Goal: Task Accomplishment & Management: Manage account settings

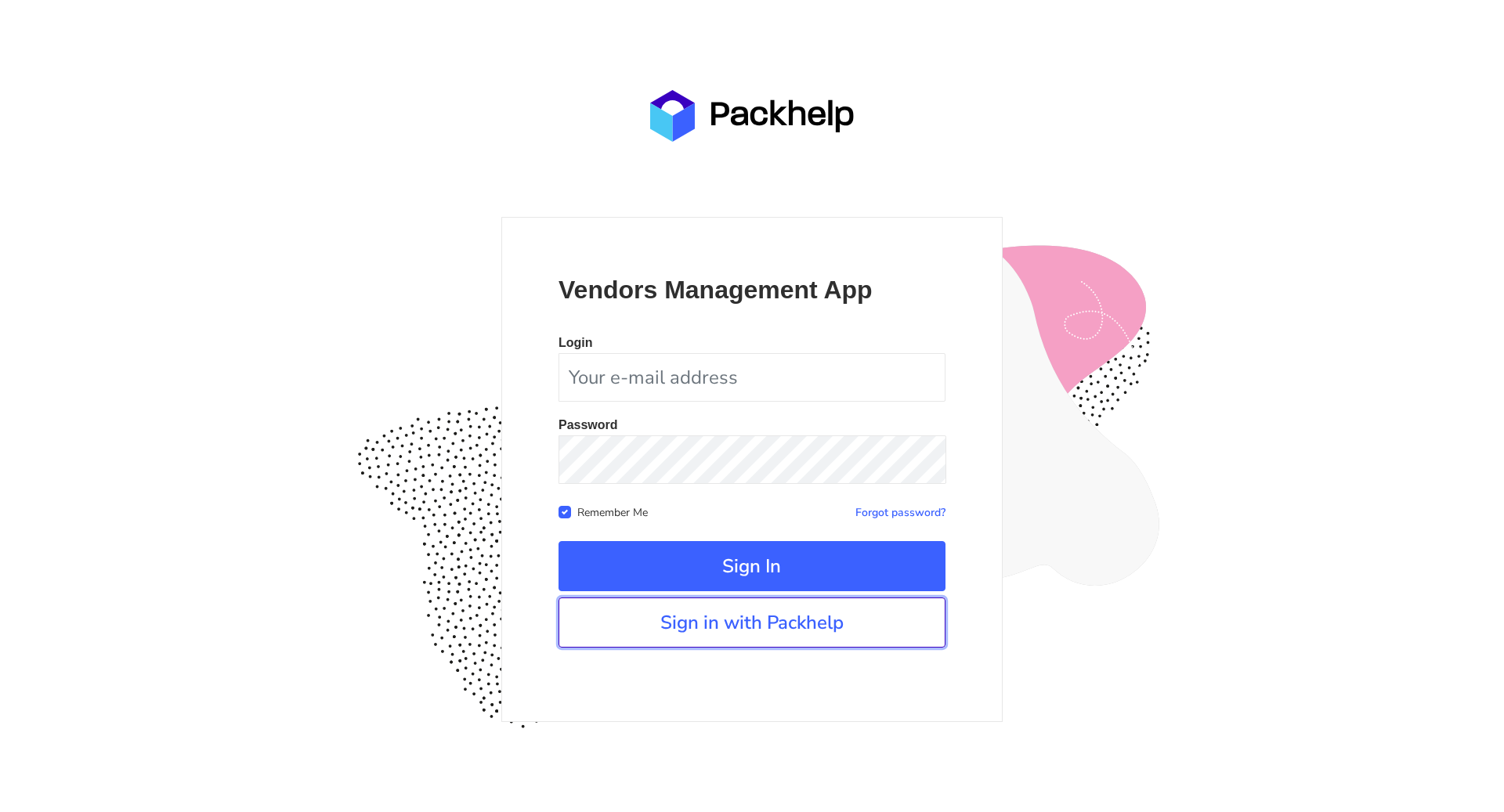
click at [761, 625] on link "Sign in with Packhelp" at bounding box center [752, 622] width 387 height 51
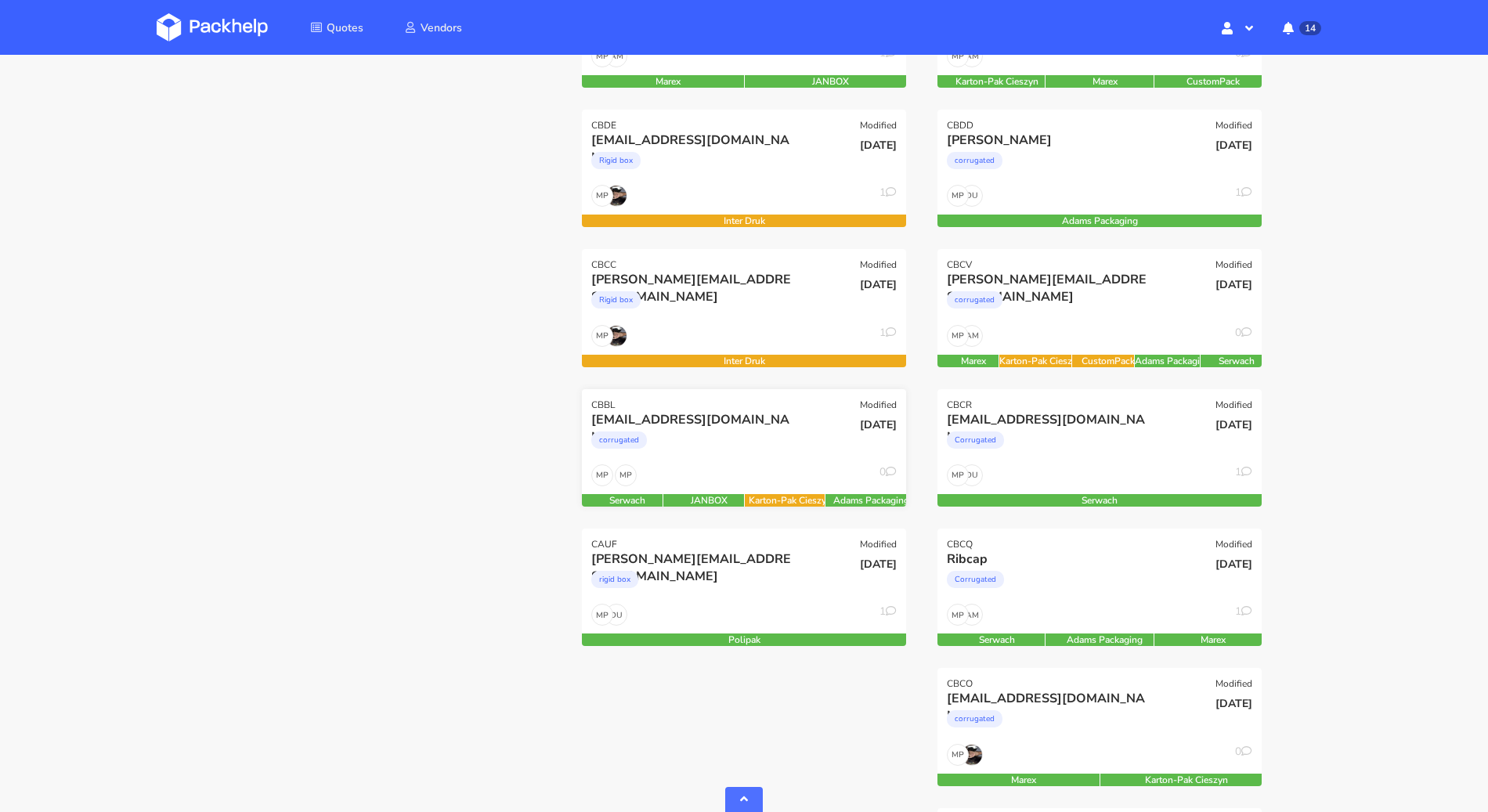
scroll to position [788, 0]
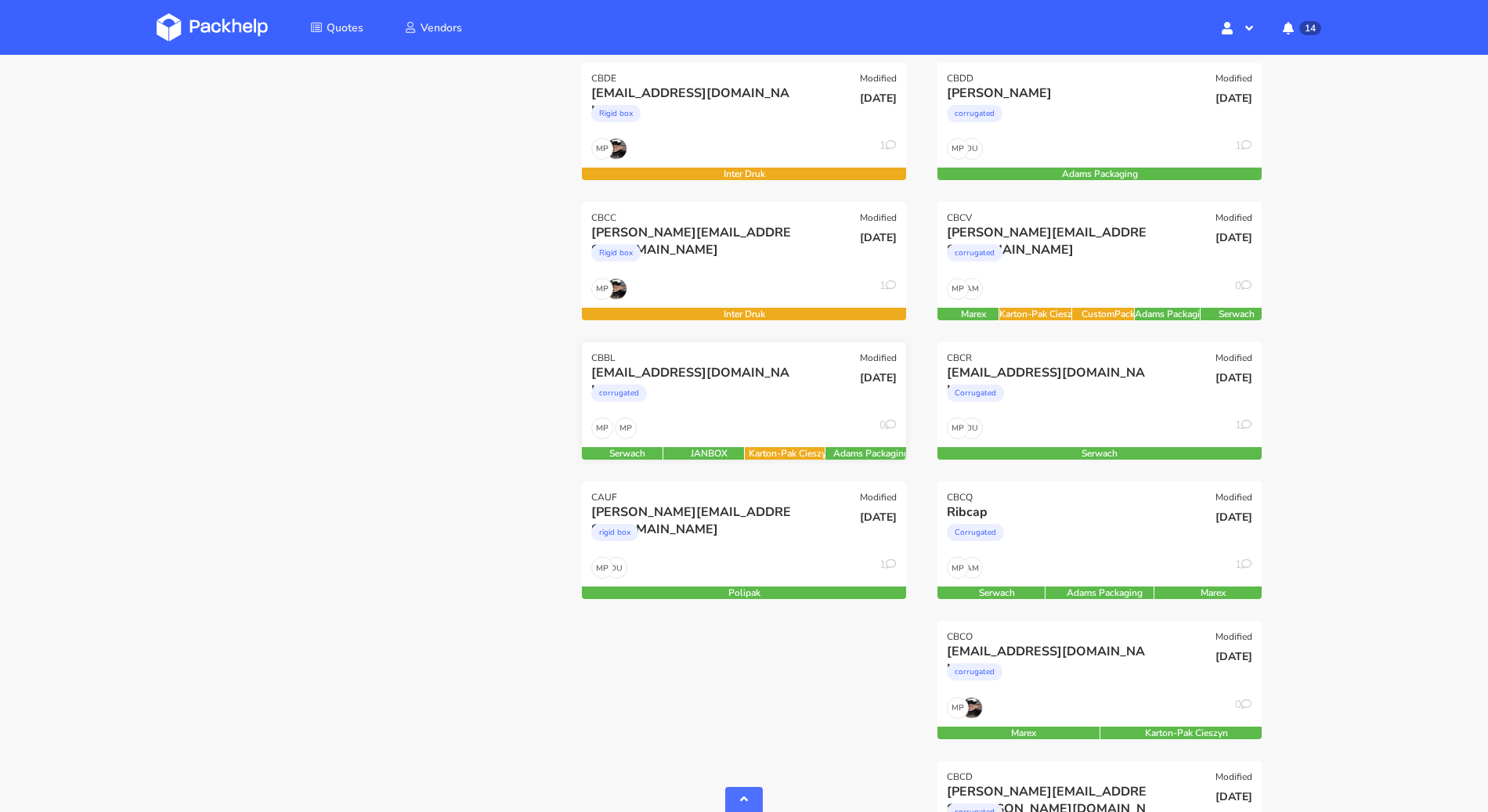
click at [785, 400] on div "corrugated" at bounding box center [695, 397] width 208 height 31
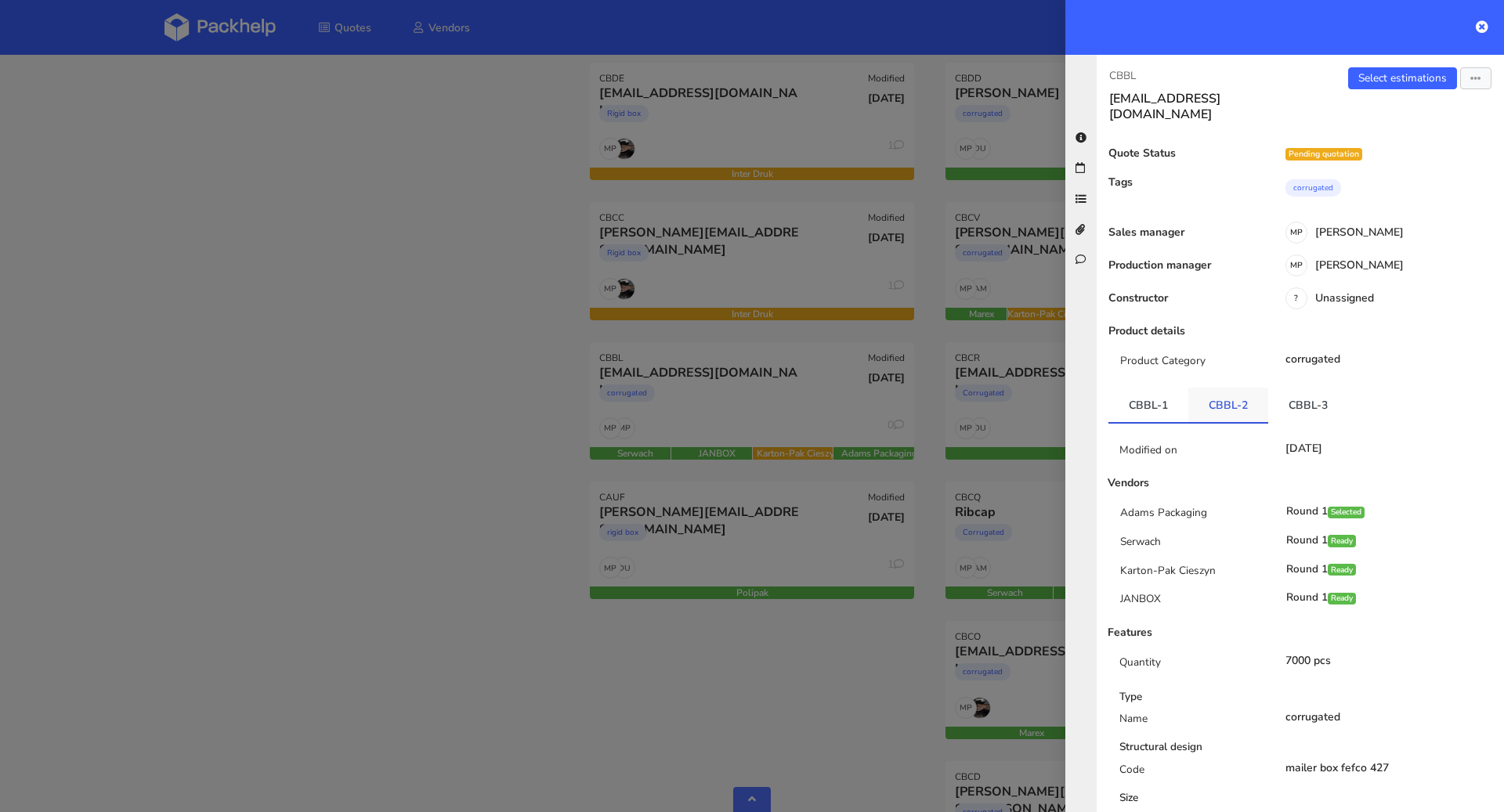
click at [1222, 387] on link "CBBL-2" at bounding box center [1227, 404] width 80 height 35
click at [1279, 387] on link "CBBL-3" at bounding box center [1307, 404] width 80 height 35
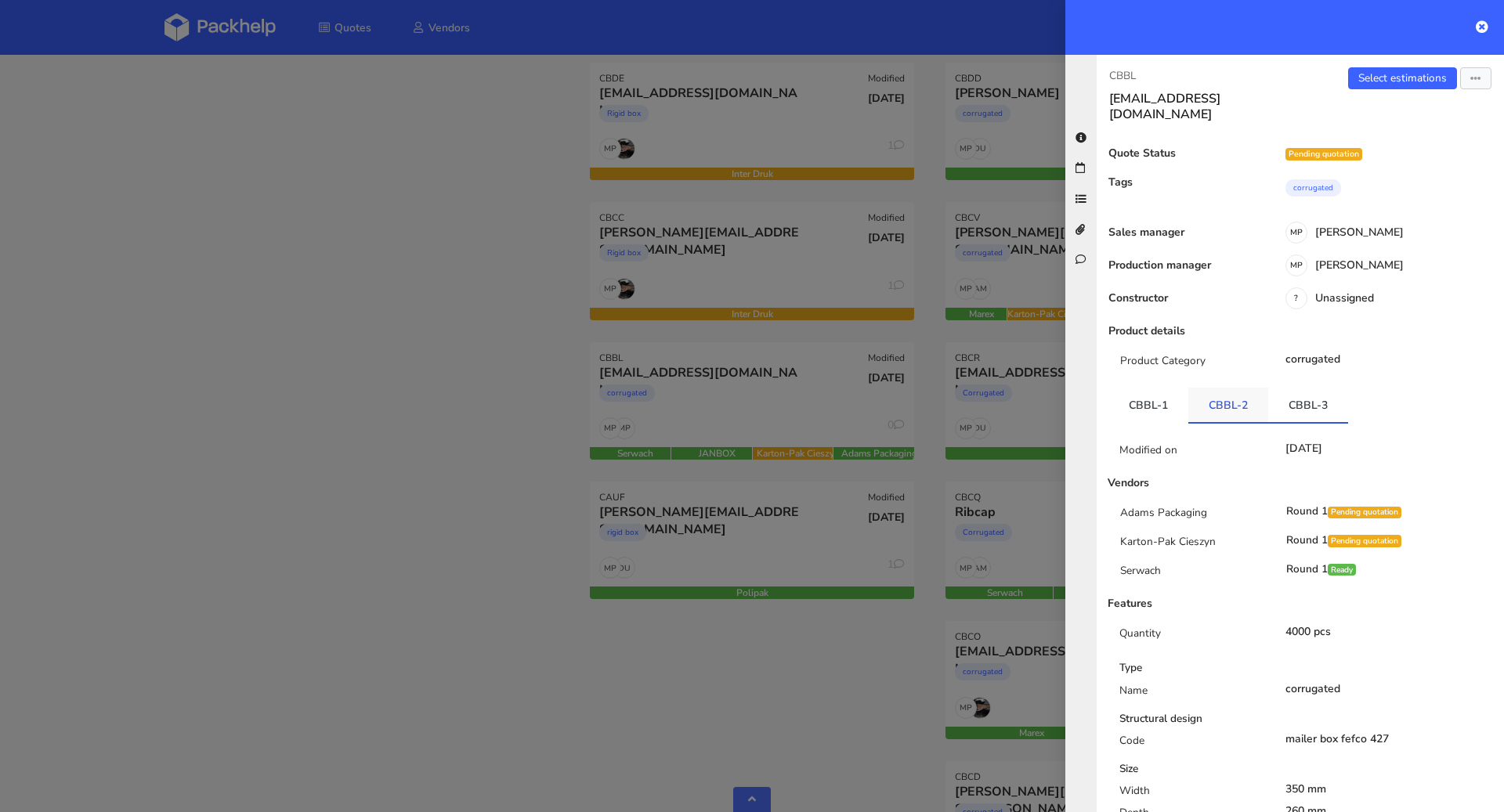
click at [1207, 391] on link "CBBL-2" at bounding box center [1227, 404] width 80 height 35
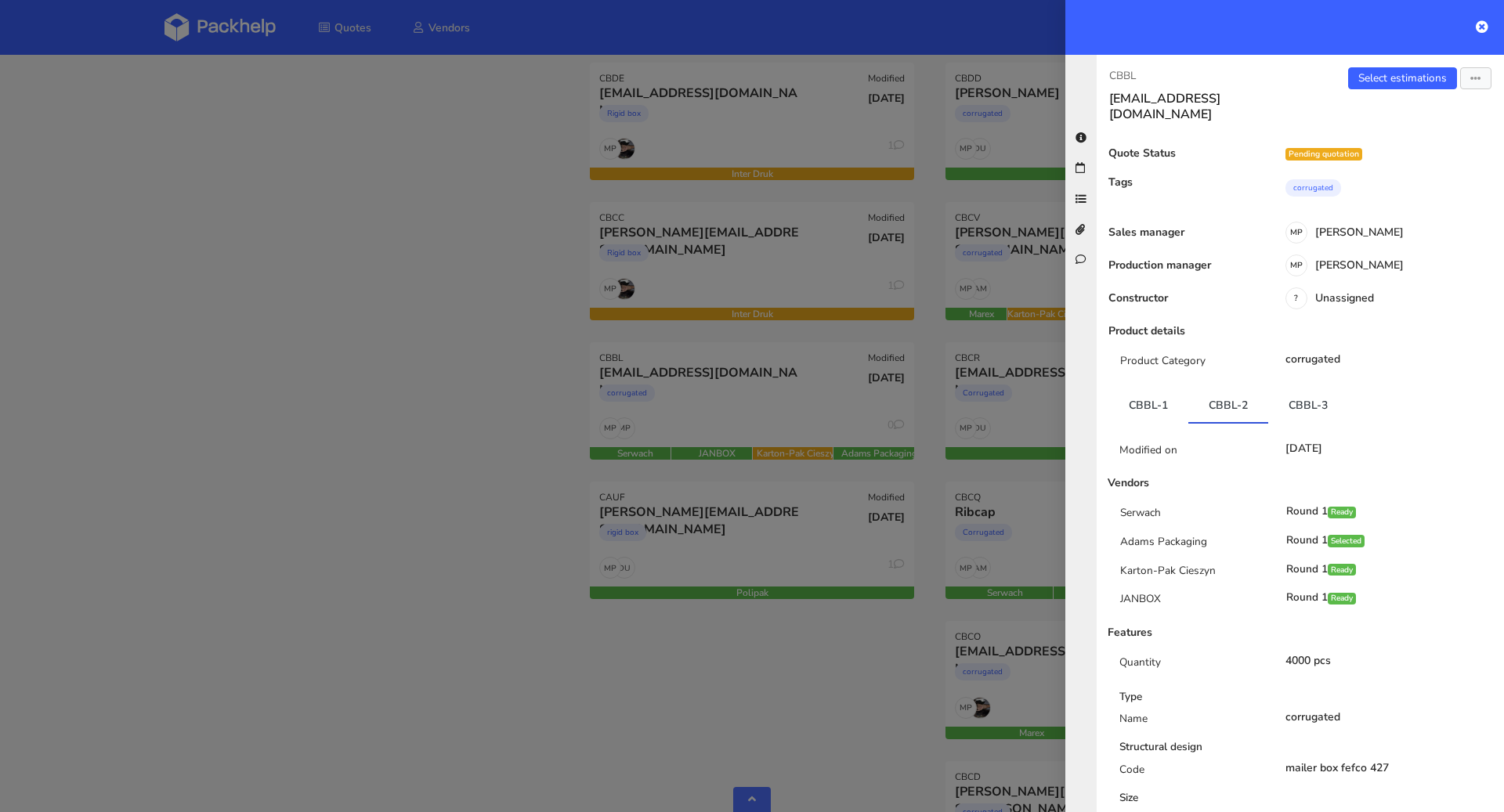
click at [315, 390] on div at bounding box center [752, 406] width 1504 height 812
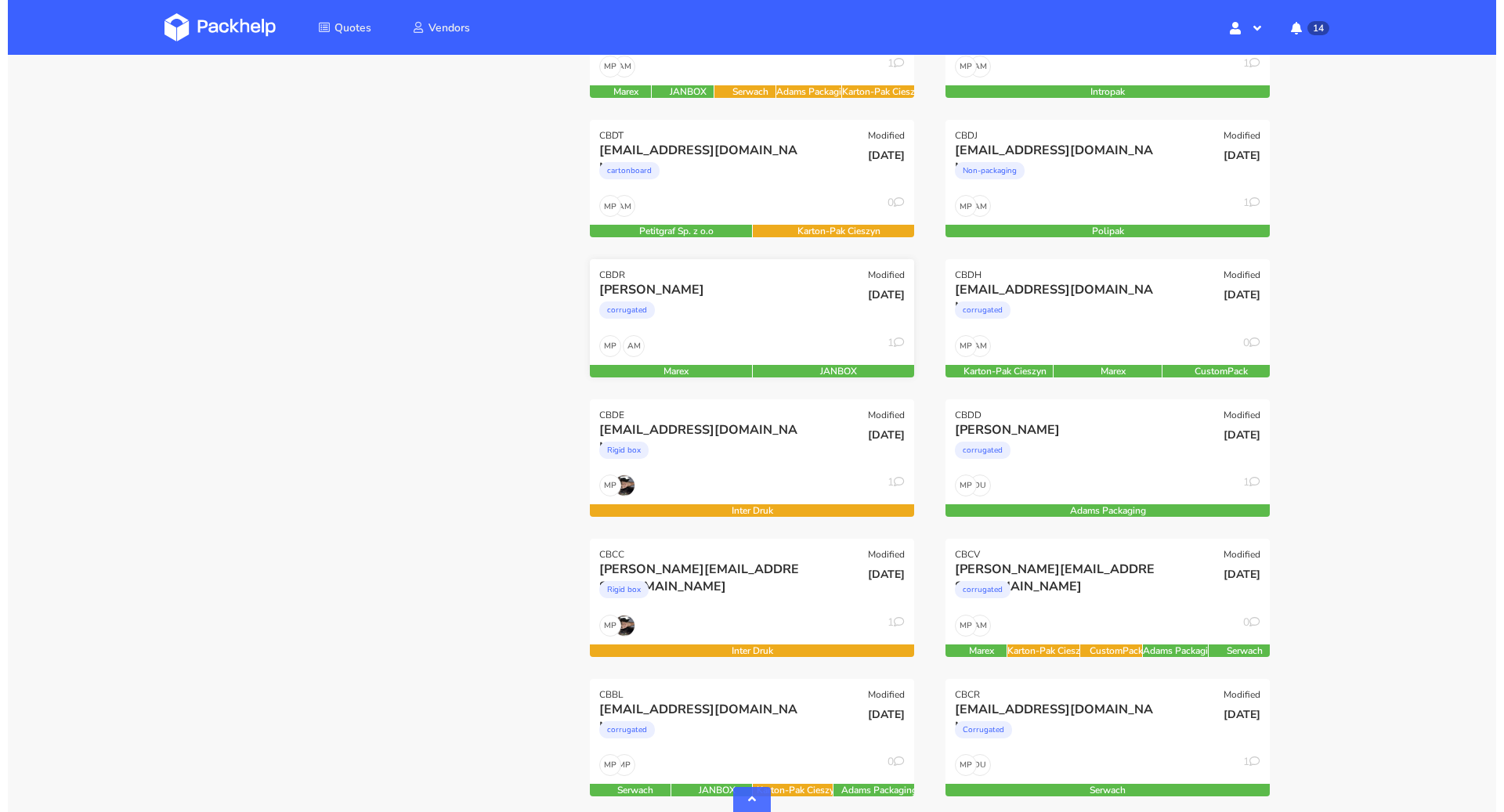
scroll to position [400, 0]
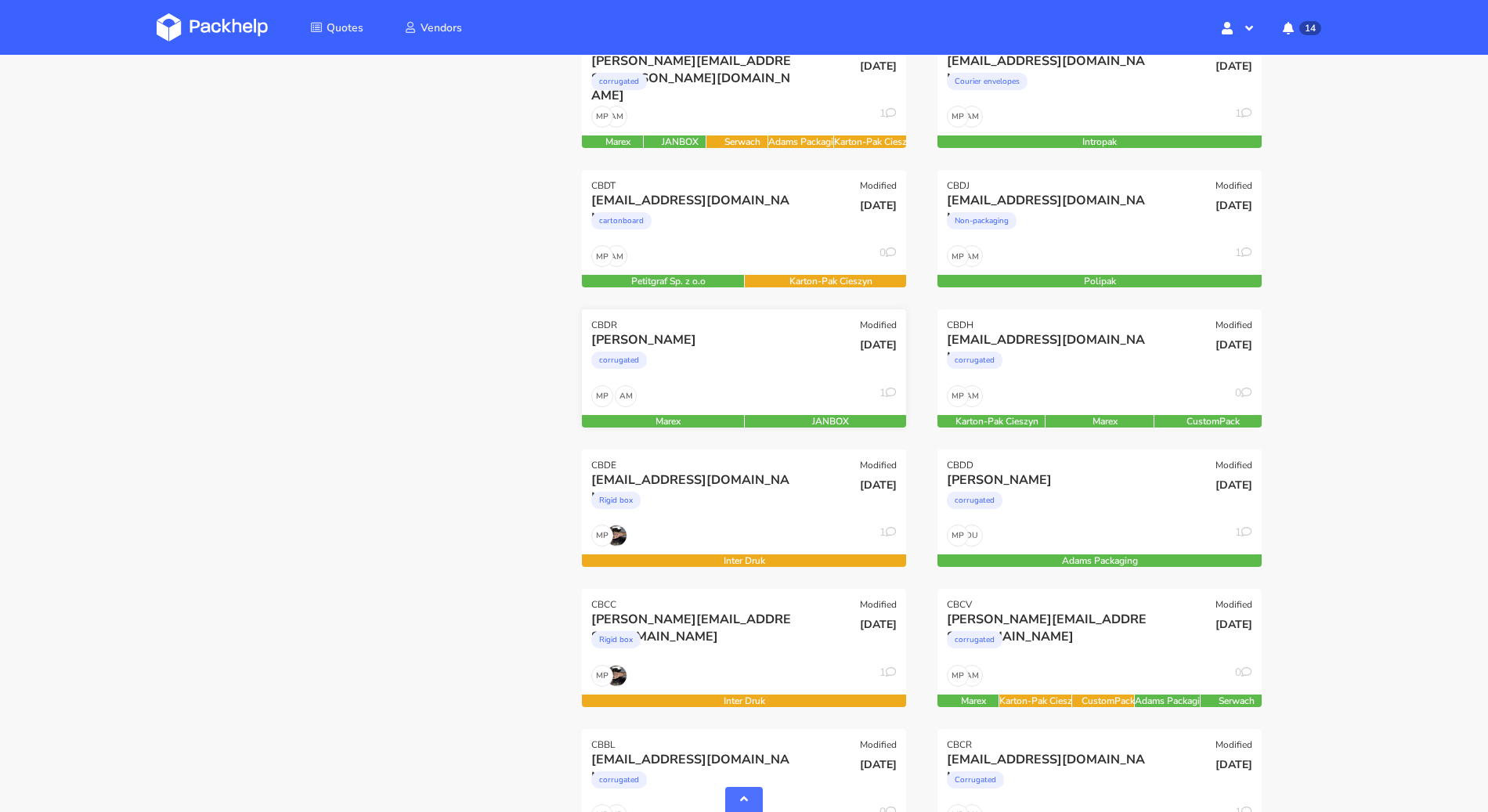
click at [729, 397] on div "AM MP 1" at bounding box center [744, 400] width 324 height 30
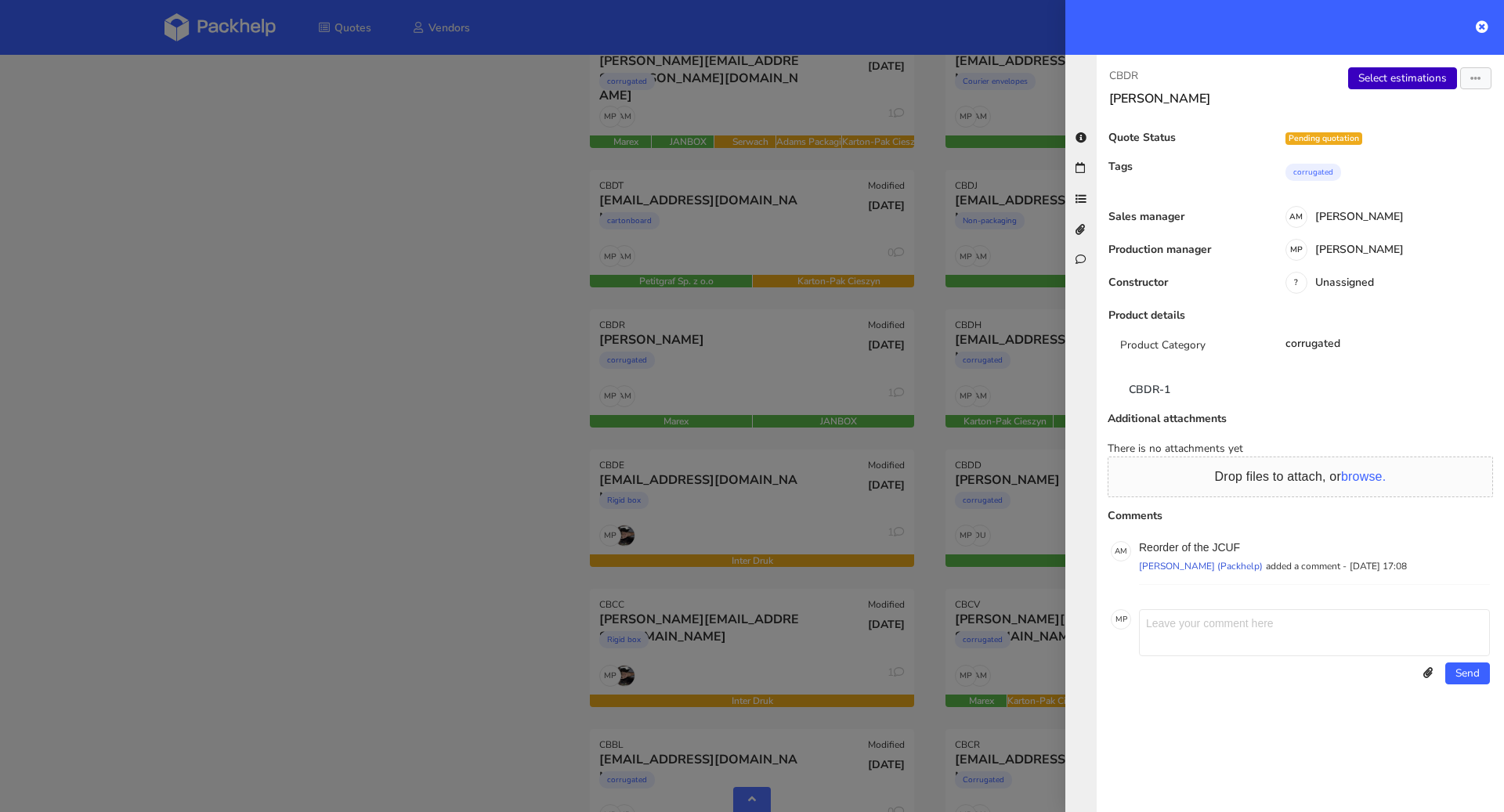
click at [1419, 84] on link "Select estimations" at bounding box center [1402, 78] width 109 height 22
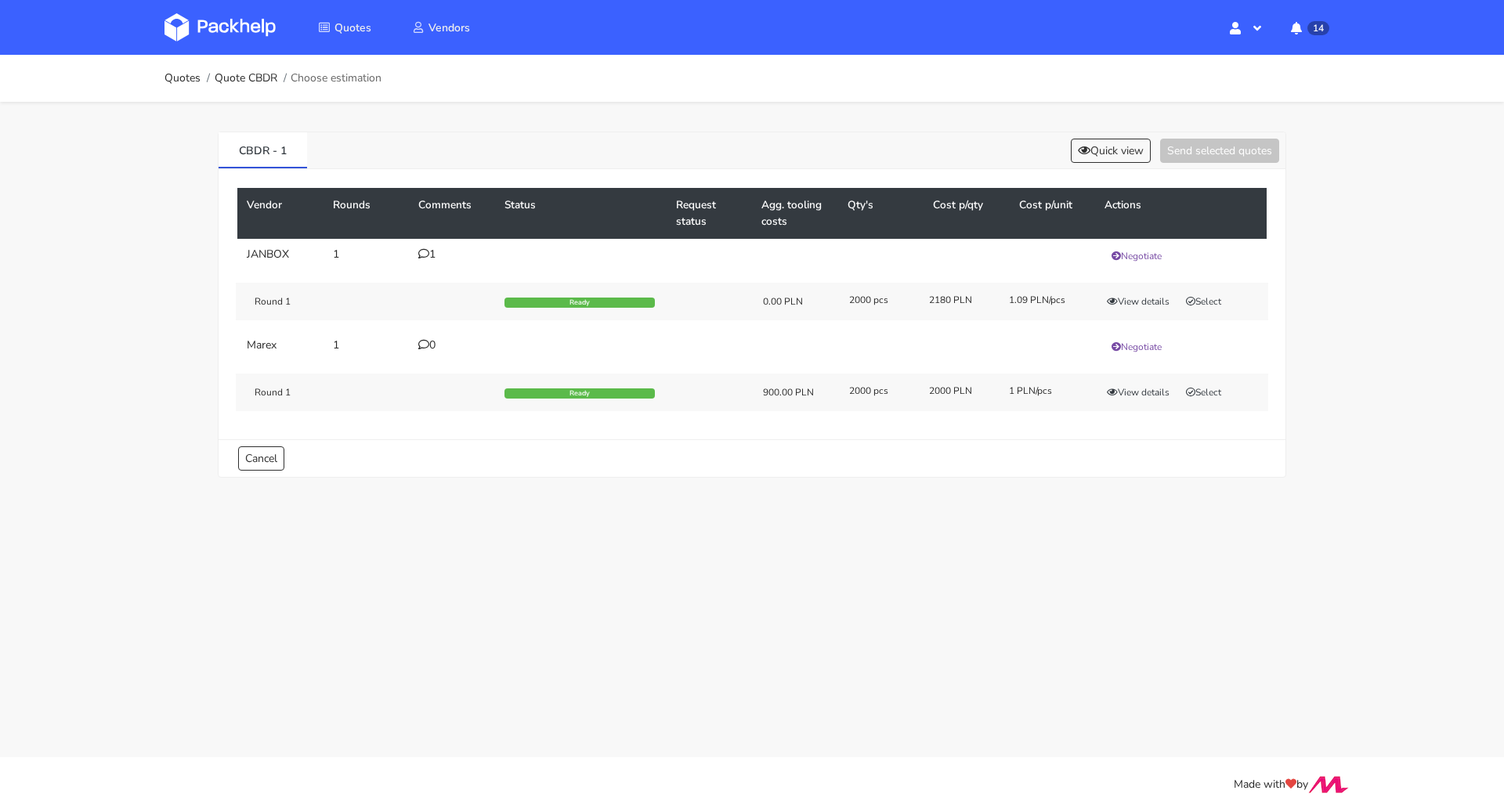
click at [430, 248] on div "1" at bounding box center [452, 254] width 67 height 12
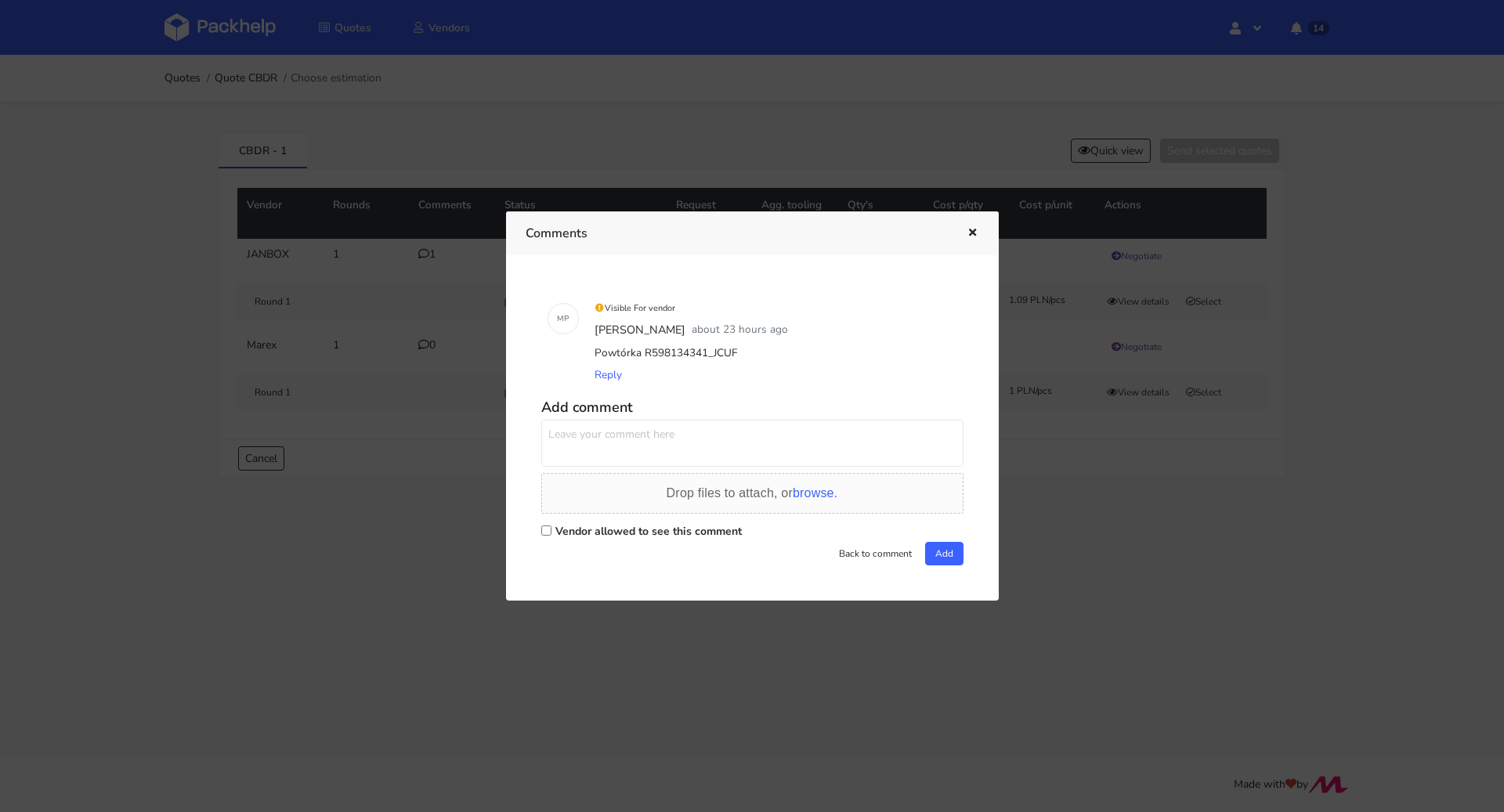
click at [470, 515] on div at bounding box center [752, 406] width 1504 height 812
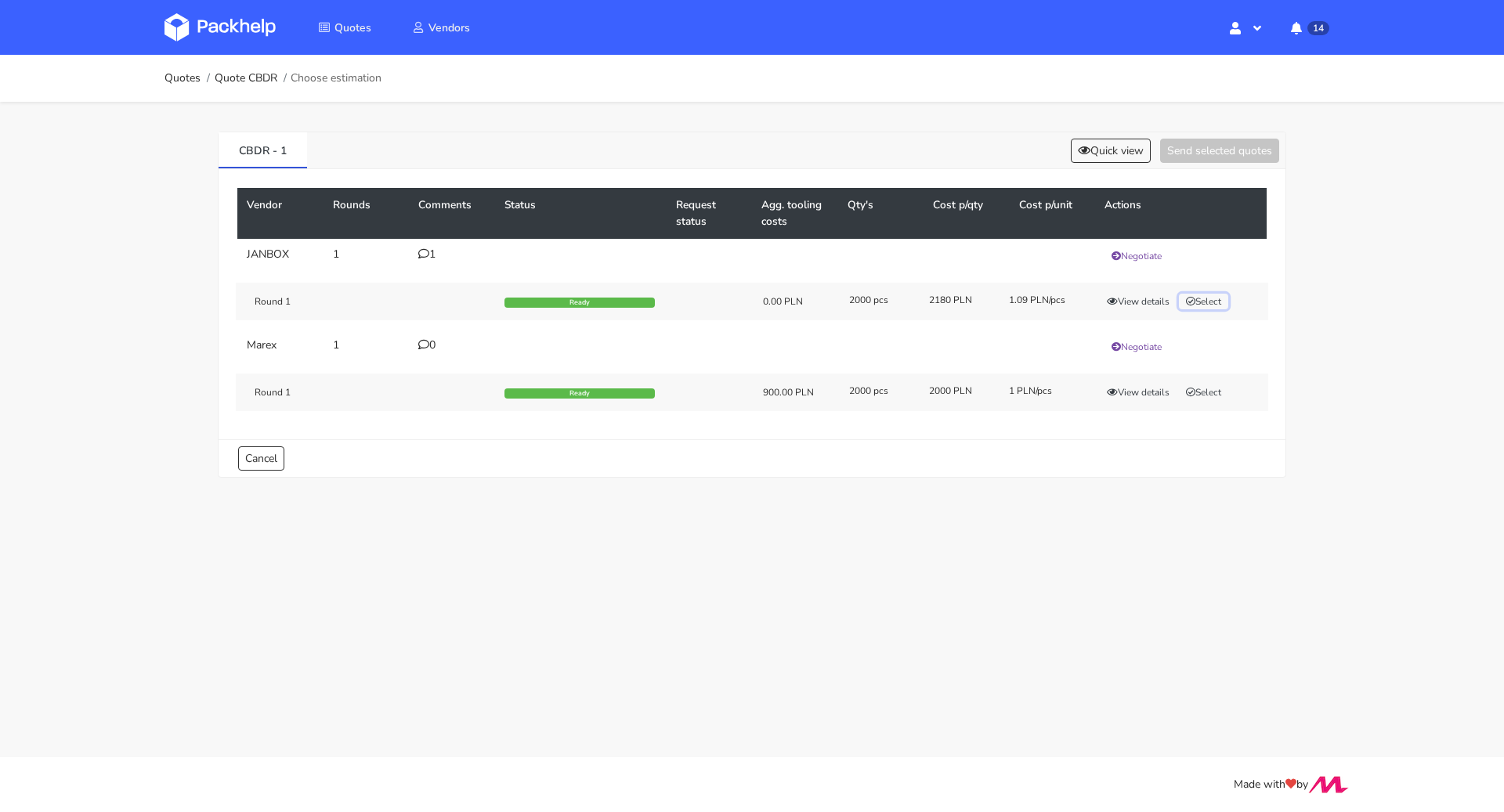
click at [1216, 301] on button "Select" at bounding box center [1203, 301] width 50 height 16
click at [1200, 152] on button "Send selected quotes ( 1 )" at bounding box center [1208, 151] width 141 height 24
click at [176, 68] on ol "Quotes Quote CBDR Choose estimation" at bounding box center [273, 78] width 217 height 31
click at [181, 77] on link "Quotes" at bounding box center [183, 78] width 36 height 12
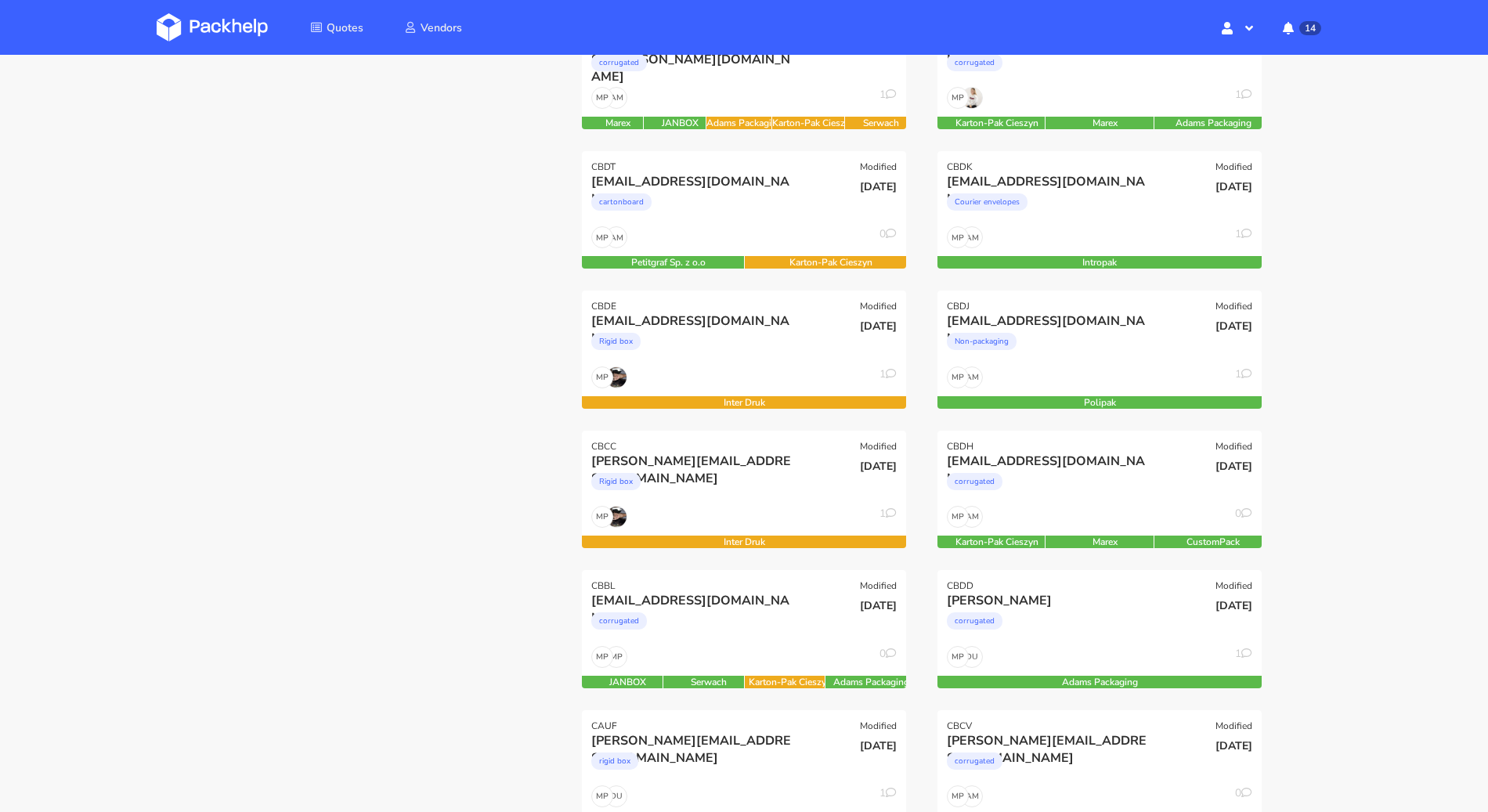
scroll to position [157, 0]
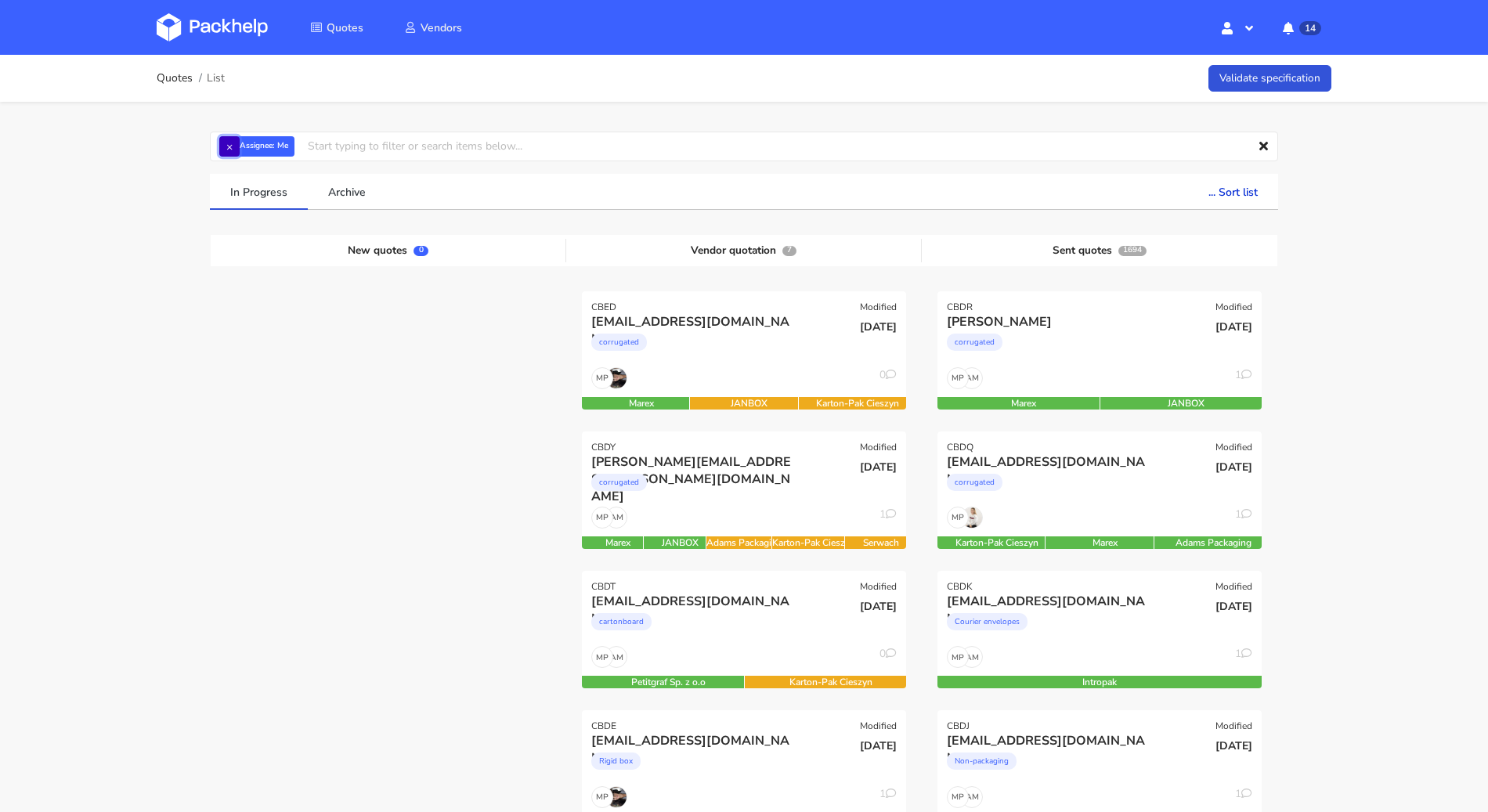
click at [232, 143] on button "×" at bounding box center [229, 147] width 21 height 21
click at [232, 143] on input "text" at bounding box center [743, 147] width 1068 height 30
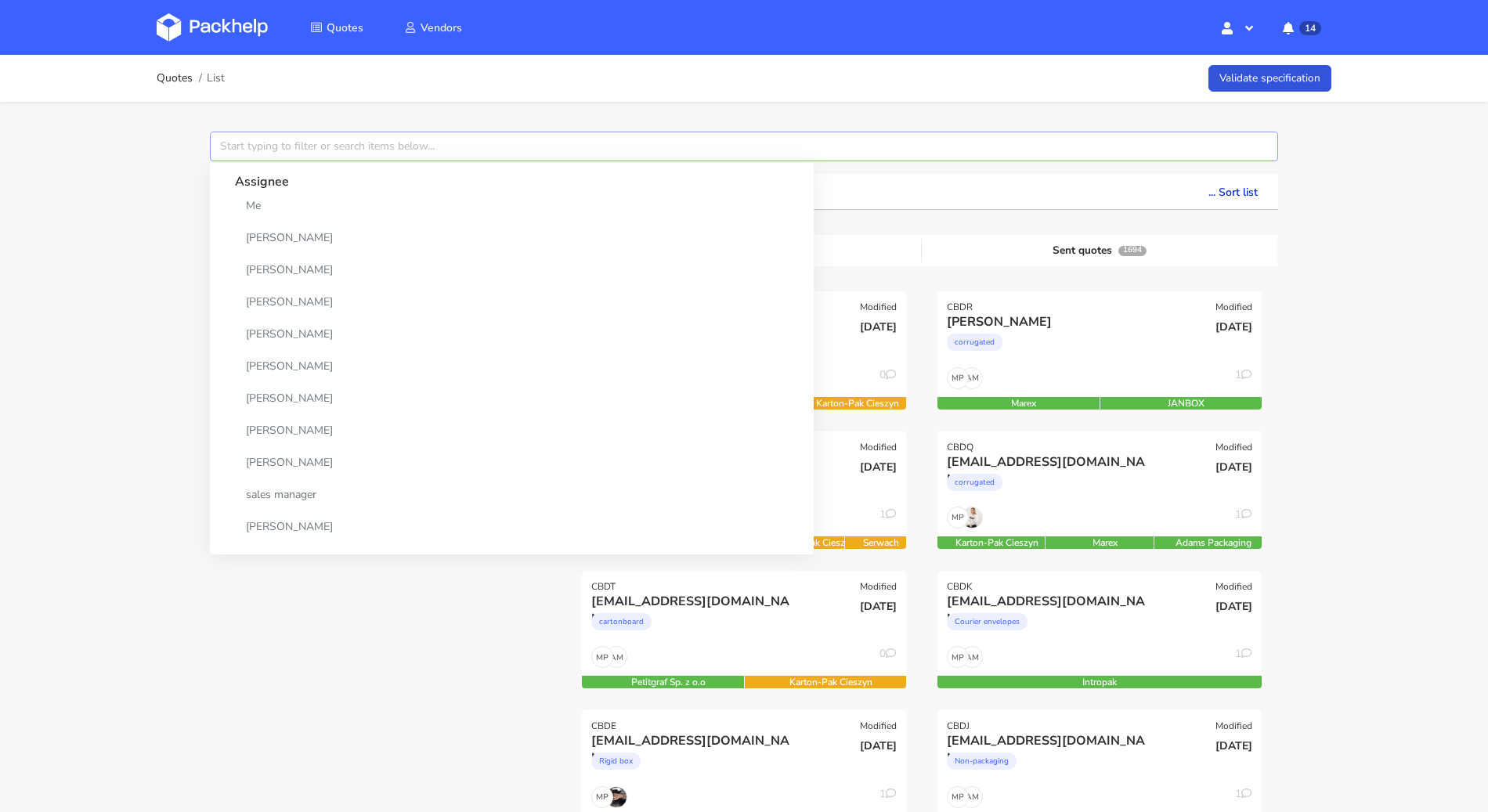
paste input "CBED"
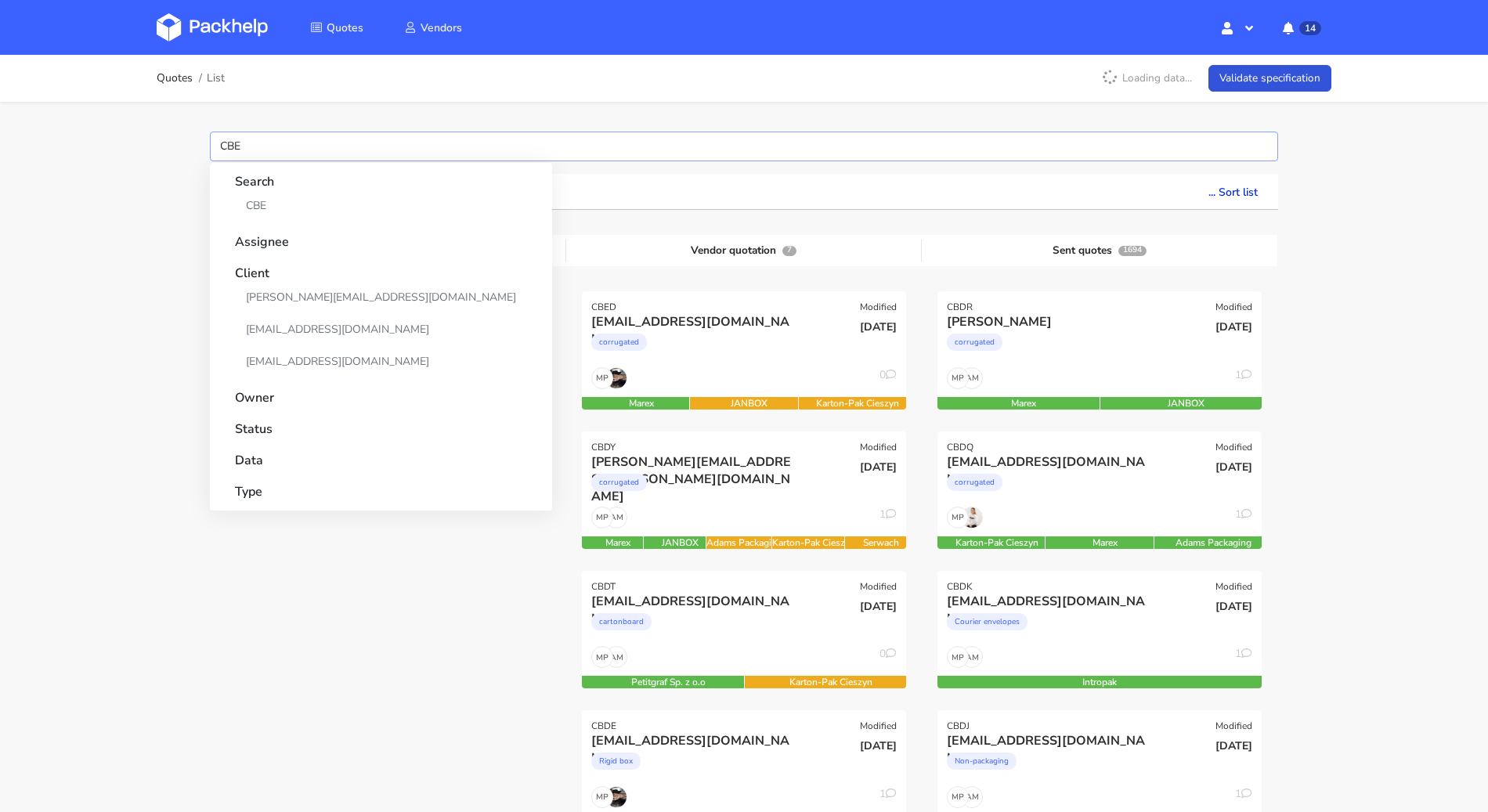
type input "CBED"
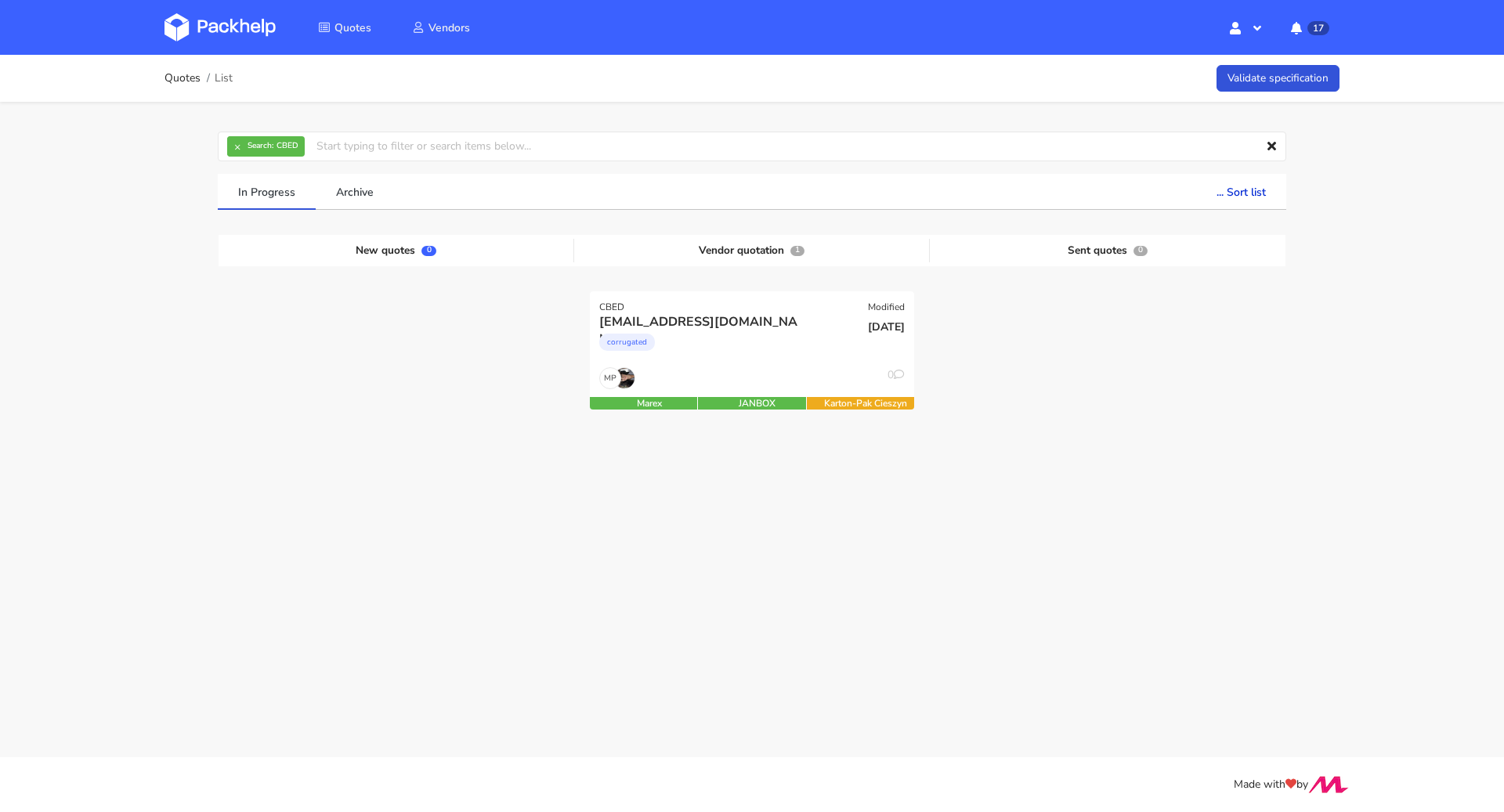
click at [111, 302] on div "Quotes List Validate specification × Search: CBED Assignee Me Dylan Dewit Natal…" at bounding box center [752, 300] width 1504 height 490
click at [236, 150] on button "×" at bounding box center [238, 147] width 21 height 21
click at [236, 150] on input "text" at bounding box center [752, 147] width 1068 height 30
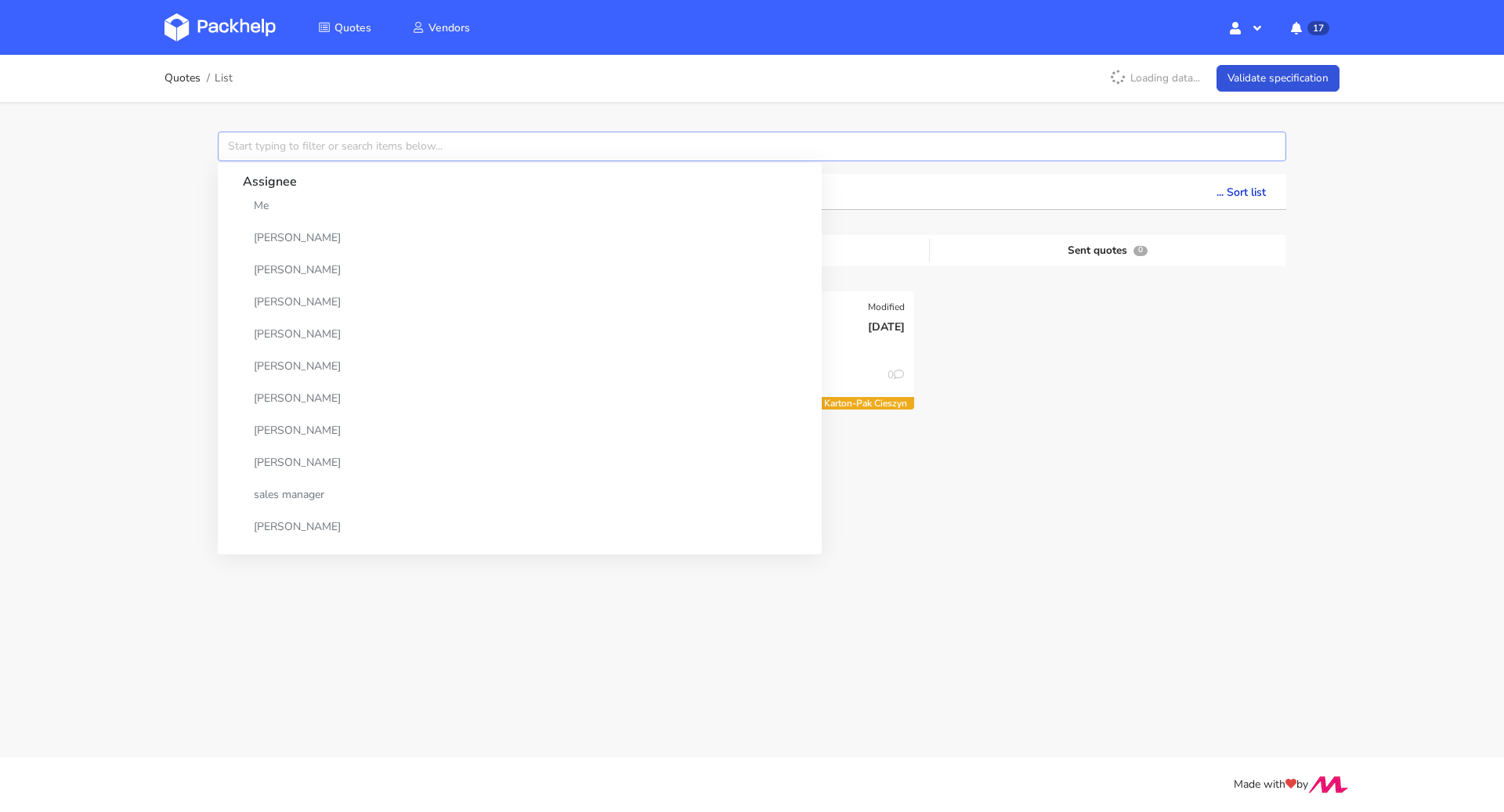
paste input "CBEE"
type input "CBEE"
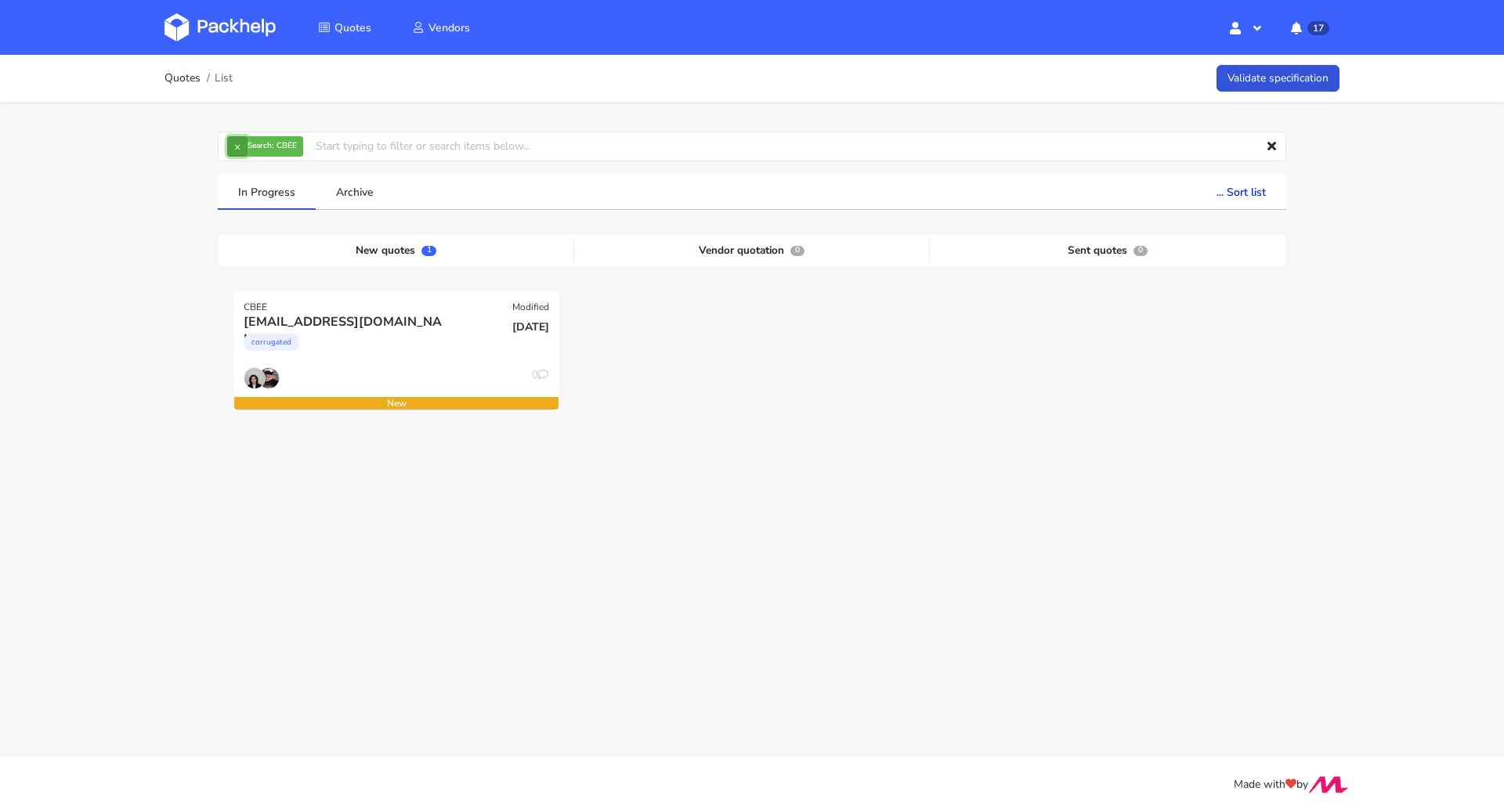
click at [241, 142] on button "×" at bounding box center [238, 147] width 21 height 21
click at [241, 142] on input "text" at bounding box center [752, 147] width 1068 height 30
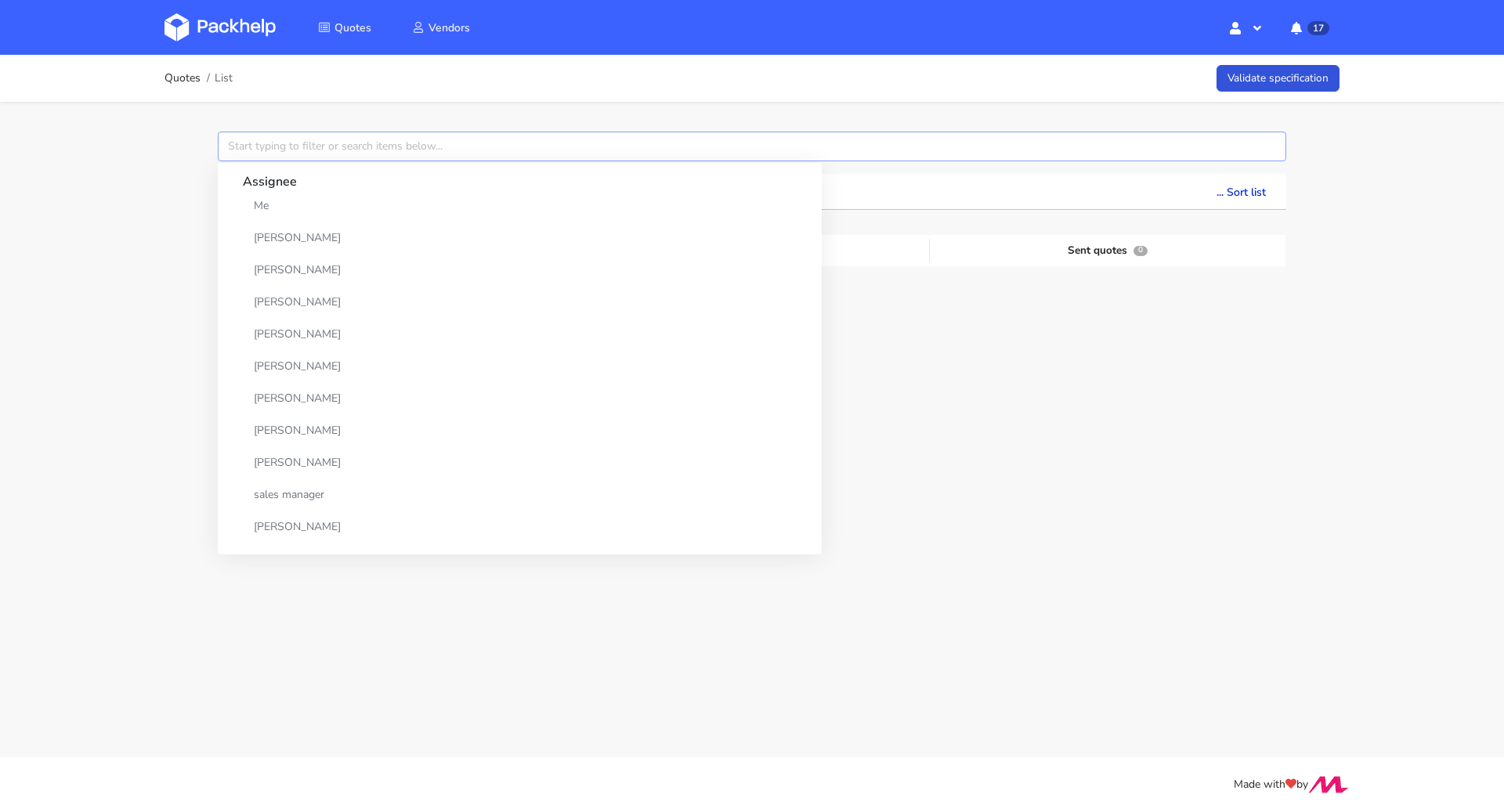
paste input "CBEC"
type input "CBEC"
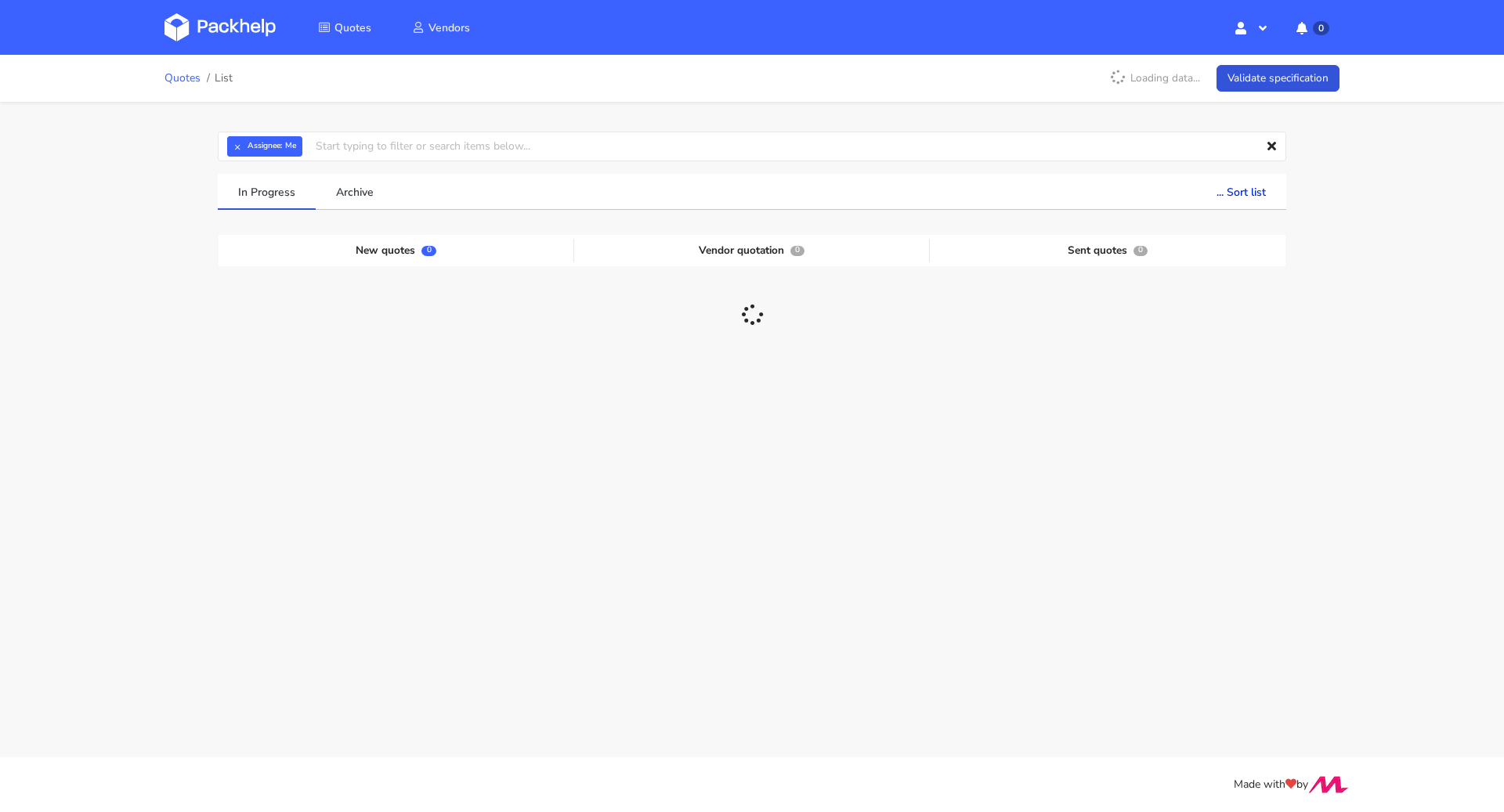
click at [173, 81] on link "Quotes" at bounding box center [183, 78] width 36 height 12
click at [235, 142] on button "×" at bounding box center [238, 147] width 21 height 21
click at [235, 142] on input "text" at bounding box center [752, 147] width 1068 height 30
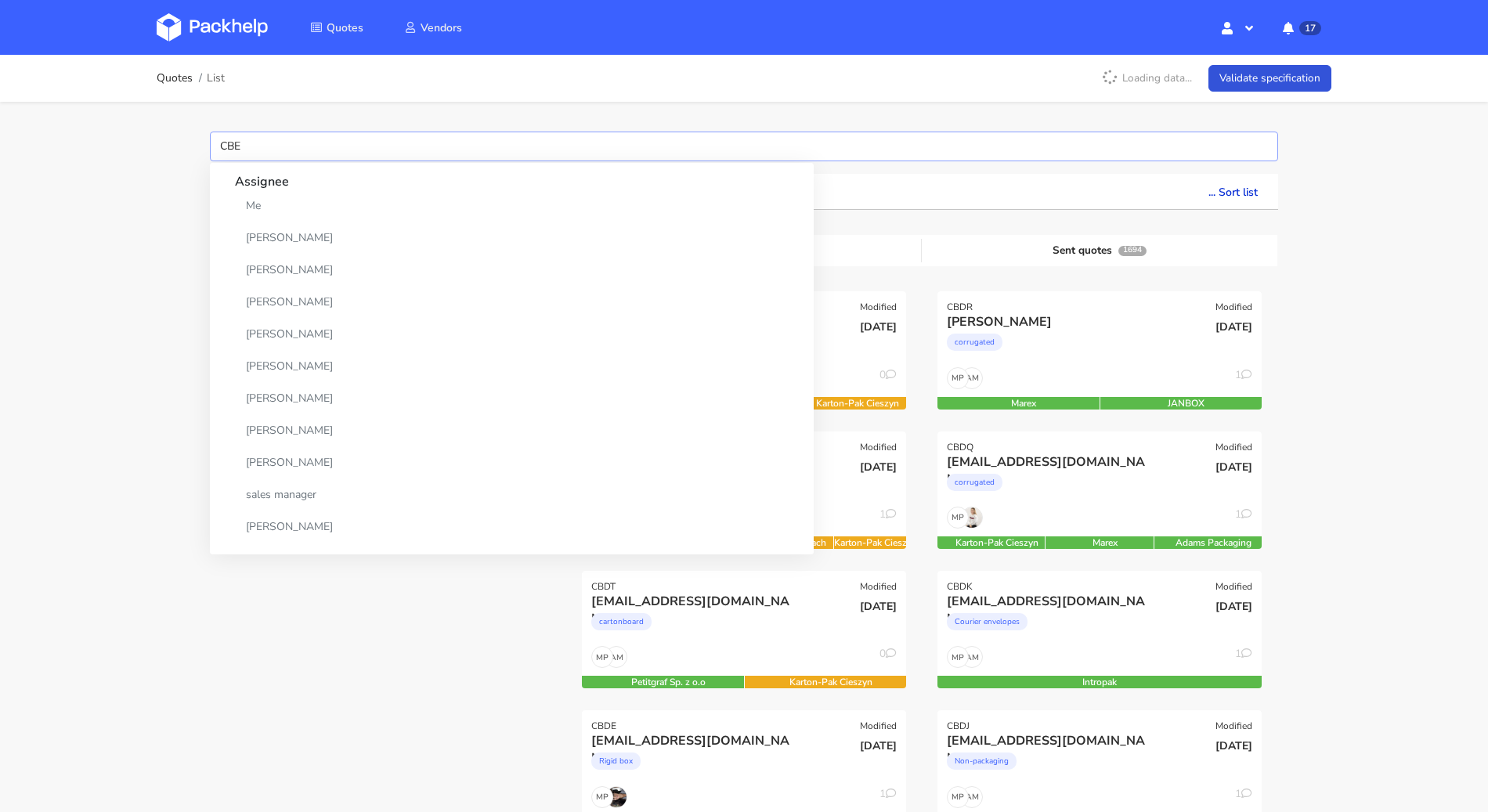
type input "CBEH"
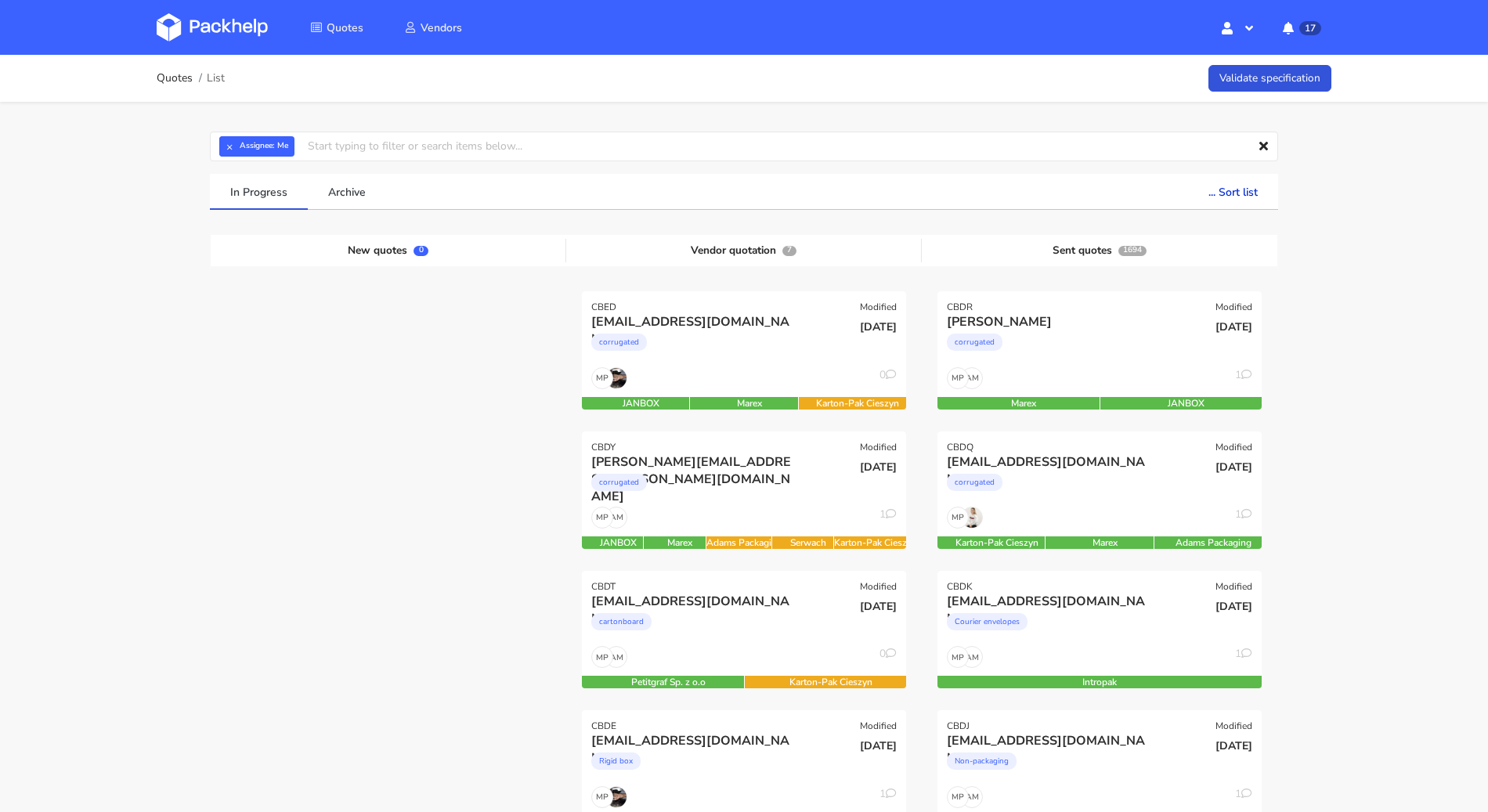
click at [180, 78] on link "Quotes" at bounding box center [174, 78] width 36 height 12
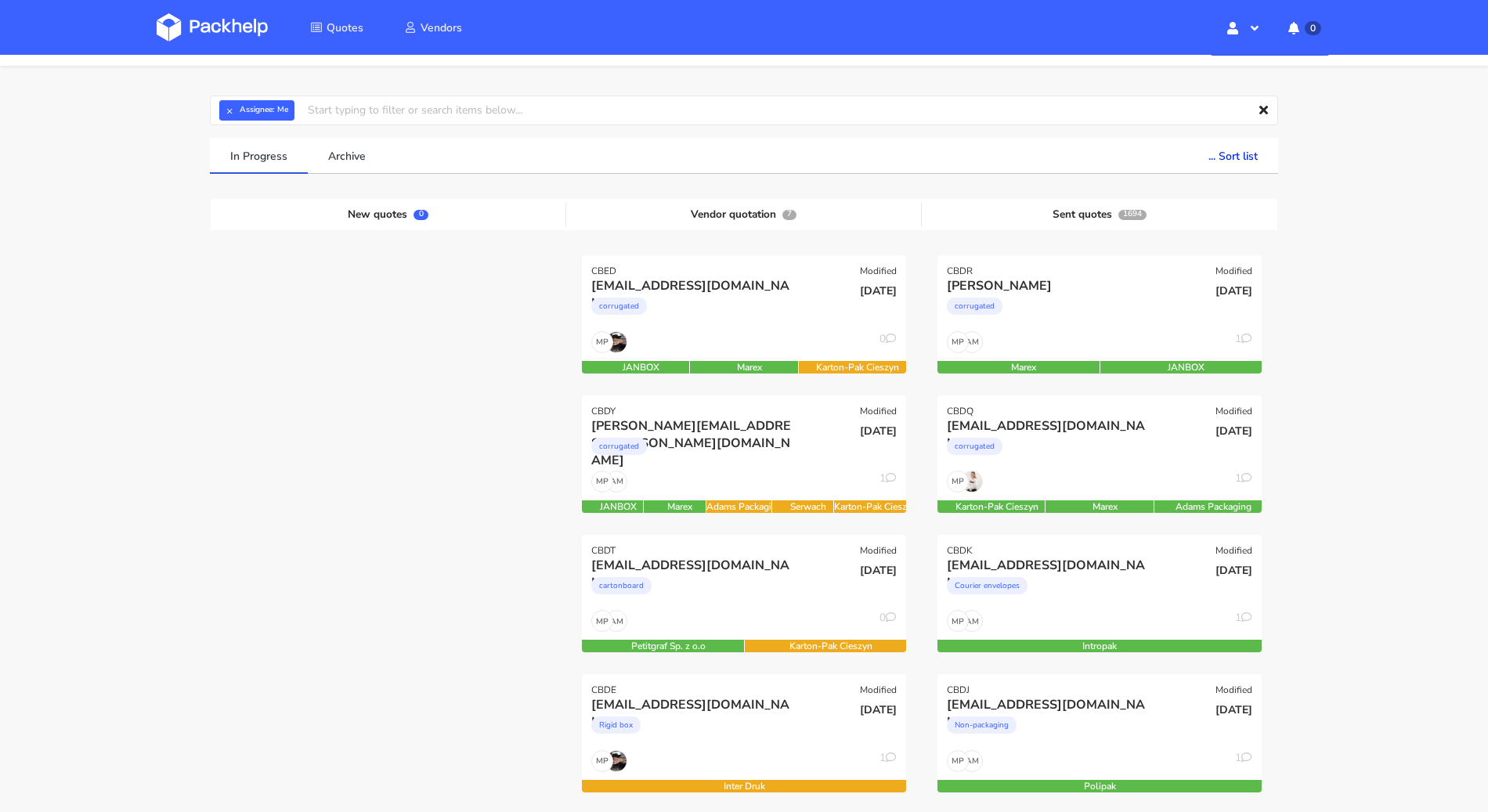
scroll to position [36, 0]
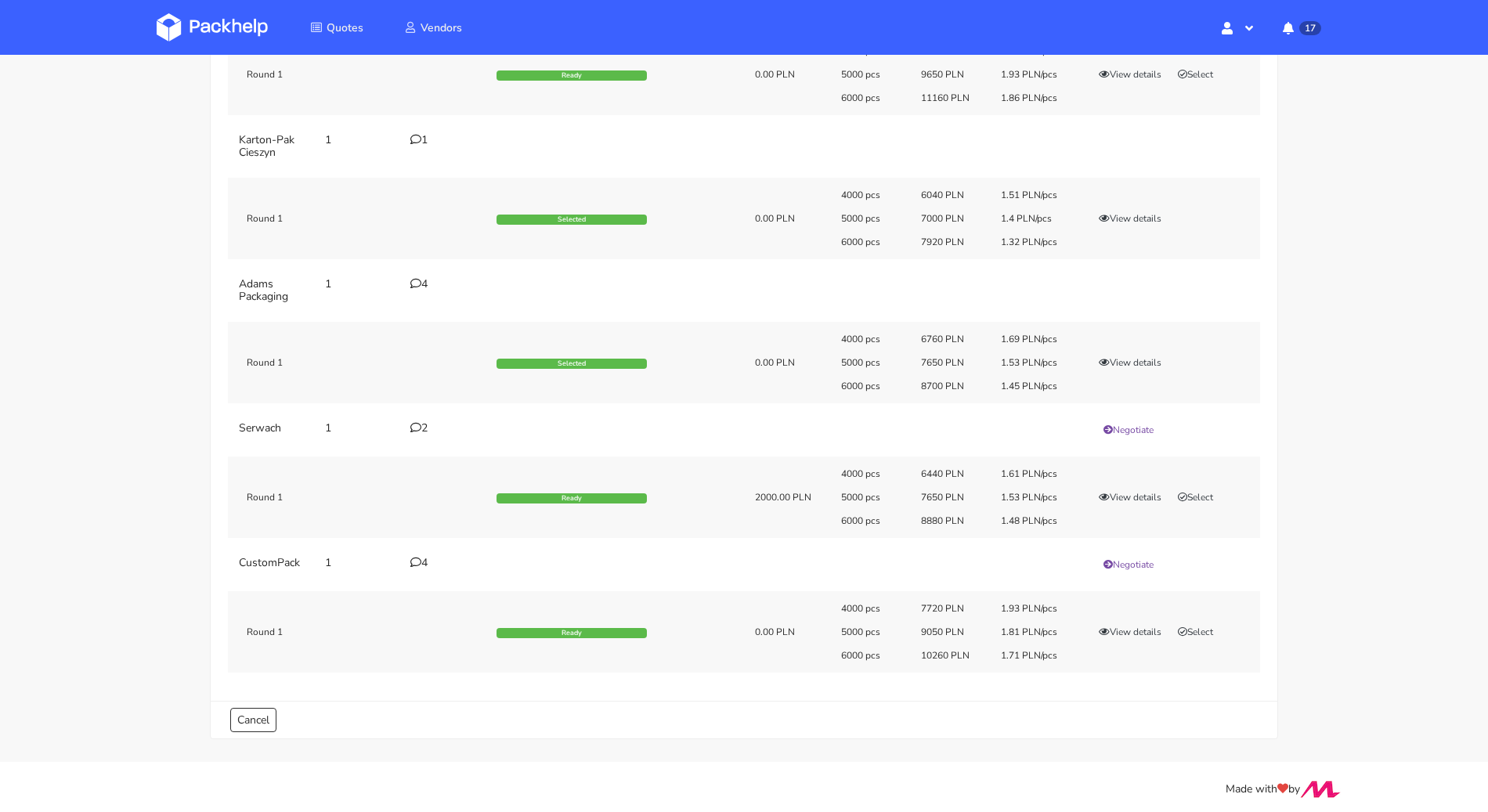
scroll to position [246, 0]
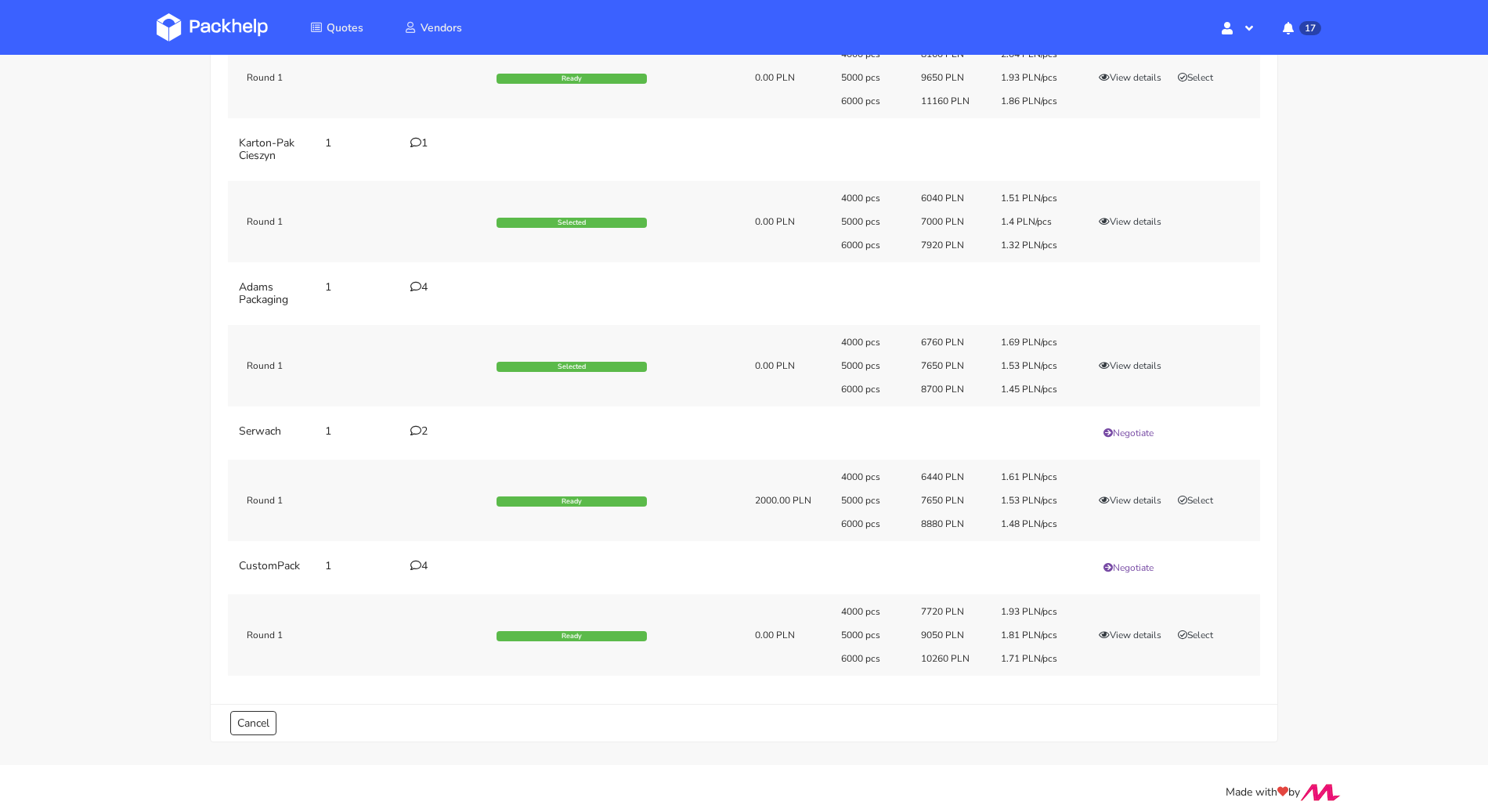
click at [1125, 228] on div "4000 pcs 6040 PLN 1.51 PLN/pcs 5000 pcs 7000 PLN 1.4 PLN/pcs 6000 pcs 7920 PLN …" at bounding box center [1044, 222] width 430 height 60
click at [1128, 220] on button "View details" at bounding box center [1130, 221] width 77 height 16
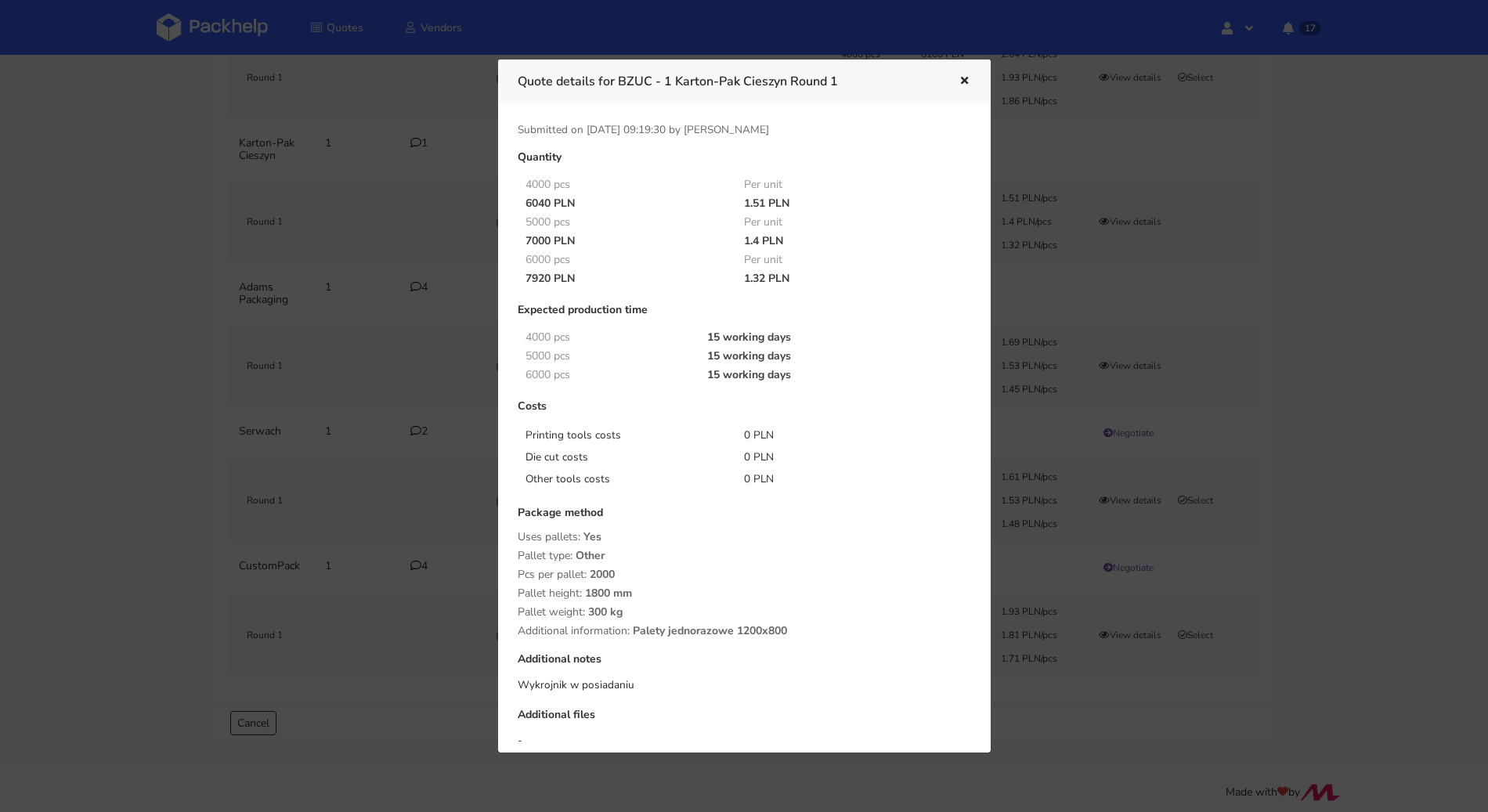
click at [1101, 230] on div at bounding box center [744, 406] width 1488 height 812
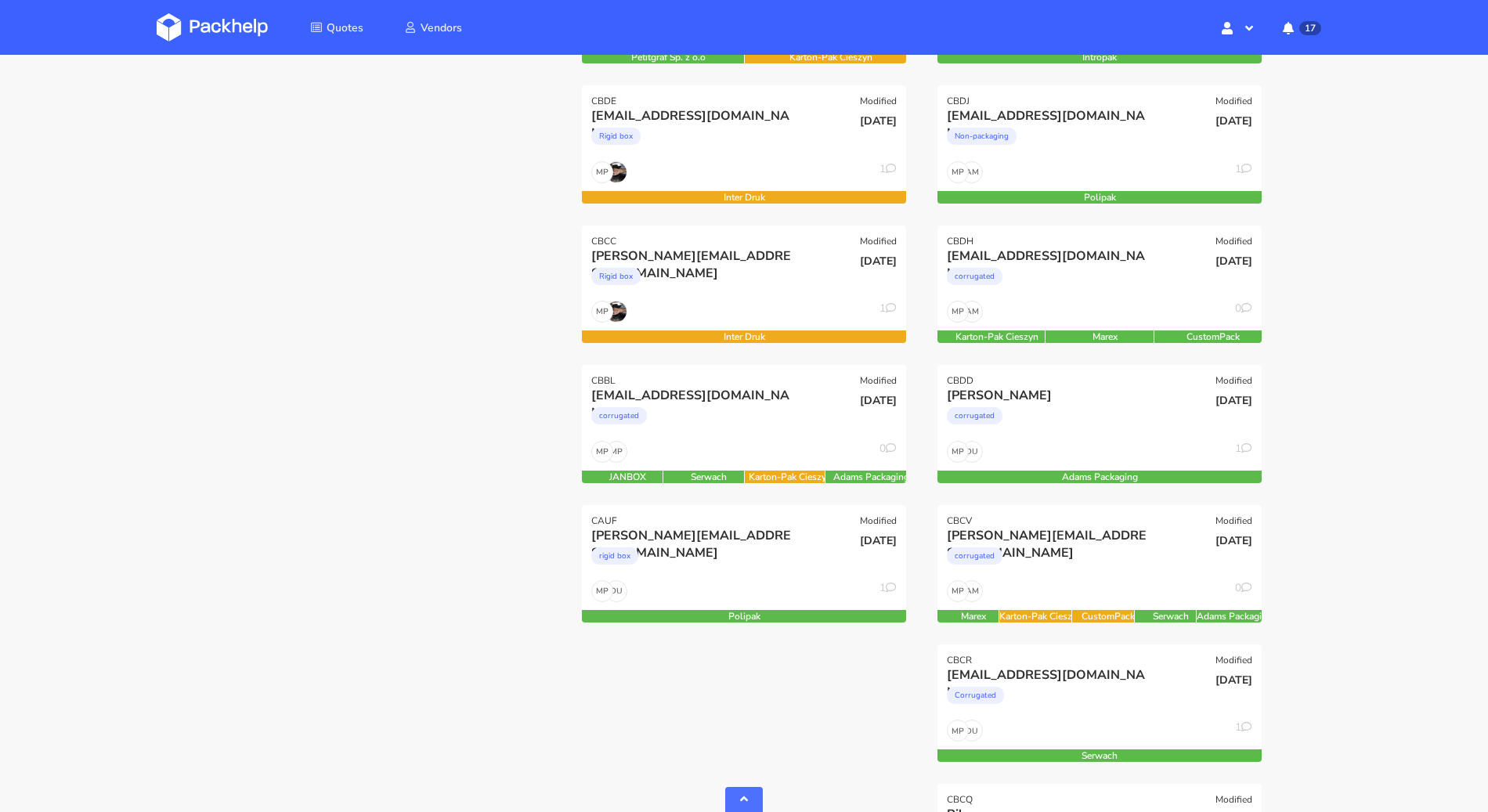
scroll to position [625, 0]
click at [758, 407] on div "corrugated" at bounding box center [695, 419] width 208 height 31
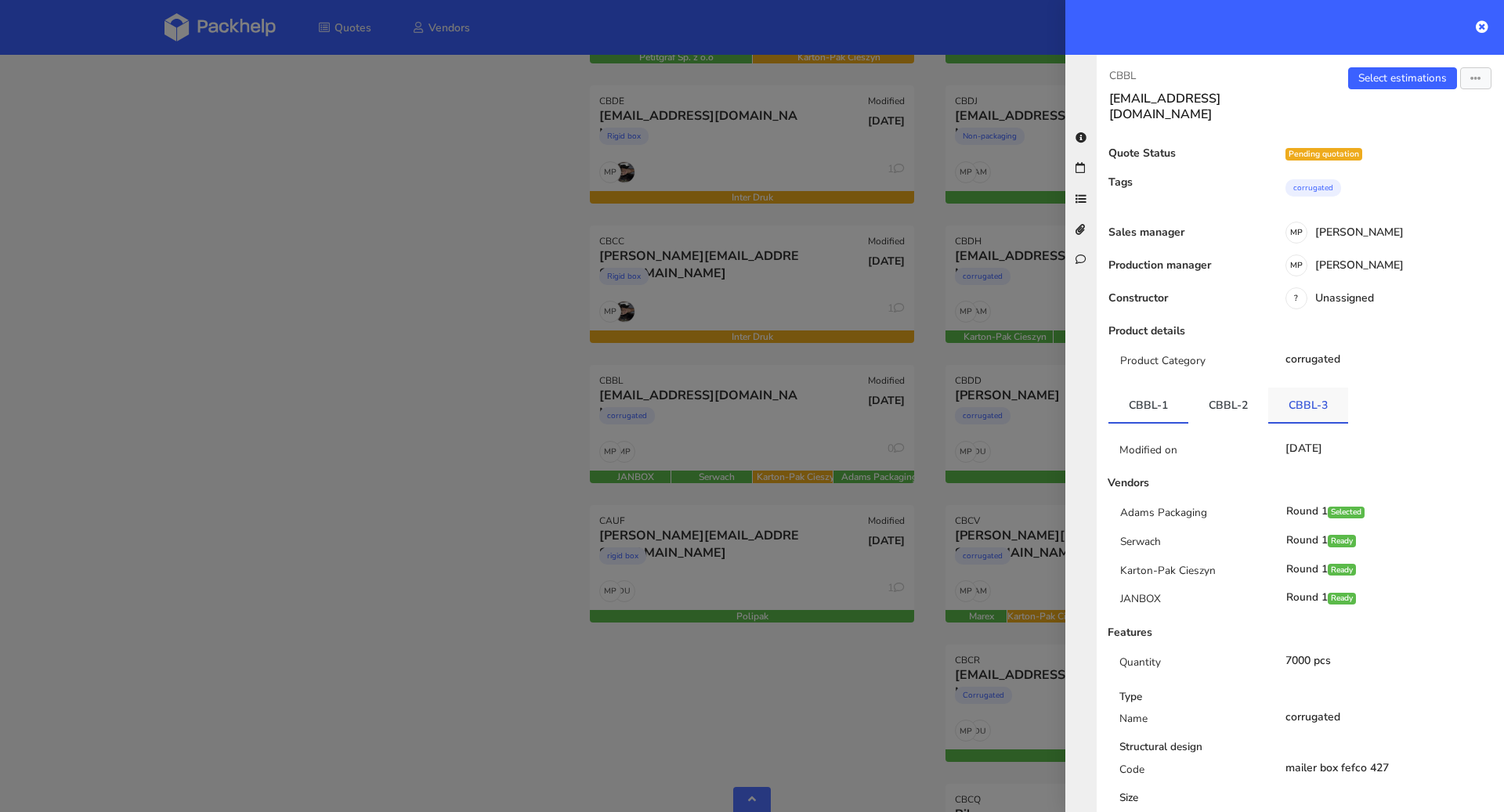
click at [1310, 400] on link "CBBL-3" at bounding box center [1307, 404] width 80 height 35
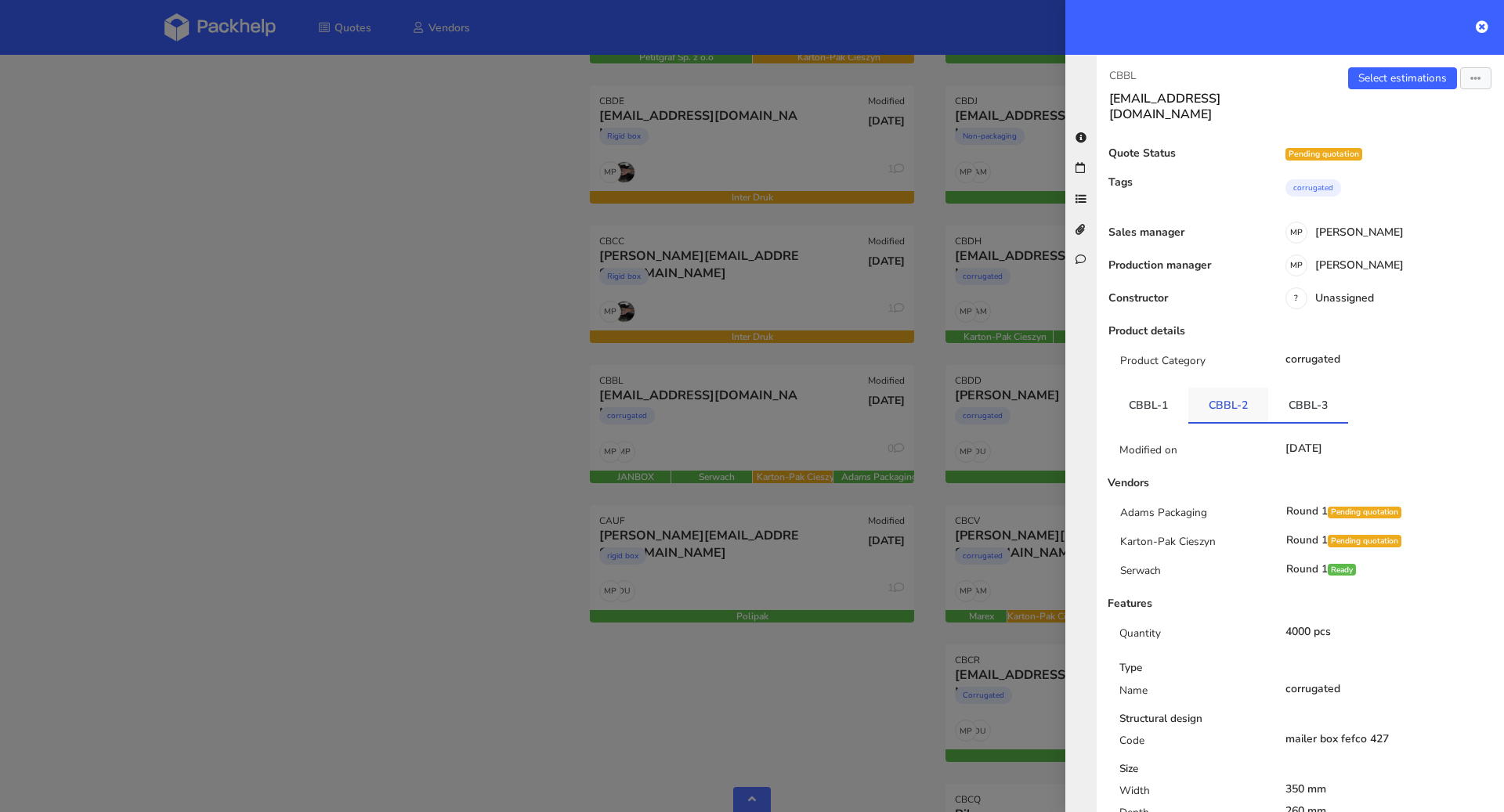
click at [1226, 396] on link "CBBL-2" at bounding box center [1227, 404] width 80 height 35
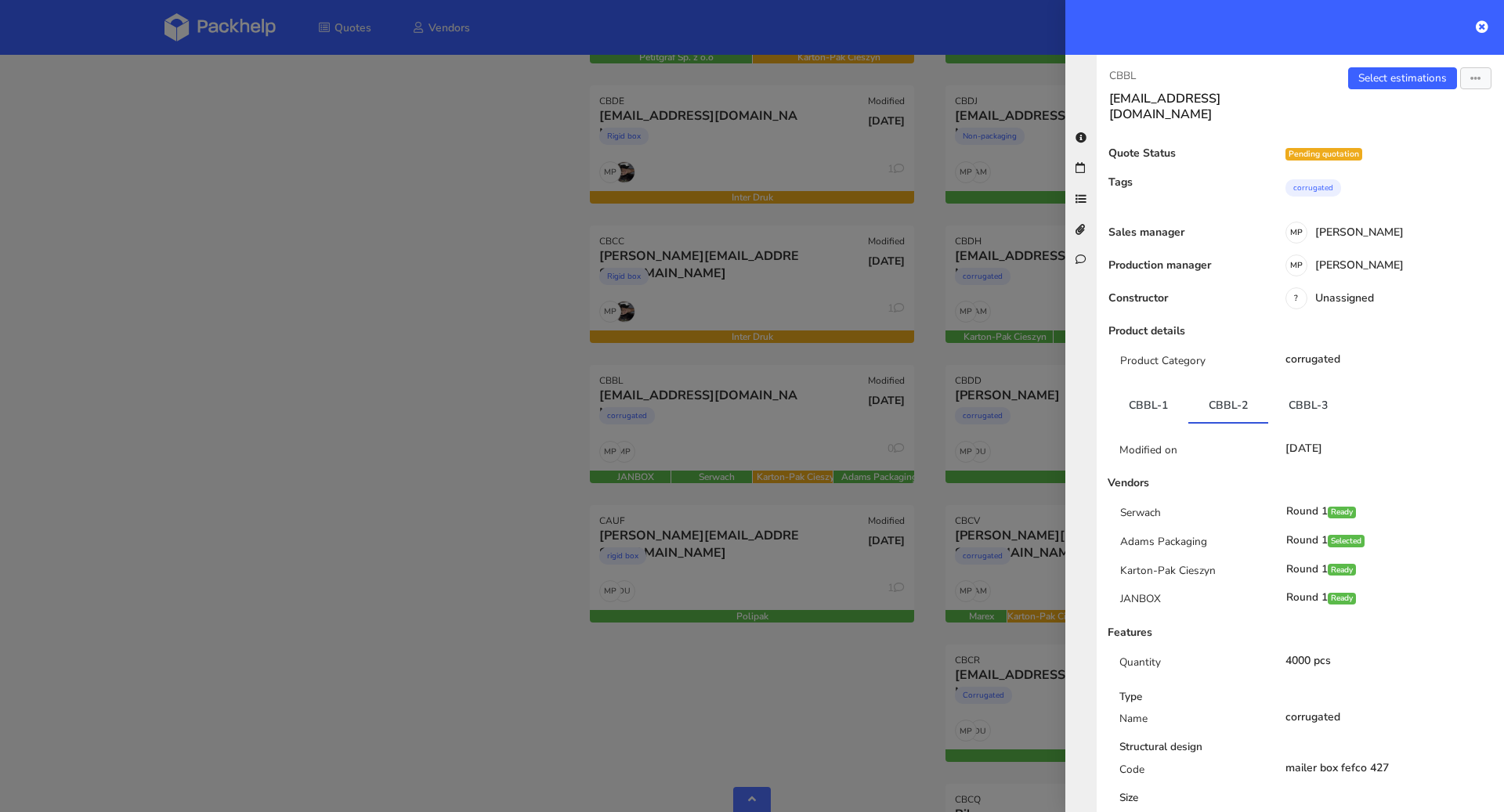
click at [481, 381] on div at bounding box center [752, 406] width 1504 height 812
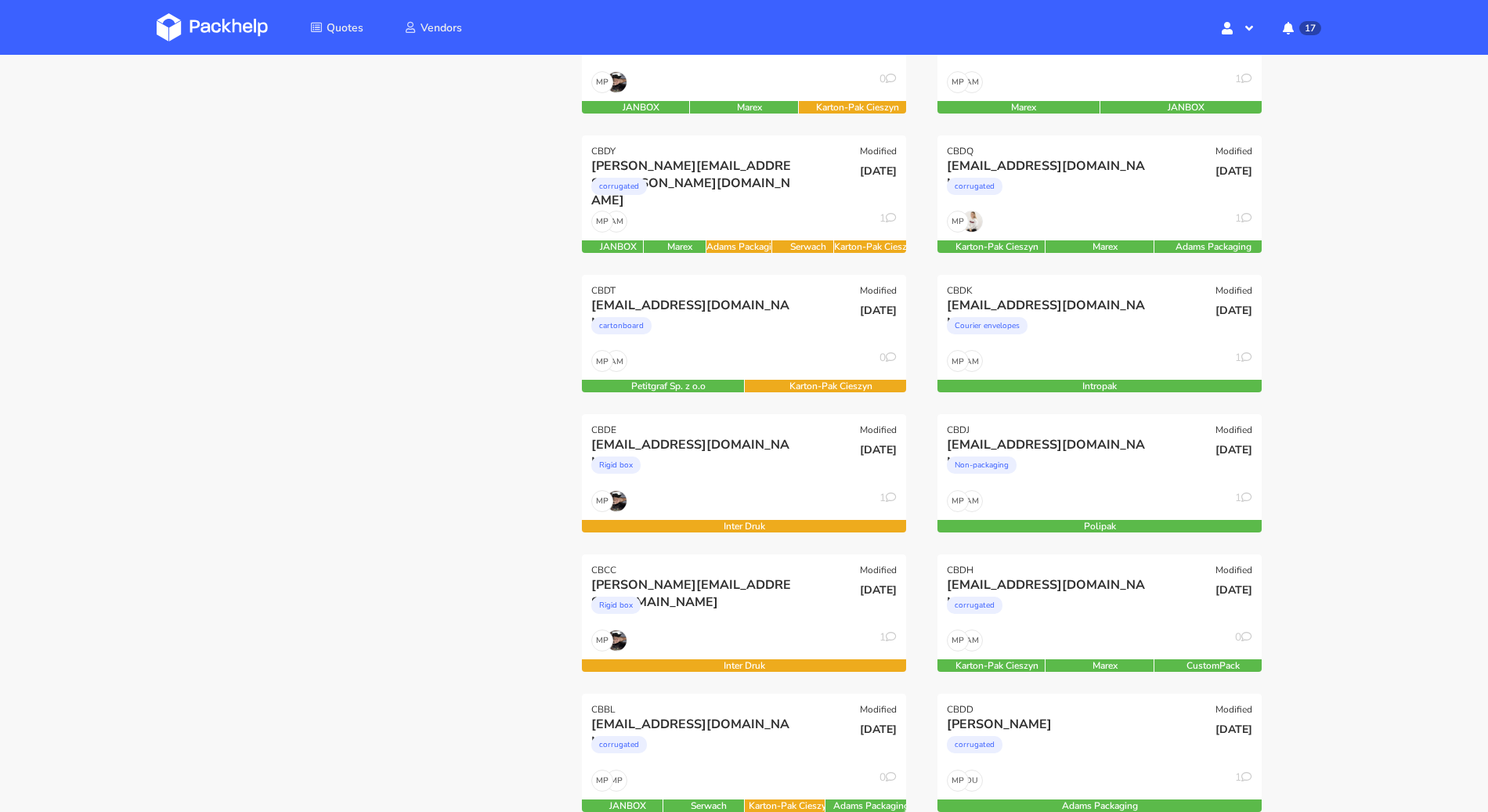
scroll to position [0, 0]
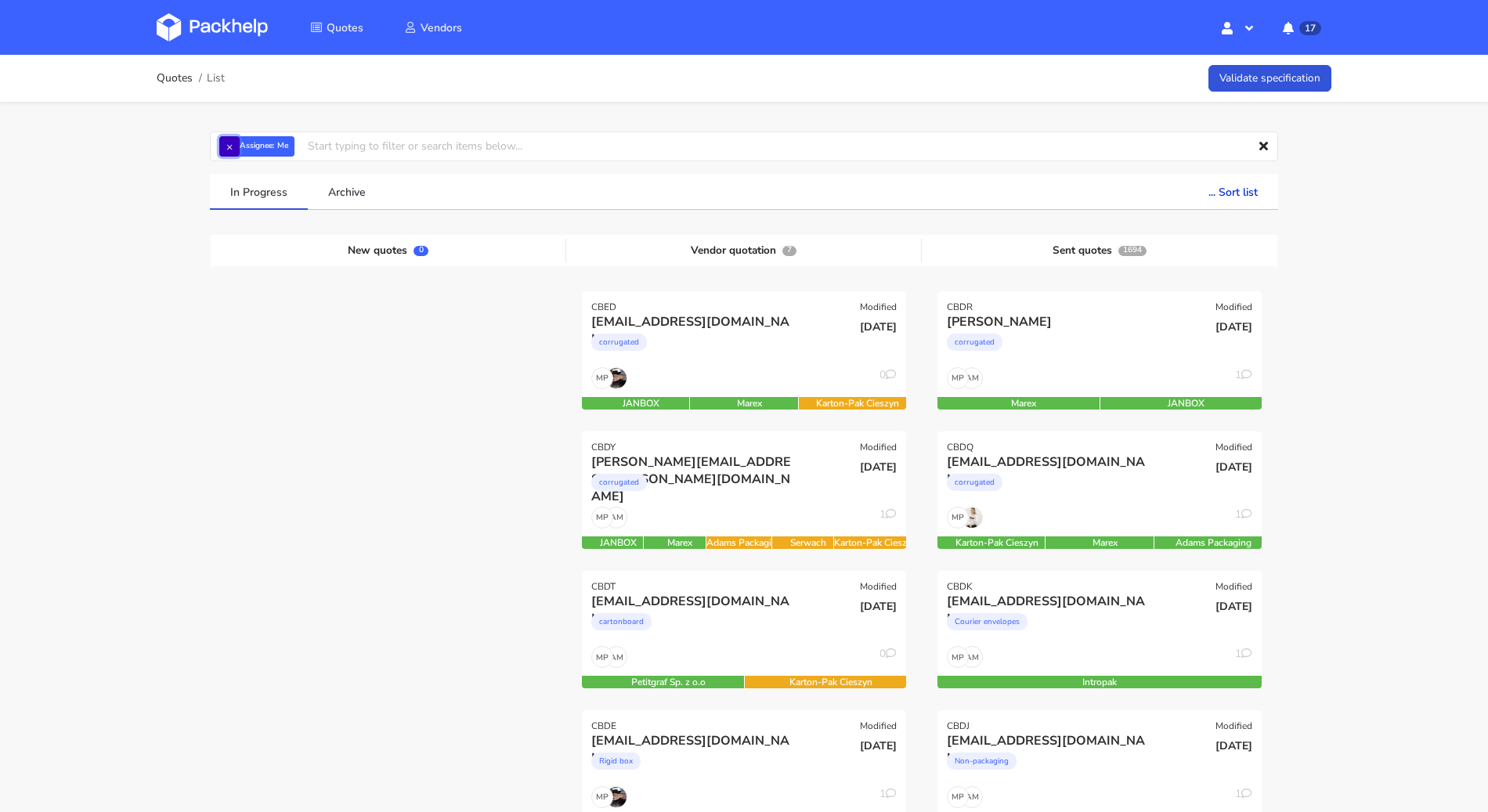
click at [225, 152] on button "×" at bounding box center [229, 147] width 21 height 21
click at [241, 148] on input "text" at bounding box center [743, 147] width 1068 height 30
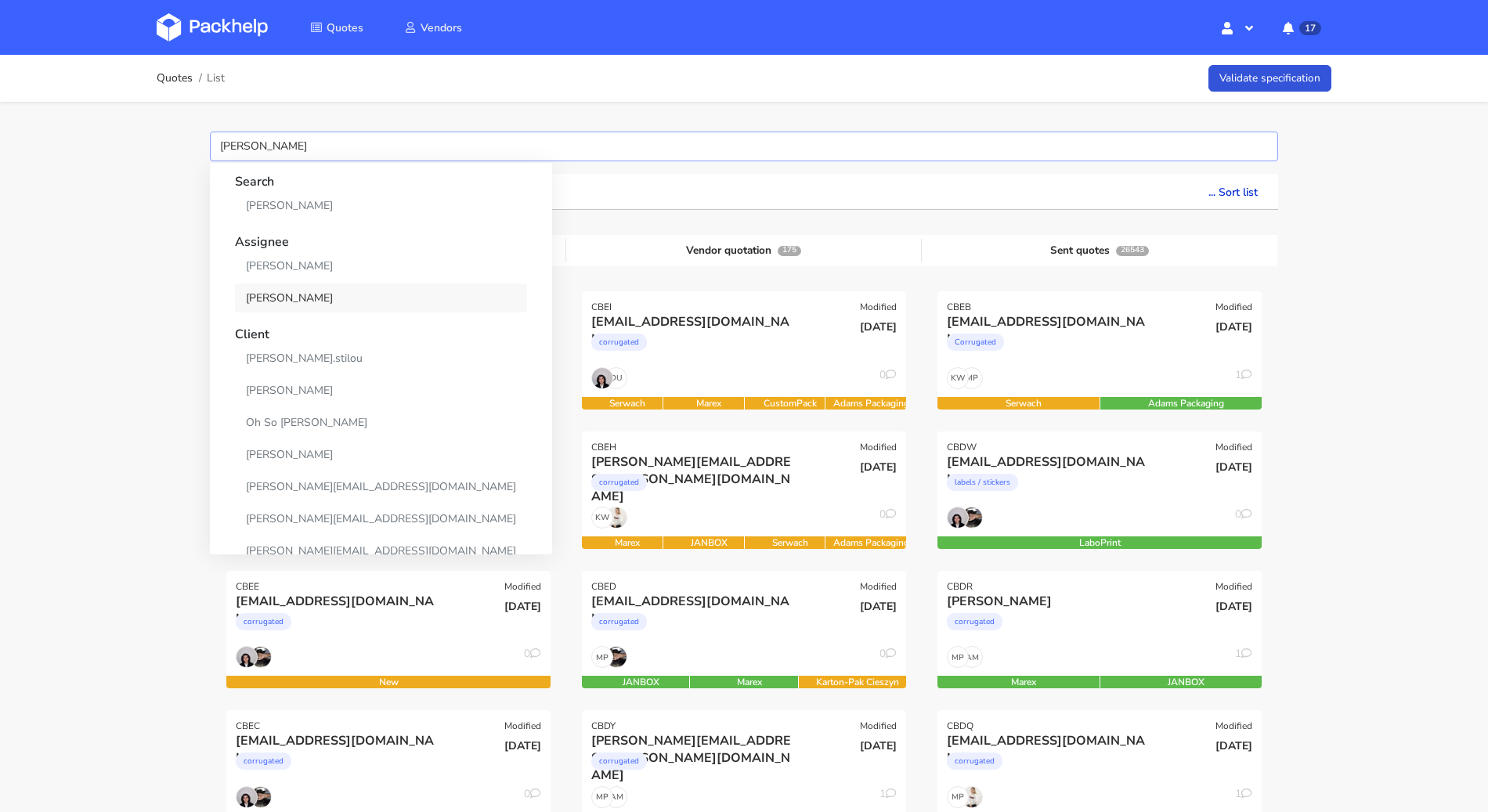
type input "sebastian"
click at [343, 291] on link "[PERSON_NAME]" at bounding box center [381, 297] width 292 height 29
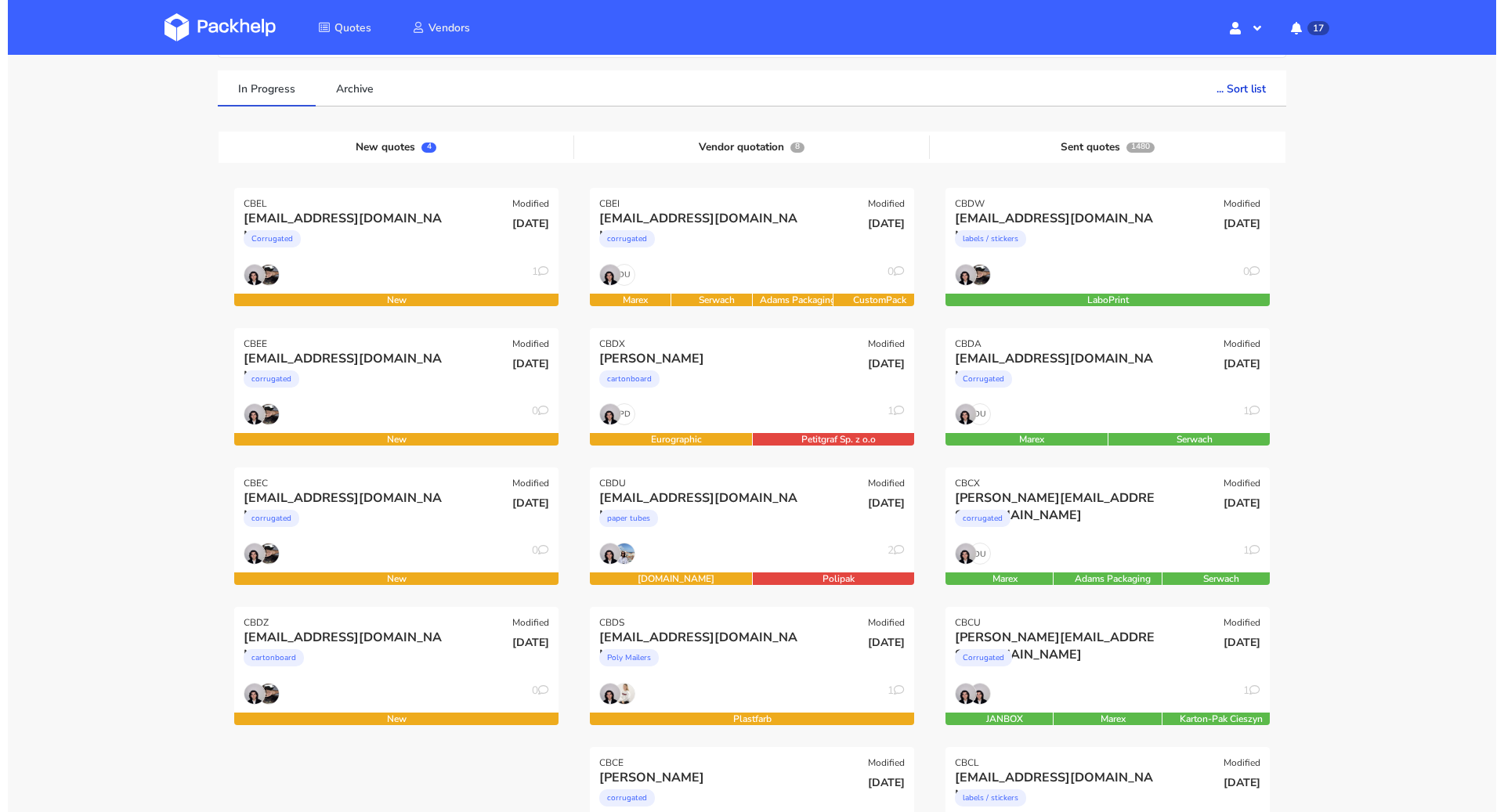
scroll to position [65, 0]
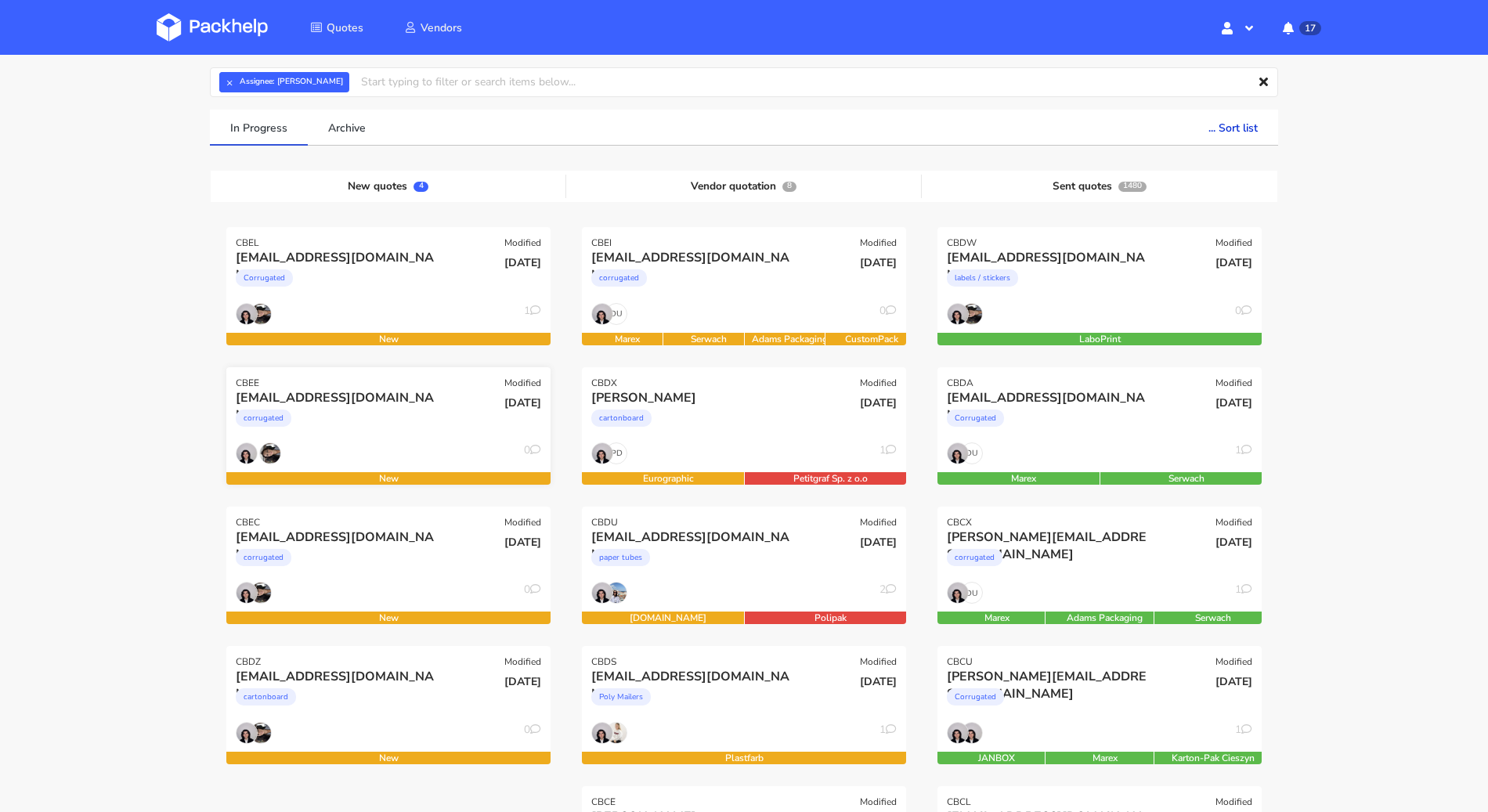
click at [374, 415] on div "corrugated" at bounding box center [340, 421] width 208 height 31
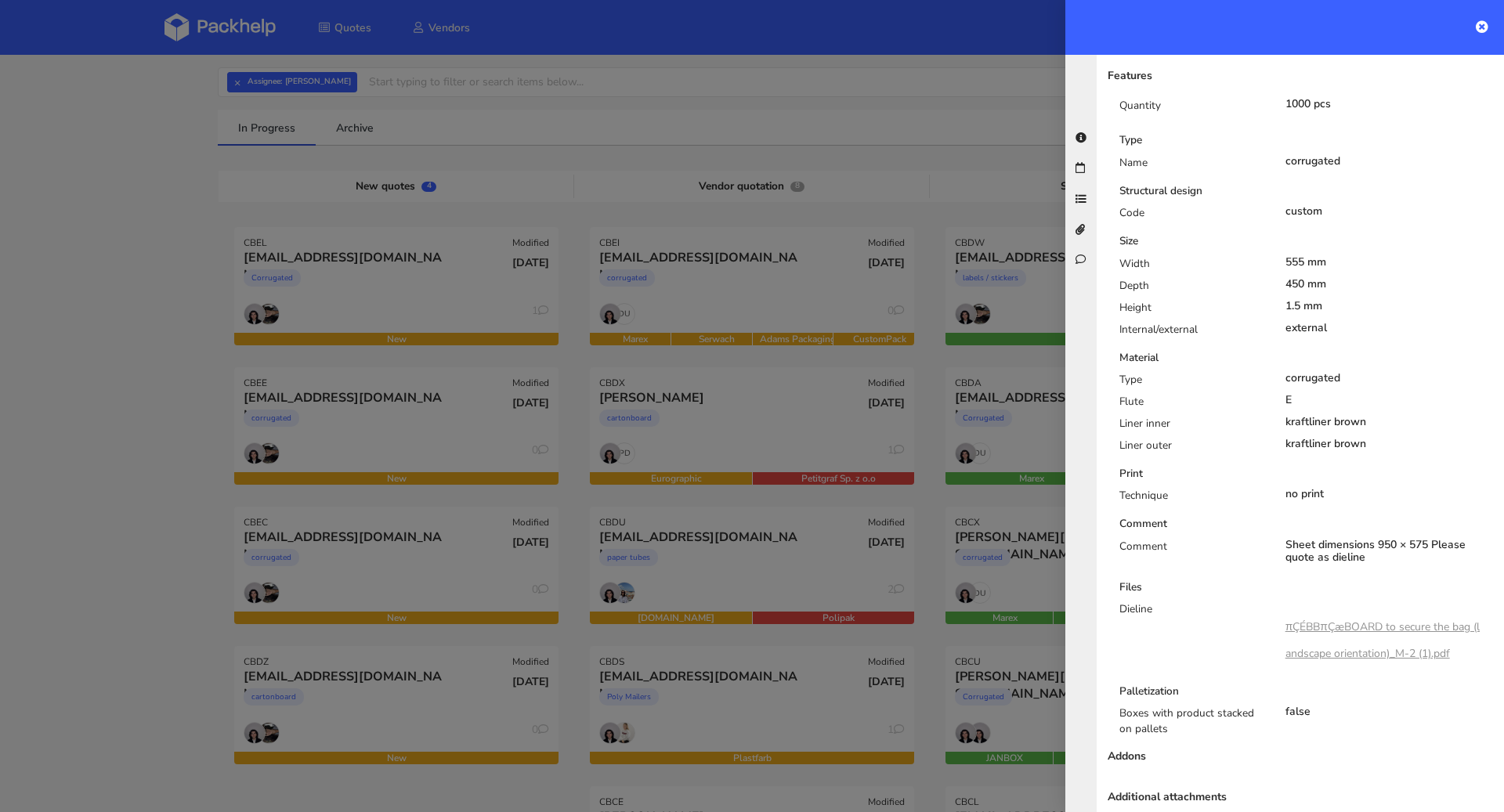
scroll to position [0, 0]
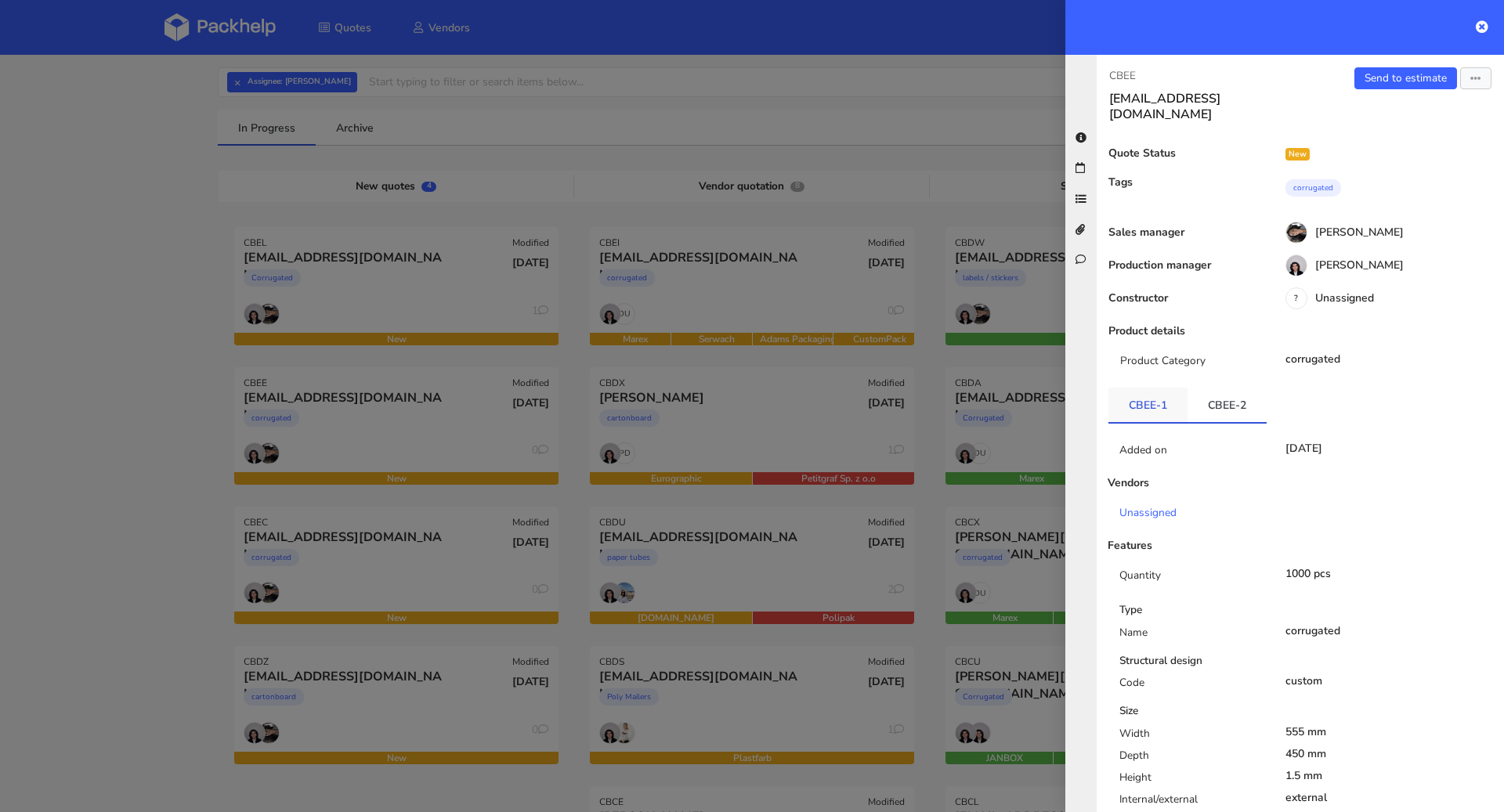
click at [1169, 387] on link "CBEE-1" at bounding box center [1147, 404] width 80 height 35
click at [2, 480] on div at bounding box center [752, 406] width 1504 height 812
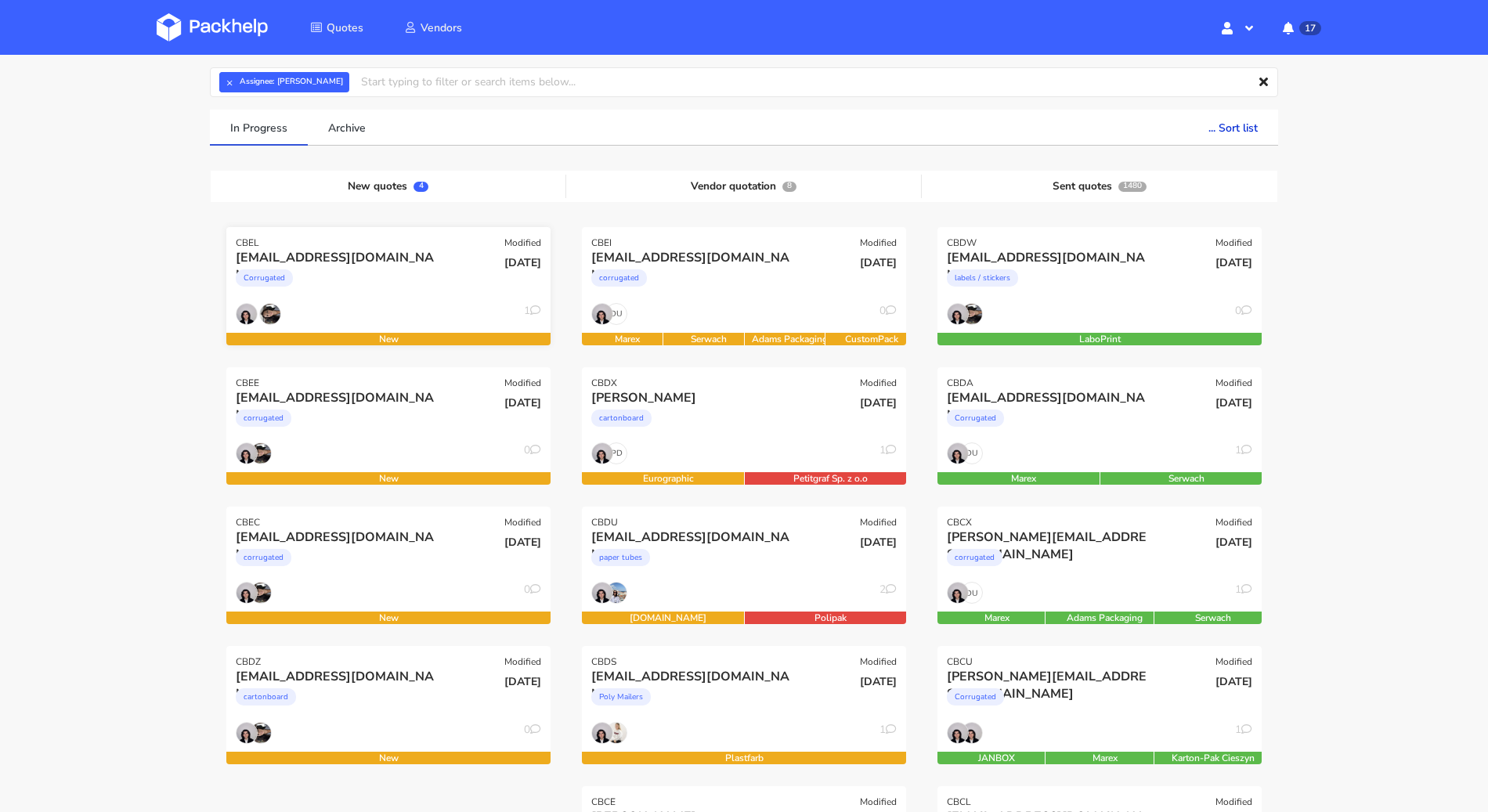
click at [391, 287] on div "Corrugated" at bounding box center [340, 282] width 208 height 31
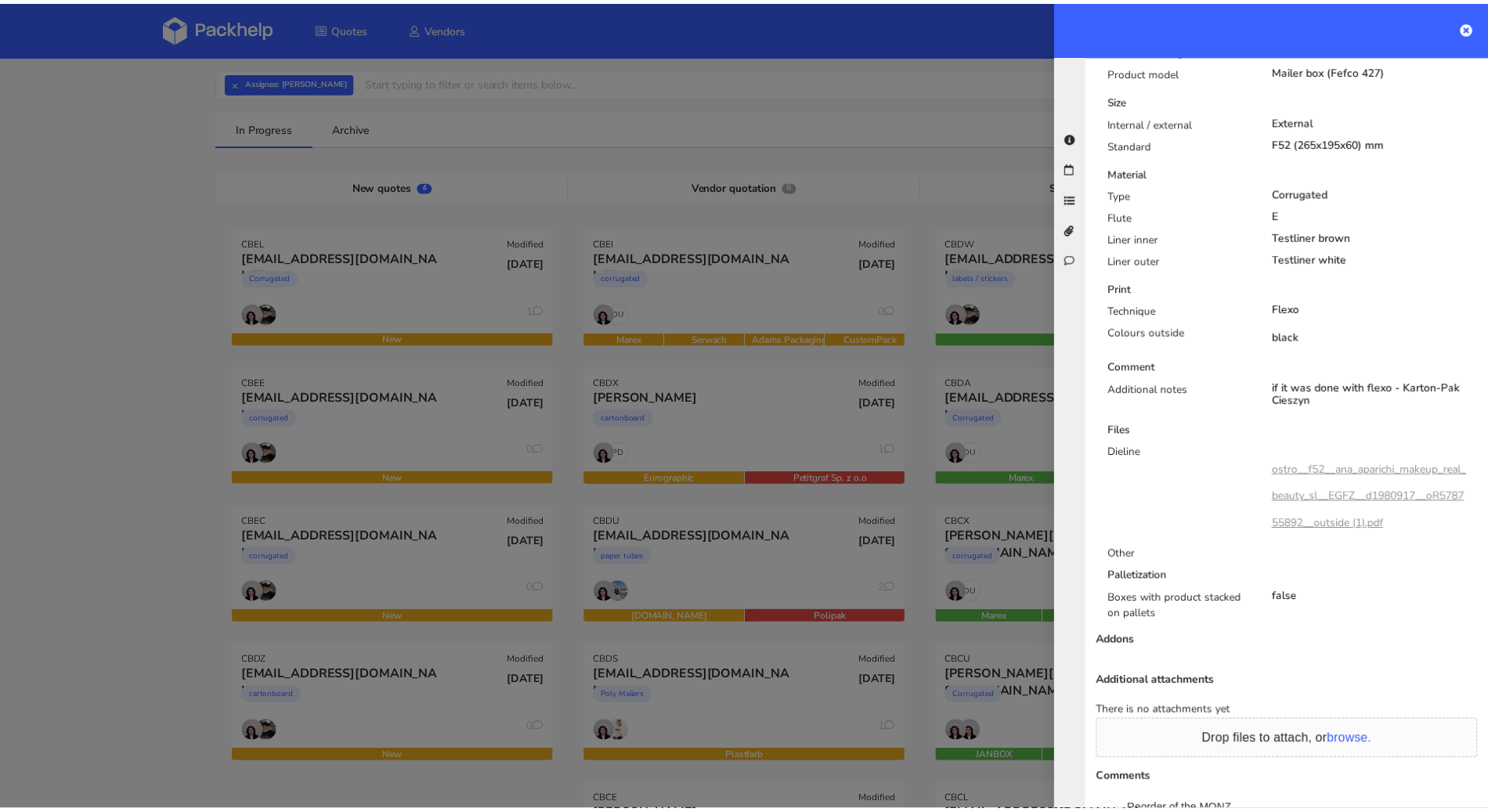
scroll to position [757, 0]
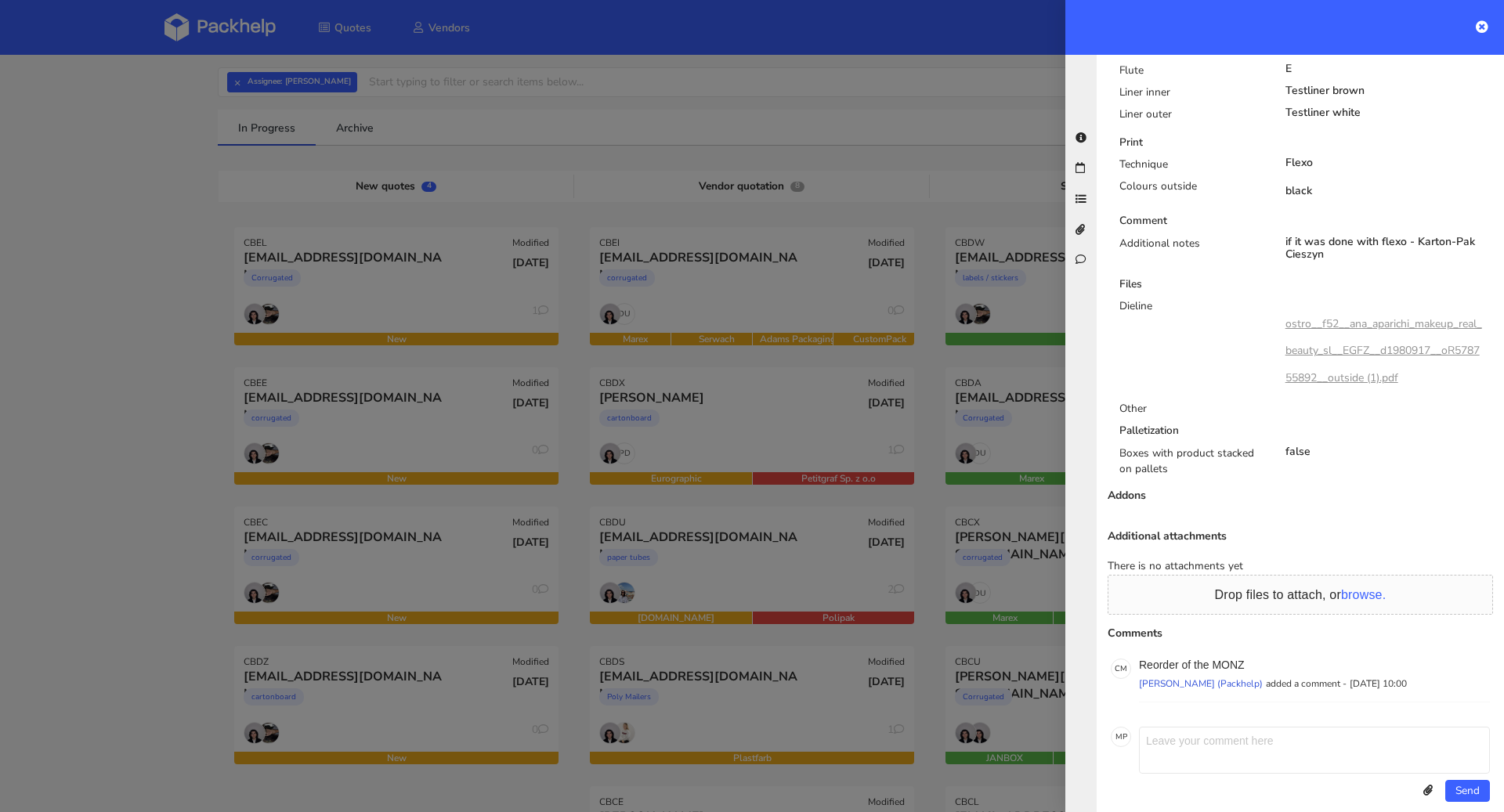
click at [32, 558] on div at bounding box center [752, 406] width 1504 height 812
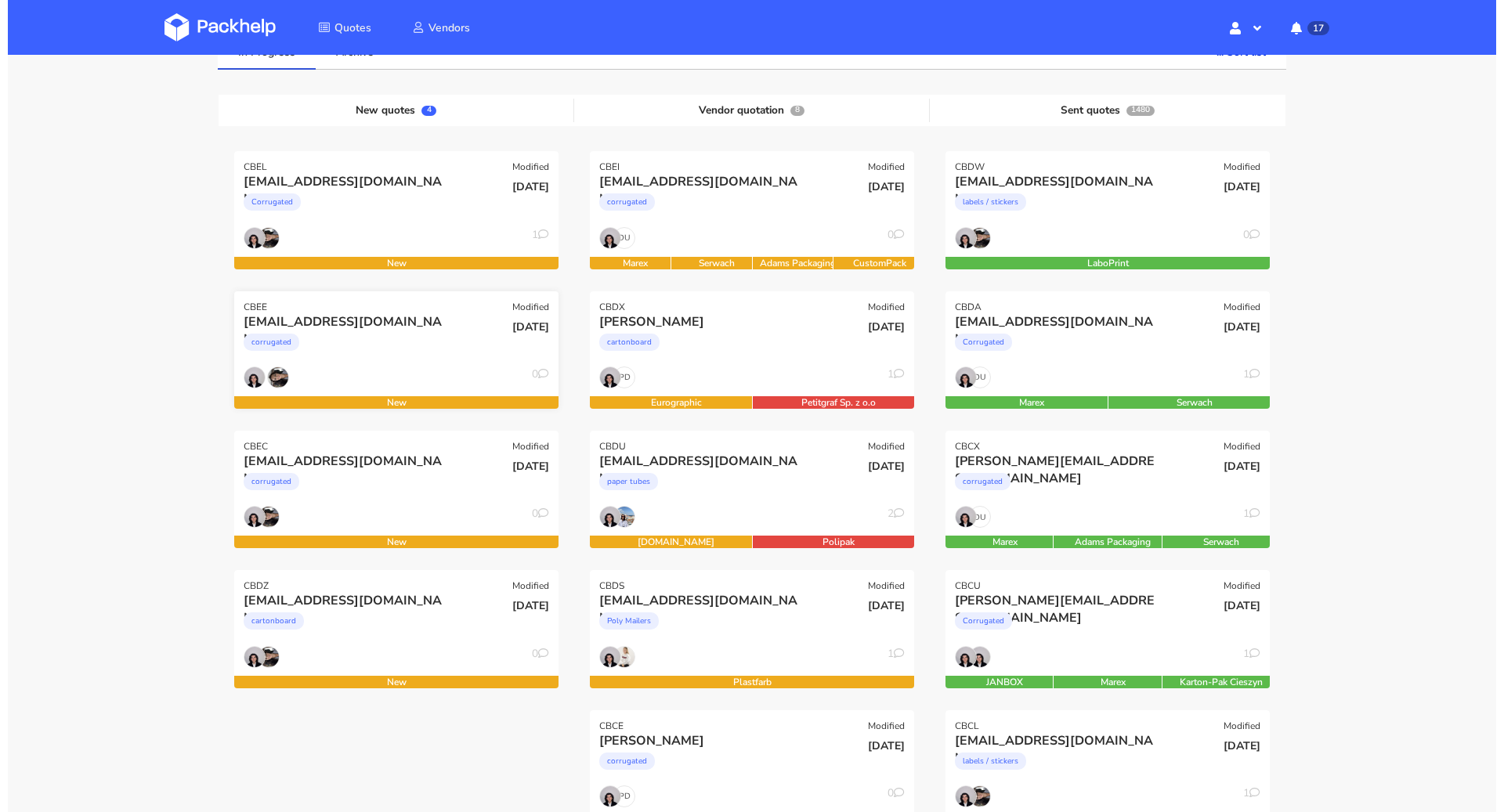
scroll to position [107, 0]
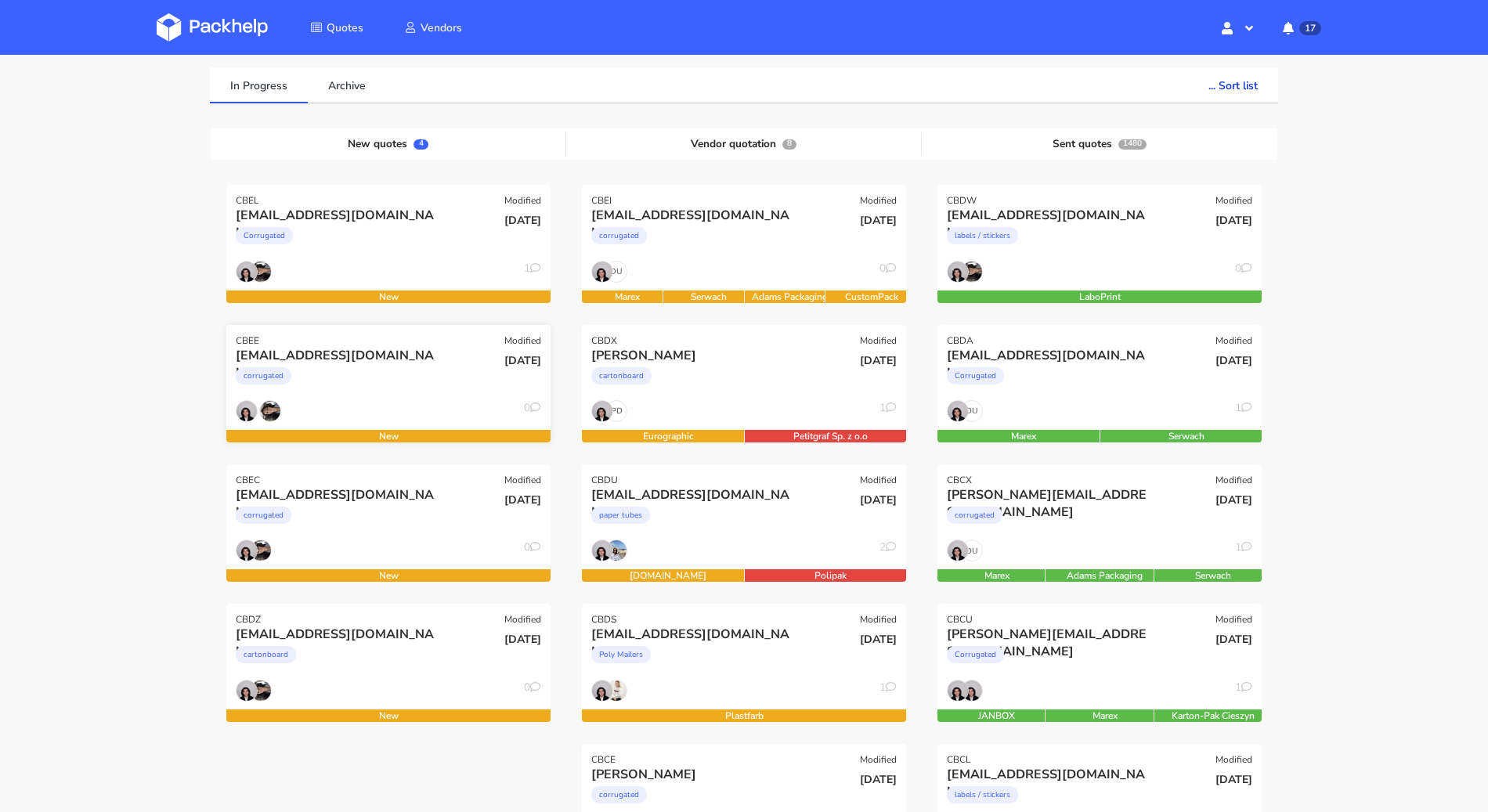
click at [420, 356] on div "kirstie@issey.co.uk" at bounding box center [340, 355] width 208 height 17
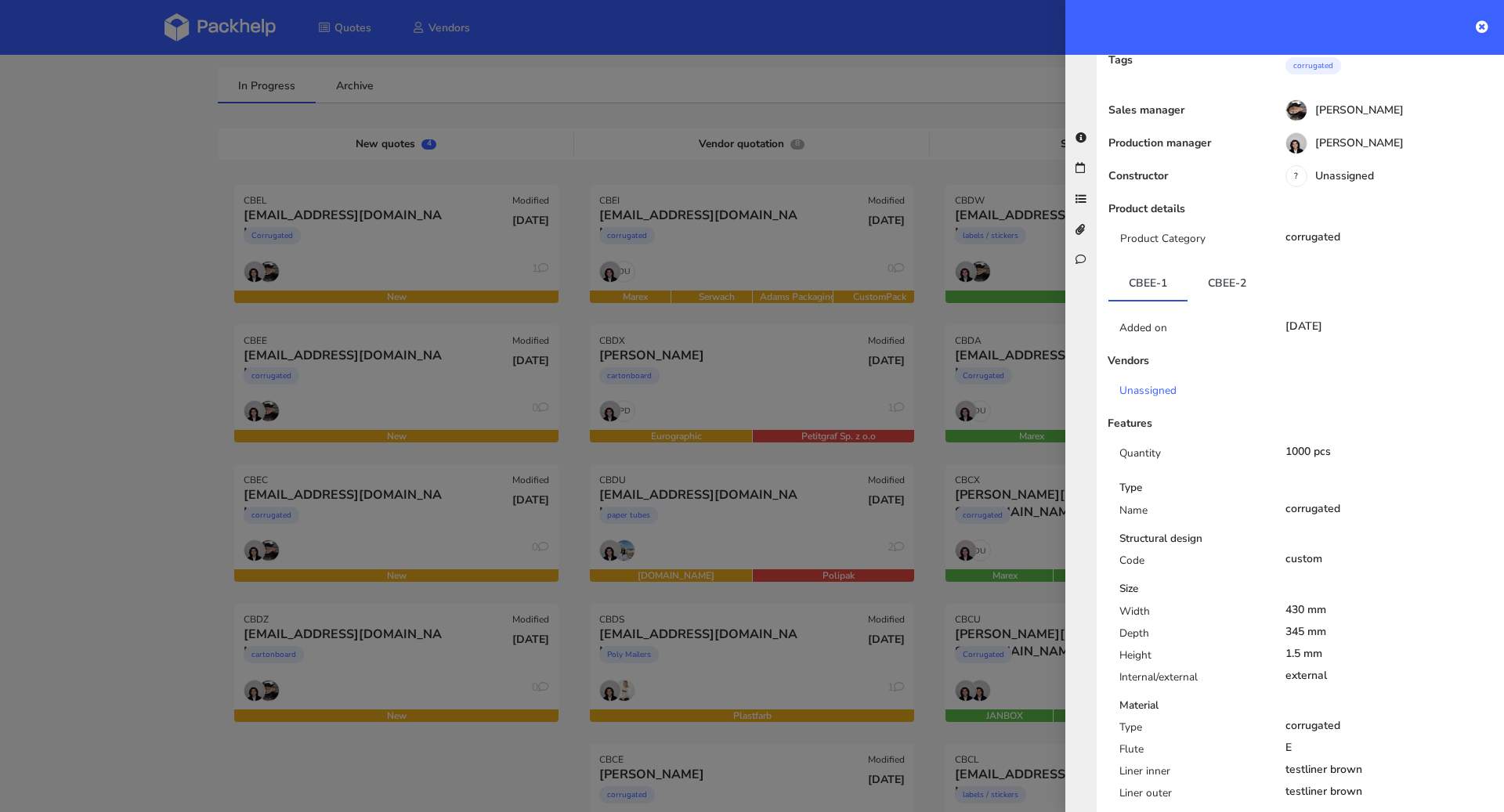
scroll to position [0, 0]
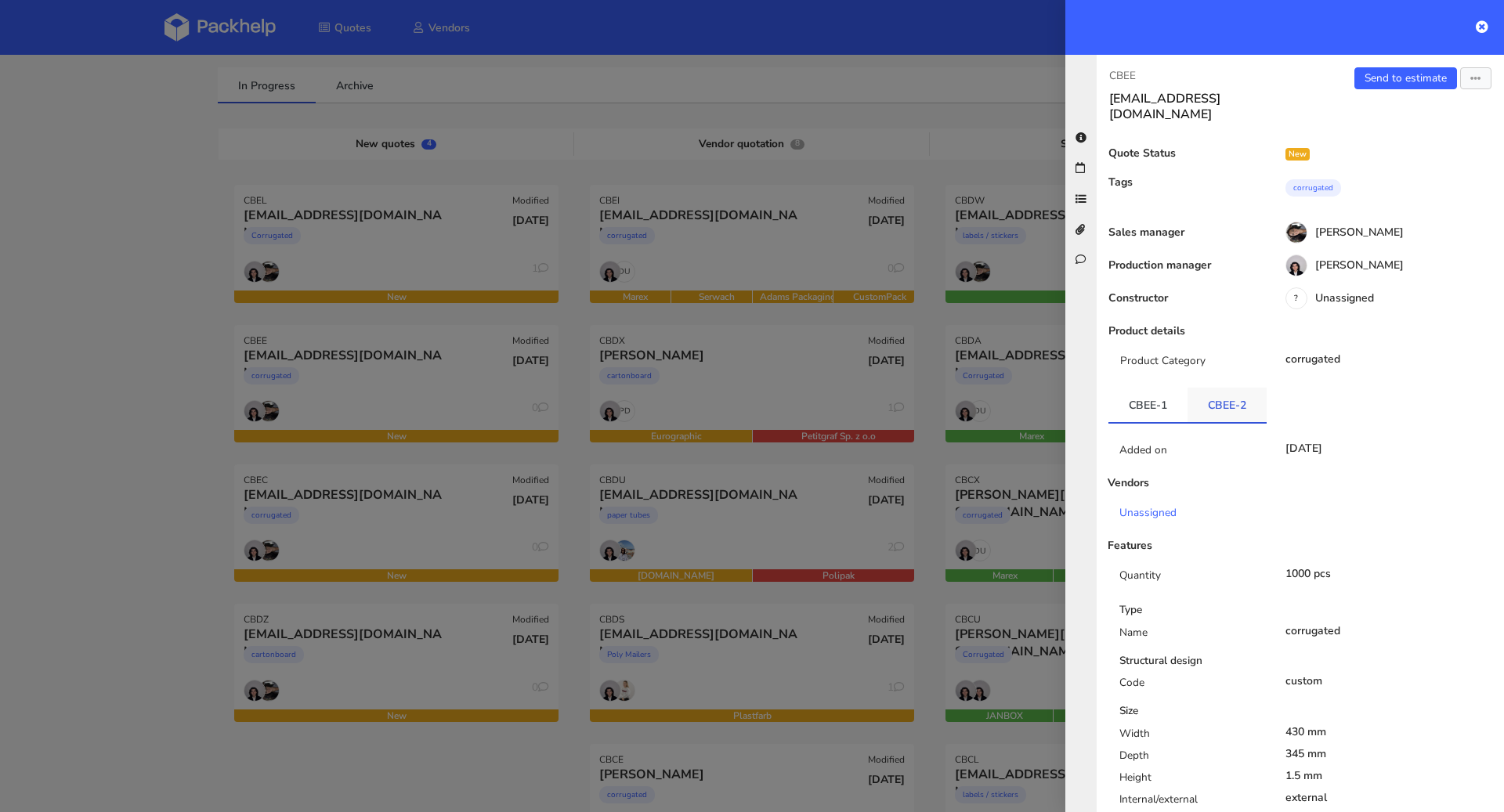
click at [1226, 397] on link "CBEE-2" at bounding box center [1227, 404] width 80 height 35
click at [1176, 400] on link "CBEE-1" at bounding box center [1147, 404] width 80 height 35
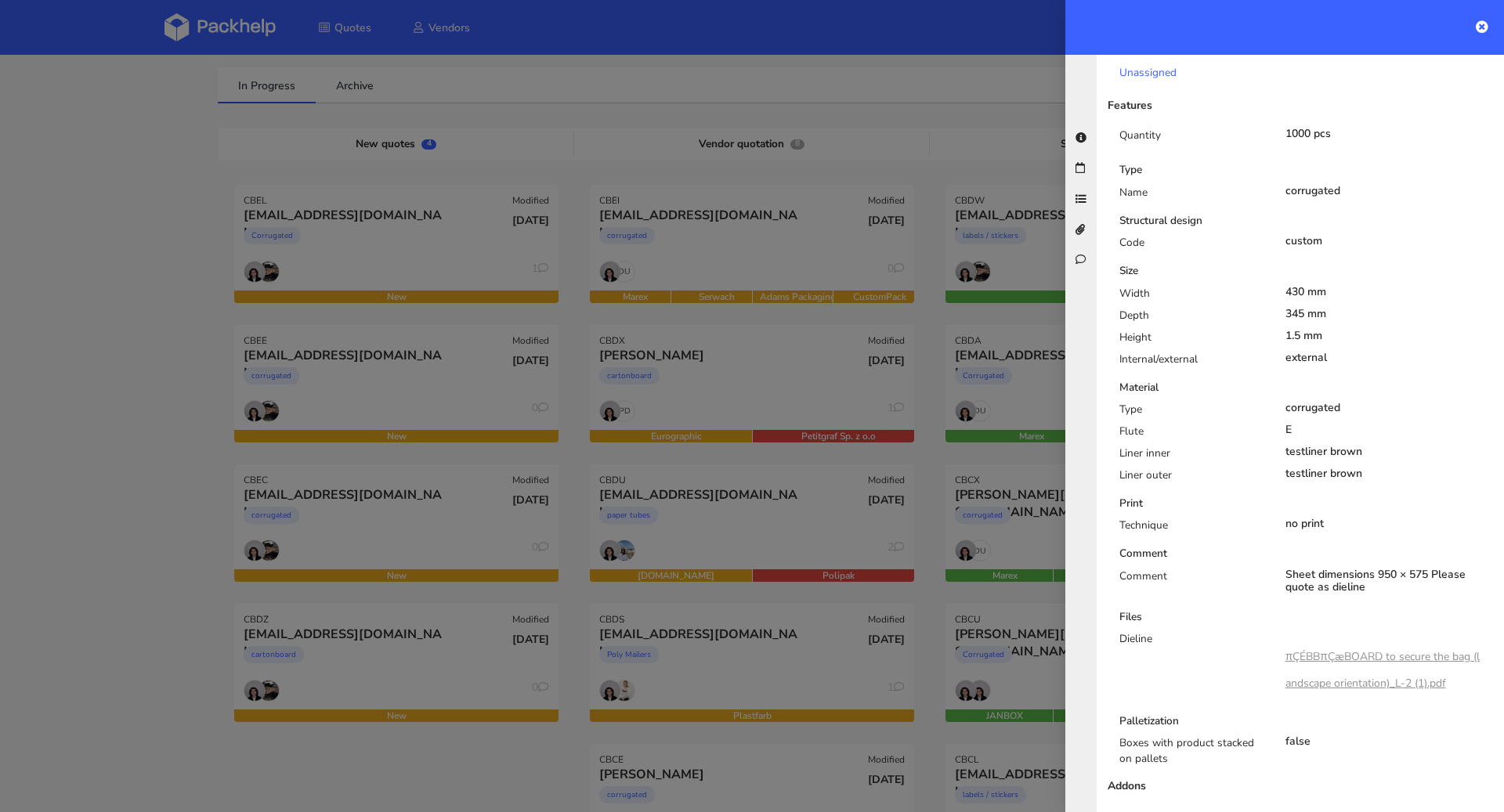
scroll to position [532, 0]
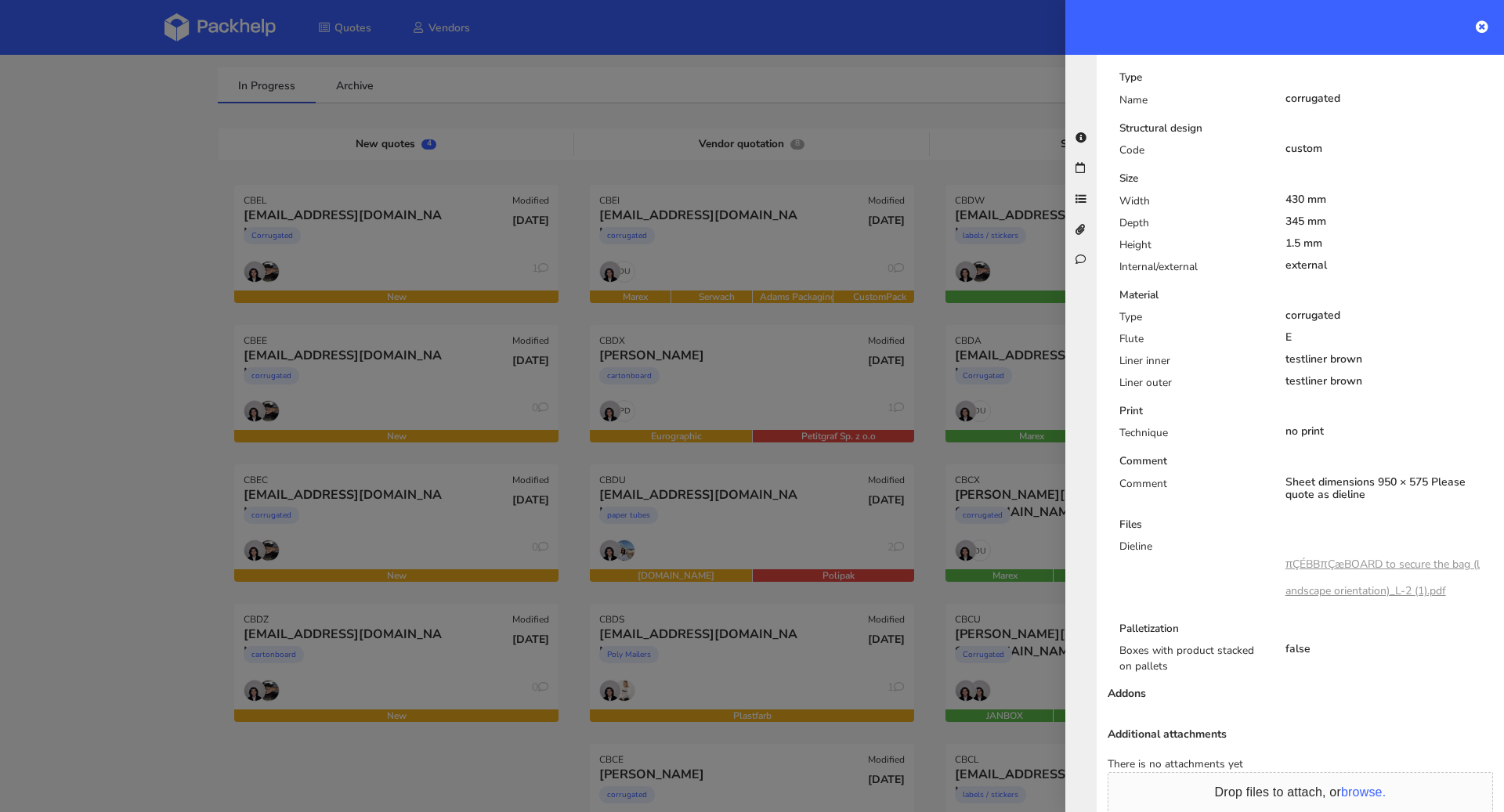
click at [1400, 557] on link "πÇÉBBπÇæBOARD to secure the bag (landscape orientation)_L-2 (1).pdf" at bounding box center [1382, 577] width 195 height 41
click at [145, 505] on div at bounding box center [752, 406] width 1504 height 812
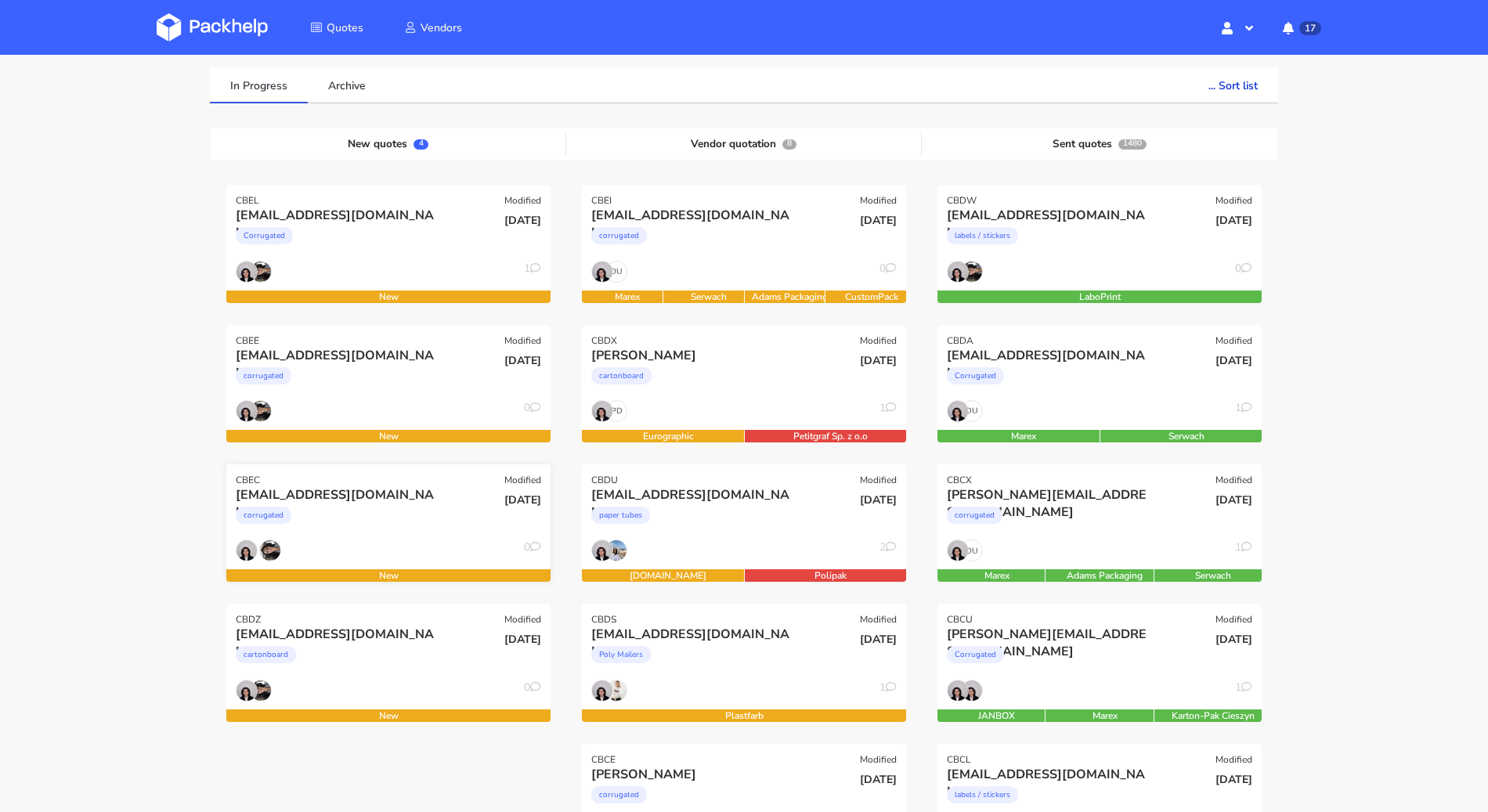
click at [403, 496] on div "kirstie@issey.co.uk" at bounding box center [340, 495] width 208 height 17
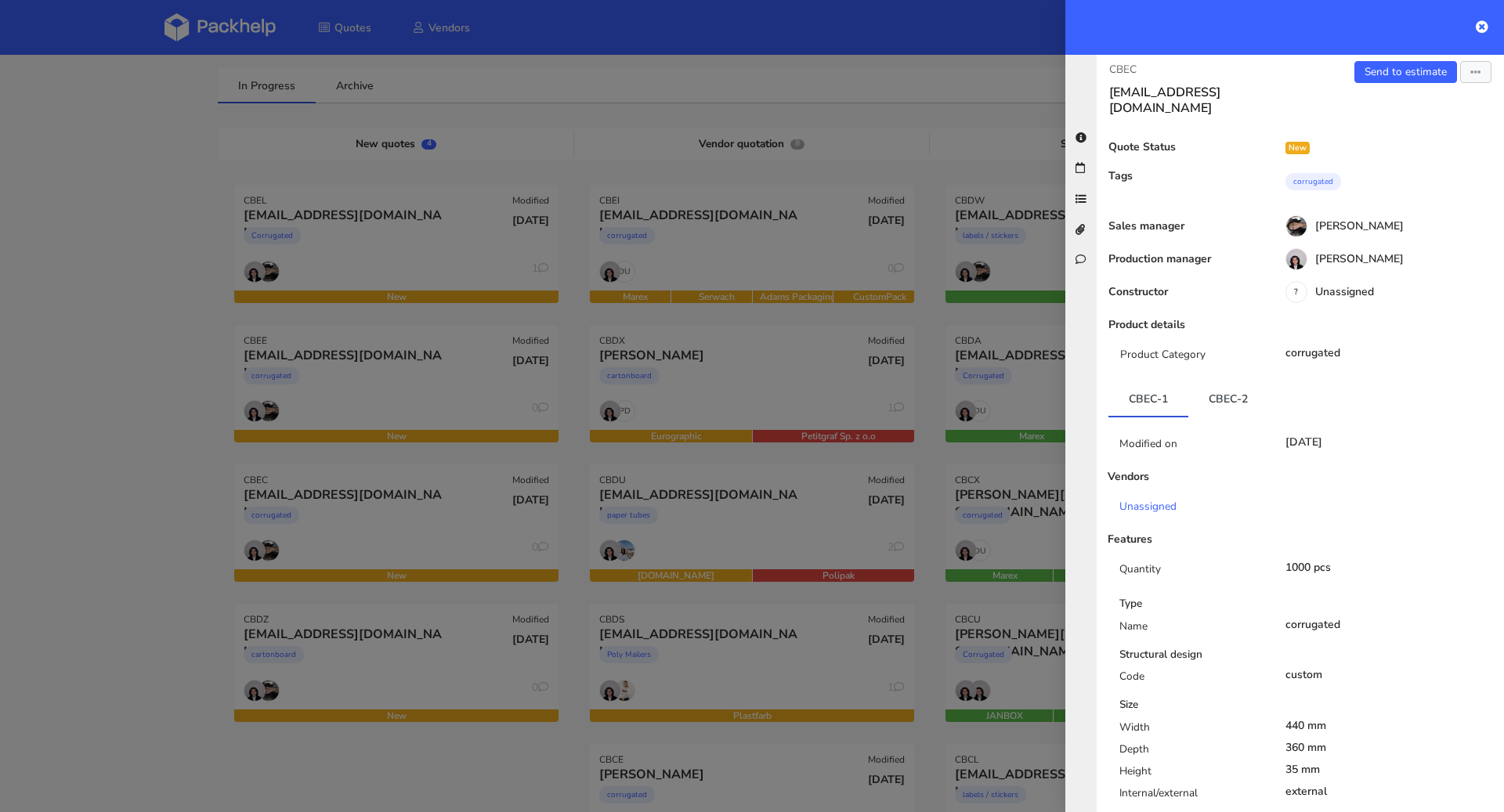
scroll to position [5, 0]
click at [1233, 387] on link "CBEC-2" at bounding box center [1227, 399] width 80 height 35
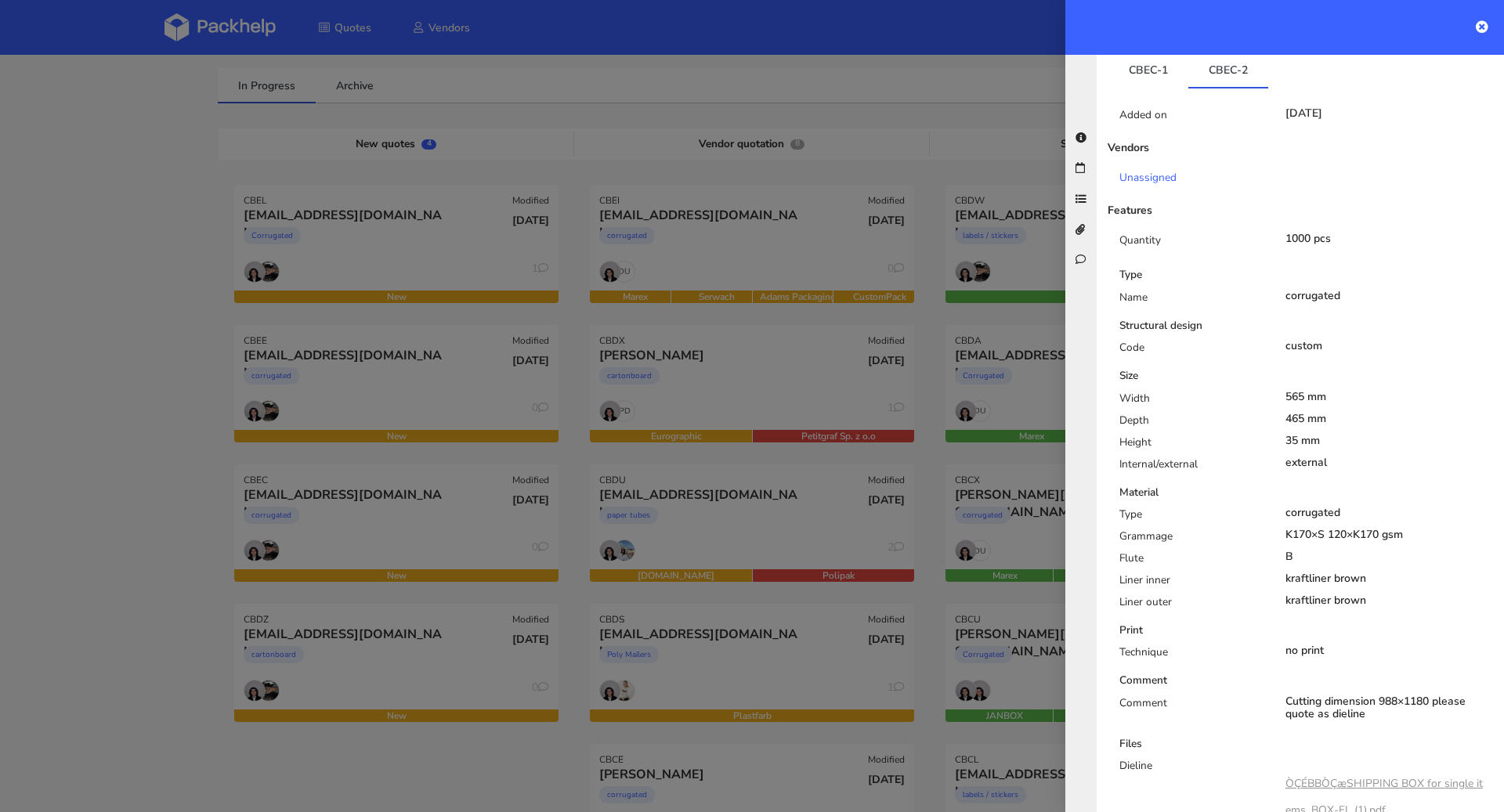
scroll to position [515, 0]
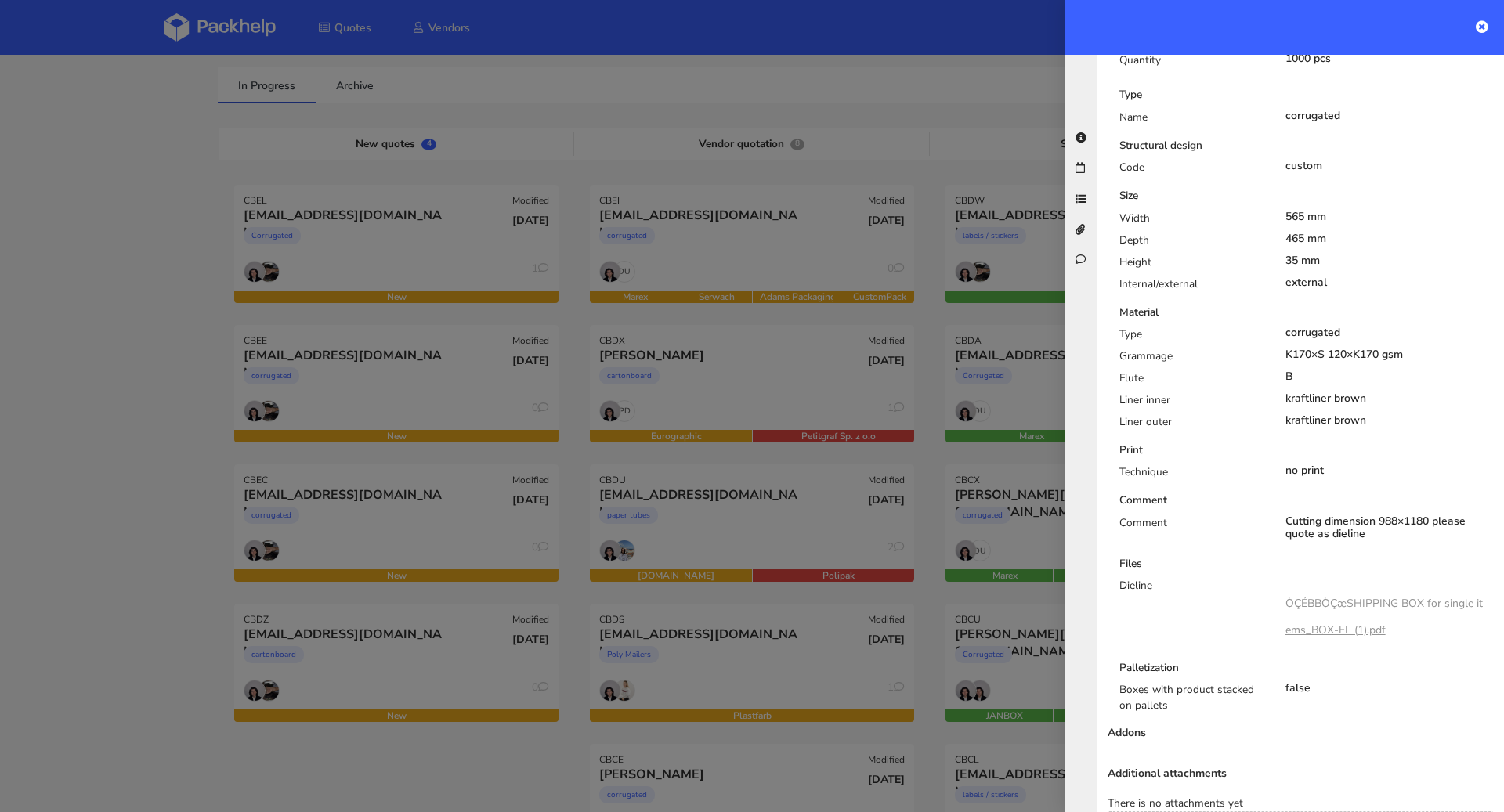
click at [1409, 596] on link "ÒÇÉBBÒÇæSHIPPING BOX for single items_BOX-FL (1).pdf" at bounding box center [1383, 616] width 197 height 41
click at [0, 443] on div at bounding box center [752, 406] width 1504 height 812
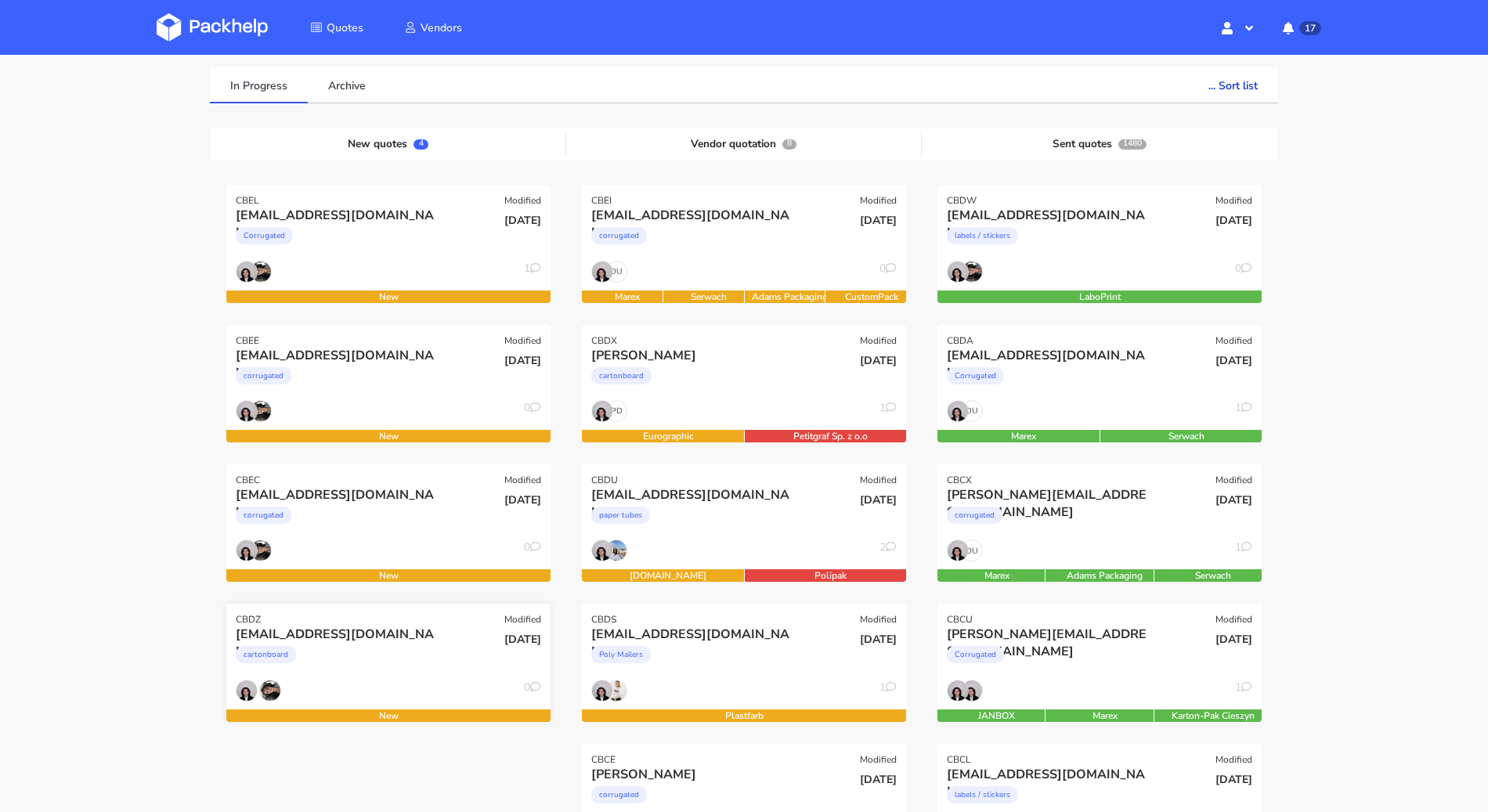
click at [392, 648] on div "cartonboard" at bounding box center [340, 658] width 208 height 31
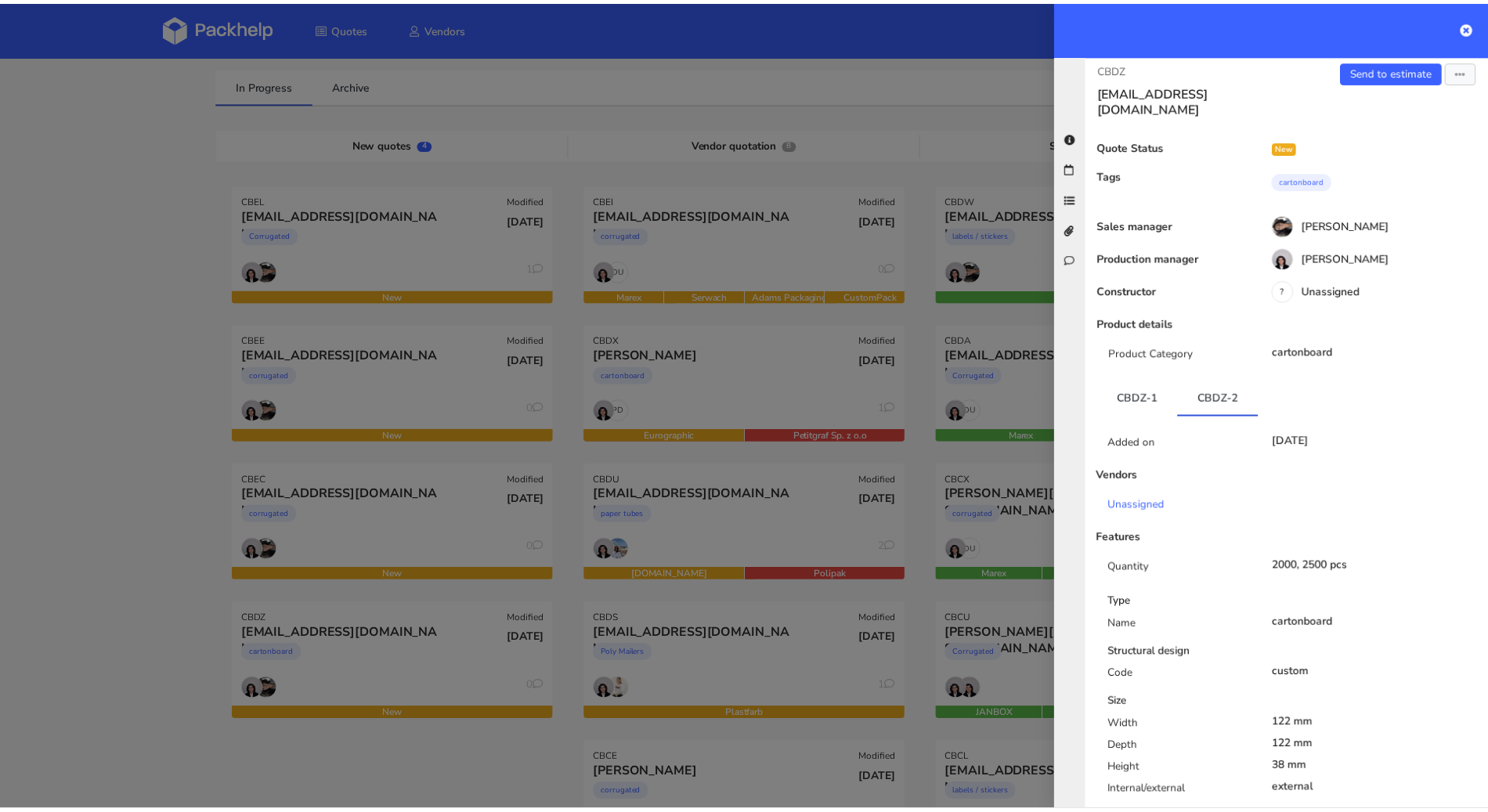
scroll to position [0, 0]
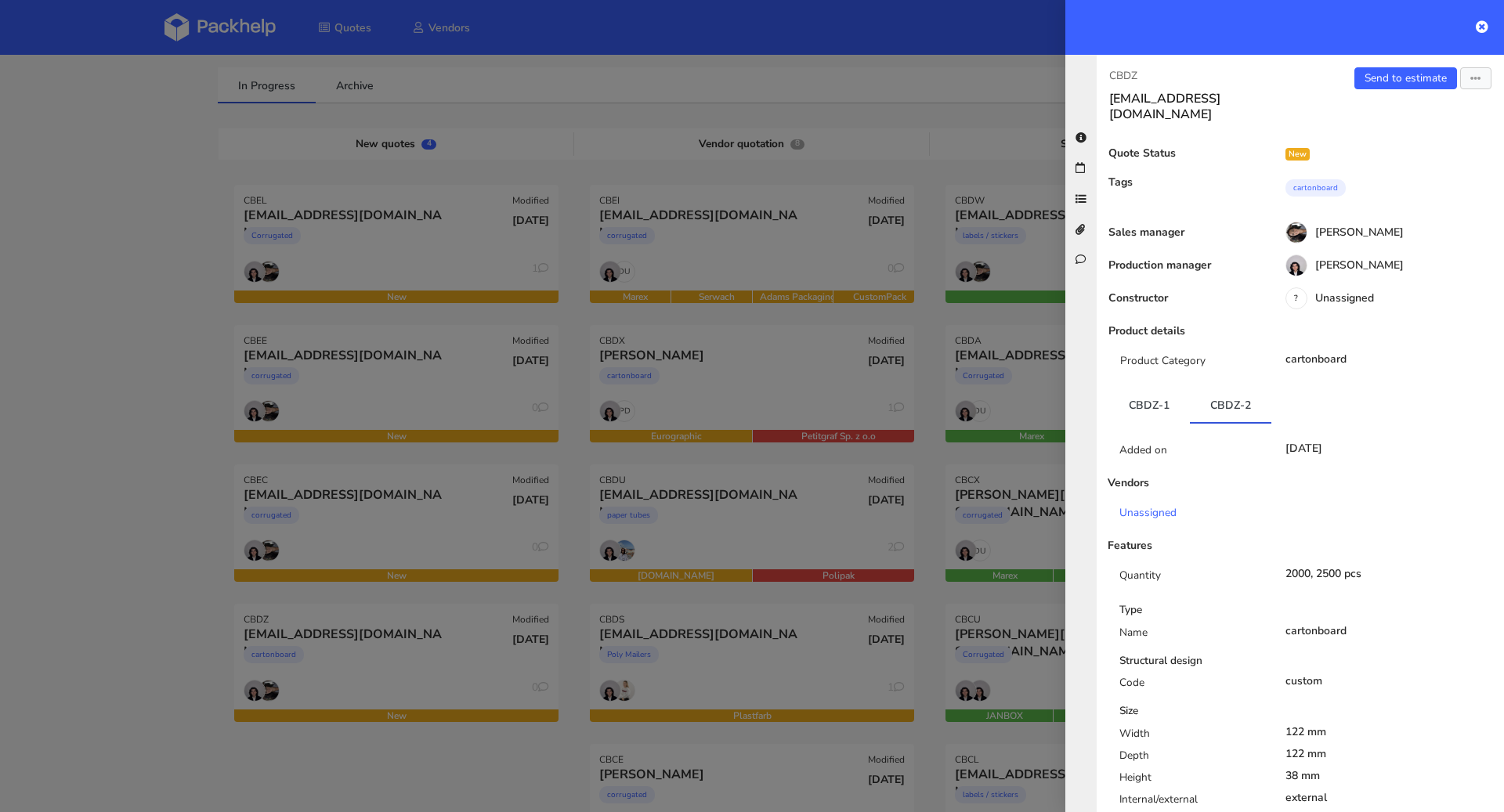
click at [135, 563] on div at bounding box center [752, 406] width 1504 height 812
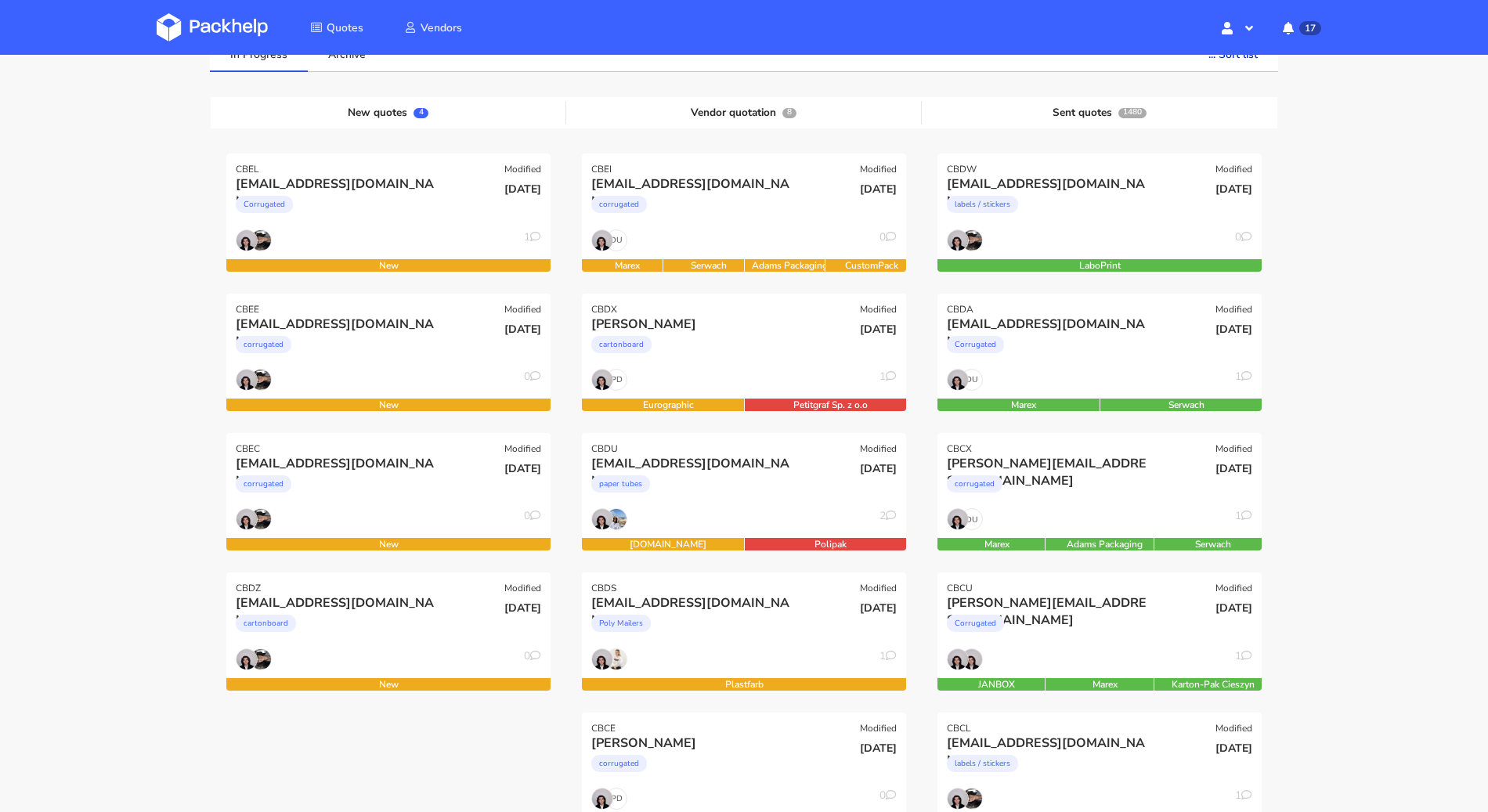
scroll to position [138, 0]
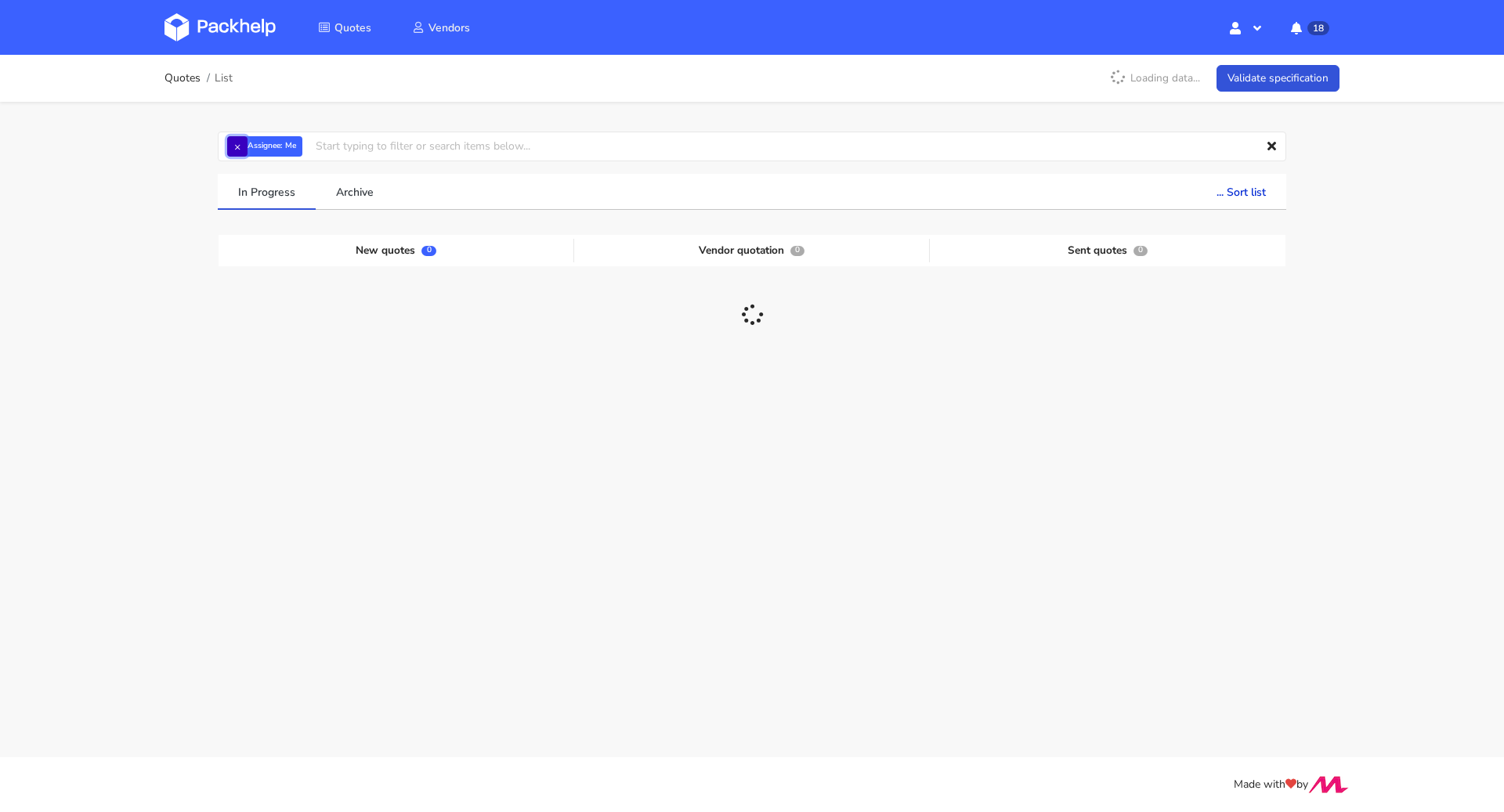
click at [239, 147] on button "×" at bounding box center [238, 147] width 21 height 21
click at [240, 147] on input "text" at bounding box center [752, 147] width 1068 height 30
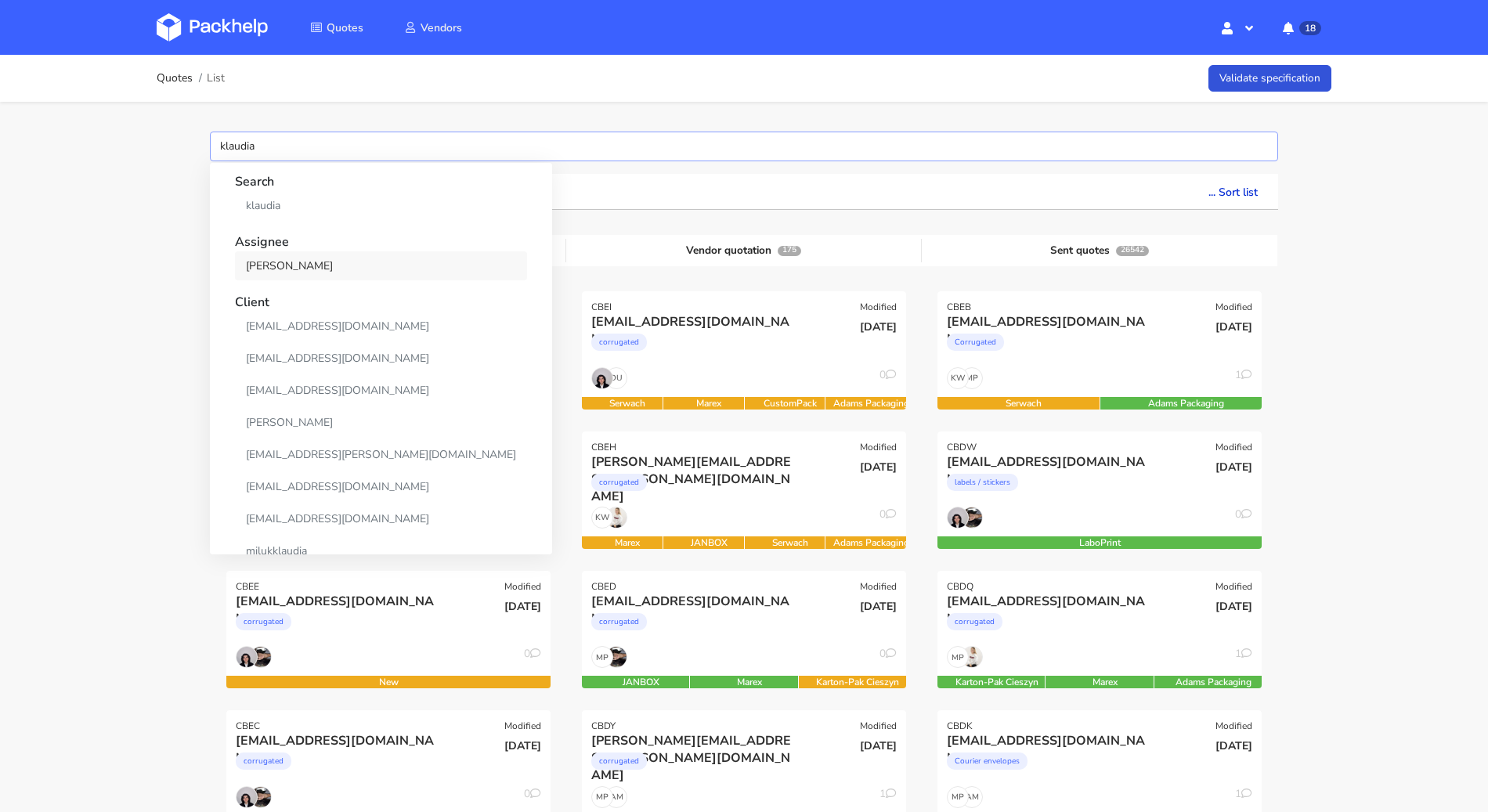
type input "klaudia"
click at [308, 276] on link "[PERSON_NAME]" at bounding box center [381, 266] width 292 height 29
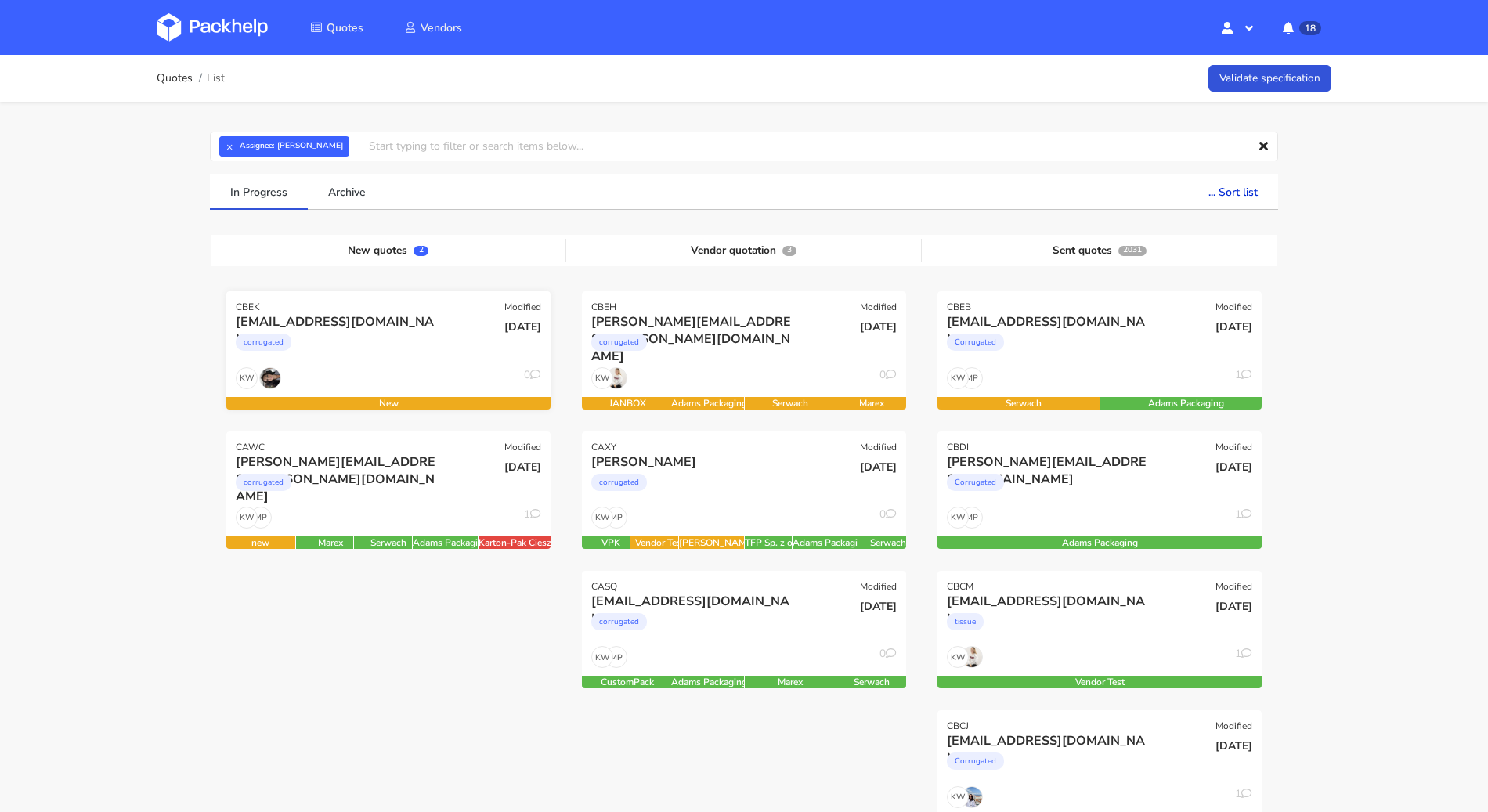
click at [425, 343] on div "corrugated" at bounding box center [340, 345] width 208 height 31
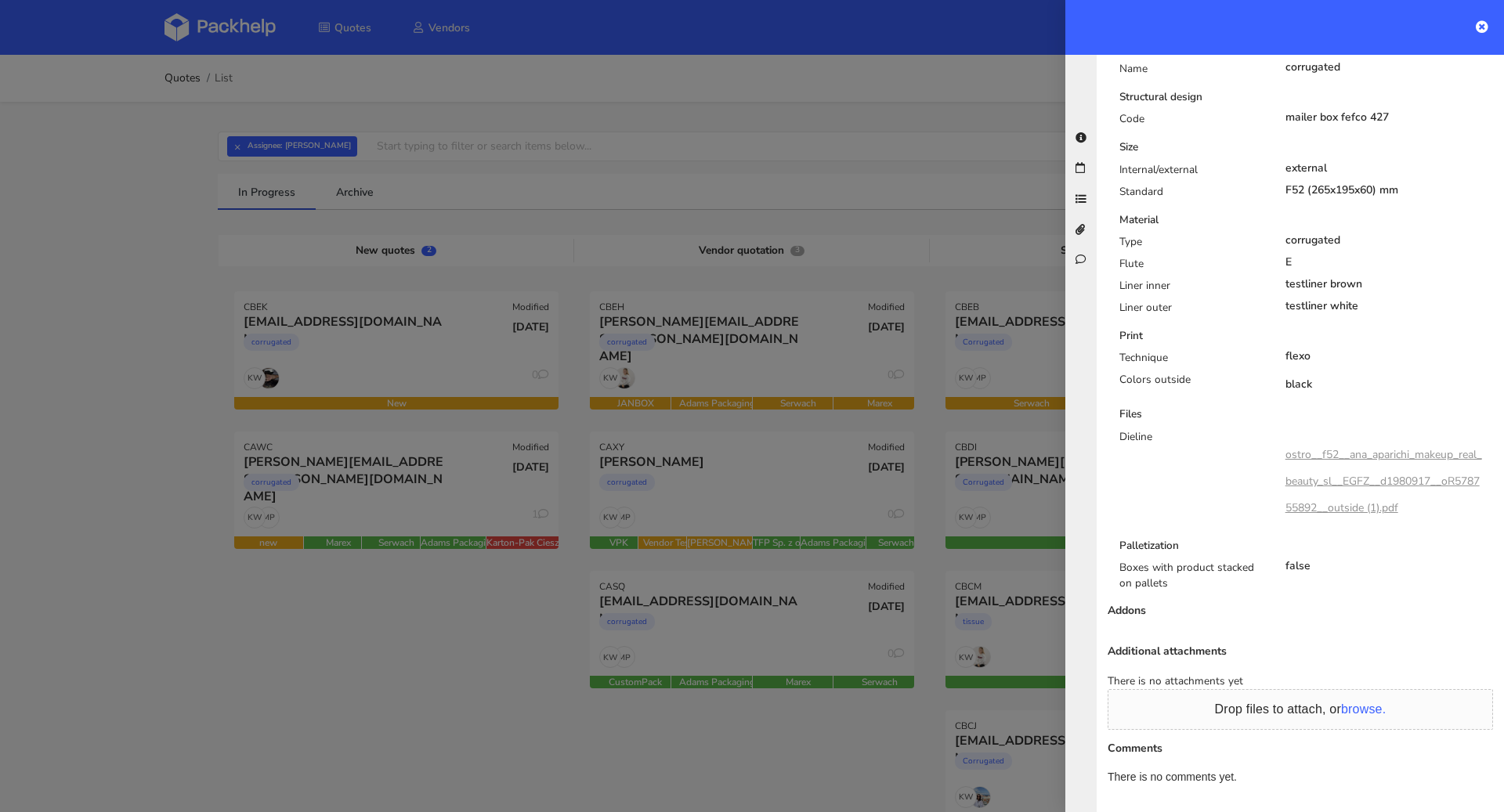
scroll to position [569, 0]
click at [1365, 442] on link "ostro__f52__ana_aparichi_makeup_real_beauty_sl__EGFZ__d1980917__oR578755892__ou…" at bounding box center [1383, 475] width 197 height 68
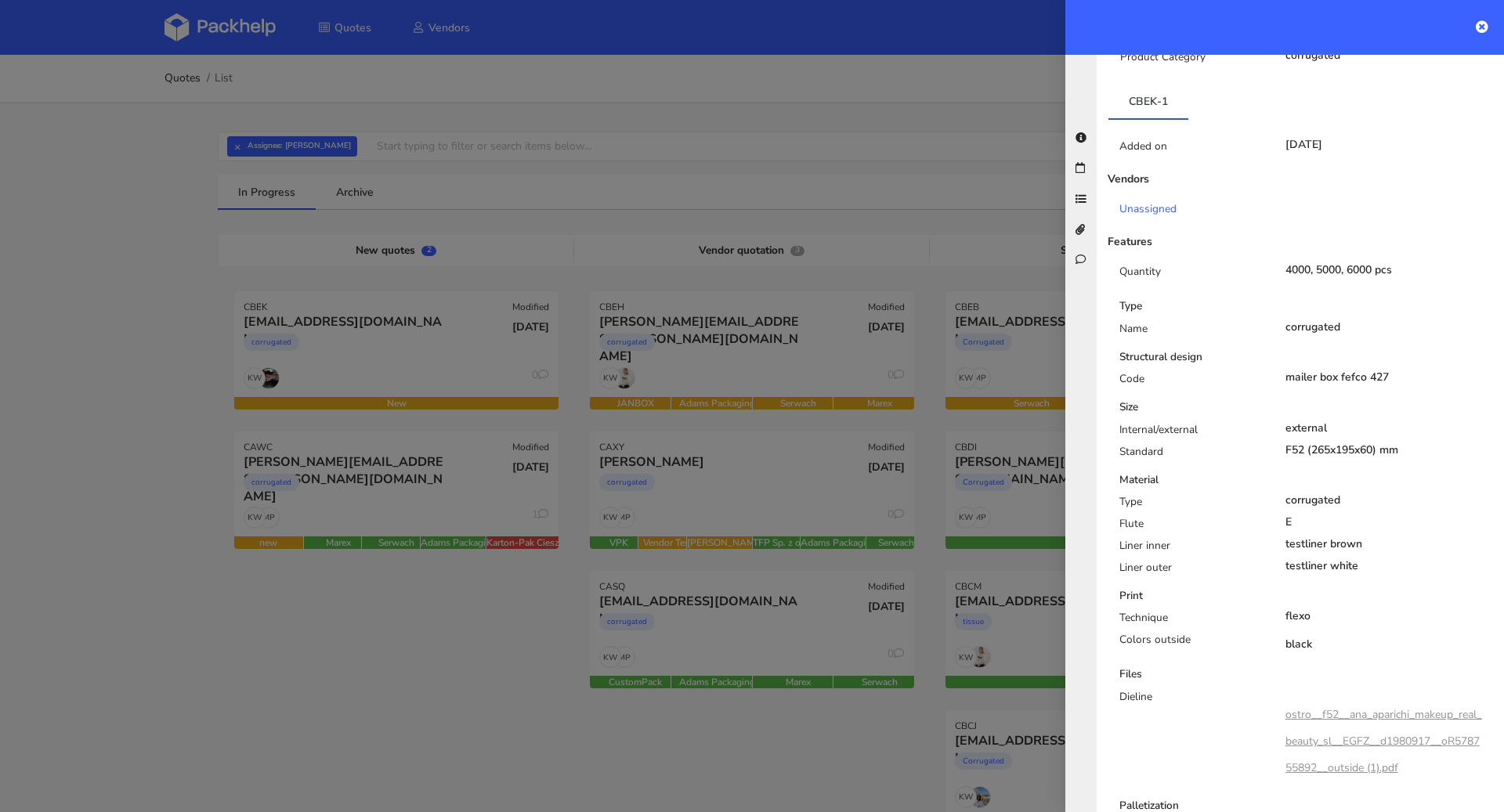
scroll to position [0, 0]
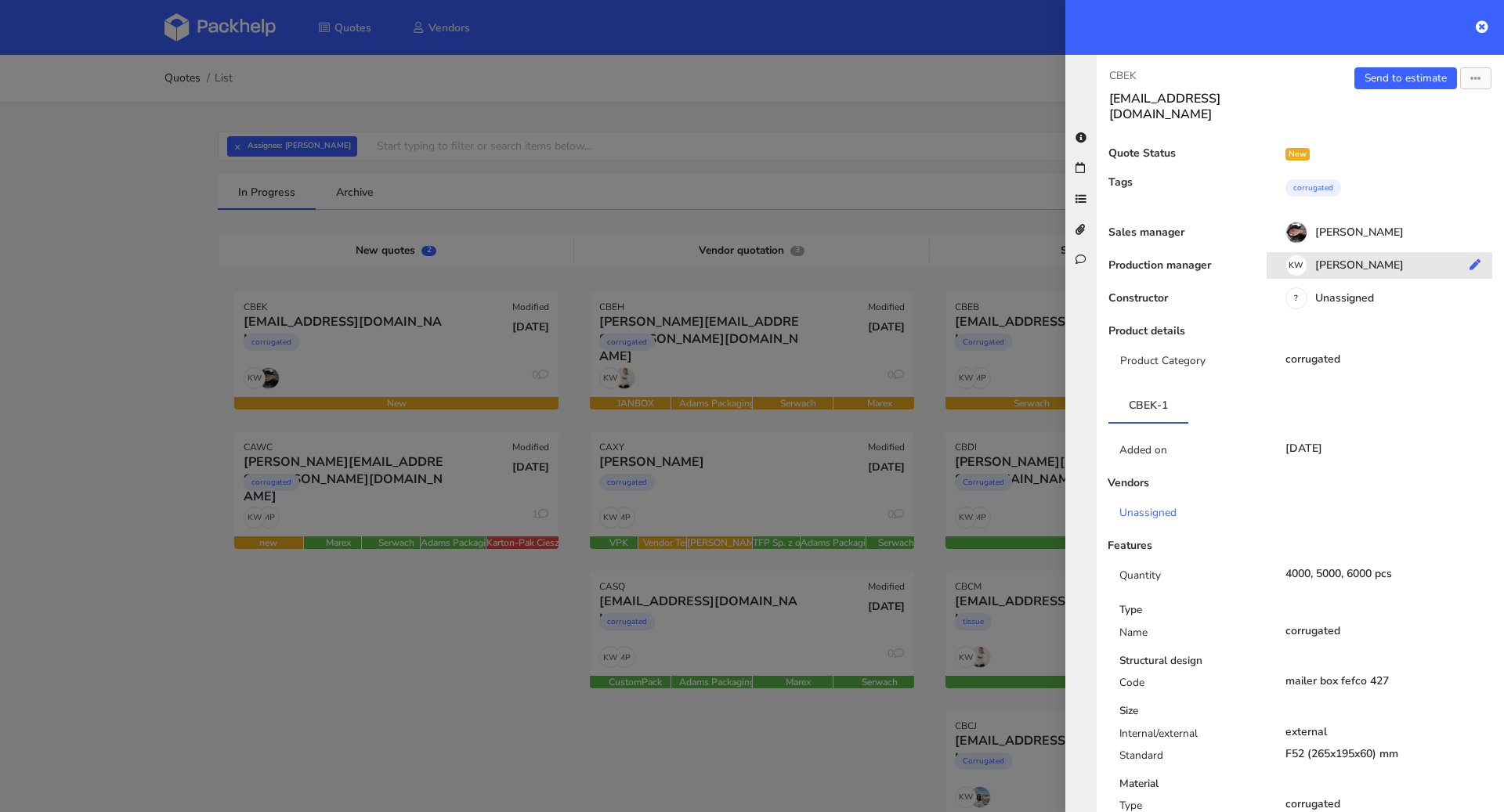
click at [1469, 259] on icon at bounding box center [1475, 265] width 11 height 11
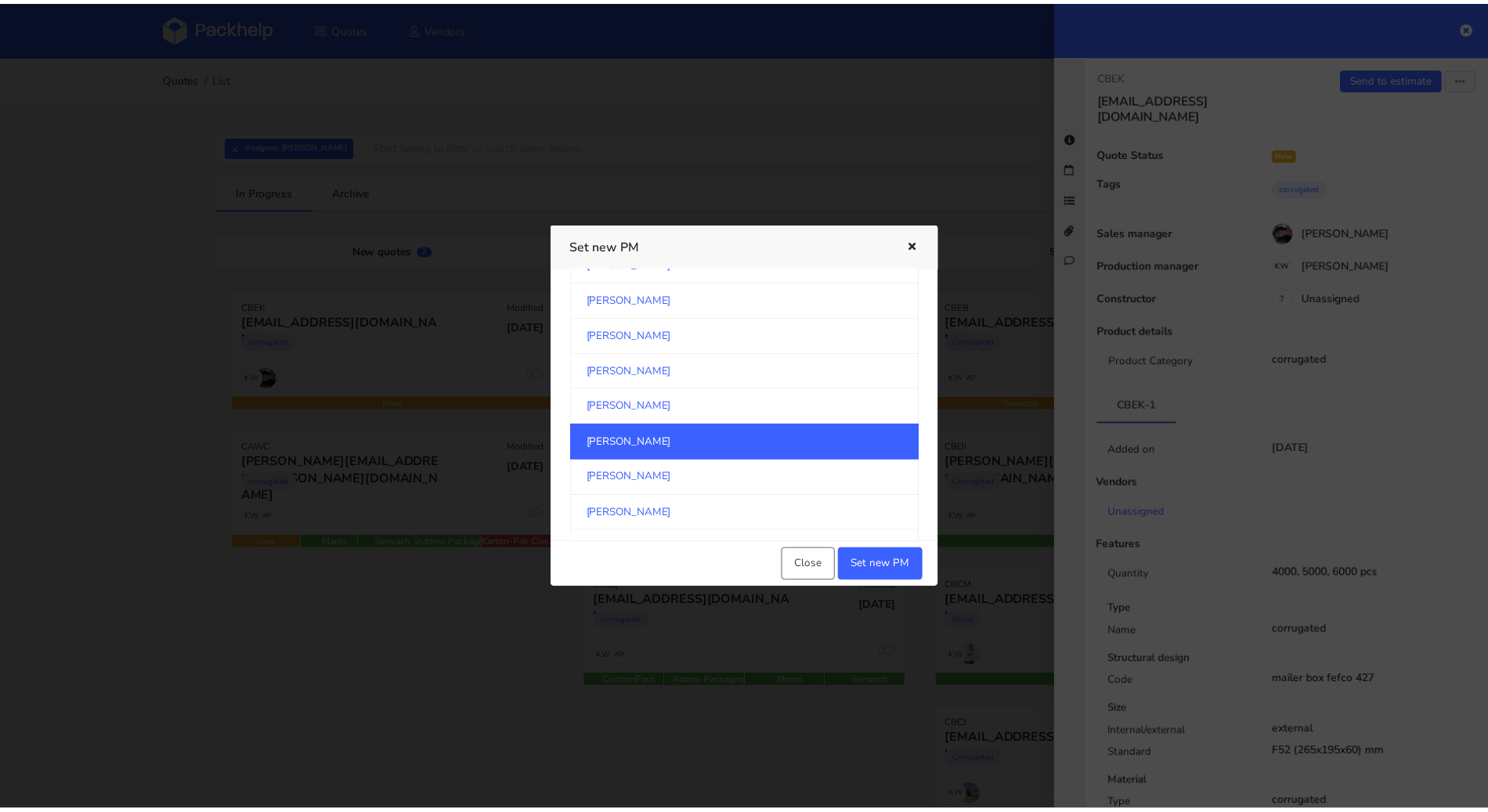
scroll to position [818, 0]
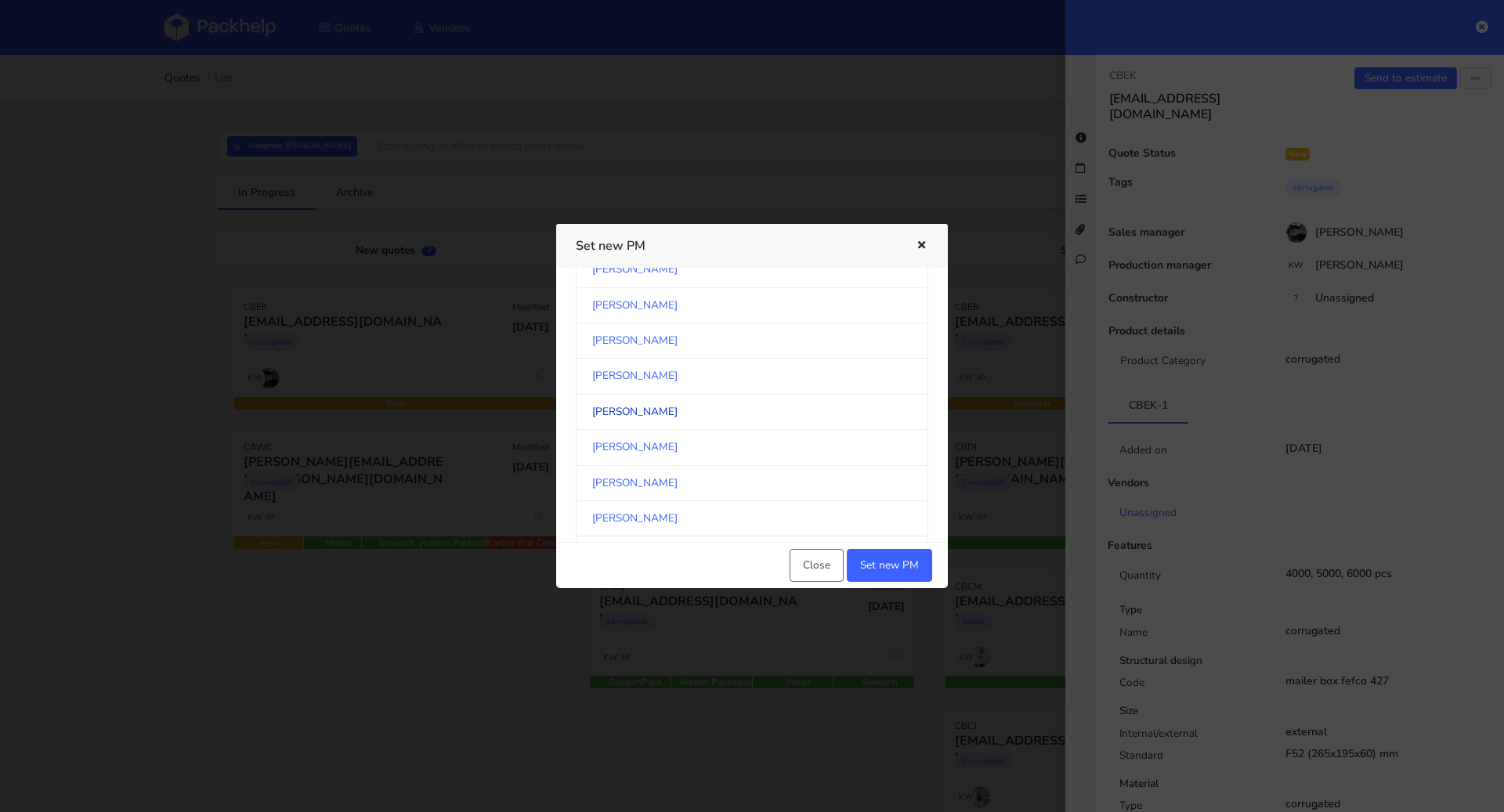
click at [756, 397] on link "[PERSON_NAME]" at bounding box center [752, 413] width 353 height 36
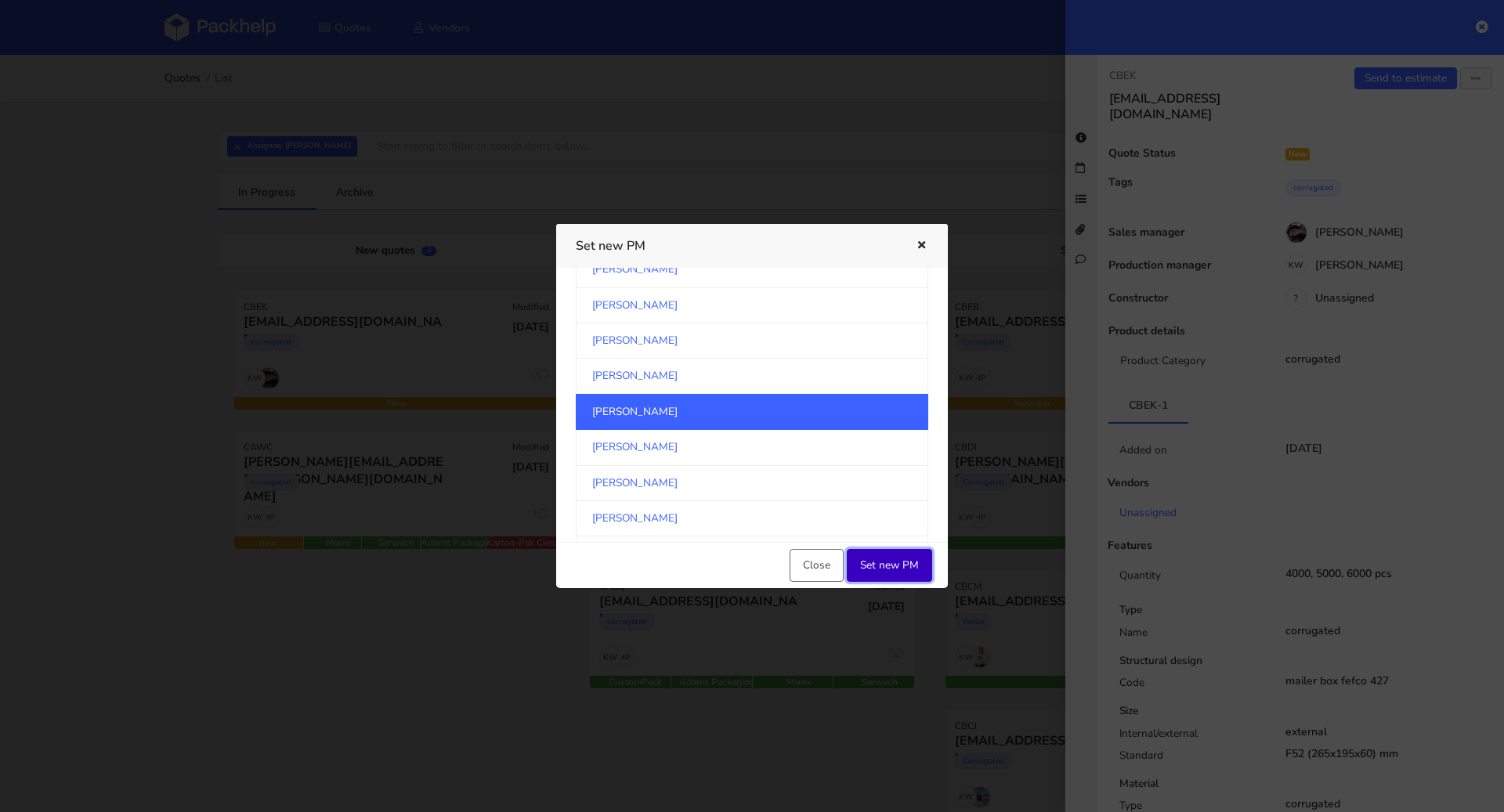
click at [913, 557] on button "Set new PM" at bounding box center [889, 565] width 85 height 33
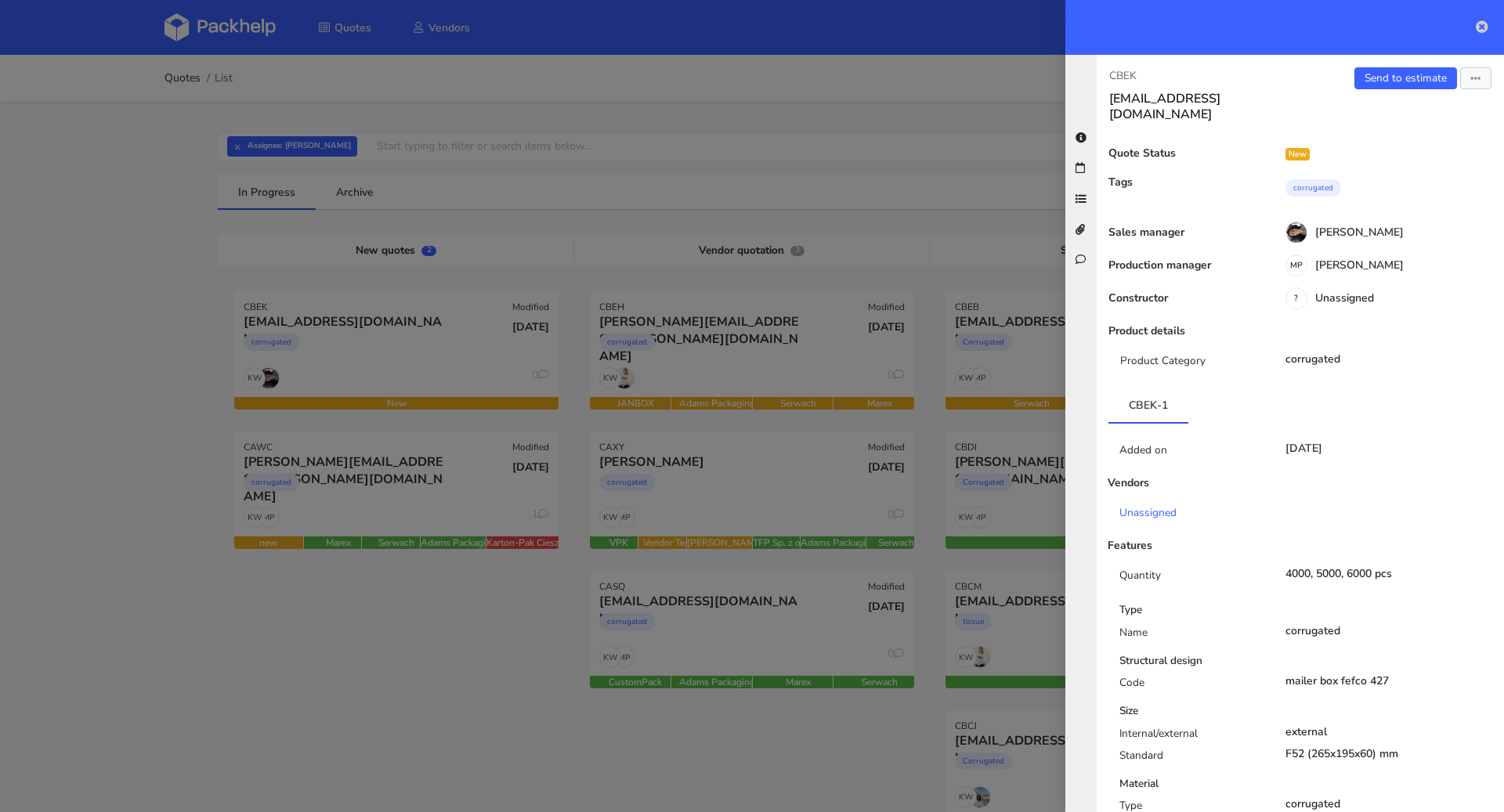
click at [1484, 31] on icon at bounding box center [1482, 26] width 12 height 12
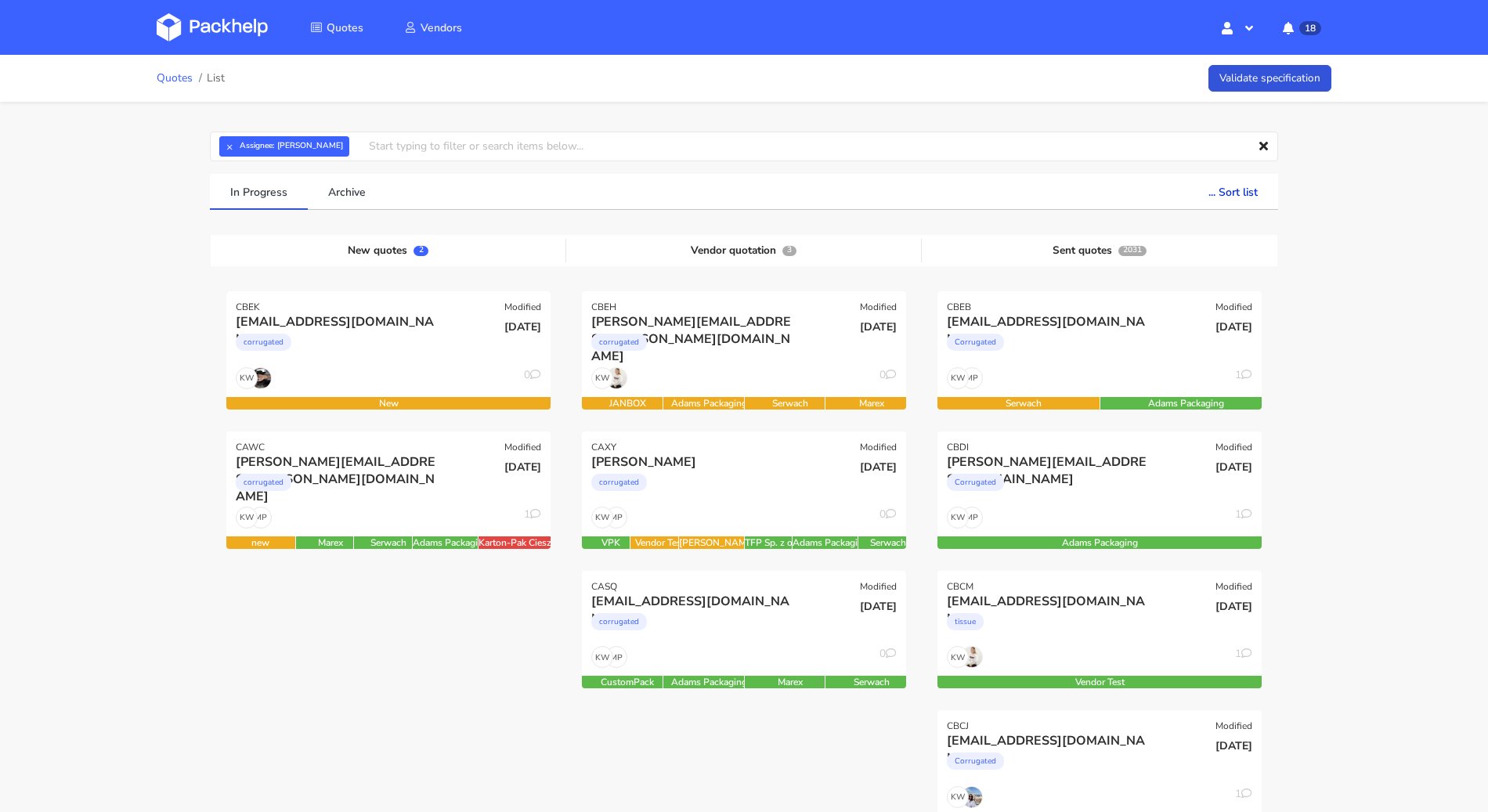
click at [160, 80] on link "Quotes" at bounding box center [174, 78] width 36 height 12
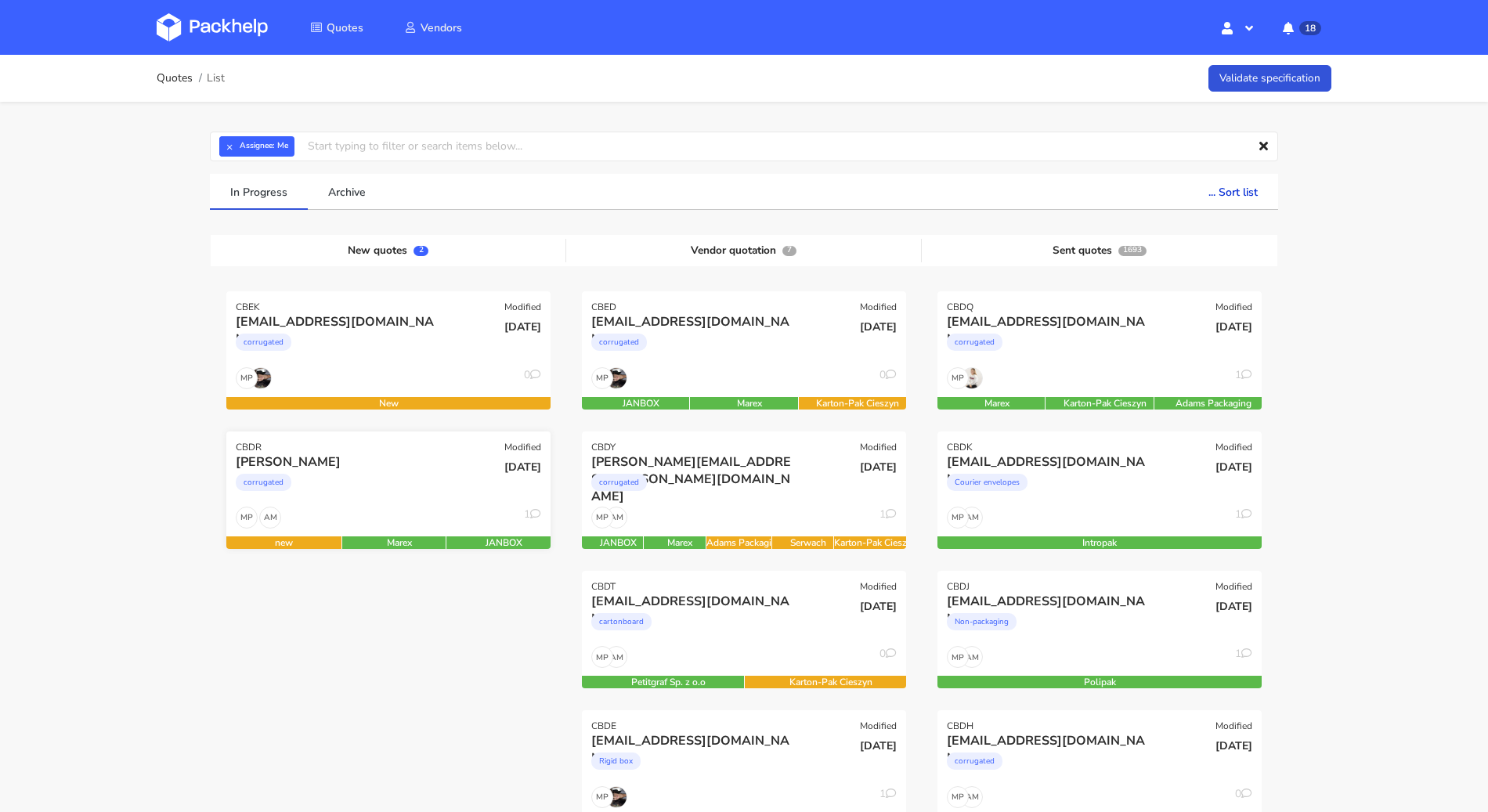
click at [376, 492] on div "corrugated" at bounding box center [340, 486] width 208 height 31
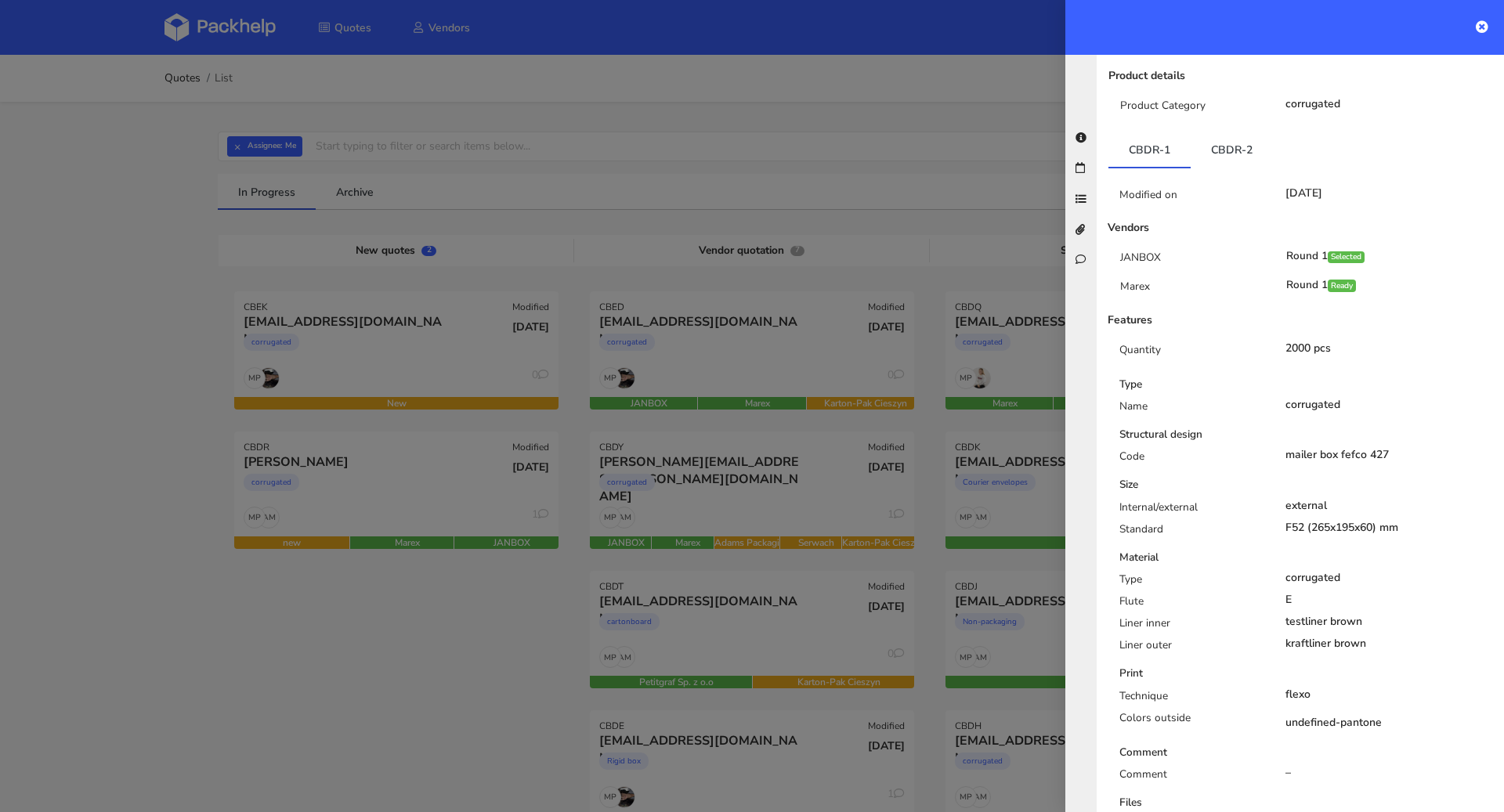
scroll to position [56, 0]
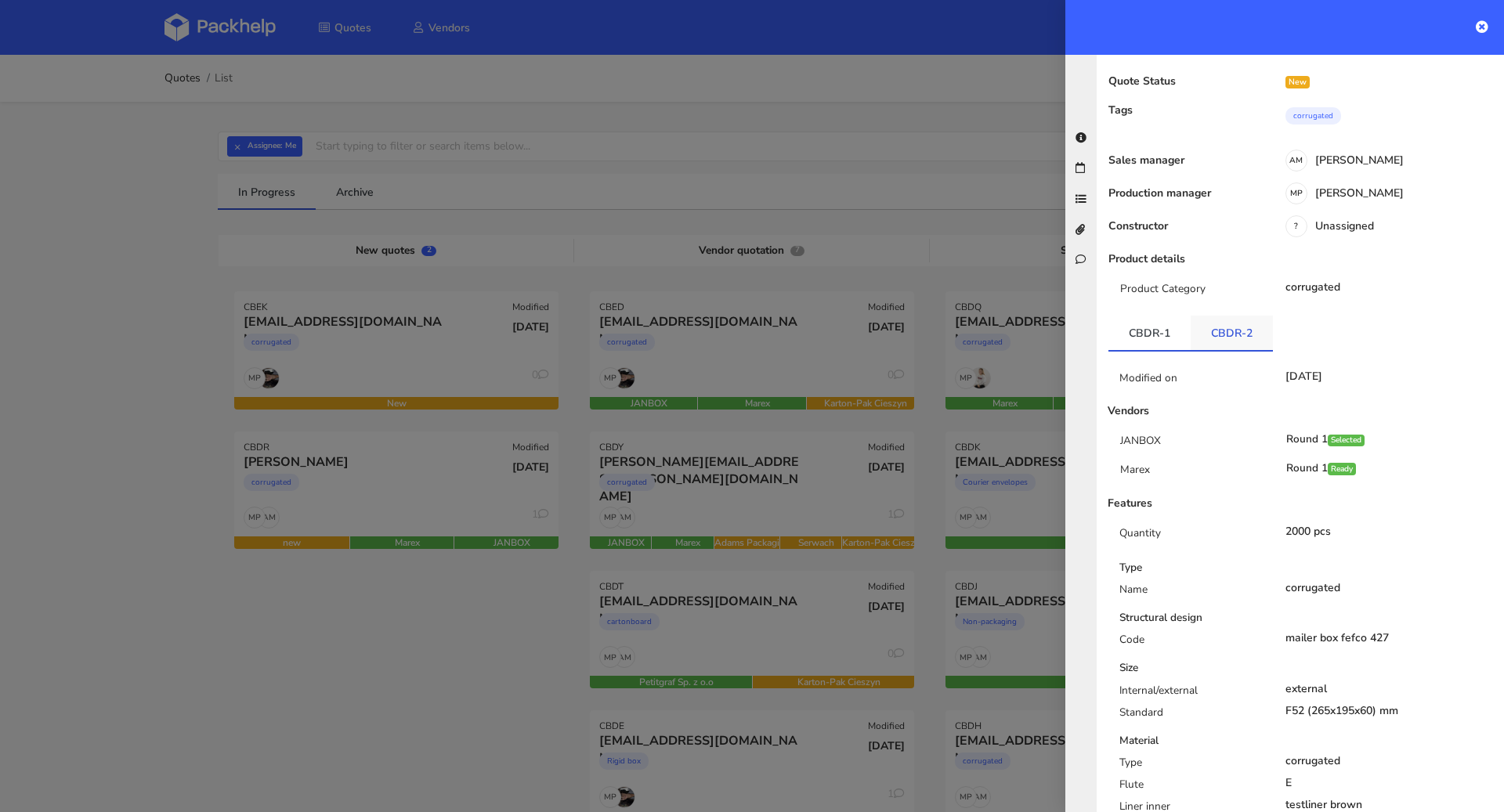
click at [1238, 338] on link "CBDR-2" at bounding box center [1232, 332] width 82 height 35
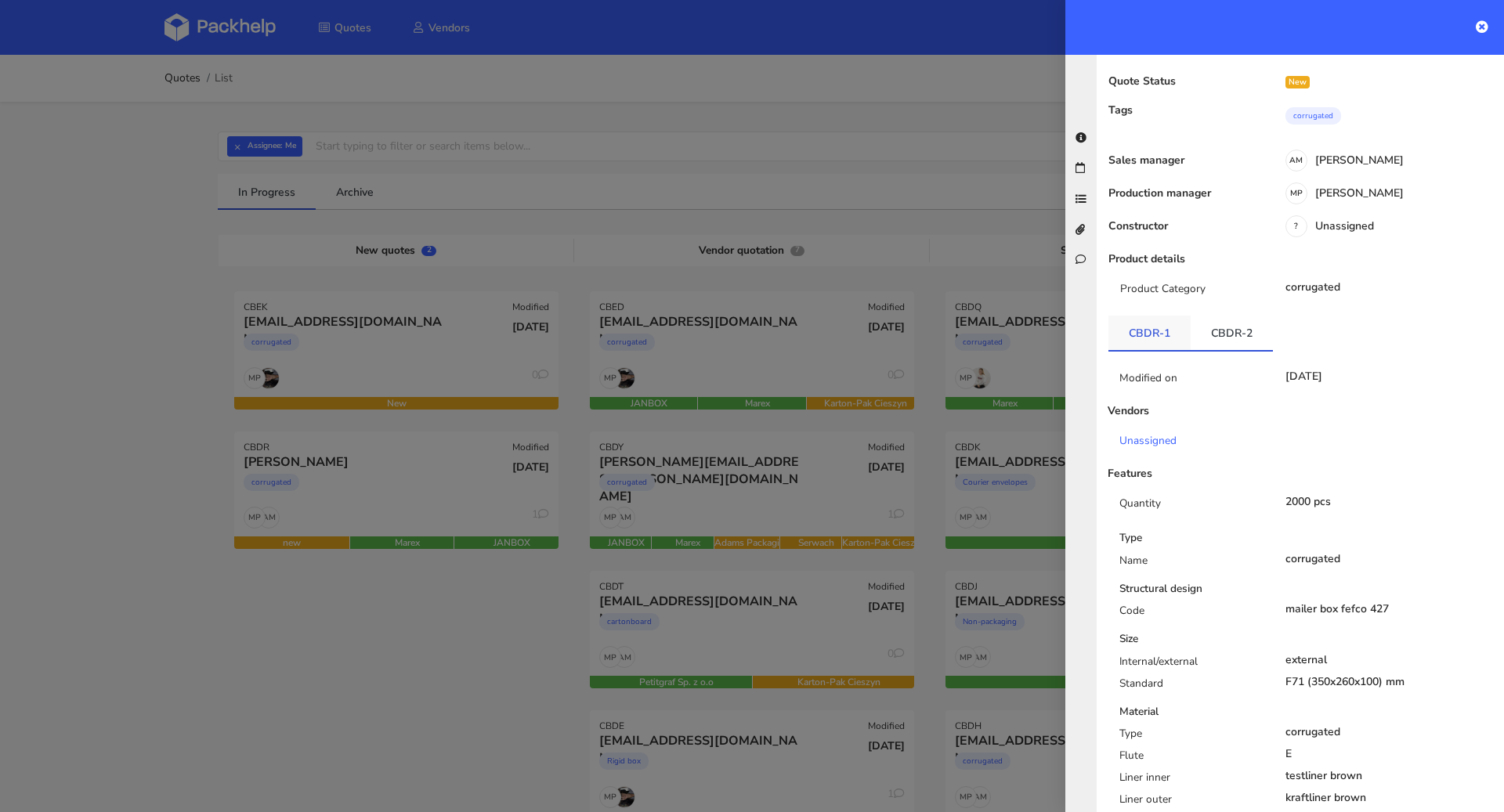
click at [1140, 339] on link "CBDR-1" at bounding box center [1149, 332] width 82 height 35
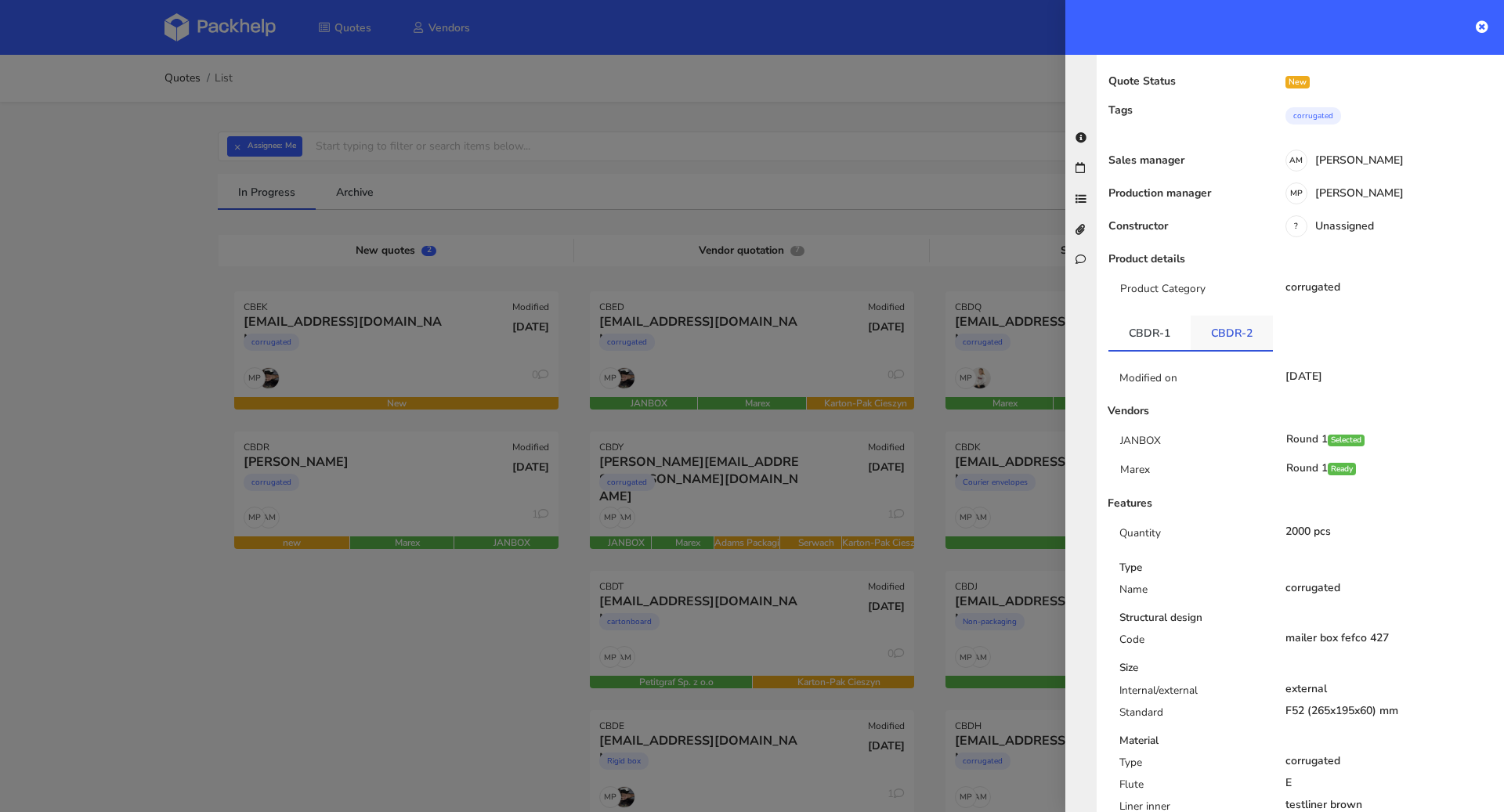
click at [1197, 334] on link "CBDR-2" at bounding box center [1232, 332] width 82 height 35
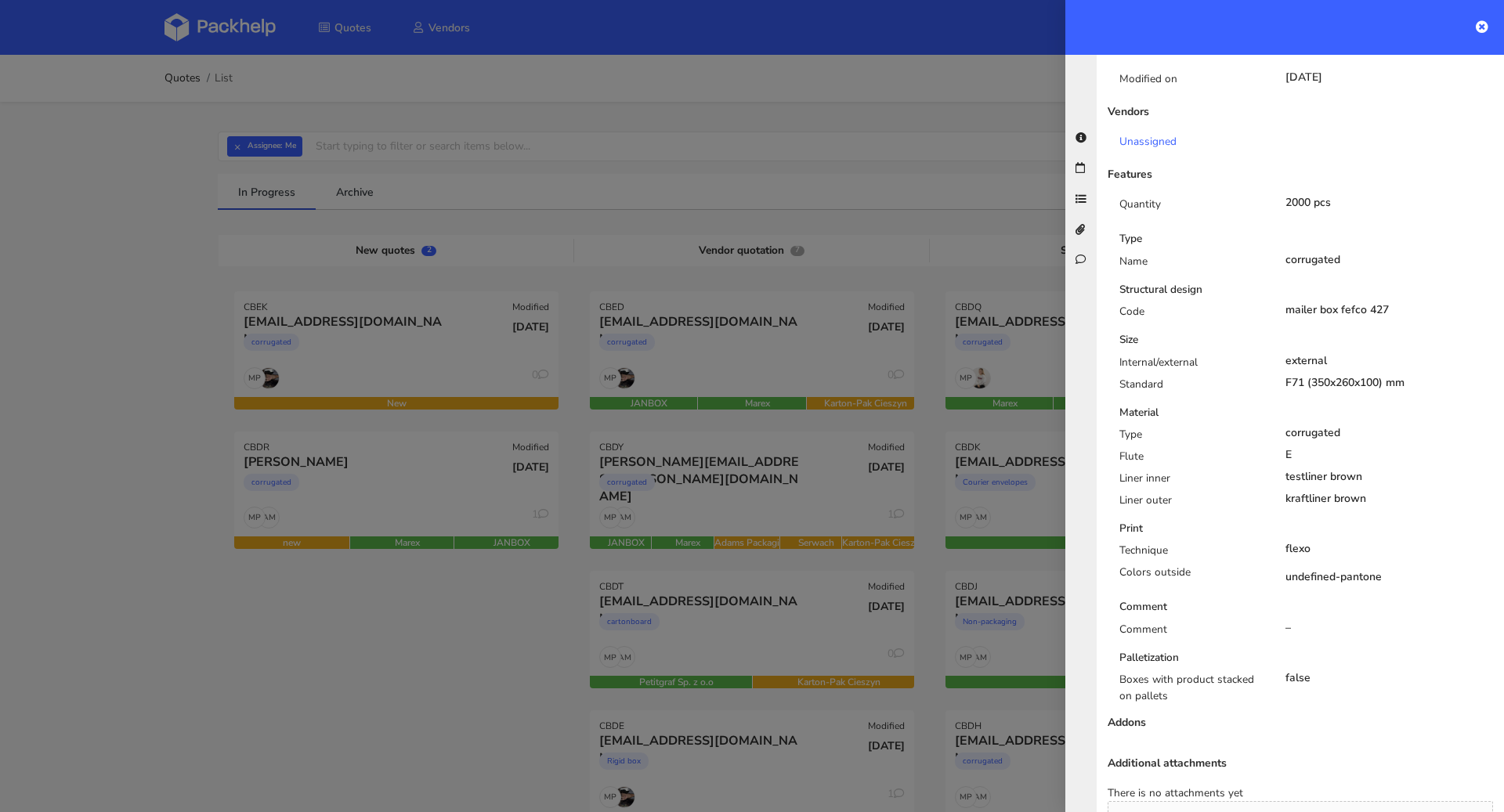
scroll to position [0, 0]
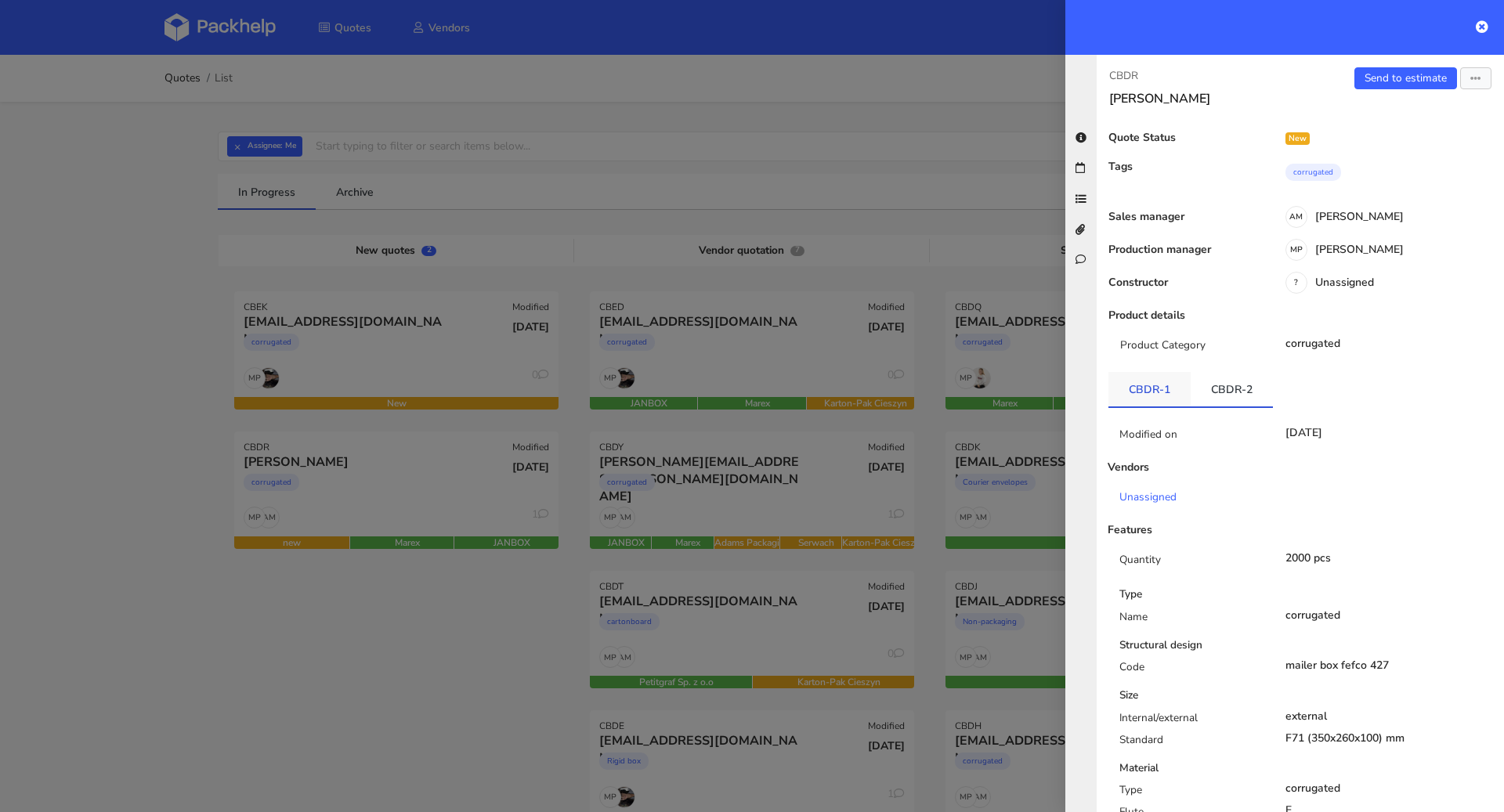
click at [1163, 393] on link "CBDR-1" at bounding box center [1149, 388] width 82 height 35
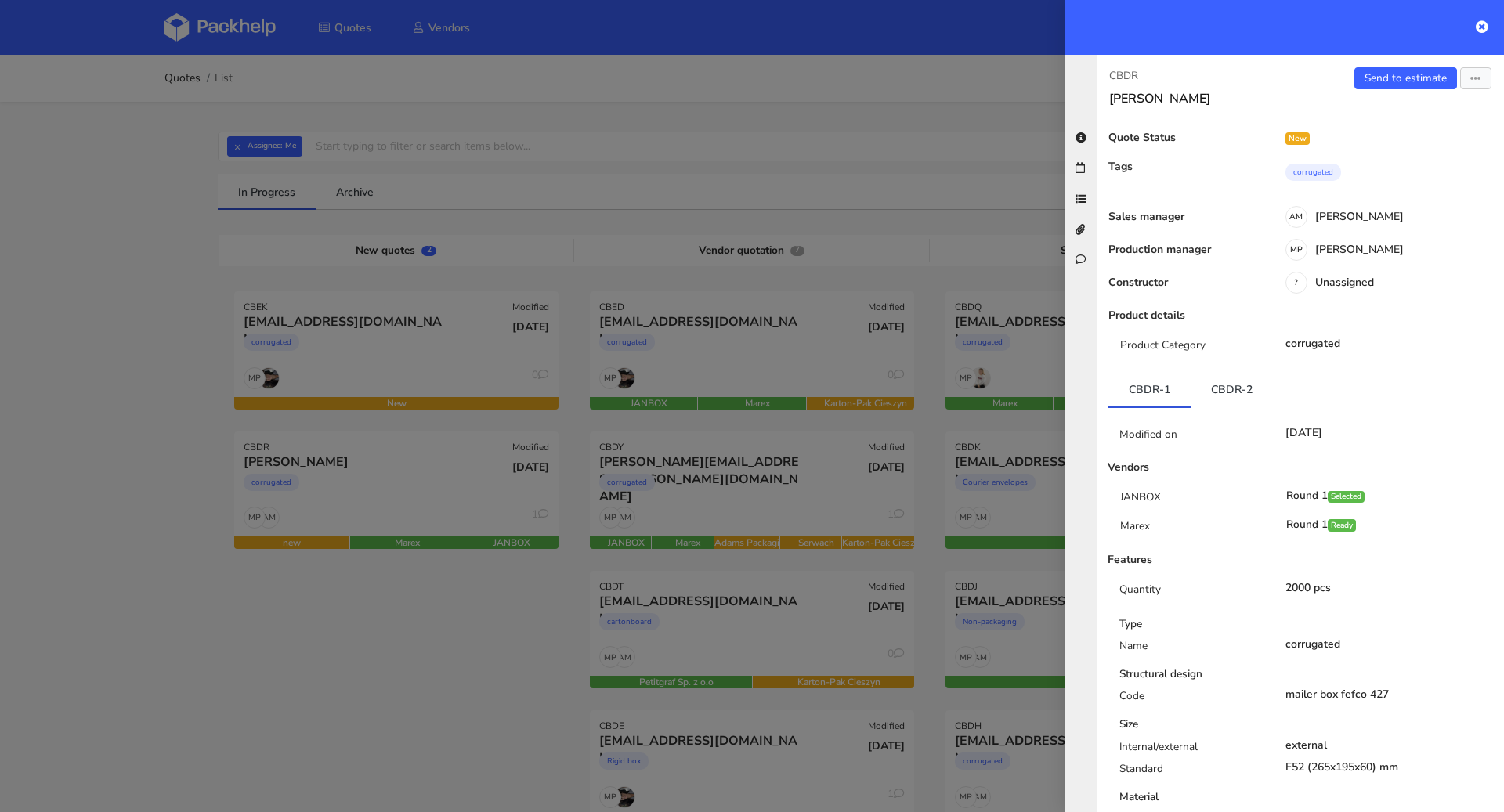
scroll to position [130, 0]
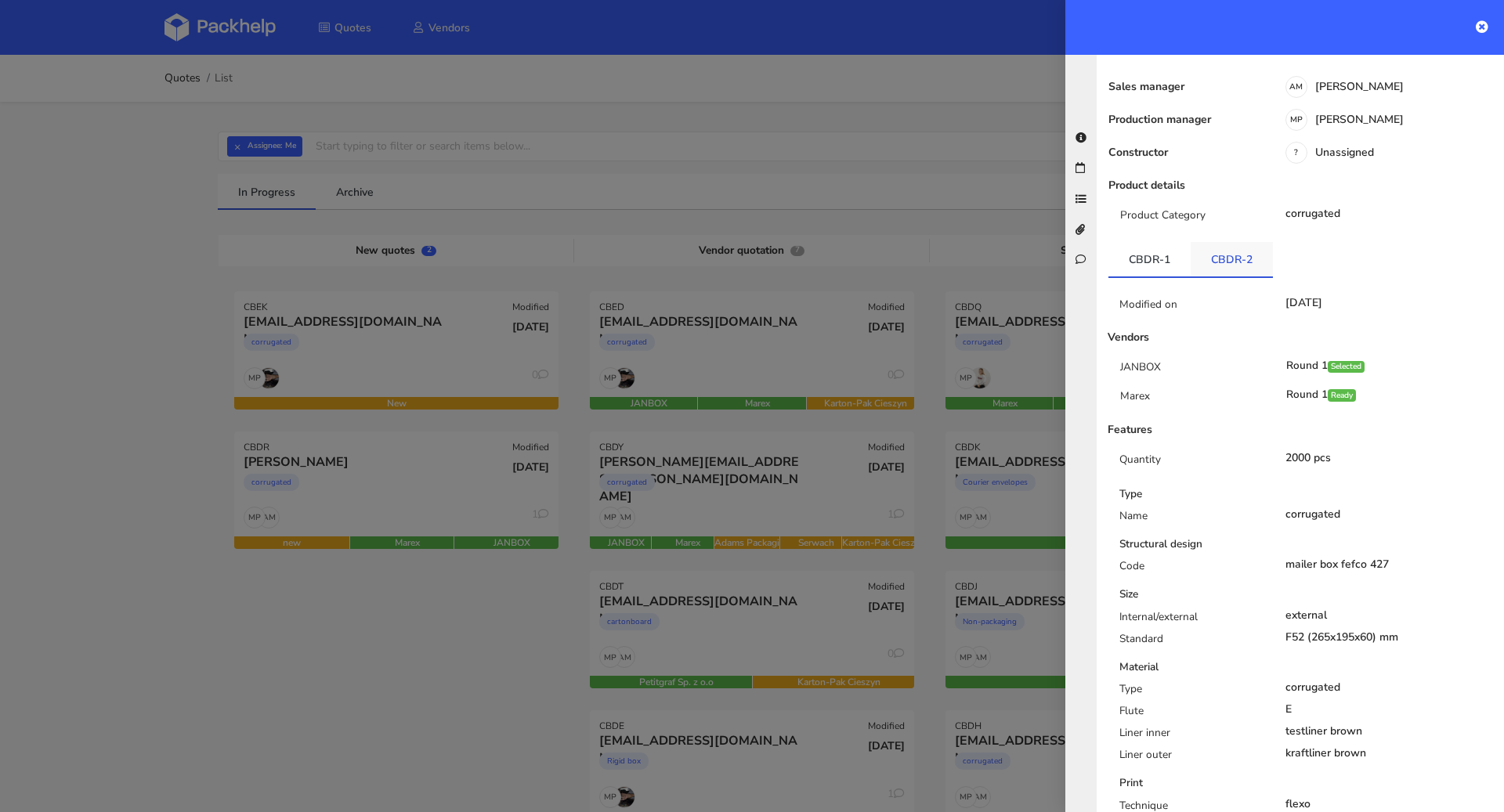
click at [1221, 261] on link "CBDR-2" at bounding box center [1232, 259] width 82 height 35
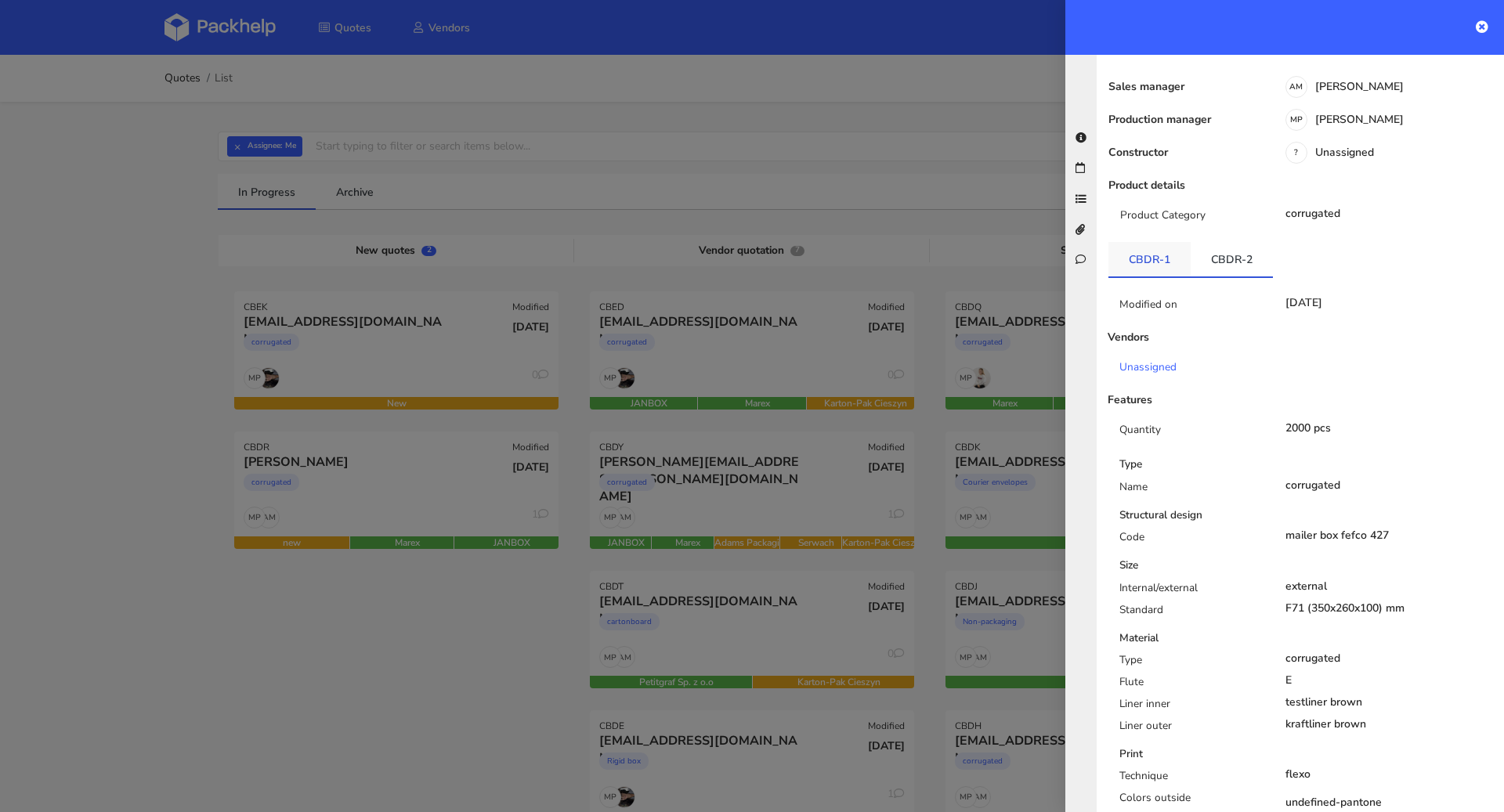
click at [1159, 247] on link "CBDR-1" at bounding box center [1149, 259] width 82 height 35
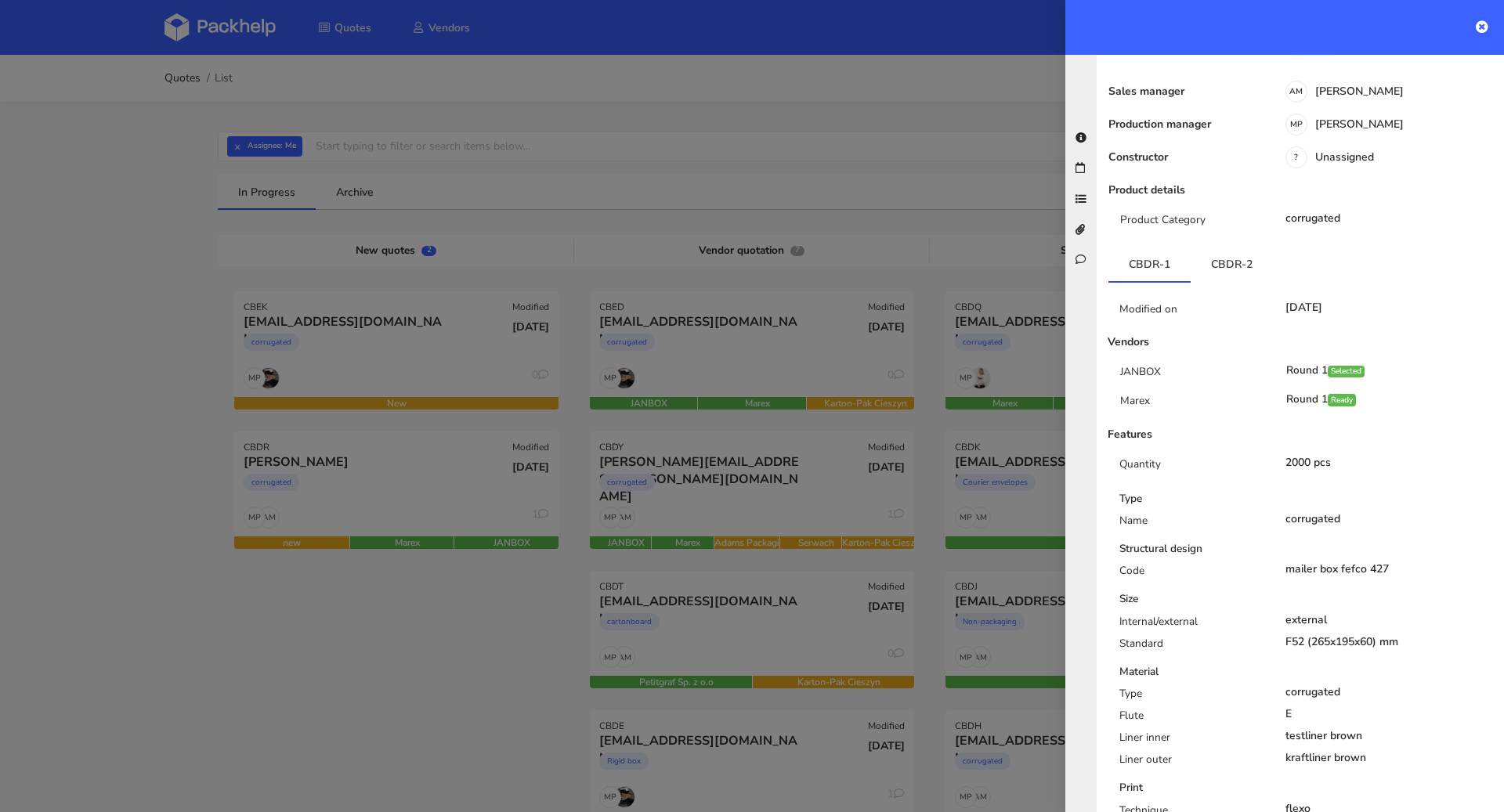
scroll to position [175, 0]
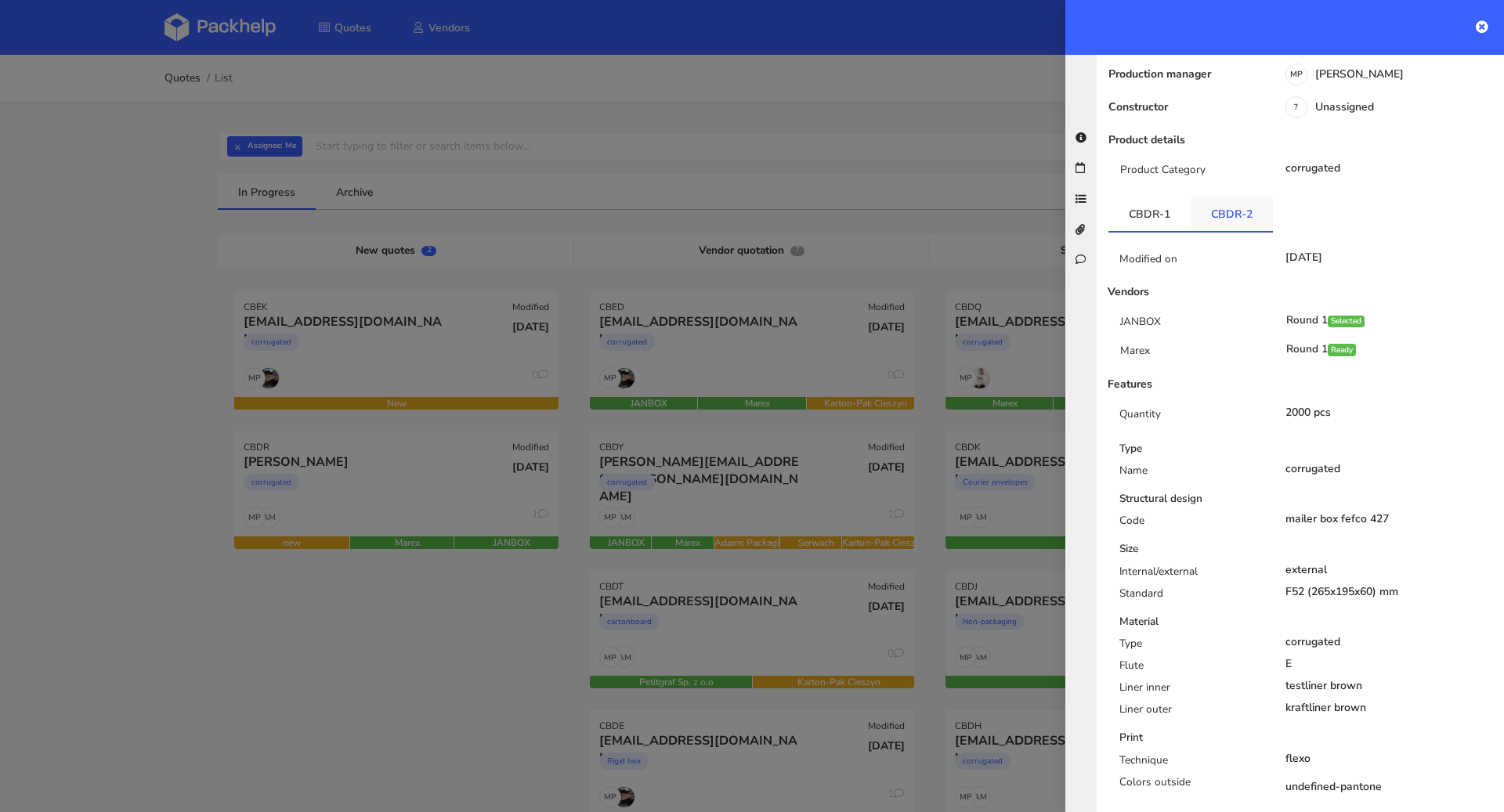
click at [1235, 217] on link "CBDR-2" at bounding box center [1232, 213] width 82 height 35
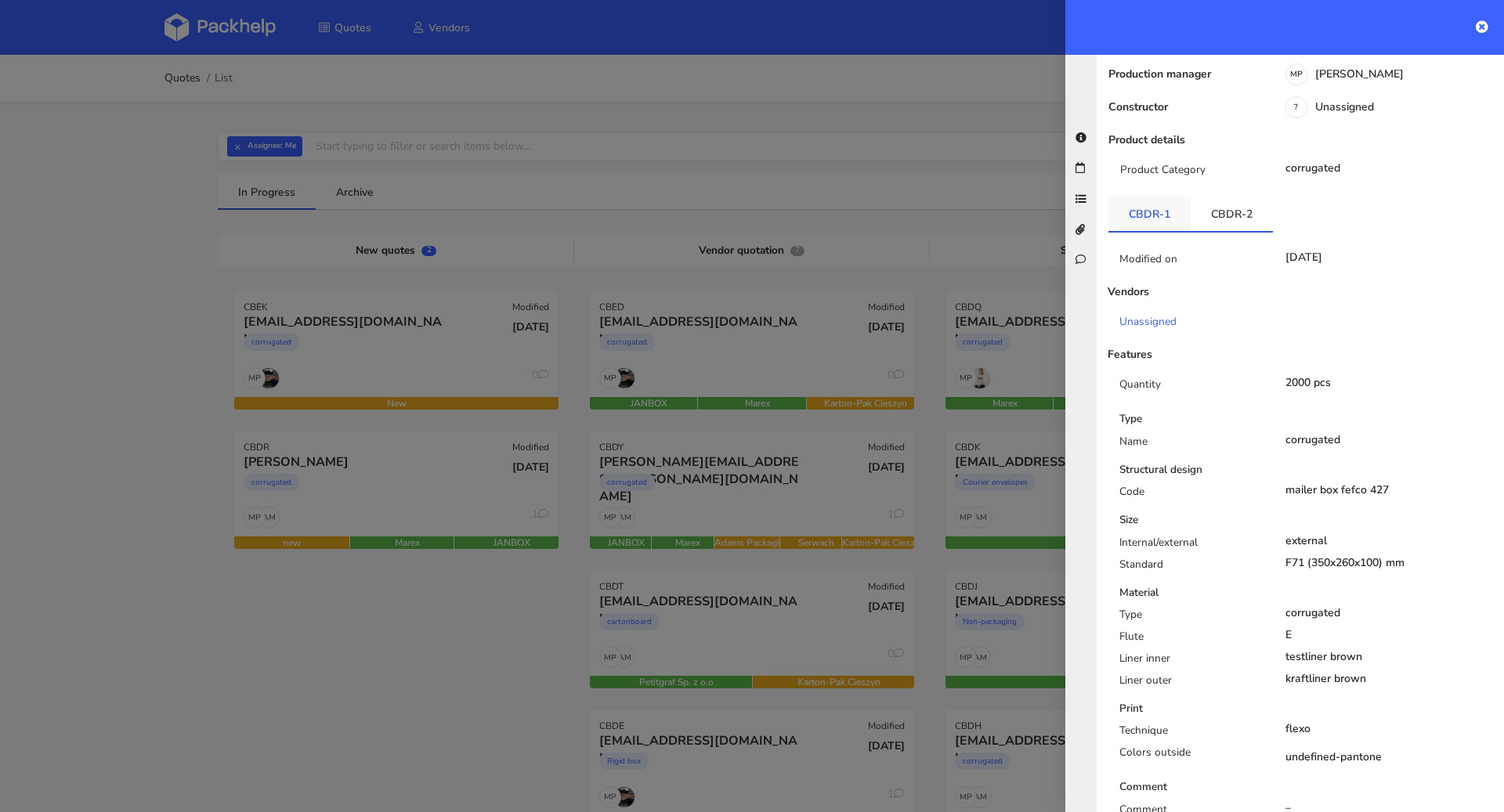
click at [1156, 218] on link "CBDR-1" at bounding box center [1149, 213] width 82 height 35
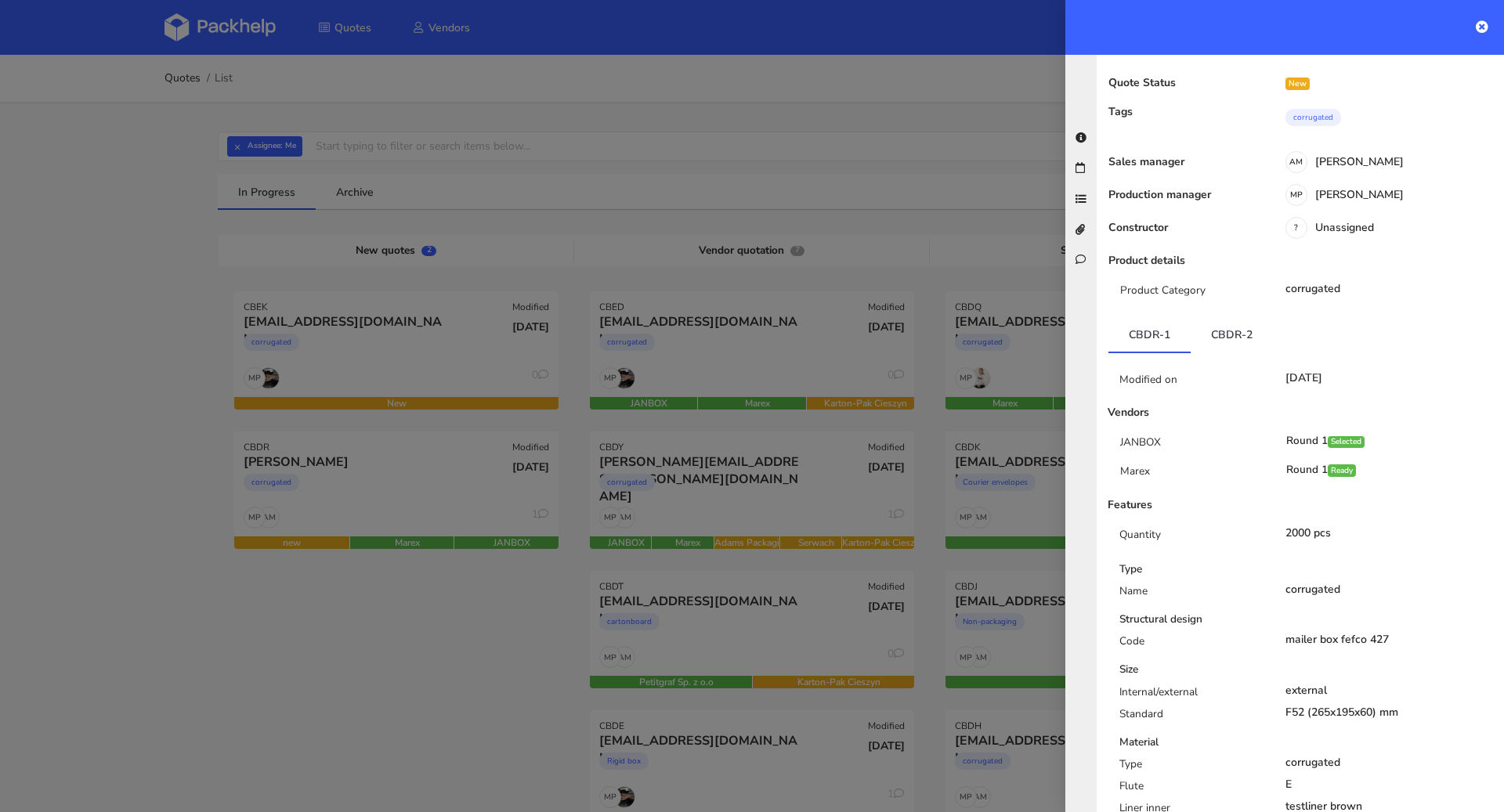
scroll to position [0, 0]
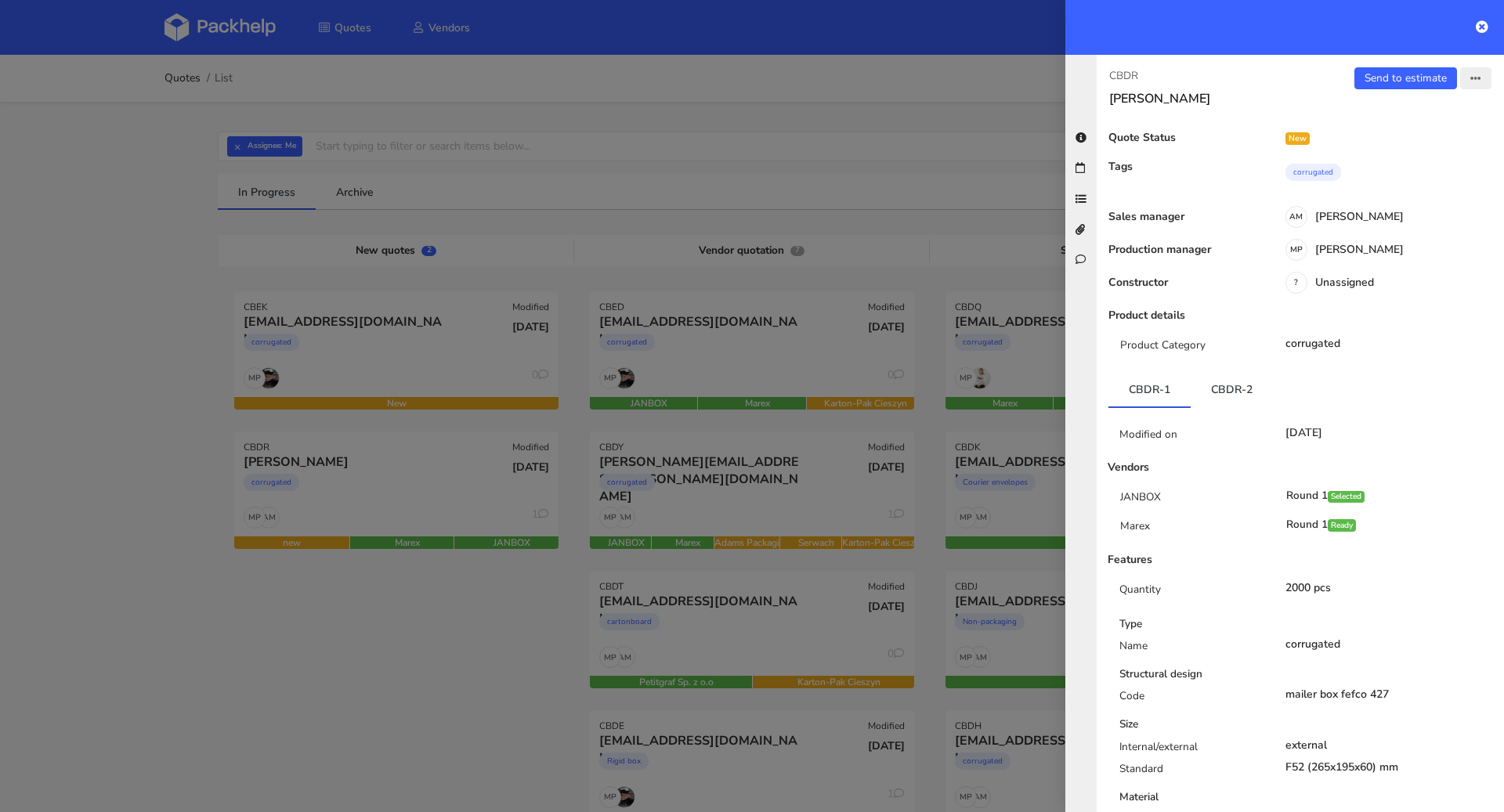
click at [1460, 82] on button "button" at bounding box center [1475, 78] width 31 height 22
click at [1427, 109] on link "View quote" at bounding box center [1424, 109] width 138 height 26
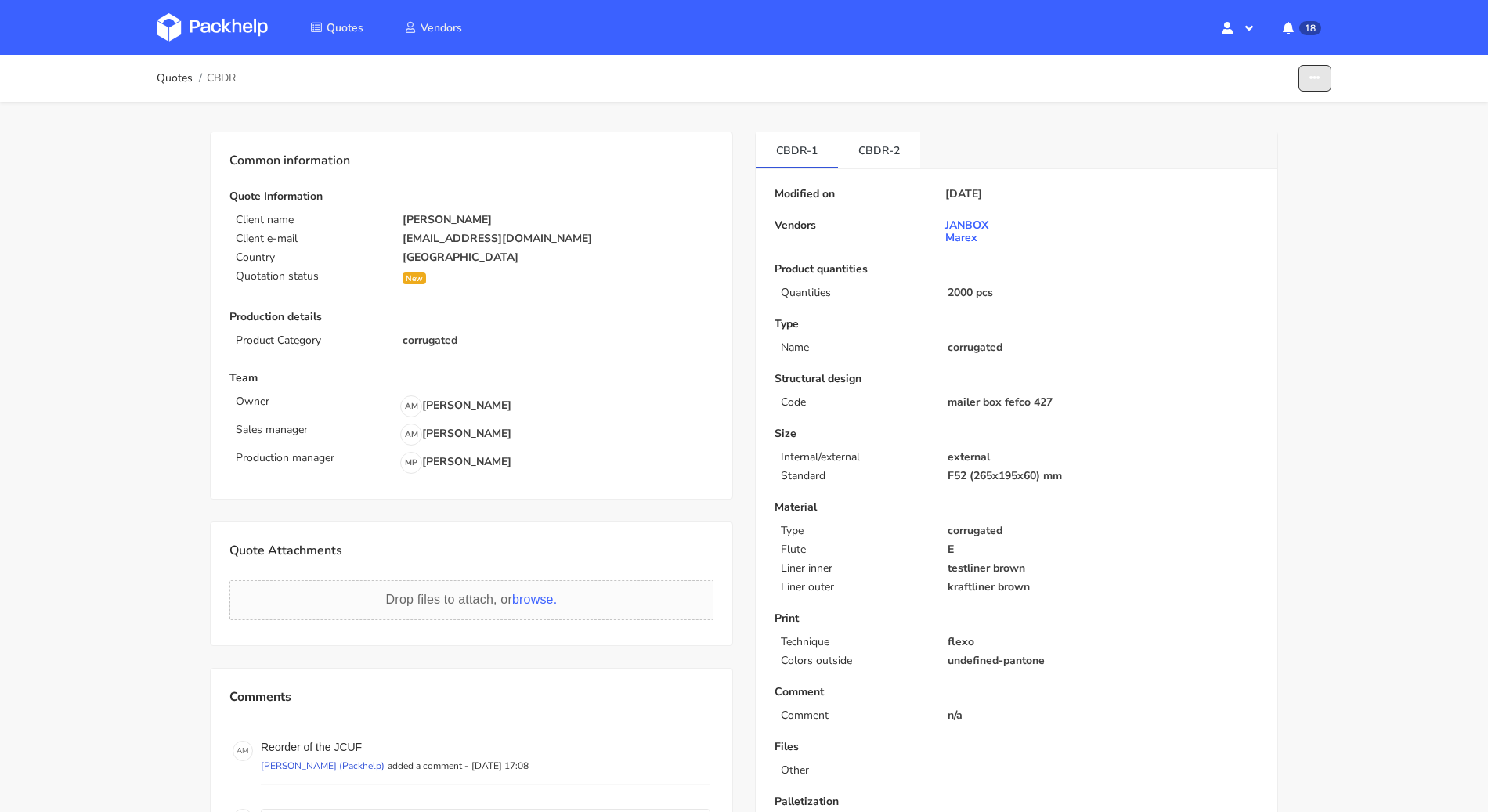
click at [1318, 79] on icon "button" at bounding box center [1315, 79] width 11 height 11
click at [1276, 163] on link "Show estimations" at bounding box center [1254, 170] width 138 height 26
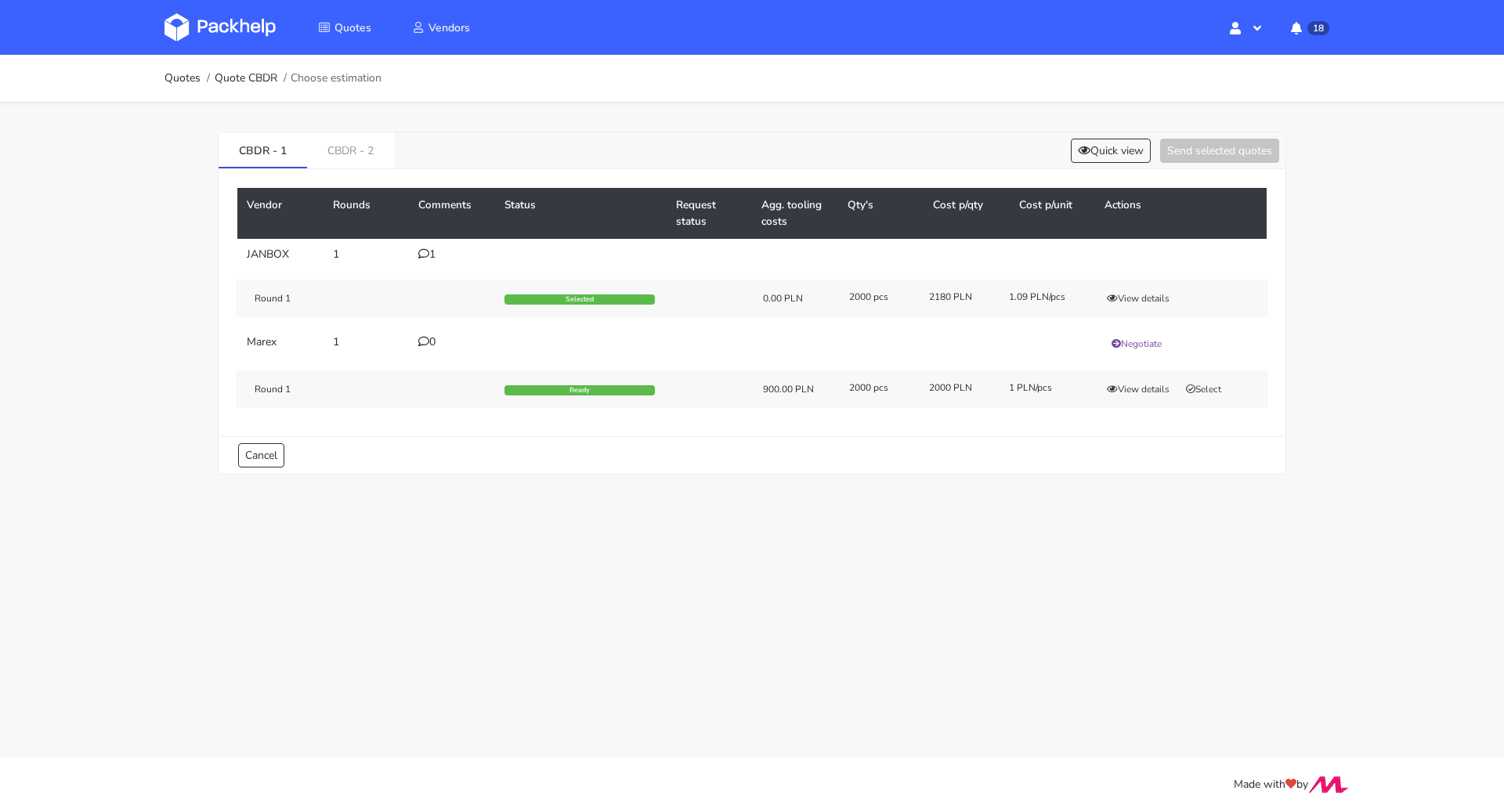
click at [421, 252] on icon at bounding box center [424, 254] width 11 height 11
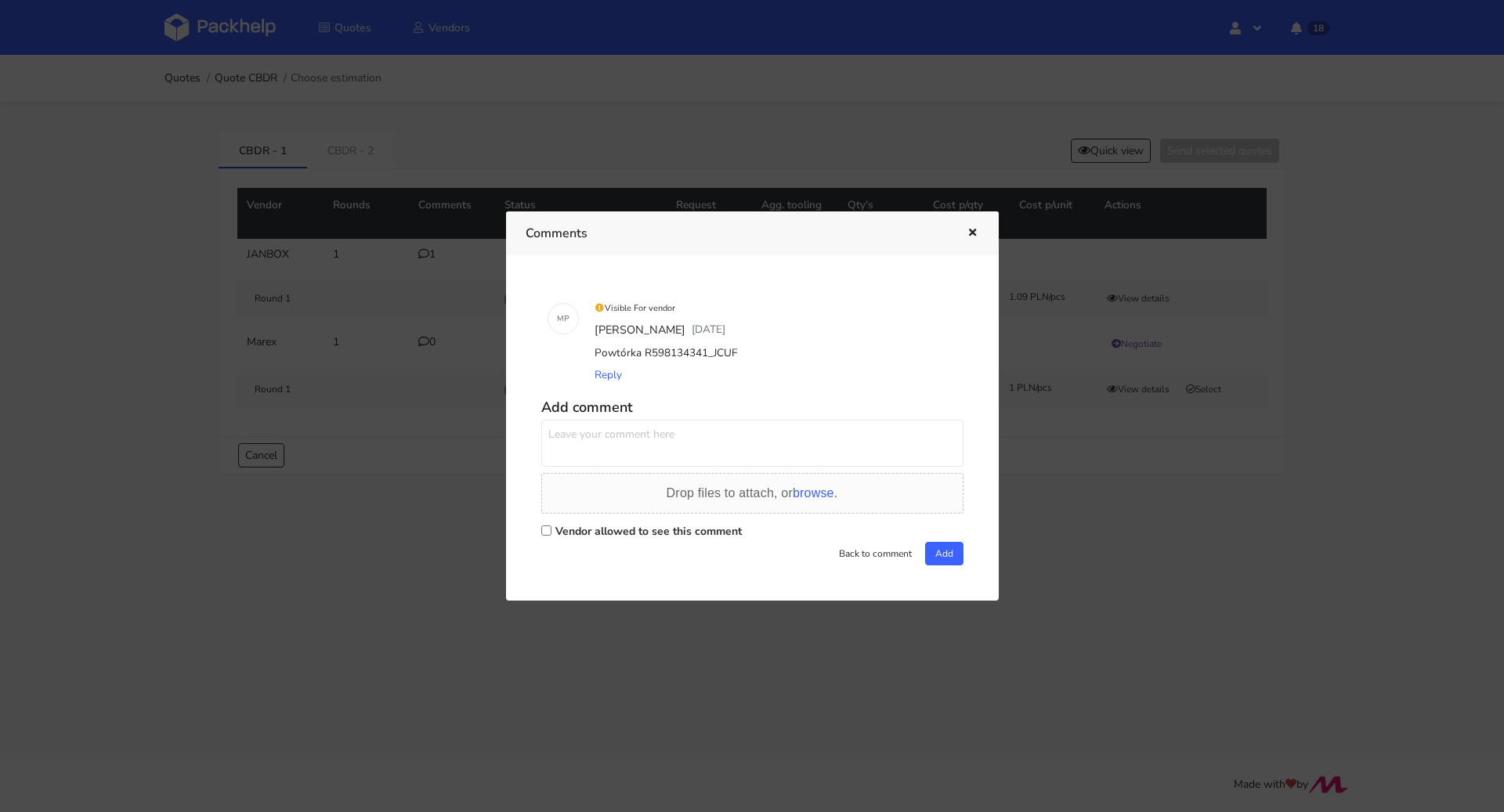
click at [409, 471] on div at bounding box center [752, 406] width 1504 height 812
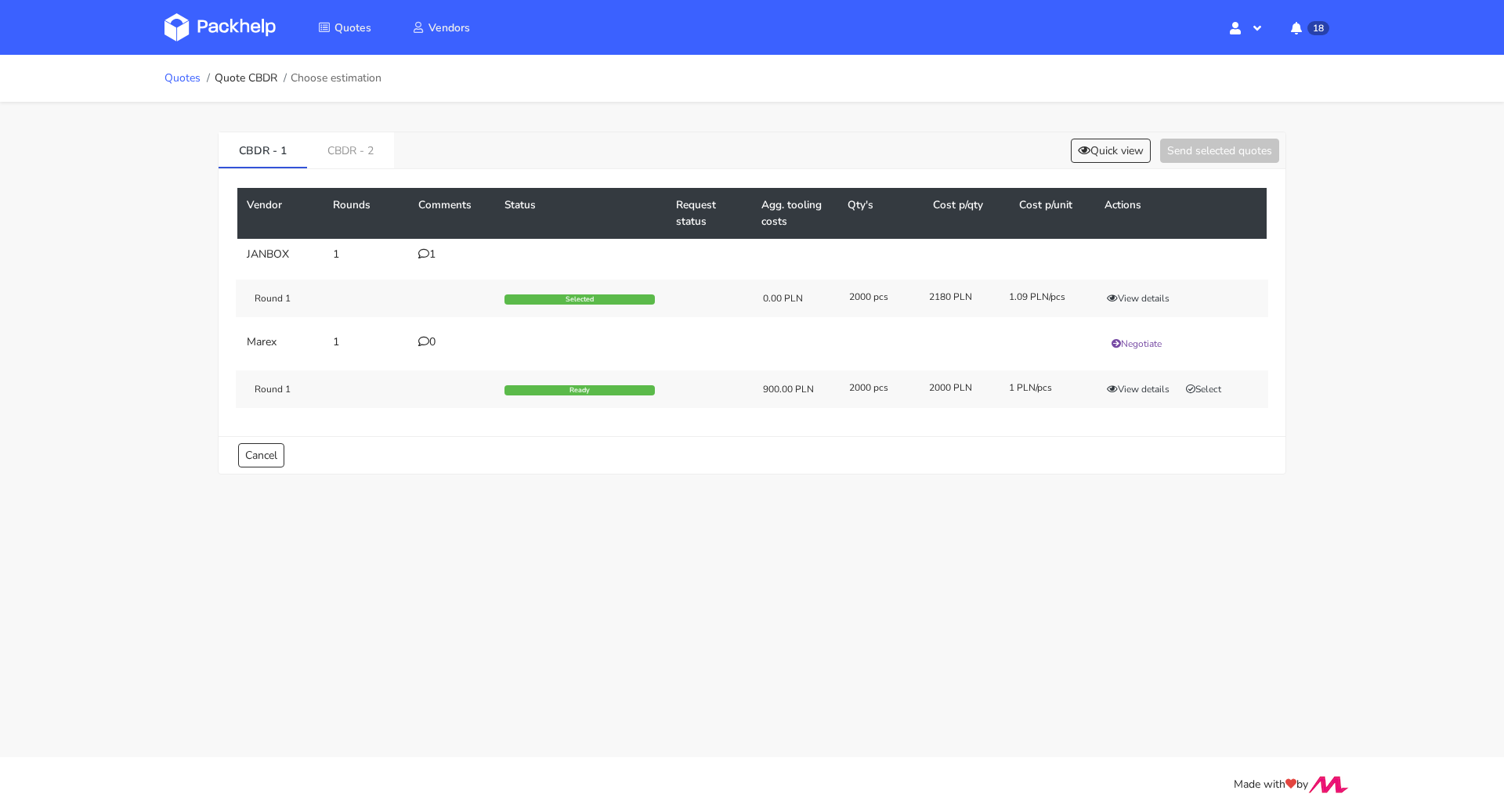
click at [183, 81] on link "Quotes" at bounding box center [183, 78] width 36 height 12
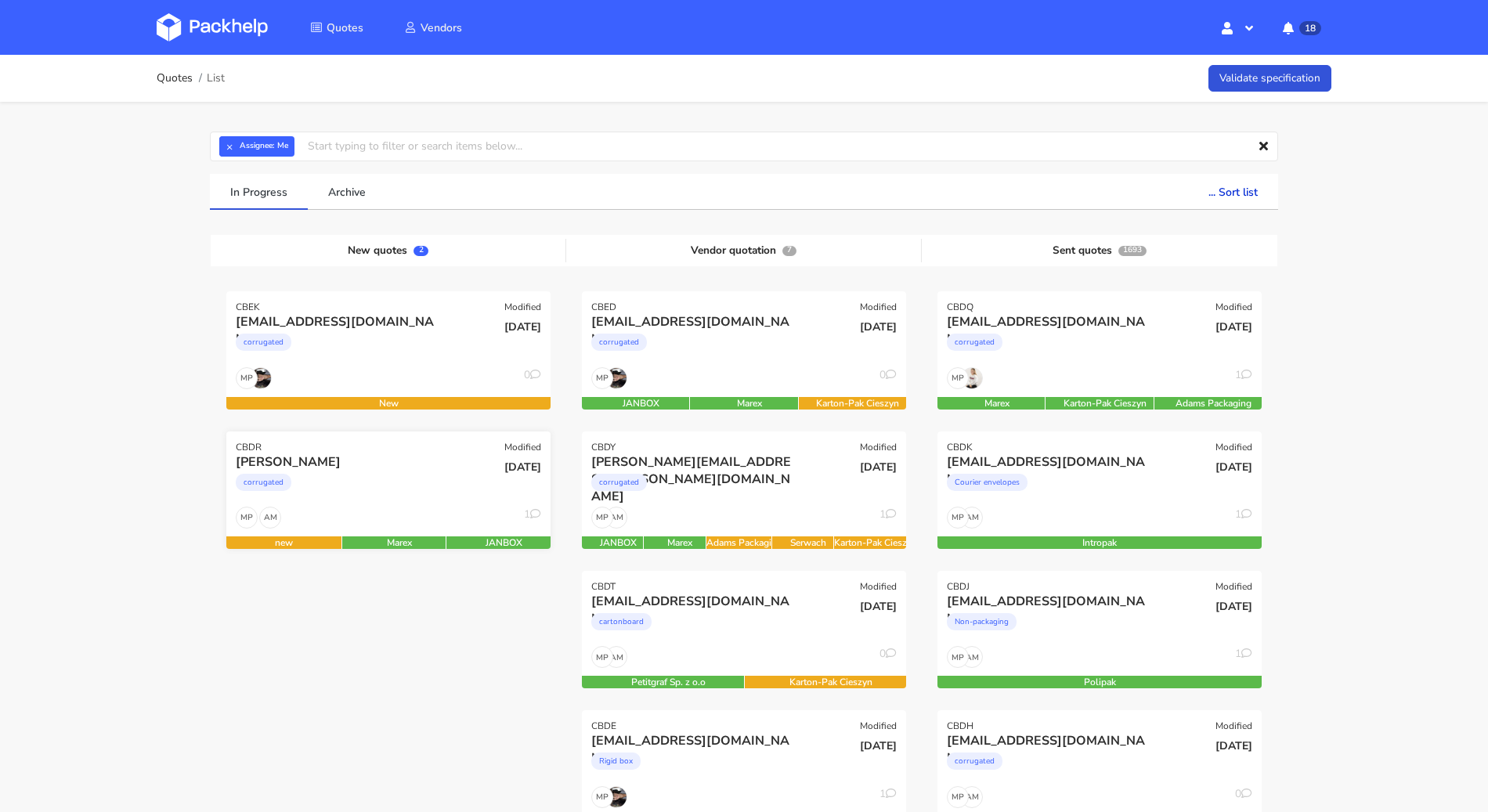
click at [394, 492] on div "corrugated" at bounding box center [340, 486] width 208 height 31
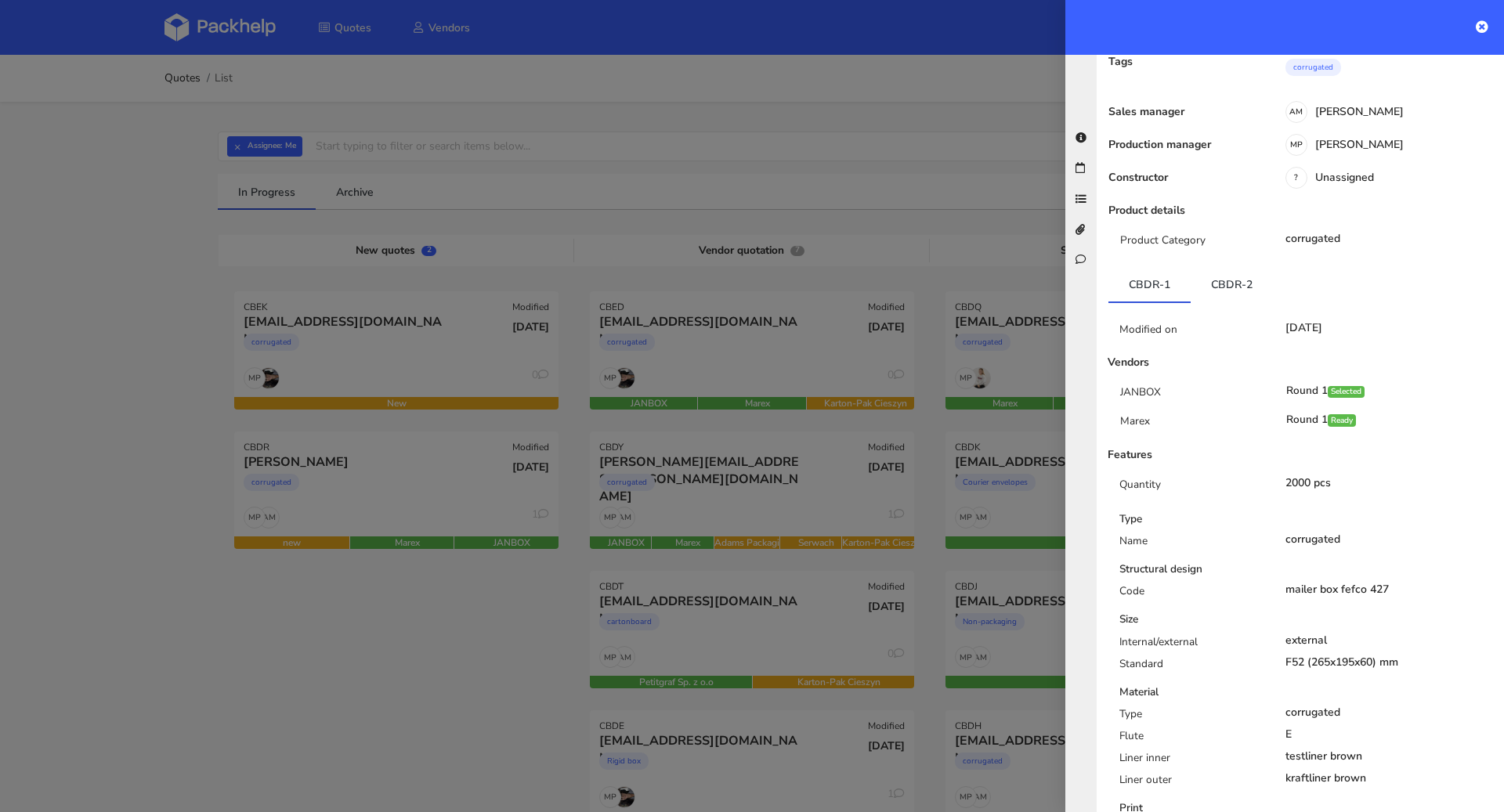
scroll to position [103, 0]
click at [1228, 276] on link "CBDR-2" at bounding box center [1232, 285] width 82 height 35
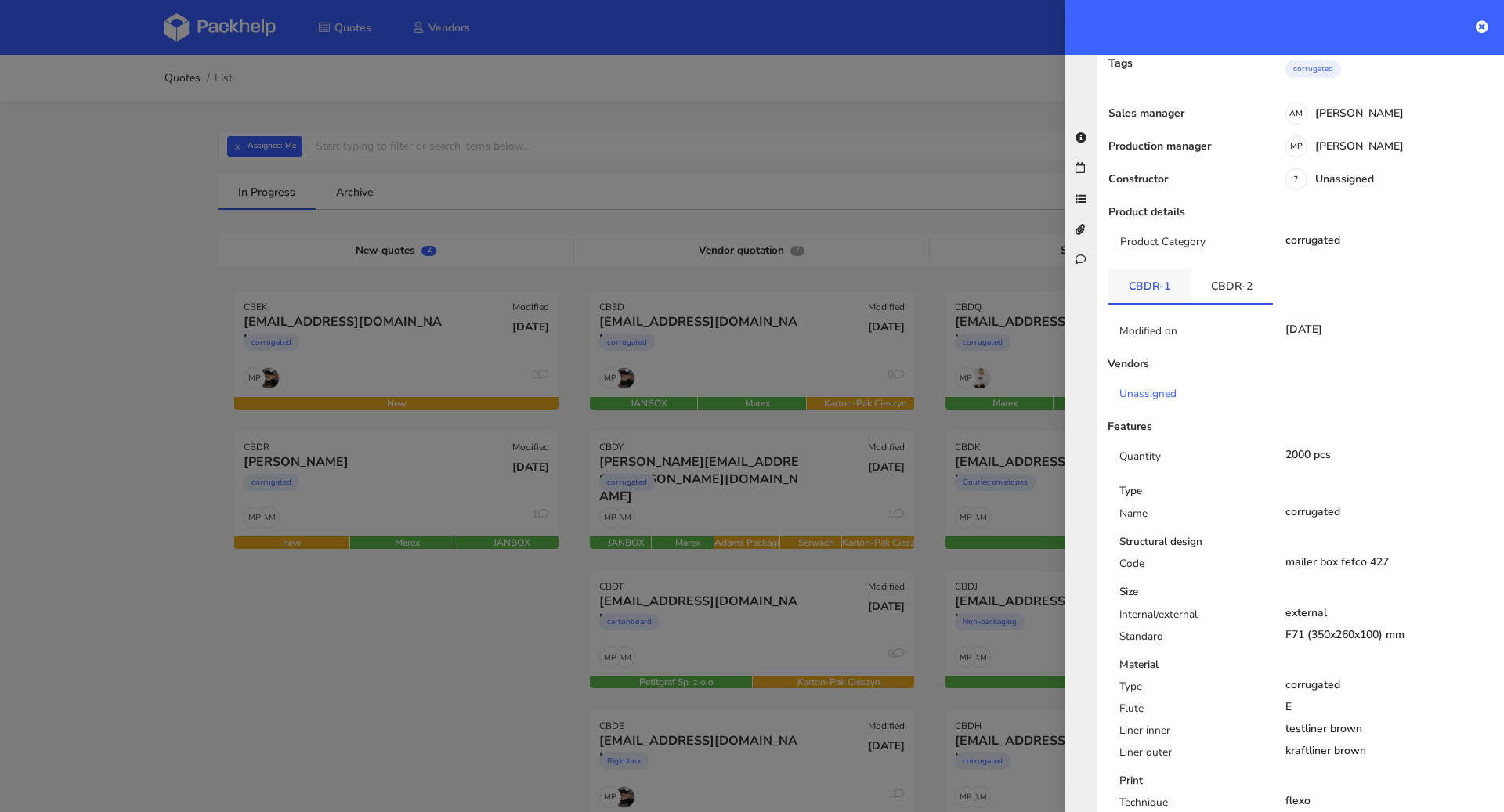
click at [1151, 288] on link "CBDR-1" at bounding box center [1149, 285] width 82 height 35
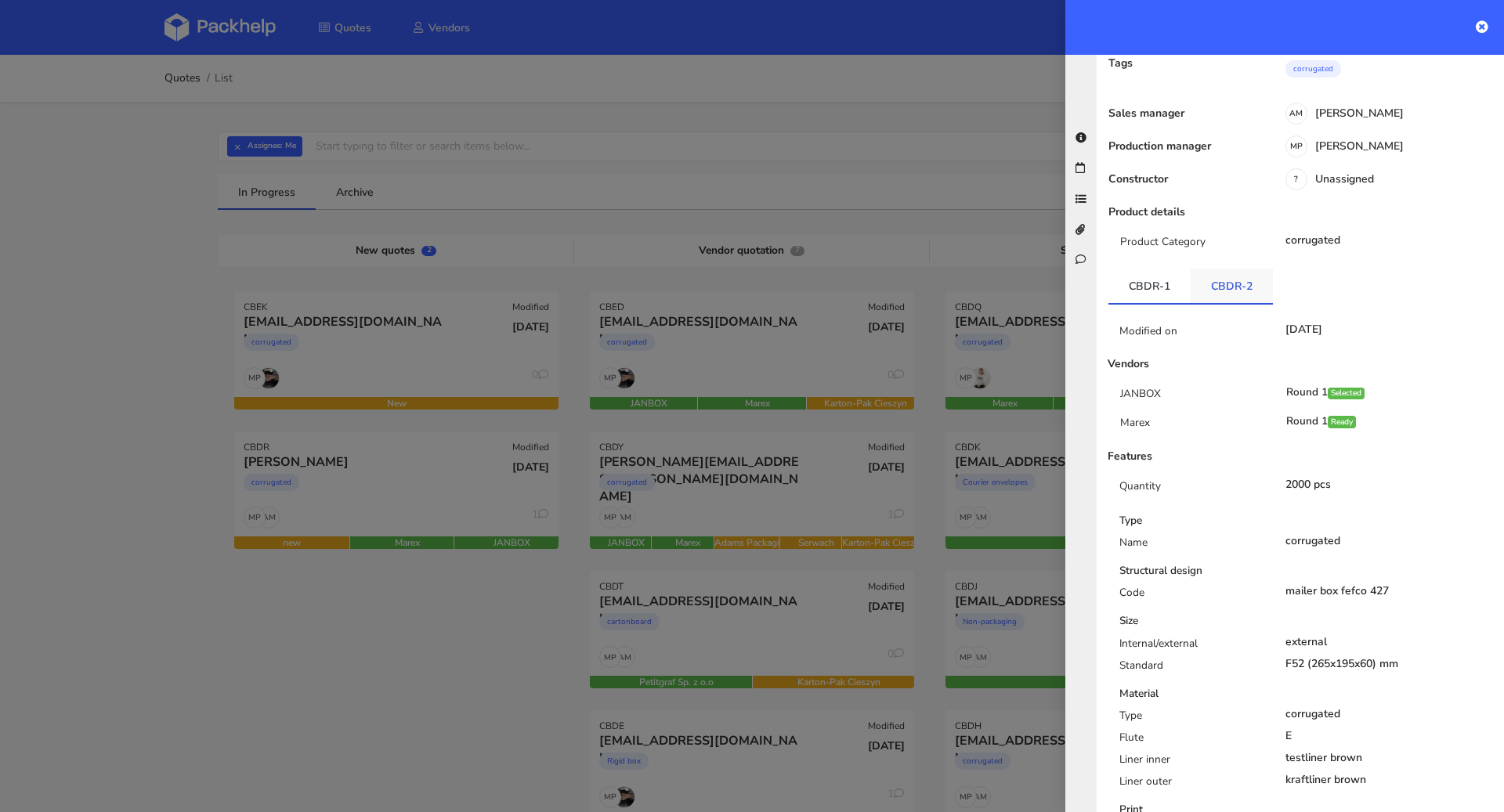
click at [1194, 288] on link "CBDR-2" at bounding box center [1232, 285] width 82 height 35
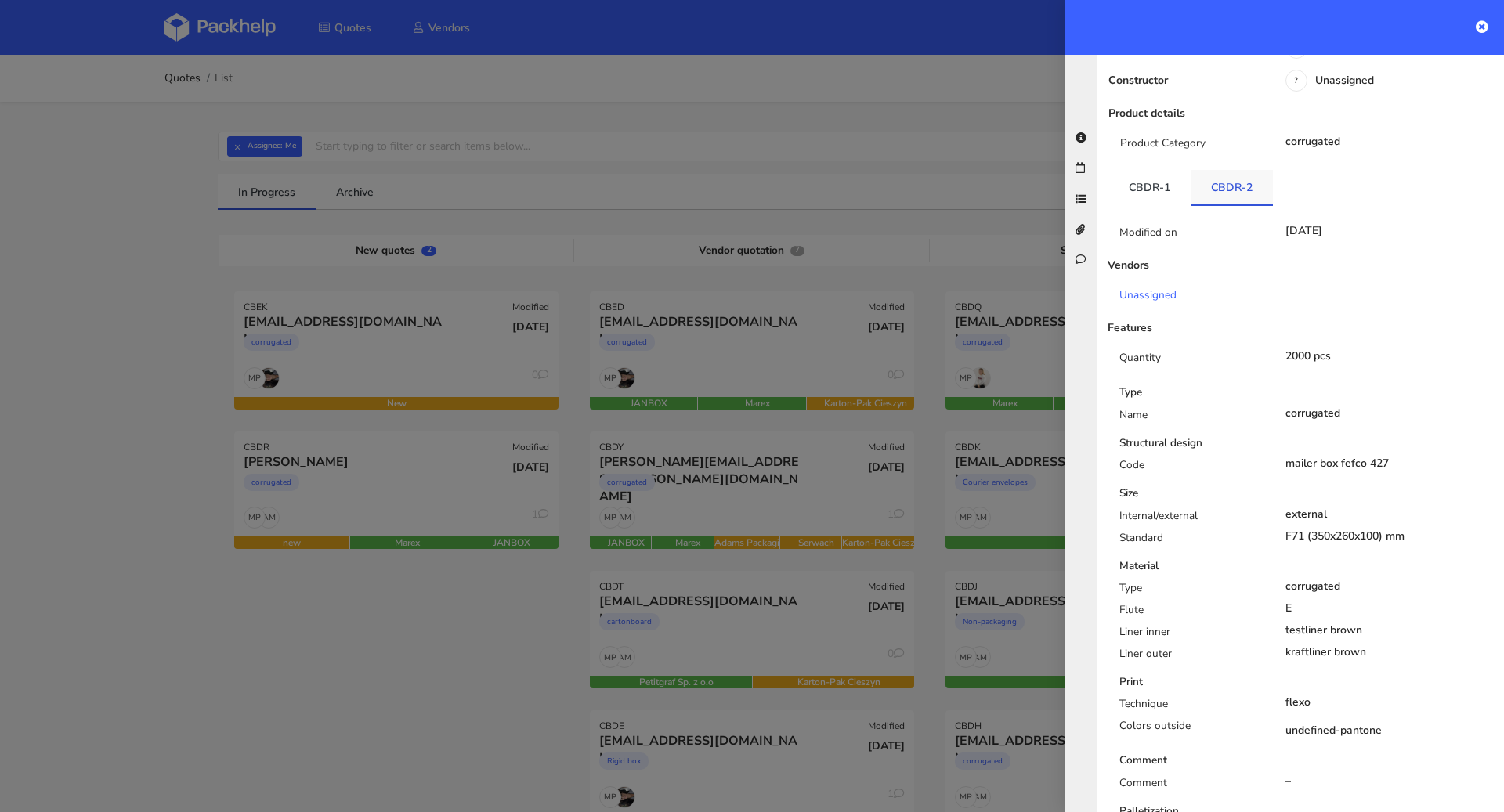
scroll to position [0, 0]
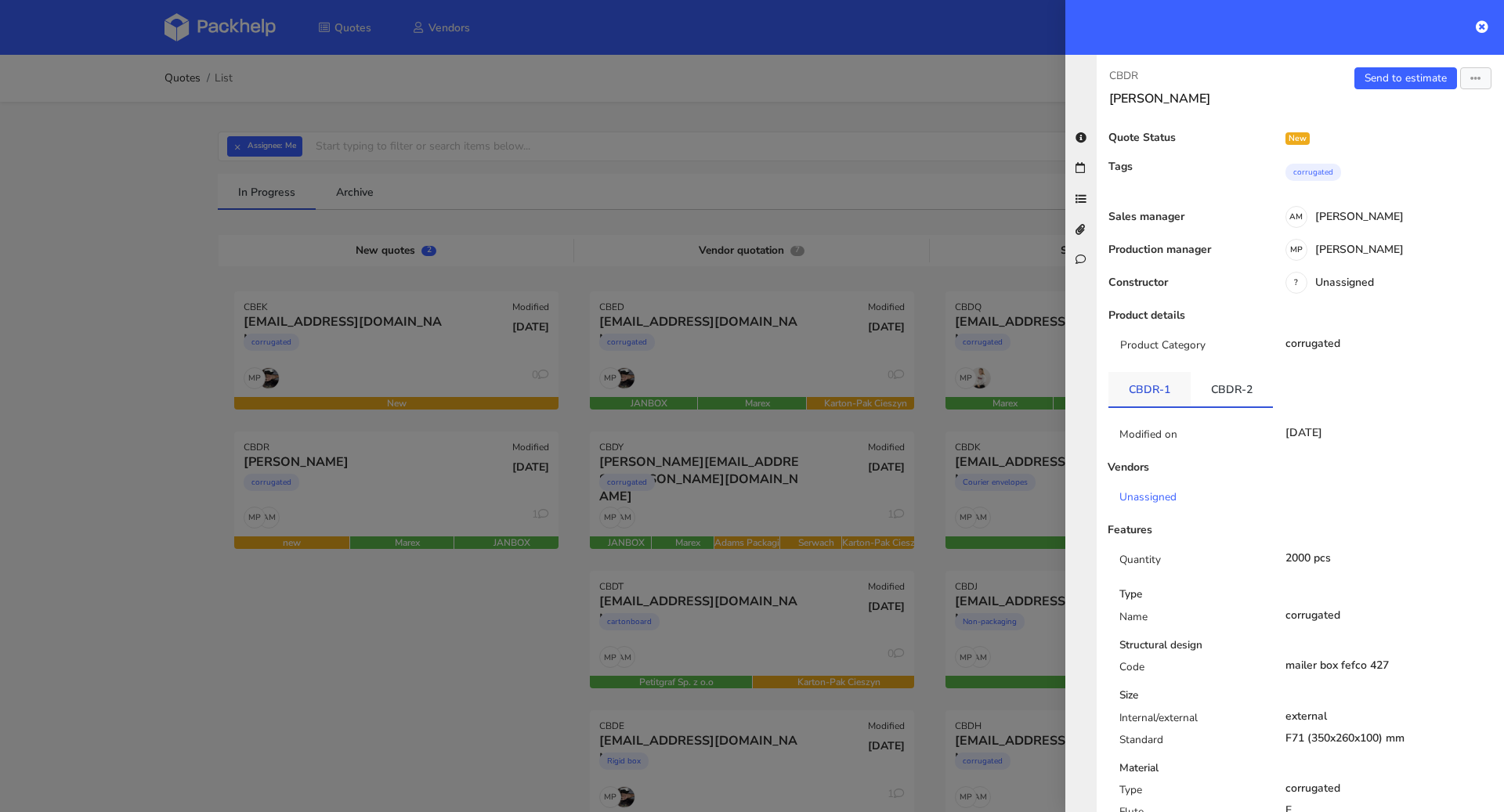
click at [1174, 382] on link "CBDR-1" at bounding box center [1149, 388] width 82 height 35
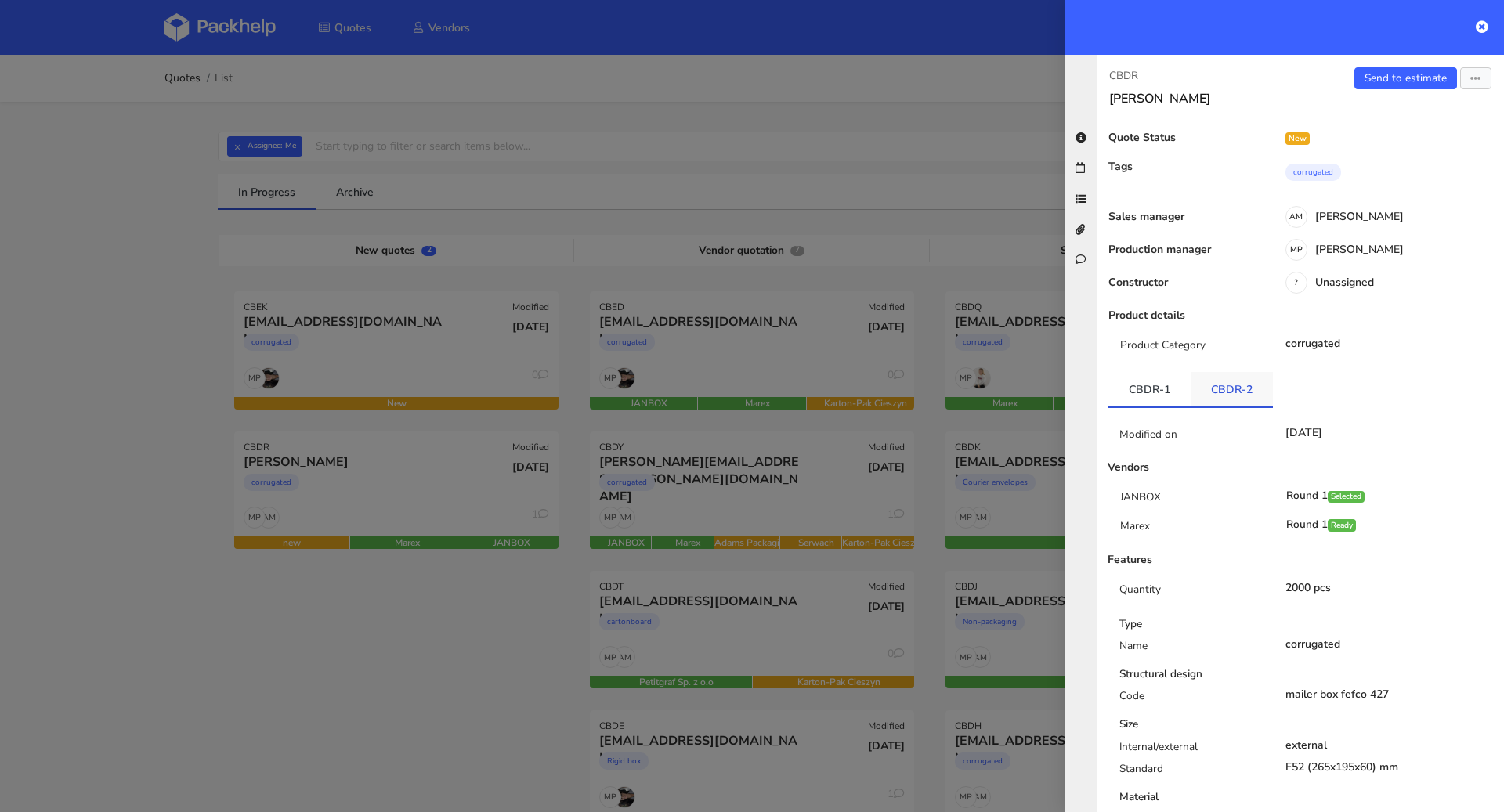
click at [1209, 386] on link "CBDR-2" at bounding box center [1232, 388] width 82 height 35
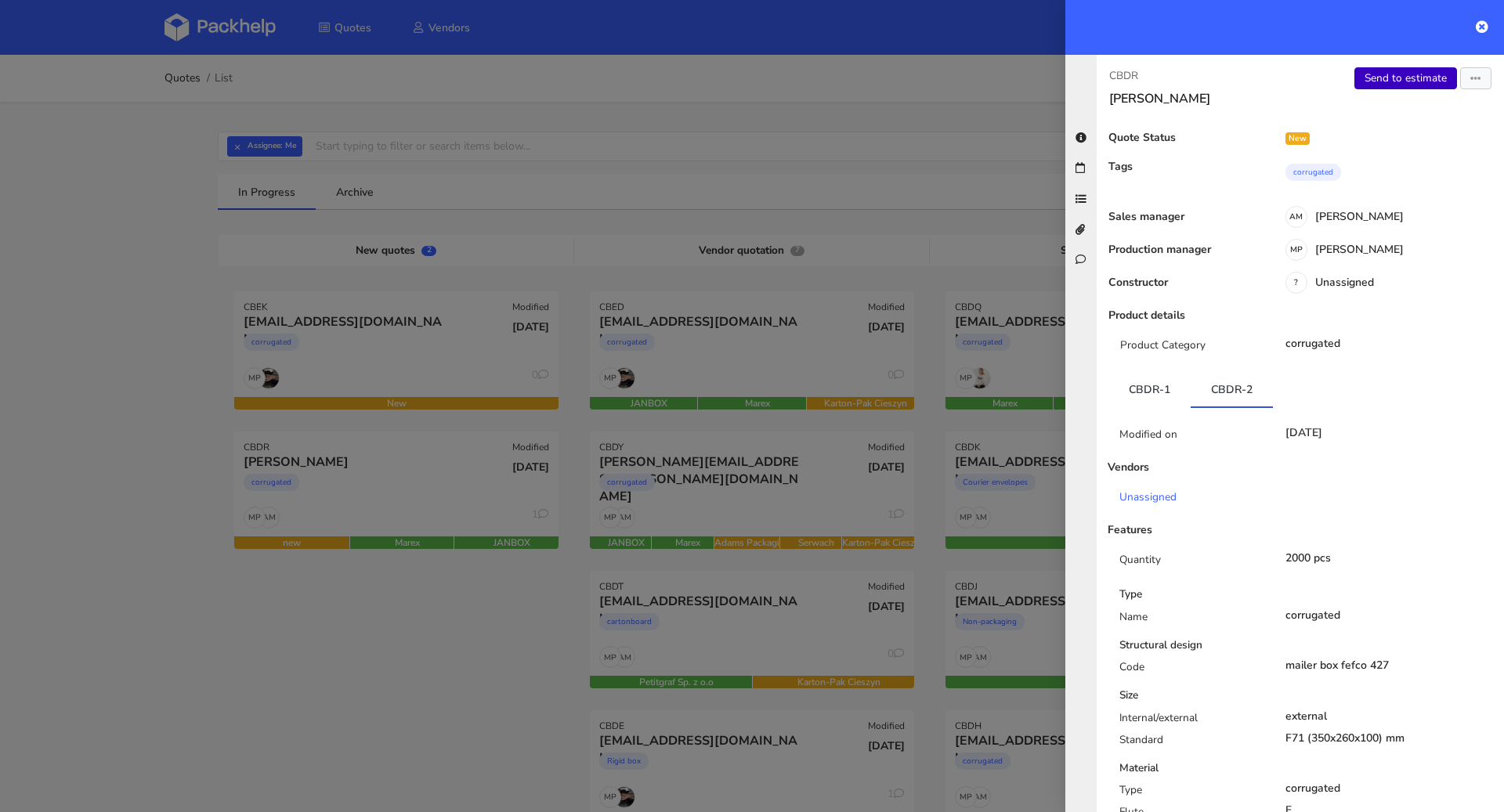
click at [1387, 85] on link "Send to estimate" at bounding box center [1406, 78] width 103 height 22
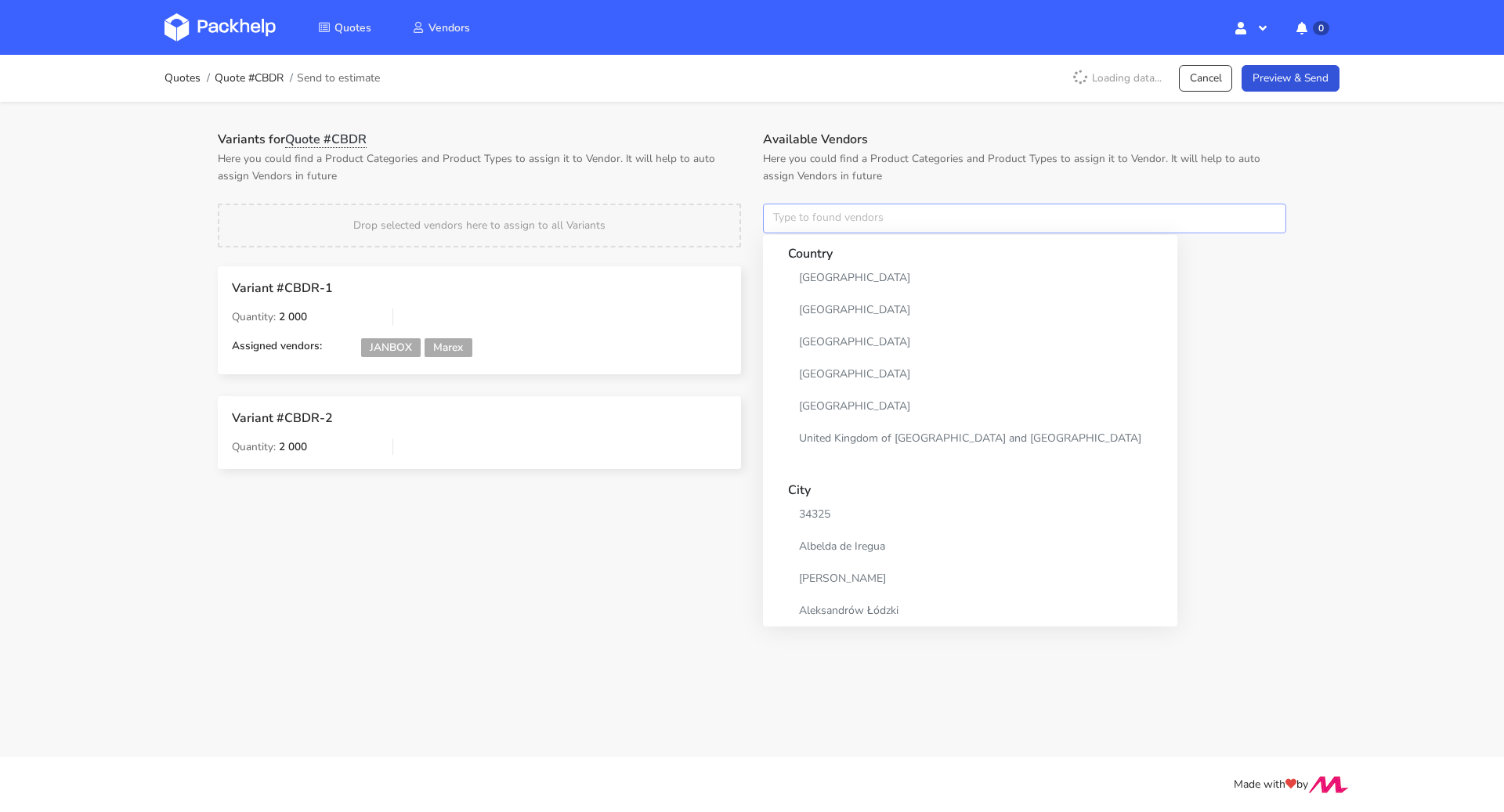
click at [850, 220] on input "text" at bounding box center [1024, 219] width 523 height 30
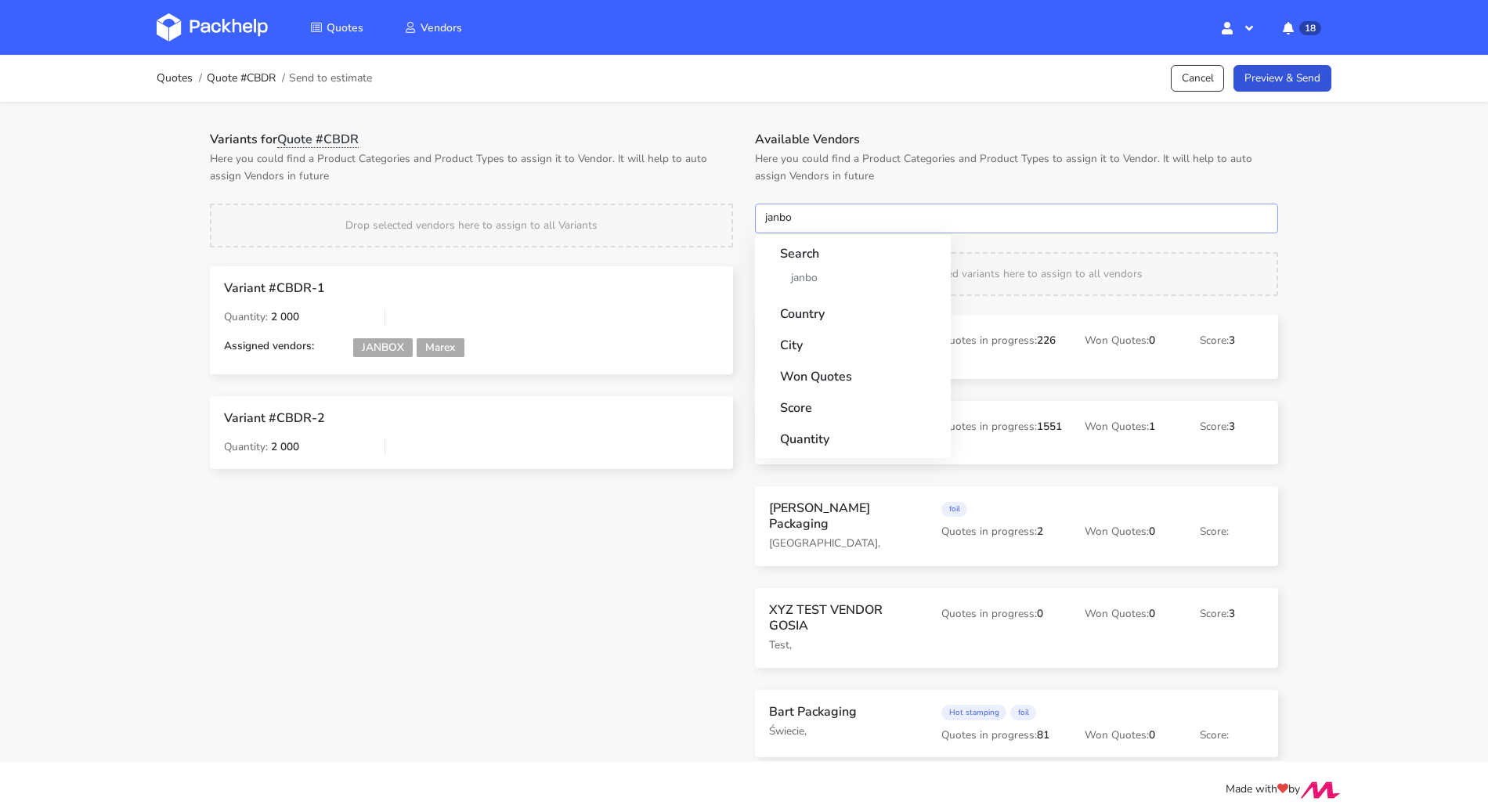
type input "janbox"
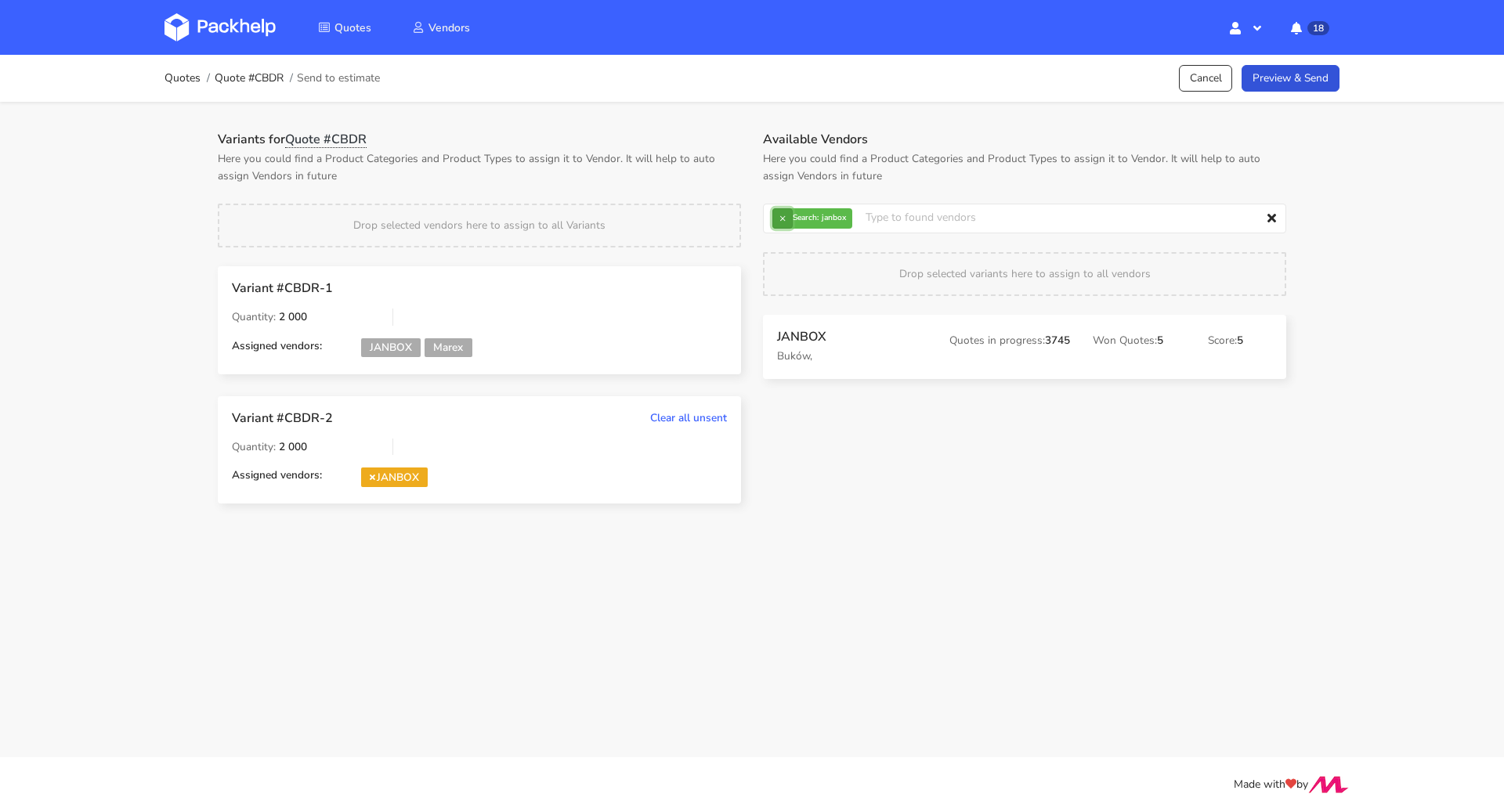
click at [784, 227] on button "×" at bounding box center [782, 219] width 21 height 21
click at [784, 227] on input "text" at bounding box center [1024, 219] width 523 height 30
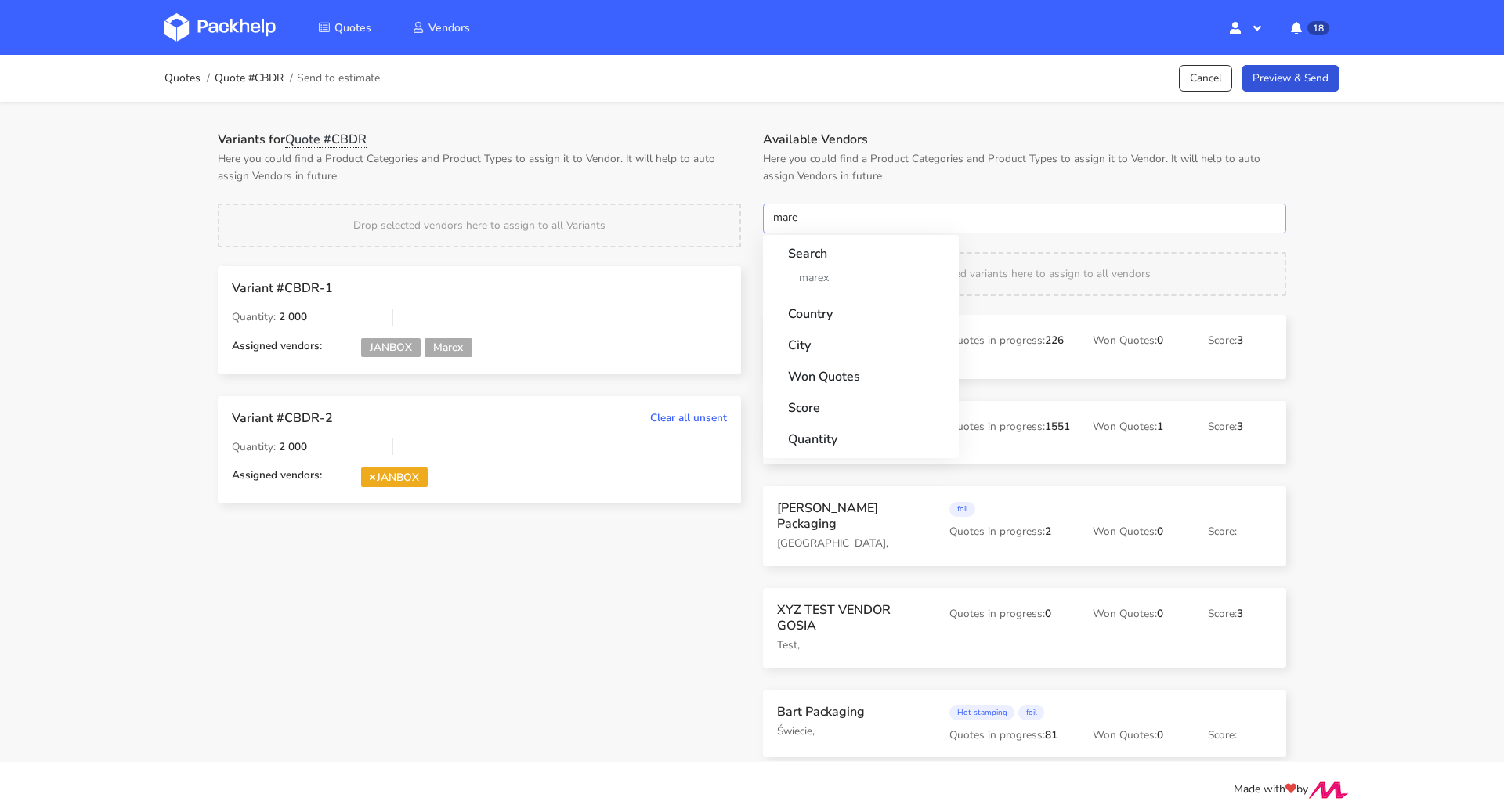
type input "marex"
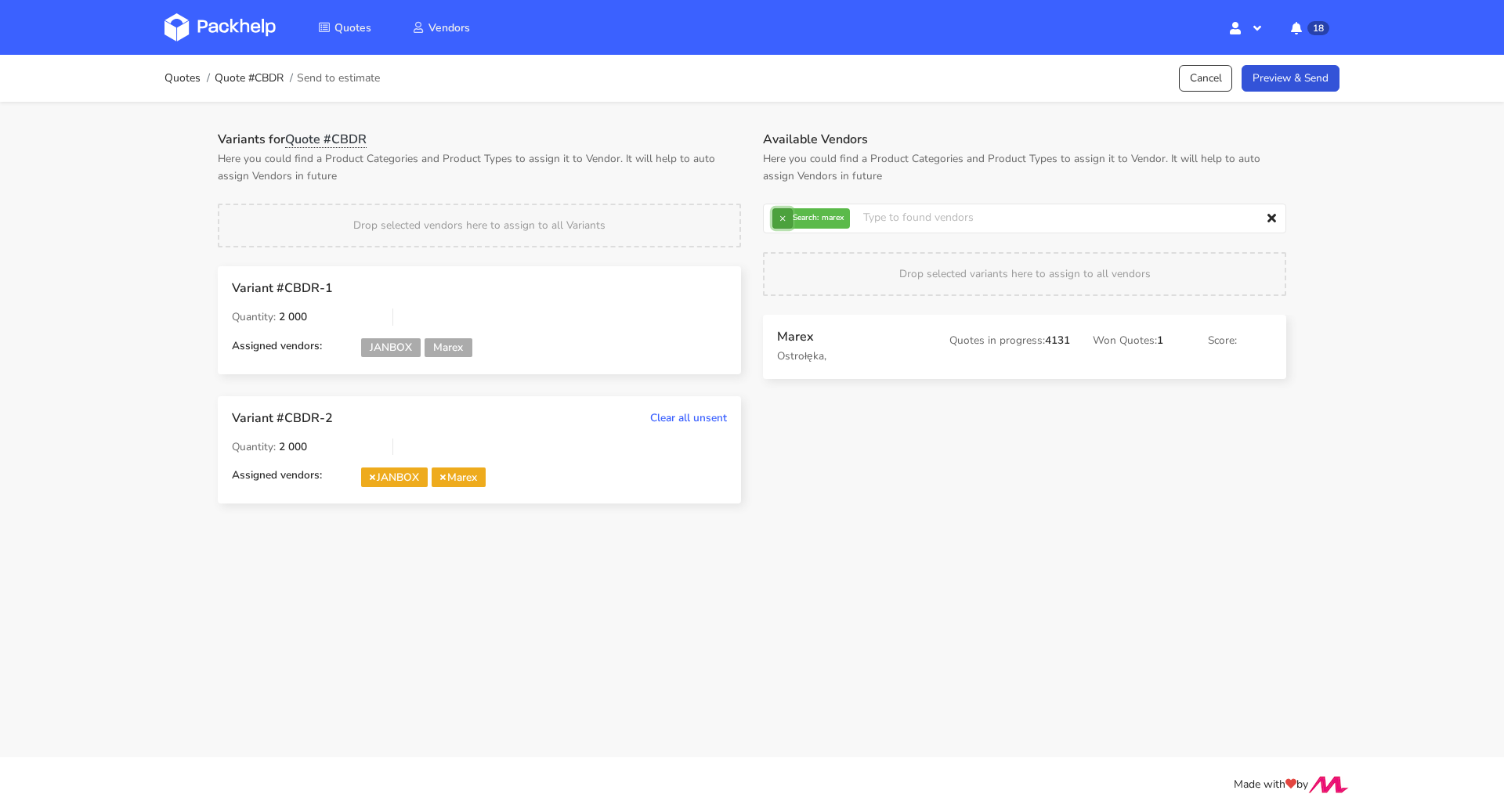
click at [784, 223] on button "×" at bounding box center [782, 219] width 21 height 21
click at [784, 223] on input "text" at bounding box center [1024, 219] width 523 height 30
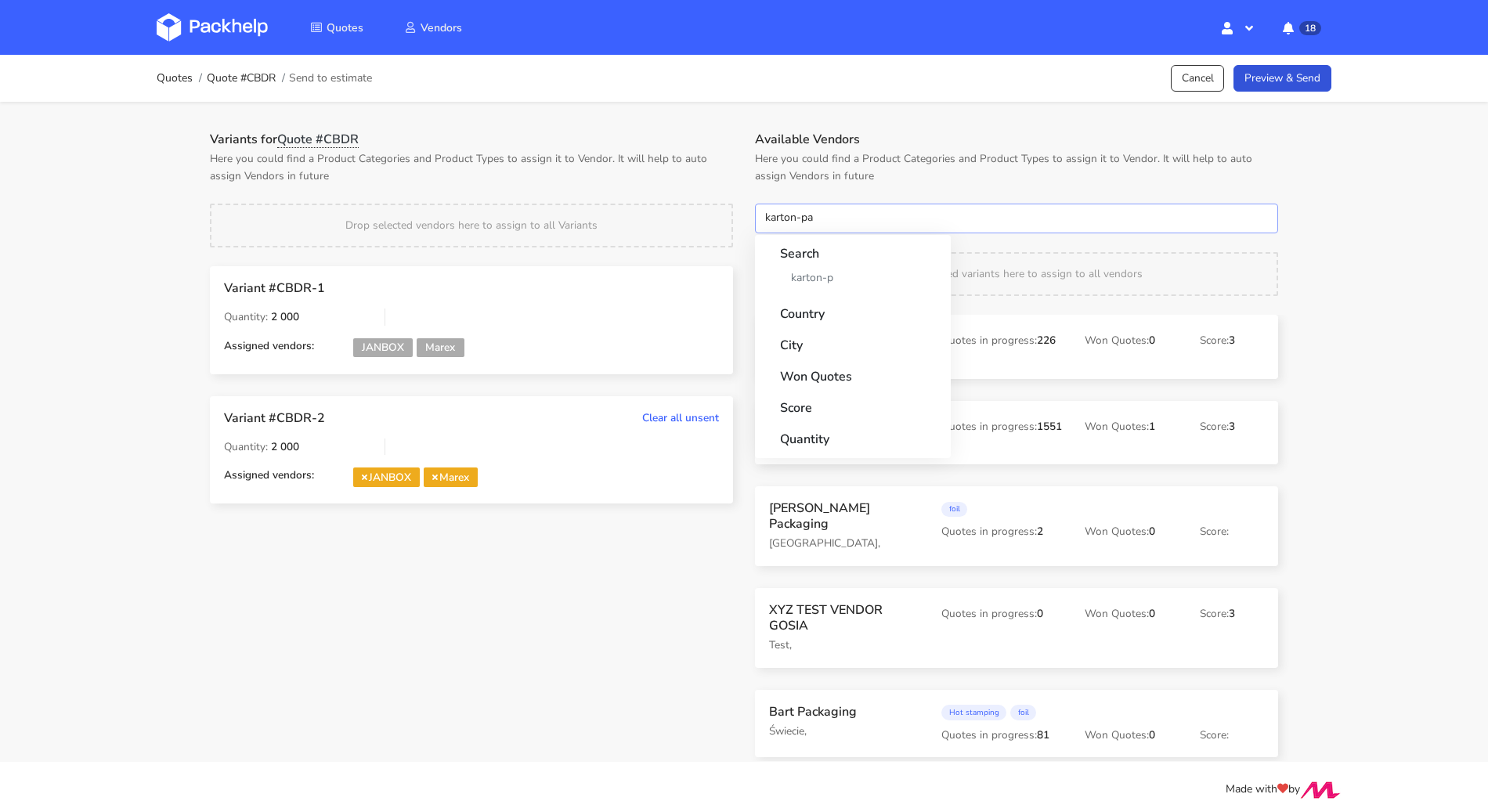
type input "karton-pak"
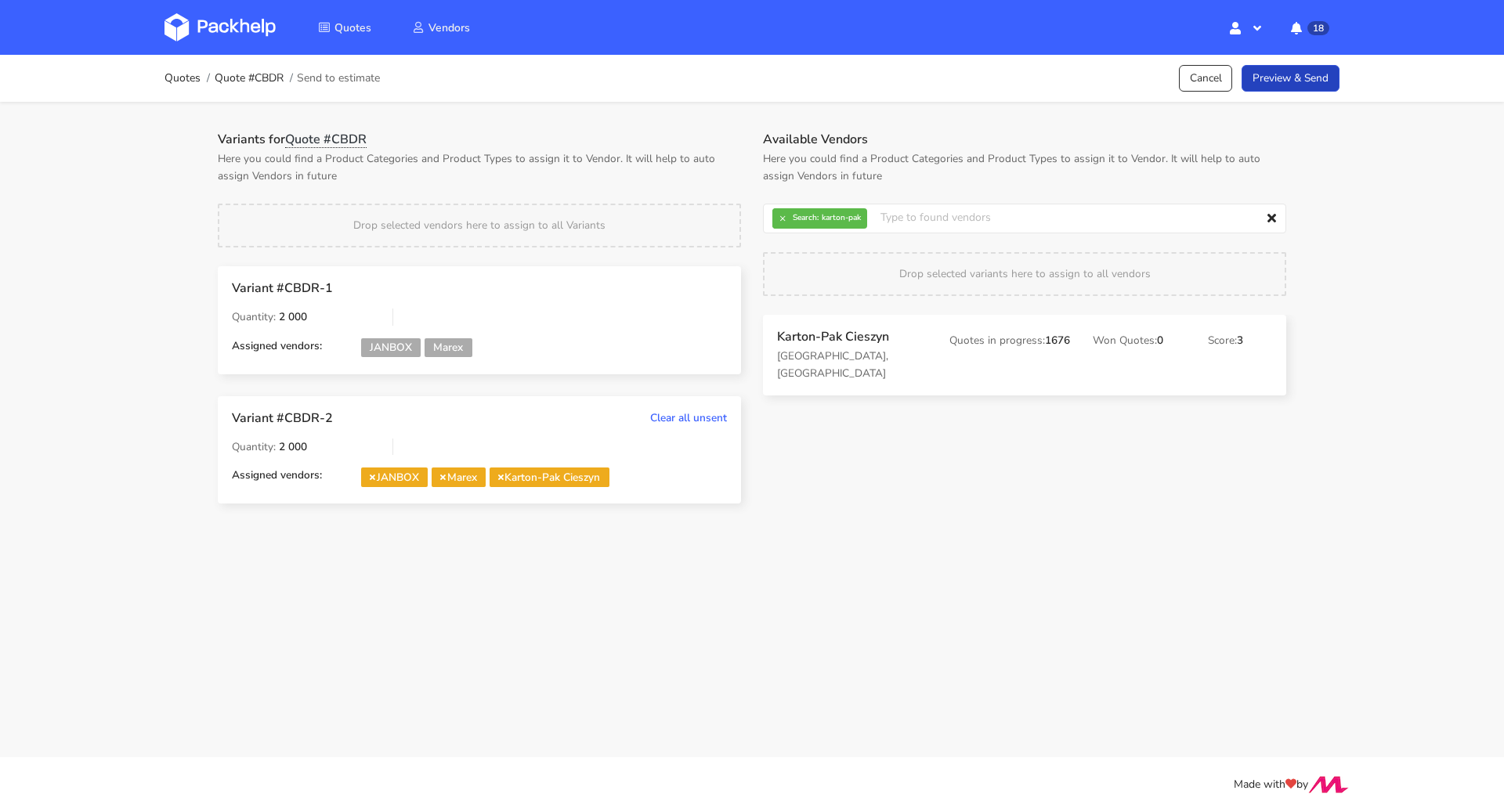
click at [1307, 75] on link "Preview & Send" at bounding box center [1290, 78] width 98 height 27
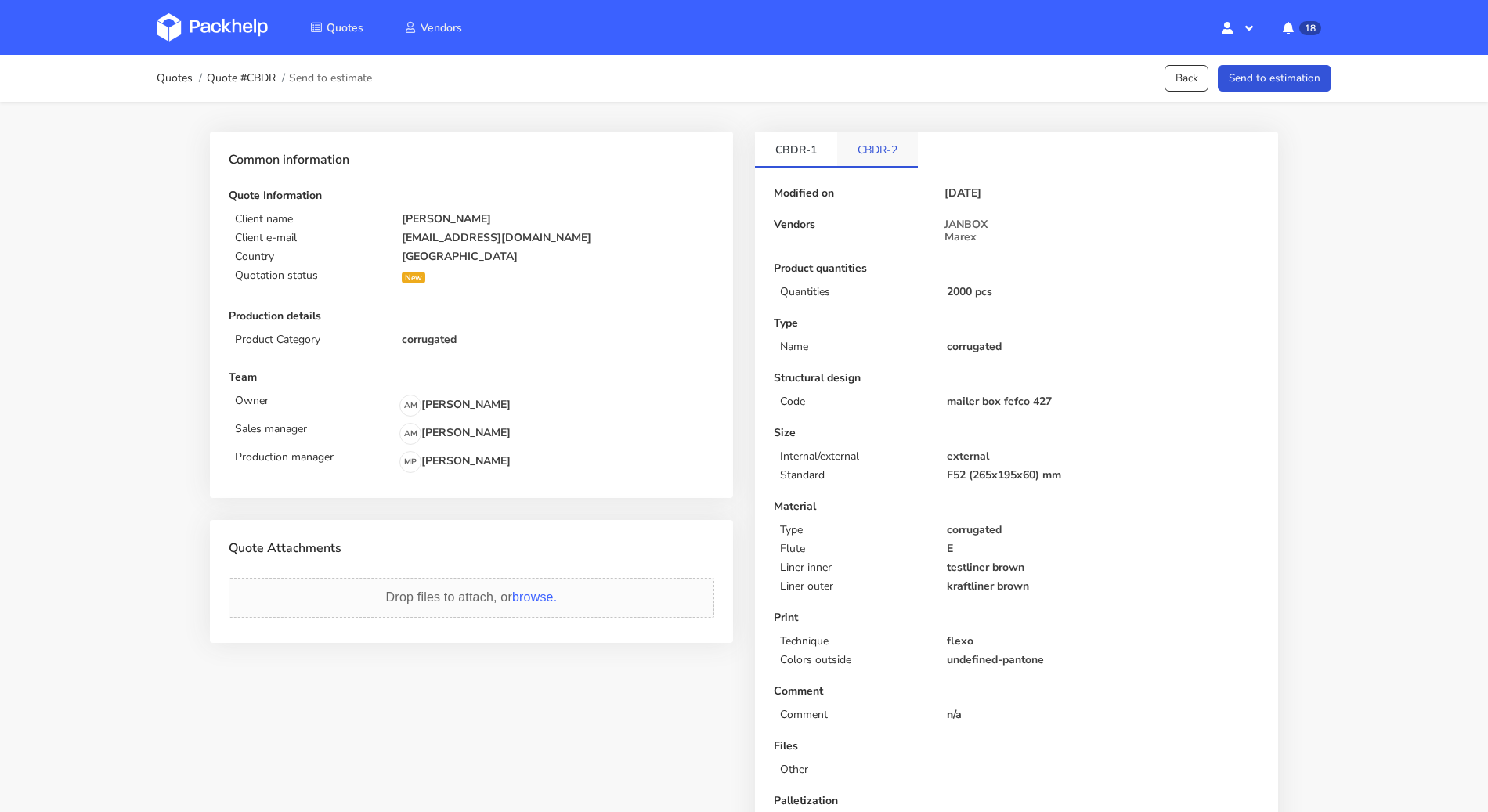
click at [890, 157] on link "CBDR-2" at bounding box center [878, 149] width 80 height 35
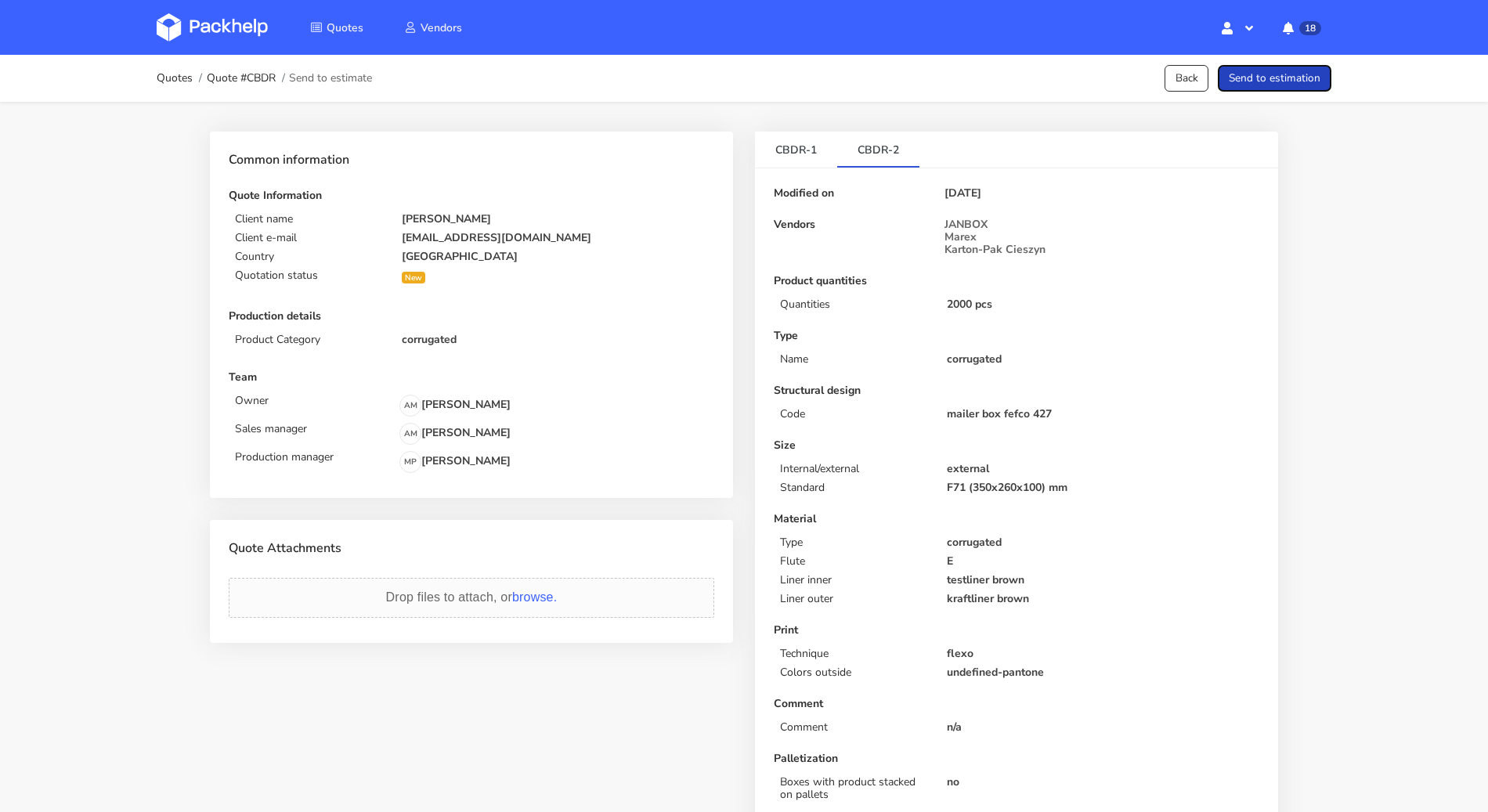
click at [1259, 80] on button "Send to estimation" at bounding box center [1274, 78] width 113 height 27
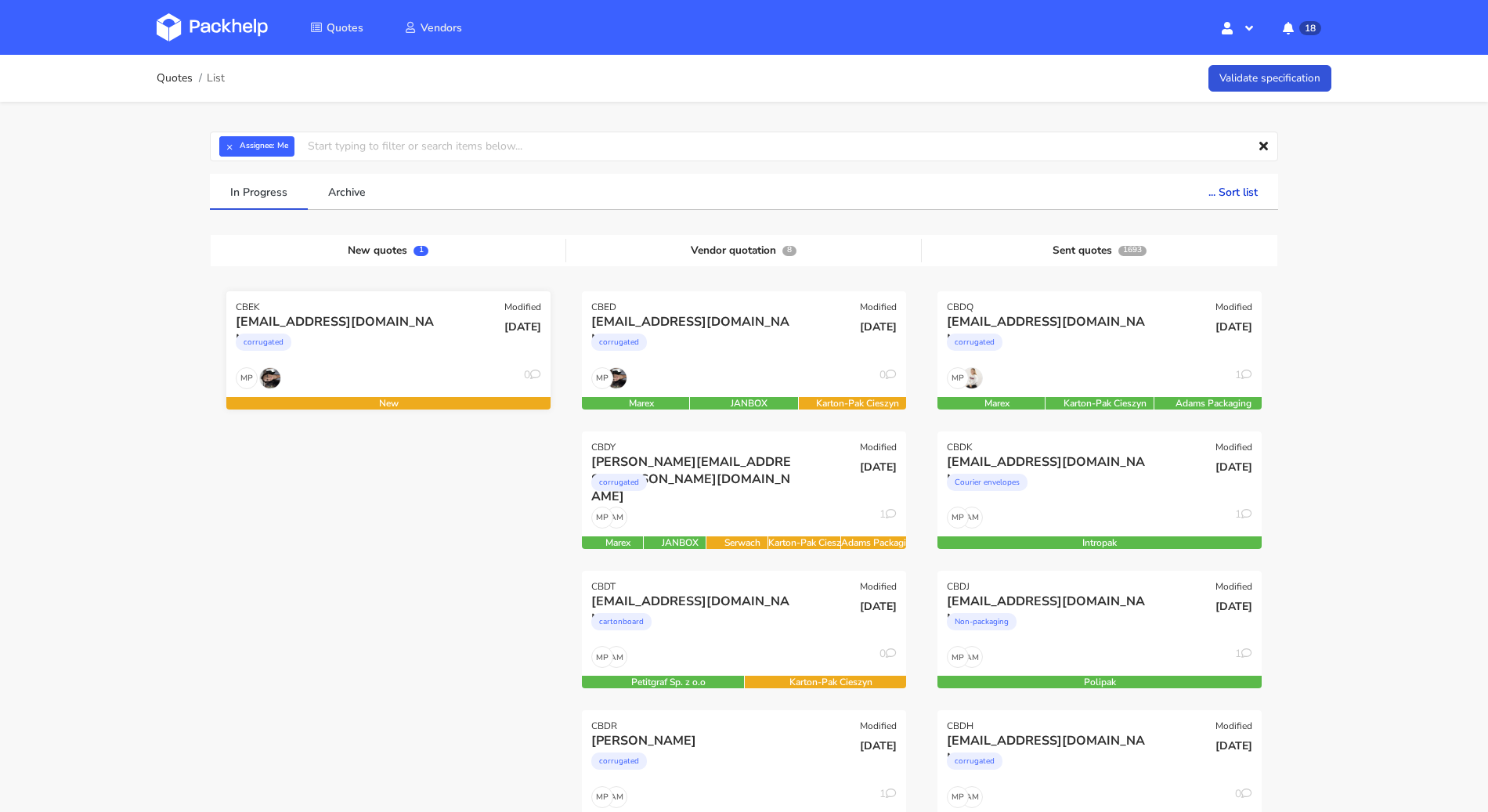
click at [442, 348] on div "corrugated" at bounding box center [340, 345] width 208 height 31
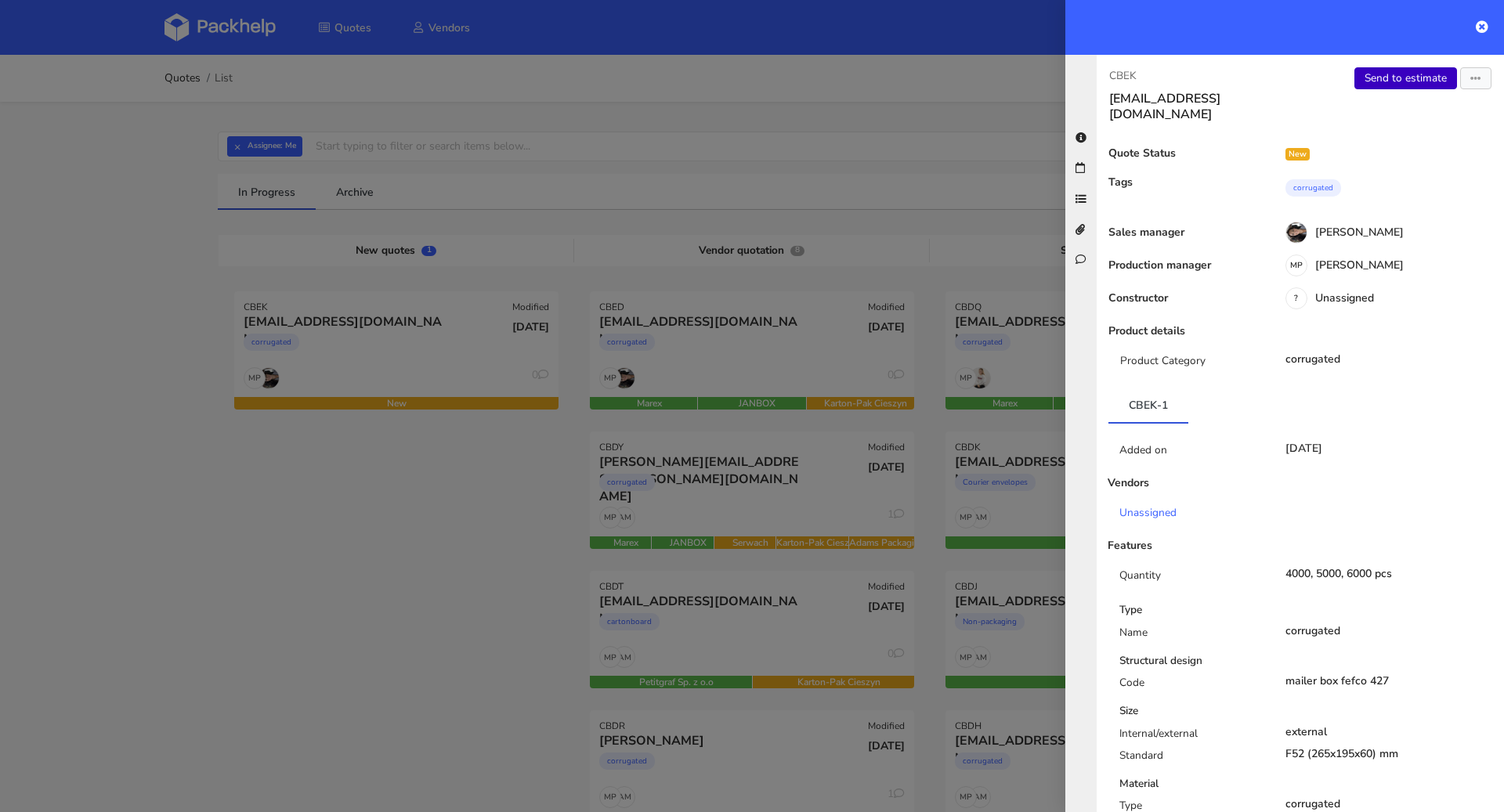
click at [1387, 74] on link "Send to estimate" at bounding box center [1406, 78] width 103 height 22
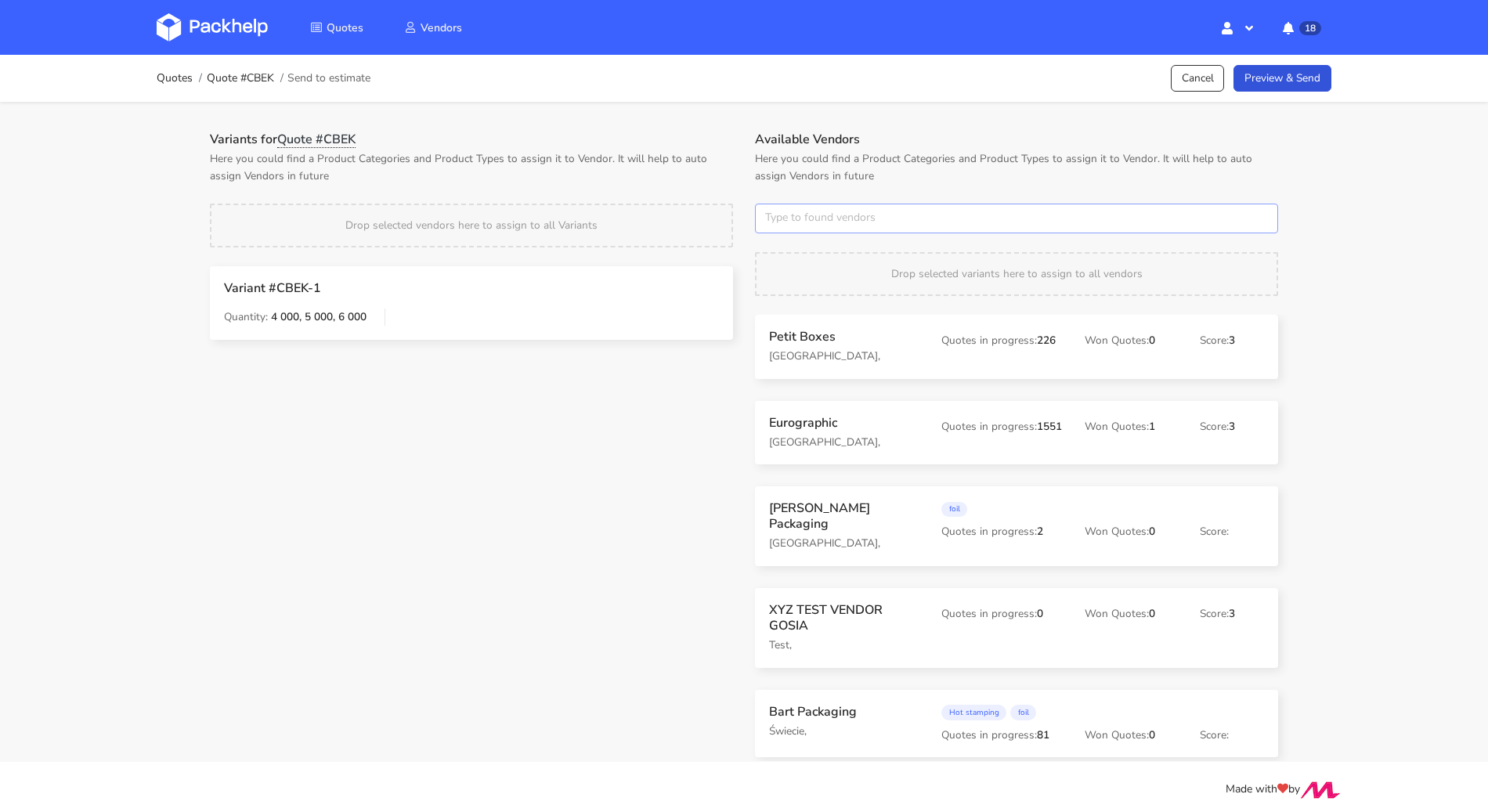
click at [889, 213] on input "text" at bounding box center [1016, 219] width 523 height 30
type input "karton-pak"
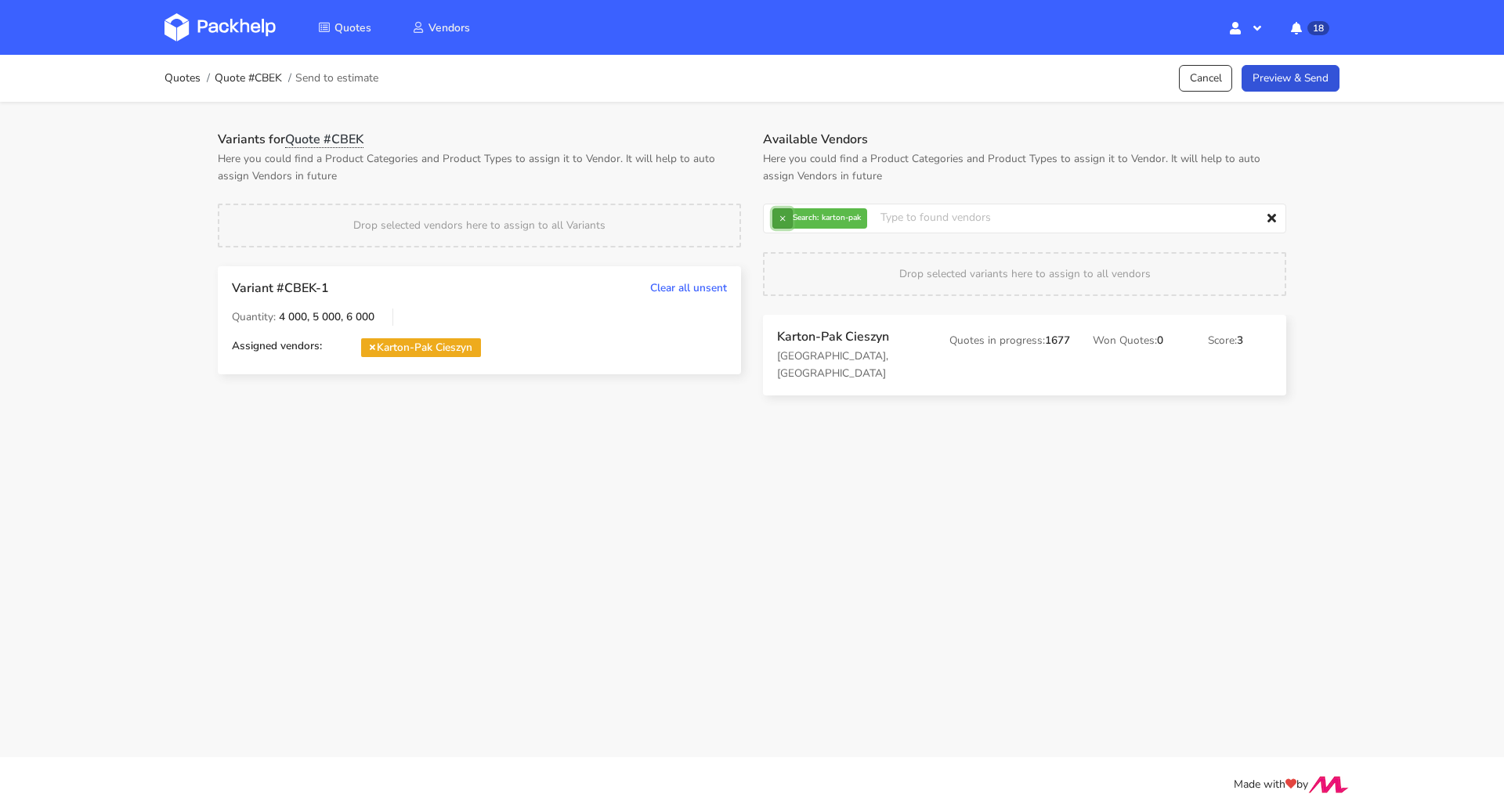
click at [786, 214] on button "×" at bounding box center [782, 219] width 21 height 21
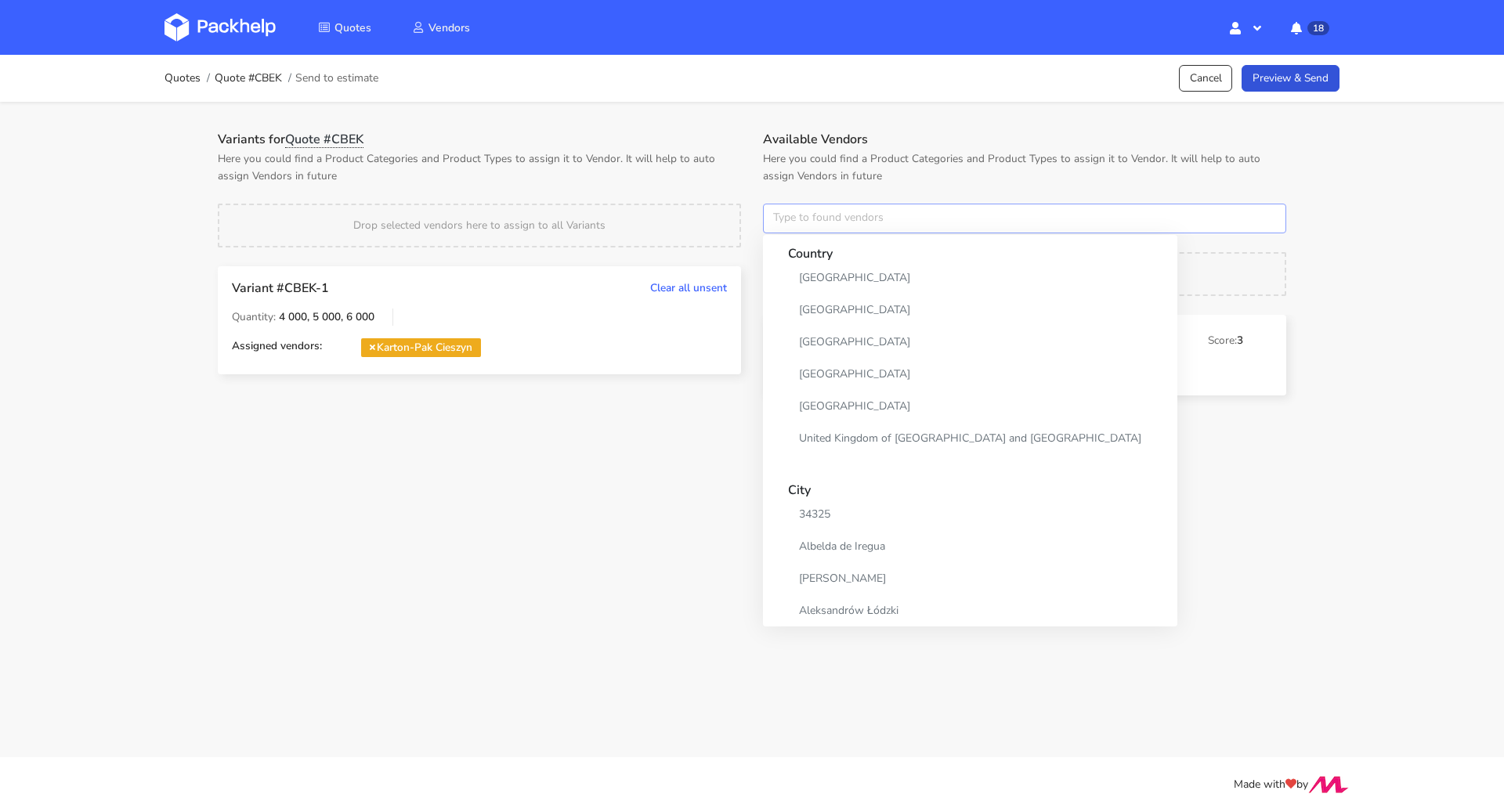
click at [784, 215] on input "text" at bounding box center [1024, 219] width 523 height 30
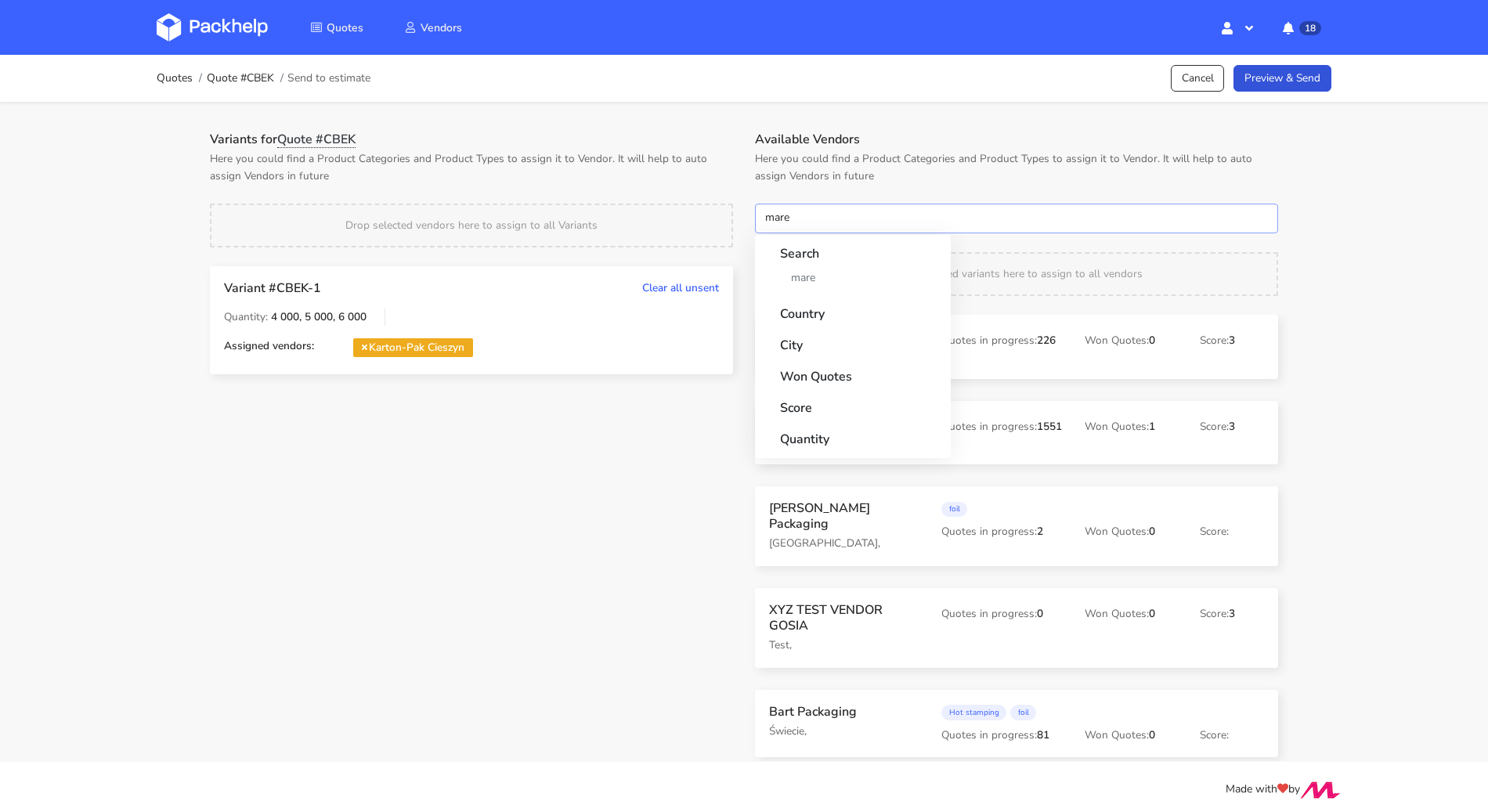
type input "marex"
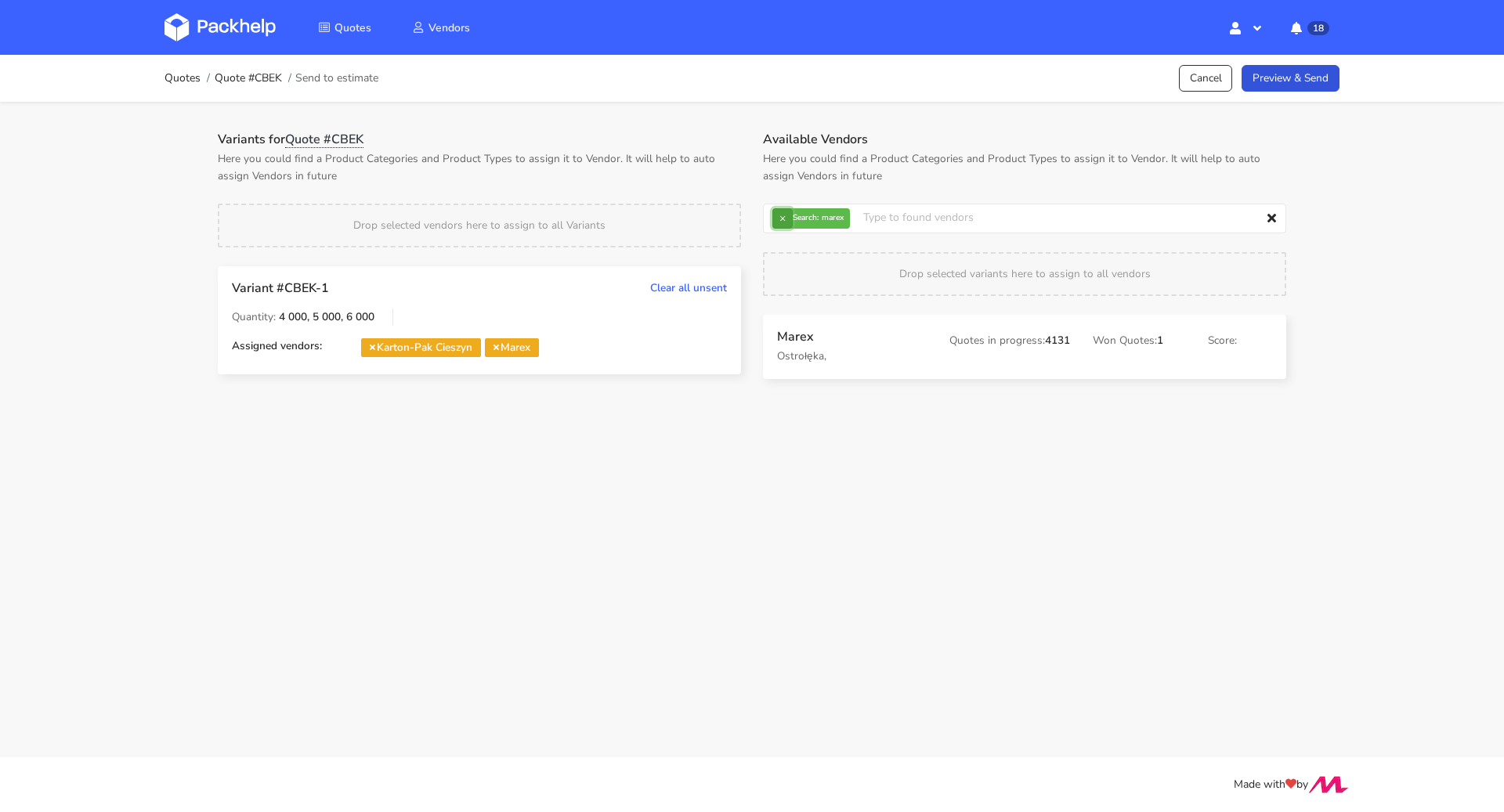
click at [792, 218] on button "×" at bounding box center [782, 219] width 21 height 21
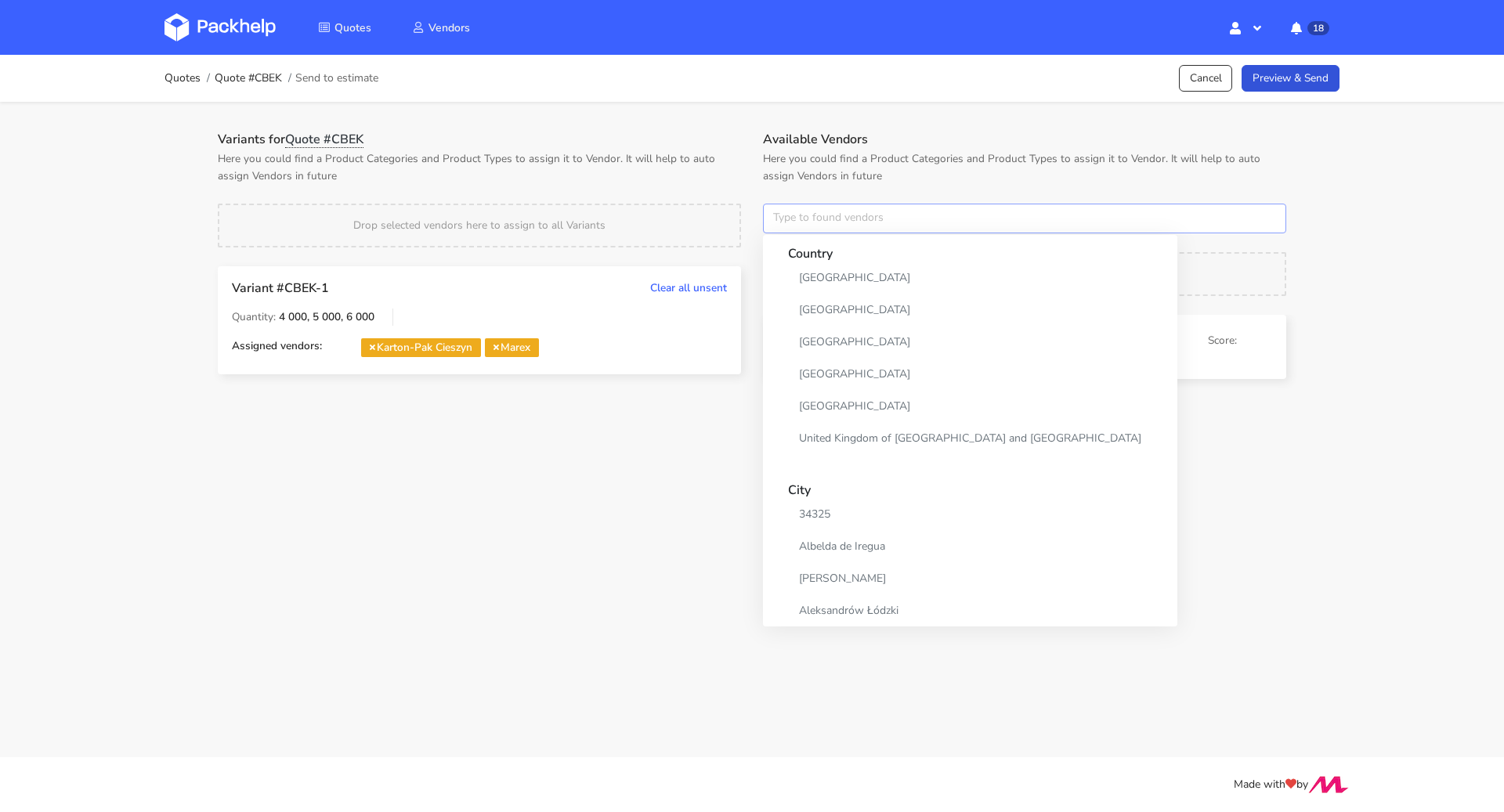
click at [790, 218] on input "text" at bounding box center [1024, 219] width 523 height 30
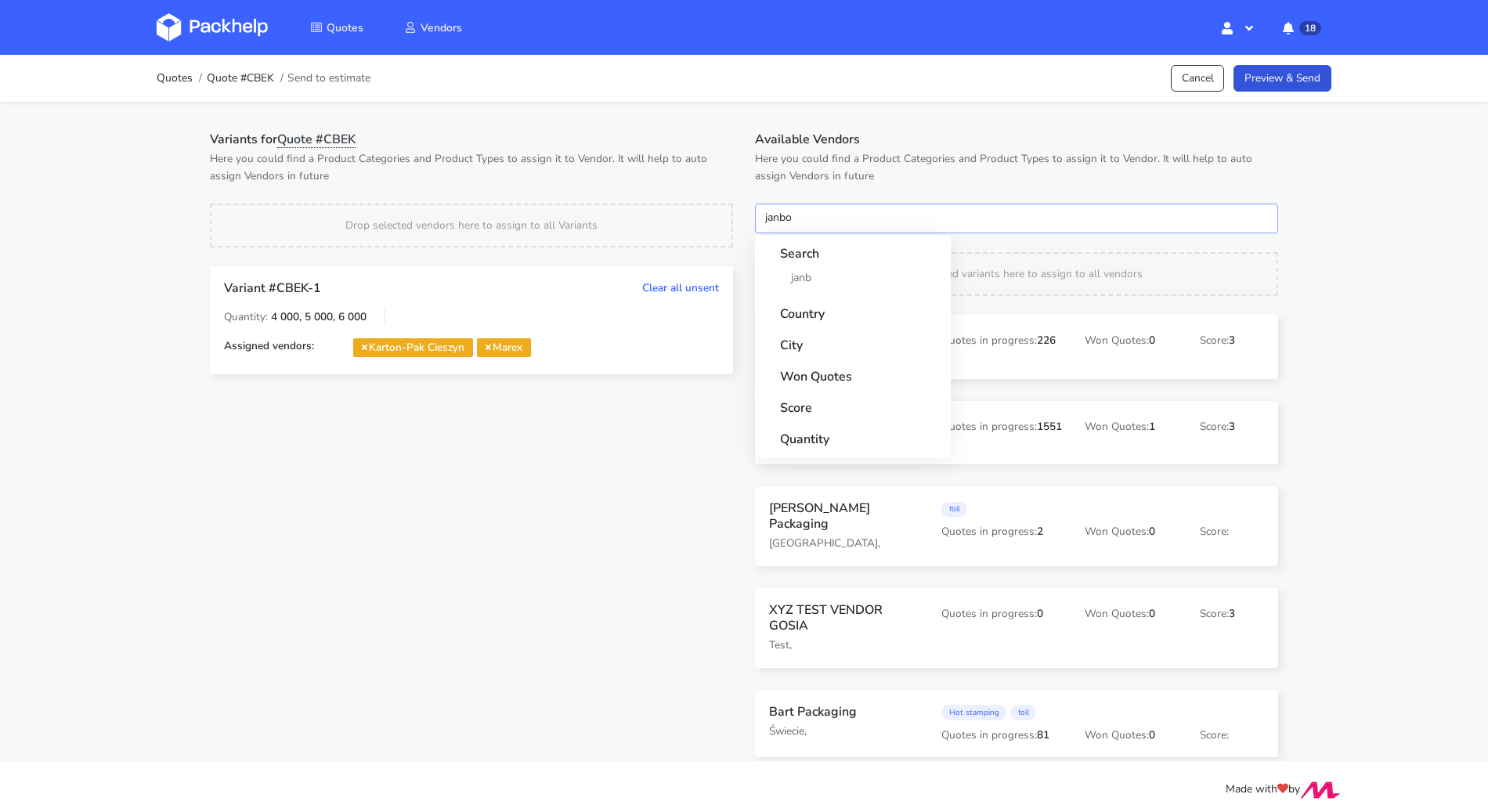
type input "janbox"
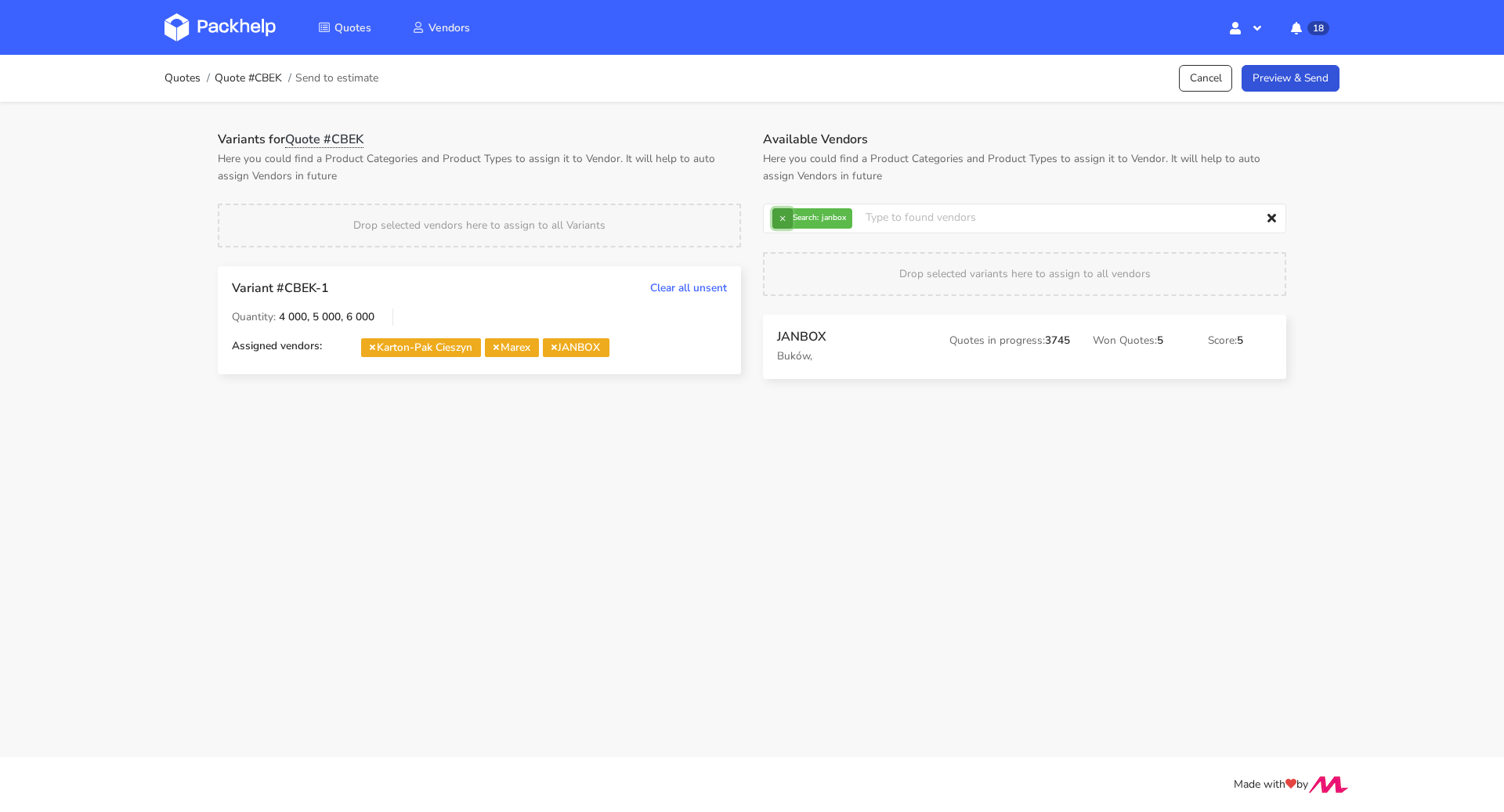
click at [786, 219] on button "×" at bounding box center [782, 219] width 21 height 21
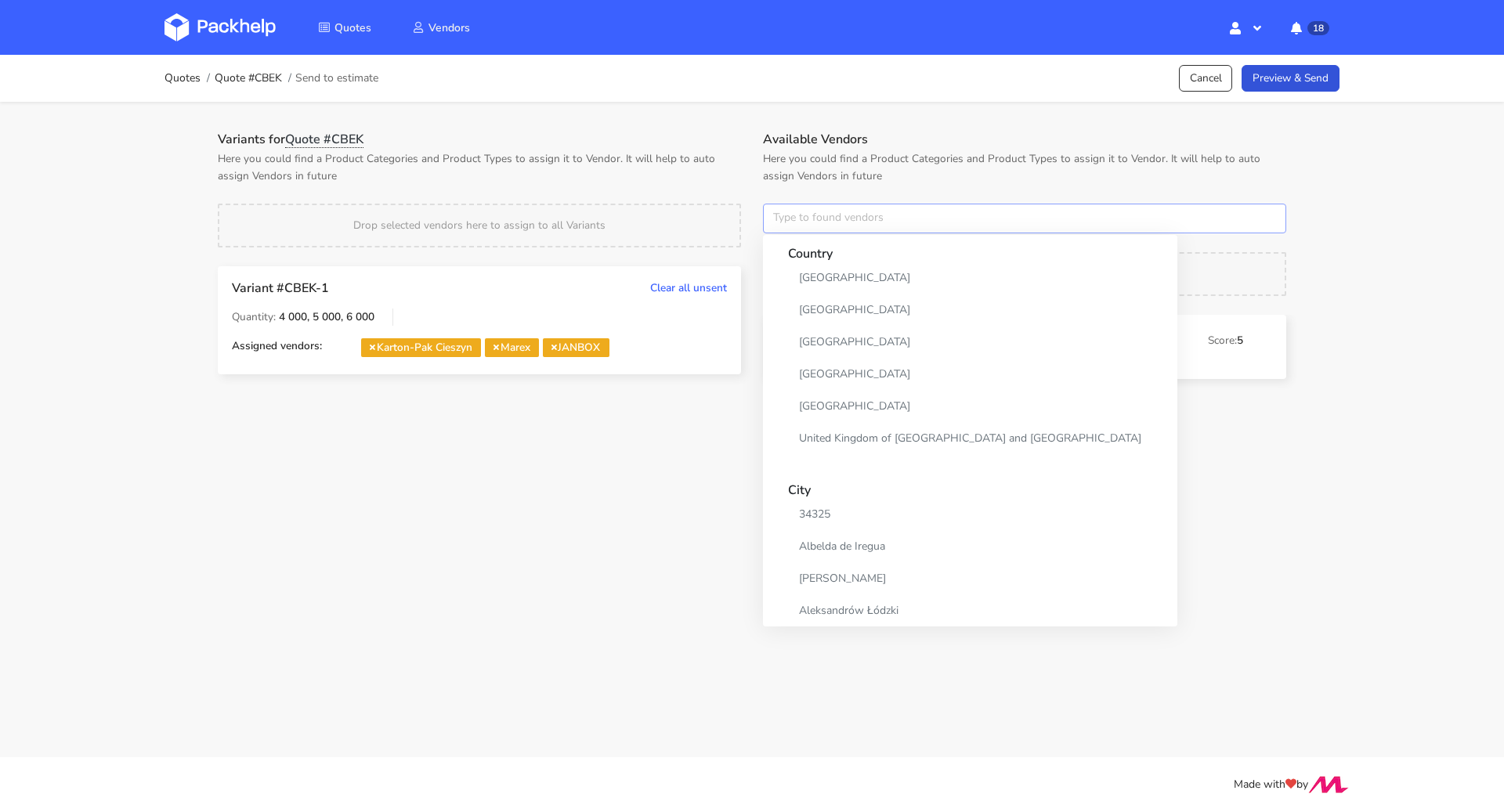
click at [787, 219] on input "text" at bounding box center [1024, 219] width 523 height 30
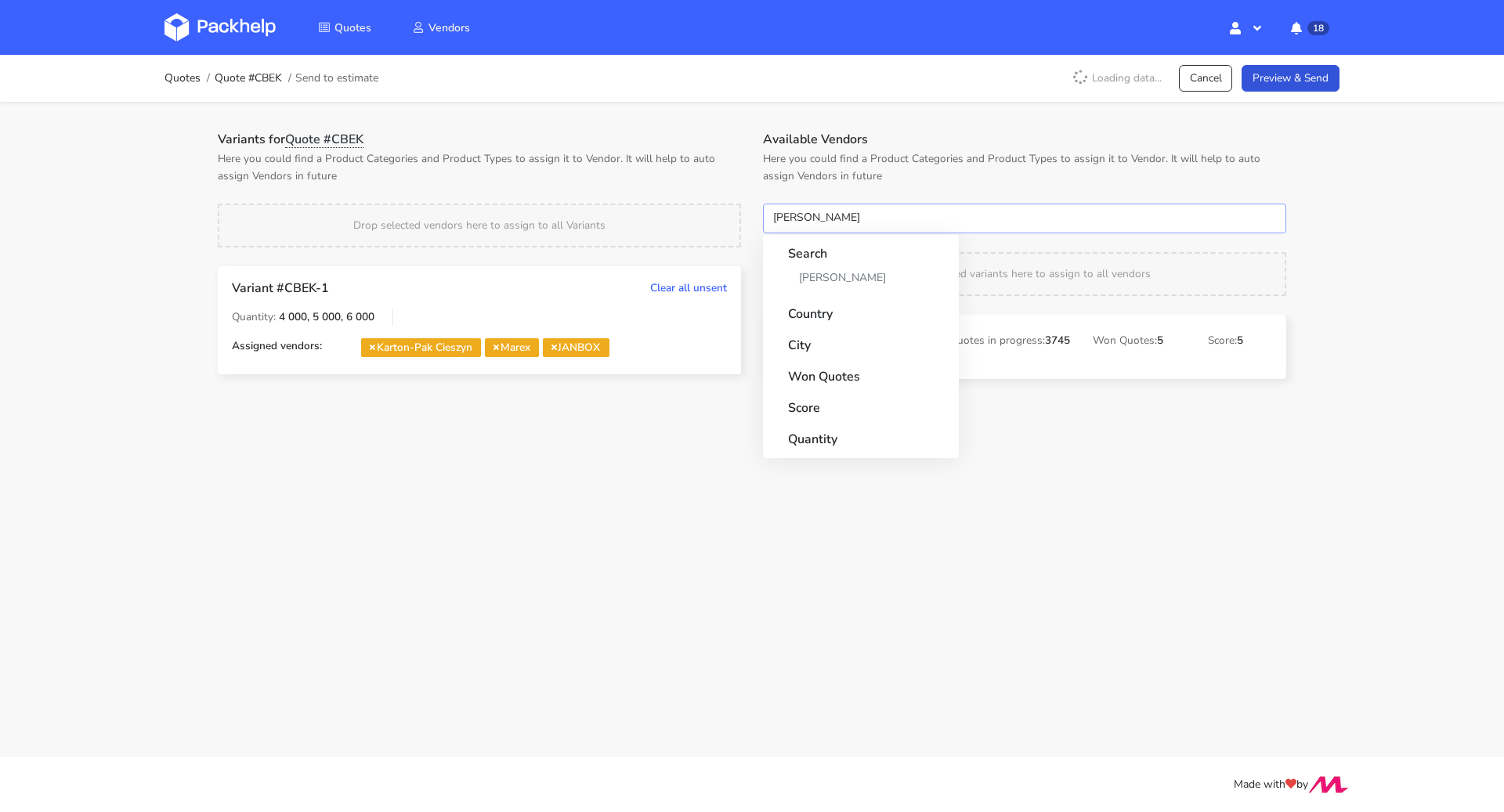
type input "adams"
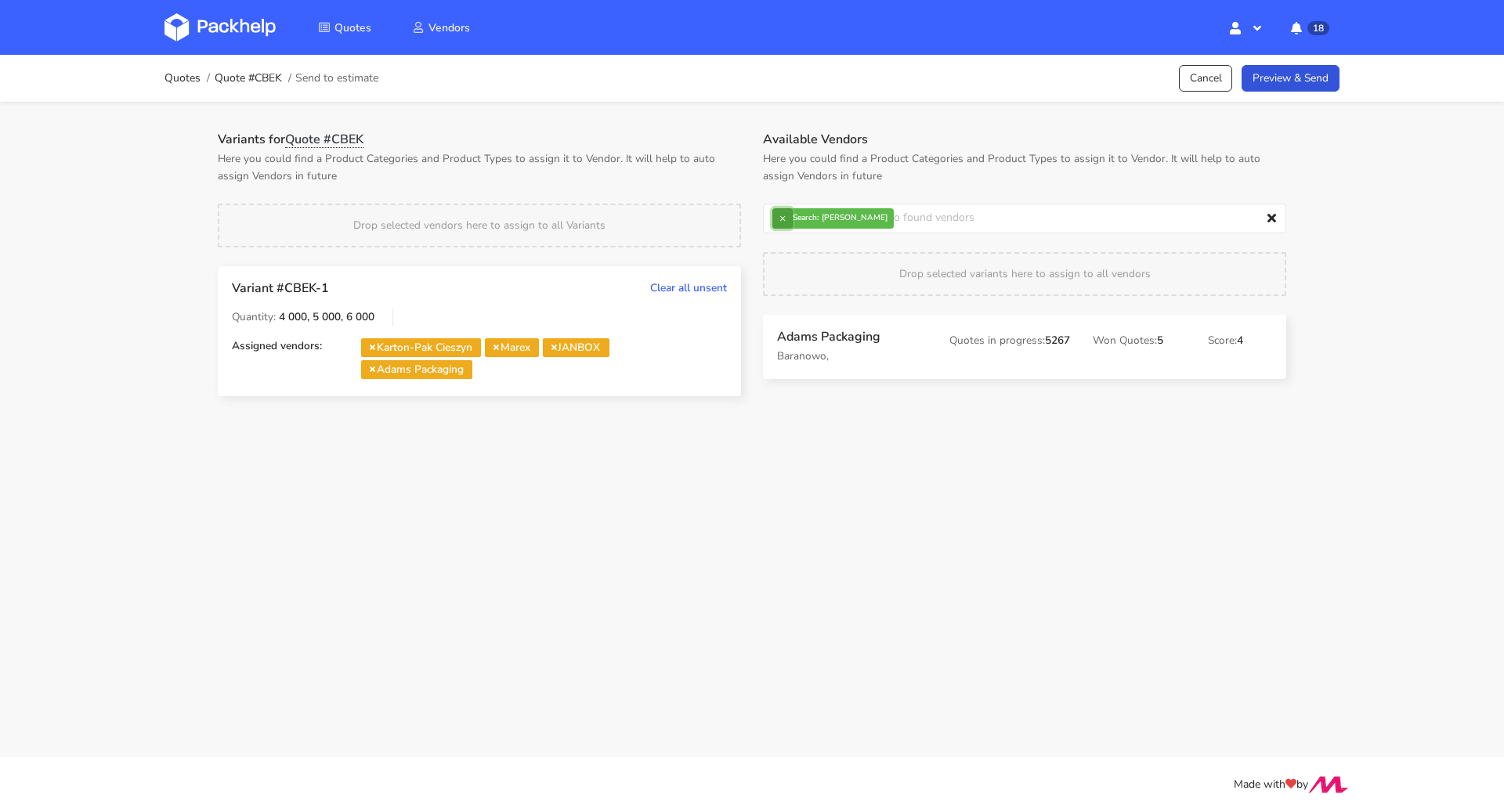
click at [782, 216] on button "×" at bounding box center [782, 219] width 21 height 21
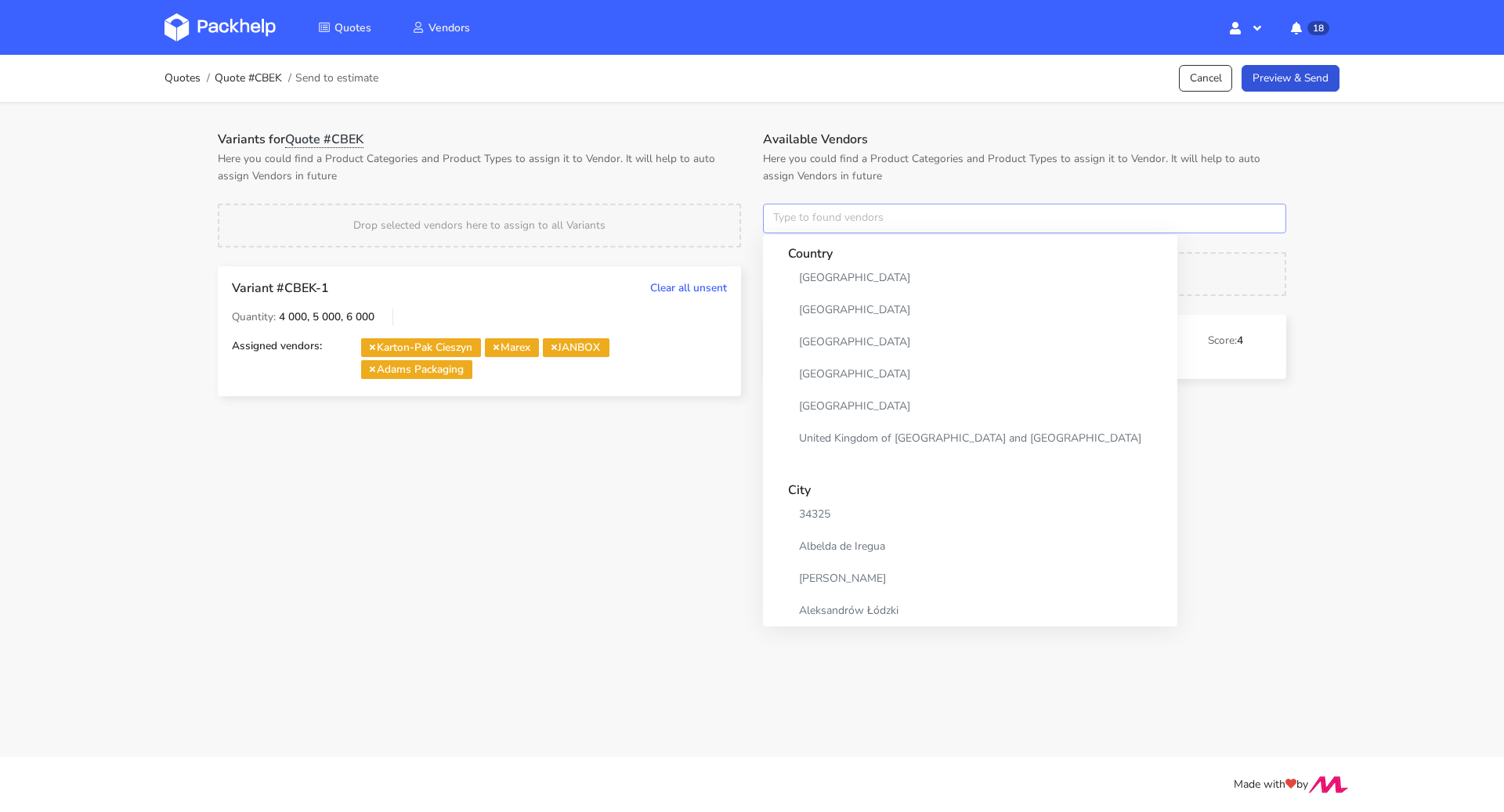
click at [782, 216] on input "text" at bounding box center [1024, 219] width 523 height 30
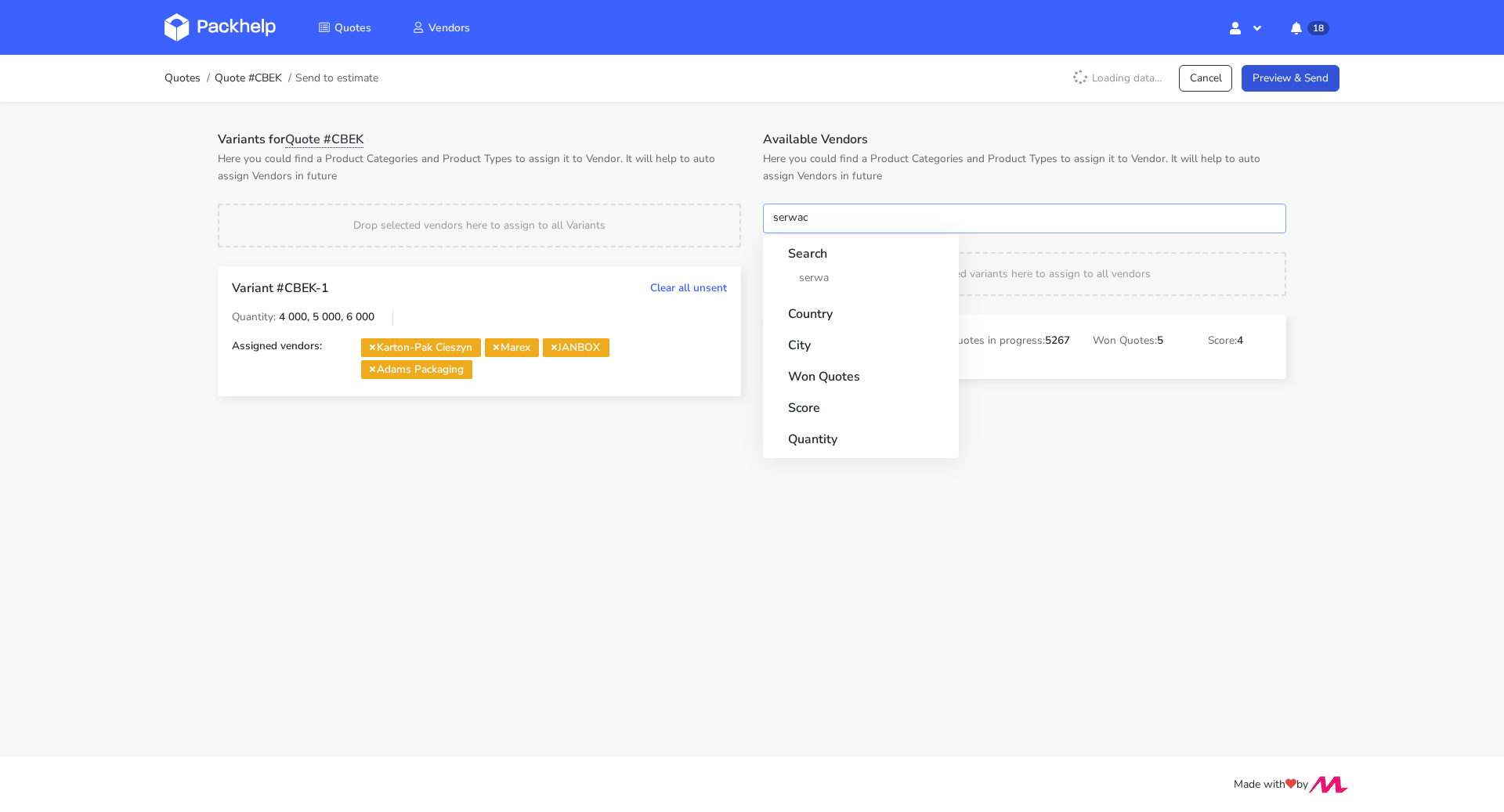
type input "serwach"
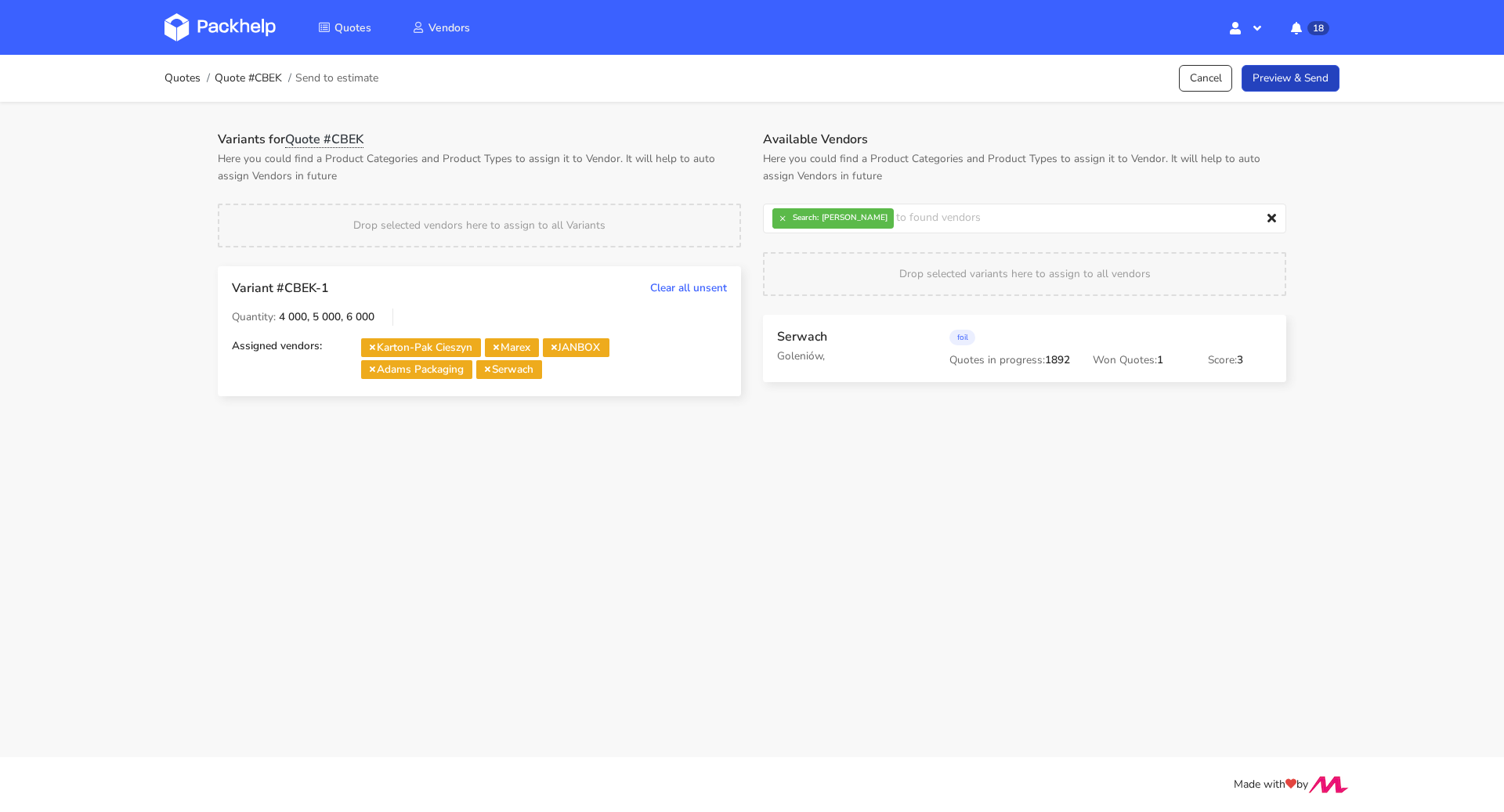
click at [1289, 79] on link "Preview & Send" at bounding box center [1290, 78] width 98 height 27
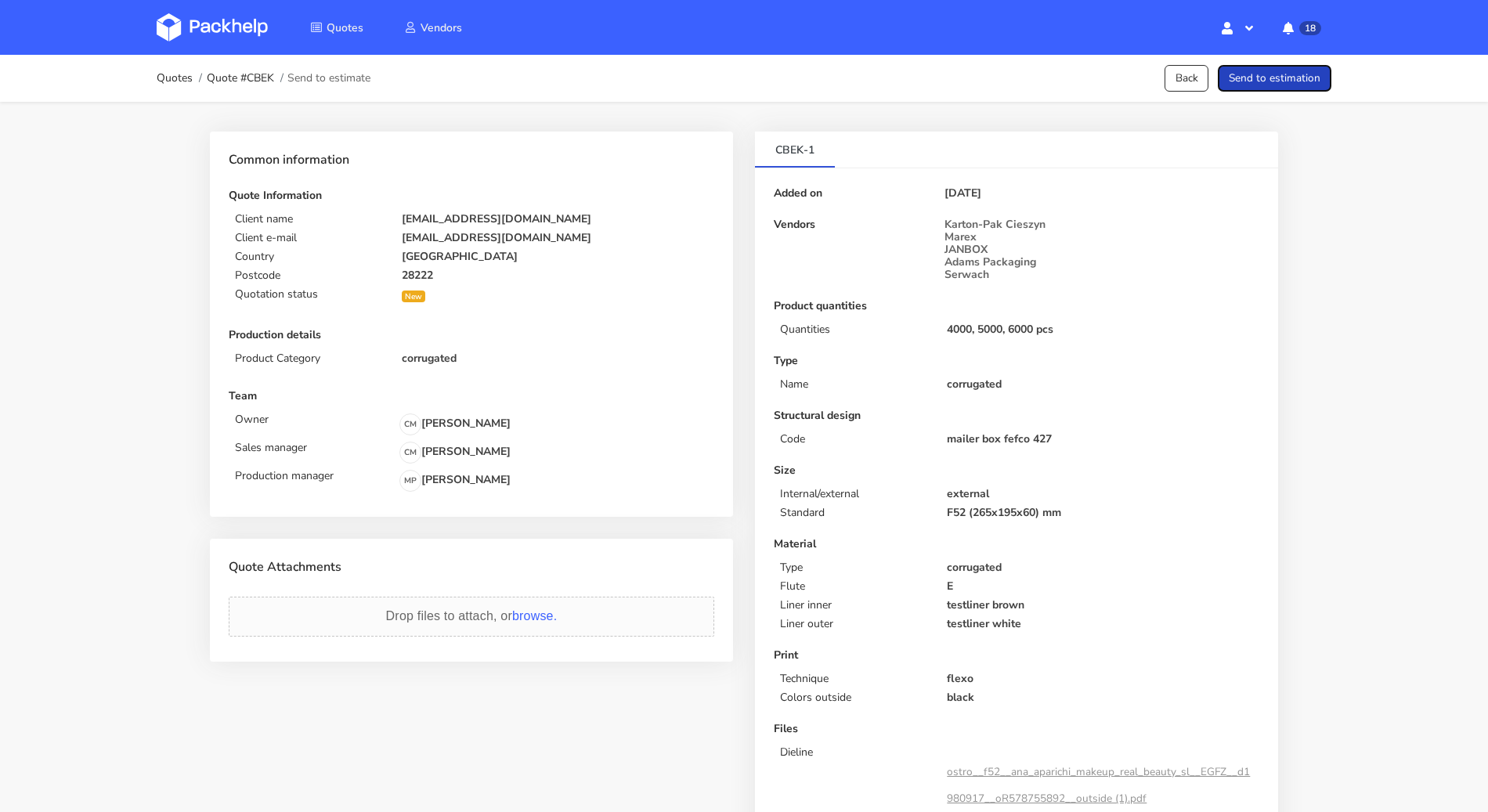
click at [1289, 79] on button "Send to estimation" at bounding box center [1274, 78] width 113 height 27
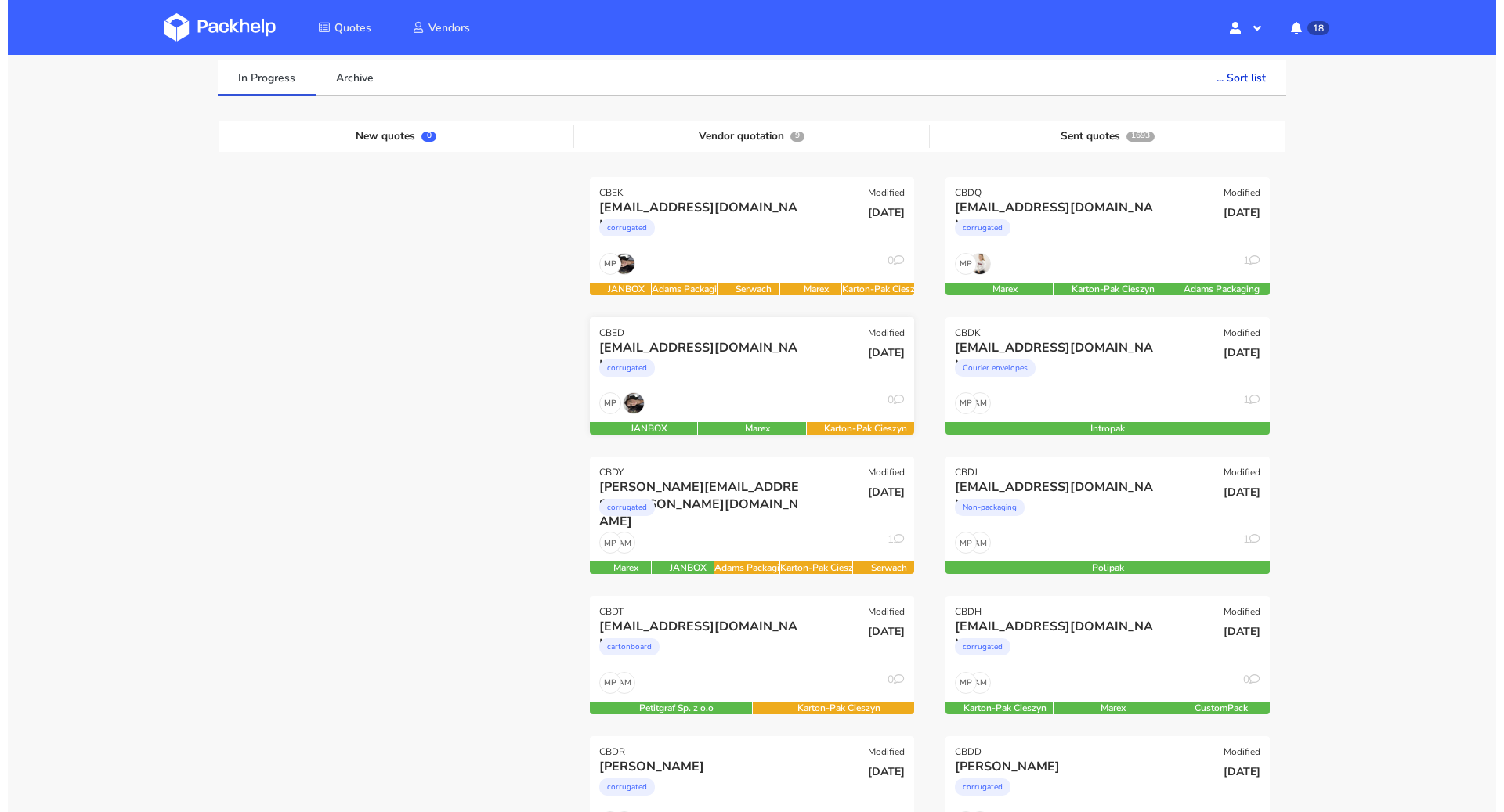
scroll to position [123, 0]
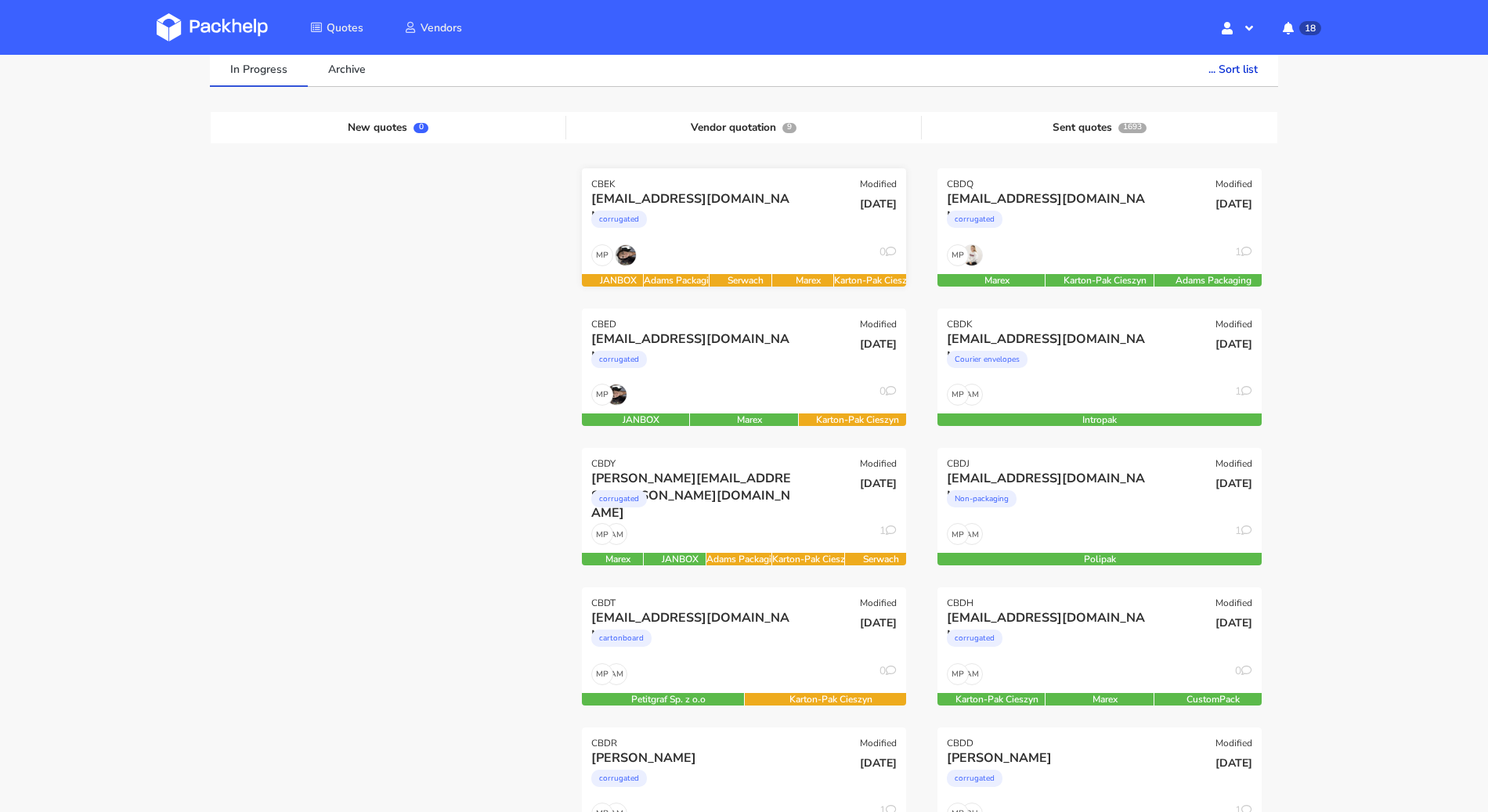
click at [749, 234] on div "corrugated" at bounding box center [695, 223] width 208 height 31
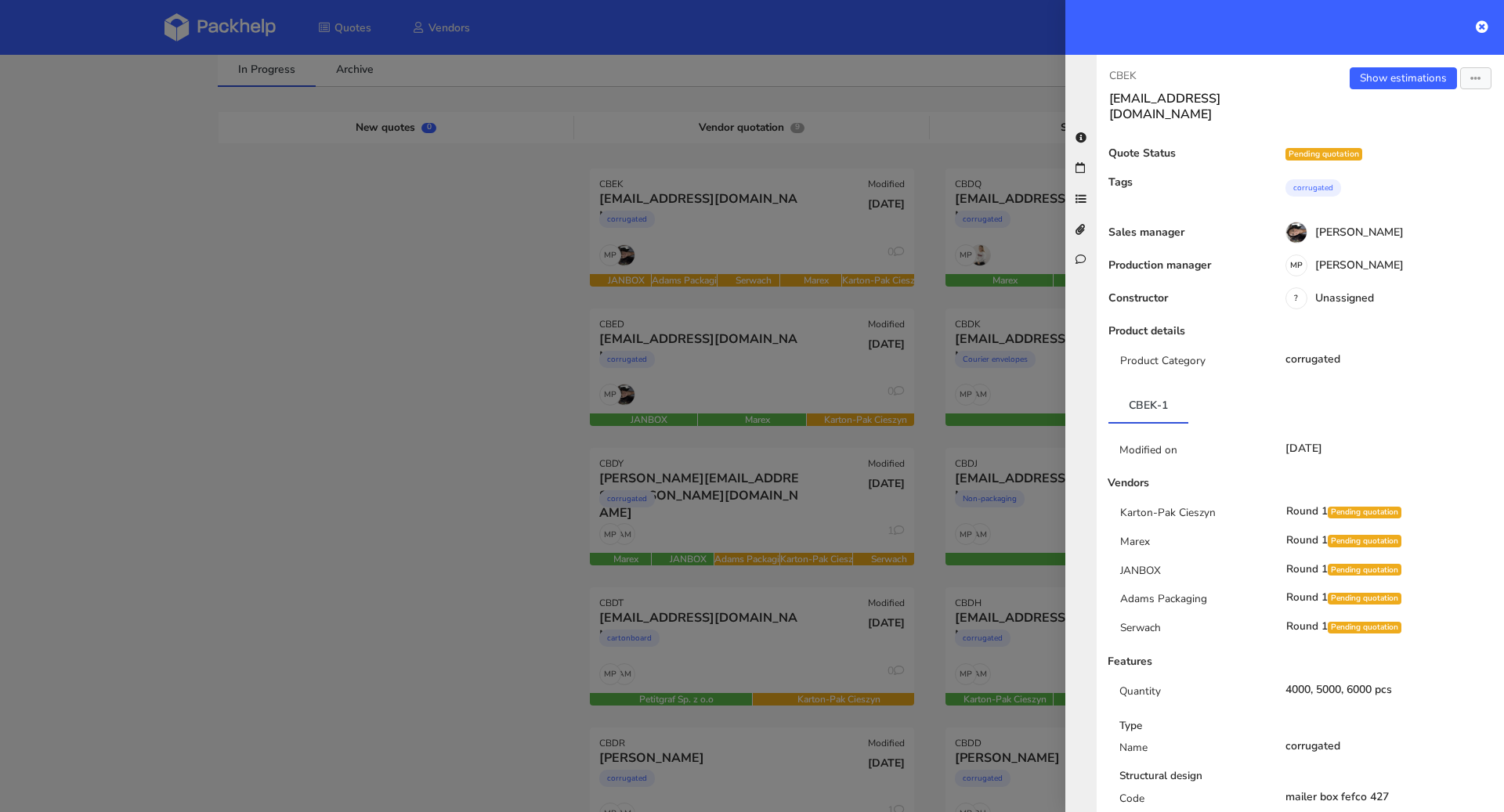
scroll to position [0, 0]
click at [1394, 78] on link "Show estimations" at bounding box center [1403, 78] width 108 height 22
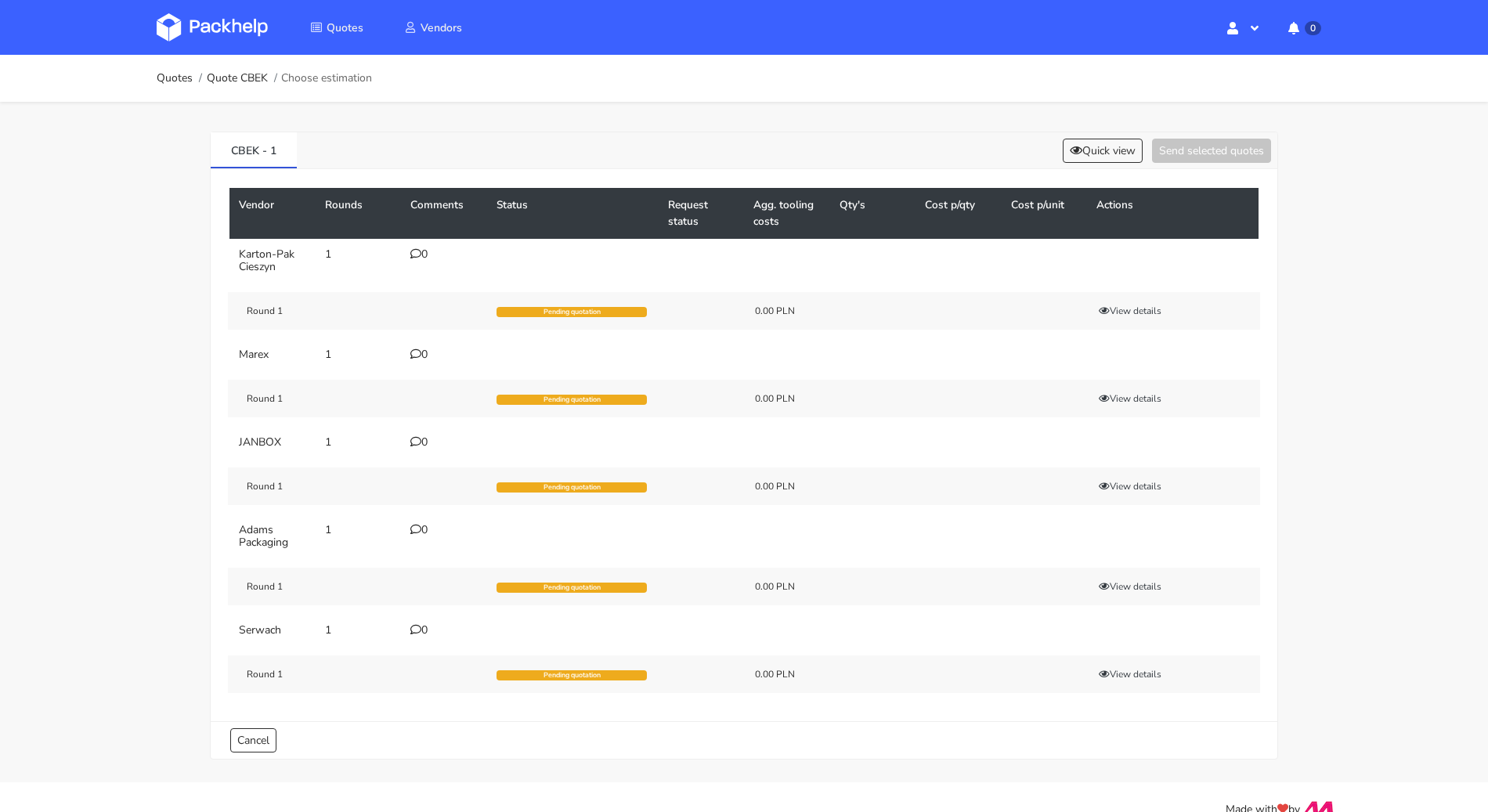
click at [416, 252] on icon at bounding box center [416, 254] width 11 height 11
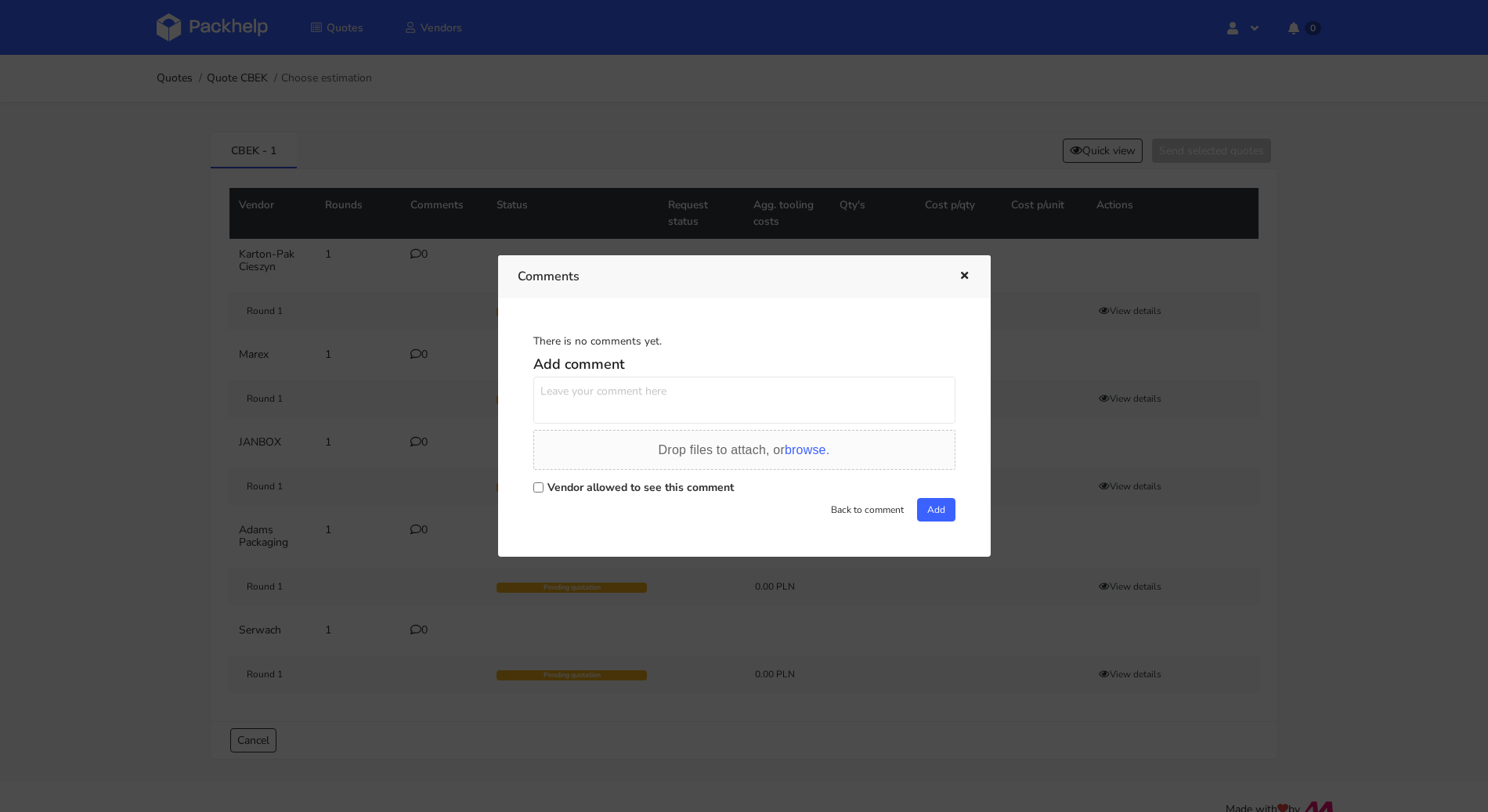
click at [982, 281] on div "Comments" at bounding box center [744, 277] width 492 height 43
click at [976, 280] on div "Comments" at bounding box center [744, 277] width 492 height 43
click at [965, 280] on icon "button" at bounding box center [964, 277] width 13 height 11
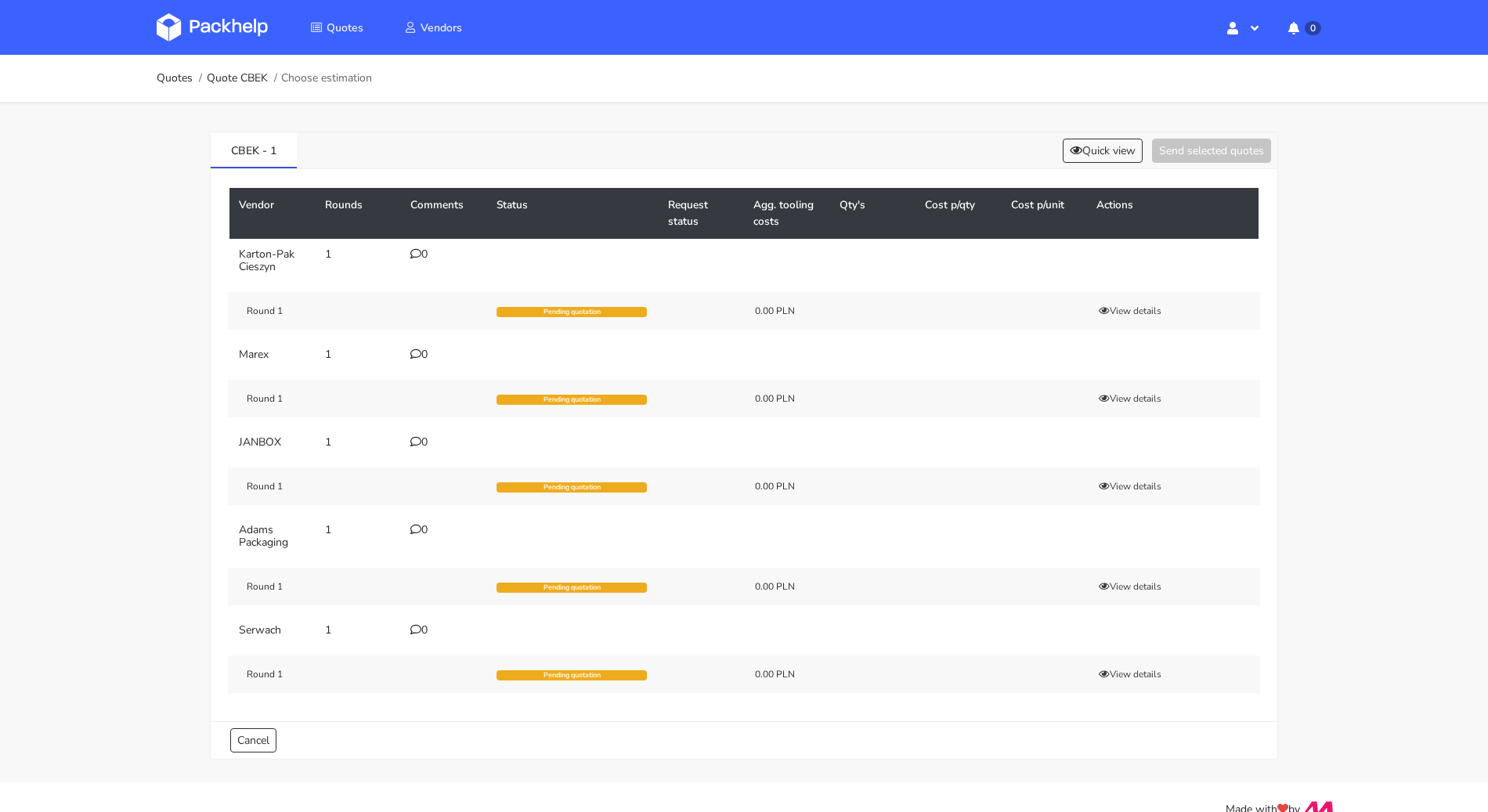
click at [1104, 132] on div "CBEK - 1 Quick view Send selected quotes" at bounding box center [744, 150] width 1067 height 36
click at [1091, 165] on div "CBEK - 1 Quick view Send selected quotes" at bounding box center [744, 150] width 1067 height 36
click at [1091, 149] on button "Quick view" at bounding box center [1102, 151] width 80 height 24
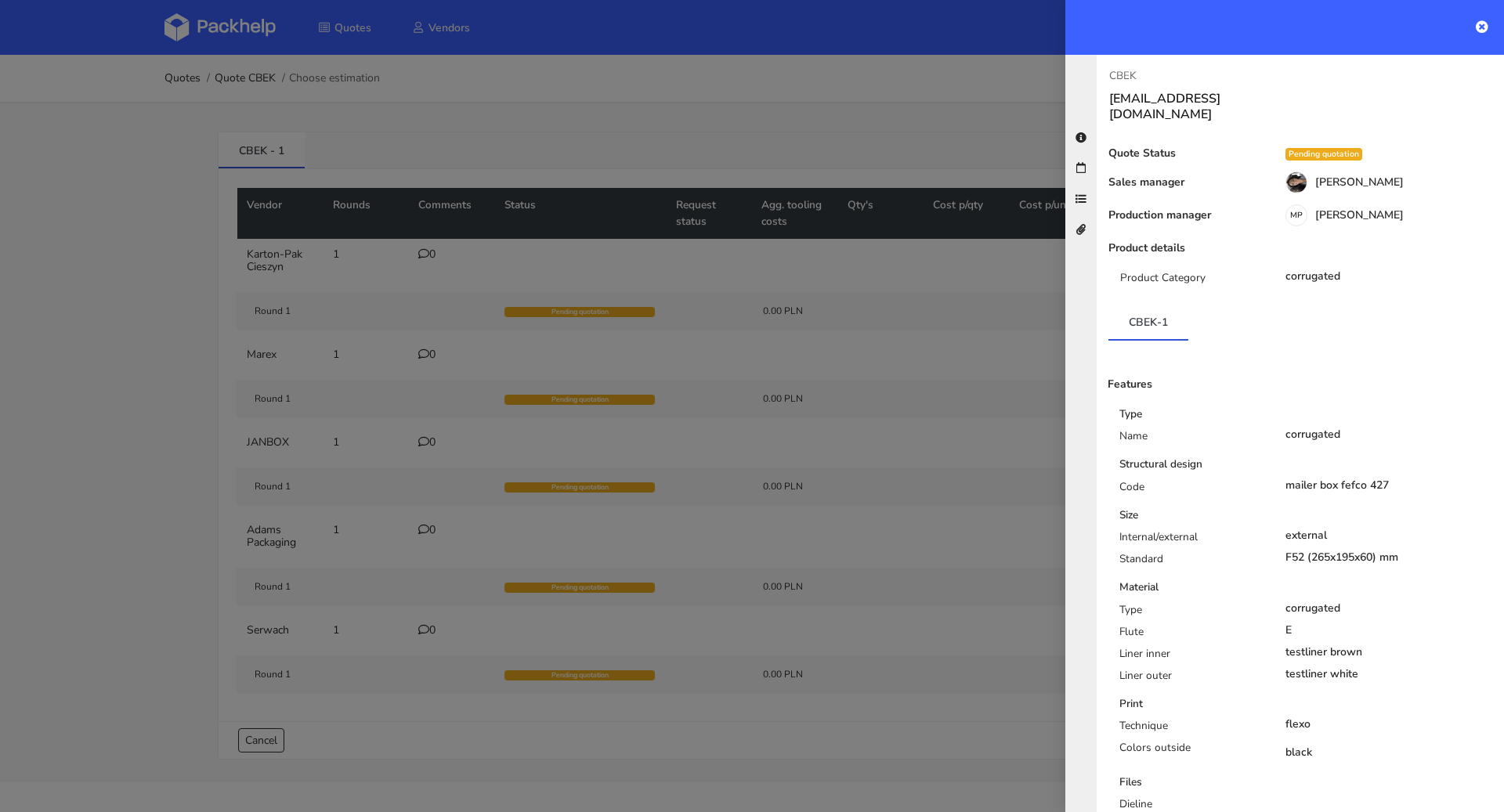
click at [952, 324] on div at bounding box center [752, 406] width 1504 height 812
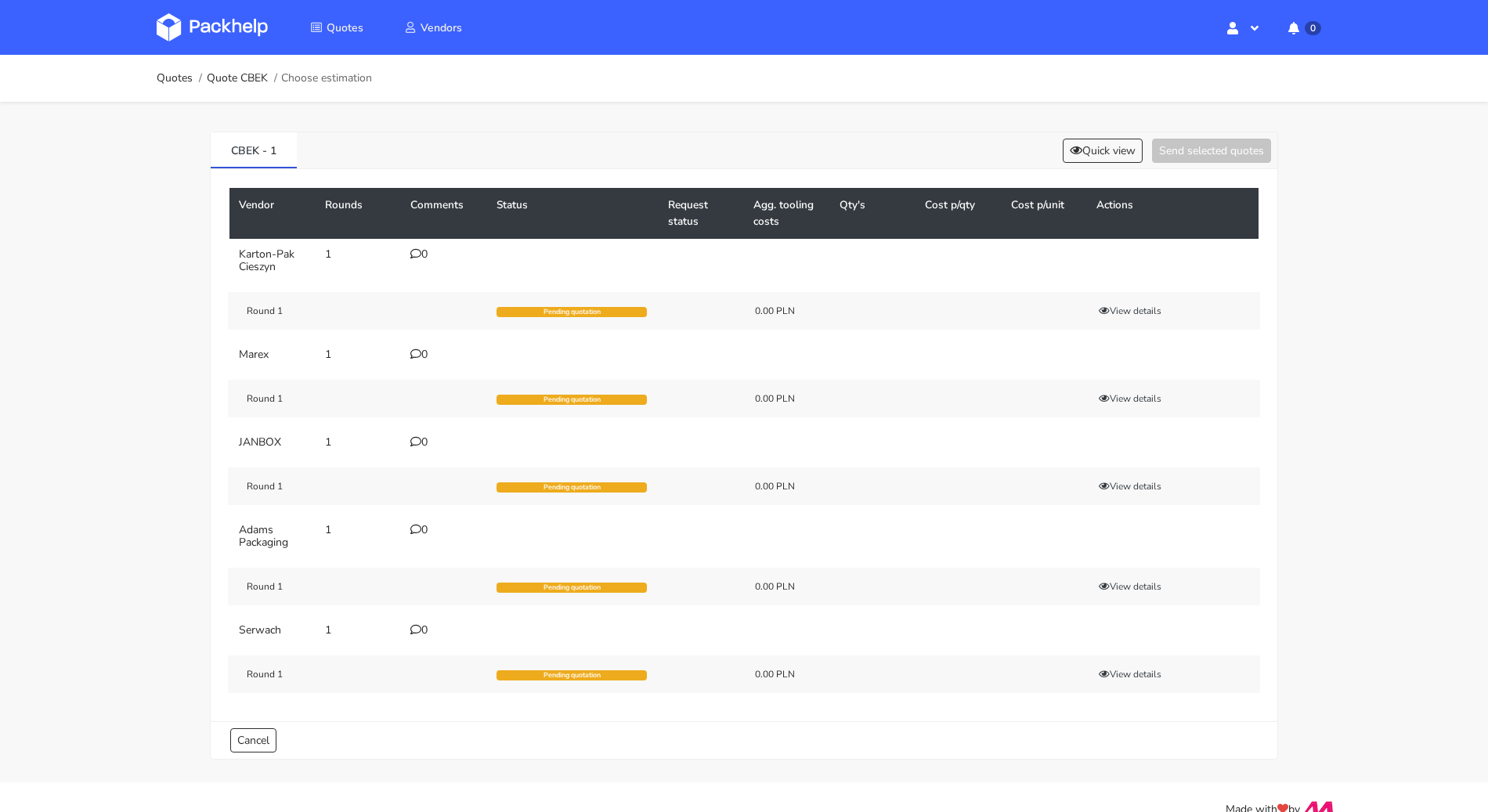
click at [428, 253] on div "0" at bounding box center [444, 254] width 67 height 12
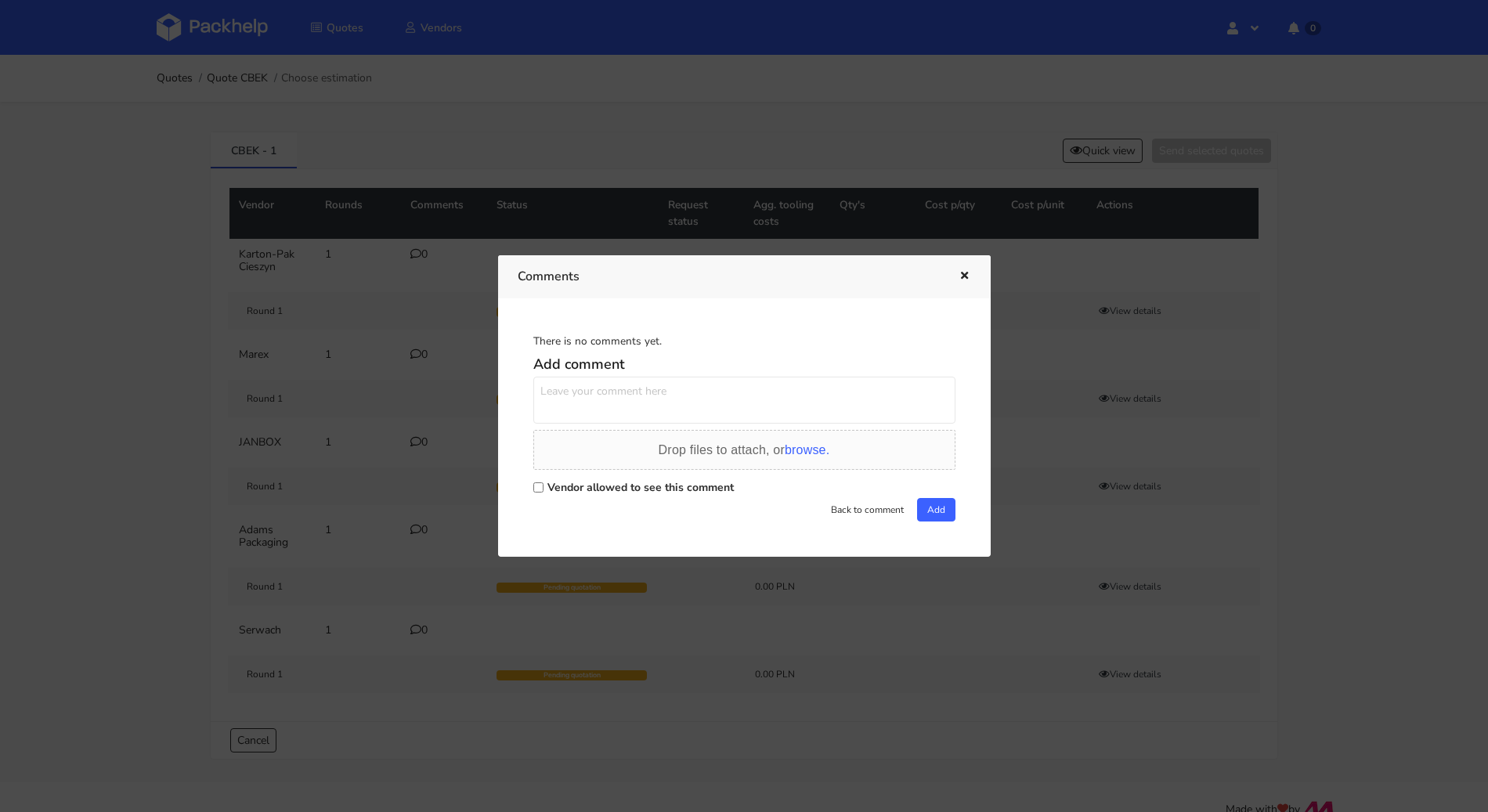
click at [593, 485] on label "Vendor allowed to see this comment" at bounding box center [640, 487] width 186 height 15
click at [544, 485] on input "Vendor allowed to see this comment" at bounding box center [538, 486] width 10 height 10
checkbox input "true"
click at [627, 389] on textarea at bounding box center [744, 399] width 422 height 47
paste textarea "R578755892EGFZ"
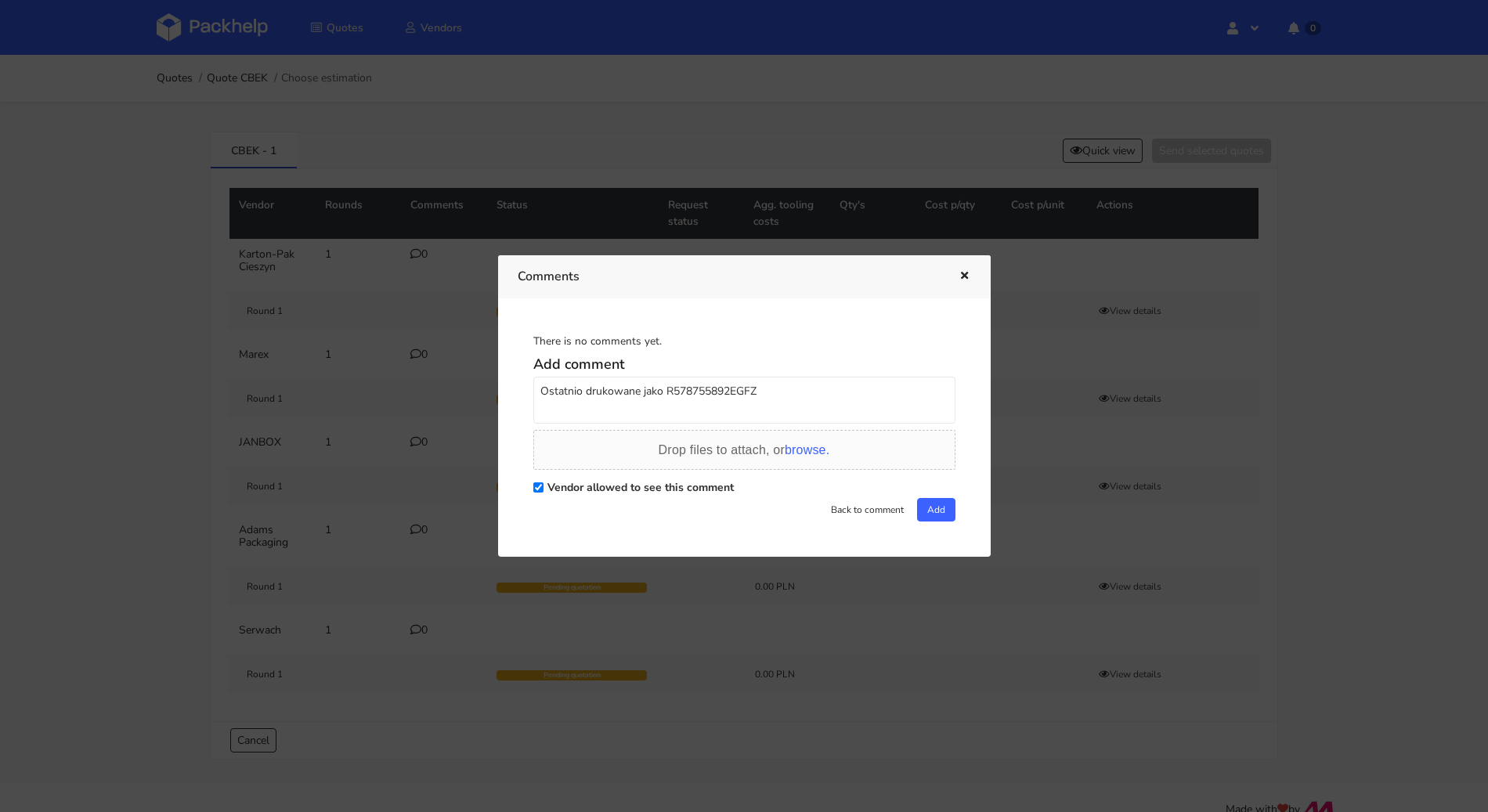
click at [723, 391] on textarea "Ostatnio drukowane jako R578755892EGFZ" at bounding box center [744, 399] width 422 height 47
type textarea "Ostatnio drukowane jako R578755892_EGFZ"
click at [928, 511] on button "Add" at bounding box center [936, 509] width 38 height 23
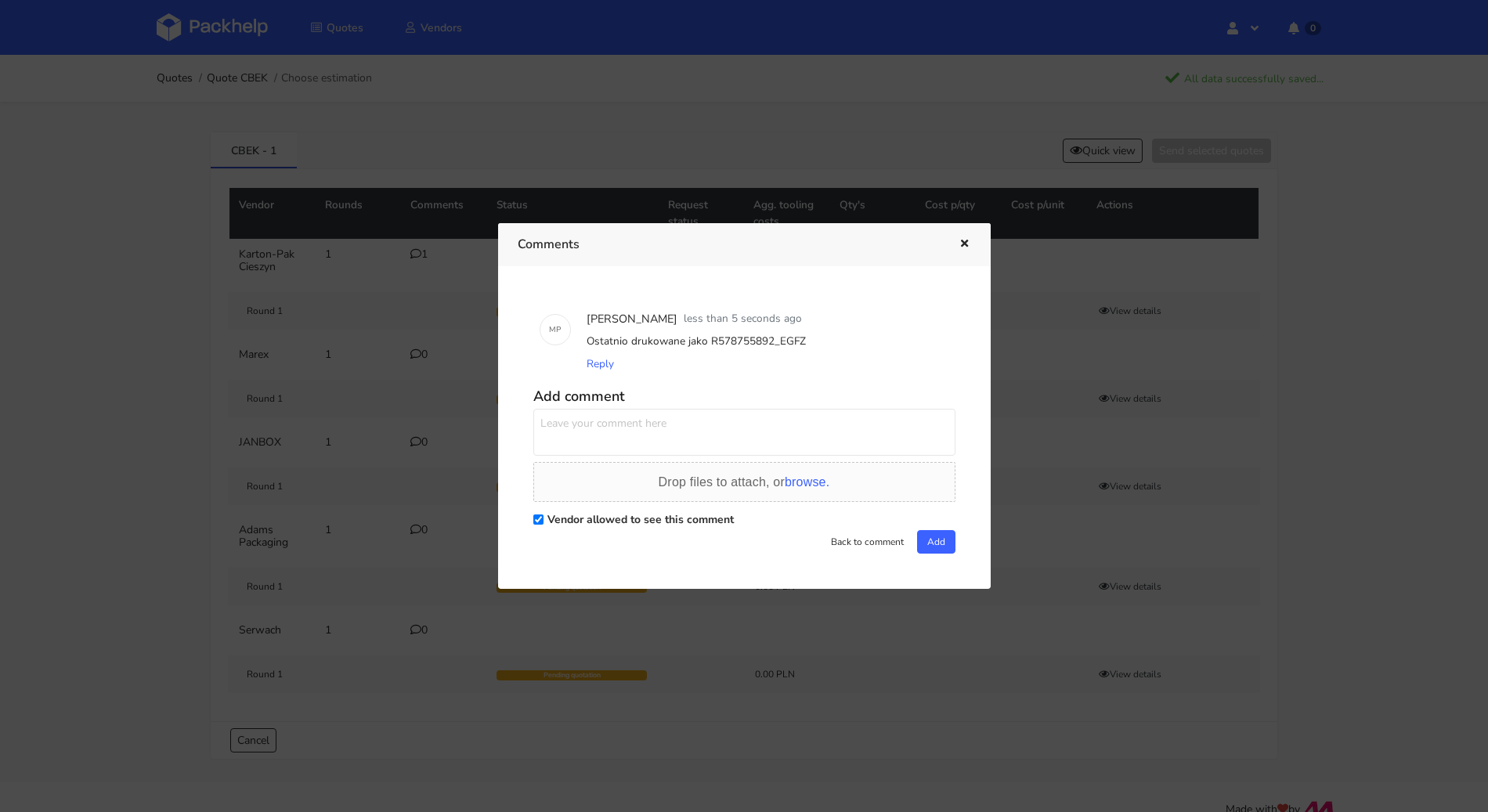
click at [963, 250] on icon "button" at bounding box center [964, 244] width 13 height 11
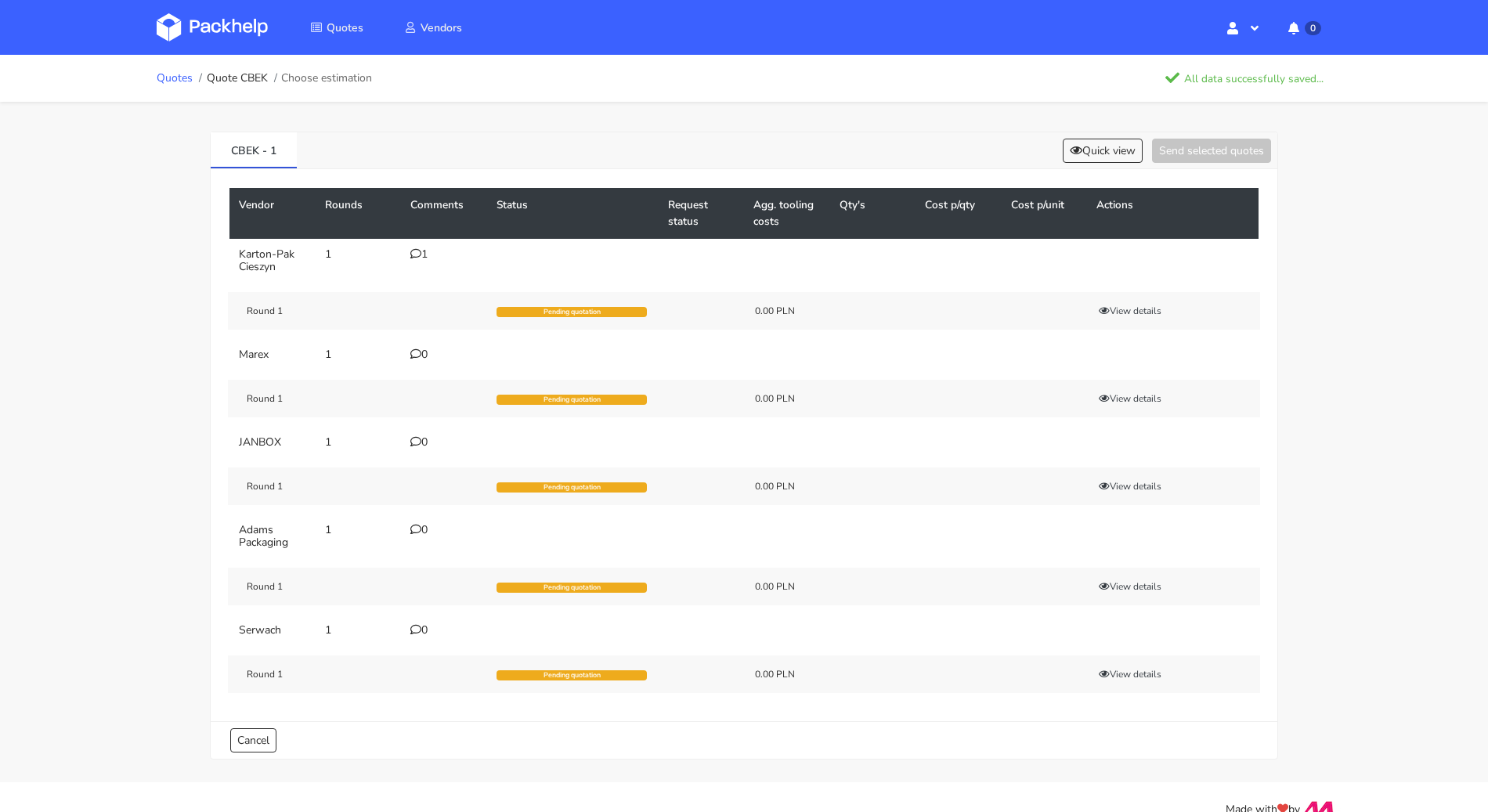
click at [186, 77] on link "Quotes" at bounding box center [174, 78] width 36 height 12
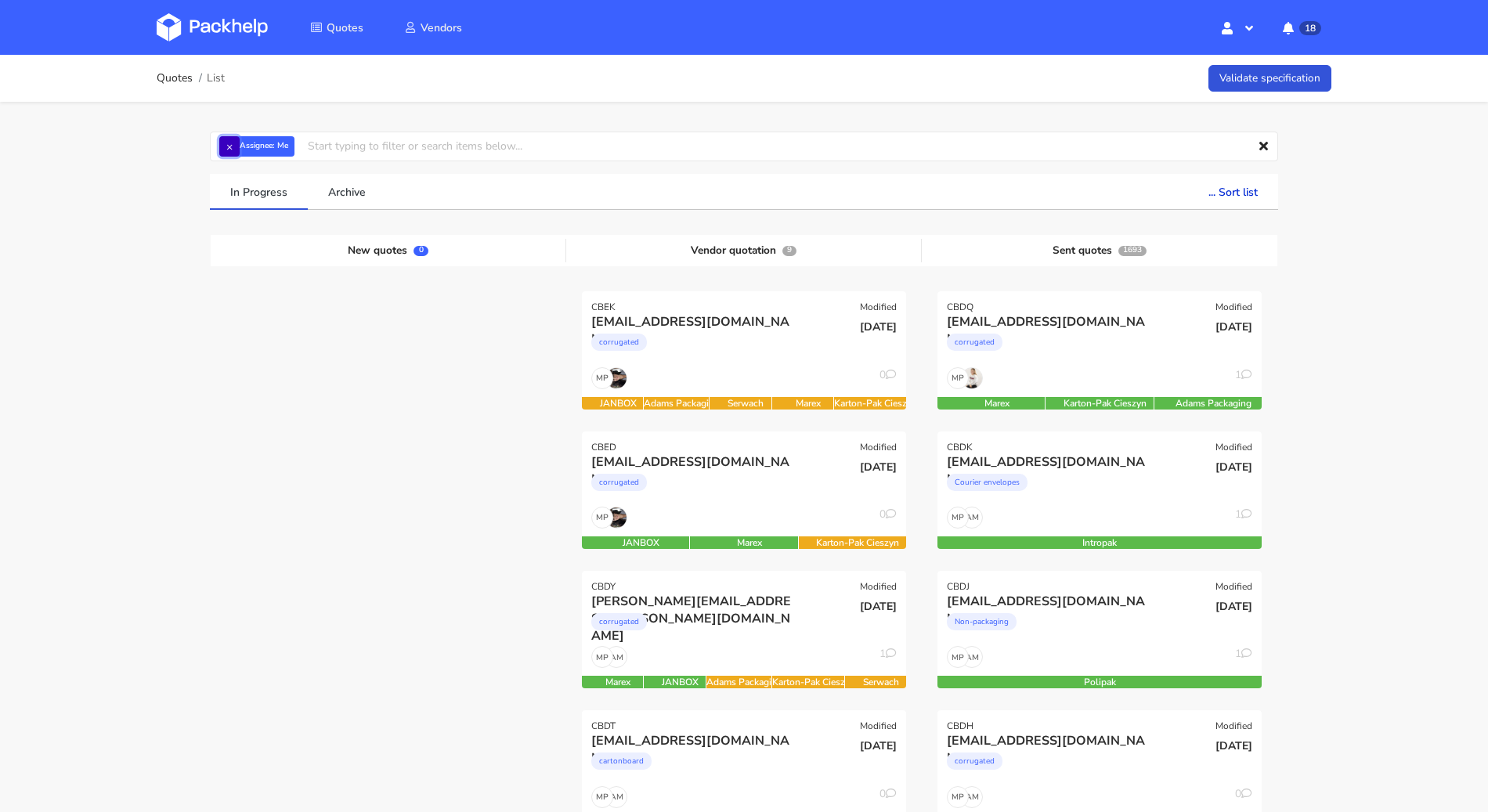
click at [228, 150] on button "×" at bounding box center [229, 147] width 21 height 21
click at [229, 147] on input "text" at bounding box center [743, 147] width 1068 height 30
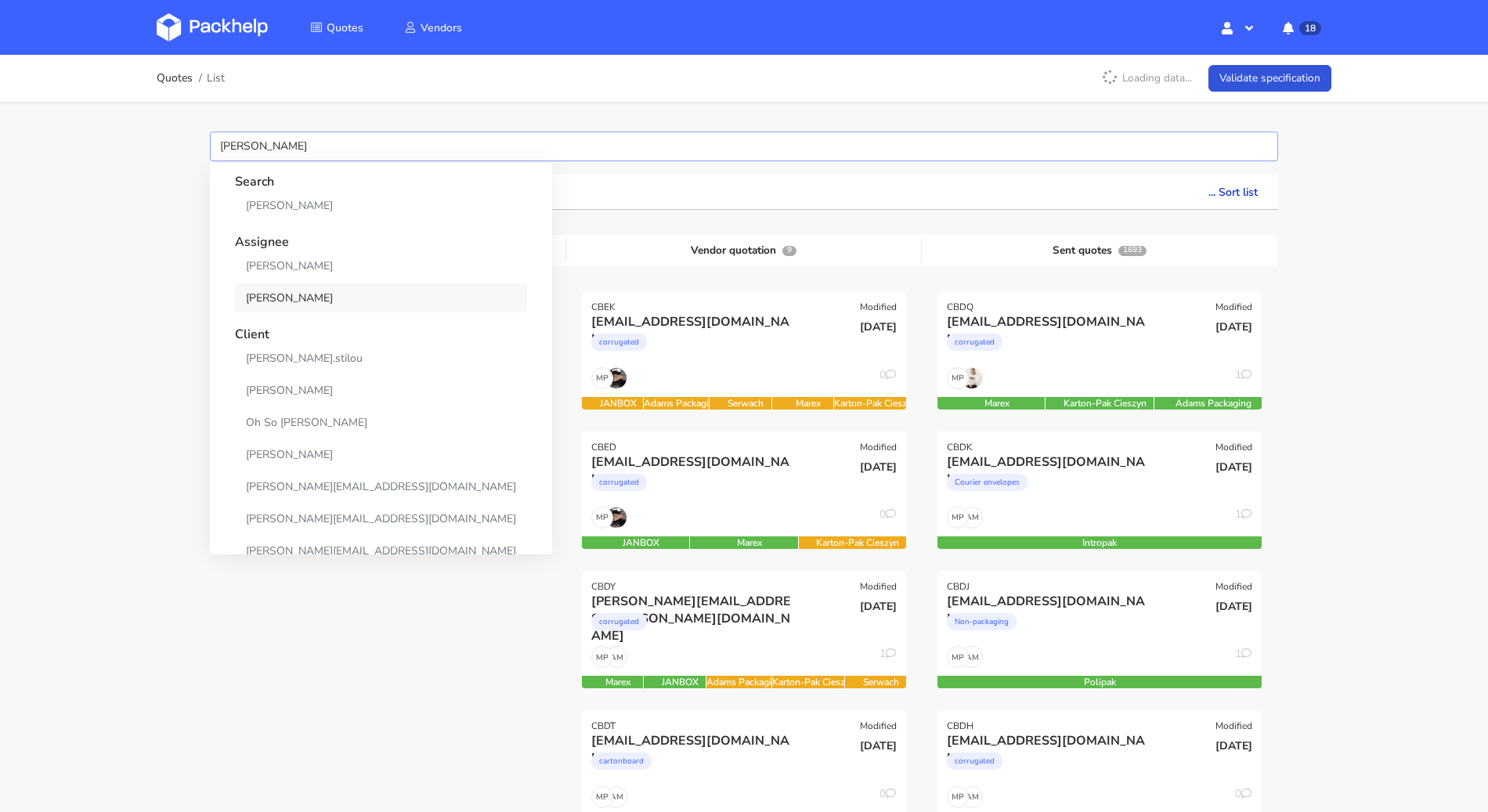
type input "sebastian"
click at [338, 310] on link "Sebastian Markut" at bounding box center [381, 297] width 292 height 29
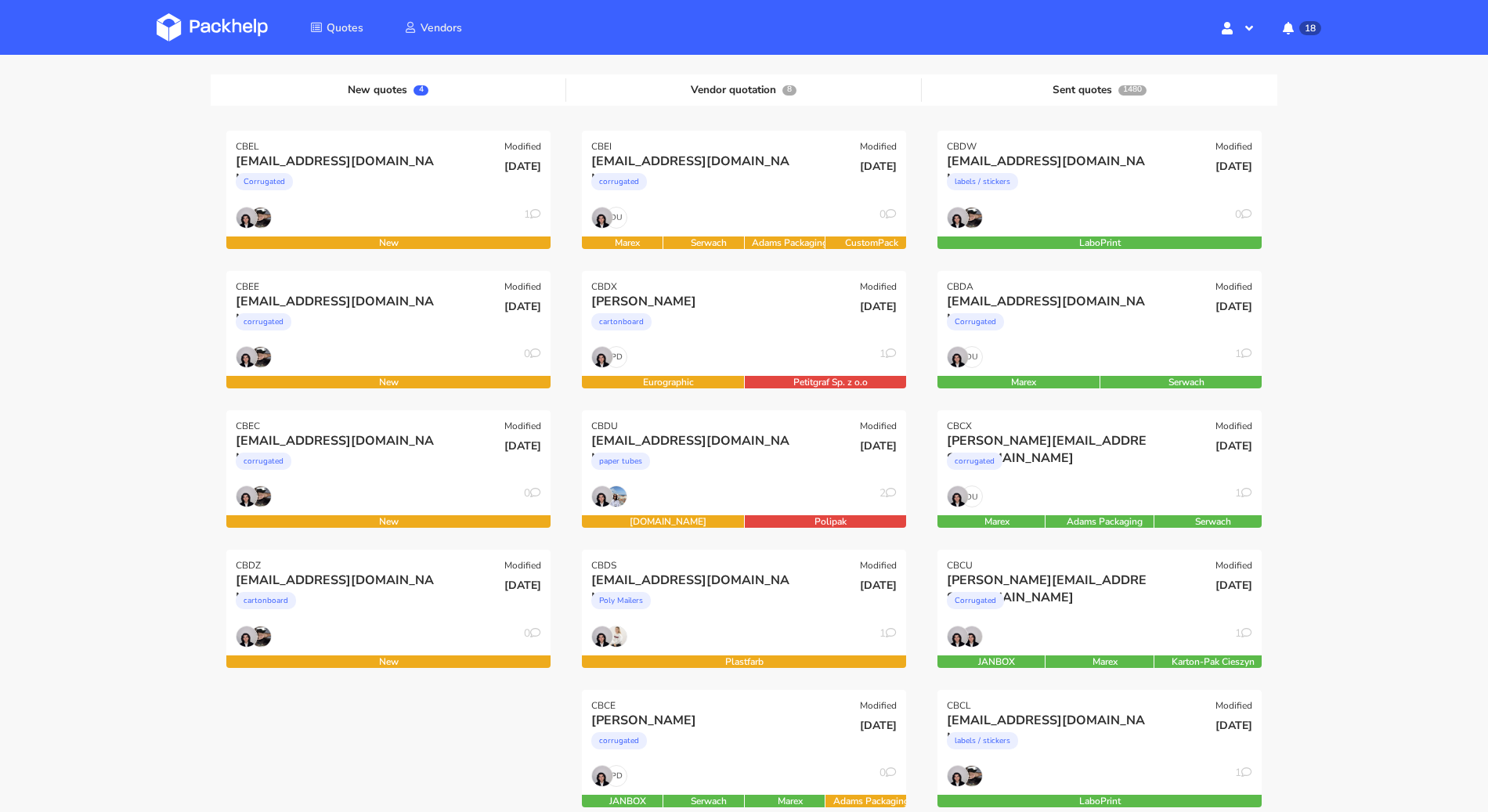
scroll to position [179, 0]
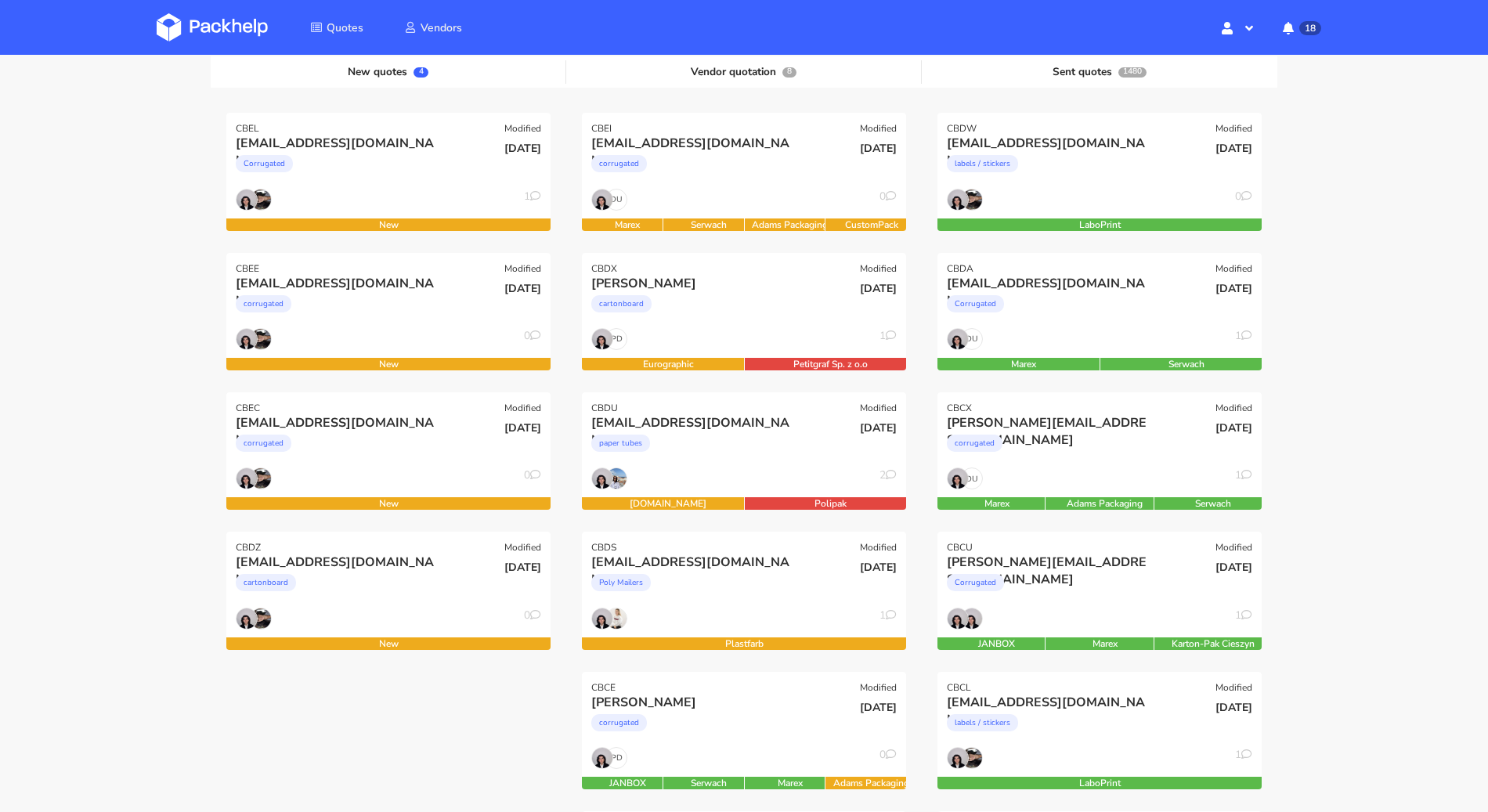
click at [12, 570] on div "Quotes List Validate specification × Assignee: Sebastian Markut Assignee Me Dyl…" at bounding box center [744, 746] width 1488 height 1739
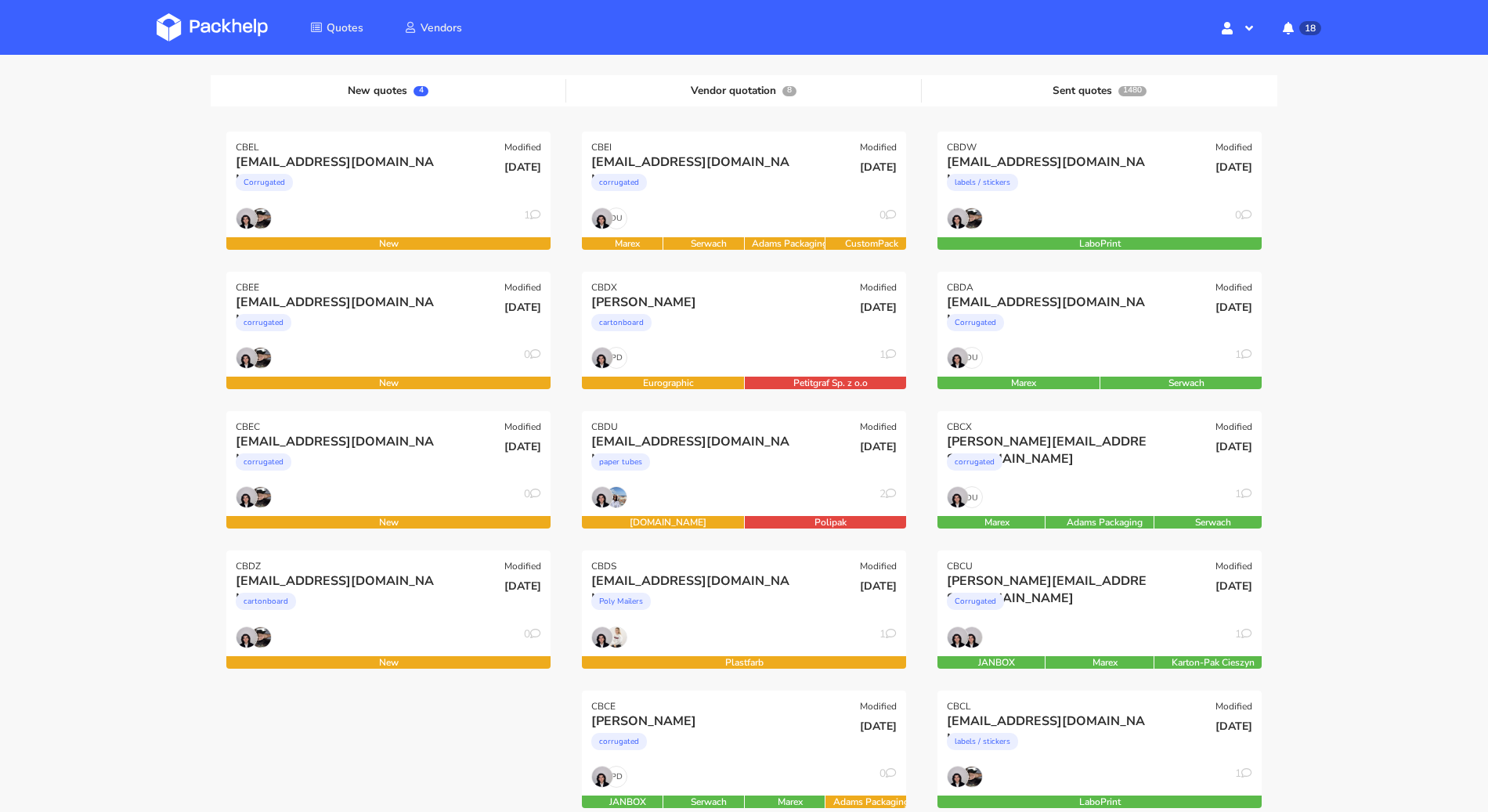
scroll to position [141, 0]
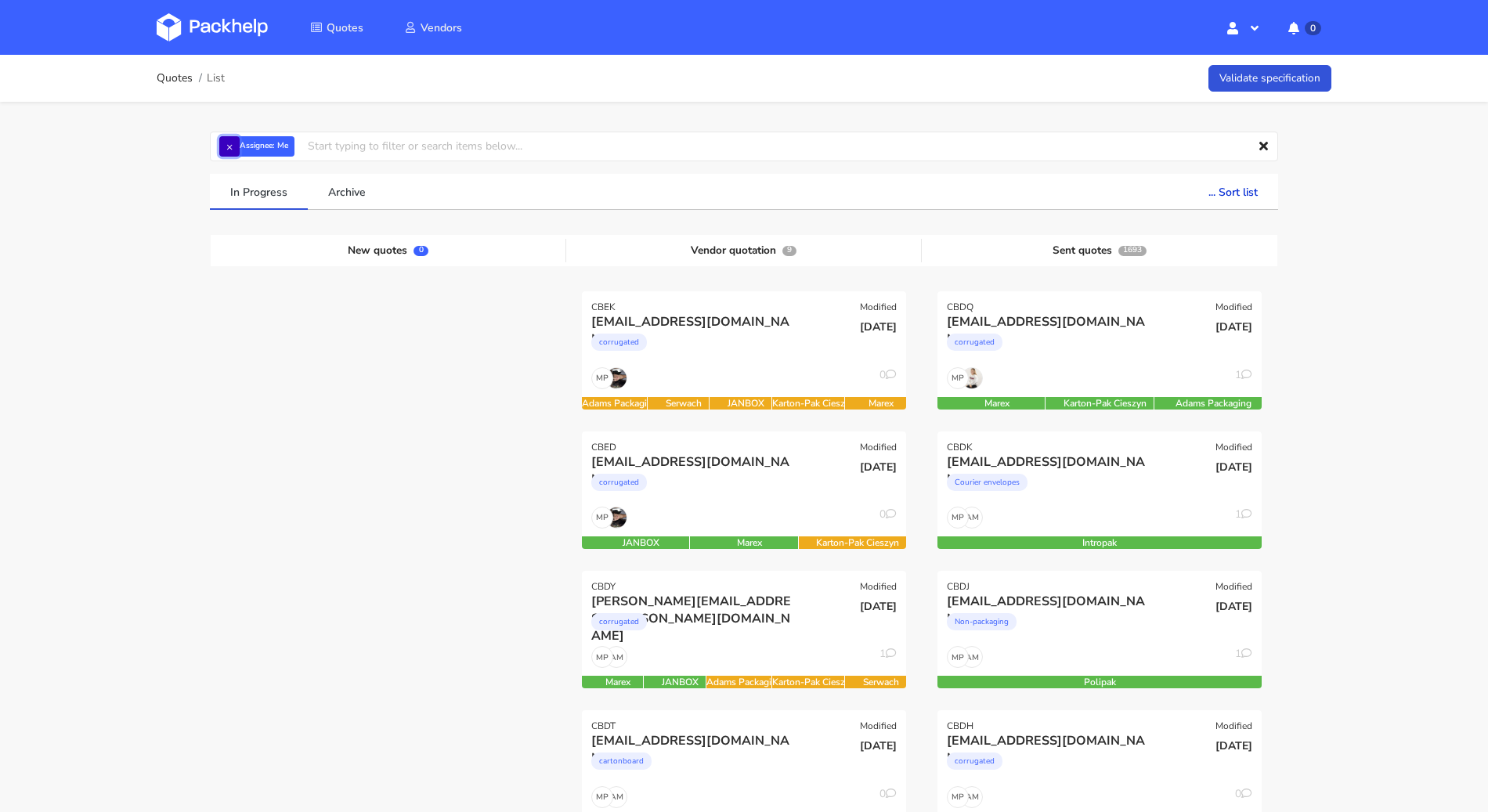
click at [229, 143] on button "×" at bounding box center [229, 147] width 21 height 21
click at [229, 143] on input "text" at bounding box center [743, 147] width 1068 height 30
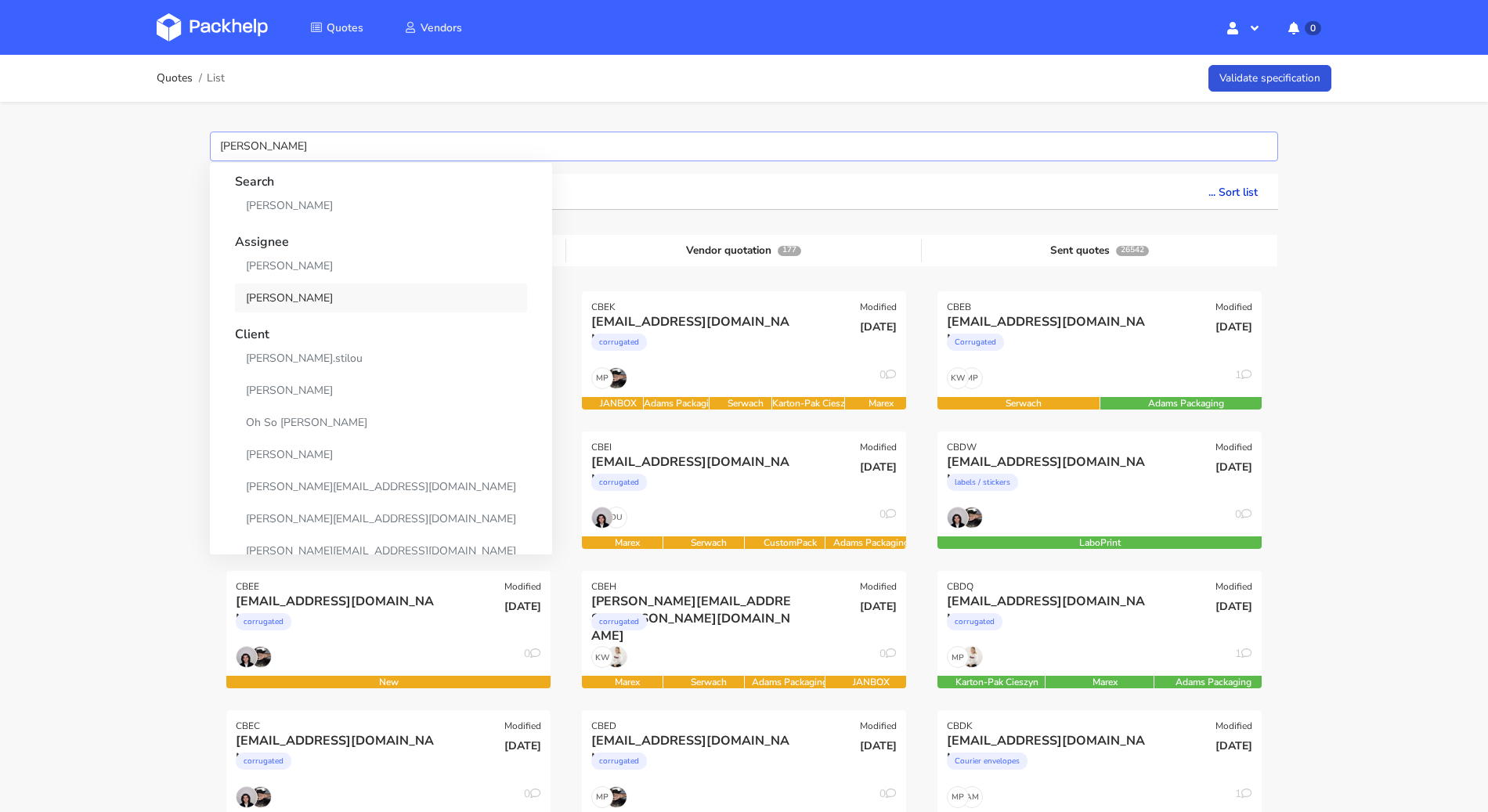
type input "[PERSON_NAME]"
click at [369, 307] on link "[PERSON_NAME]" at bounding box center [381, 297] width 292 height 29
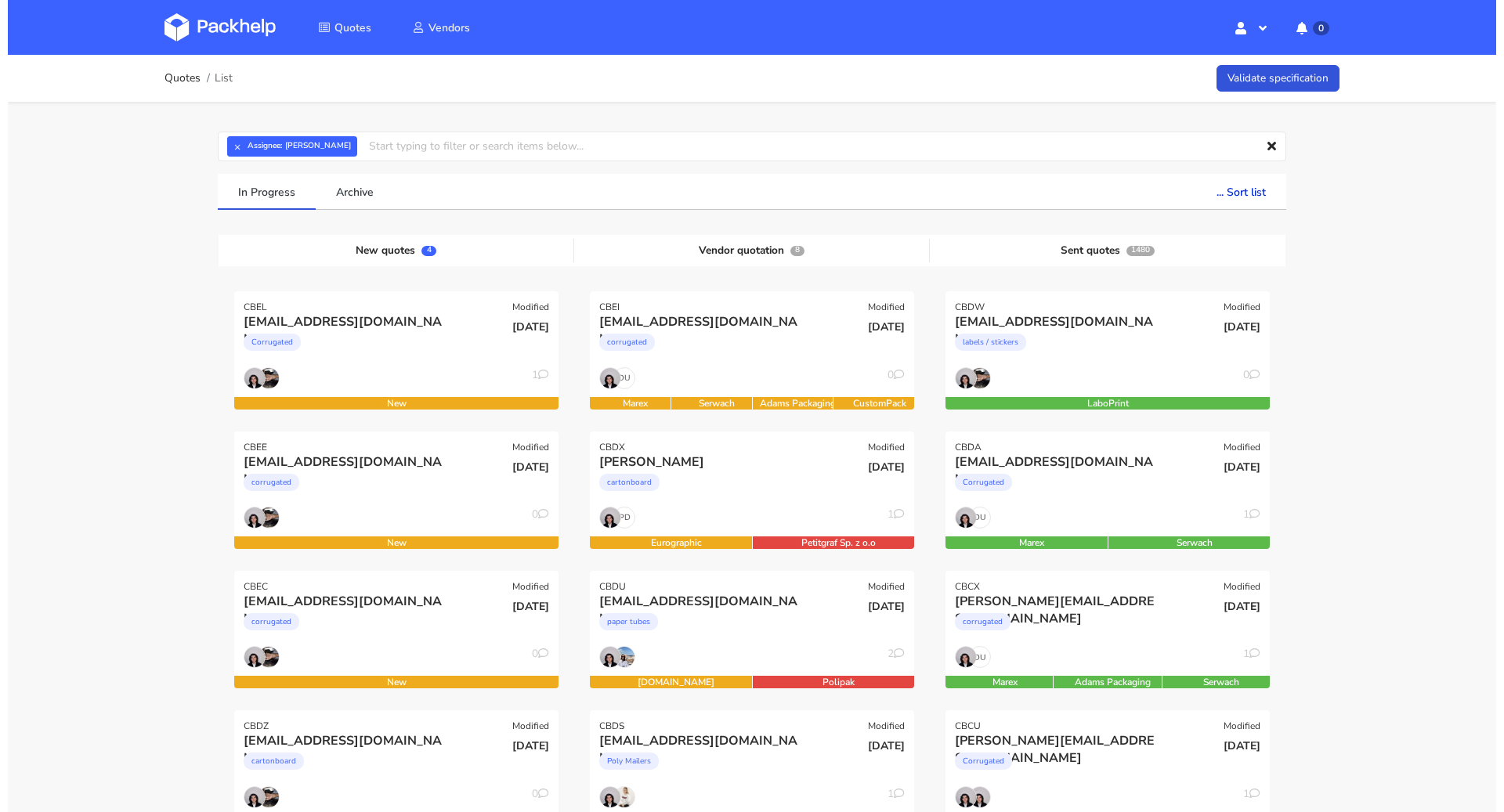
scroll to position [226, 0]
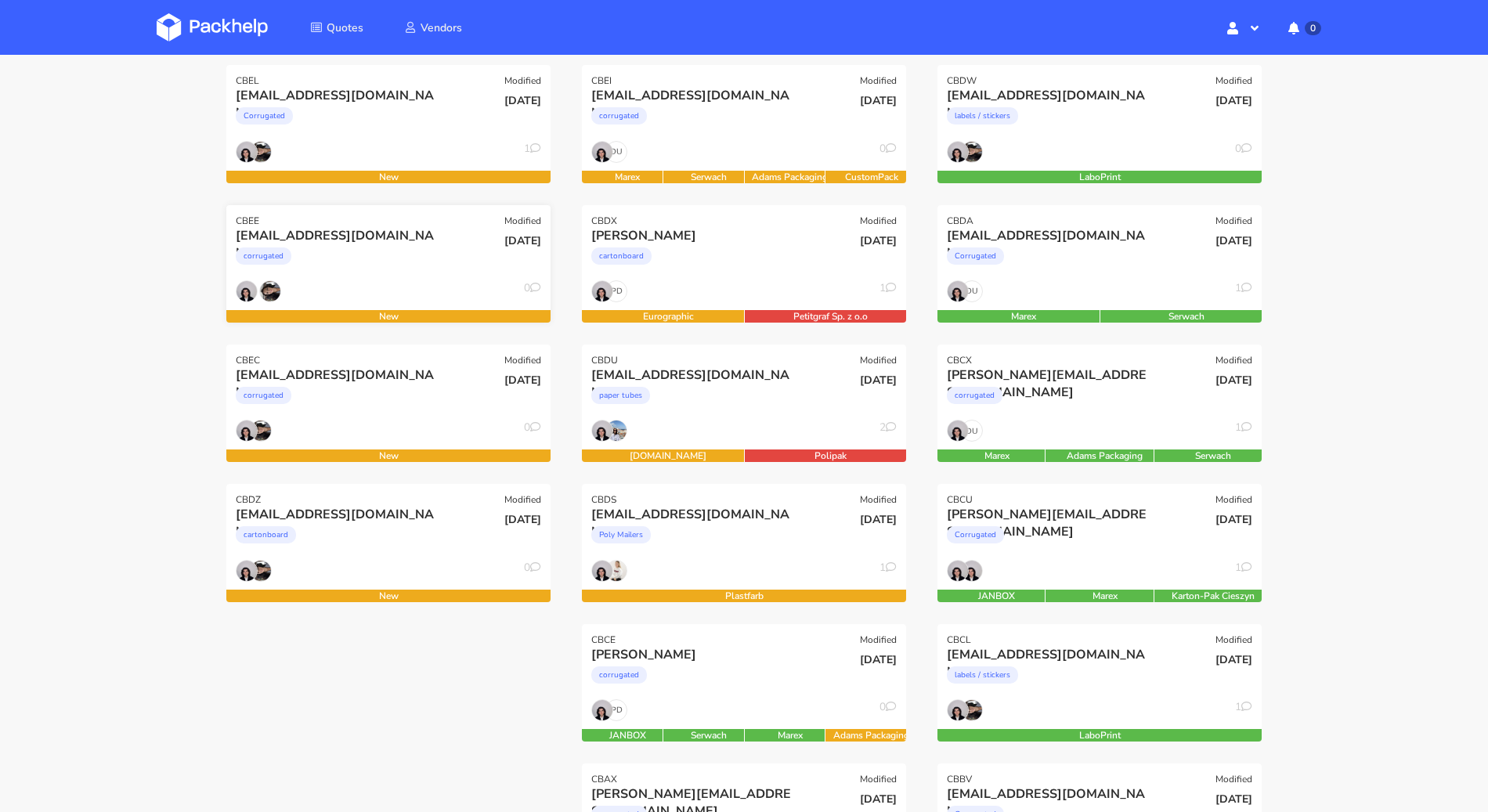
click at [354, 252] on div "corrugated" at bounding box center [340, 259] width 208 height 31
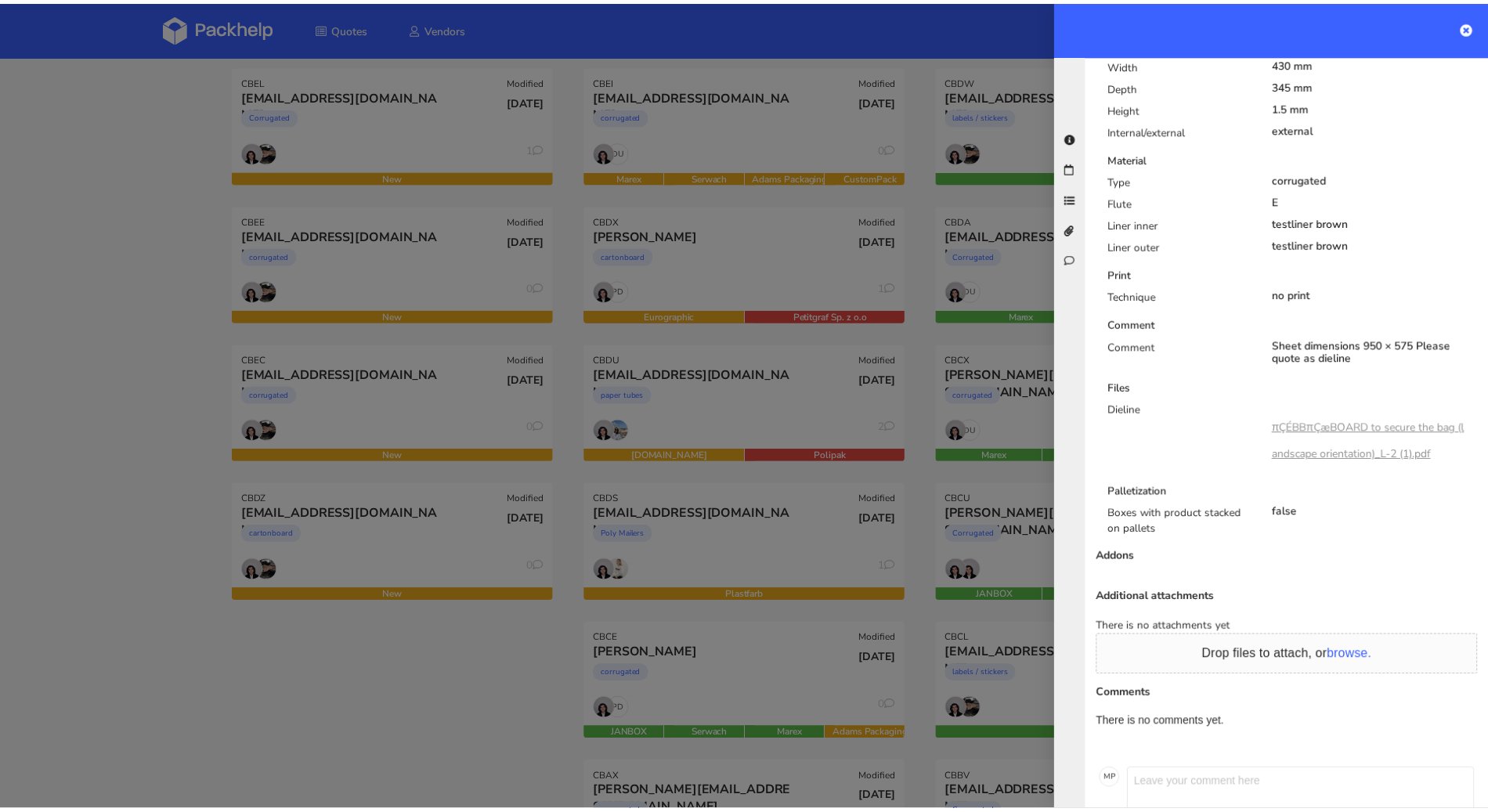
scroll to position [712, 0]
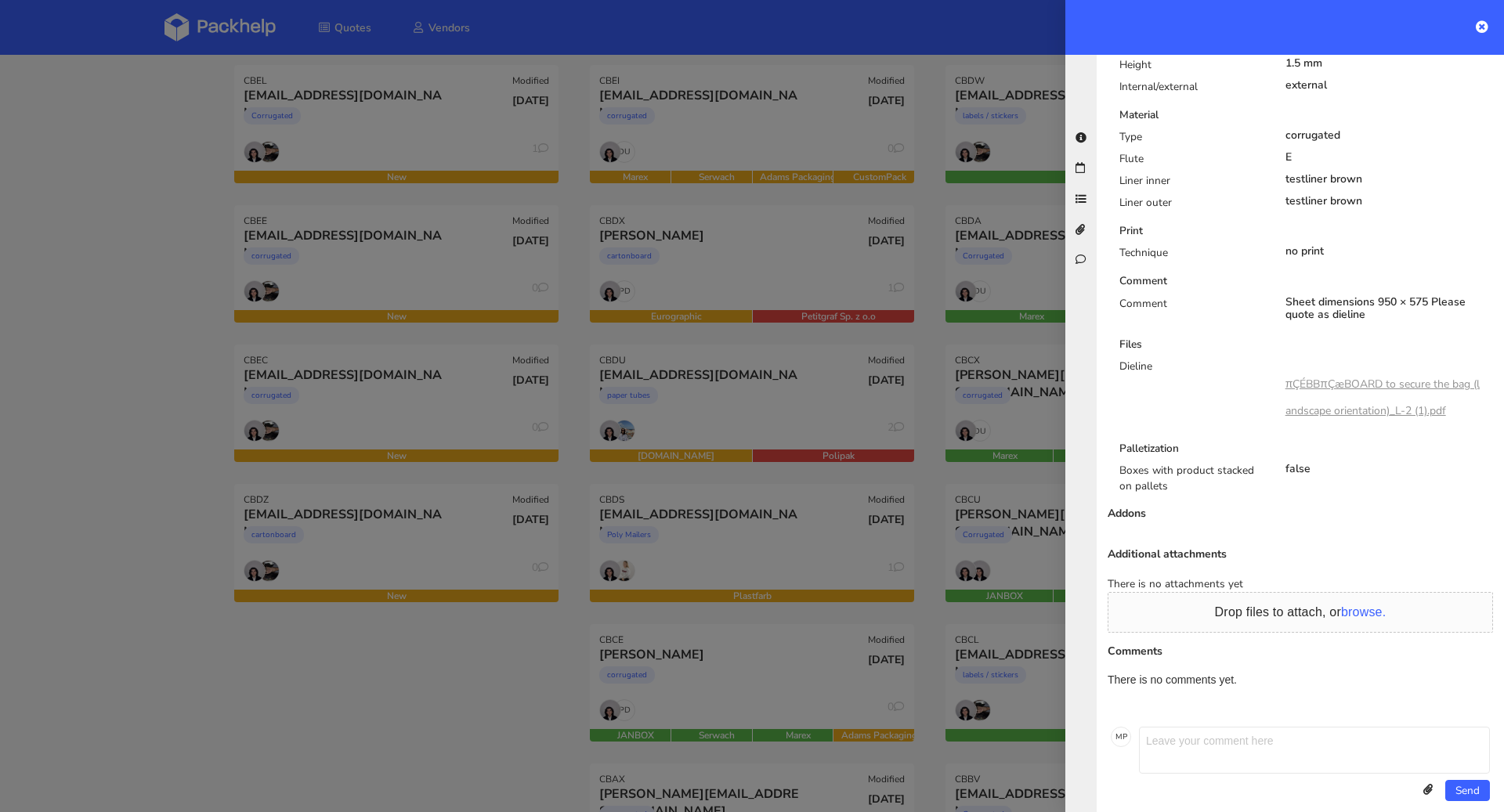
click at [1330, 376] on link "πÇÉBBπÇæBOARD to secure the bag (landscape orientation)_L-2 (1).pdf" at bounding box center [1382, 397] width 195 height 41
click at [66, 434] on div at bounding box center [752, 406] width 1504 height 812
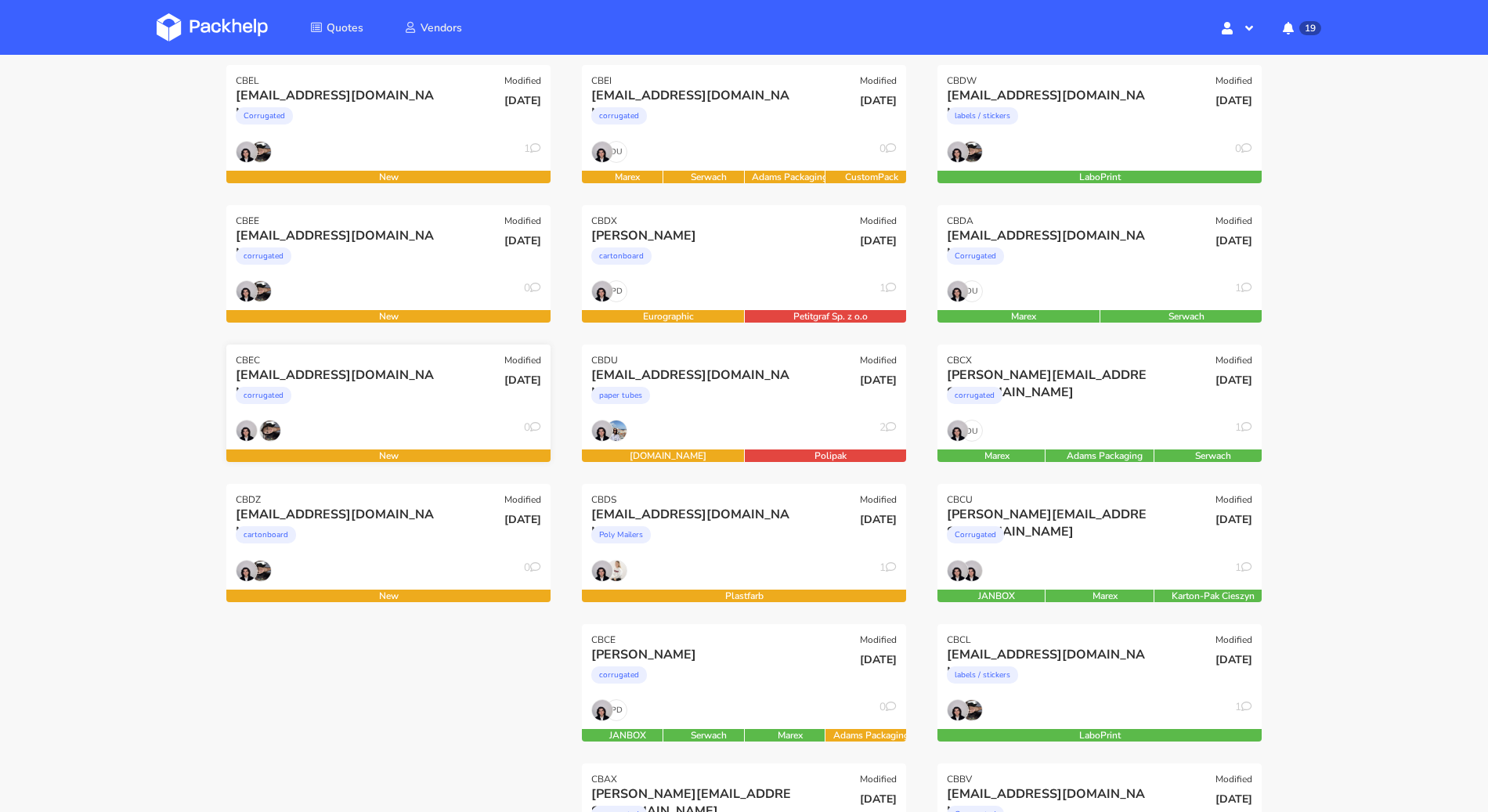
click at [420, 384] on div "corrugated" at bounding box center [340, 399] width 208 height 31
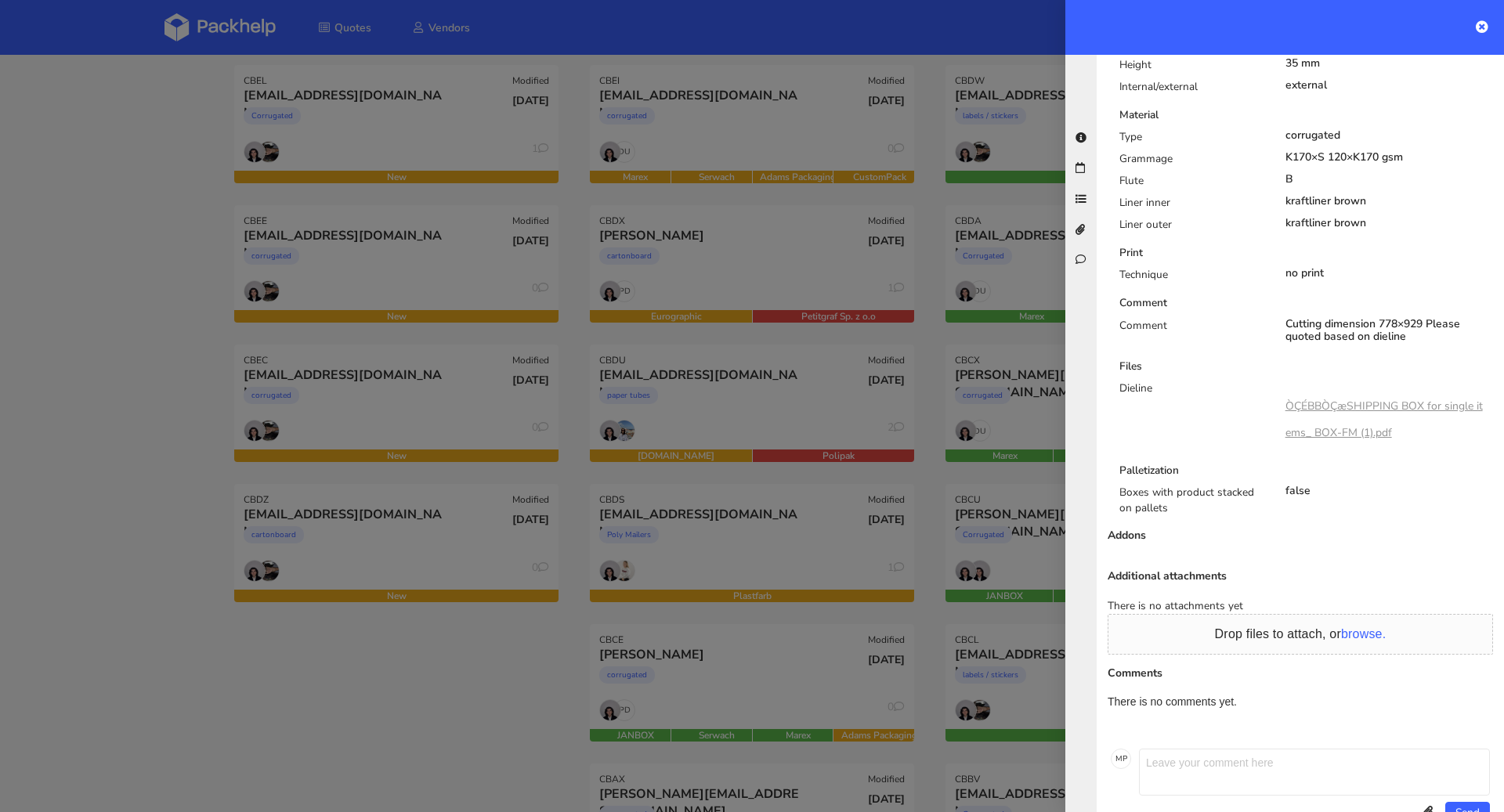
click at [1392, 399] on link "ÒÇÉBBÒÇæSHIPPING BOX for single items_ BOX-FM (1).pdf" at bounding box center [1383, 419] width 197 height 41
click at [90, 454] on div at bounding box center [752, 406] width 1504 height 812
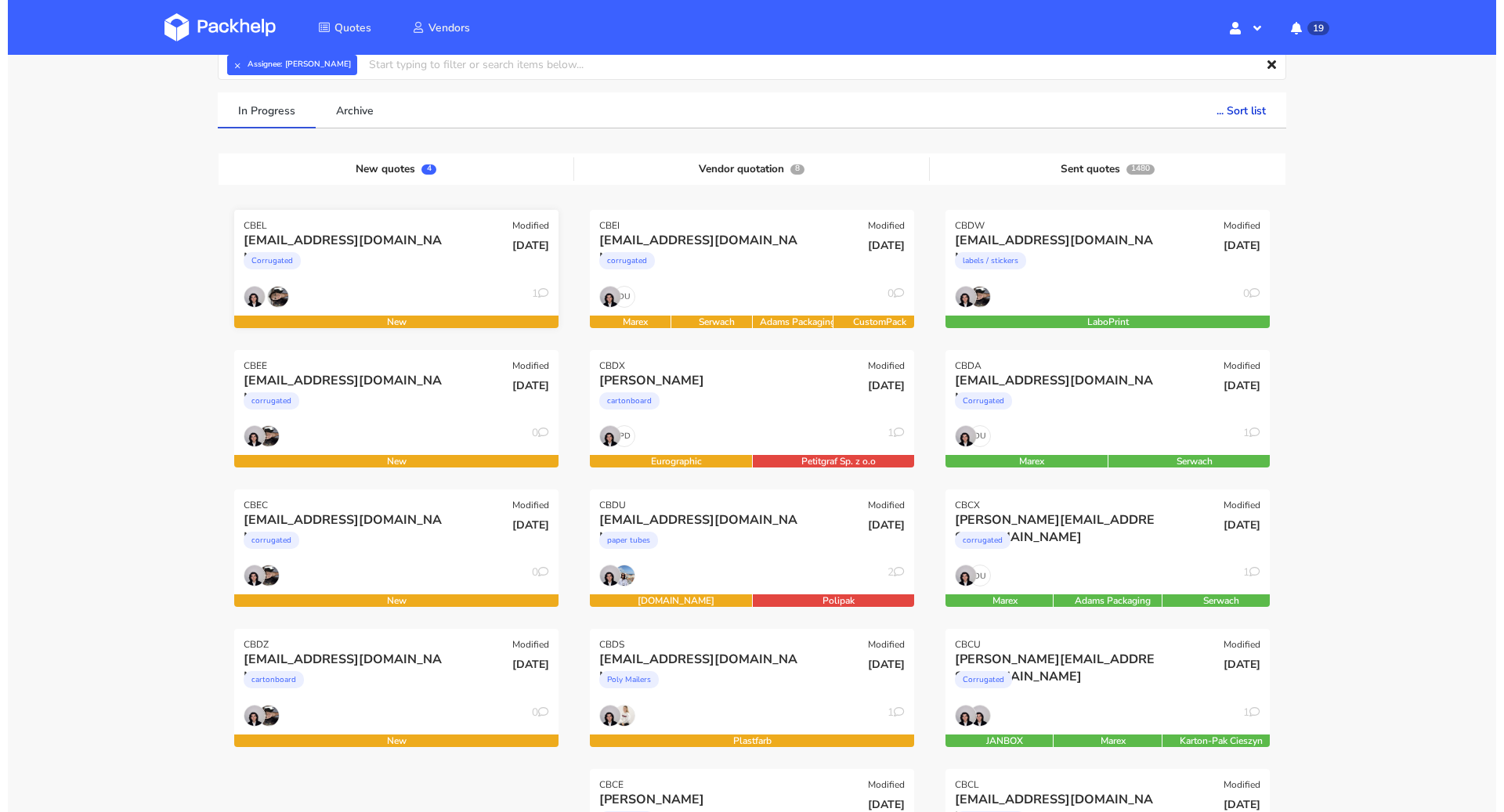
scroll to position [69, 0]
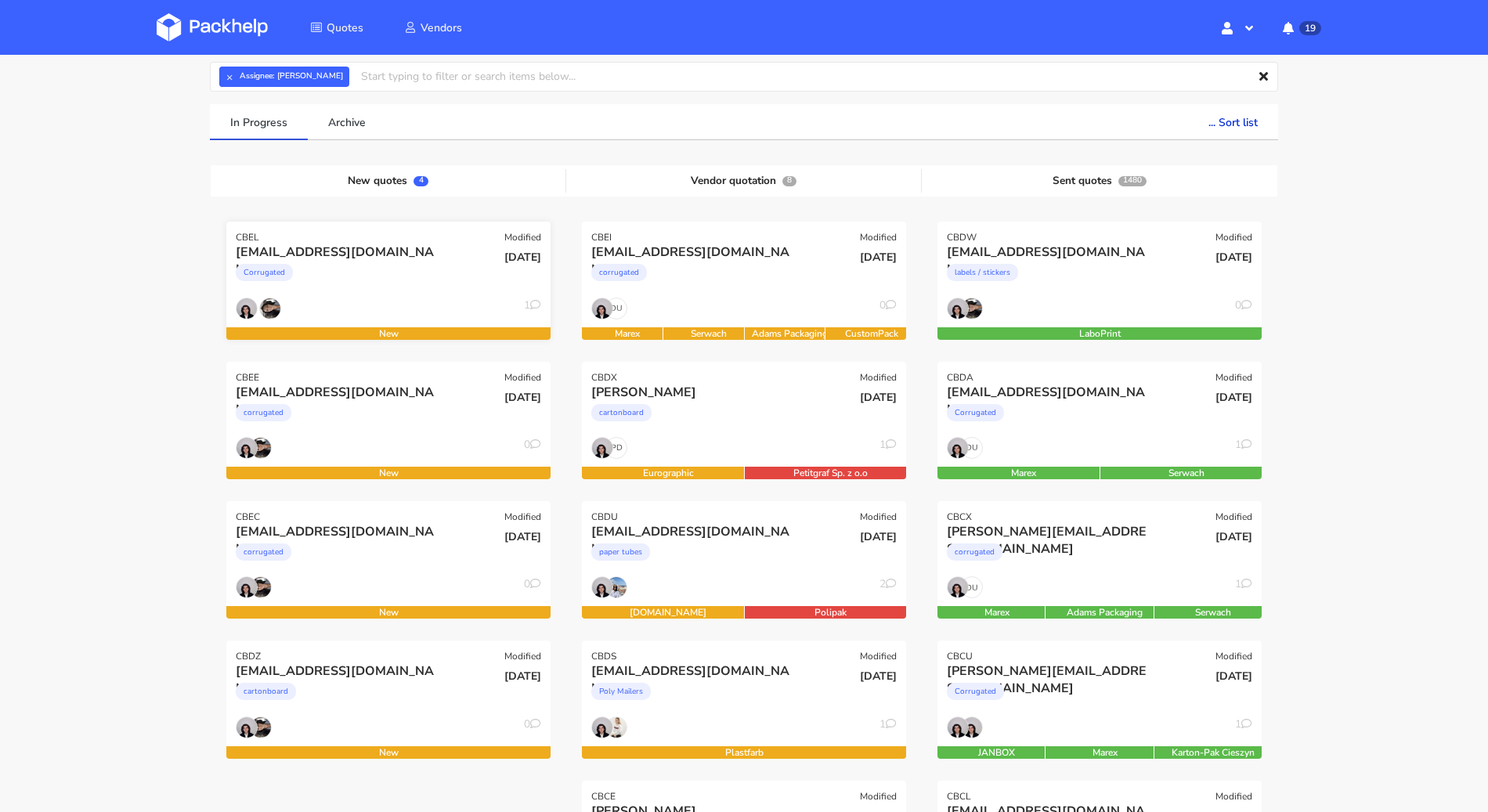
click at [395, 270] on div "Corrugated" at bounding box center [340, 276] width 208 height 31
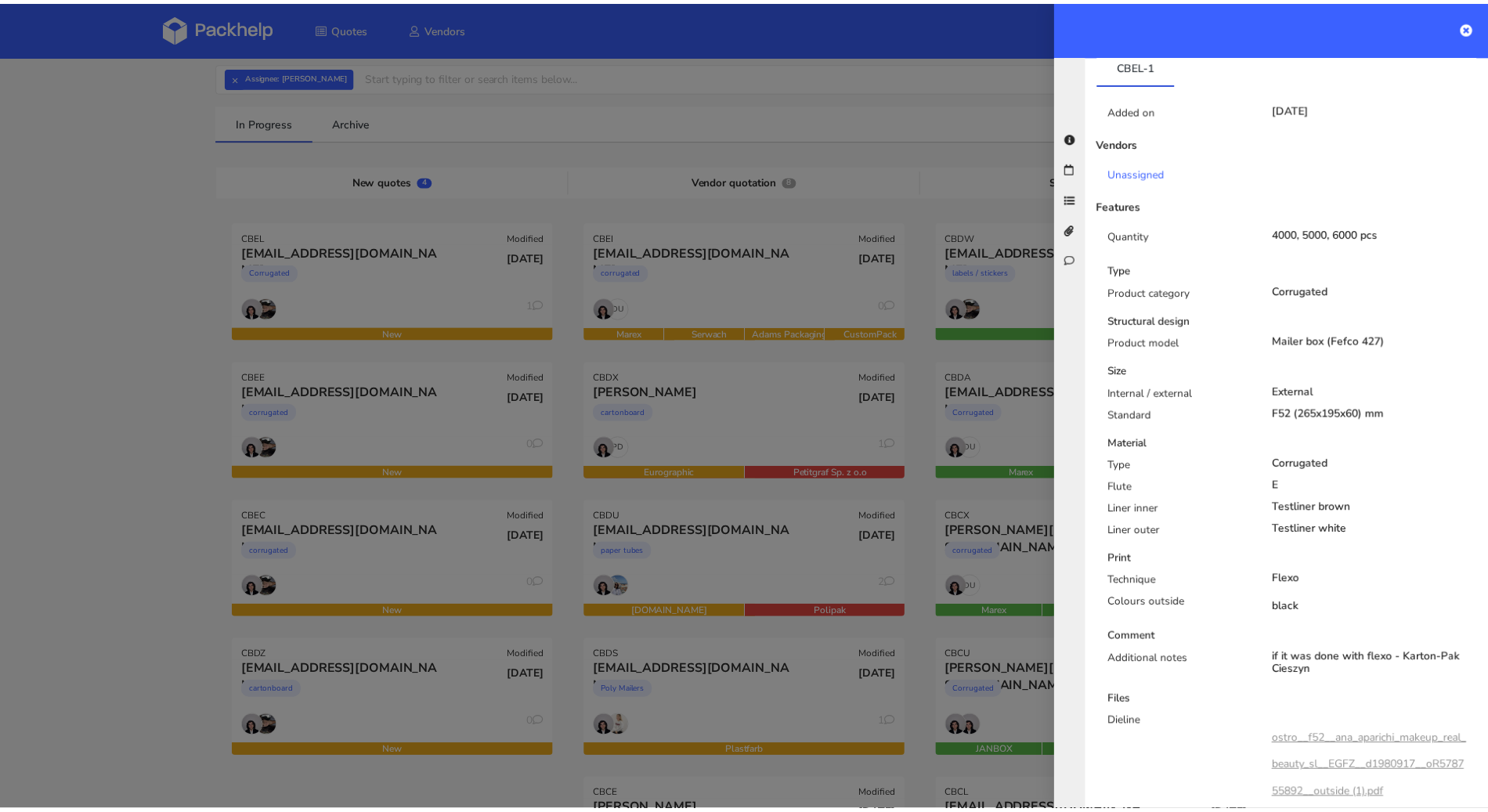
scroll to position [177, 0]
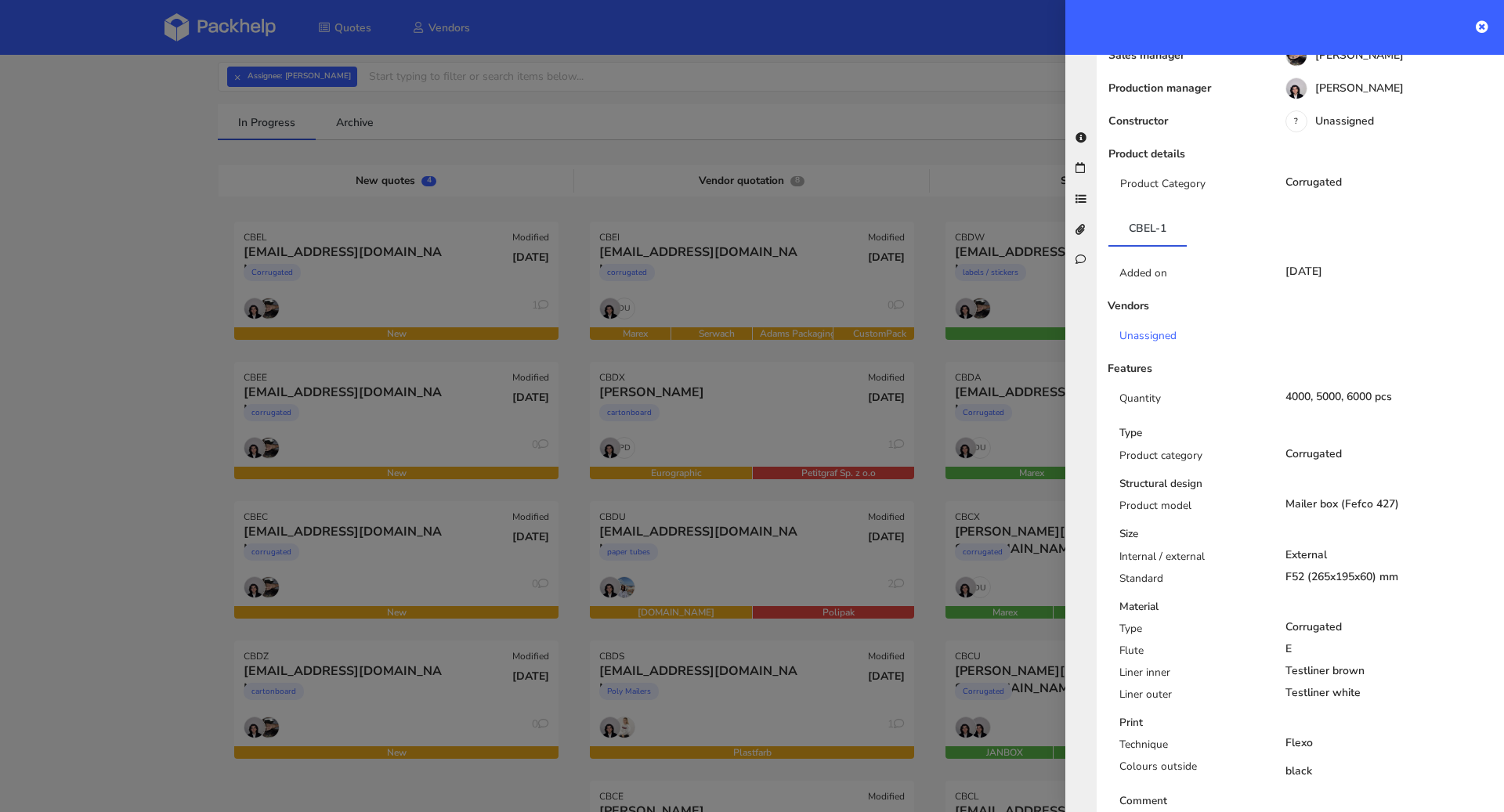
click at [185, 501] on div at bounding box center [752, 406] width 1504 height 812
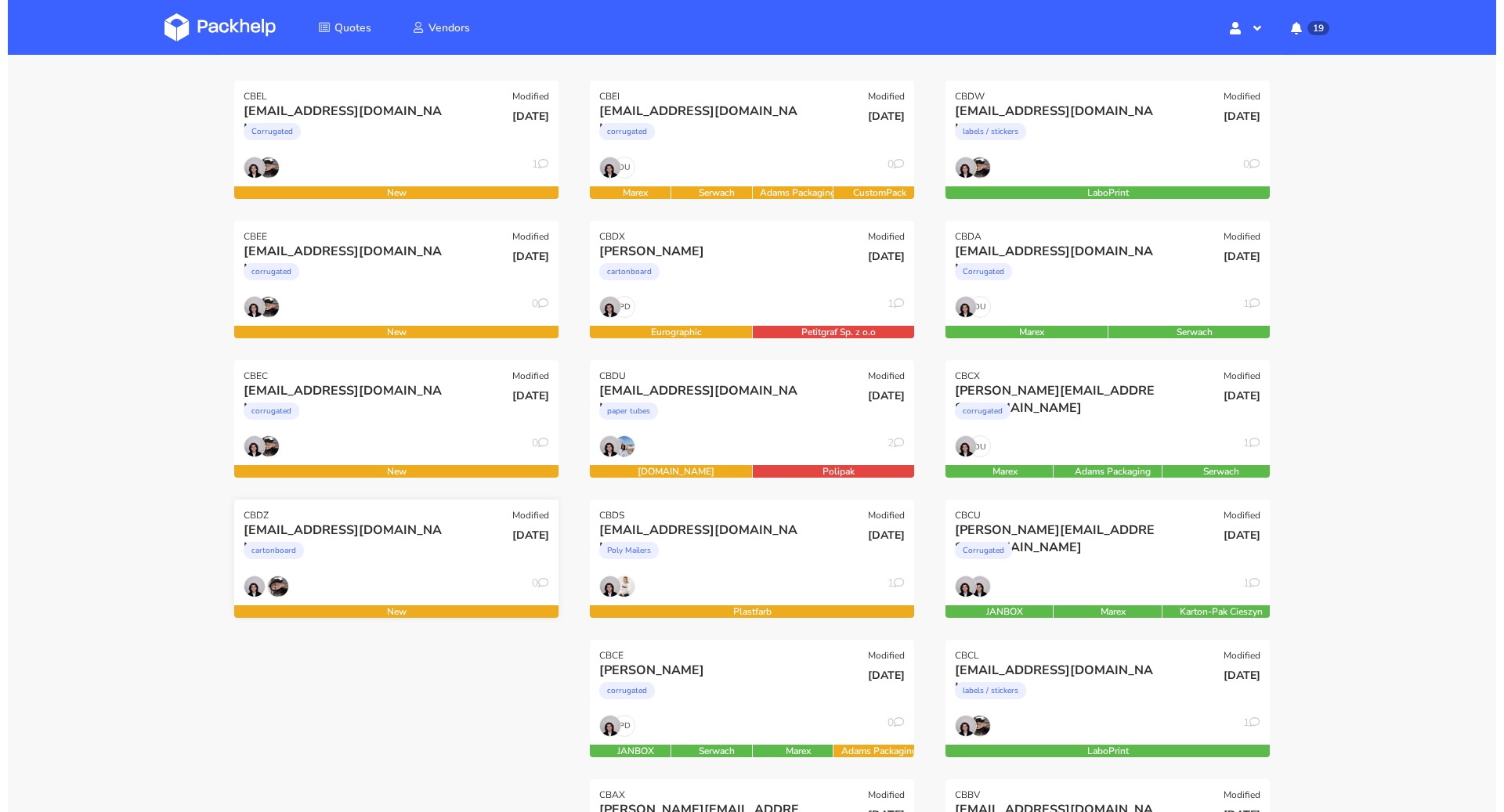
scroll to position [210, 0]
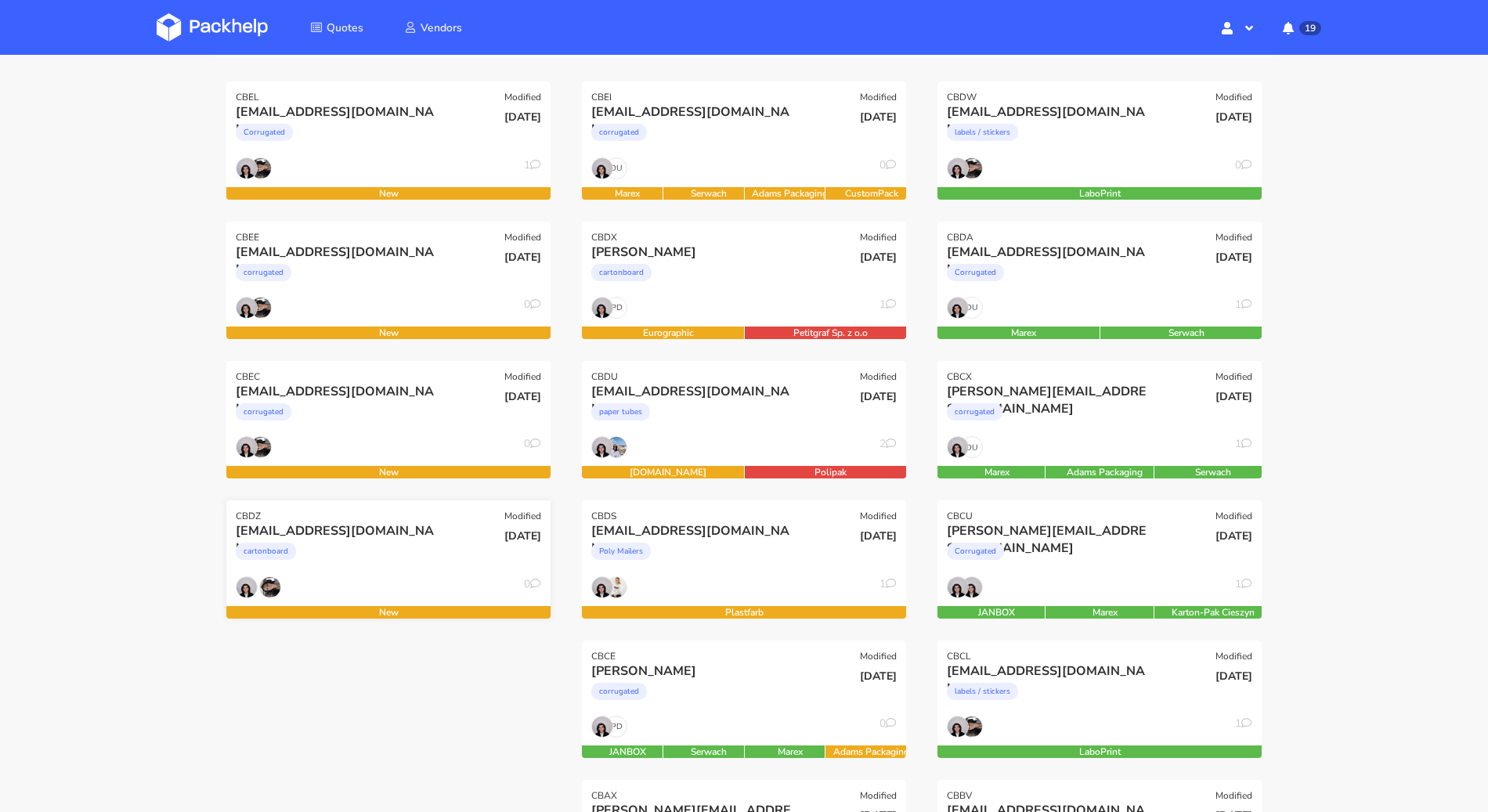
click at [344, 572] on div "victoria@chouaucarre.com cartonboard" at bounding box center [333, 548] width 218 height 53
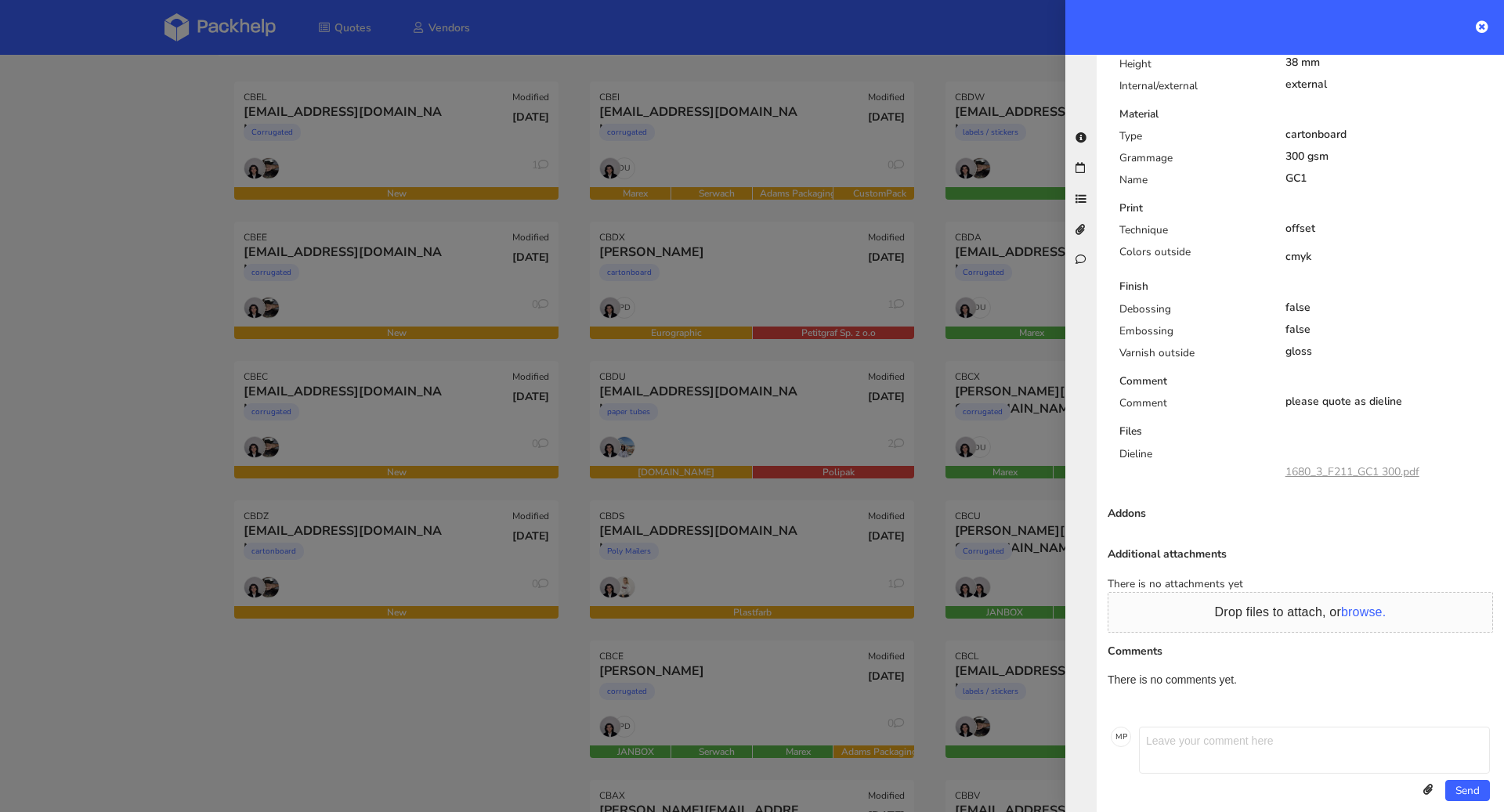
scroll to position [0, 0]
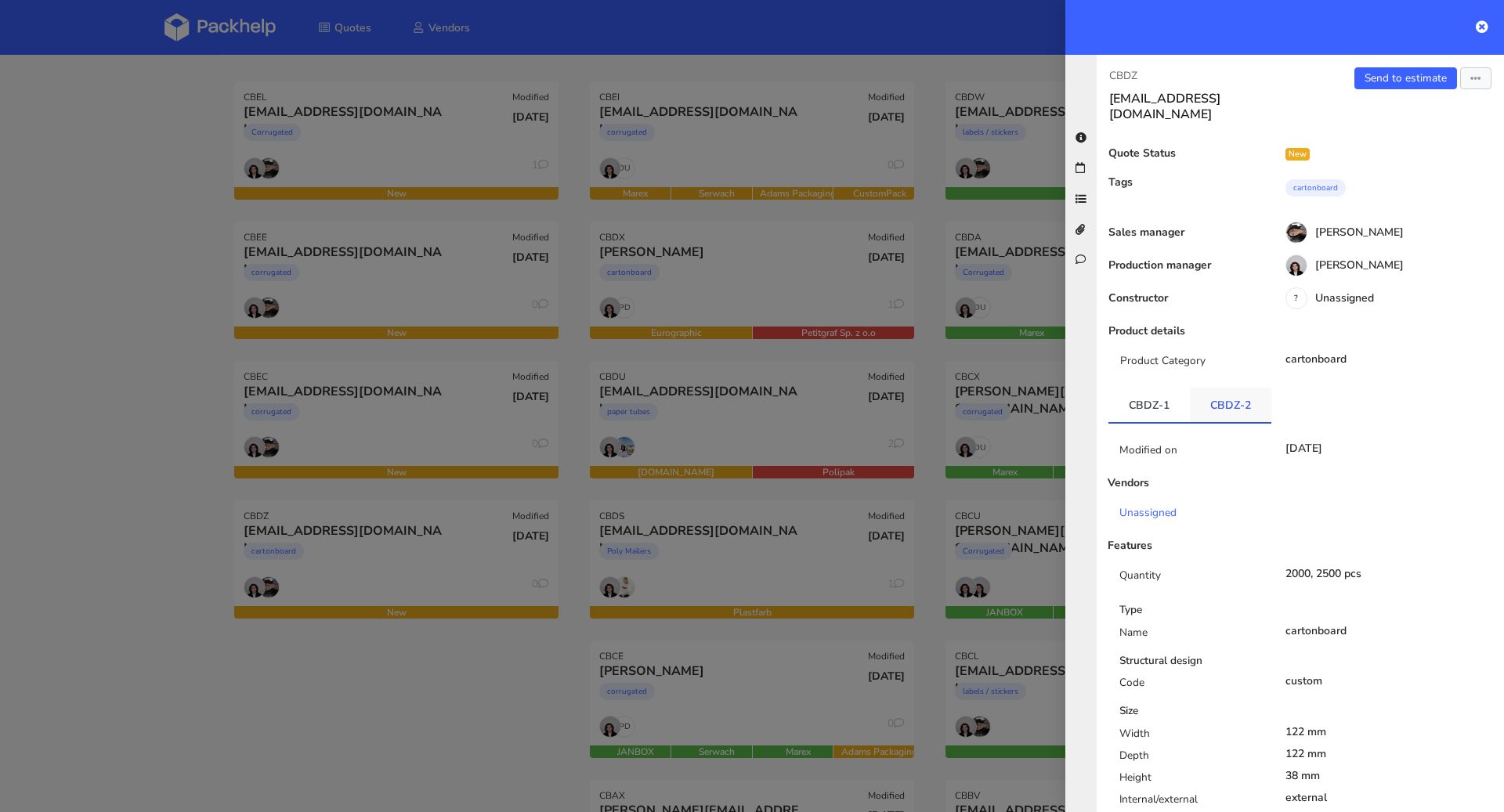
click at [1215, 387] on link "CBDZ-2" at bounding box center [1230, 404] width 81 height 35
click at [1144, 404] on link "CBDZ-1" at bounding box center [1148, 404] width 81 height 35
click at [1443, 83] on div "Send to estimate View quote Edit quote Missing data Reject quote Export to PDF" at bounding box center [1402, 94] width 204 height 55
click at [1470, 80] on icon "button" at bounding box center [1476, 80] width 11 height 11
click at [1414, 109] on link "View quote" at bounding box center [1424, 109] width 138 height 26
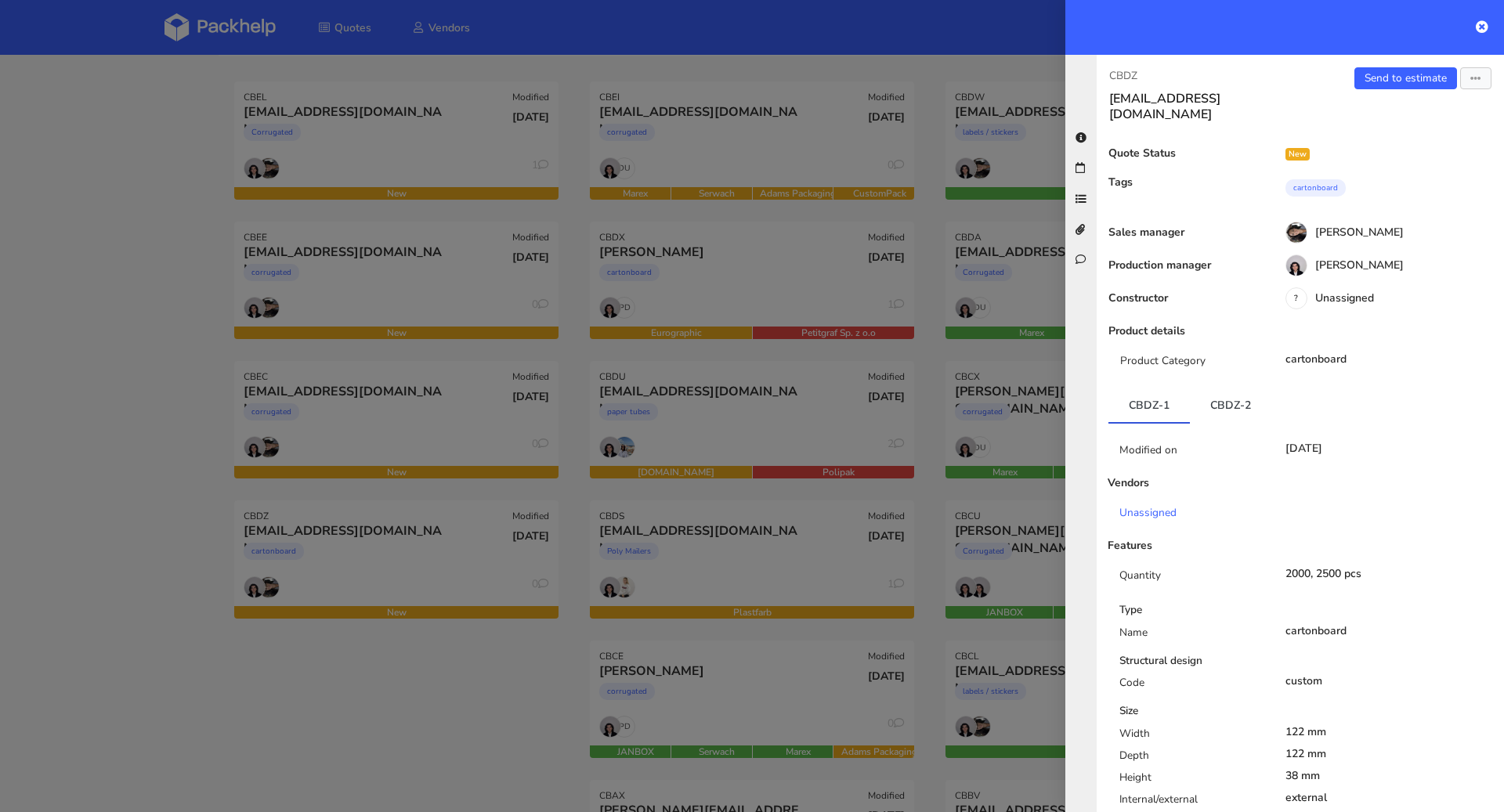
click at [171, 484] on div at bounding box center [752, 406] width 1504 height 812
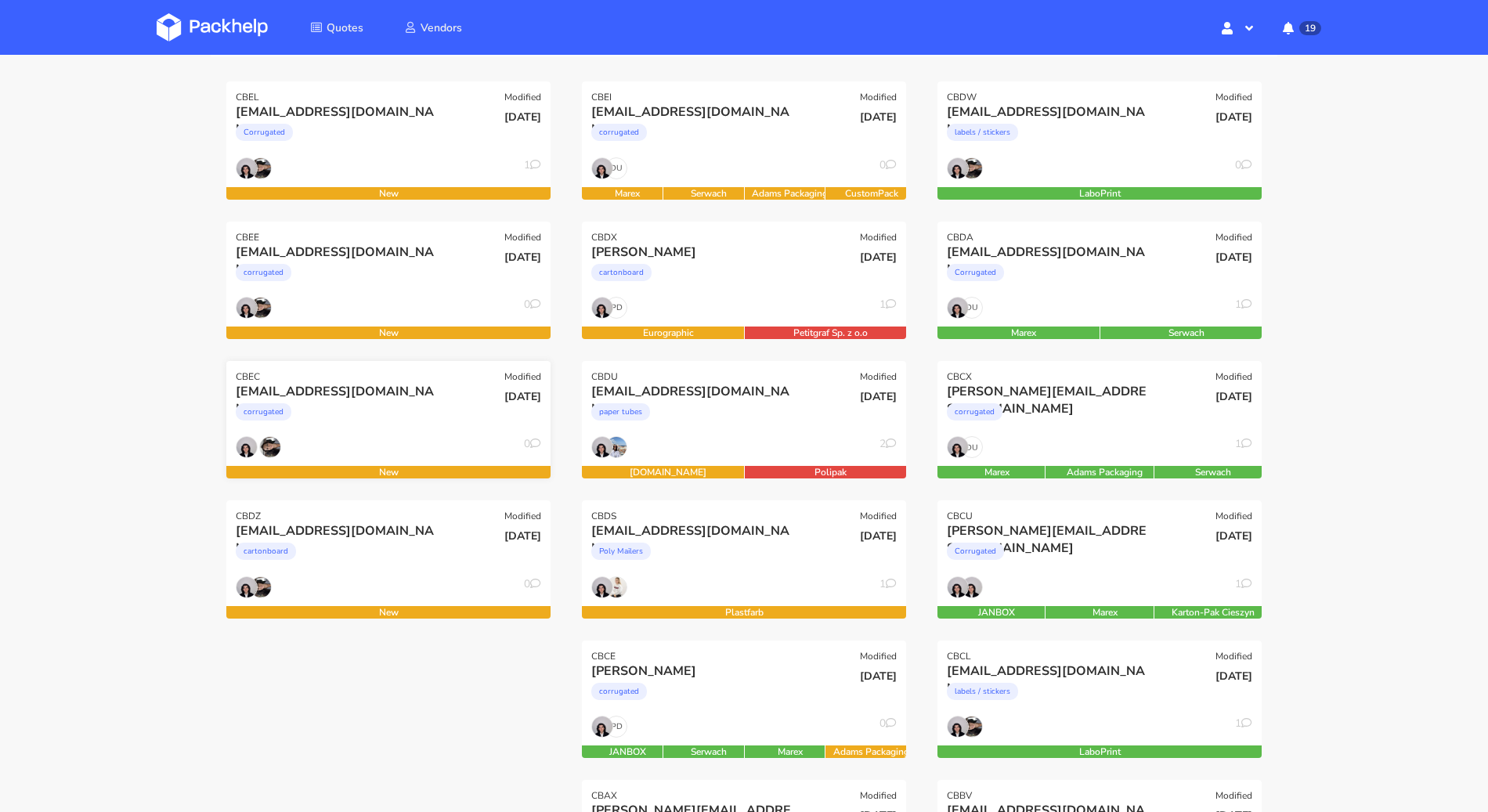
click at [388, 410] on div "corrugated" at bounding box center [340, 415] width 208 height 31
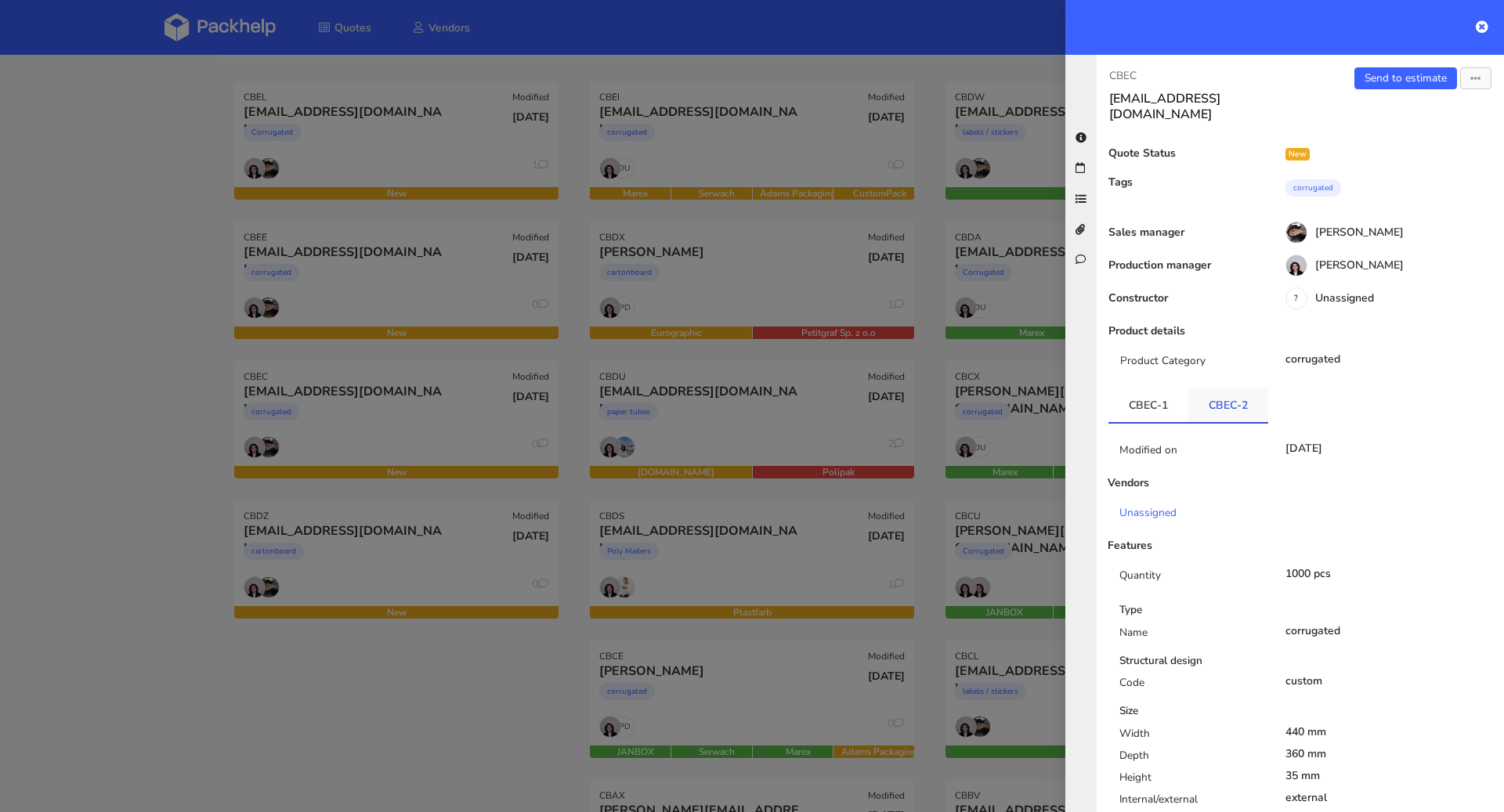
click at [1239, 387] on link "CBEC-2" at bounding box center [1227, 404] width 80 height 35
click at [442, 310] on div at bounding box center [752, 406] width 1504 height 812
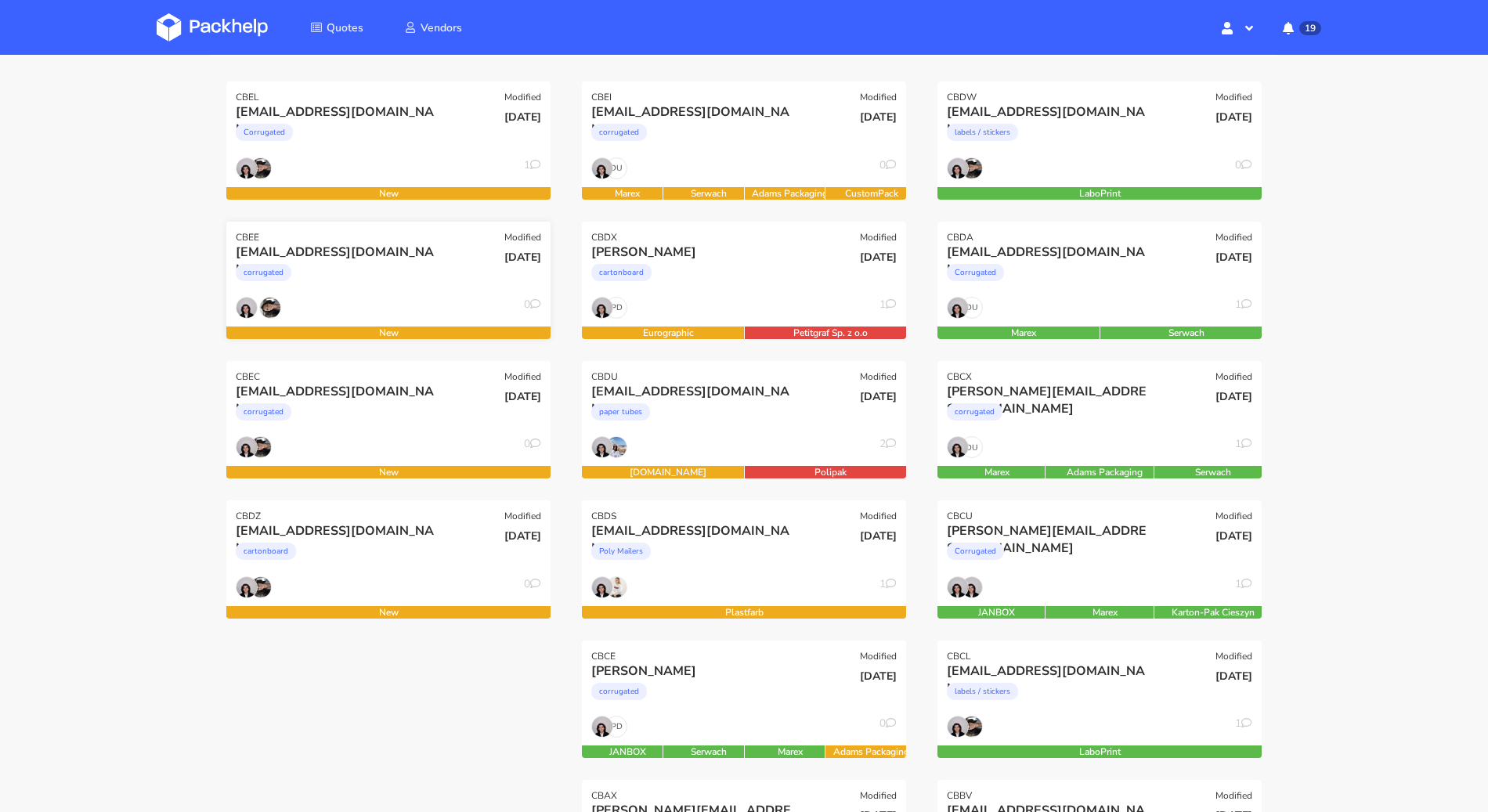
click at [390, 293] on div "kirstie@issey.co.uk corrugated" at bounding box center [333, 269] width 218 height 53
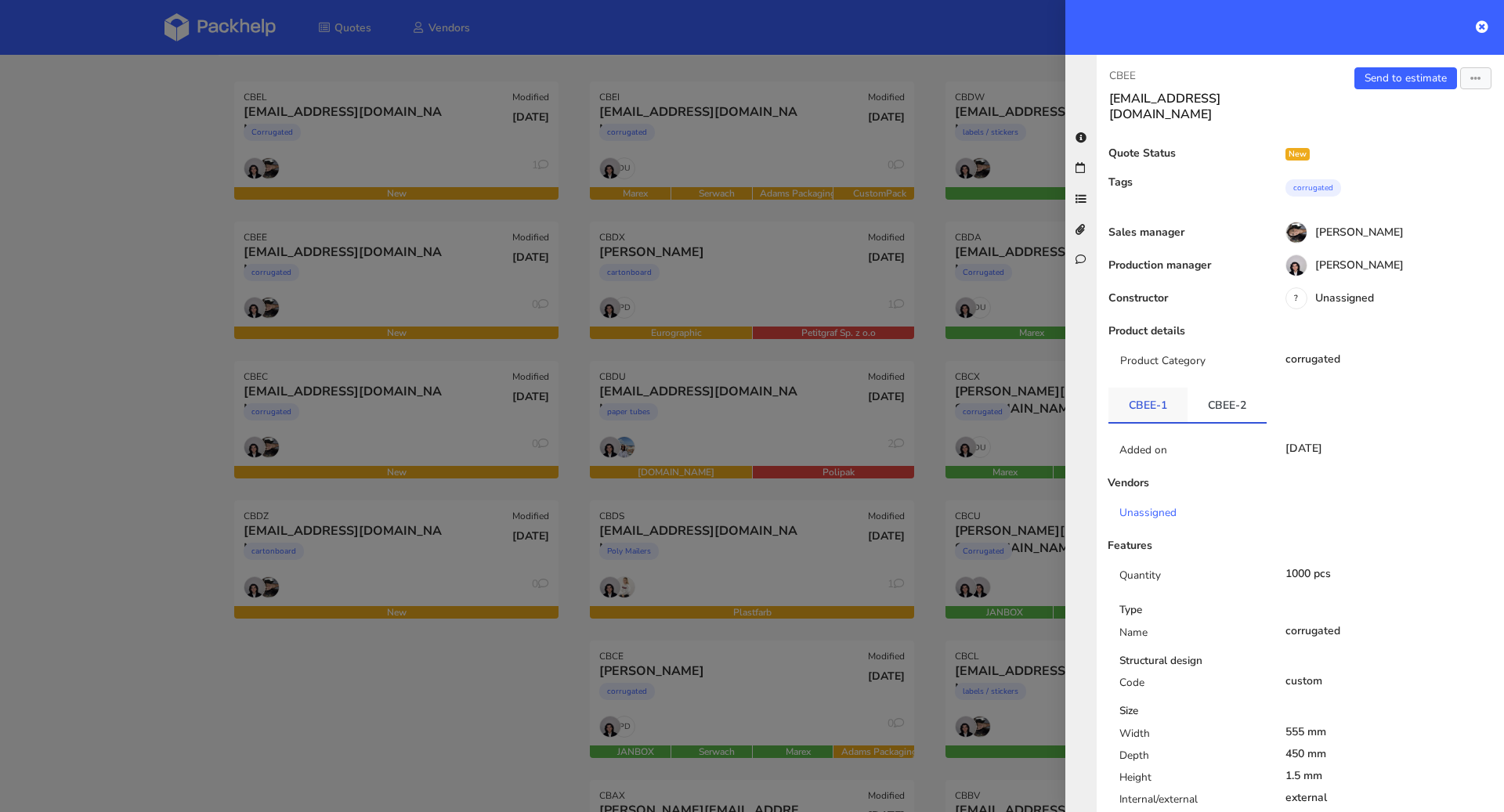
click at [1144, 387] on link "CBEE-1" at bounding box center [1147, 404] width 80 height 35
click at [1489, 24] on div at bounding box center [1284, 27] width 439 height 55
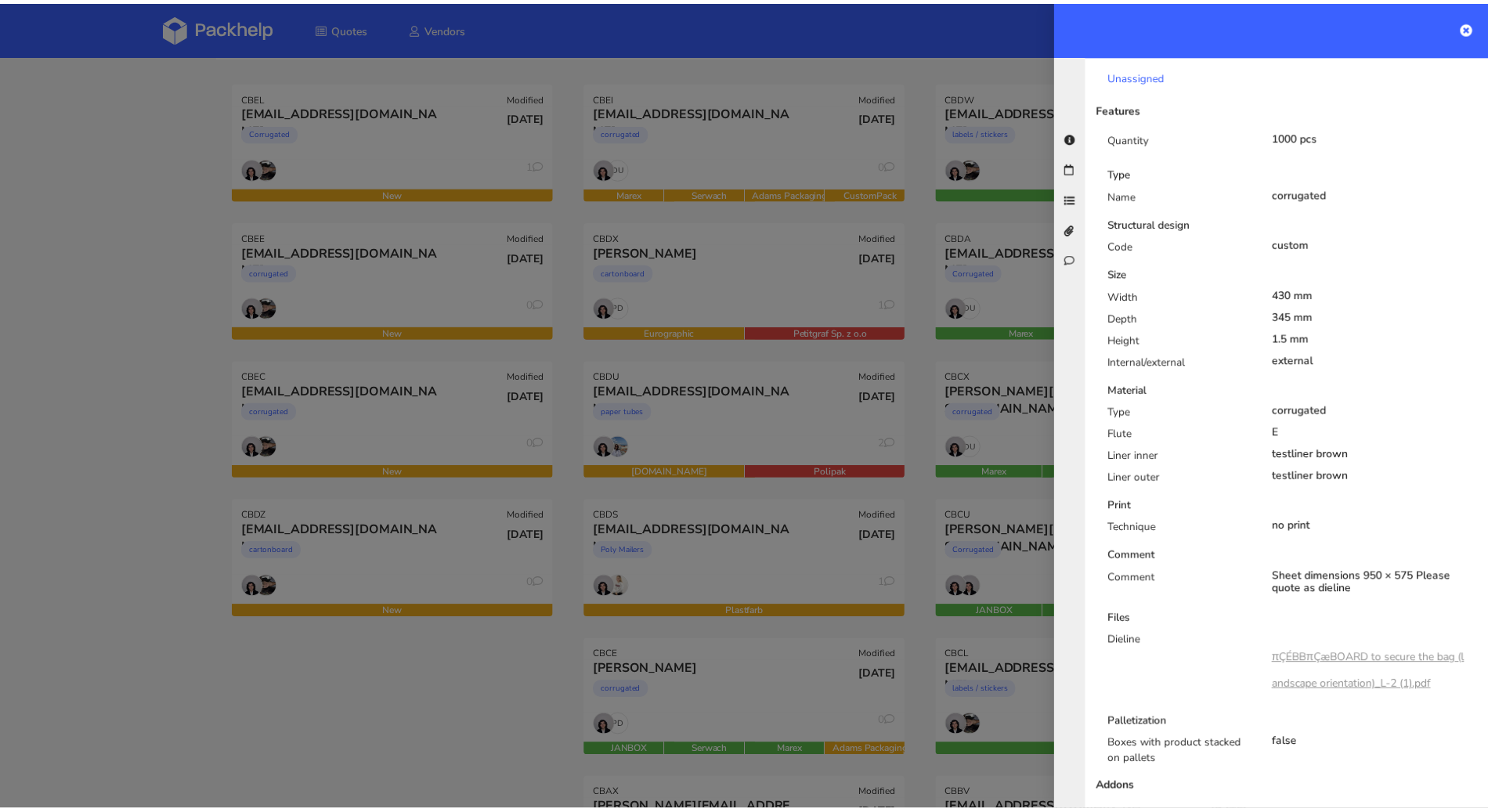
scroll to position [712, 0]
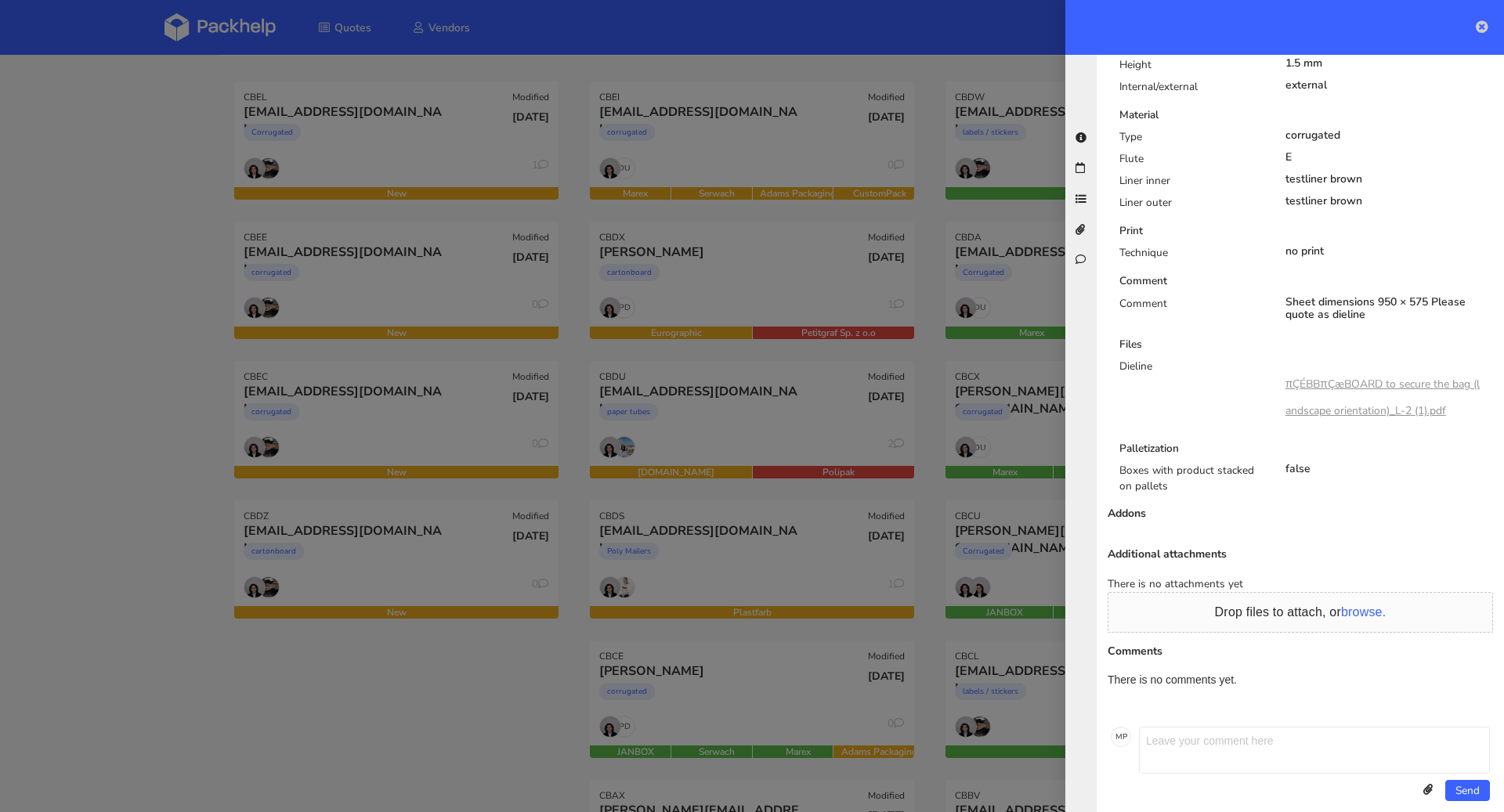
click at [1486, 21] on icon at bounding box center [1482, 26] width 12 height 12
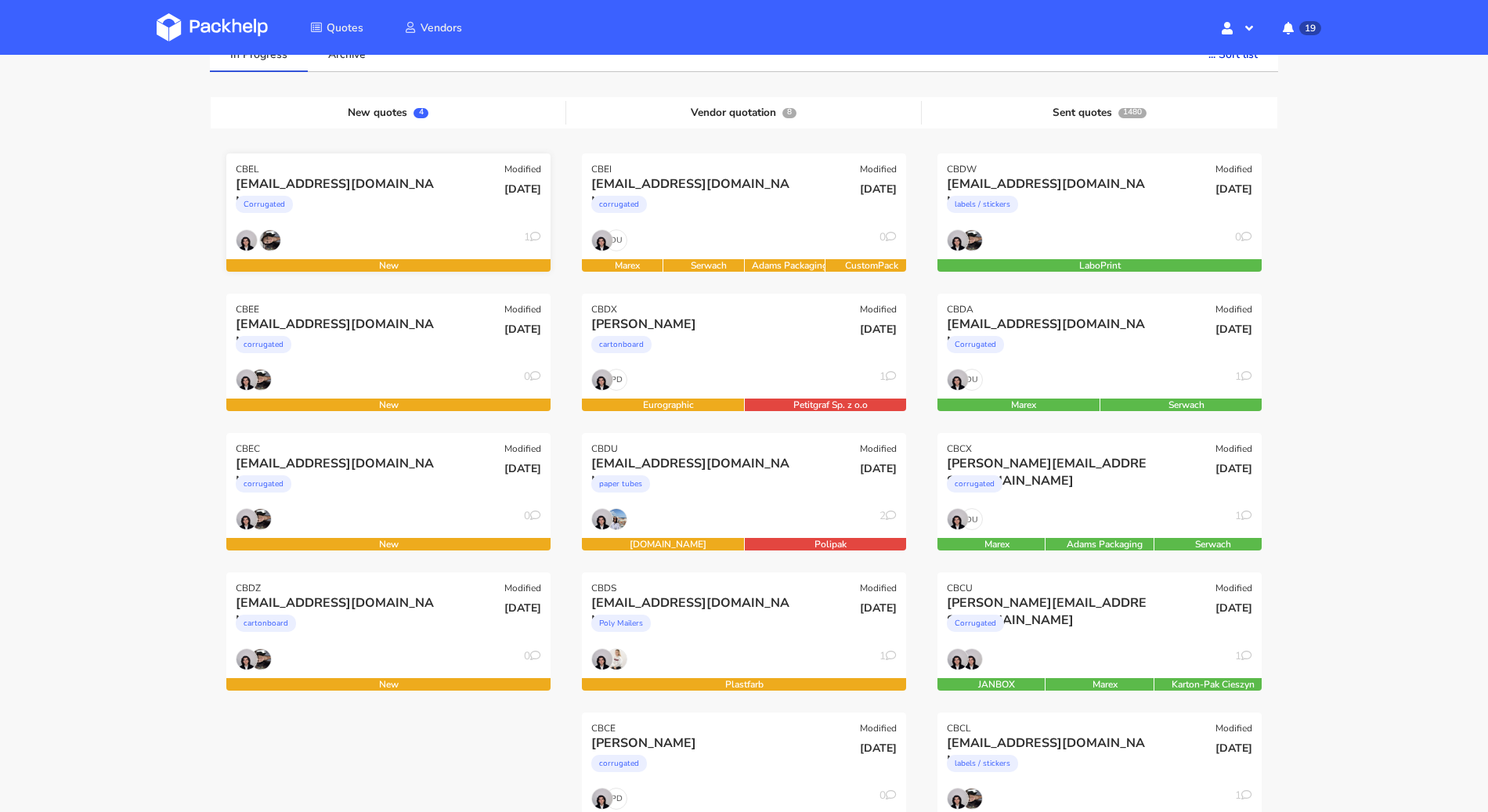
scroll to position [32, 0]
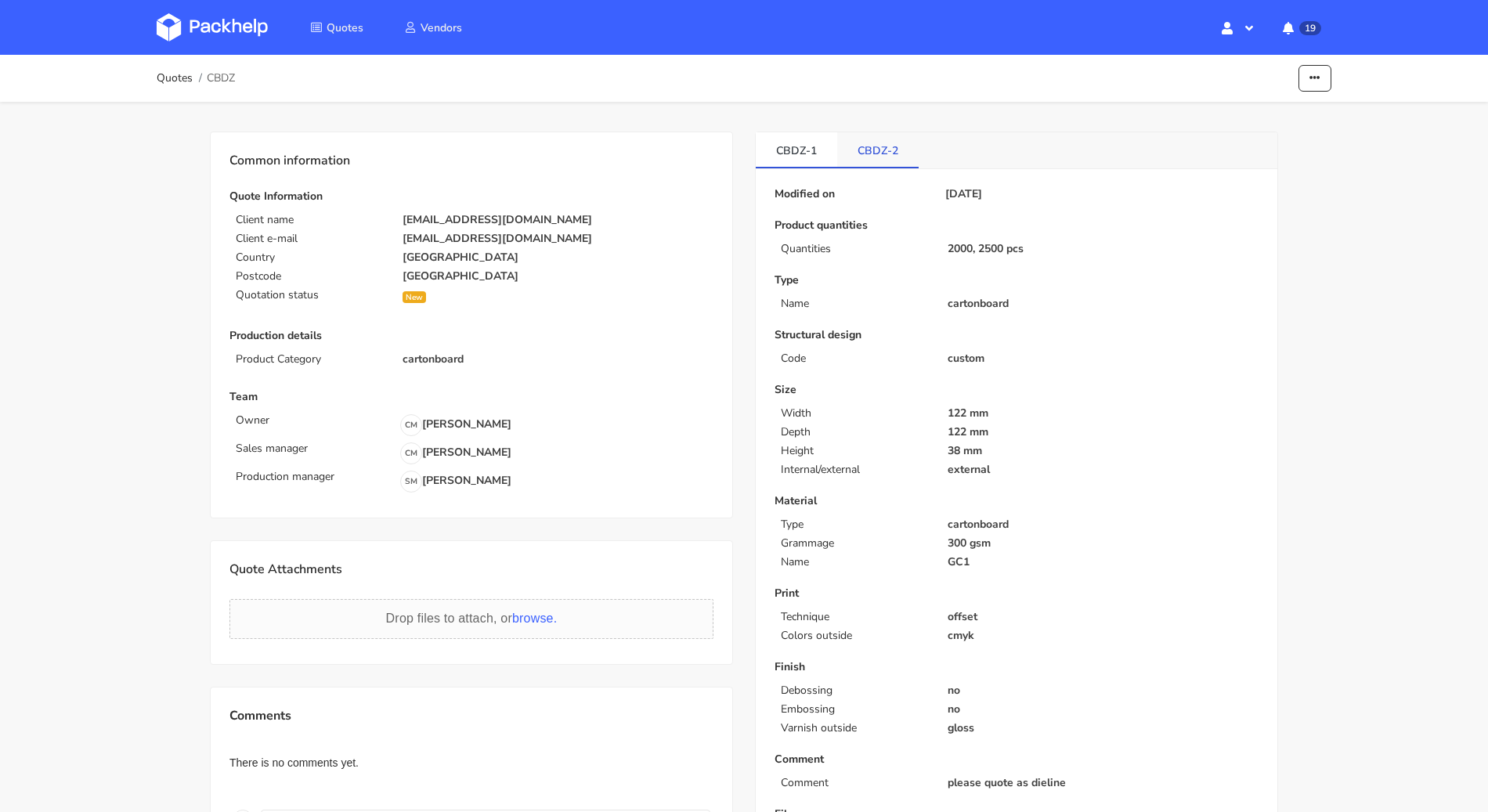
click at [890, 137] on link "CBDZ-2" at bounding box center [878, 149] width 81 height 35
click at [807, 152] on link "CBDZ-1" at bounding box center [796, 149] width 81 height 35
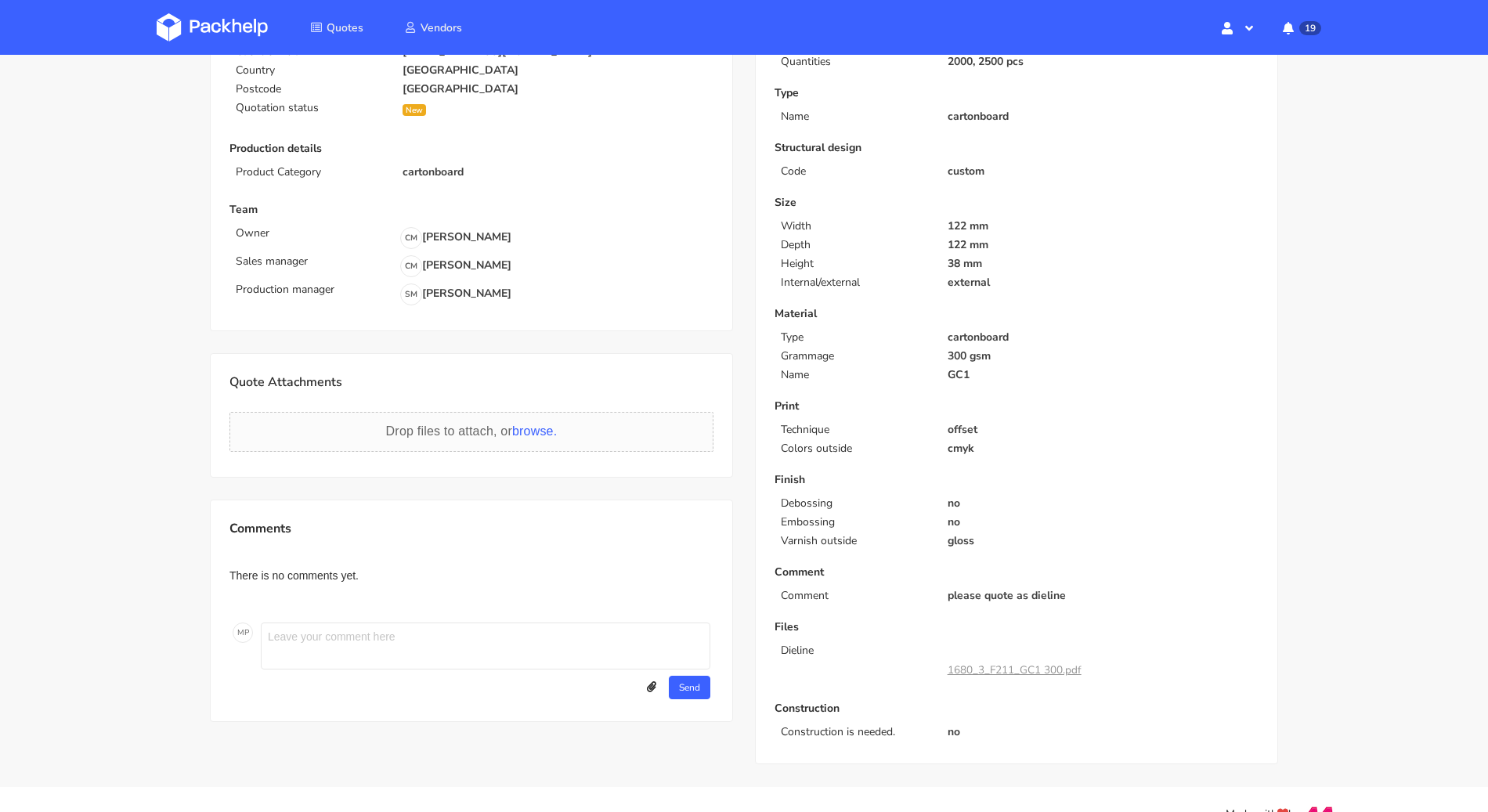
scroll to position [215, 0]
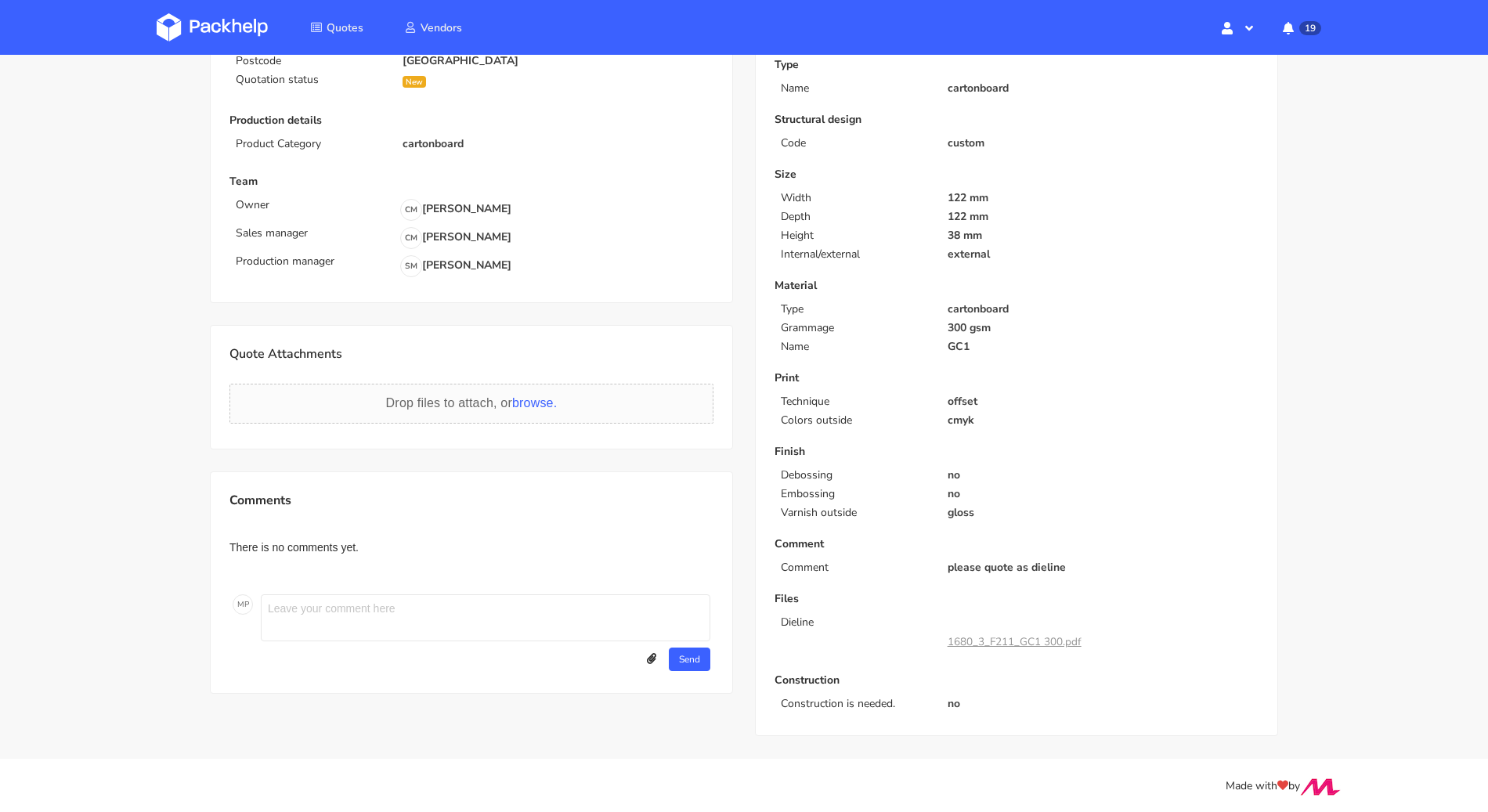
click at [1044, 635] on link "1680_3_F211_GC1 300.pdf" at bounding box center [1014, 642] width 134 height 15
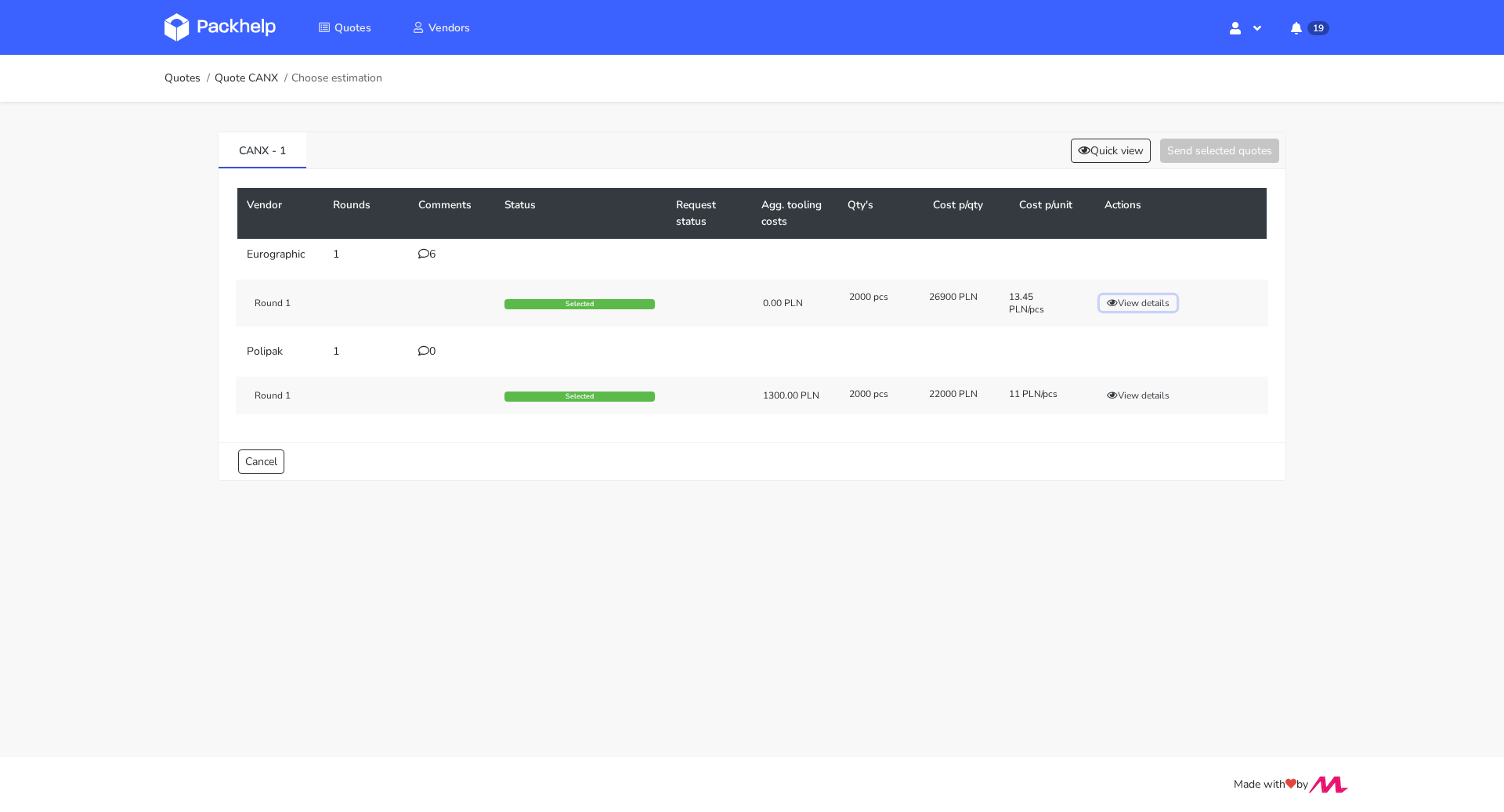
click at [1163, 297] on button "View details" at bounding box center [1138, 302] width 77 height 16
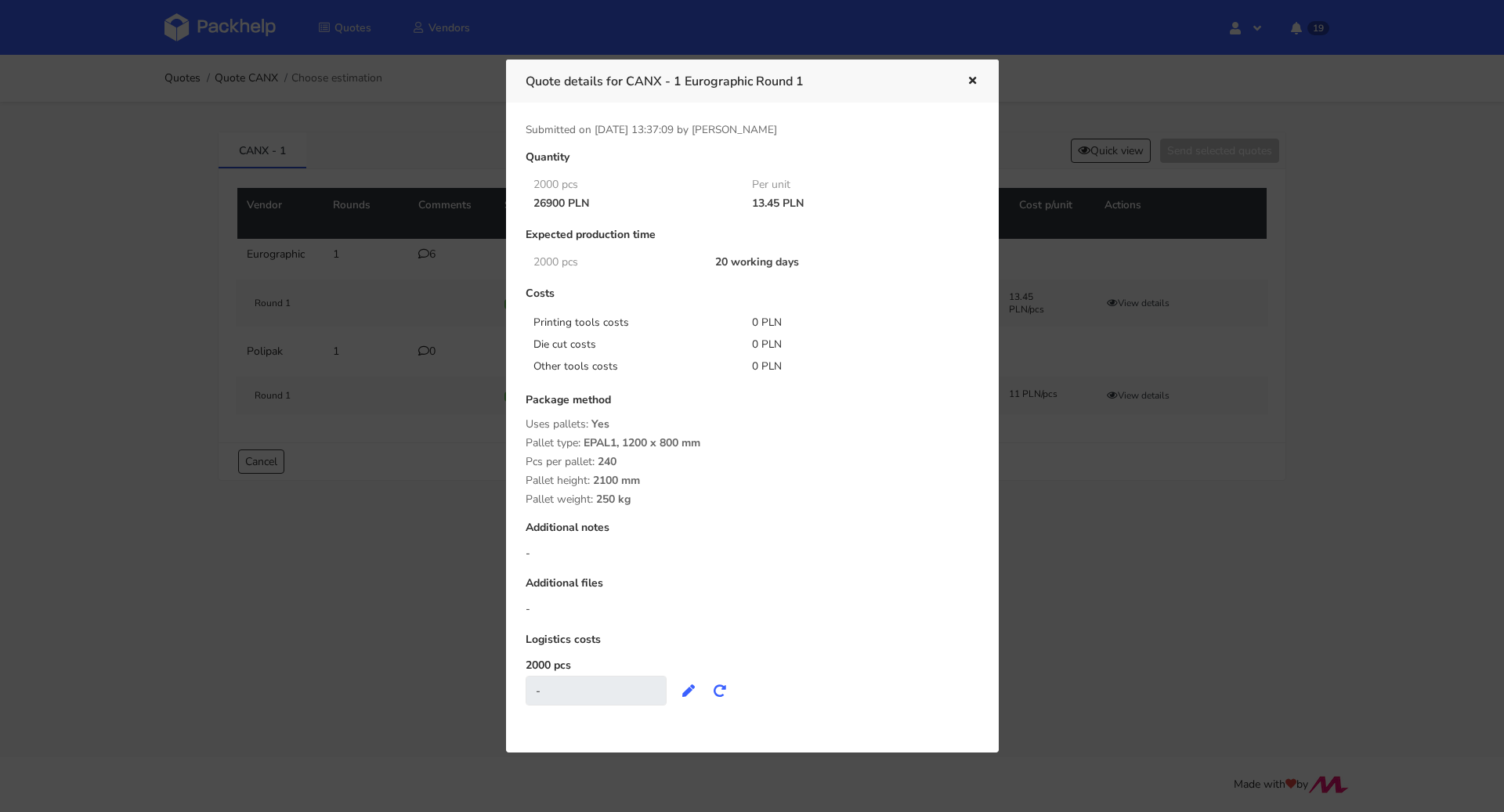
click at [975, 79] on icon "button" at bounding box center [972, 81] width 13 height 11
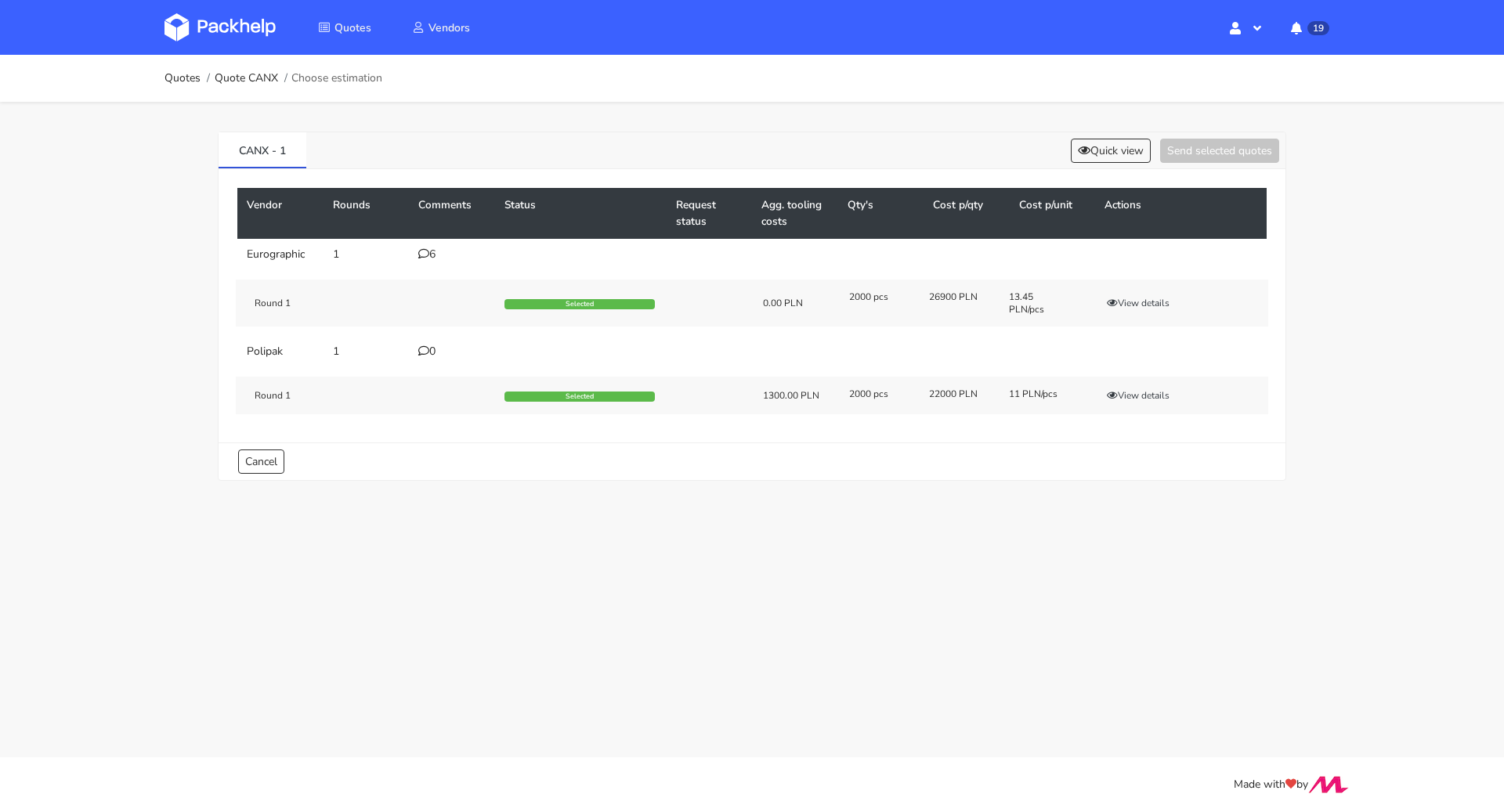
click at [441, 261] on td "6" at bounding box center [452, 254] width 86 height 31
click at [432, 254] on div "6" at bounding box center [452, 254] width 67 height 12
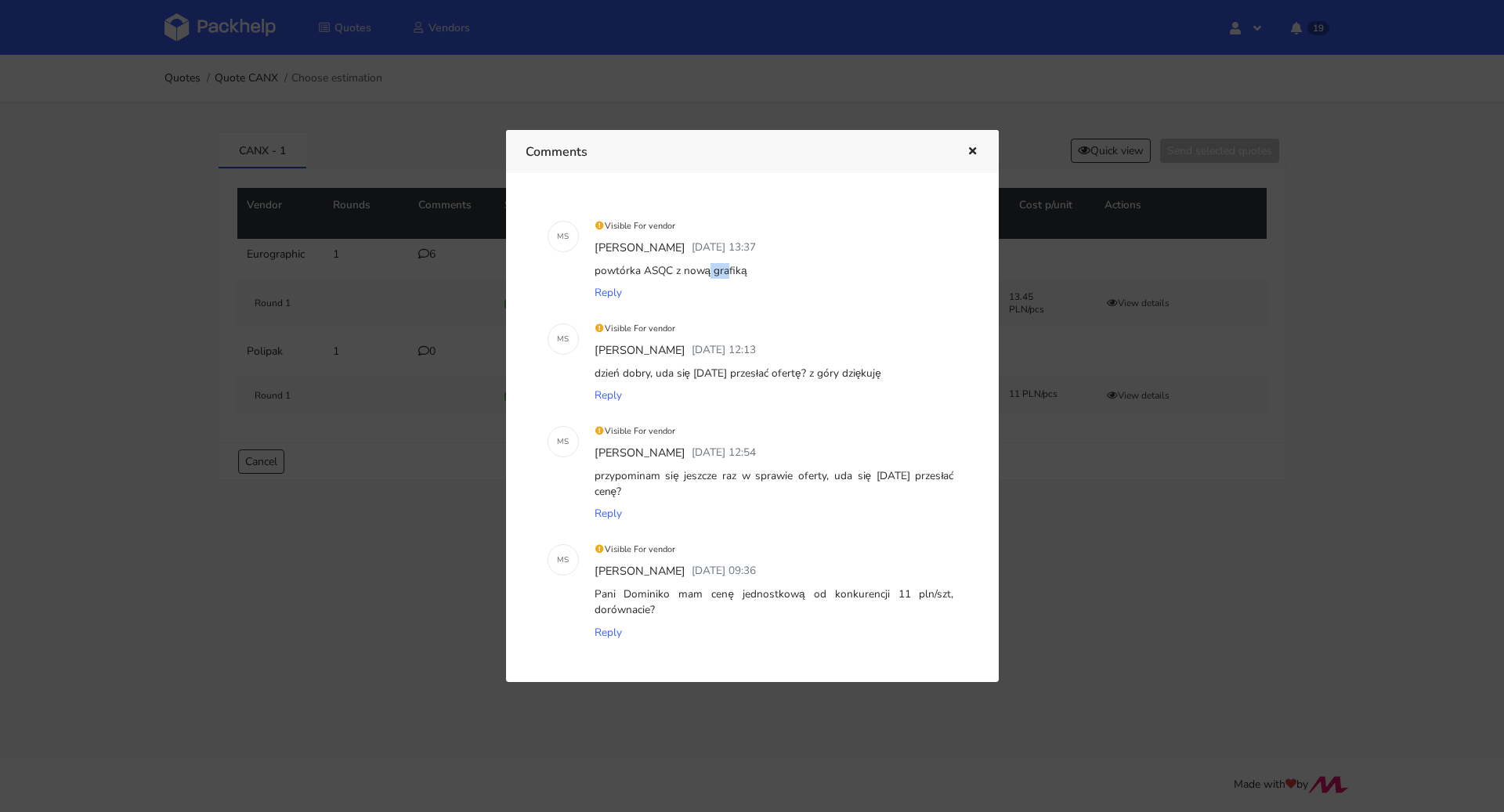
drag, startPoint x: 642, startPoint y: 271, endPoint x: 670, endPoint y: 269, distance: 28.1
click at [670, 269] on div "powtórka ASQC z nową grafiką" at bounding box center [774, 270] width 366 height 22
copy div "ASQC"
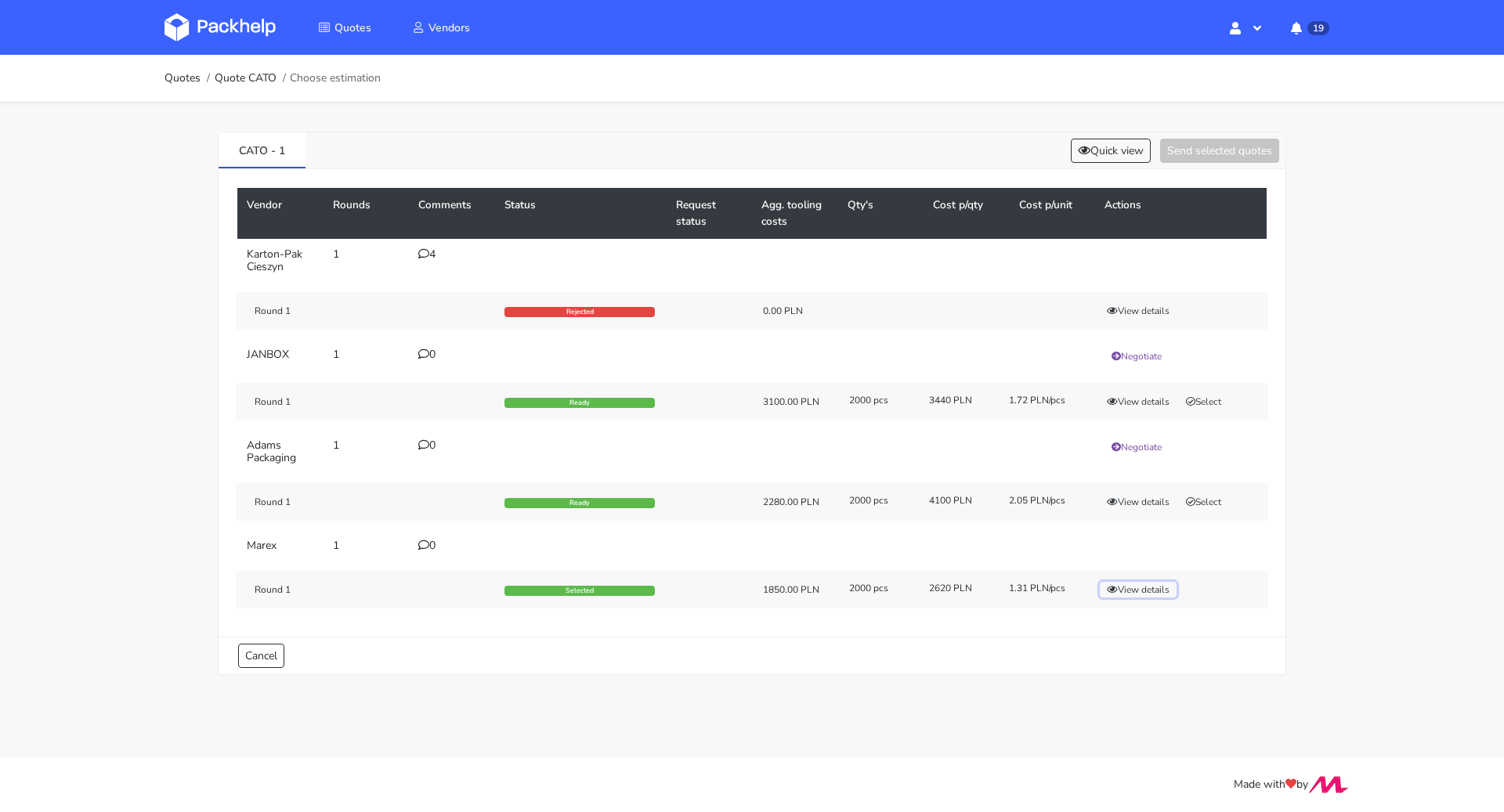
click at [1146, 587] on button "View details" at bounding box center [1138, 589] width 77 height 16
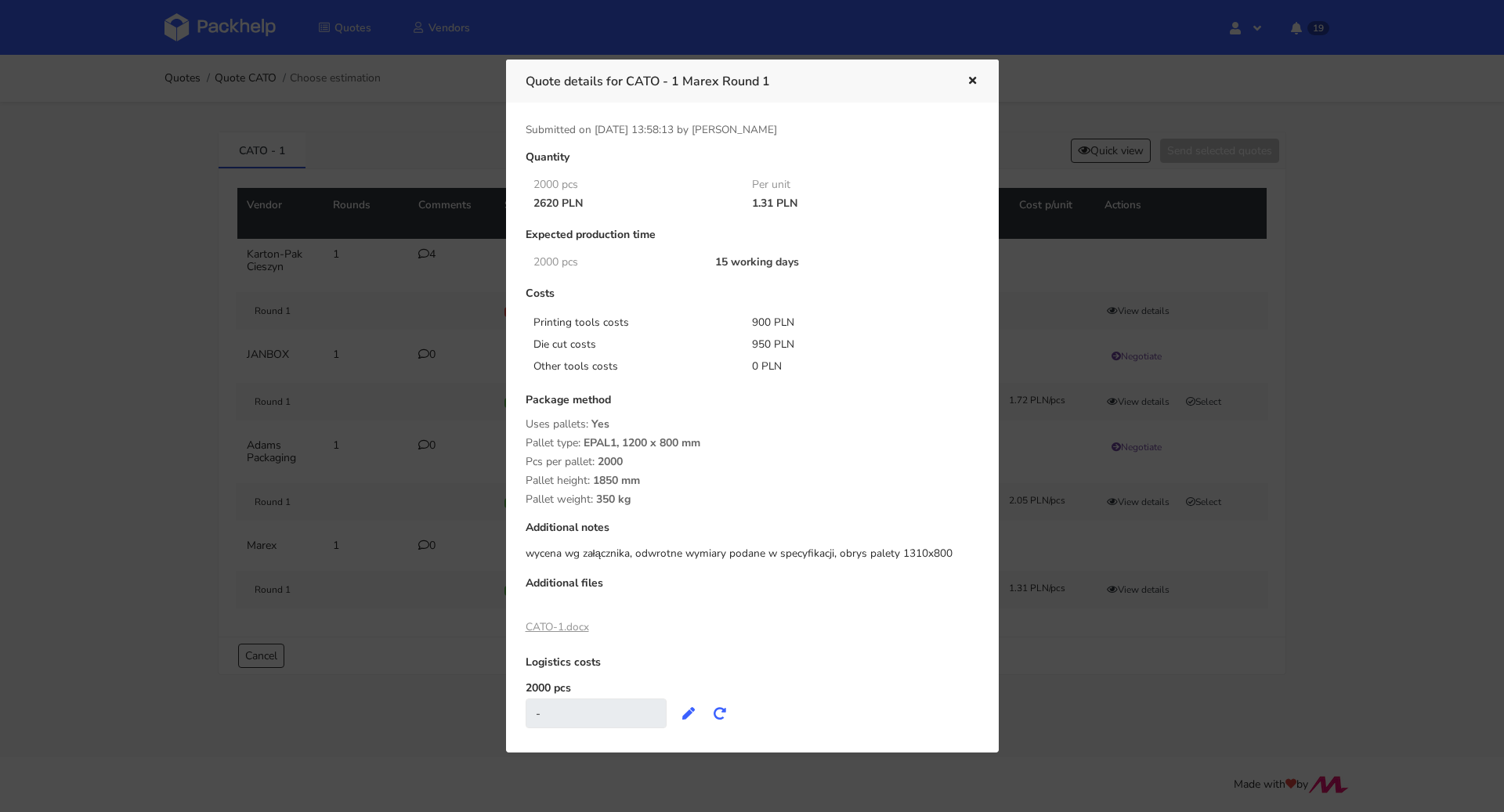
click at [975, 80] on icon "button" at bounding box center [972, 81] width 13 height 11
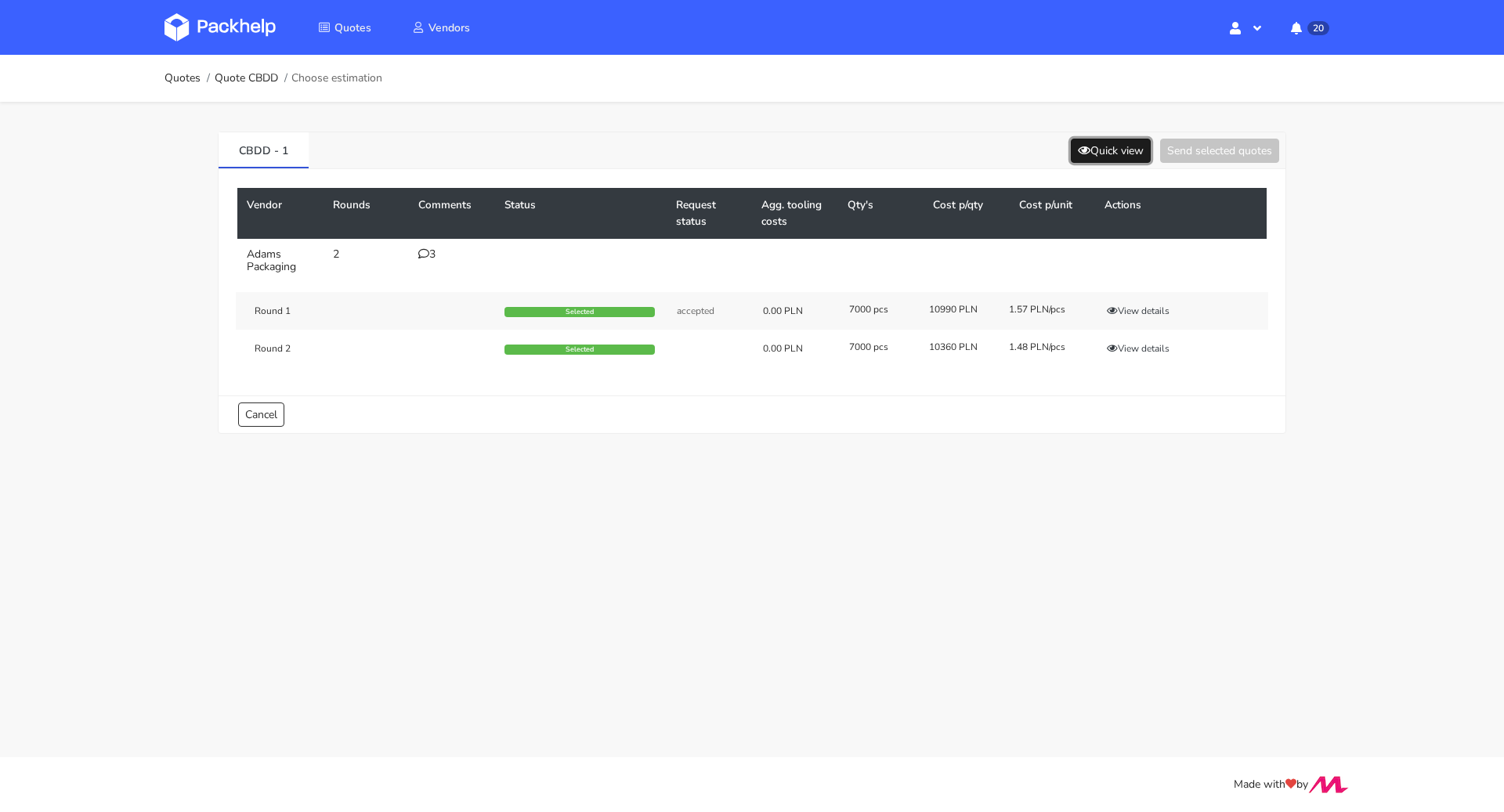
click at [1121, 139] on button "Quick view" at bounding box center [1110, 151] width 80 height 24
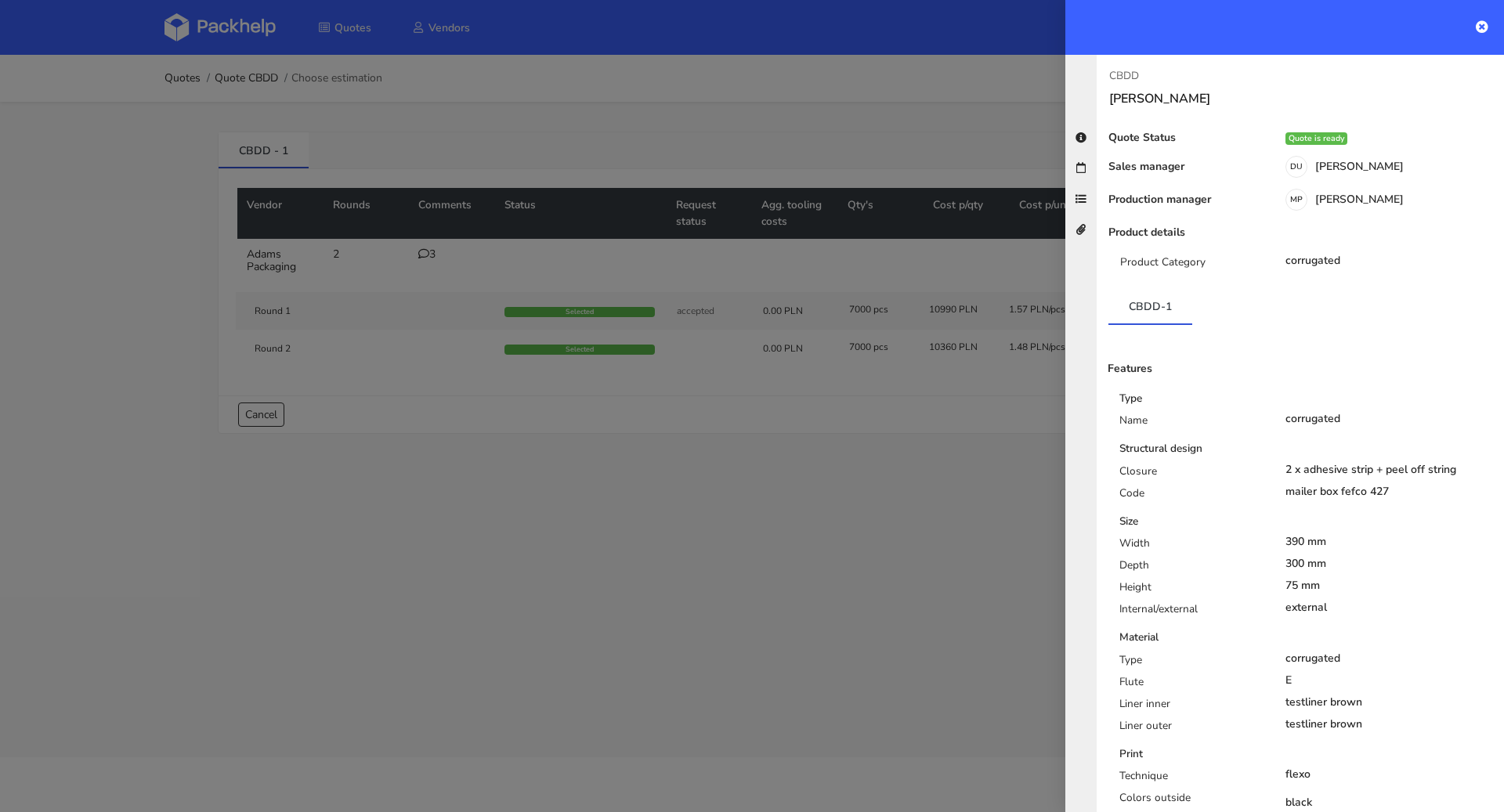
click at [895, 114] on div at bounding box center [752, 406] width 1504 height 812
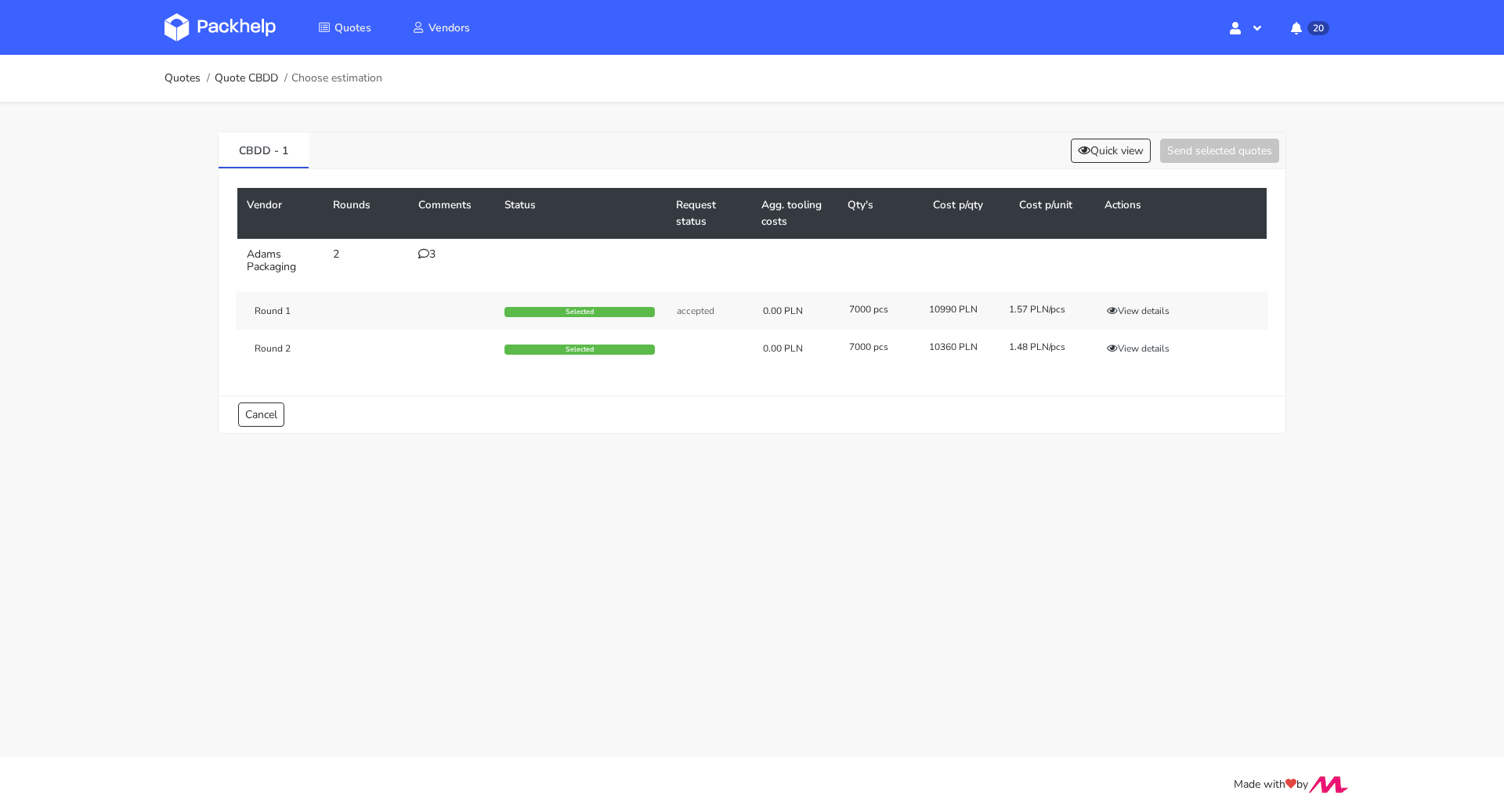
click at [428, 254] on icon at bounding box center [424, 254] width 11 height 11
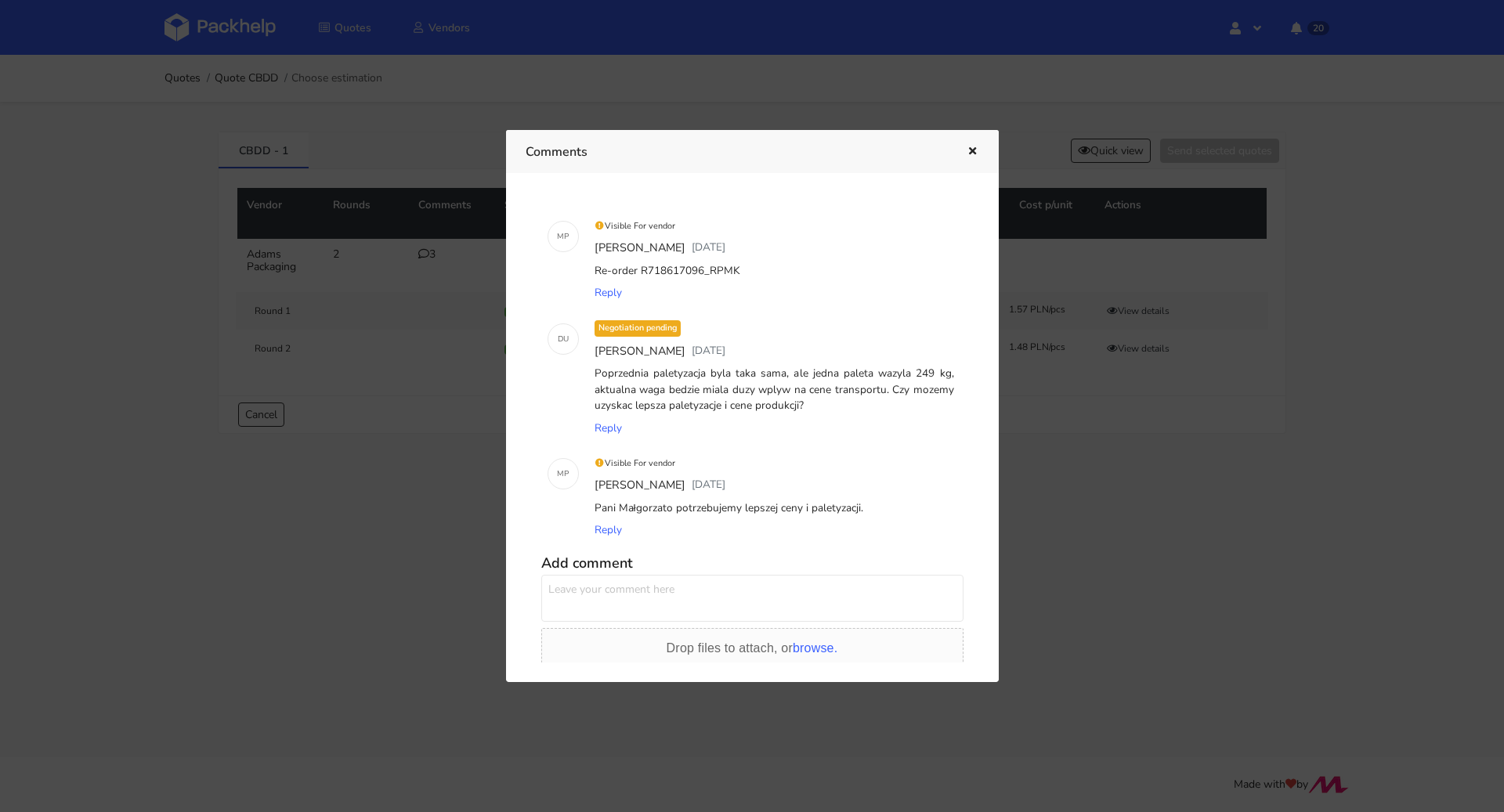
click at [470, 444] on div at bounding box center [752, 406] width 1504 height 812
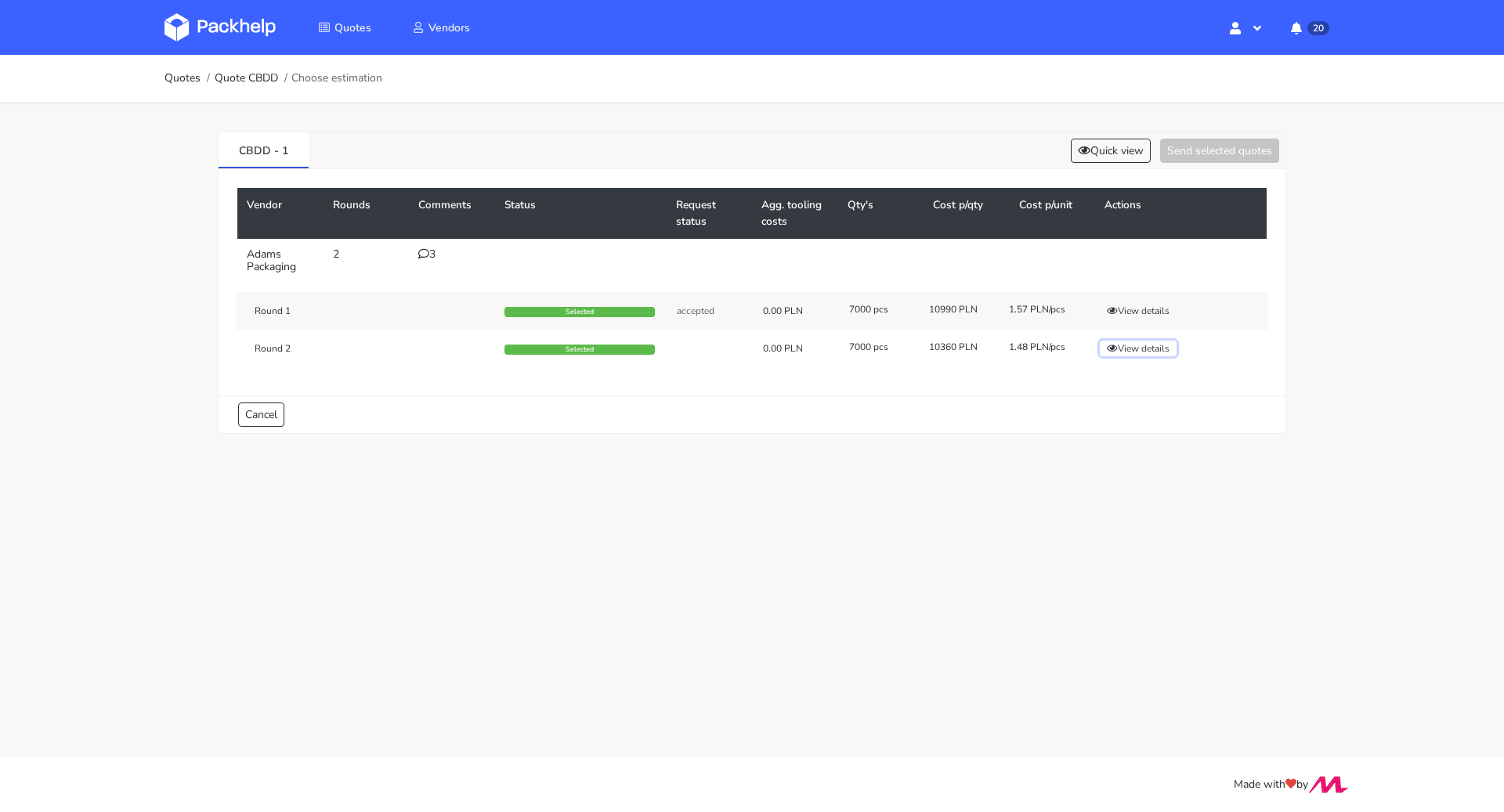
click at [1168, 348] on button "View details" at bounding box center [1138, 348] width 77 height 16
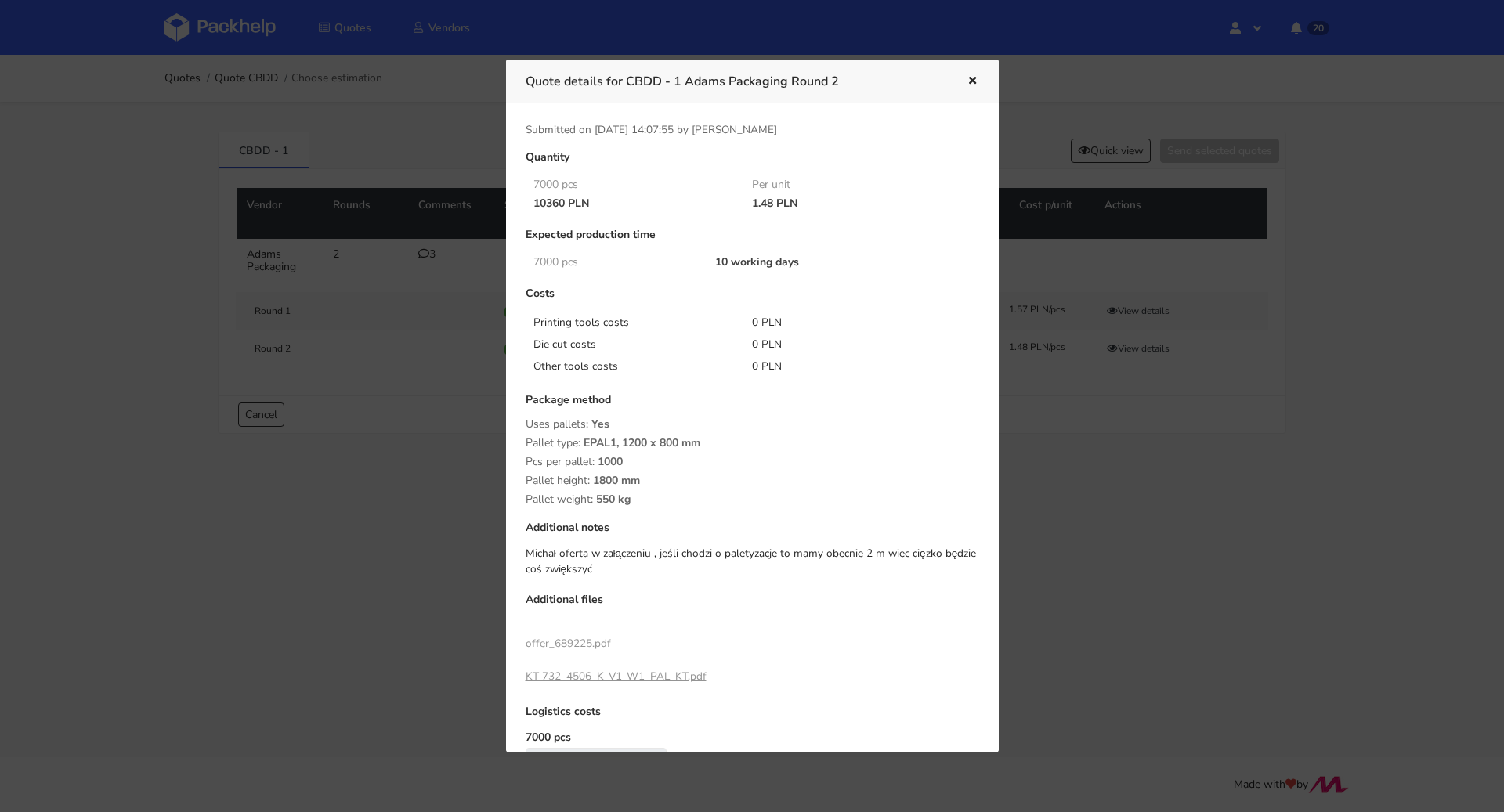
click at [655, 670] on link "KT 732_4506_K_V1_W1_PAL_KT.pdf" at bounding box center [615, 676] width 181 height 15
click at [598, 640] on link "offer_689225.pdf" at bounding box center [567, 643] width 85 height 15
click at [980, 74] on div "Quote details for CBDD - 1 Adams Packaging Round 2" at bounding box center [752, 81] width 492 height 43
click at [975, 76] on icon "button" at bounding box center [972, 81] width 13 height 11
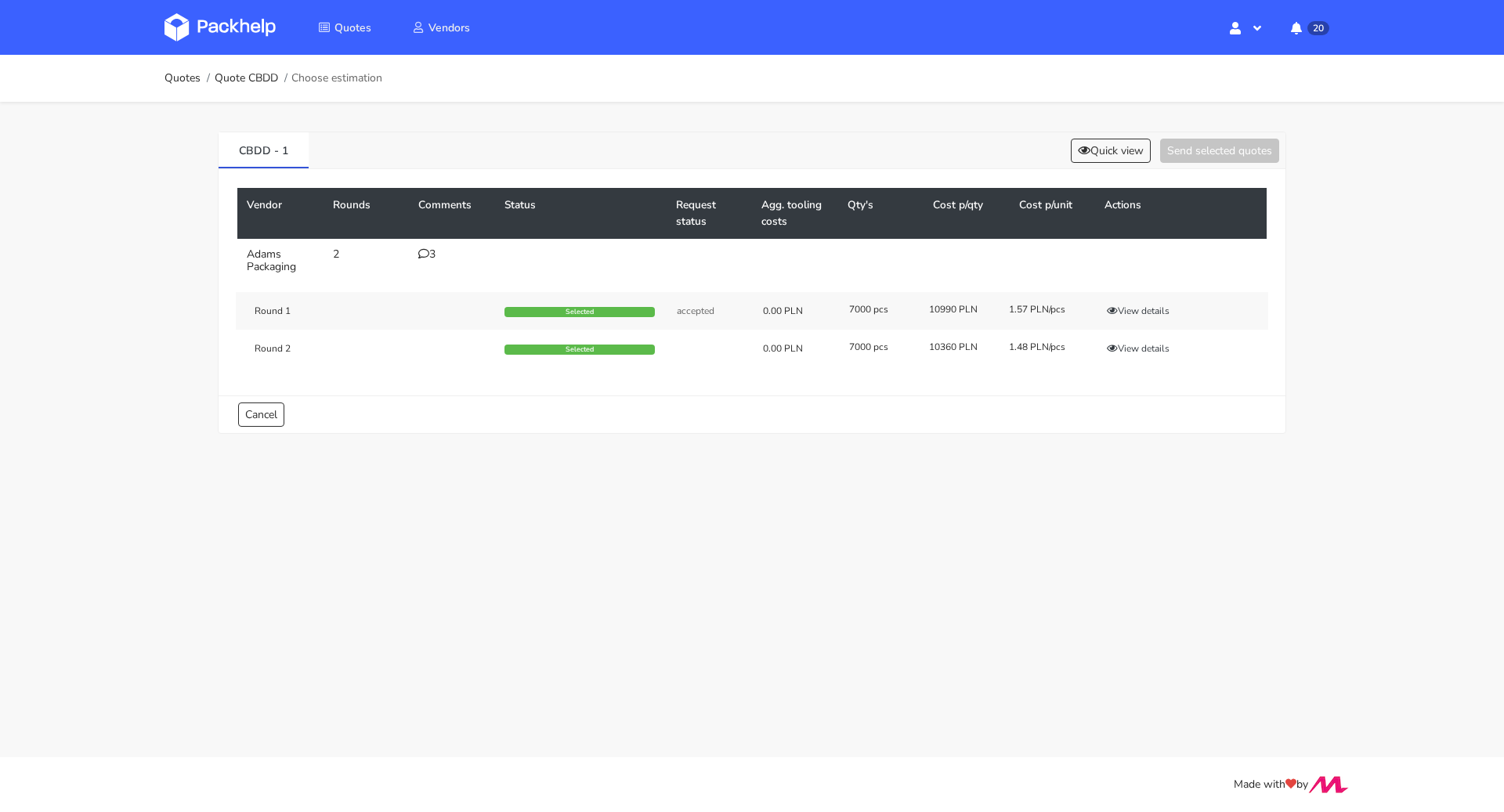
click at [416, 252] on td "3" at bounding box center [452, 260] width 86 height 44
click at [420, 252] on icon at bounding box center [424, 254] width 11 height 11
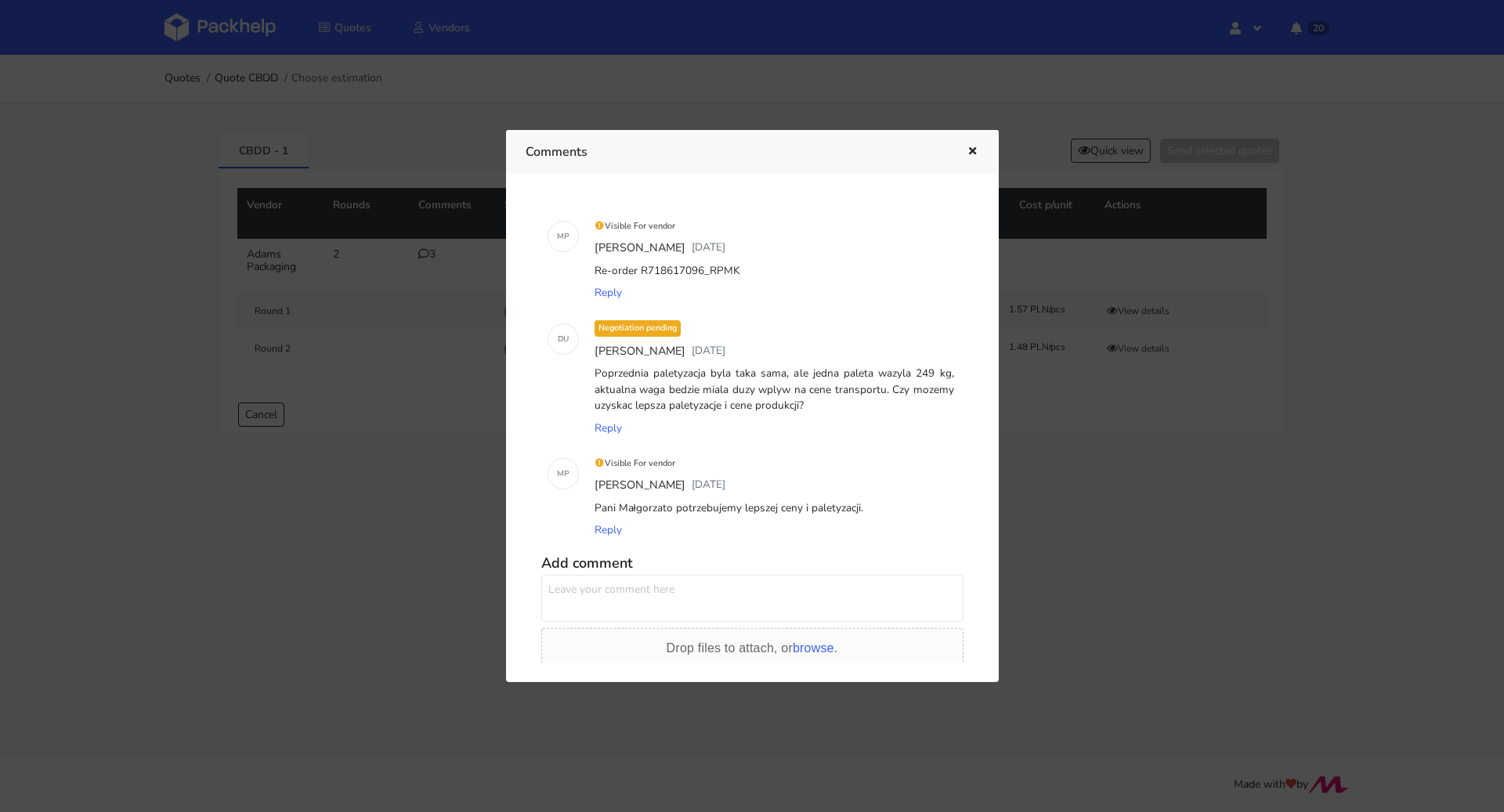
drag, startPoint x: 770, startPoint y: 270, endPoint x: 703, endPoint y: 269, distance: 67.0
click at [703, 269] on div "Re-order R718617096_RPMK" at bounding box center [774, 270] width 366 height 22
copy div "RPMK"
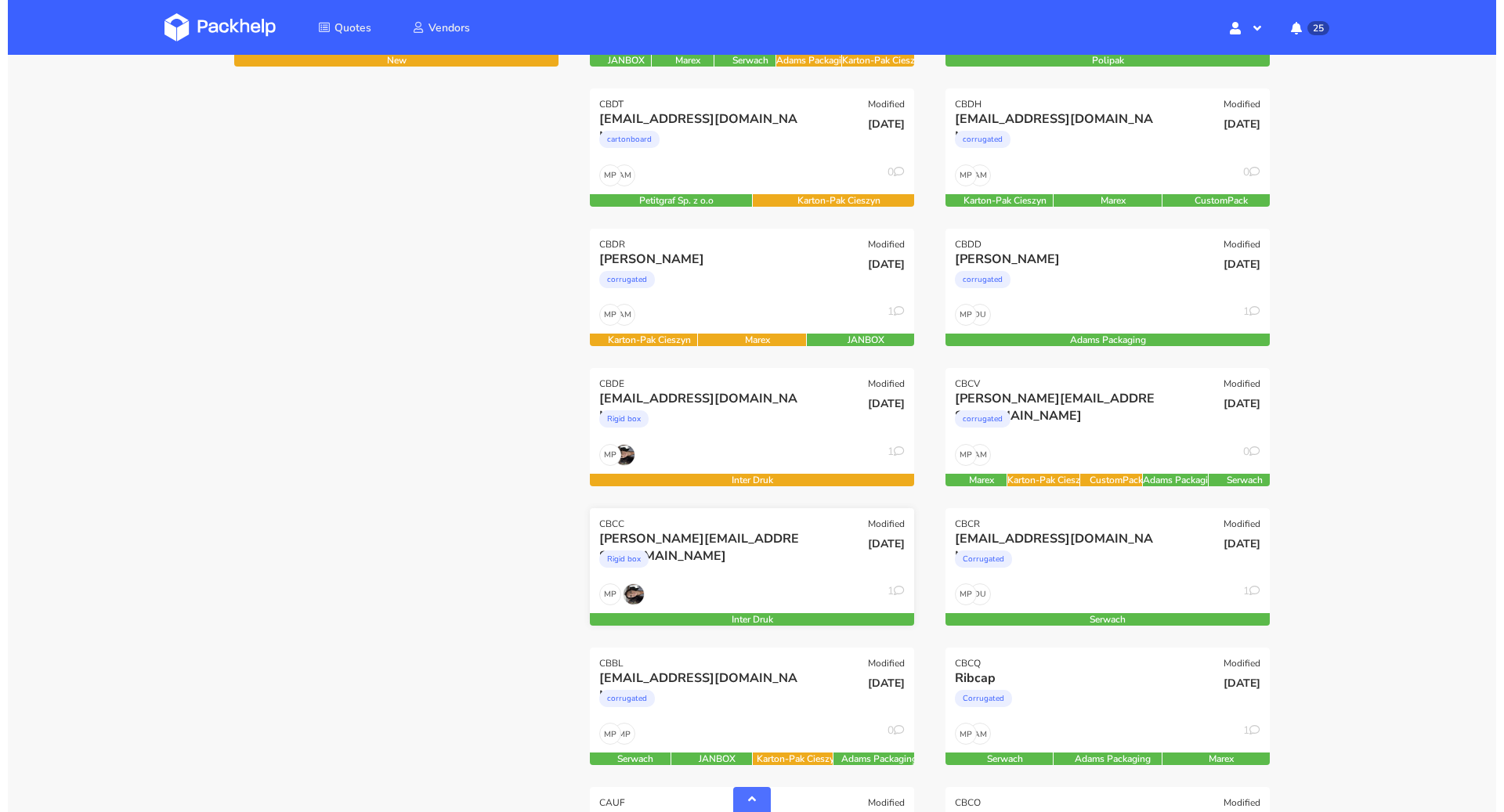
scroll to position [778, 0]
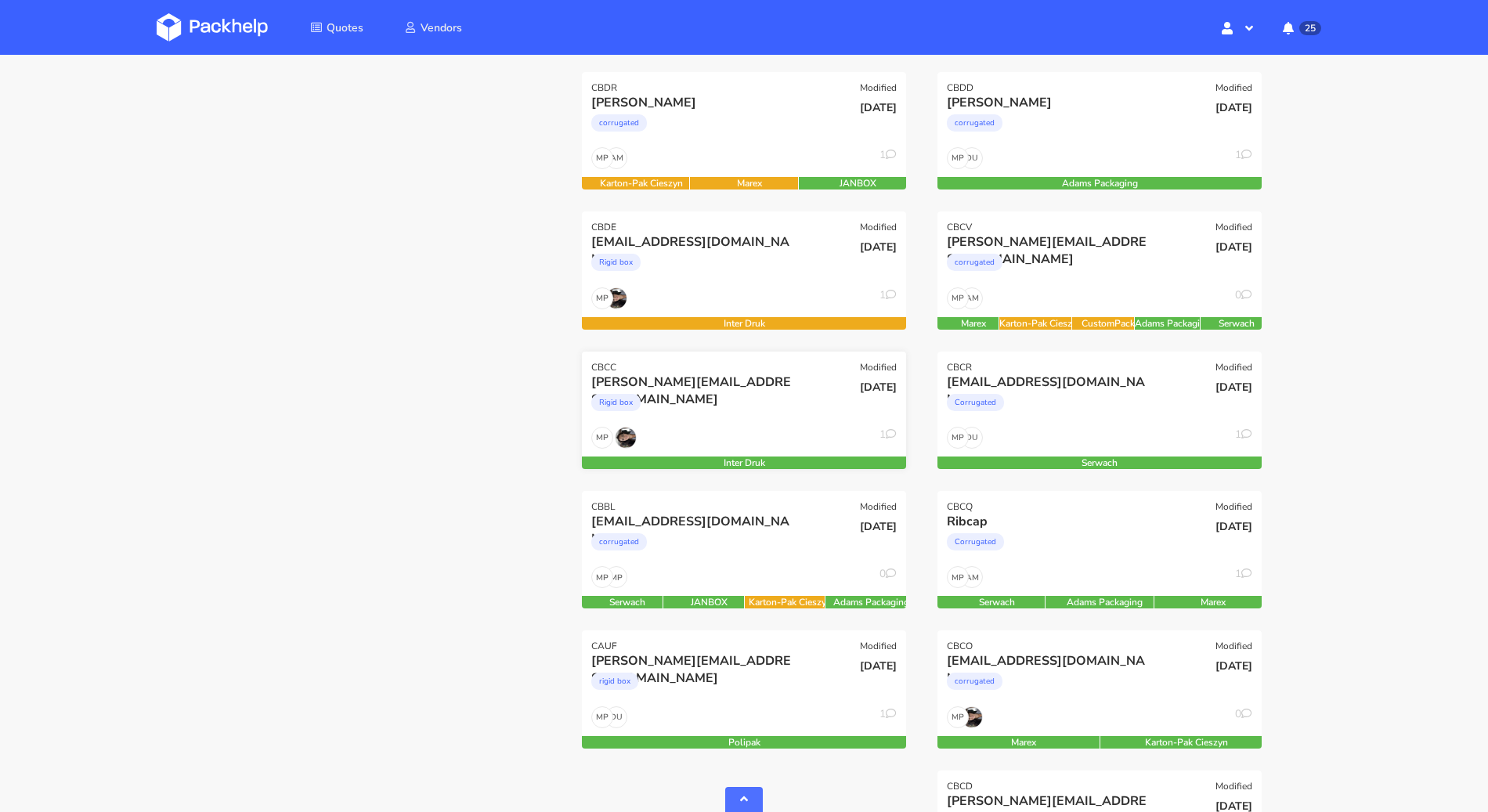
click at [752, 413] on div "Rigid box" at bounding box center [695, 406] width 208 height 31
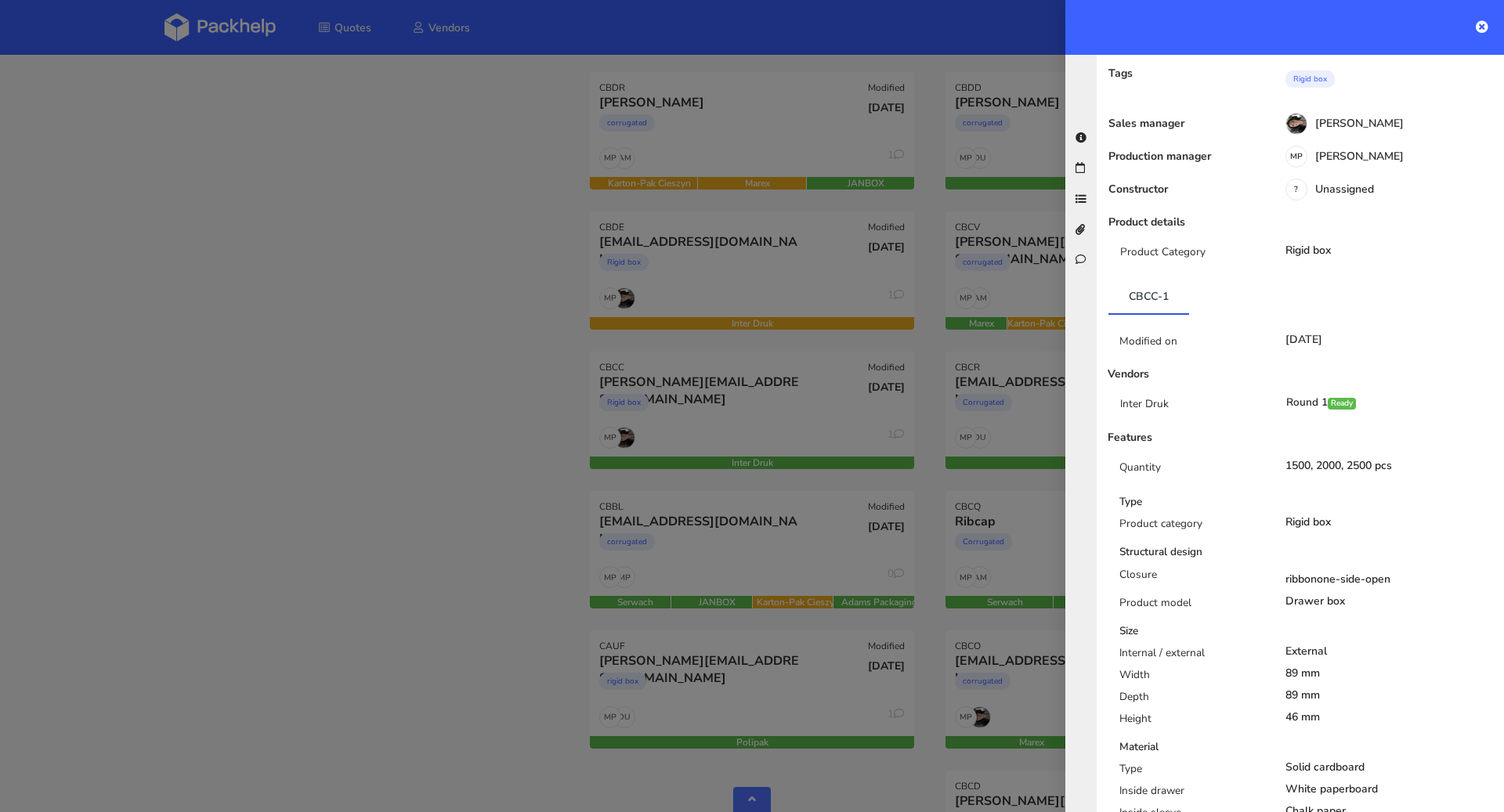
scroll to position [0, 0]
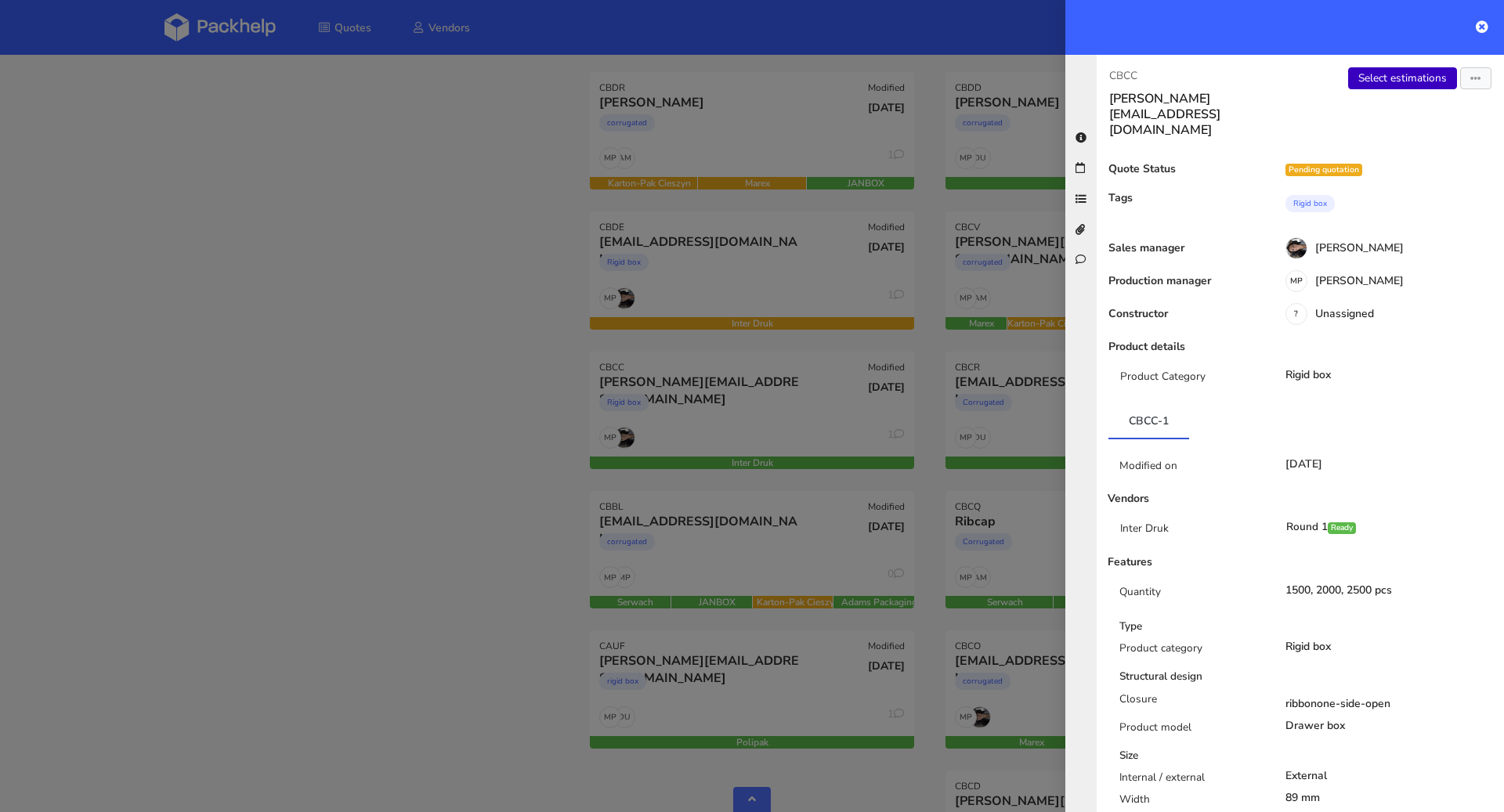
click at [1391, 80] on link "Select estimations" at bounding box center [1402, 78] width 109 height 22
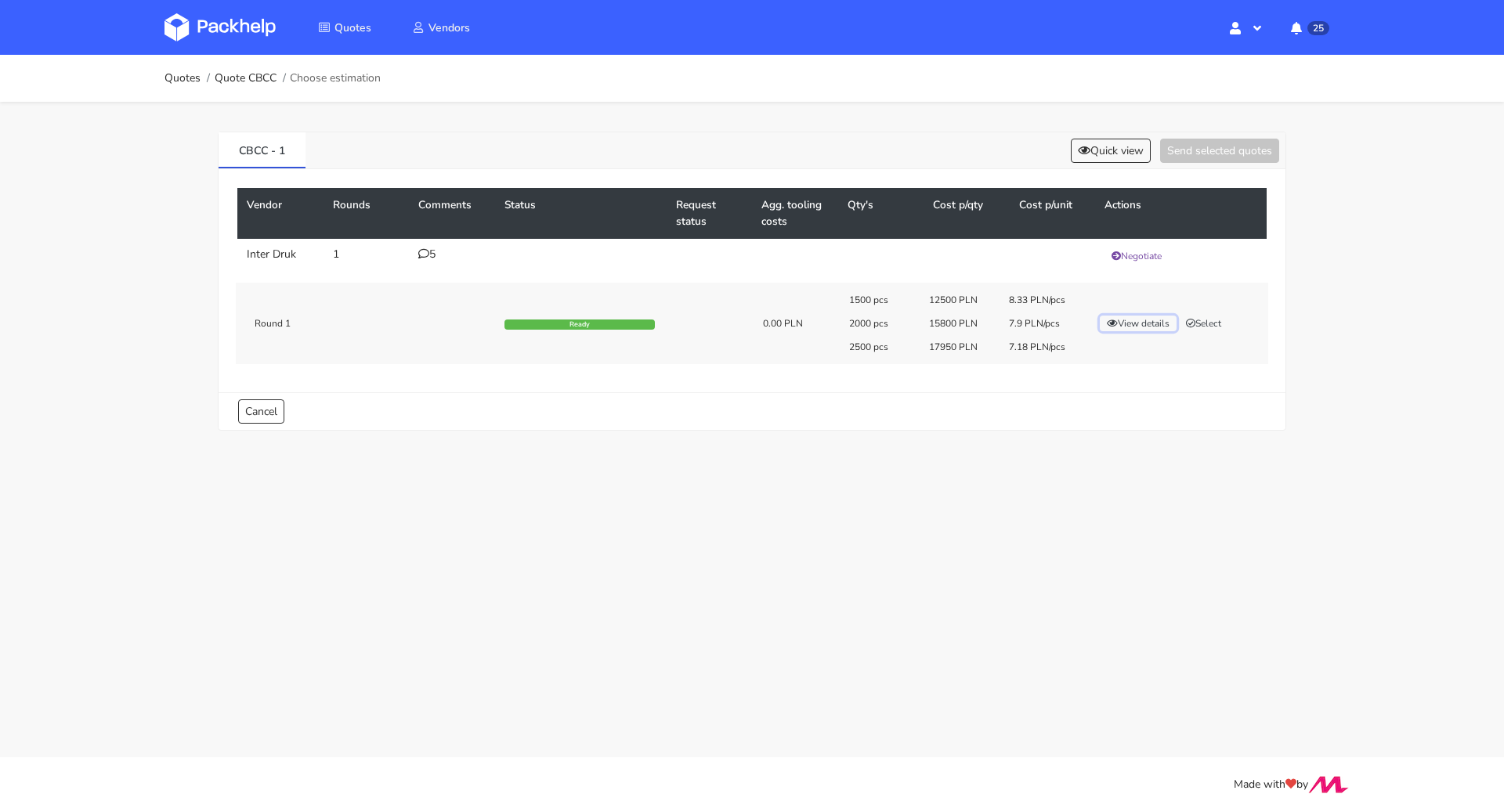
click at [1138, 325] on button "View details" at bounding box center [1138, 323] width 77 height 16
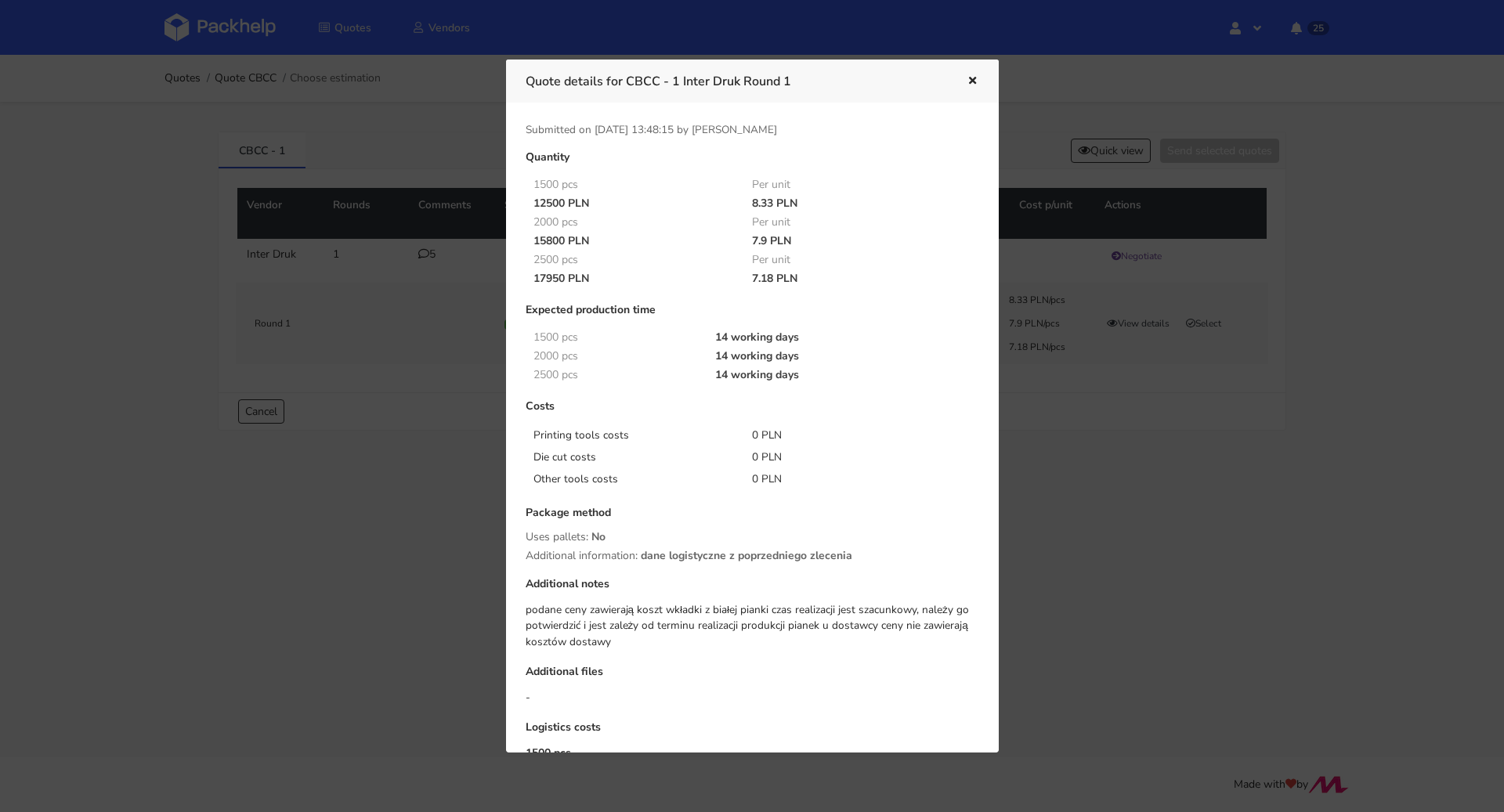
click at [973, 76] on icon "button" at bounding box center [972, 81] width 13 height 11
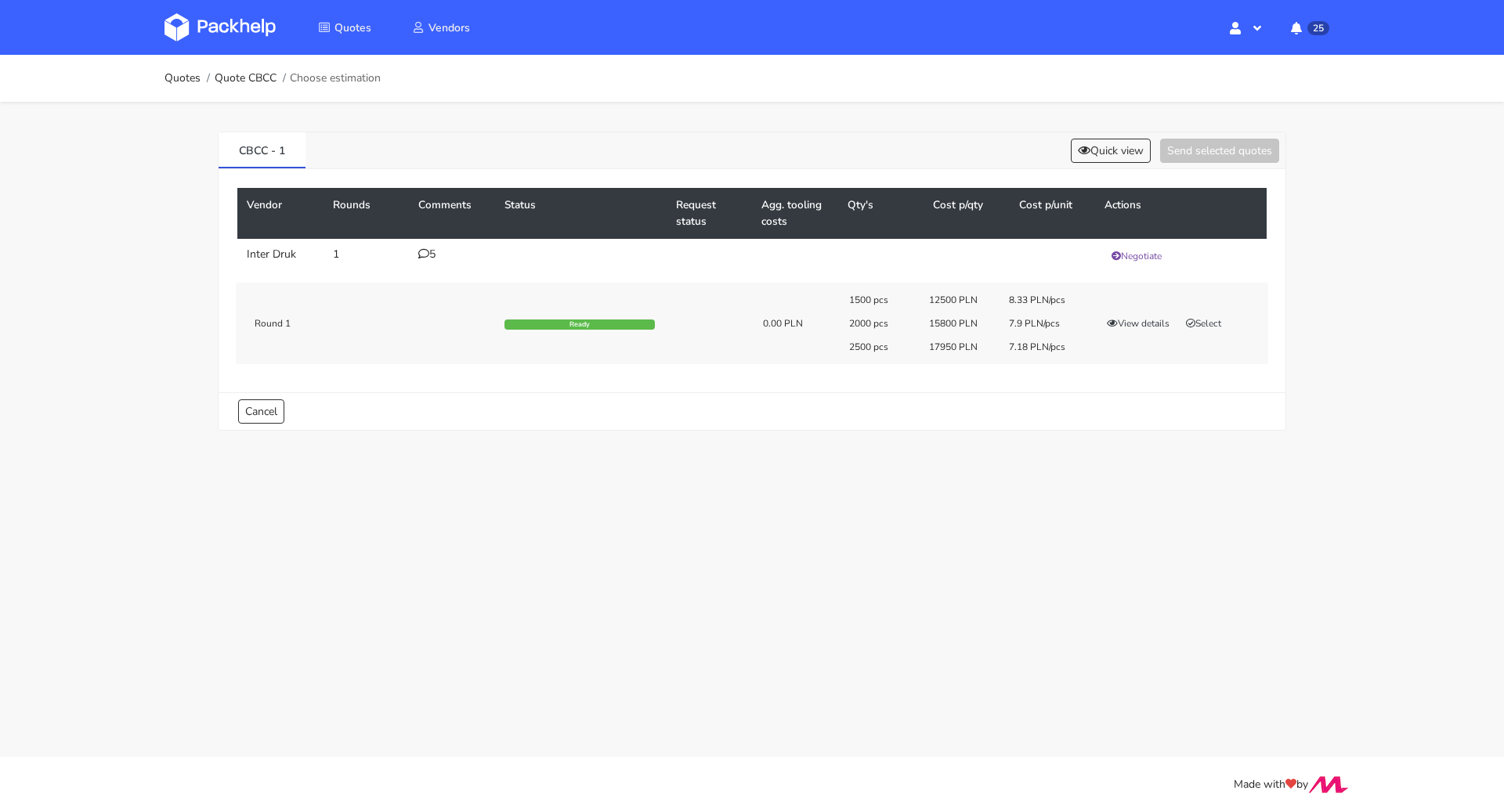
click at [420, 252] on icon at bounding box center [424, 254] width 11 height 11
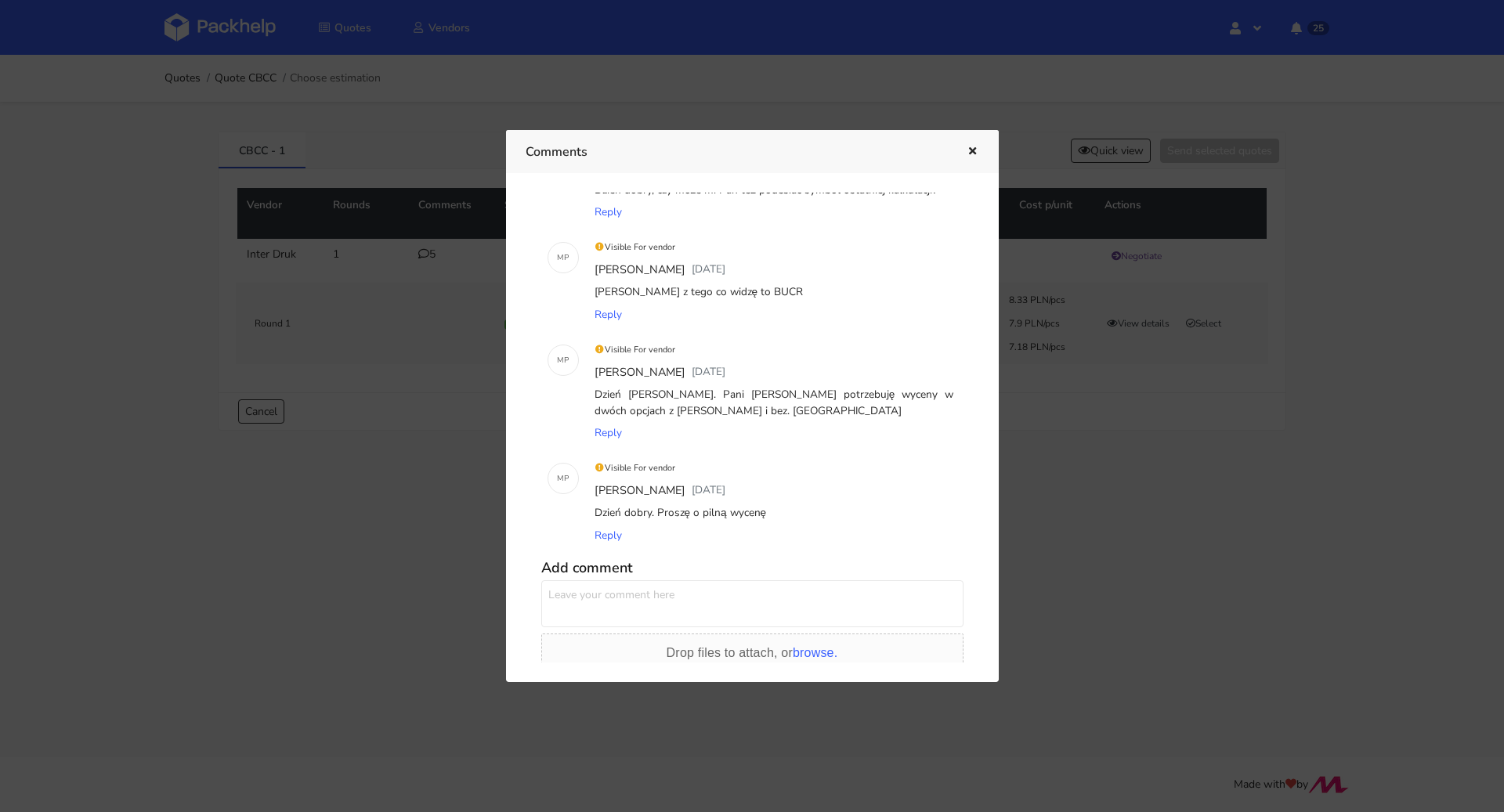
scroll to position [31, 0]
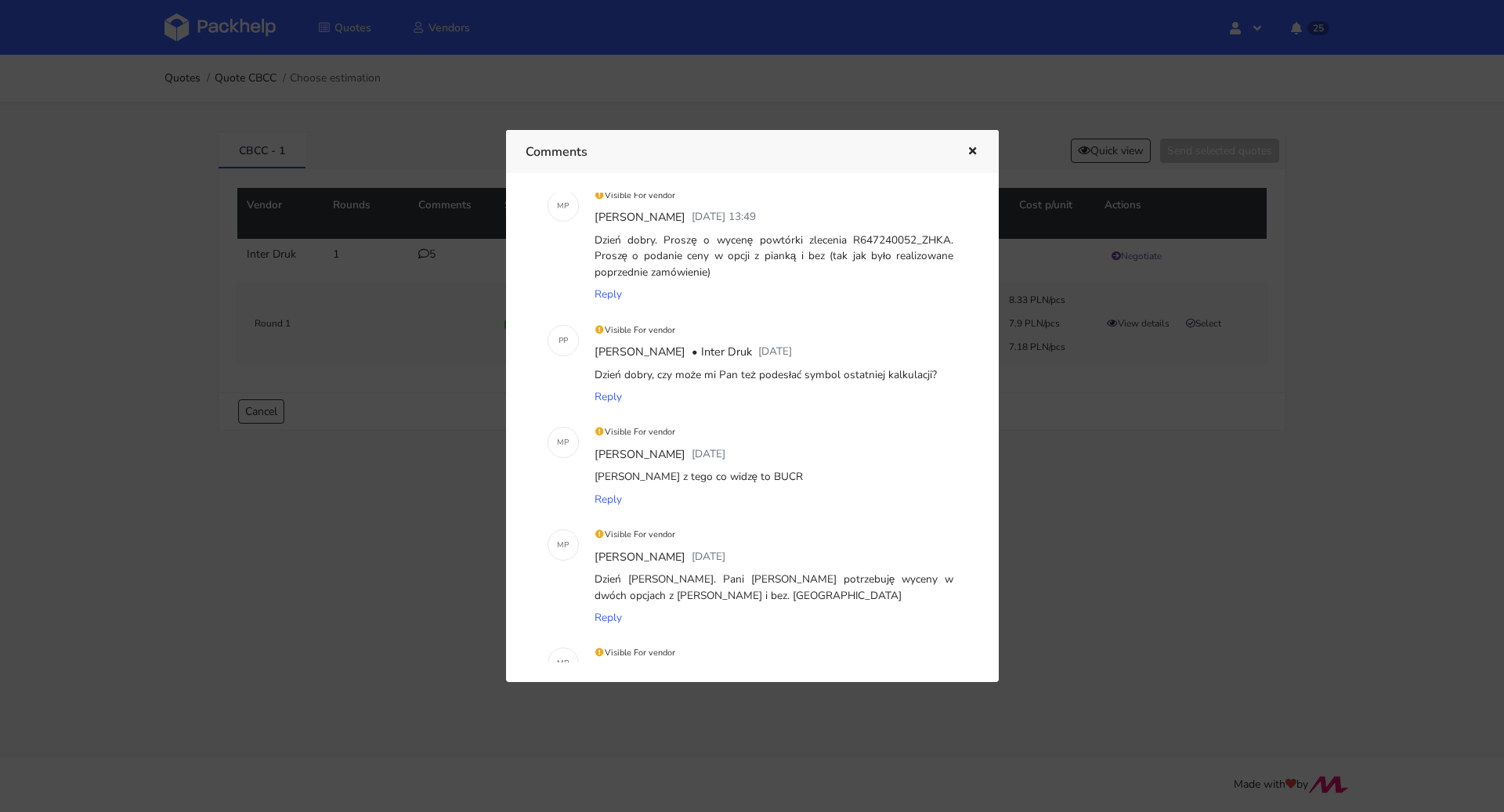
click at [967, 152] on icon "button" at bounding box center [972, 152] width 13 height 11
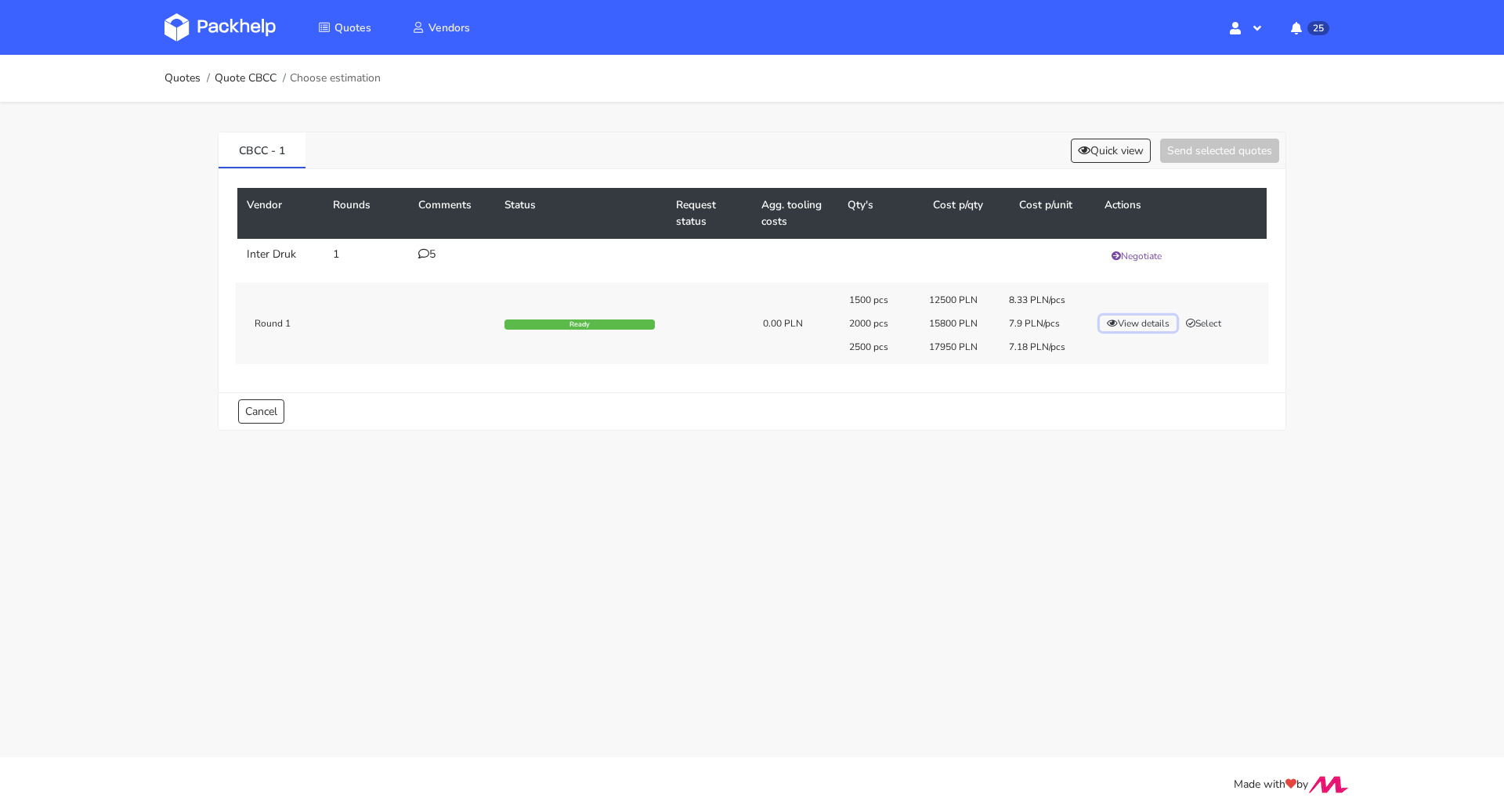
click at [1120, 321] on button "View details" at bounding box center [1138, 323] width 77 height 16
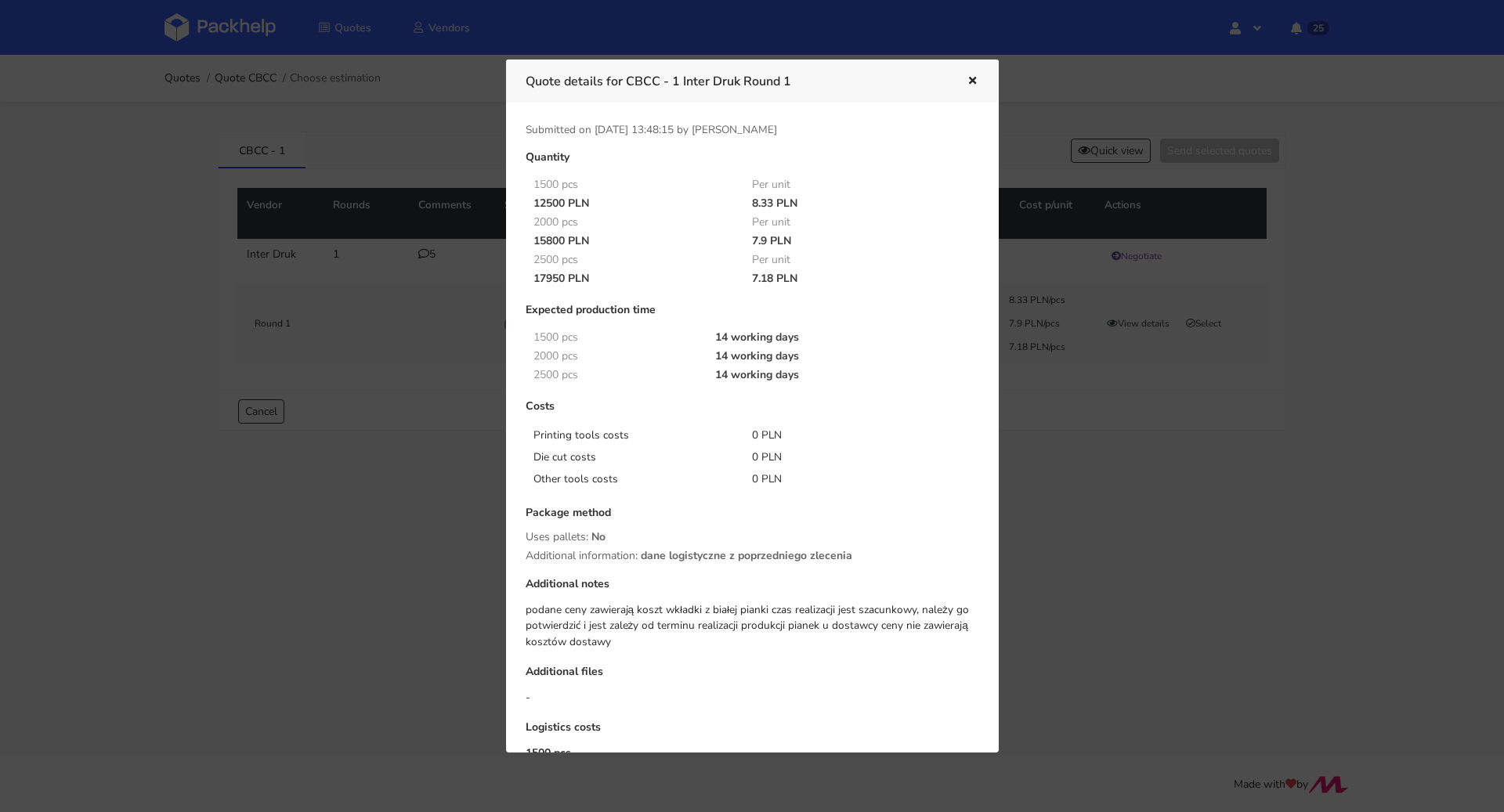
click at [976, 84] on icon "button" at bounding box center [972, 81] width 13 height 11
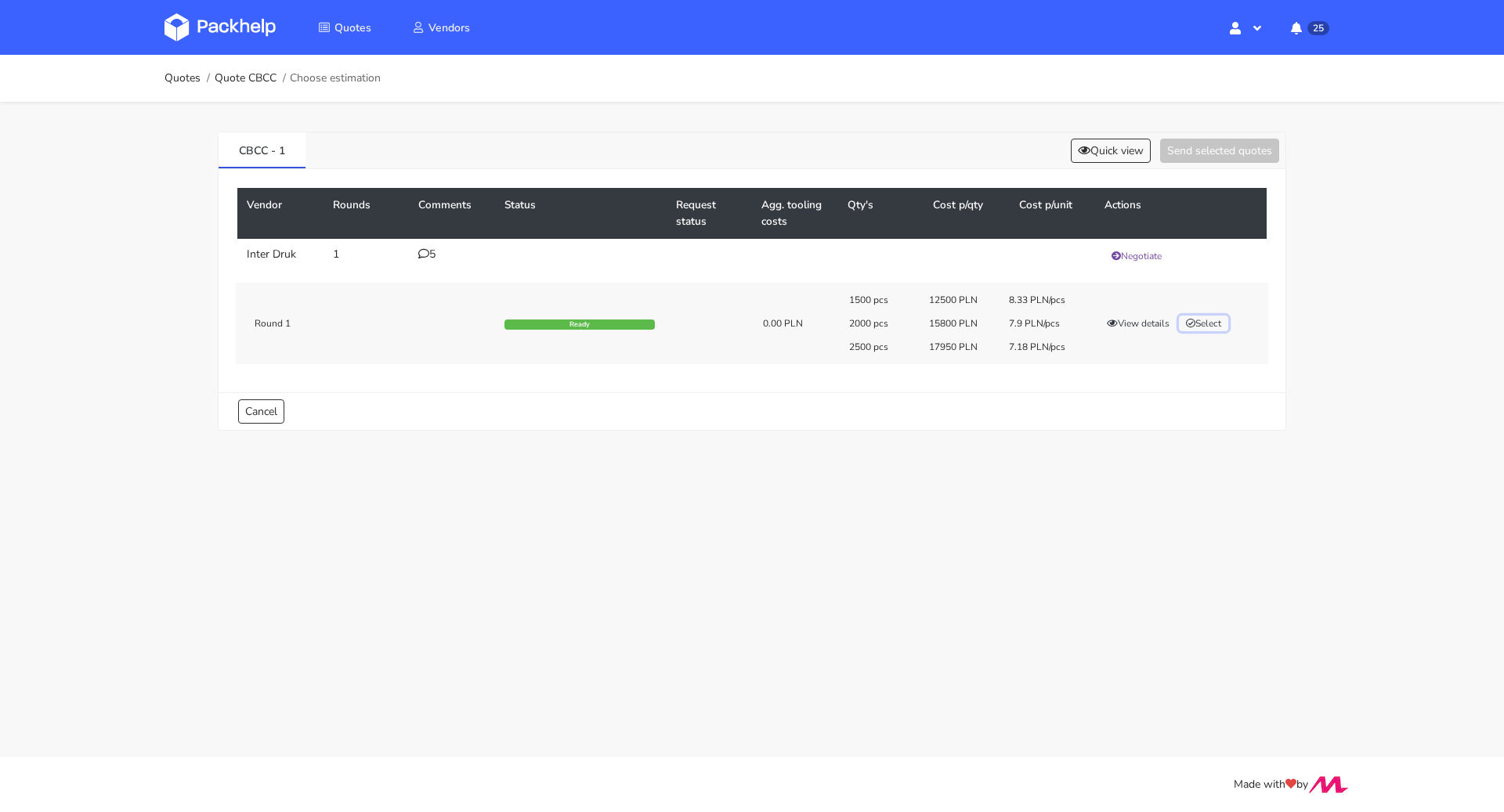
click at [1219, 322] on button "Select" at bounding box center [1203, 323] width 50 height 16
click at [1203, 143] on button "Send selected quotes ( 1 )" at bounding box center [1208, 151] width 141 height 24
click at [187, 80] on link "Quotes" at bounding box center [183, 78] width 36 height 12
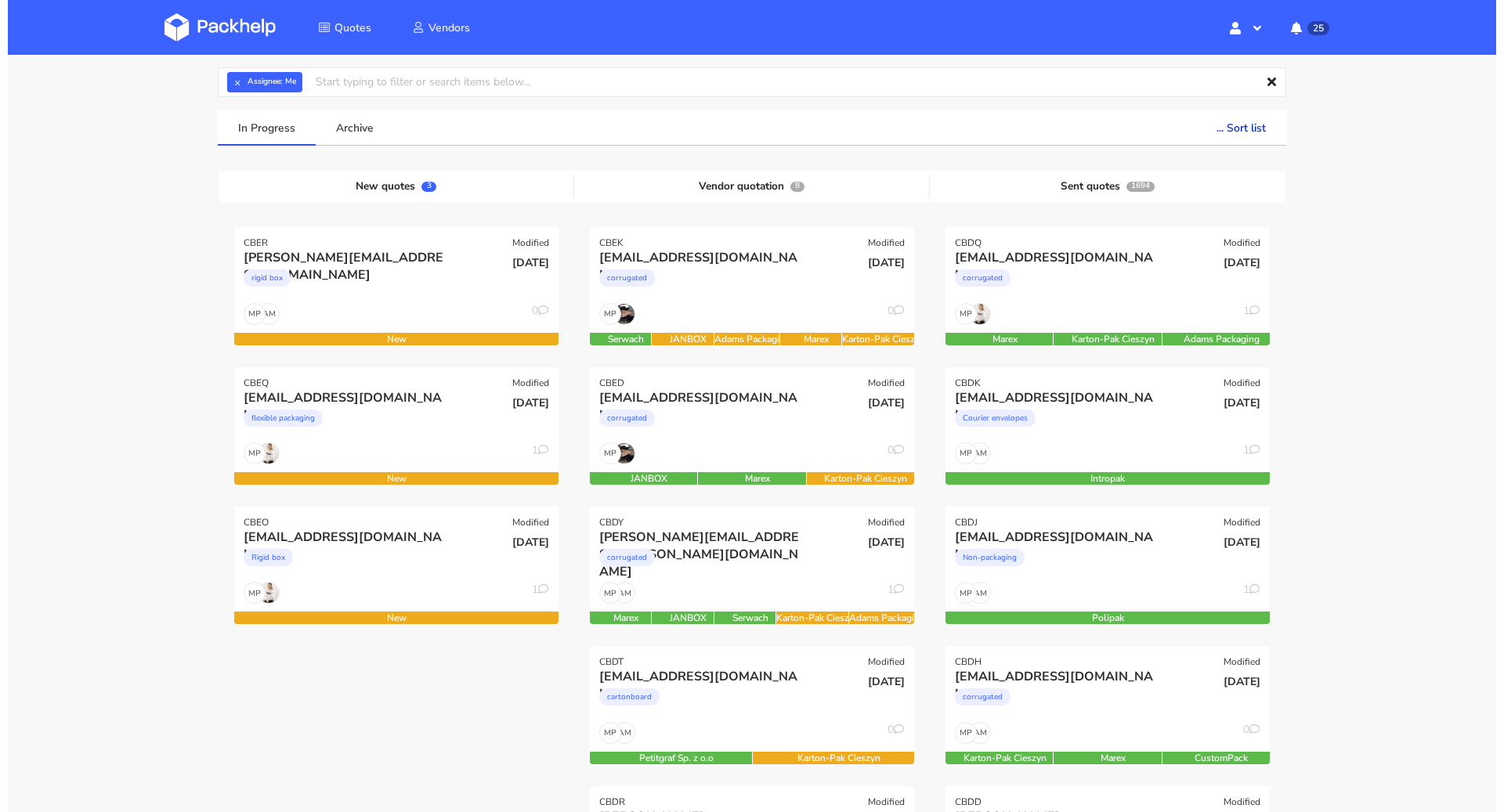
scroll to position [55, 0]
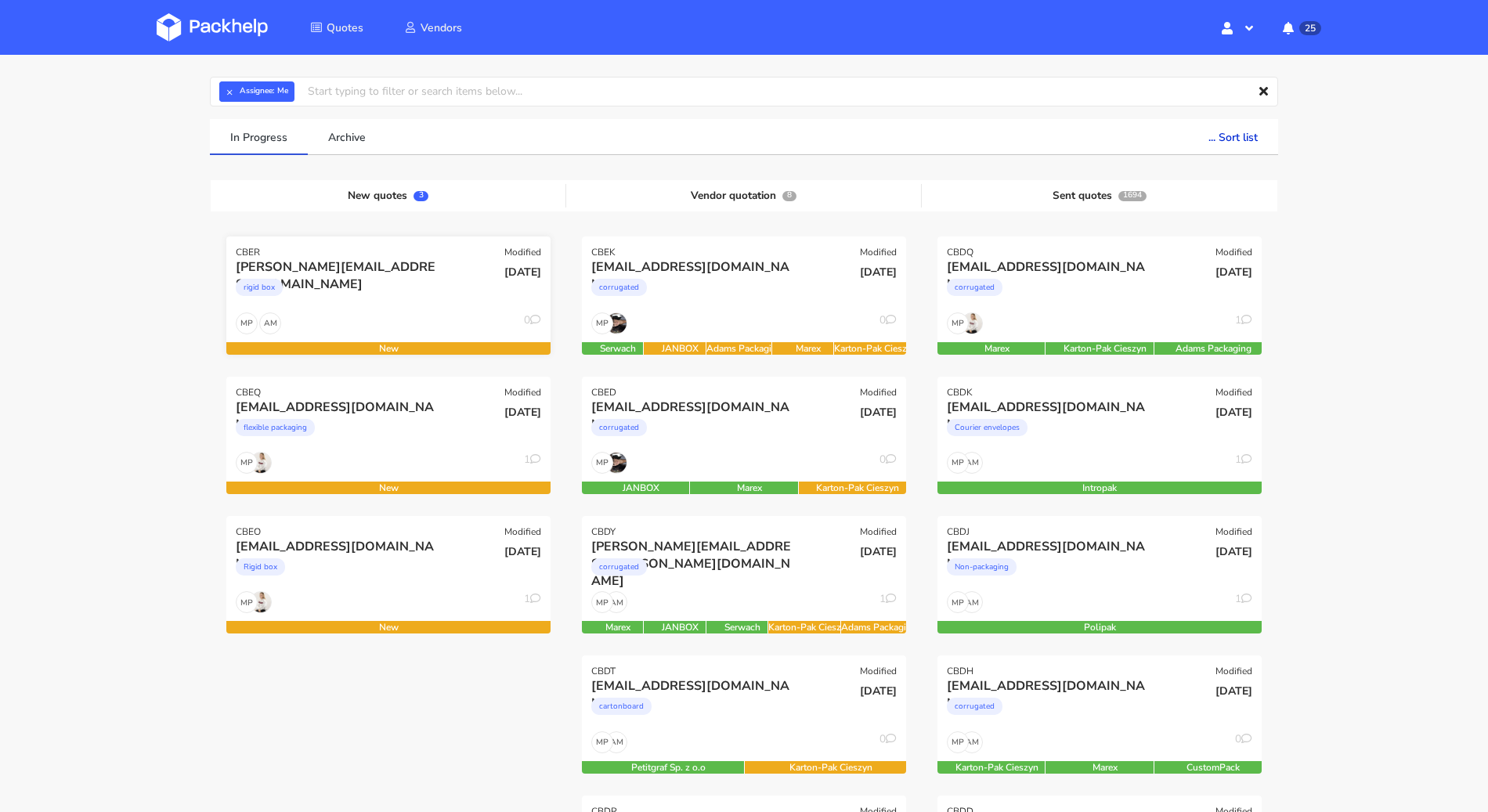
click at [362, 300] on div "rigid box" at bounding box center [340, 291] width 208 height 31
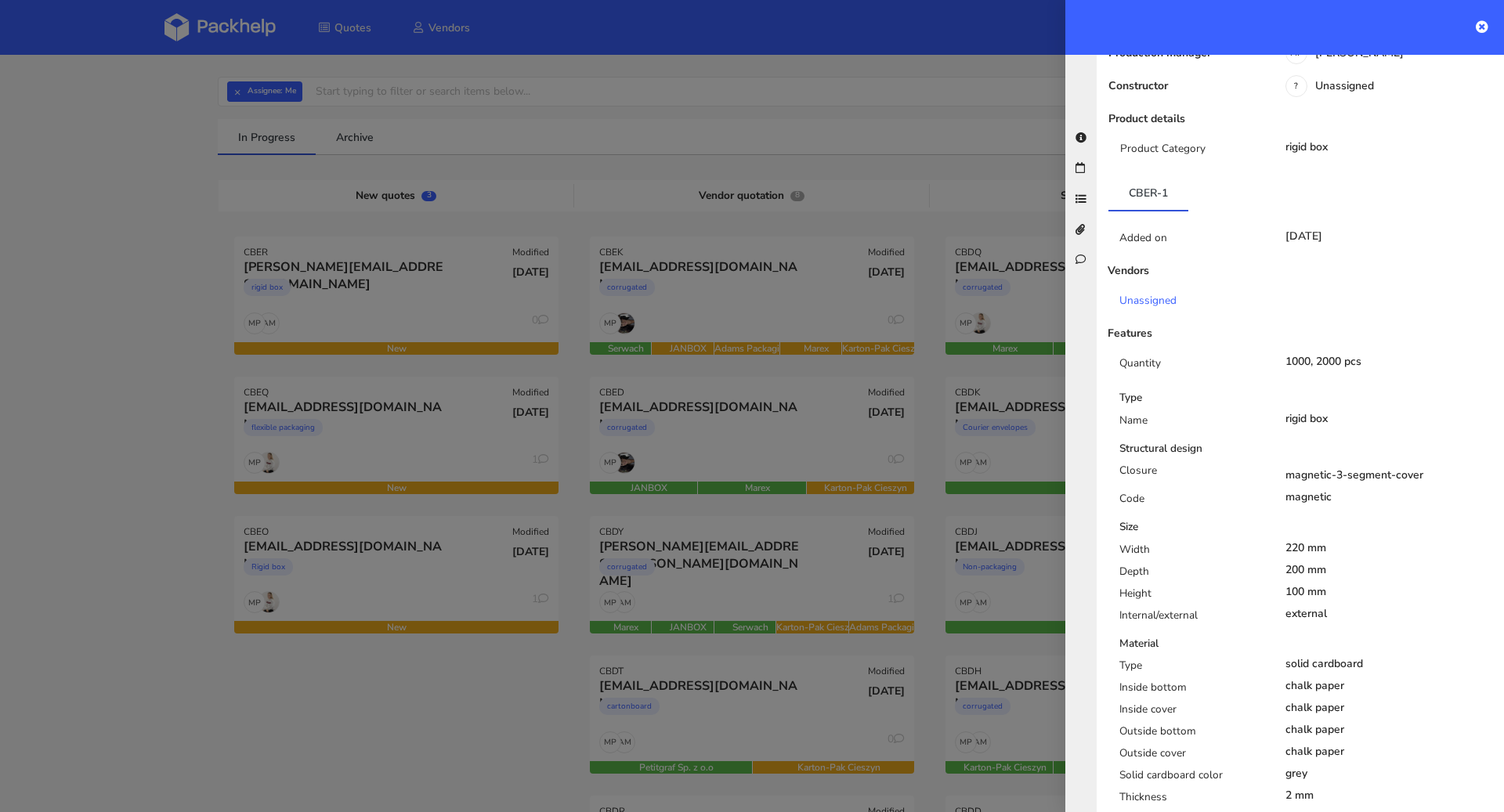
scroll to position [0, 0]
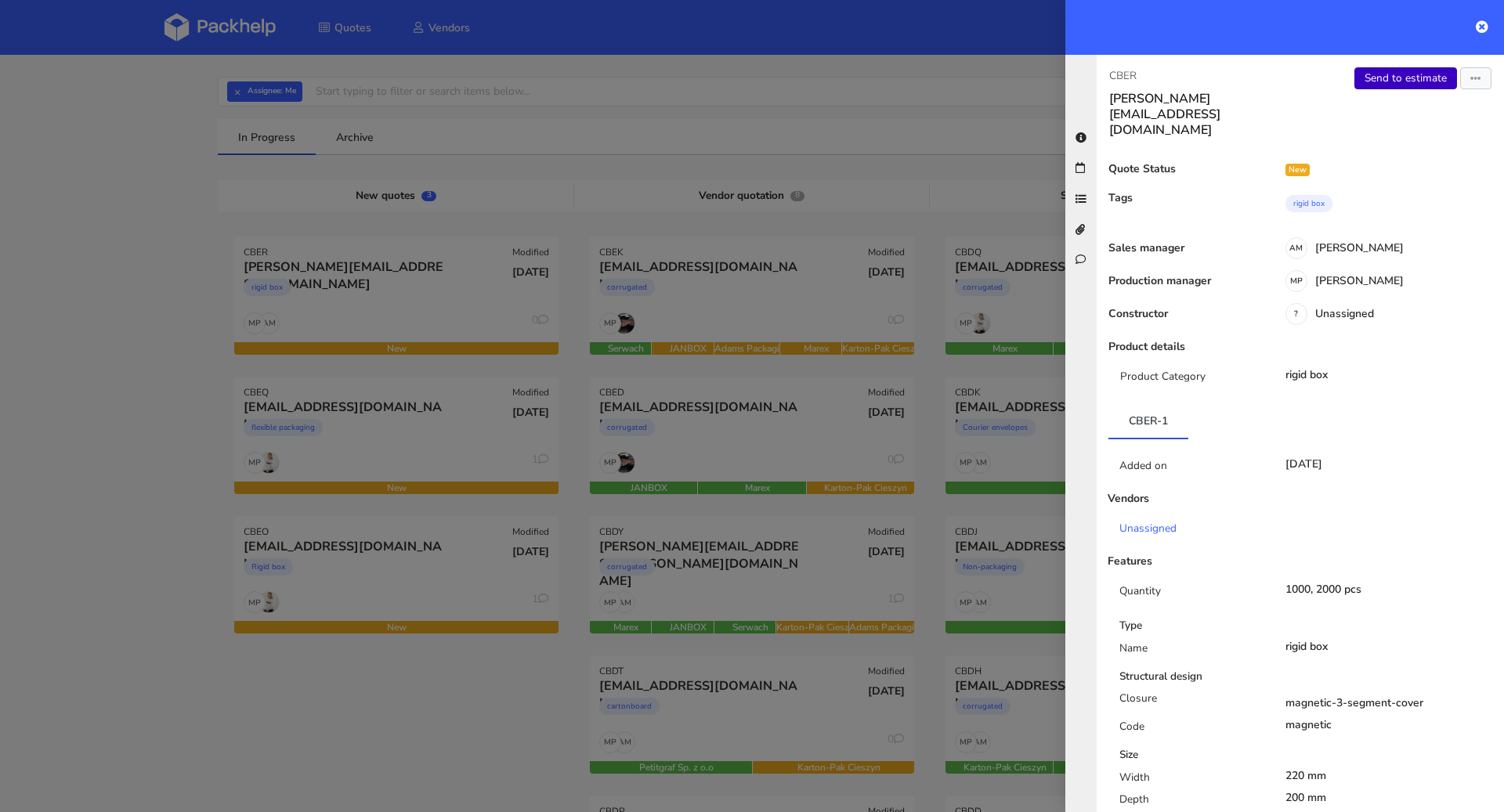
click at [1404, 83] on link "Send to estimate" at bounding box center [1406, 78] width 103 height 22
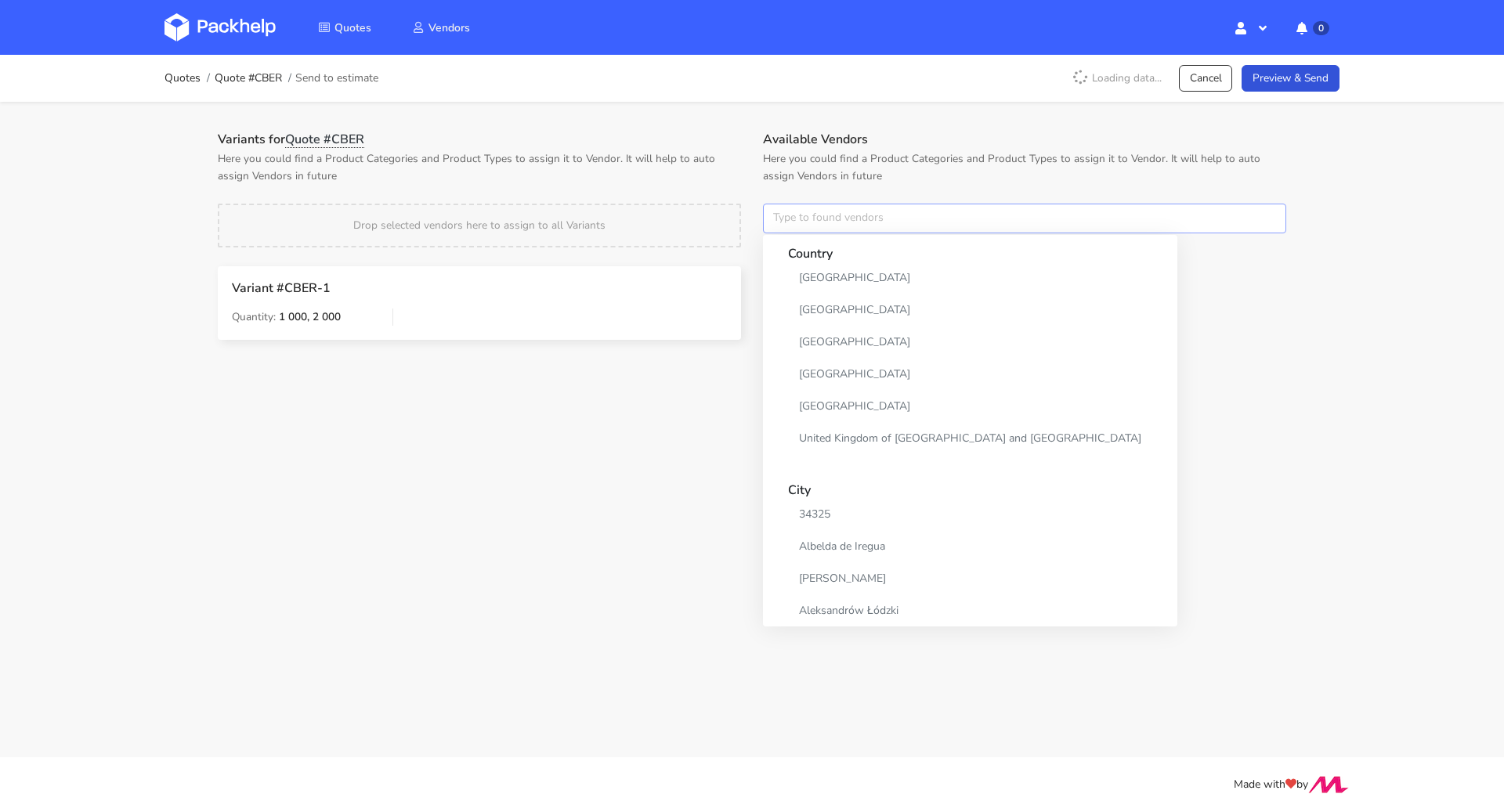
click at [838, 223] on input "text" at bounding box center [1024, 219] width 523 height 30
type input "o"
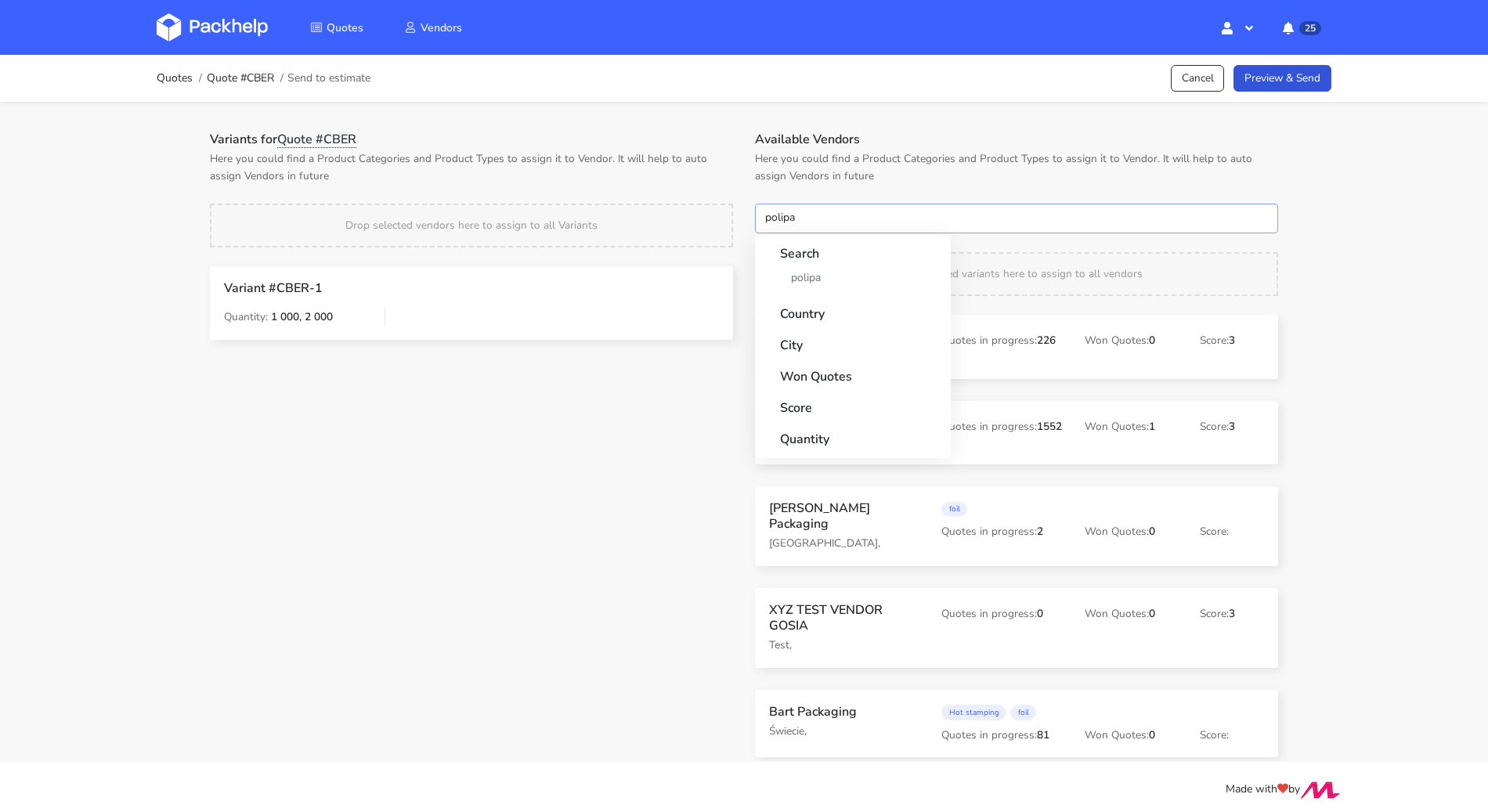
type input "polipak"
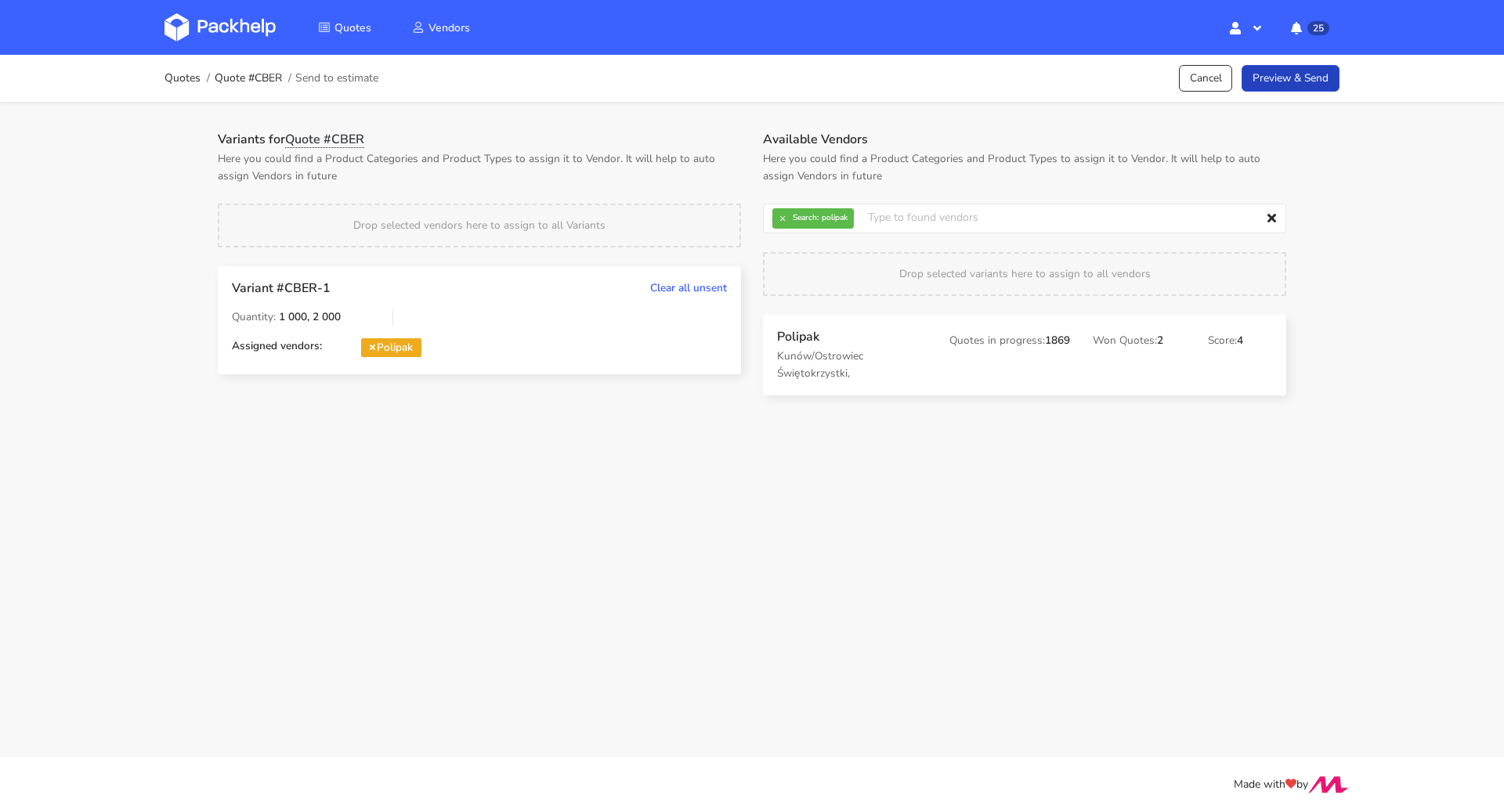
click at [1305, 88] on link "Preview & Send" at bounding box center [1290, 78] width 98 height 27
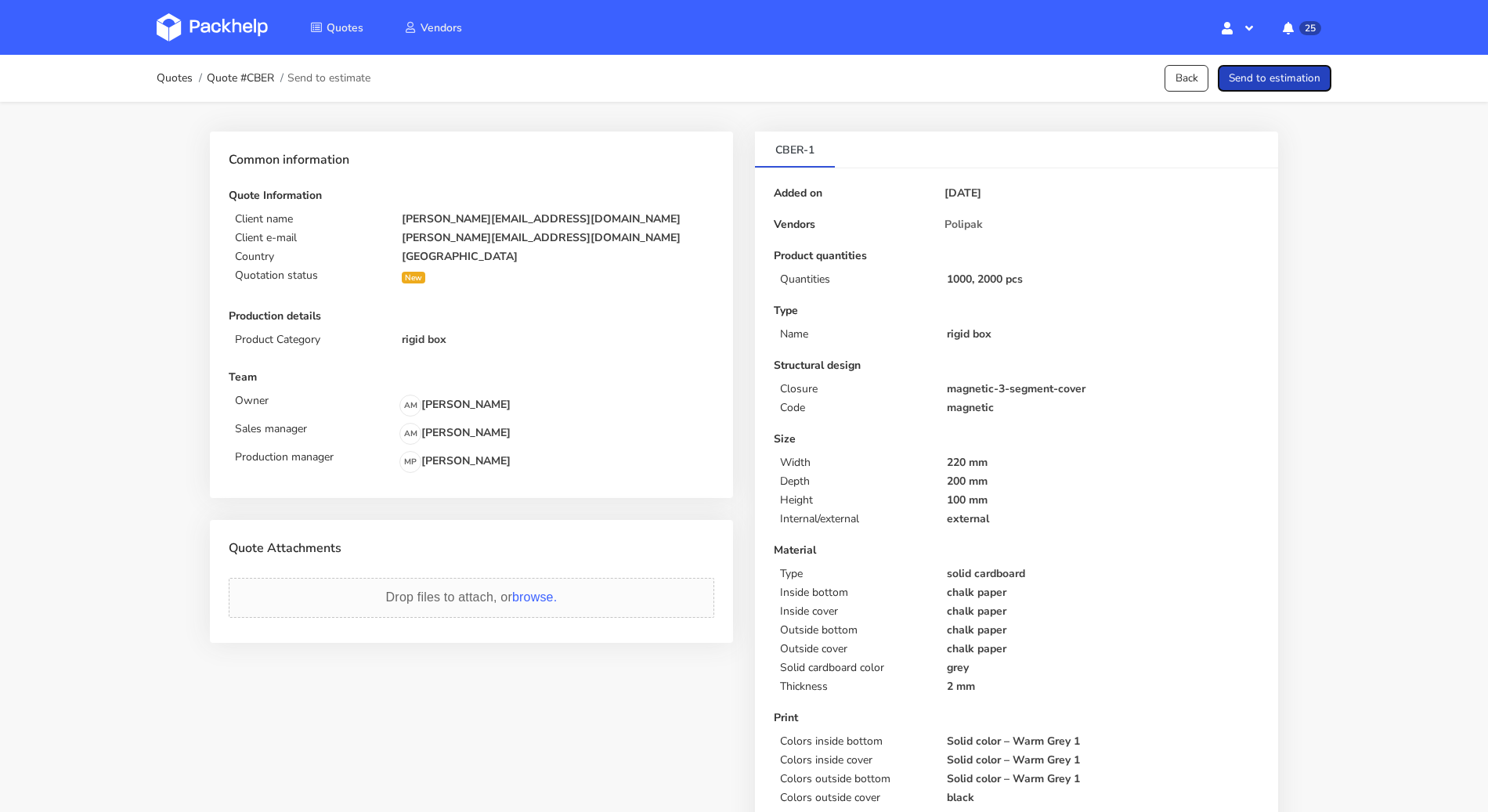
click at [1305, 88] on button "Send to estimation" at bounding box center [1274, 78] width 113 height 27
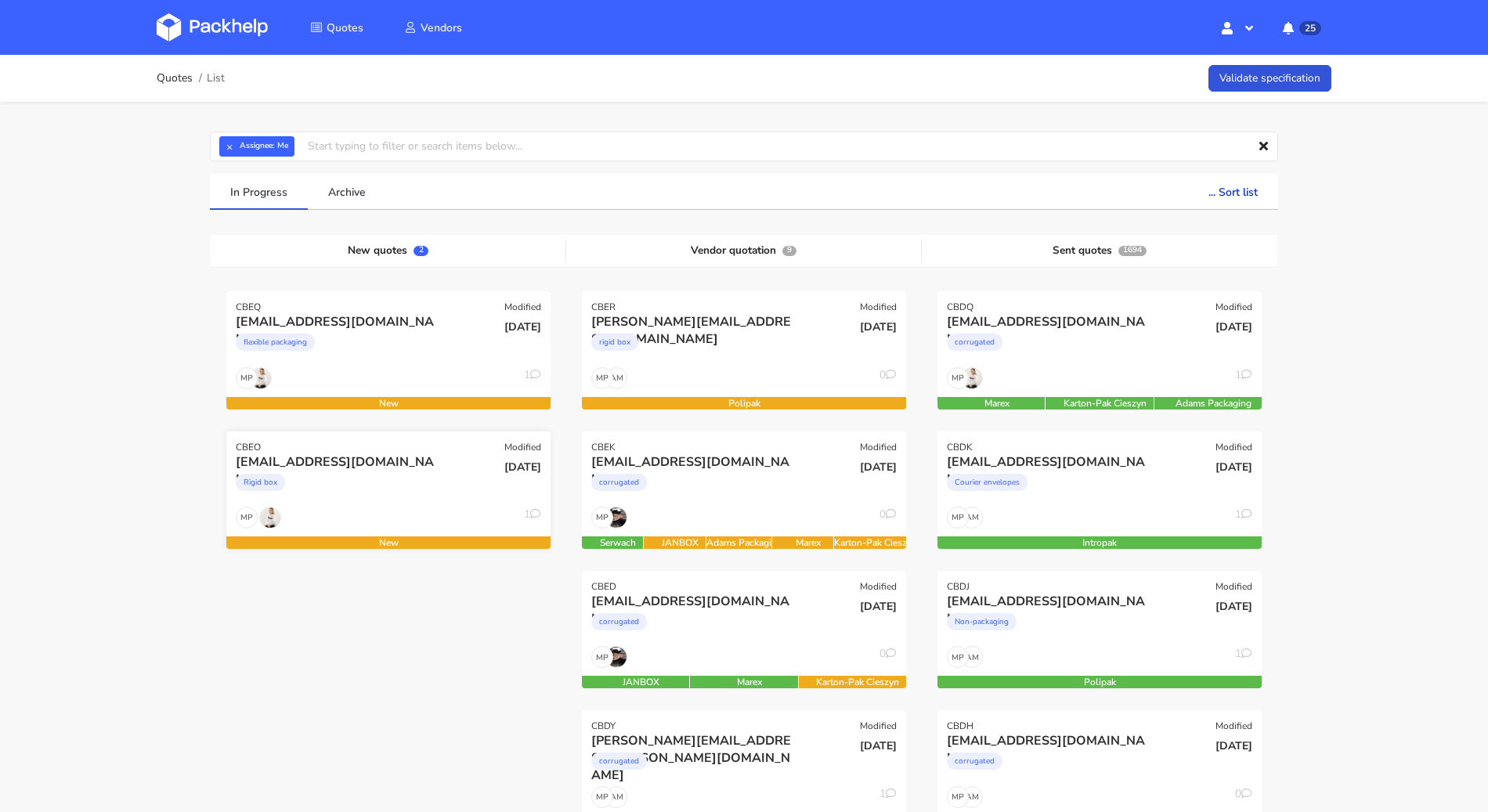
click at [333, 484] on div "Rigid box" at bounding box center [340, 486] width 208 height 31
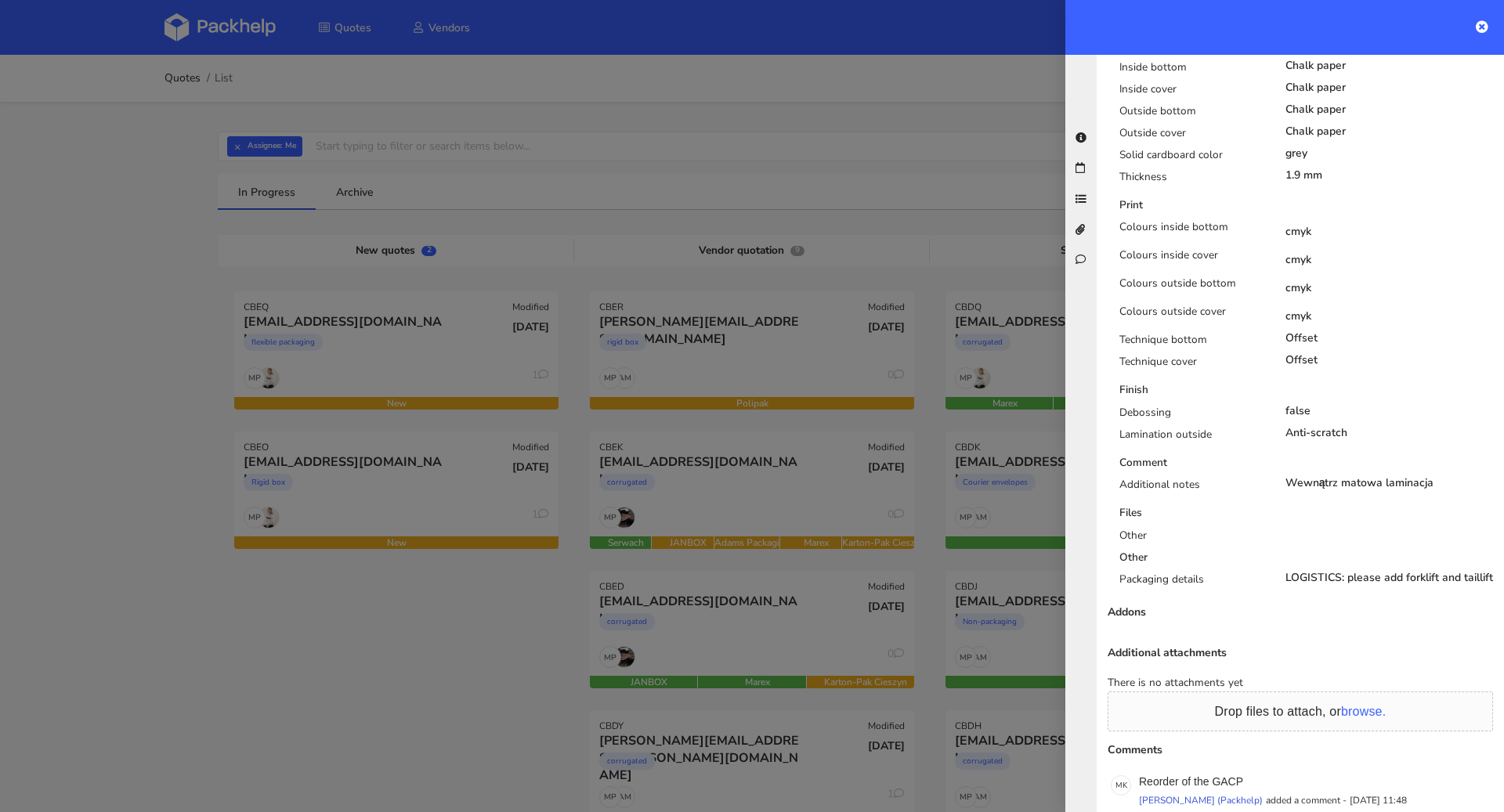
scroll to position [983, 0]
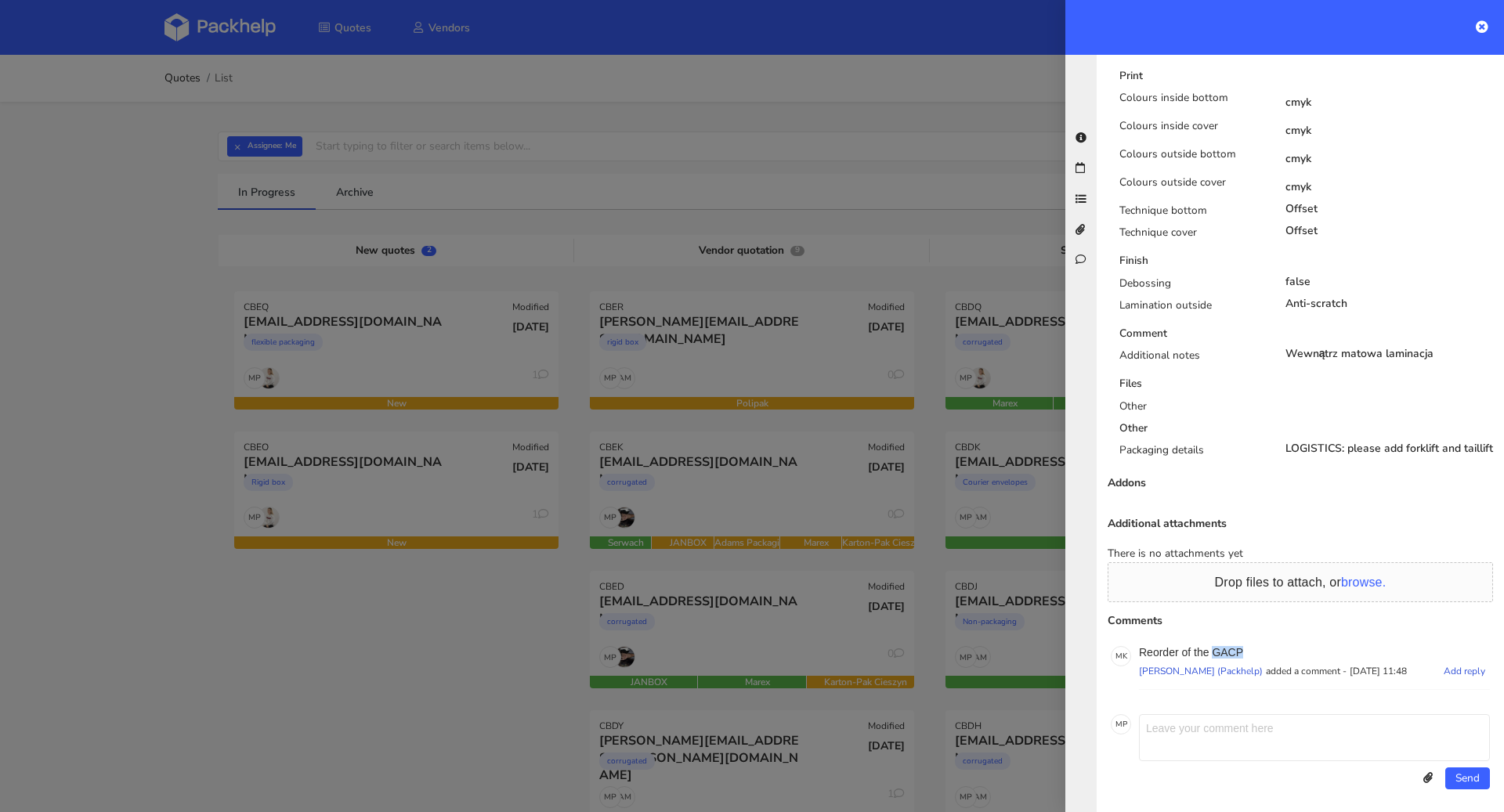
drag, startPoint x: 1260, startPoint y: 646, endPoint x: 1215, endPoint y: 653, distance: 45.5
click at [1215, 653] on p "Reorder of the GACP" at bounding box center [1314, 651] width 351 height 12
copy p "GACP"
click at [723, 401] on div at bounding box center [752, 406] width 1504 height 812
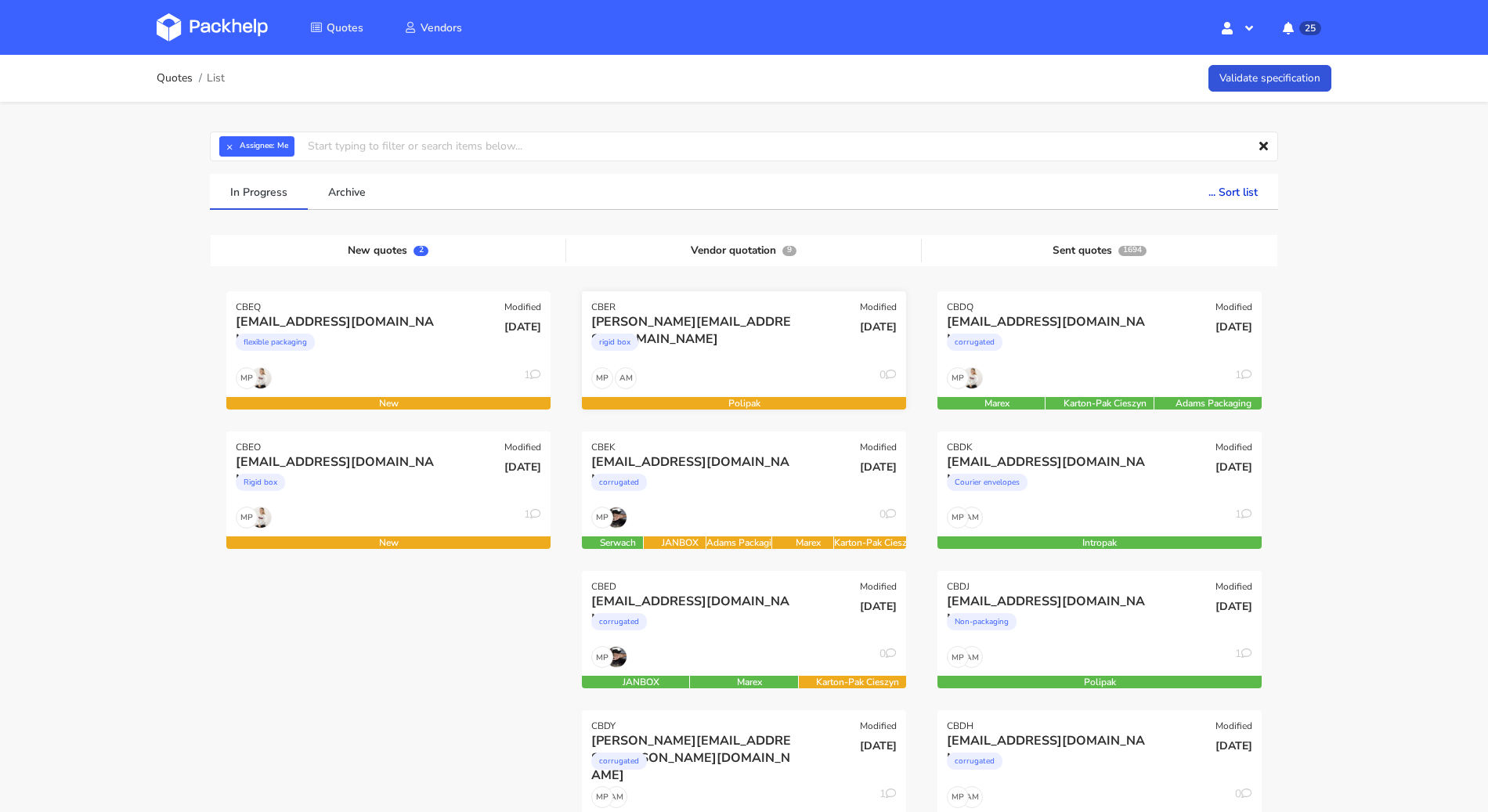
click at [767, 352] on div "rigid box" at bounding box center [695, 345] width 208 height 31
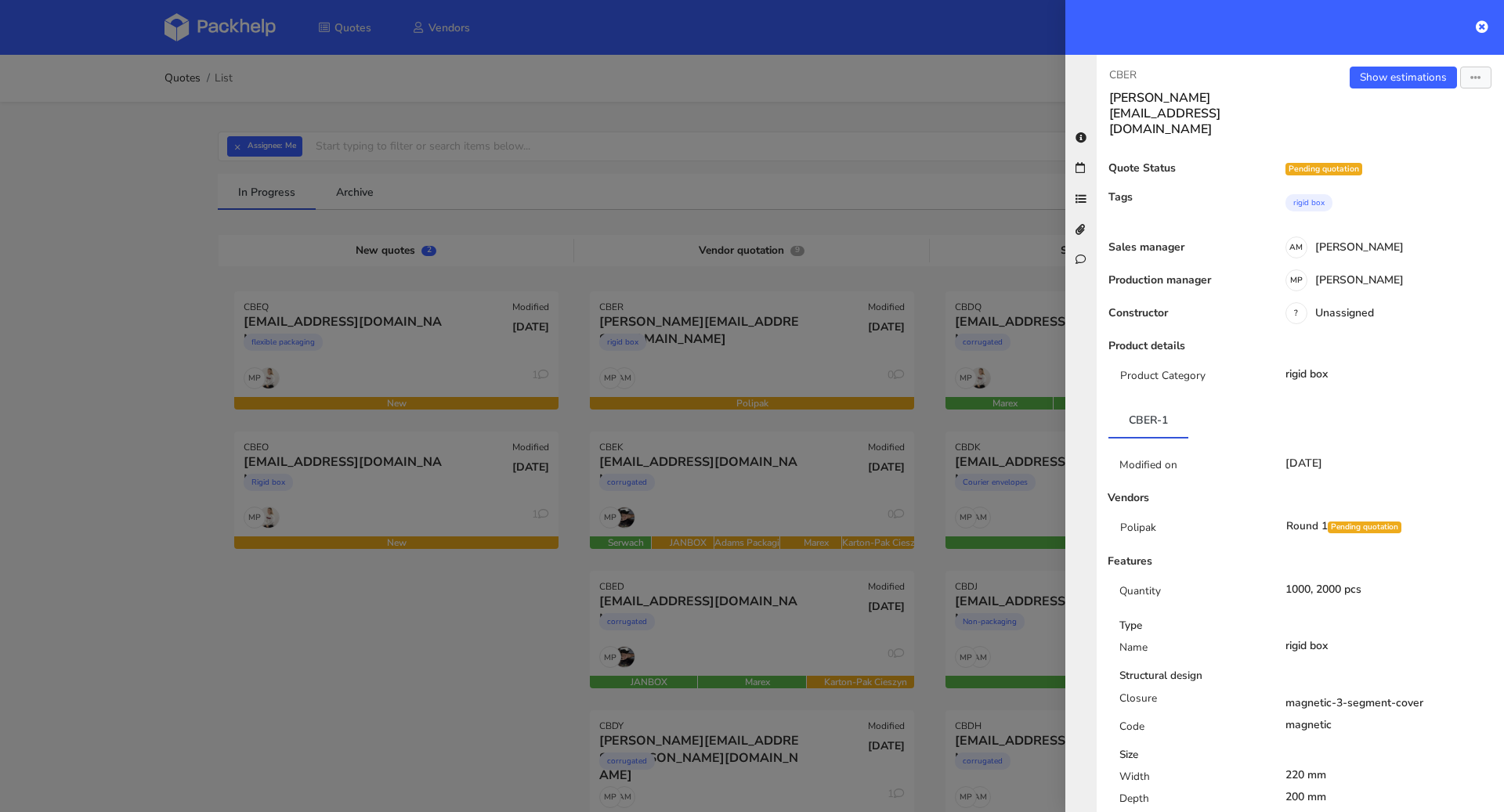
scroll to position [0, 0]
click at [1470, 74] on icon "button" at bounding box center [1476, 80] width 11 height 11
click at [1412, 116] on link "Send to estimate" at bounding box center [1424, 109] width 138 height 26
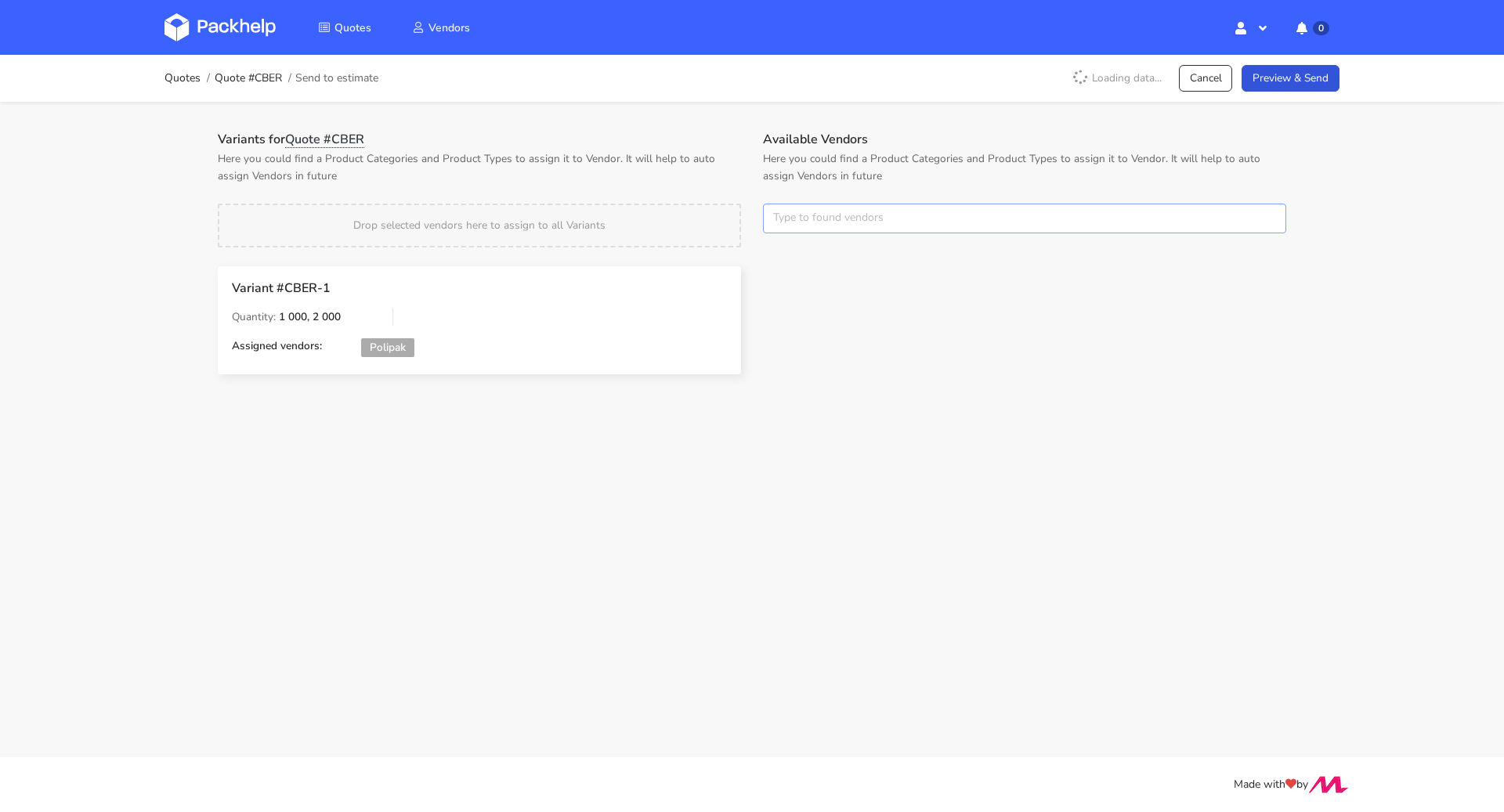
click at [835, 221] on input "text" at bounding box center [1024, 219] width 523 height 30
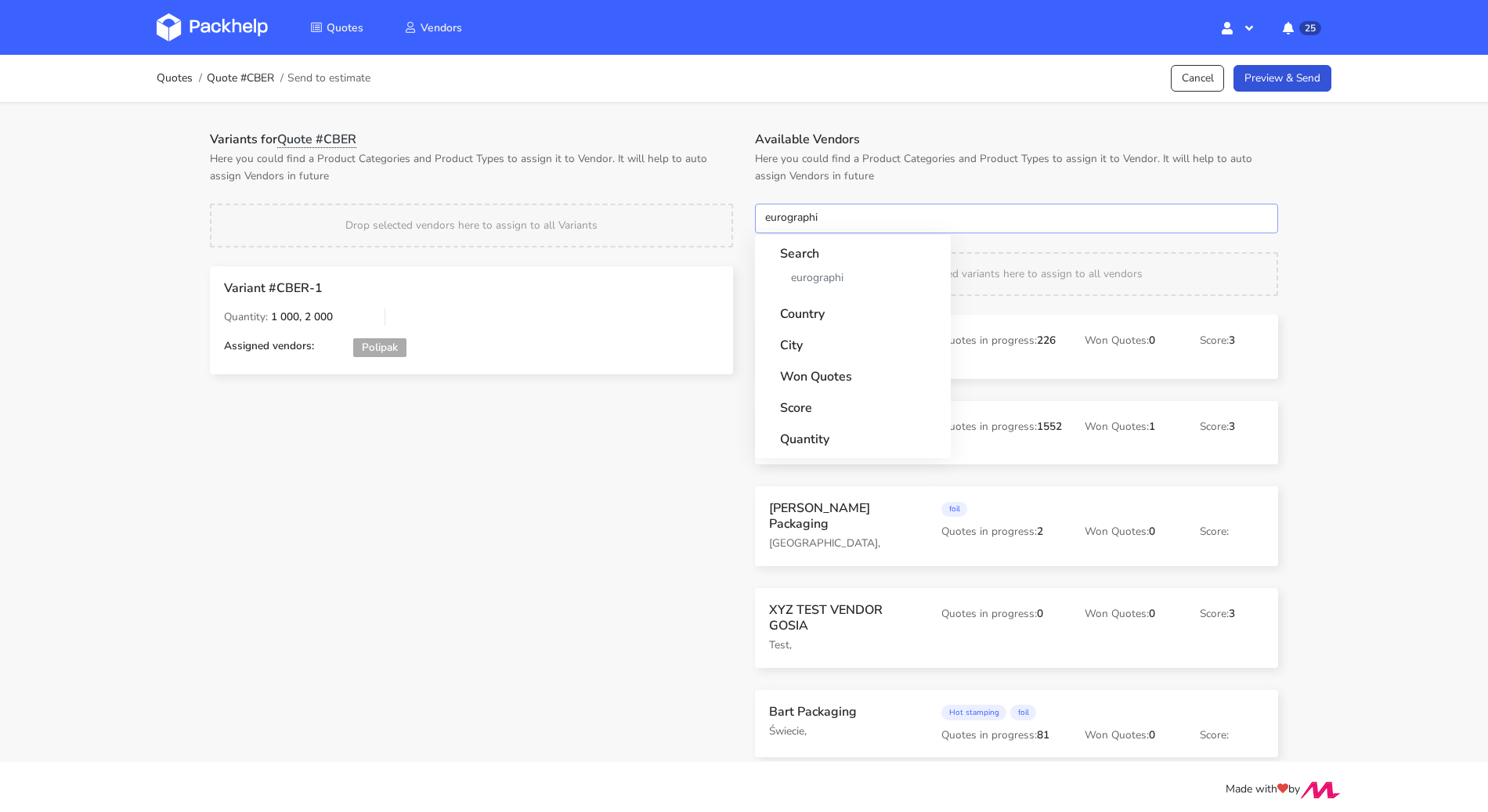
type input "eurographic"
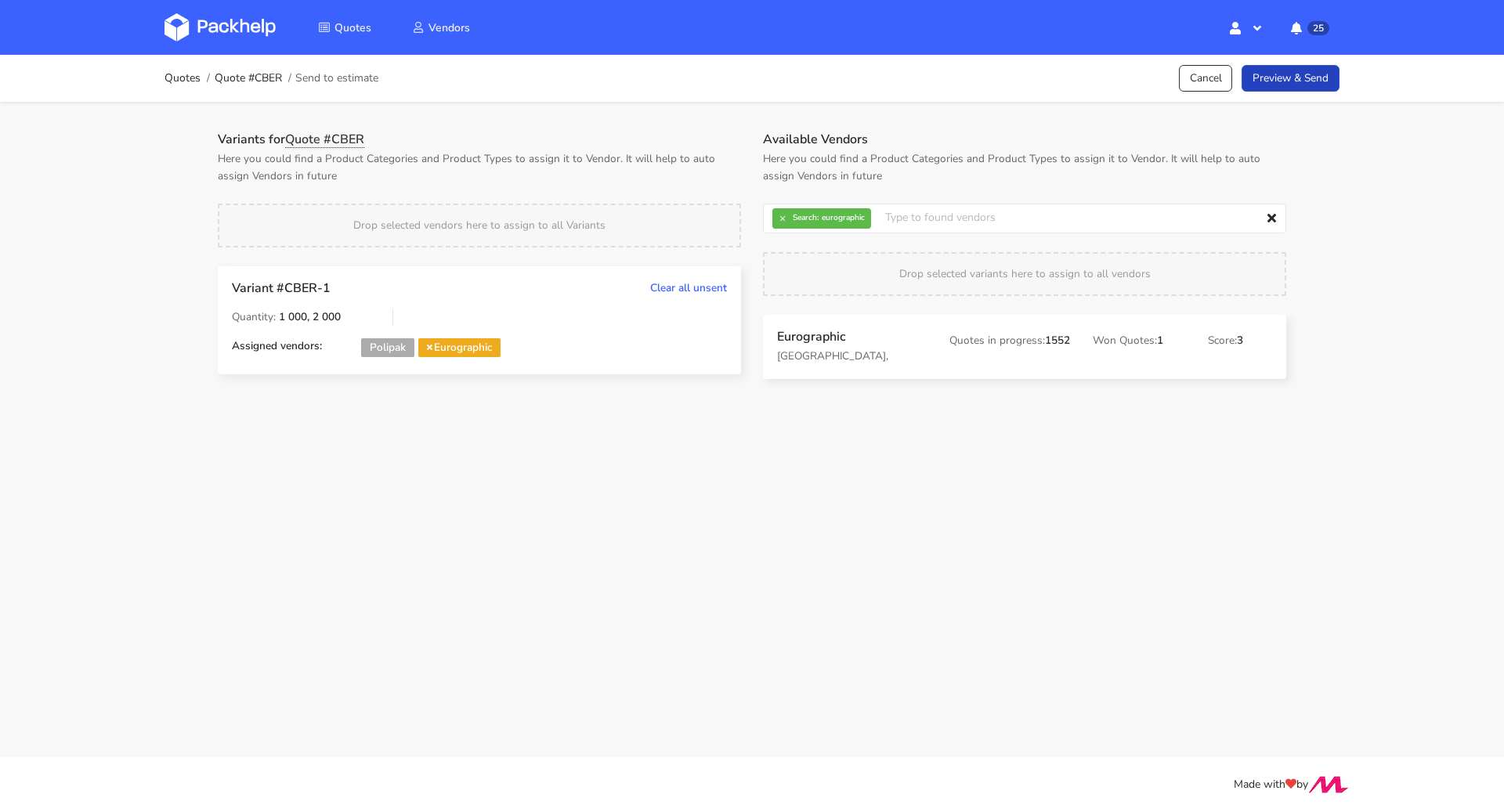
click at [1278, 74] on link "Preview & Send" at bounding box center [1290, 78] width 98 height 27
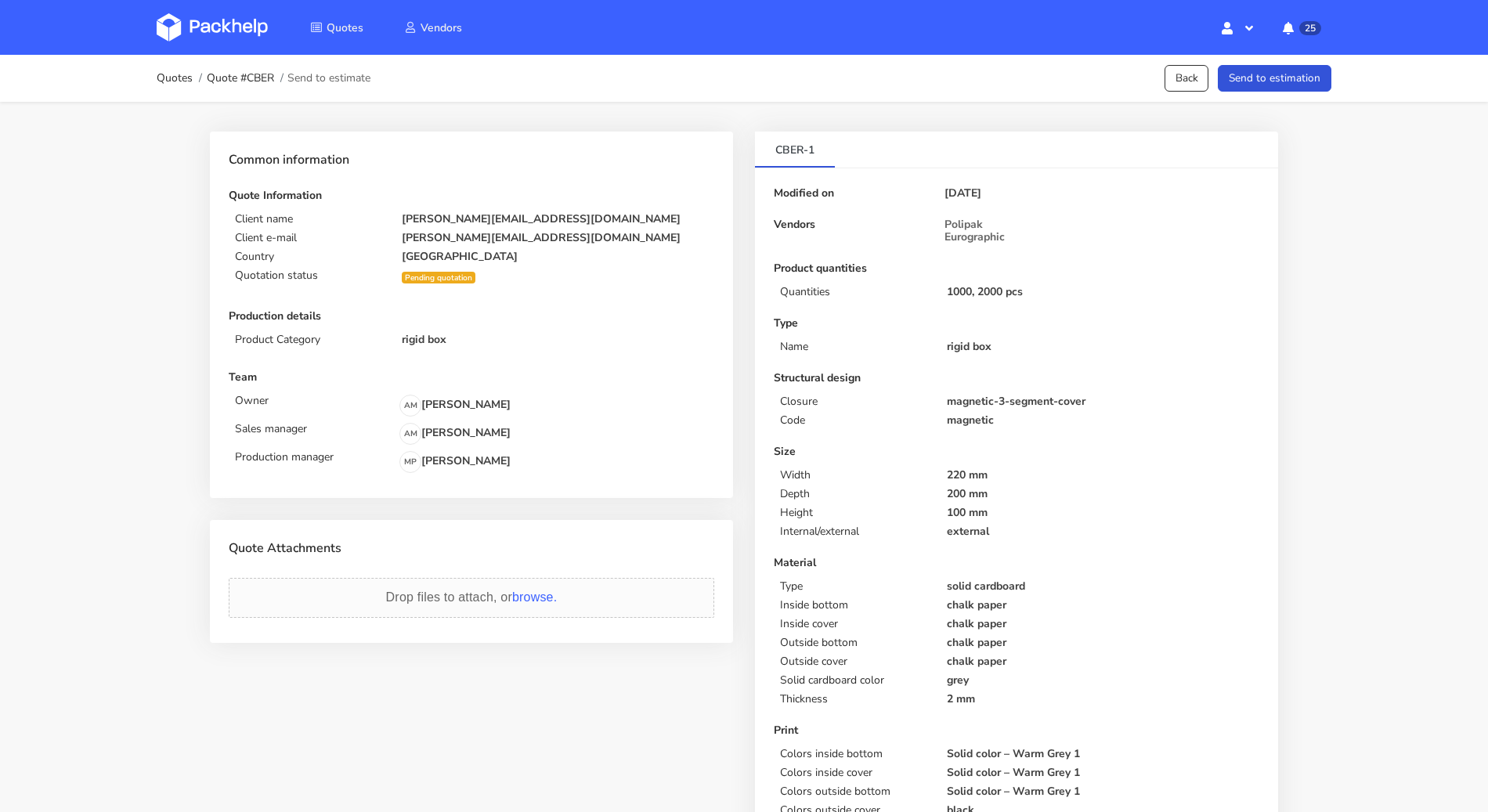
click at [1277, 74] on button "Send to estimation" at bounding box center [1274, 78] width 113 height 27
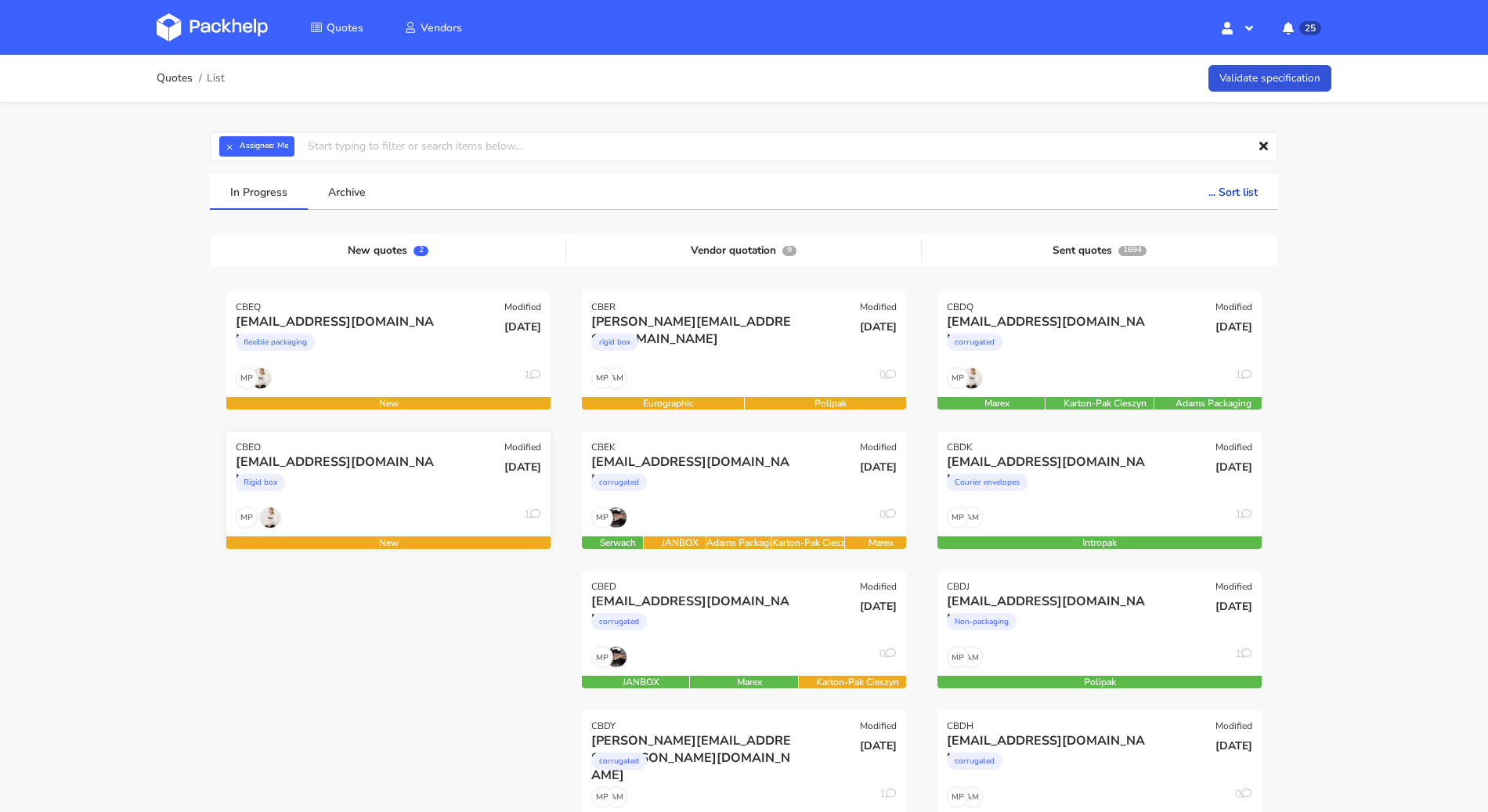
click at [433, 473] on div "Rigid box" at bounding box center [340, 486] width 208 height 31
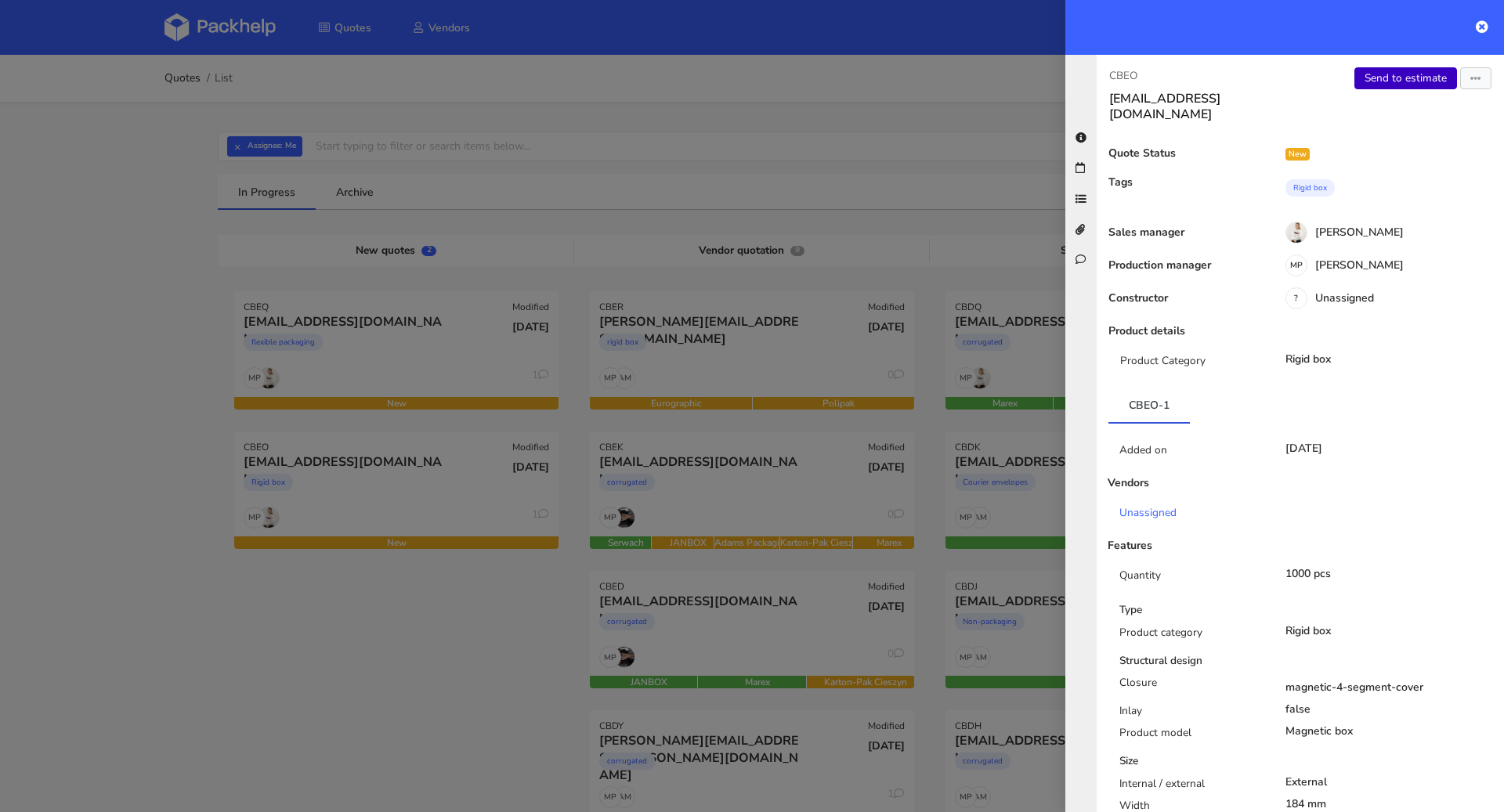
click at [1395, 79] on link "Send to estimate" at bounding box center [1406, 78] width 103 height 22
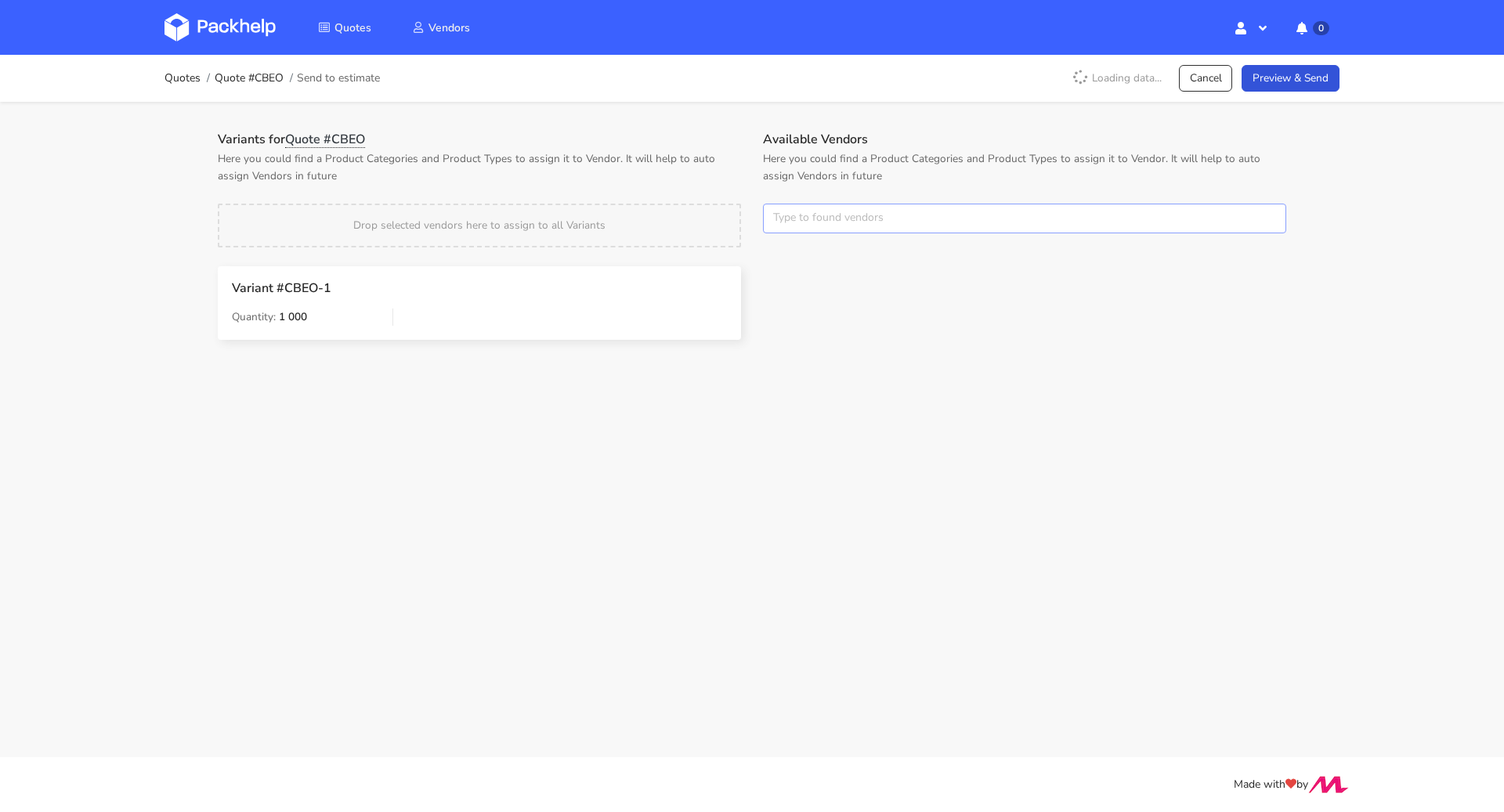
click at [865, 206] on input "text" at bounding box center [1024, 219] width 523 height 30
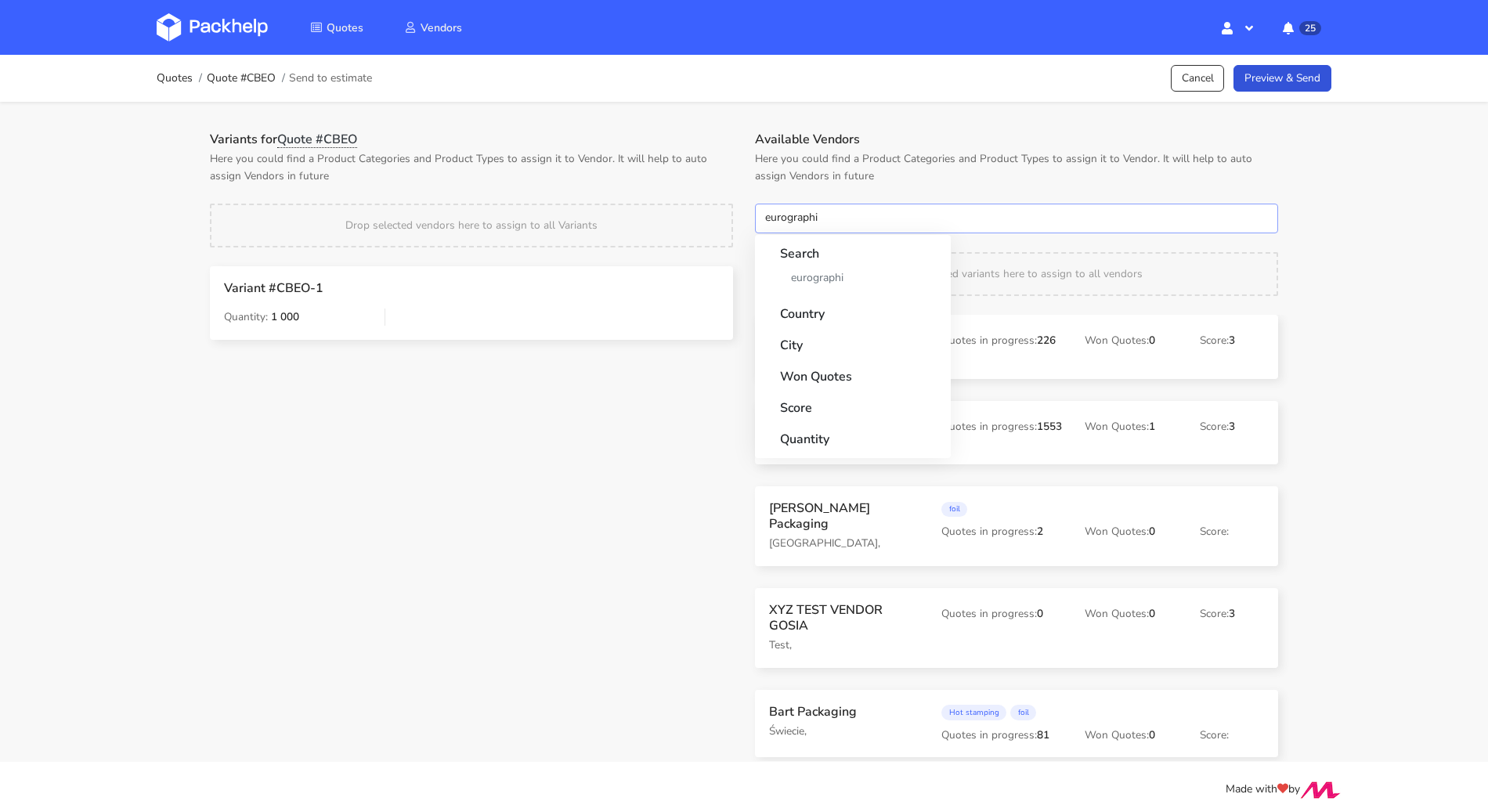
type input "eurographic"
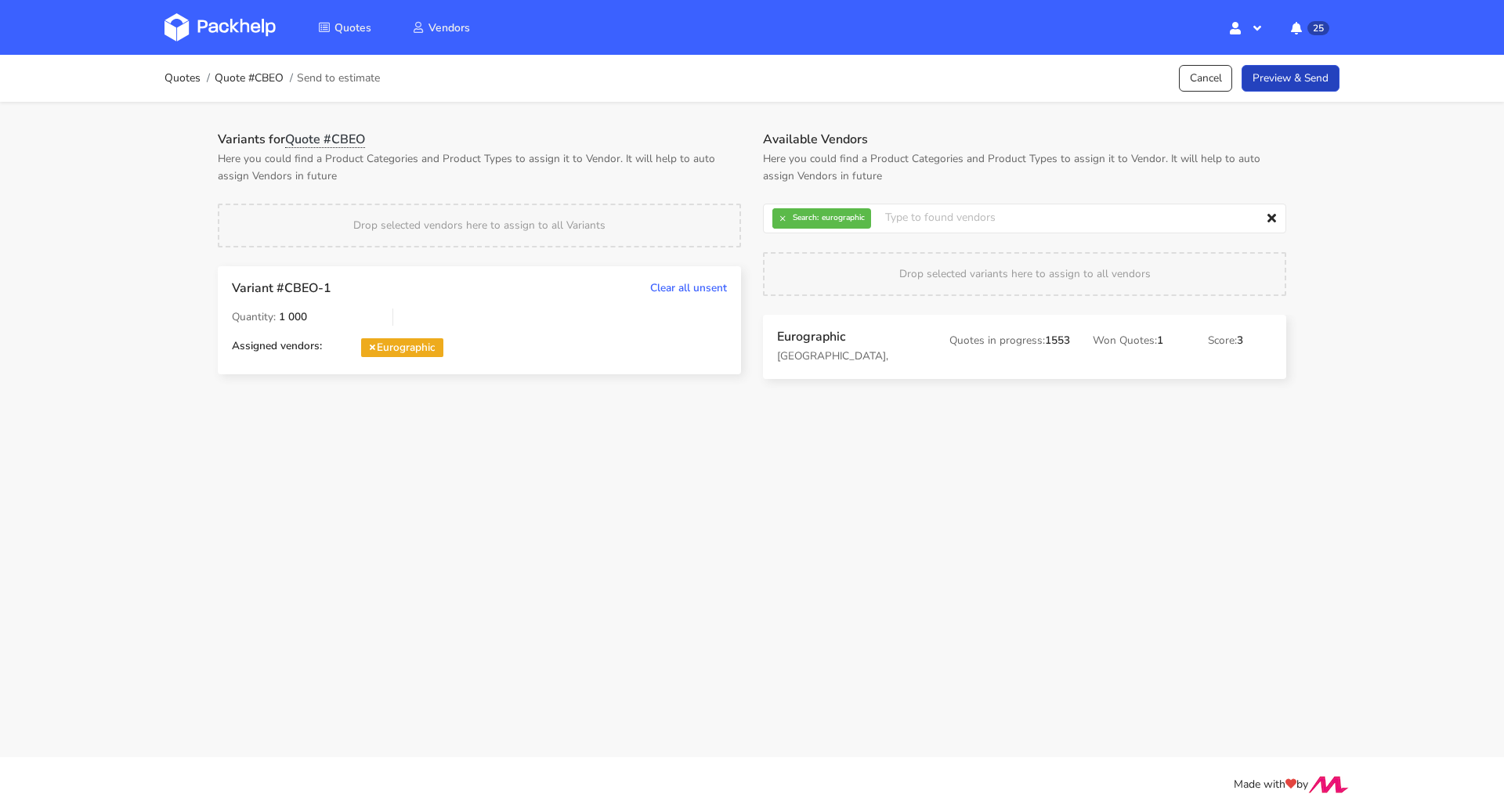
click at [1280, 65] on link "Preview & Send" at bounding box center [1290, 78] width 98 height 27
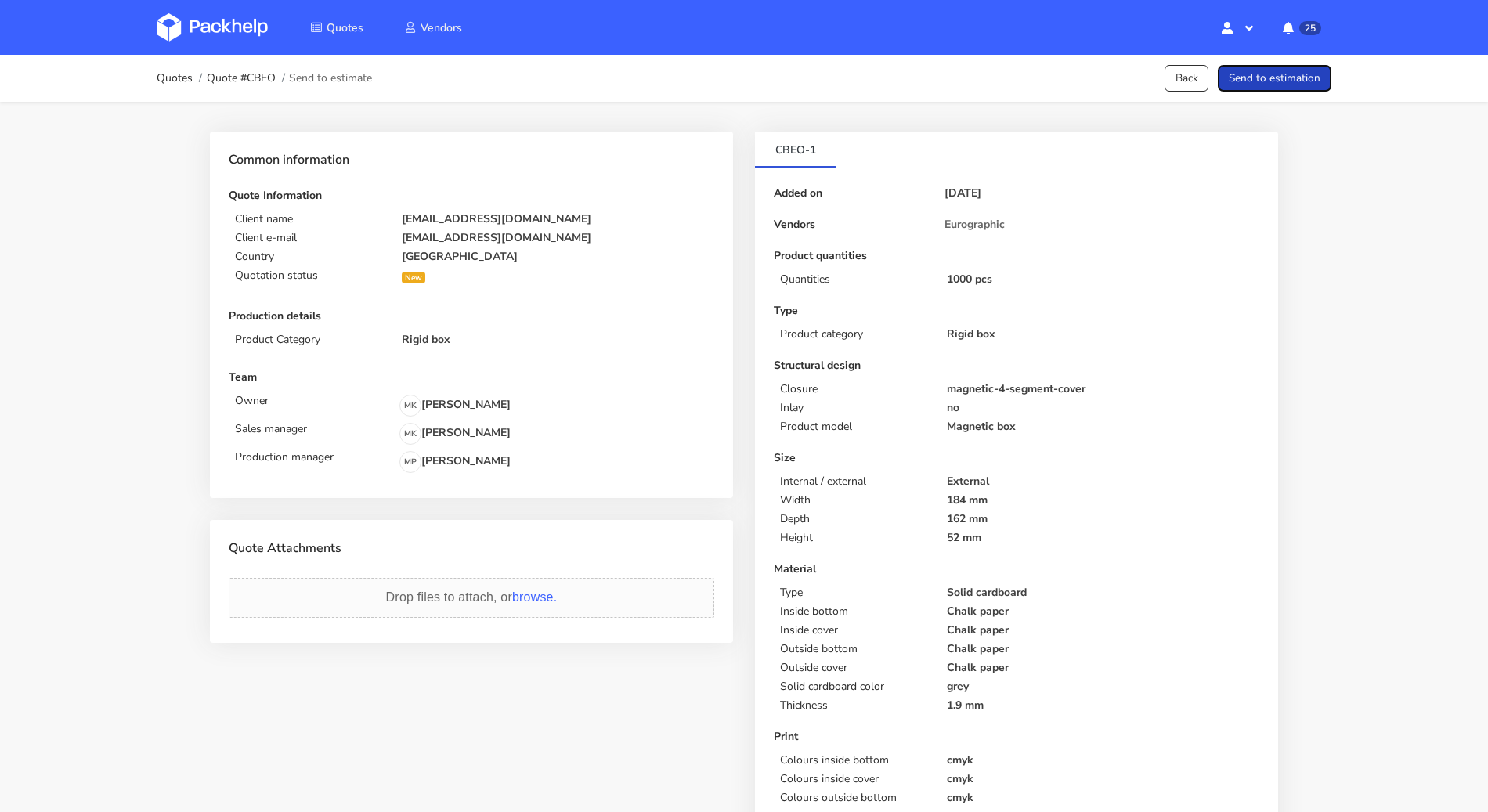
click at [1283, 70] on button "Send to estimation" at bounding box center [1274, 78] width 113 height 27
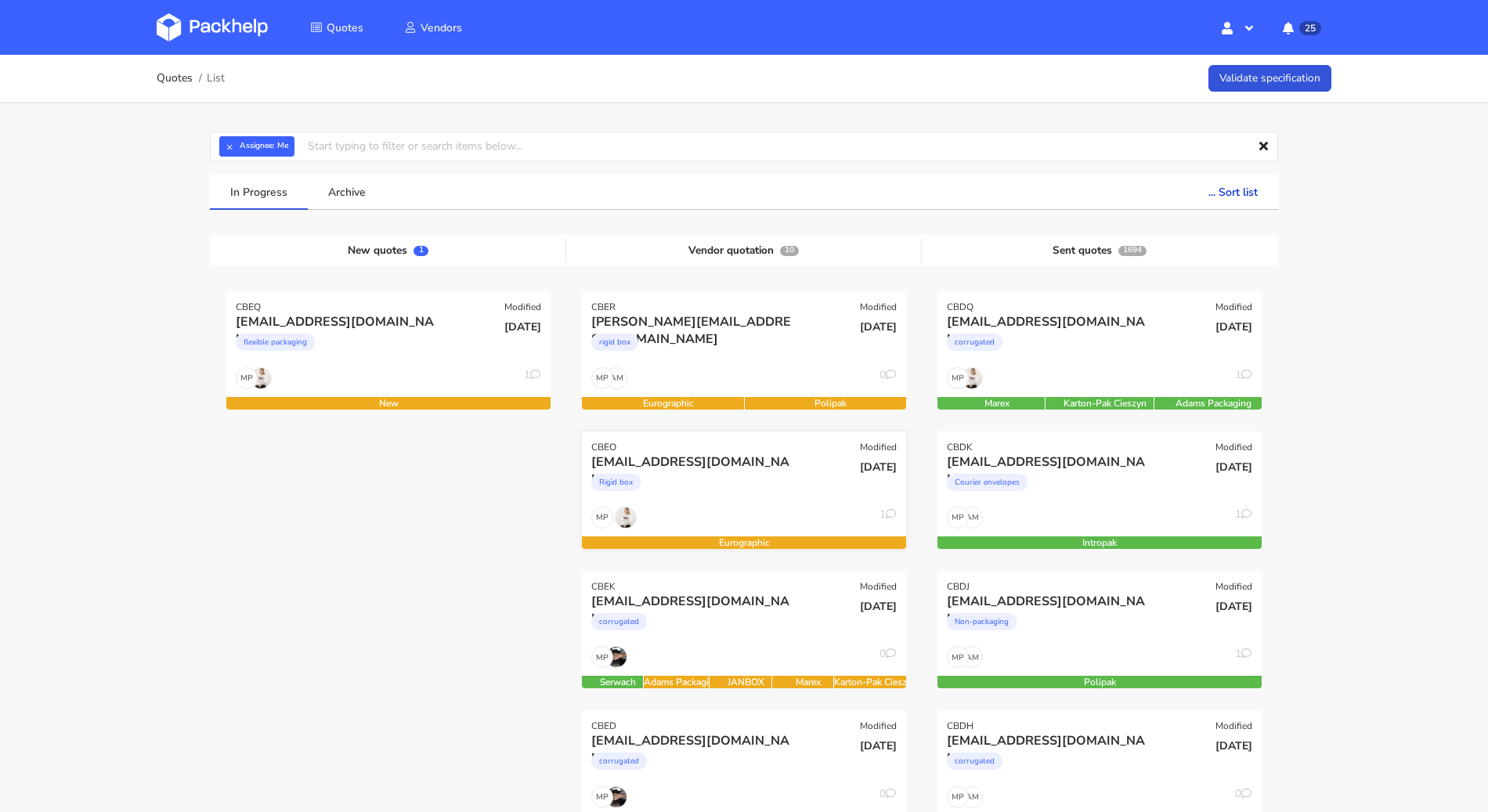
click at [722, 491] on div "Rigid box" at bounding box center [695, 486] width 208 height 31
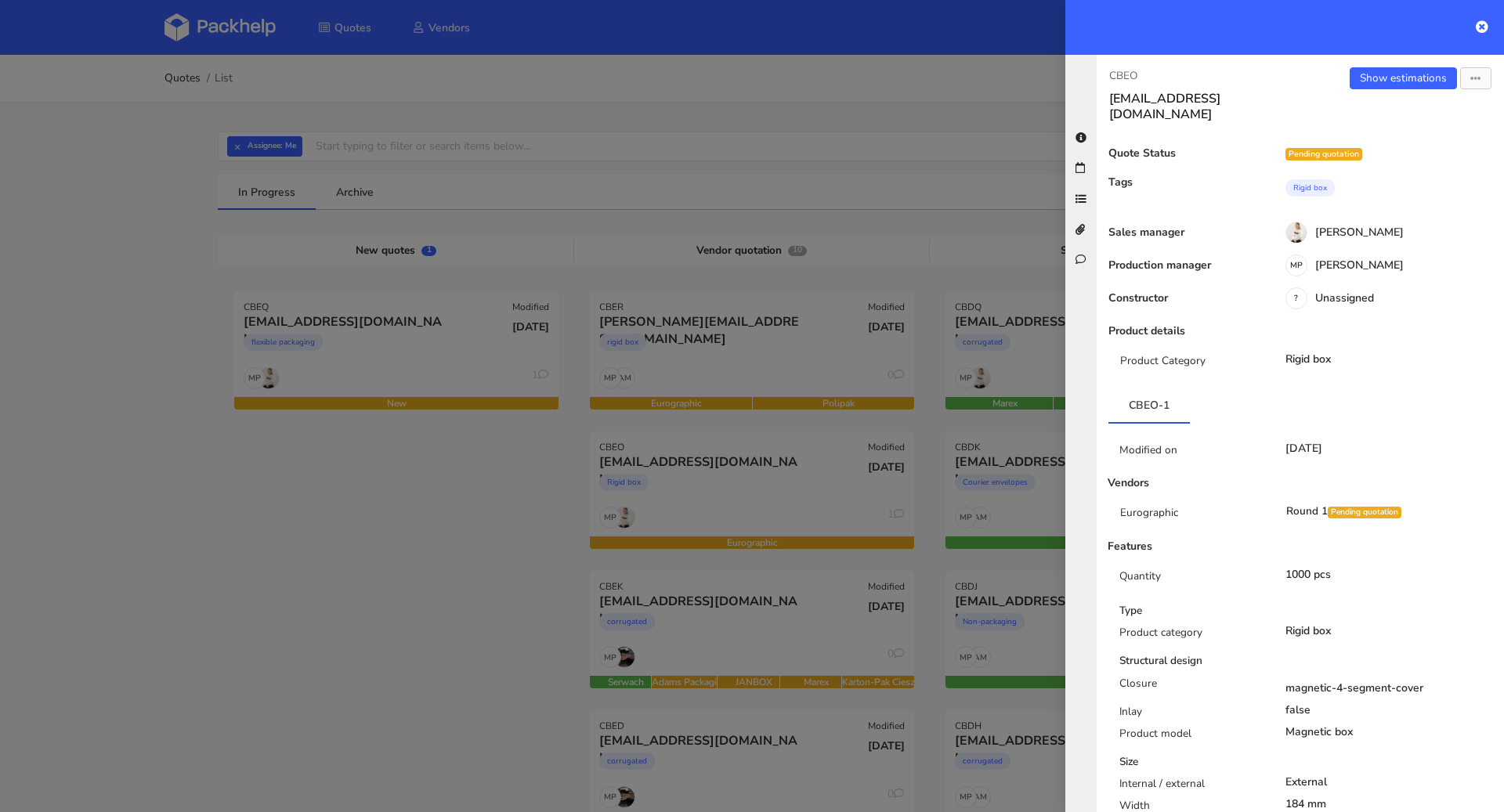
click at [1386, 93] on div "Show estimations Send to estimate View quote Edit quote Missing data Reject quo…" at bounding box center [1402, 94] width 204 height 55
click at [1387, 88] on link "Show estimations" at bounding box center [1403, 78] width 108 height 22
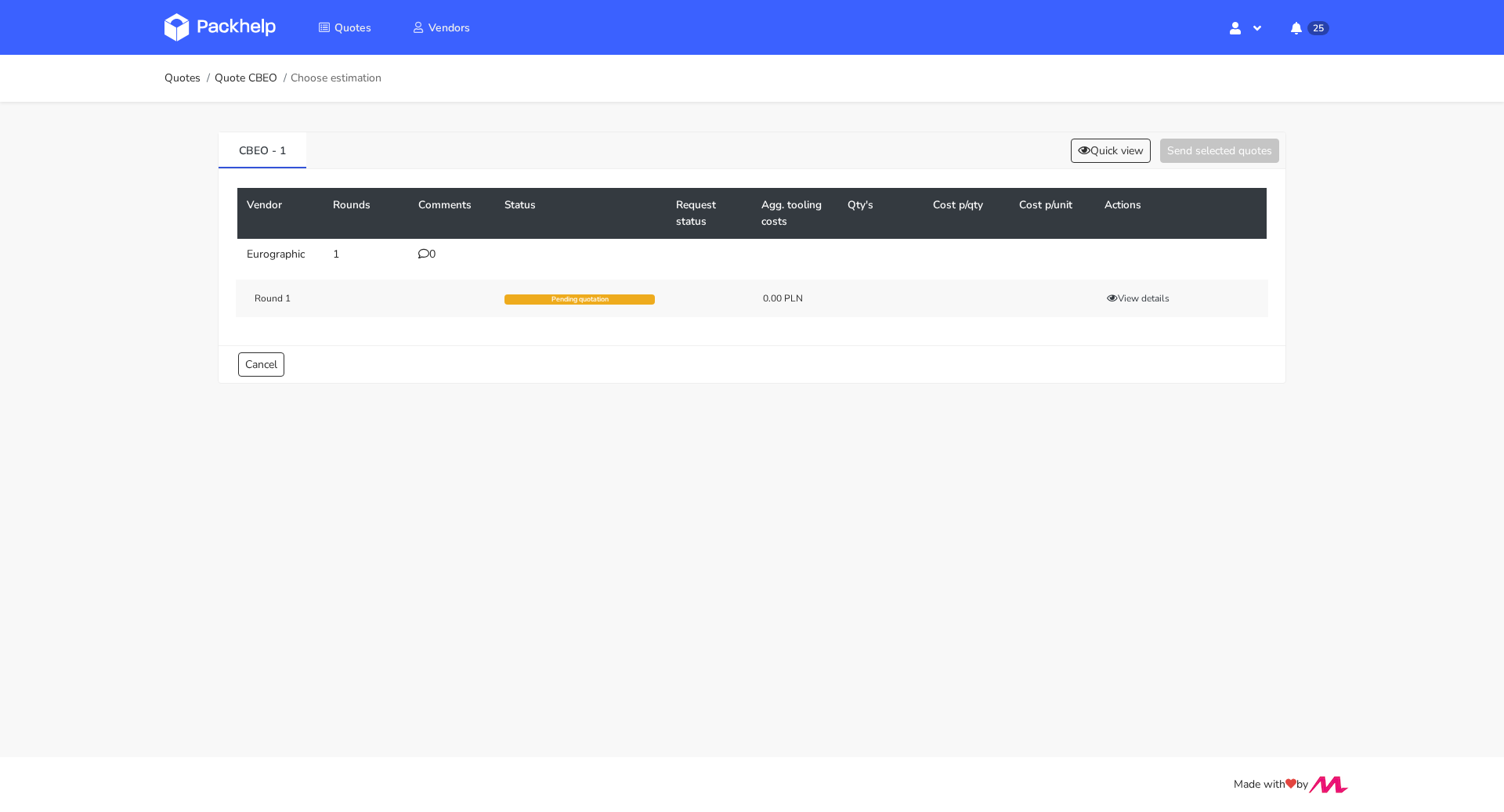
click at [427, 254] on icon at bounding box center [424, 254] width 11 height 11
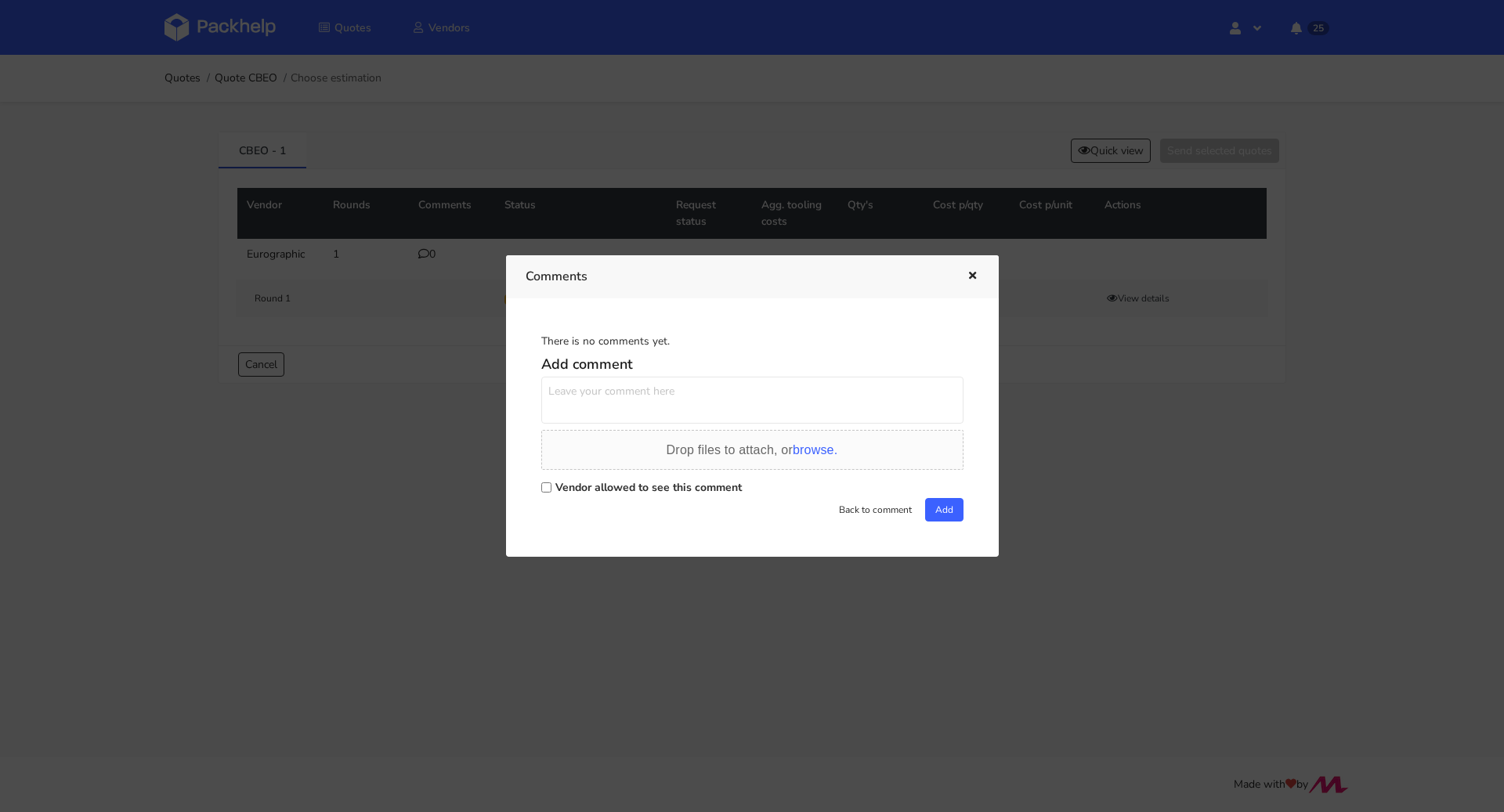
click at [583, 486] on label "Vendor allowed to see this comment" at bounding box center [648, 487] width 186 height 15
click at [551, 486] on input "Vendor allowed to see this comment" at bounding box center [546, 486] width 10 height 10
checkbox input "true"
click at [599, 407] on textarea at bounding box center [752, 399] width 422 height 47
paste textarea "R472075883GACP"
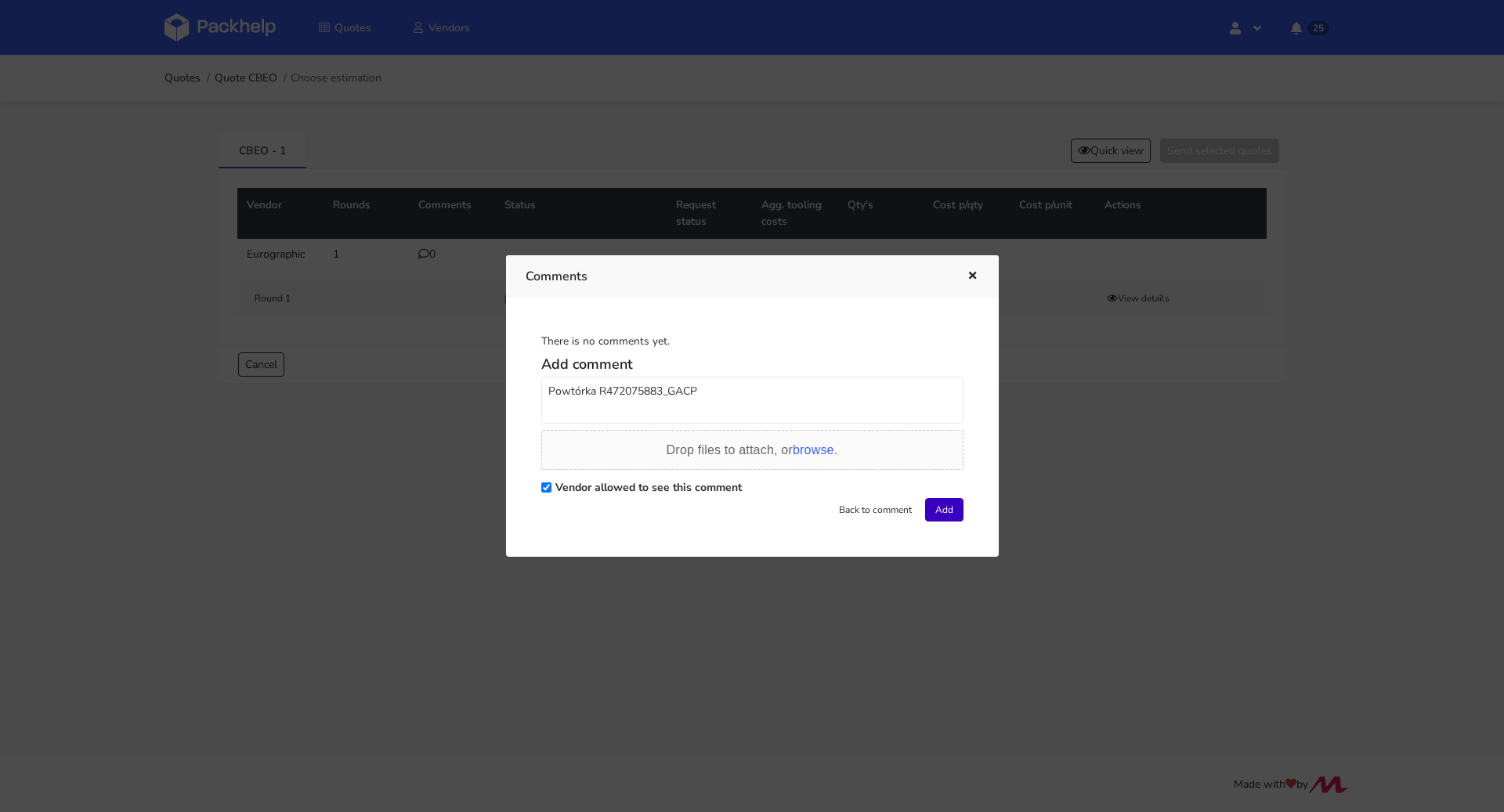
type textarea "Powtórka R472075883_GACP"
click at [953, 503] on button "Add" at bounding box center [943, 509] width 38 height 23
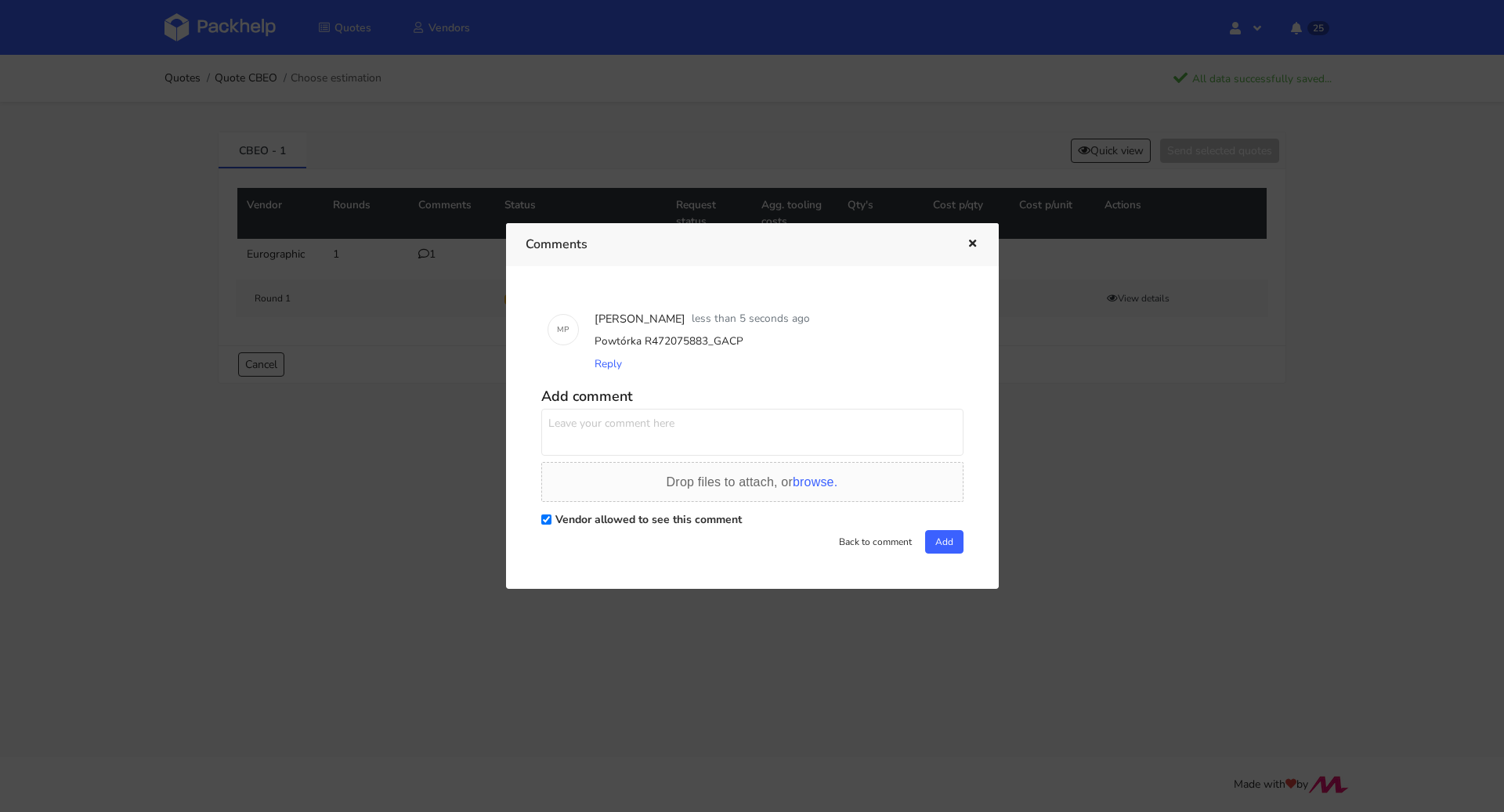
click at [974, 239] on icon "button" at bounding box center [972, 244] width 13 height 11
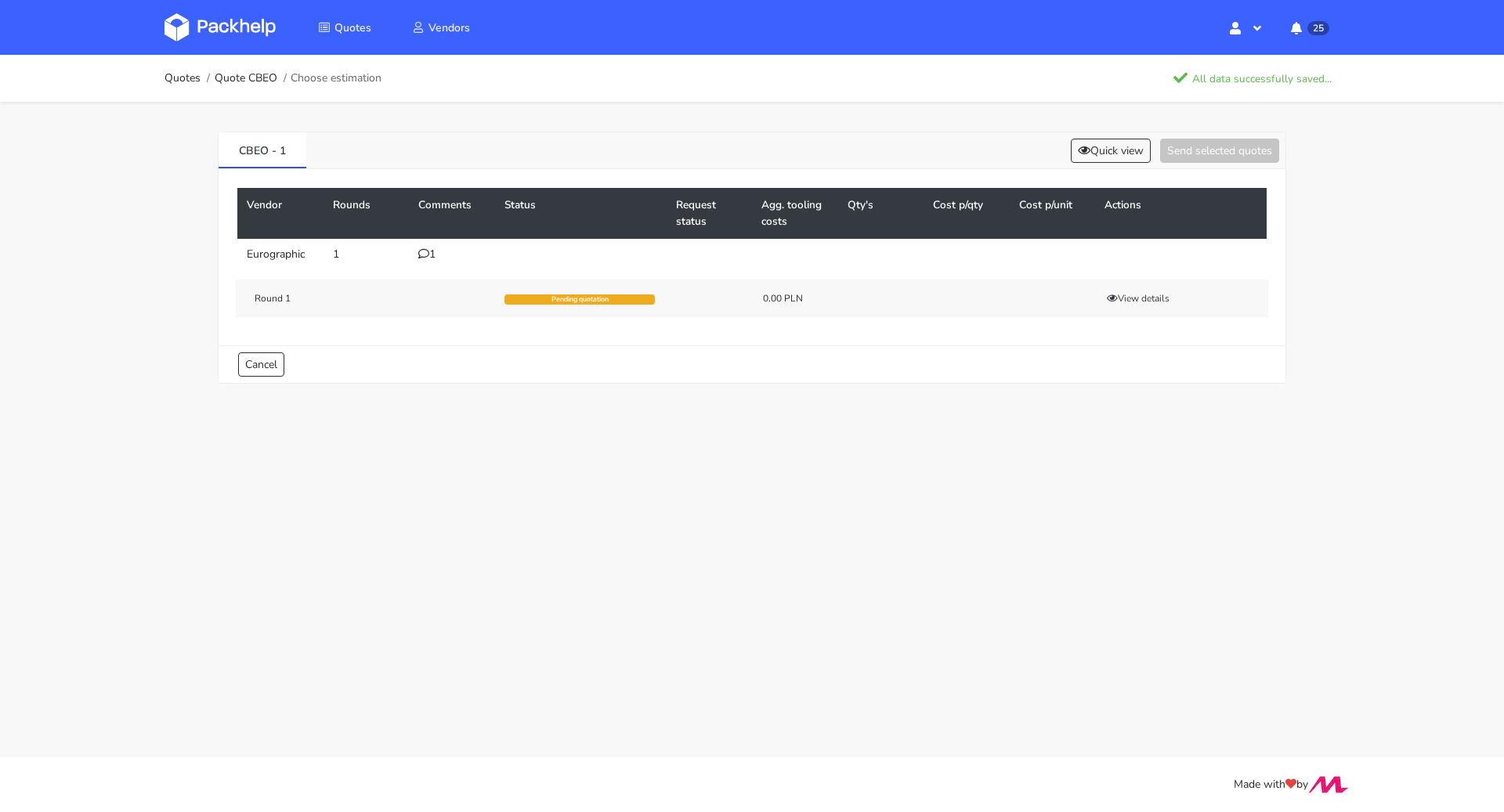
click at [197, 93] on ol "Quotes Quote CBEO Choose estimation" at bounding box center [273, 78] width 217 height 31
click at [193, 81] on link "Quotes" at bounding box center [183, 78] width 36 height 12
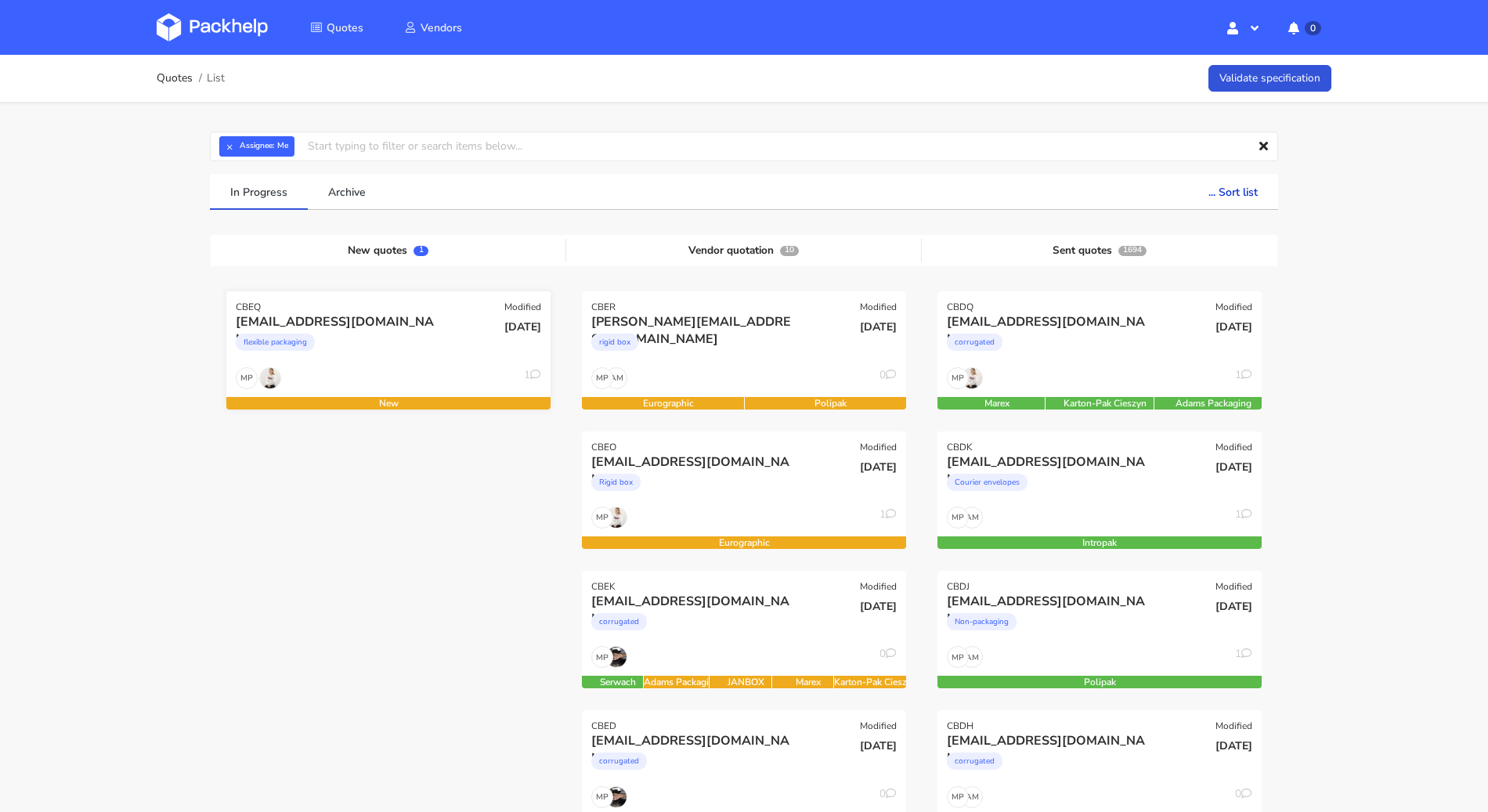
click at [417, 358] on div "flexible packaging" at bounding box center [340, 345] width 208 height 31
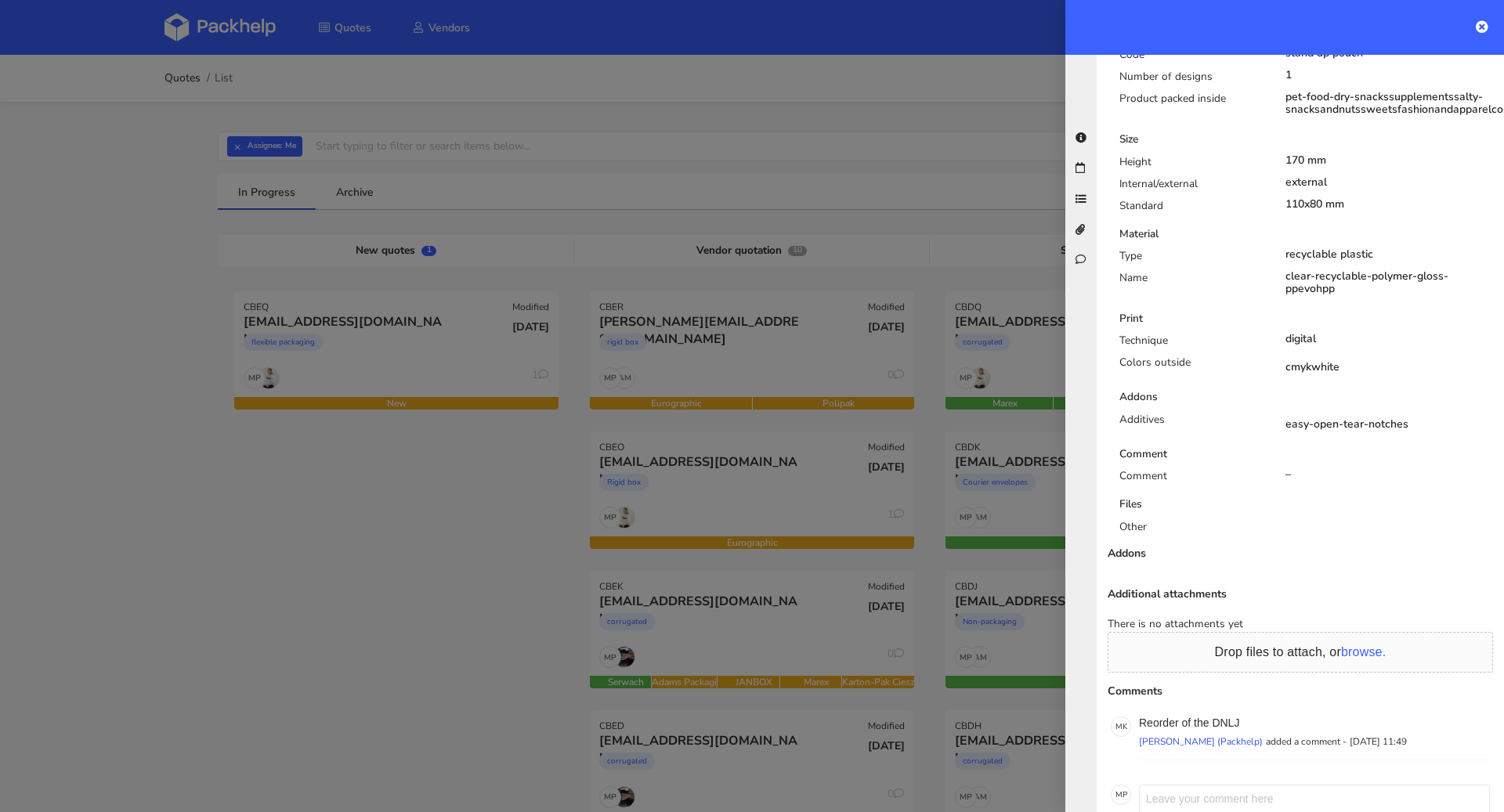
scroll to position [707, 0]
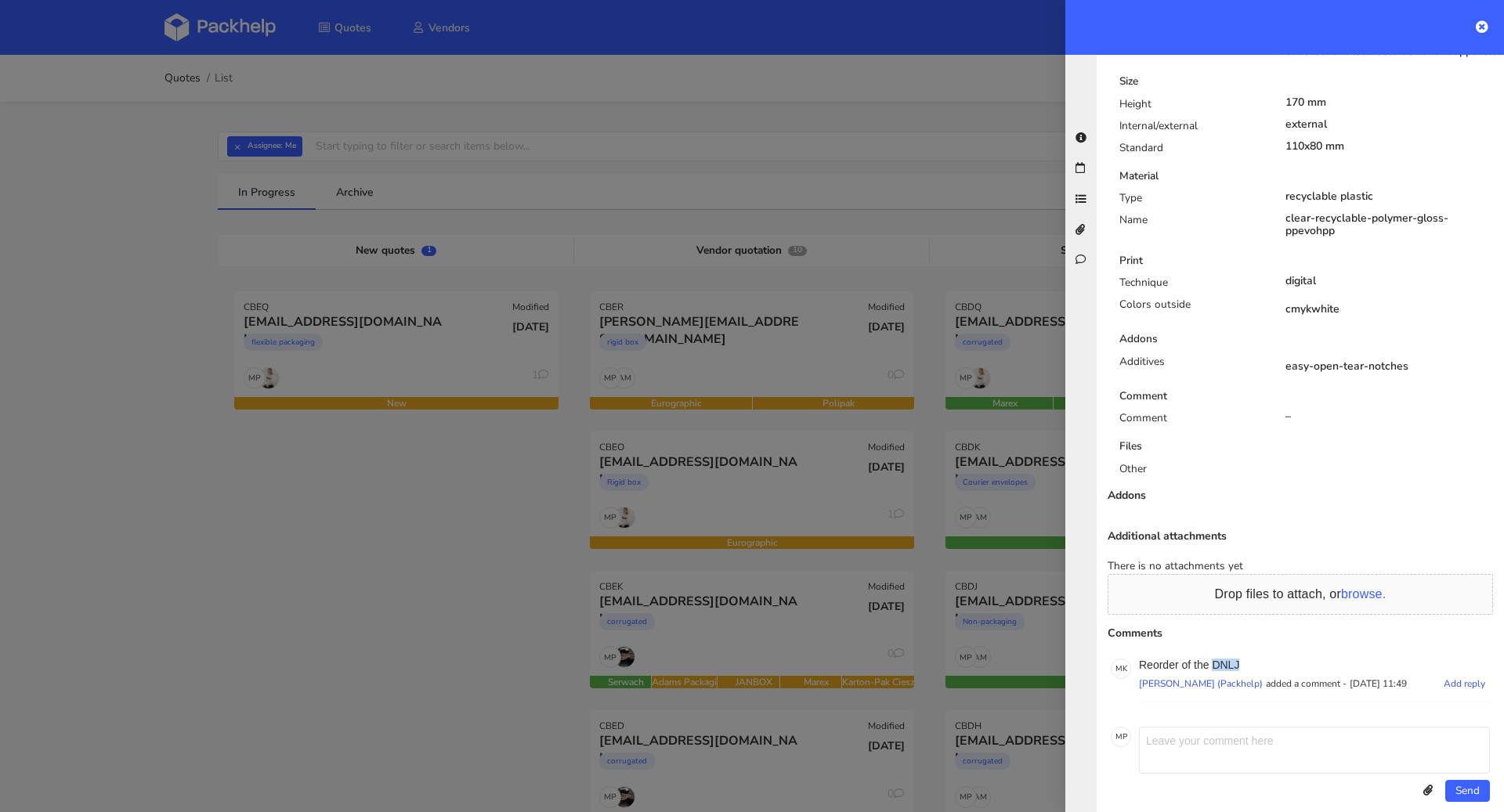
drag, startPoint x: 1255, startPoint y: 645, endPoint x: 1215, endPoint y: 648, distance: 40.1
click at [1215, 659] on p "Reorder of the DNLJ" at bounding box center [1314, 664] width 351 height 12
copy p "DNLJ"
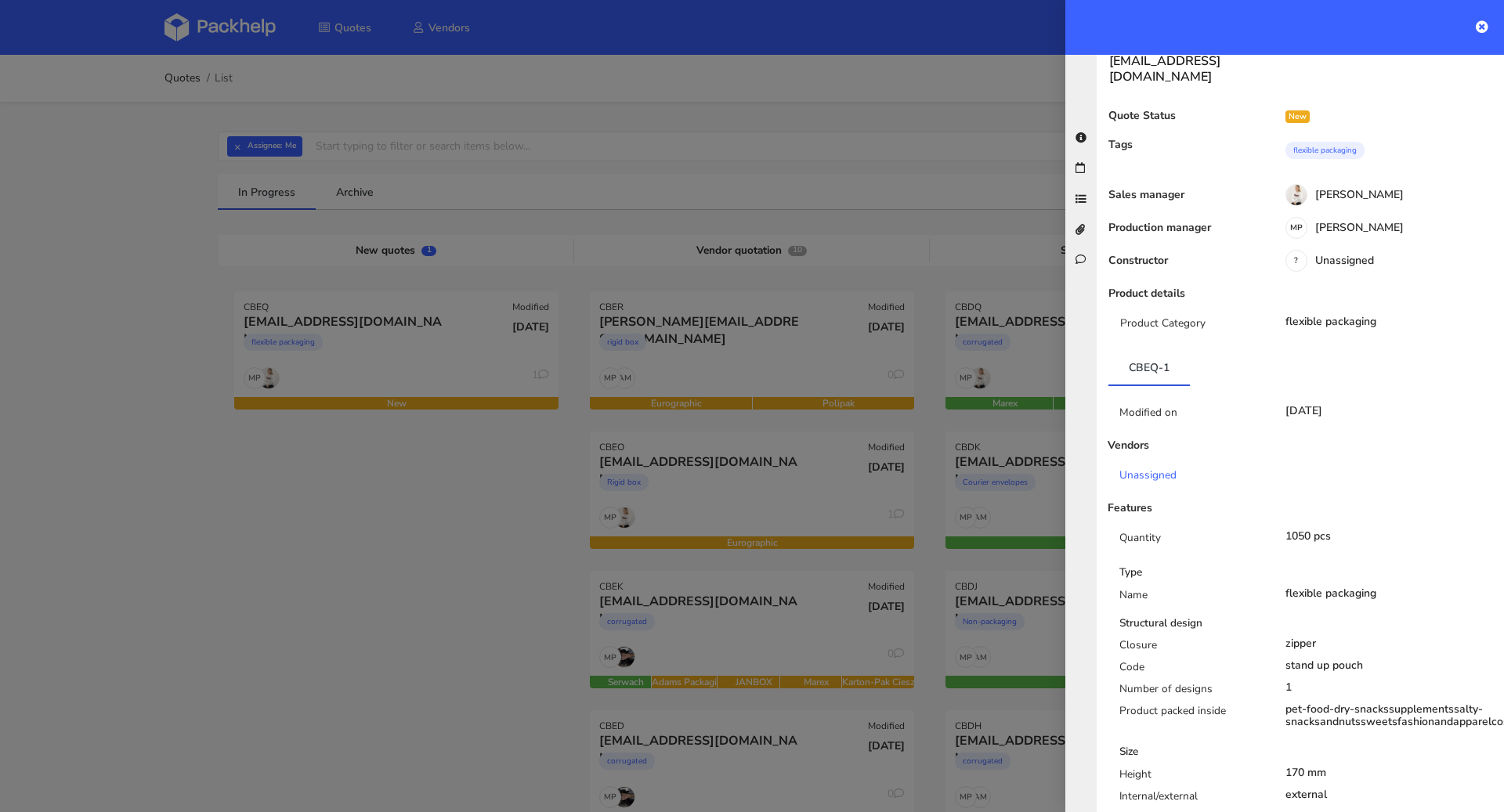
scroll to position [0, 0]
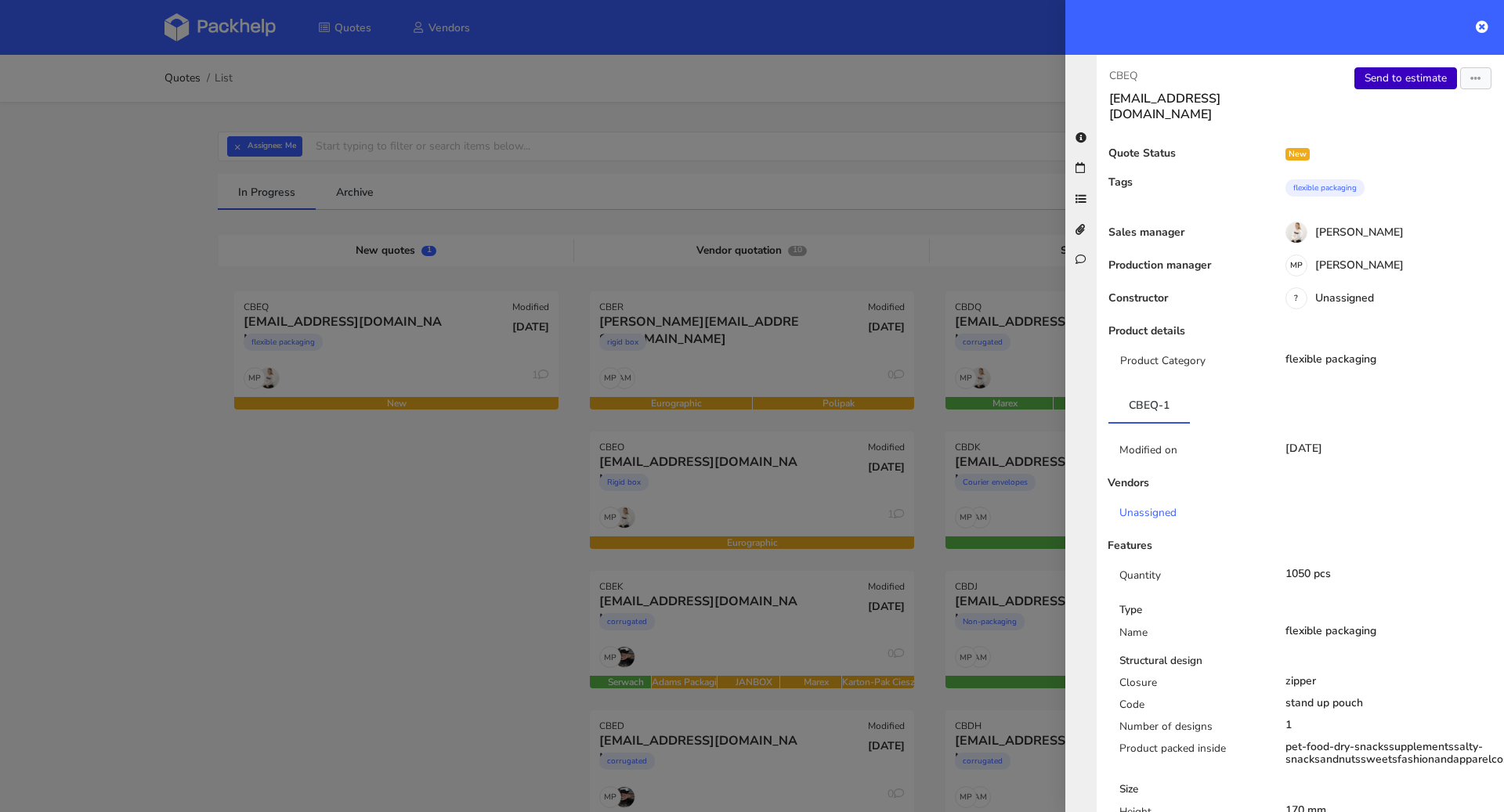
click at [1377, 78] on link "Send to estimate" at bounding box center [1406, 78] width 103 height 22
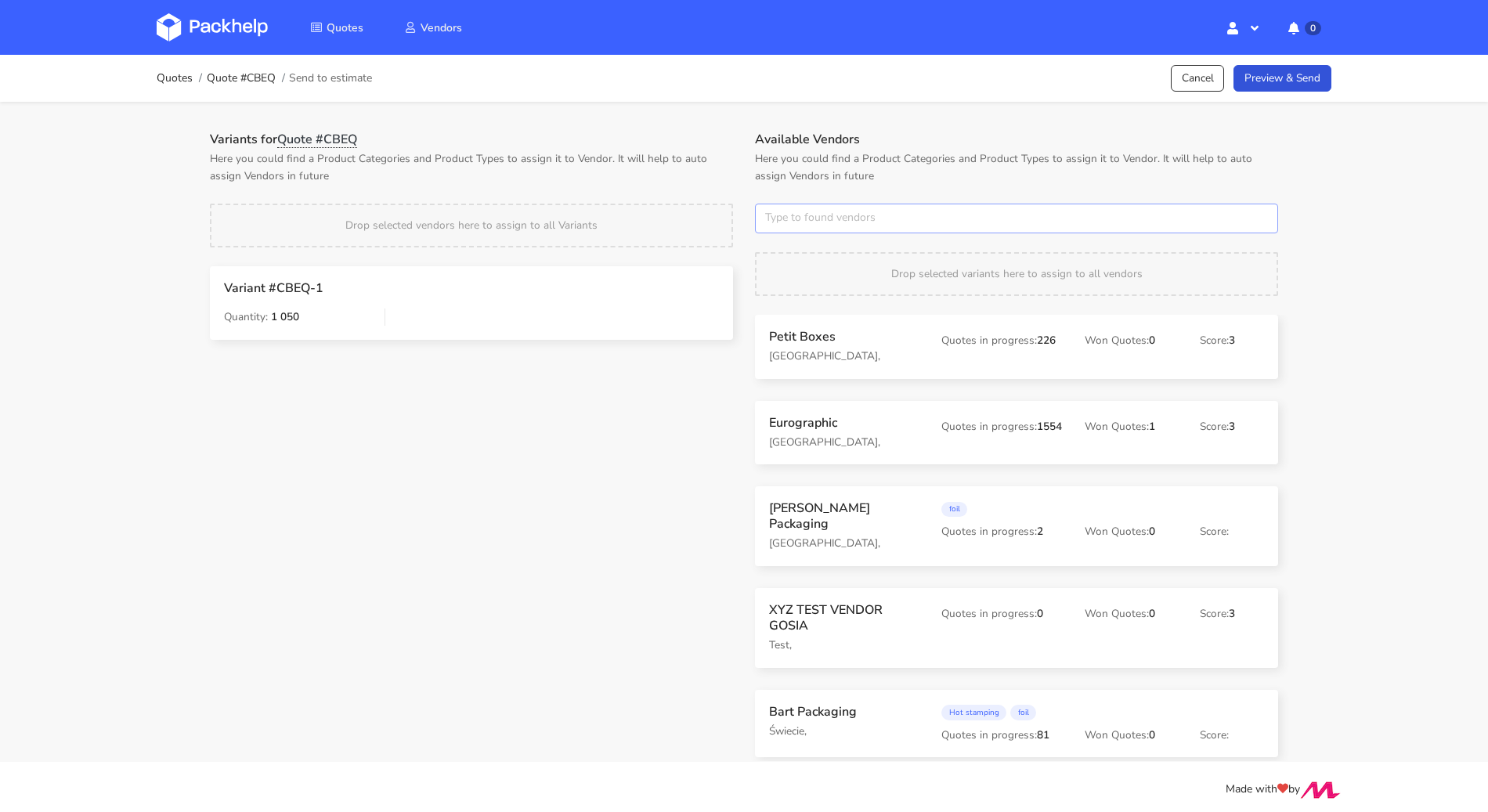
click at [843, 214] on input "text" at bounding box center [1016, 219] width 523 height 30
type input "label"
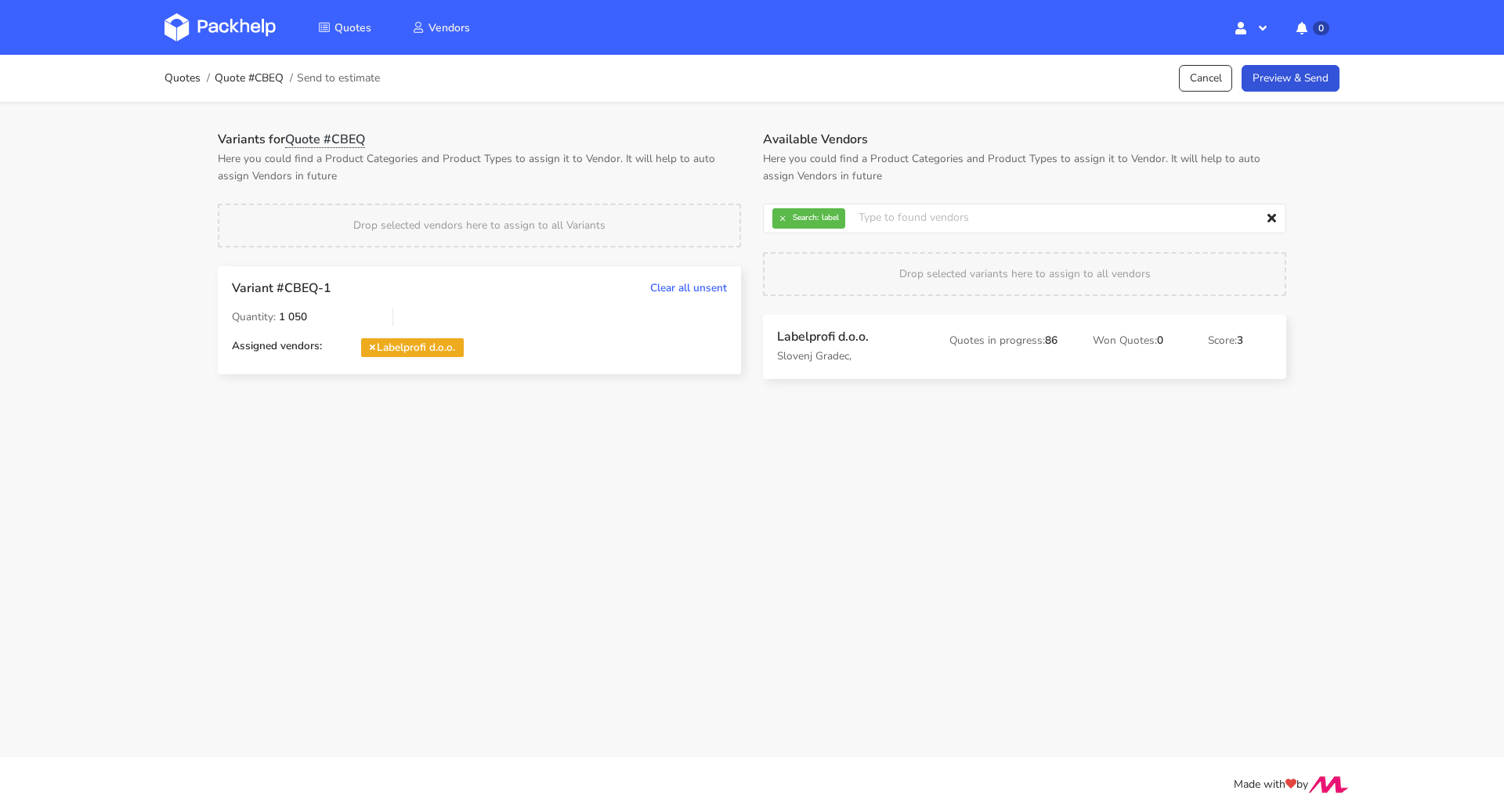
drag, startPoint x: 800, startPoint y: 356, endPoint x: 533, endPoint y: 7, distance: 439.4
click at [1297, 86] on link "Preview & Send" at bounding box center [1290, 78] width 98 height 27
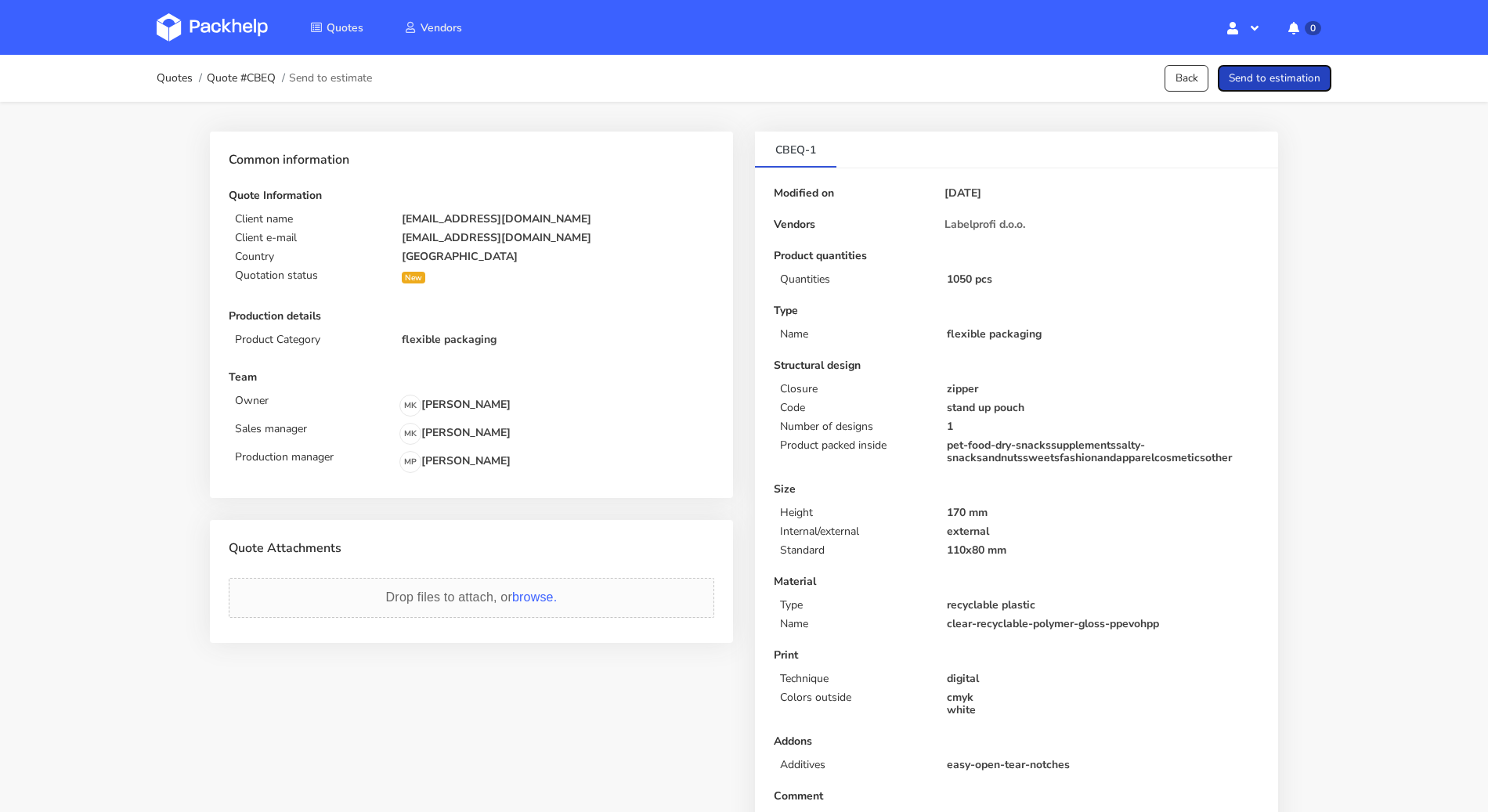
click at [1297, 86] on button "Send to estimation" at bounding box center [1274, 78] width 113 height 27
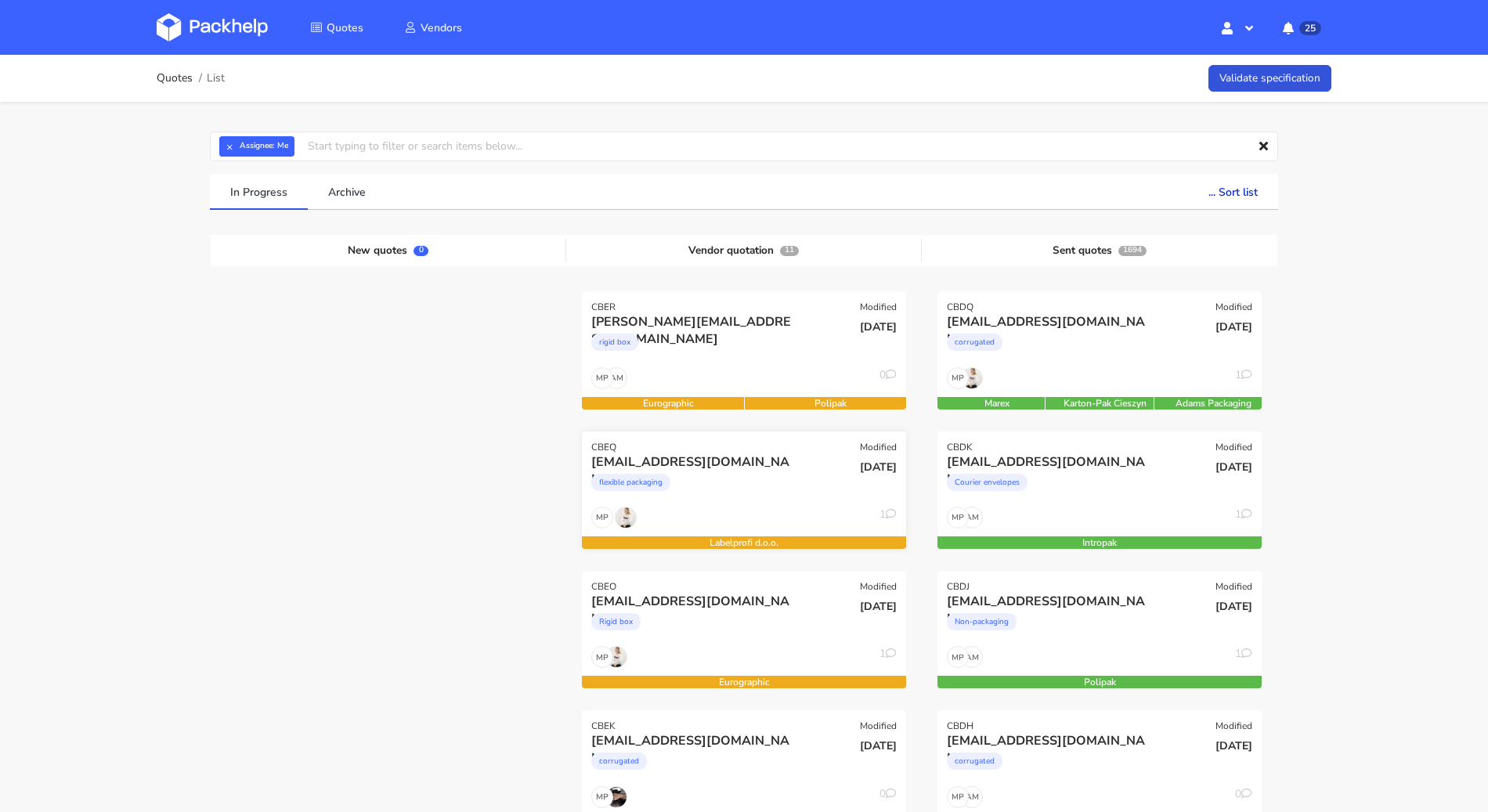
click at [760, 479] on div "flexible packaging" at bounding box center [695, 486] width 208 height 31
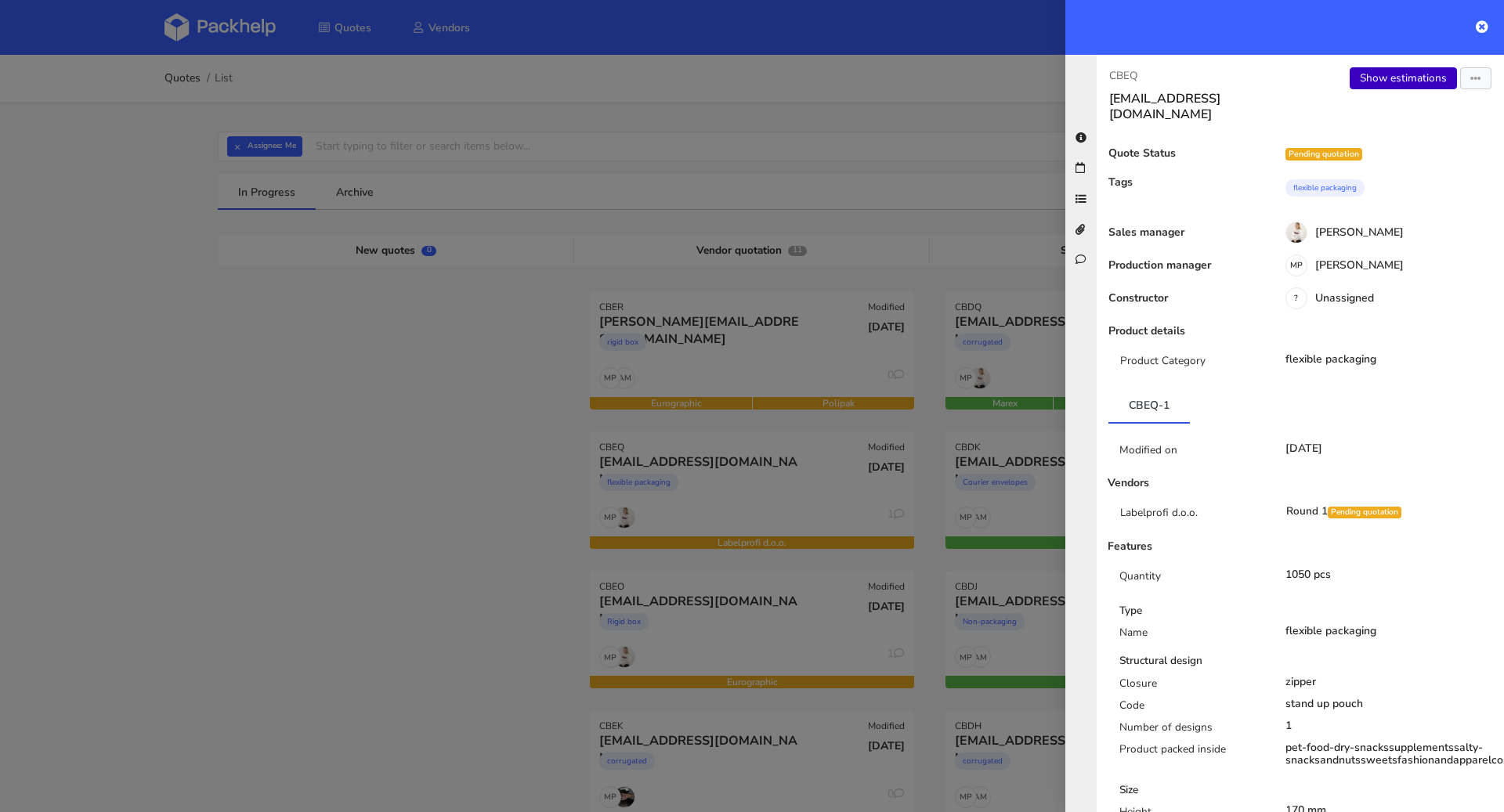
click at [1381, 84] on link "Show estimations" at bounding box center [1403, 78] width 108 height 22
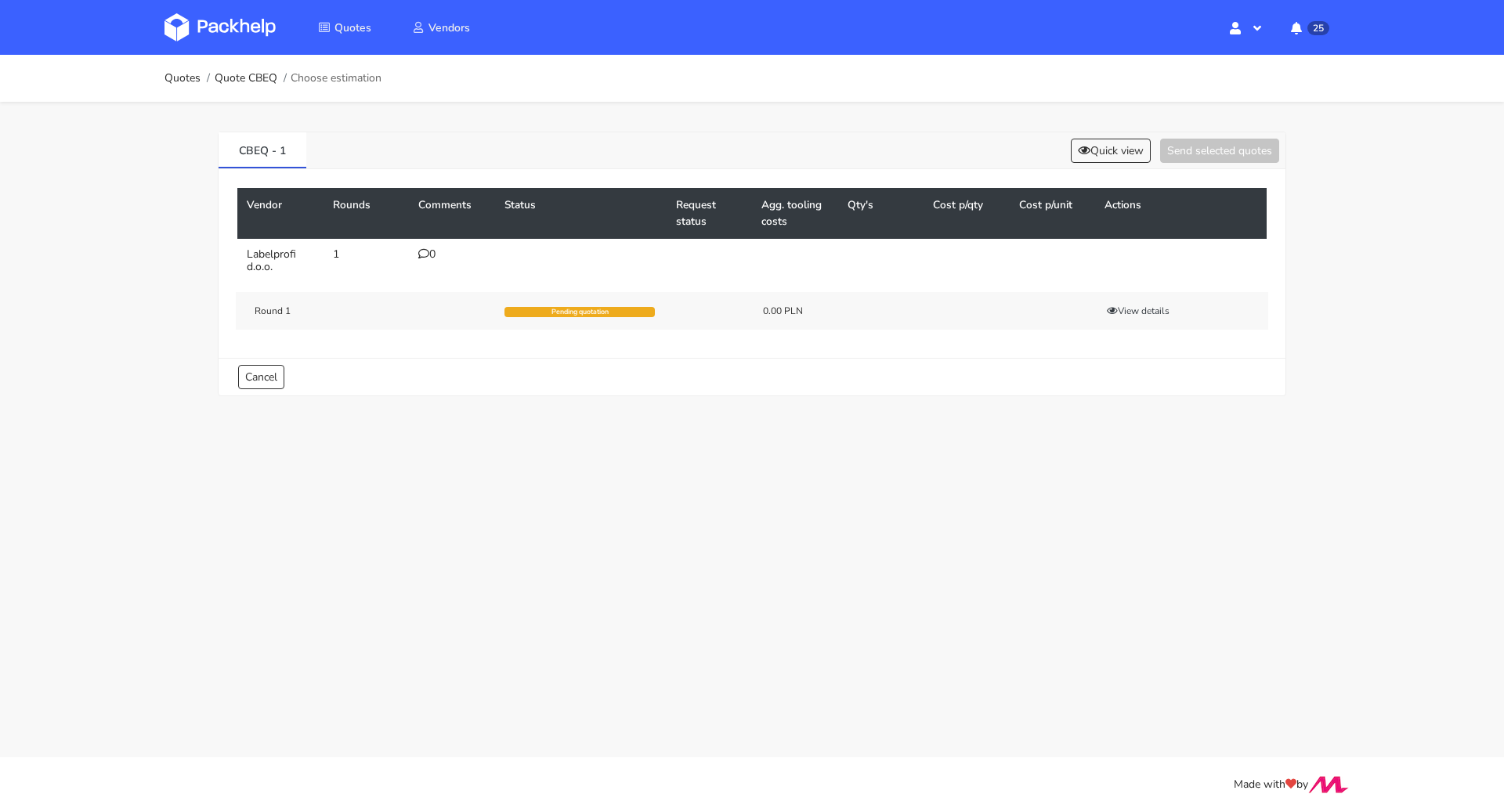
click at [431, 252] on div "0" at bounding box center [452, 254] width 67 height 12
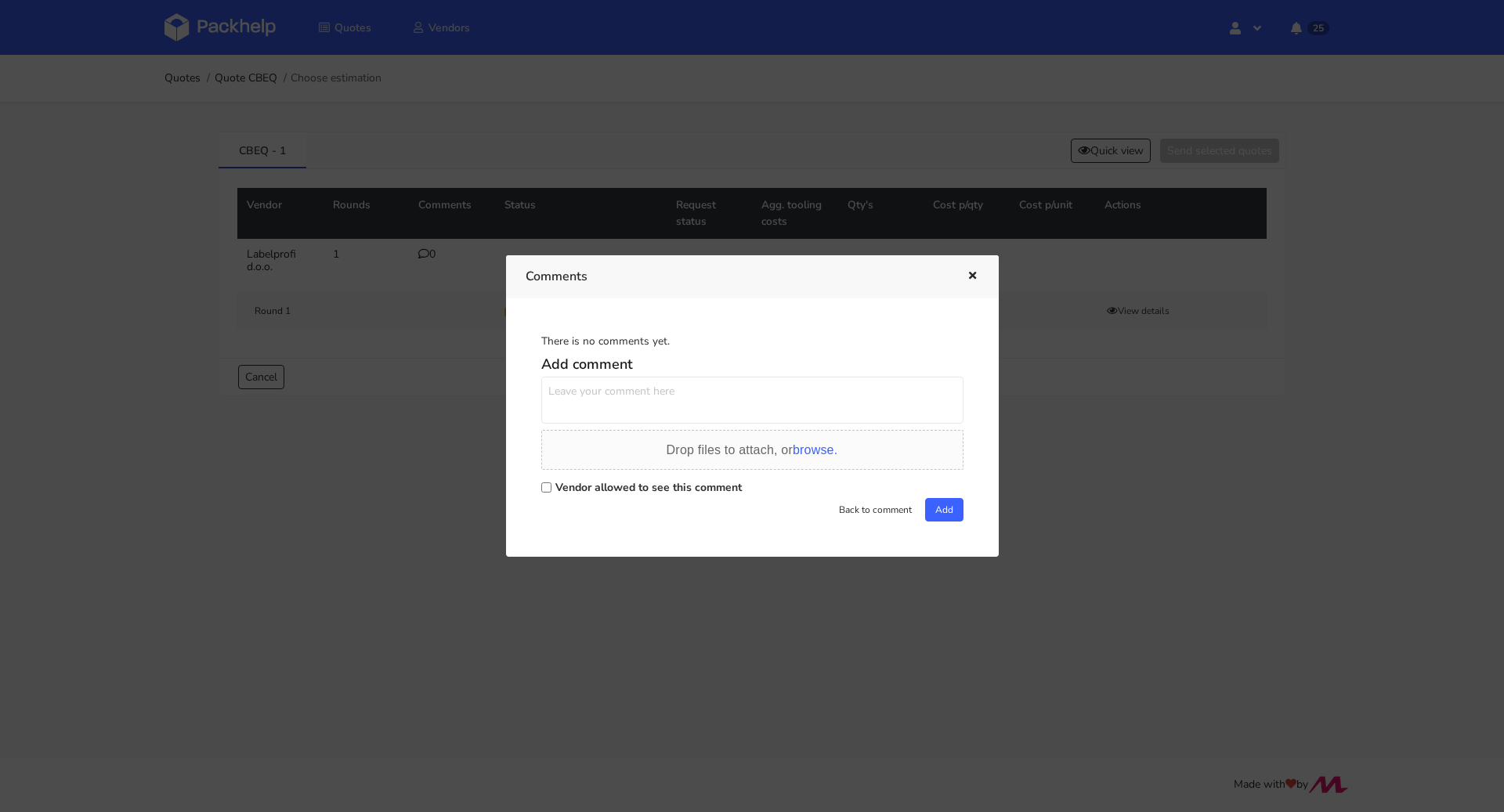
click at [628, 492] on label "Vendor allowed to see this comment" at bounding box center [648, 487] width 186 height 15
click at [551, 492] on input "Vendor allowed to see this comment" at bounding box center [546, 486] width 10 height 10
checkbox input "true"
click at [621, 402] on textarea at bounding box center [752, 399] width 422 height 47
paste textarea "R017424488DNLJ"
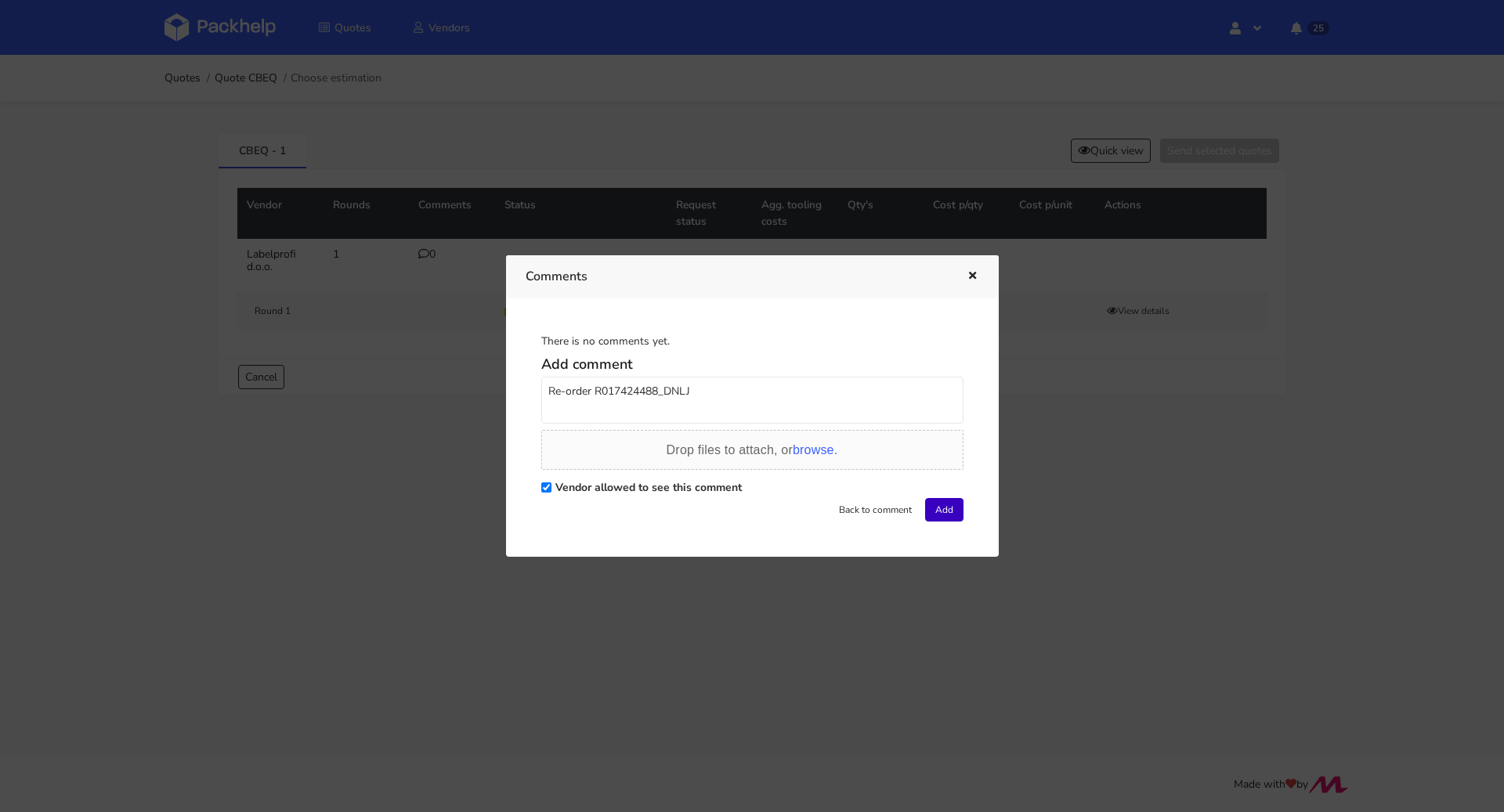
type textarea "Re-order R017424488_DNLJ"
click at [956, 501] on button "Add" at bounding box center [943, 509] width 38 height 23
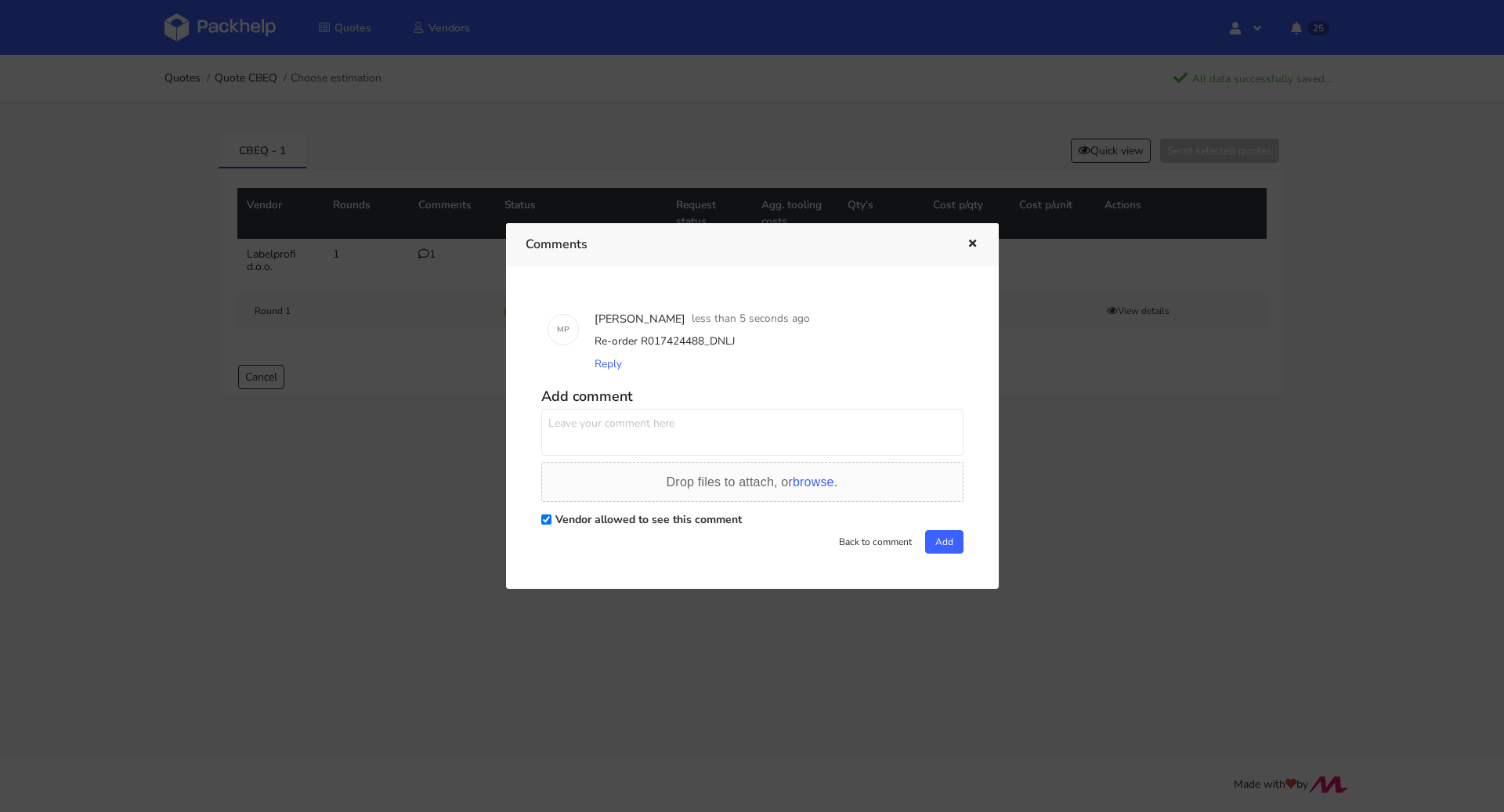
click at [977, 240] on icon "button" at bounding box center [972, 244] width 13 height 11
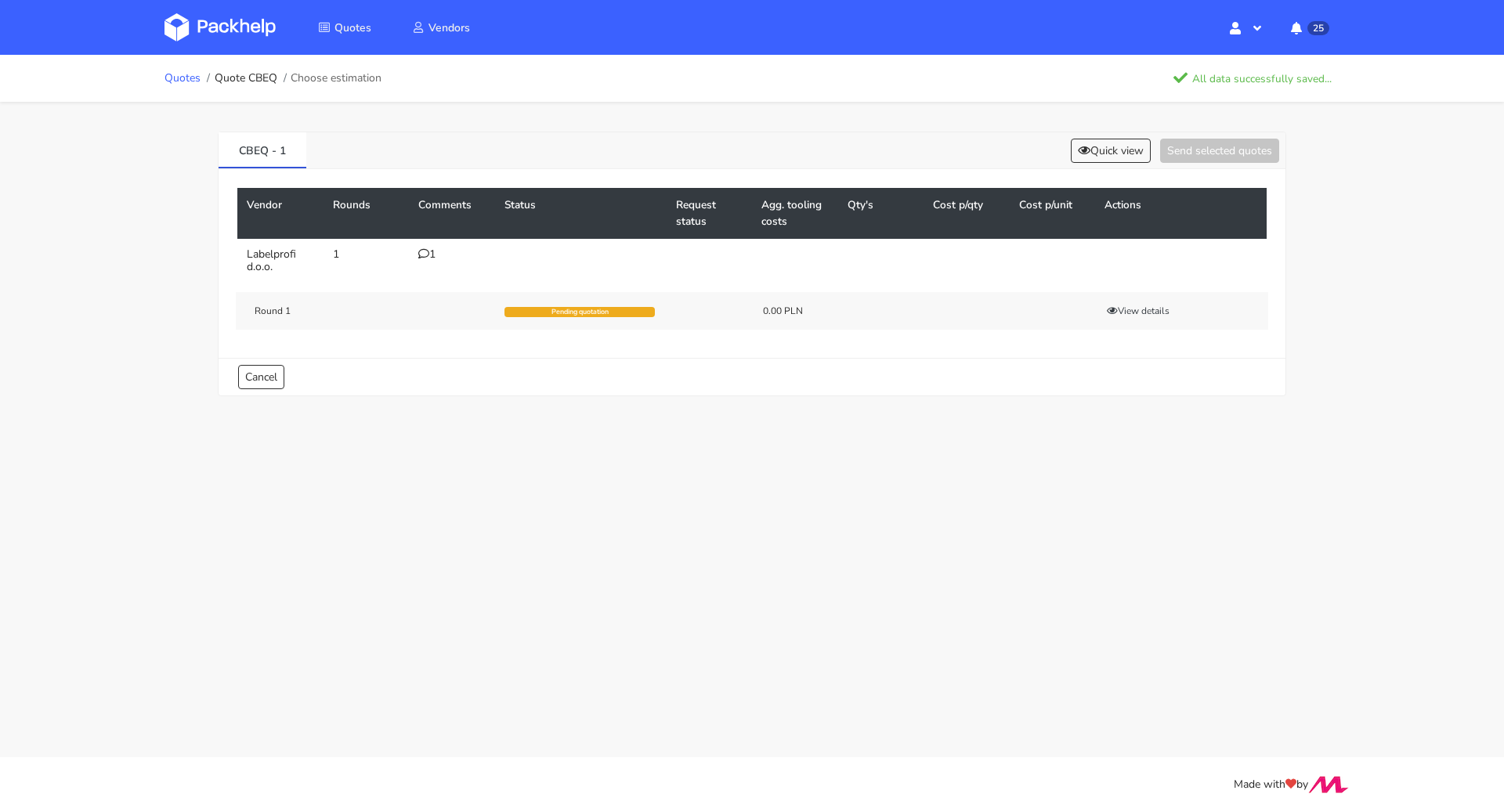
click at [189, 76] on link "Quotes" at bounding box center [183, 78] width 36 height 12
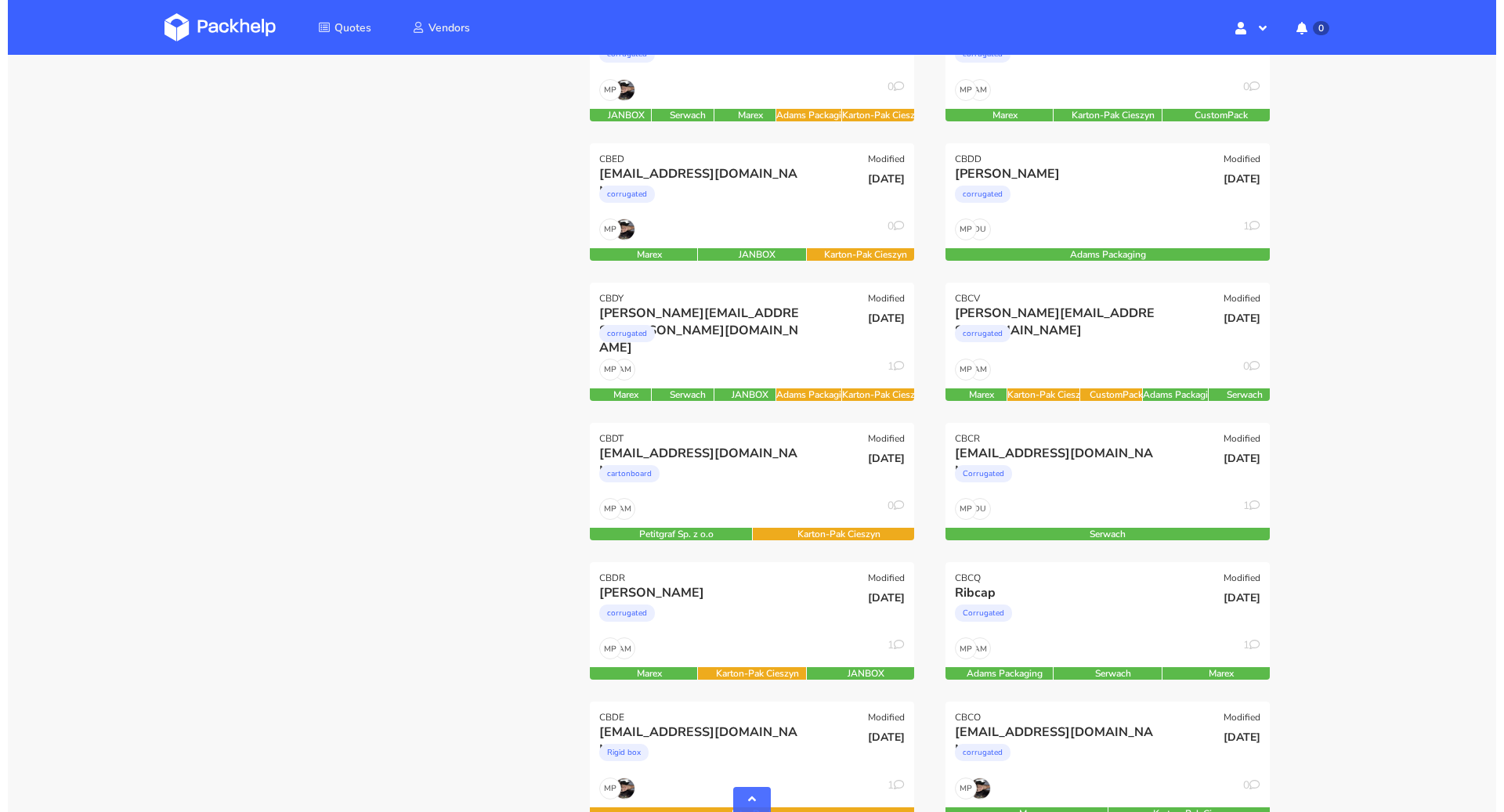
scroll to position [746, 0]
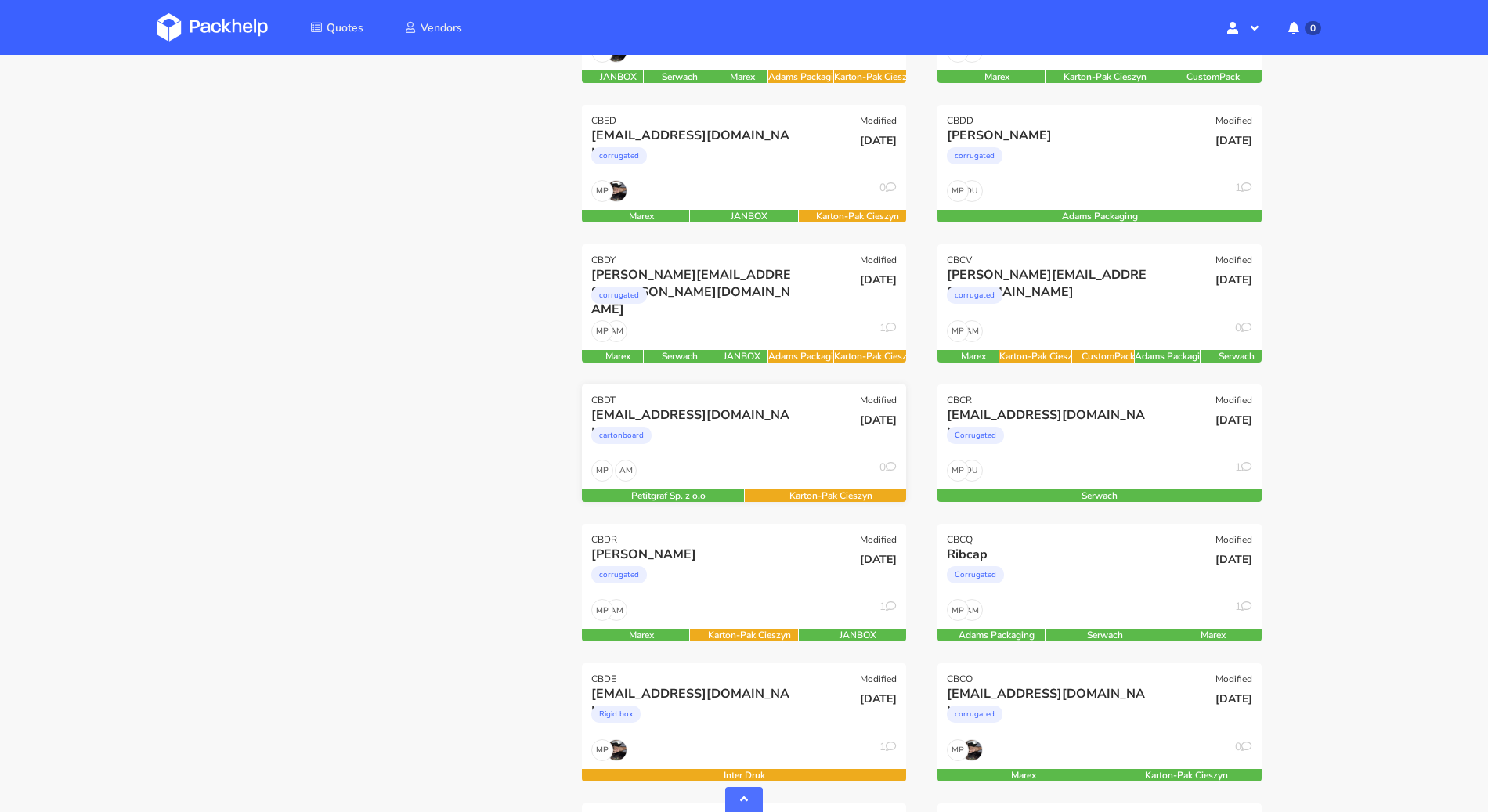
click at [757, 448] on div "cartonboard" at bounding box center [695, 439] width 208 height 31
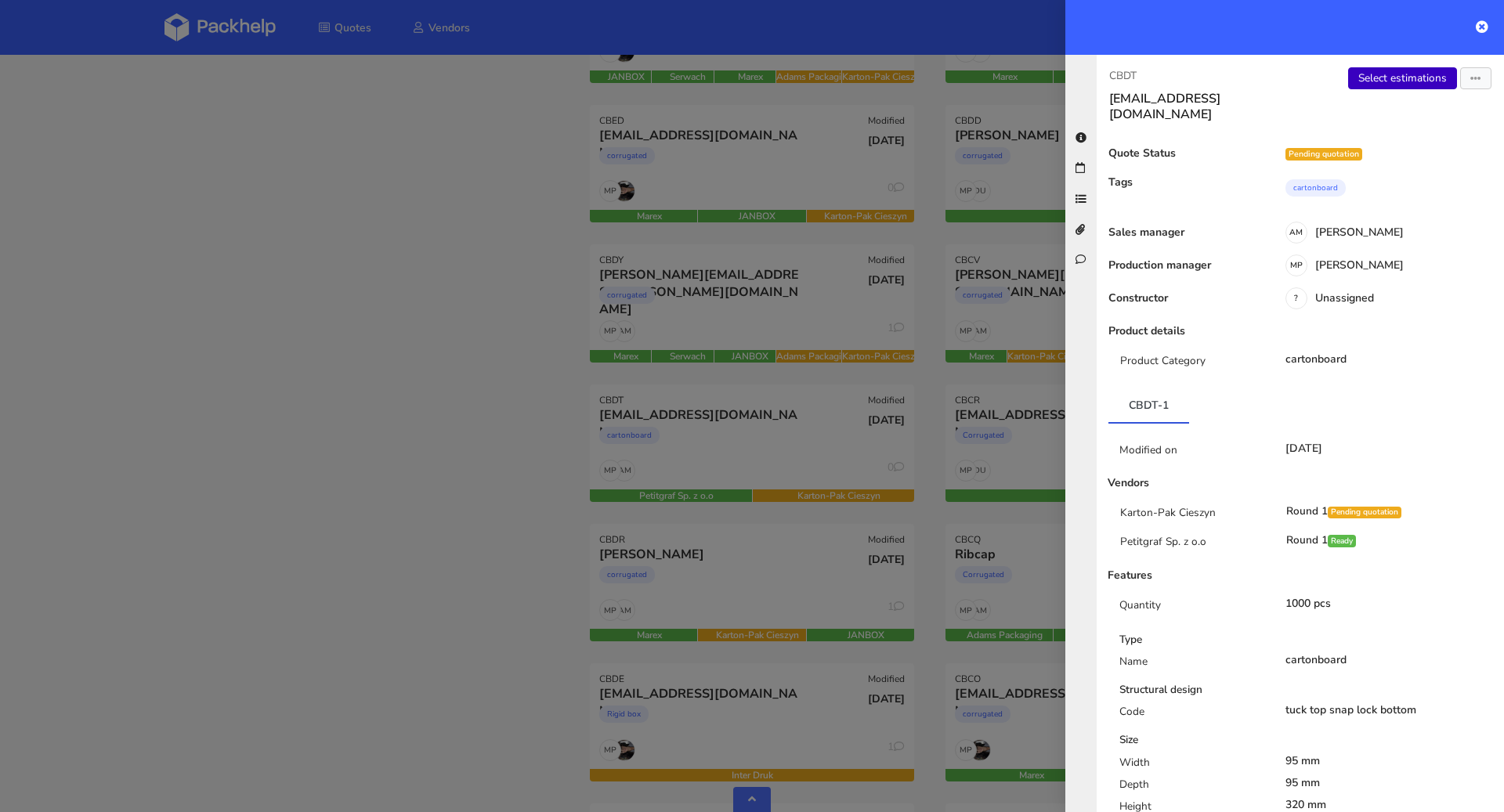
click at [1383, 80] on link "Select estimations" at bounding box center [1402, 78] width 109 height 22
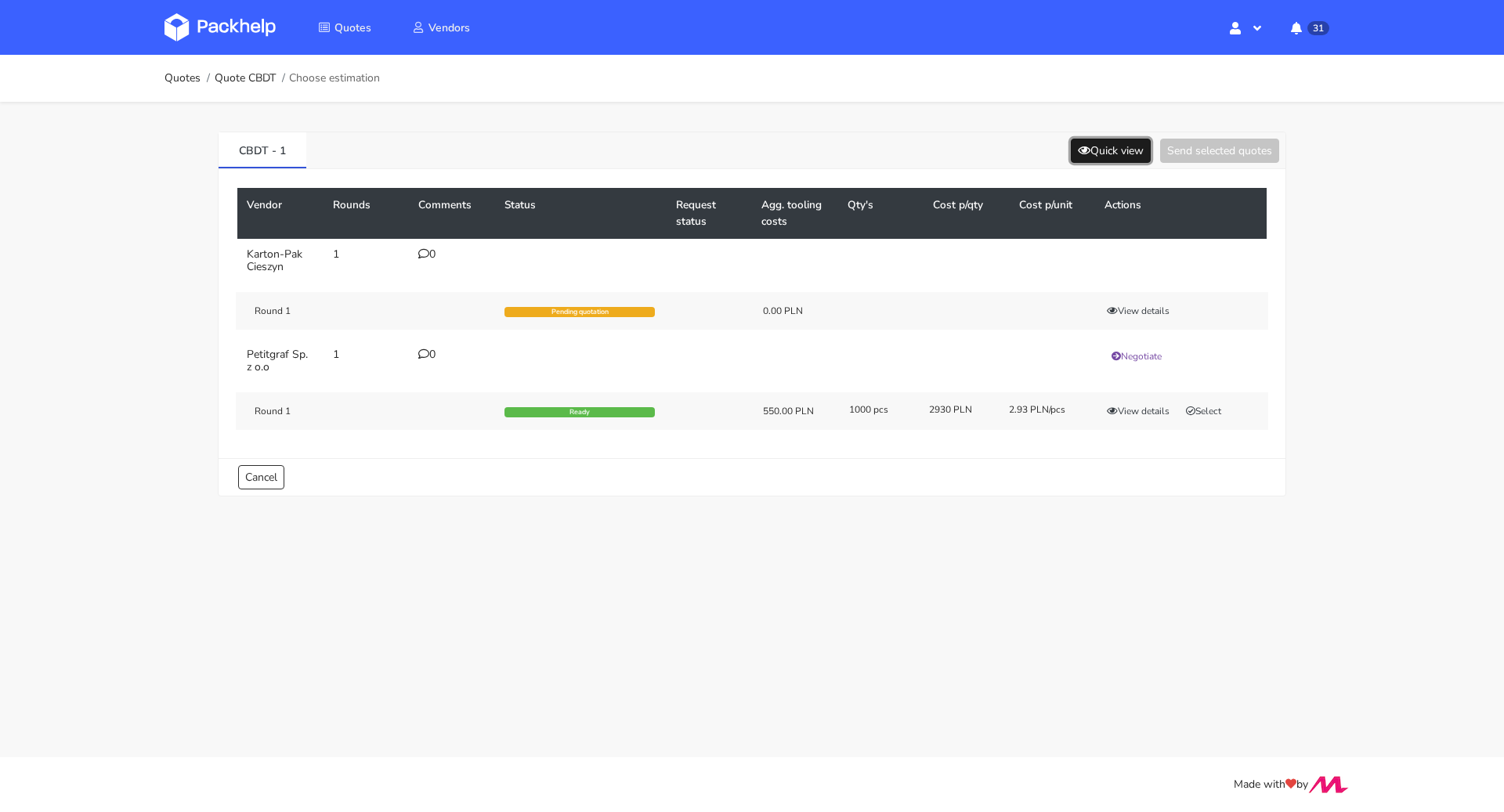
click at [1116, 152] on button "Quick view" at bounding box center [1110, 151] width 80 height 24
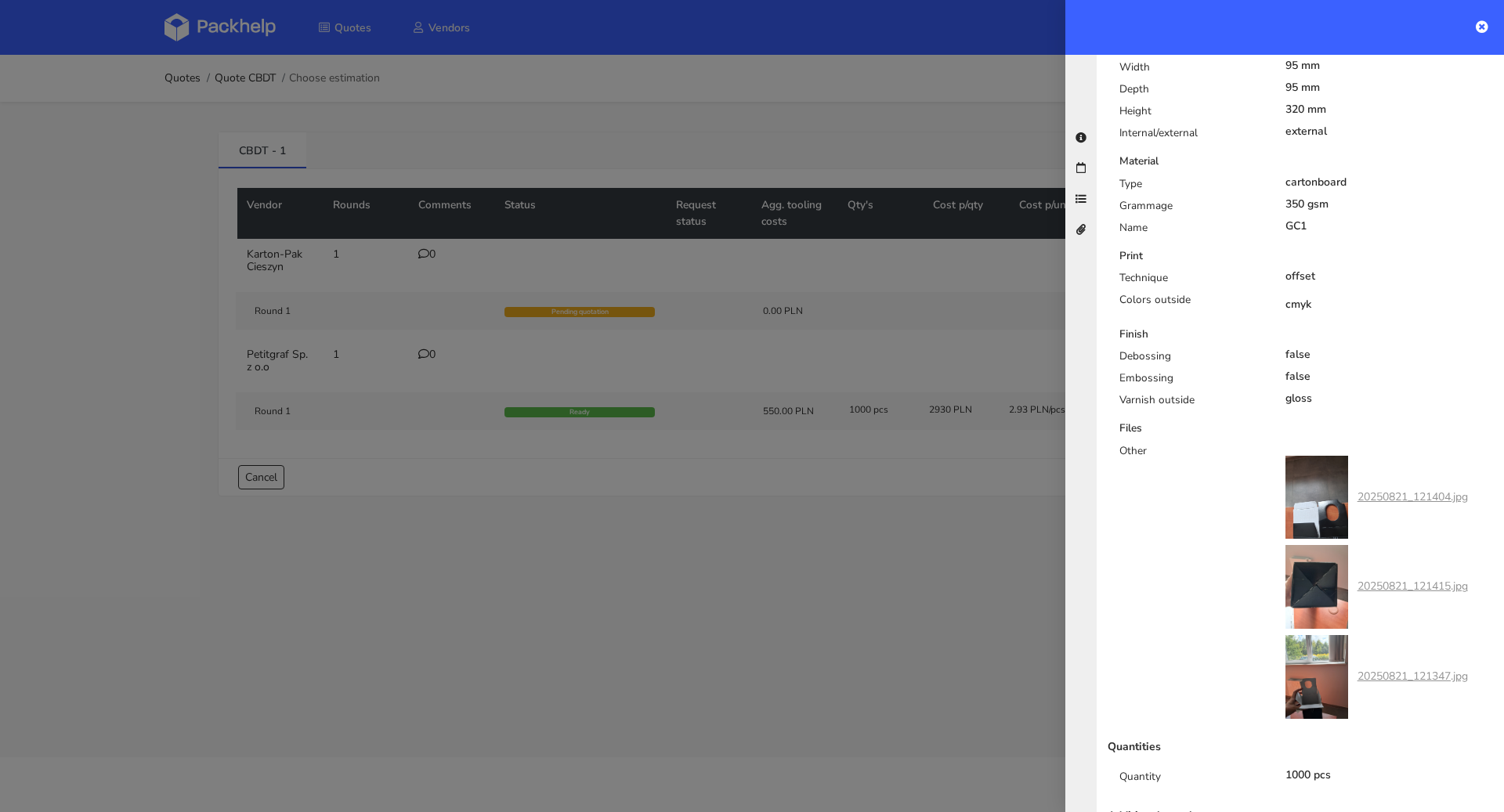
scroll to position [519, 0]
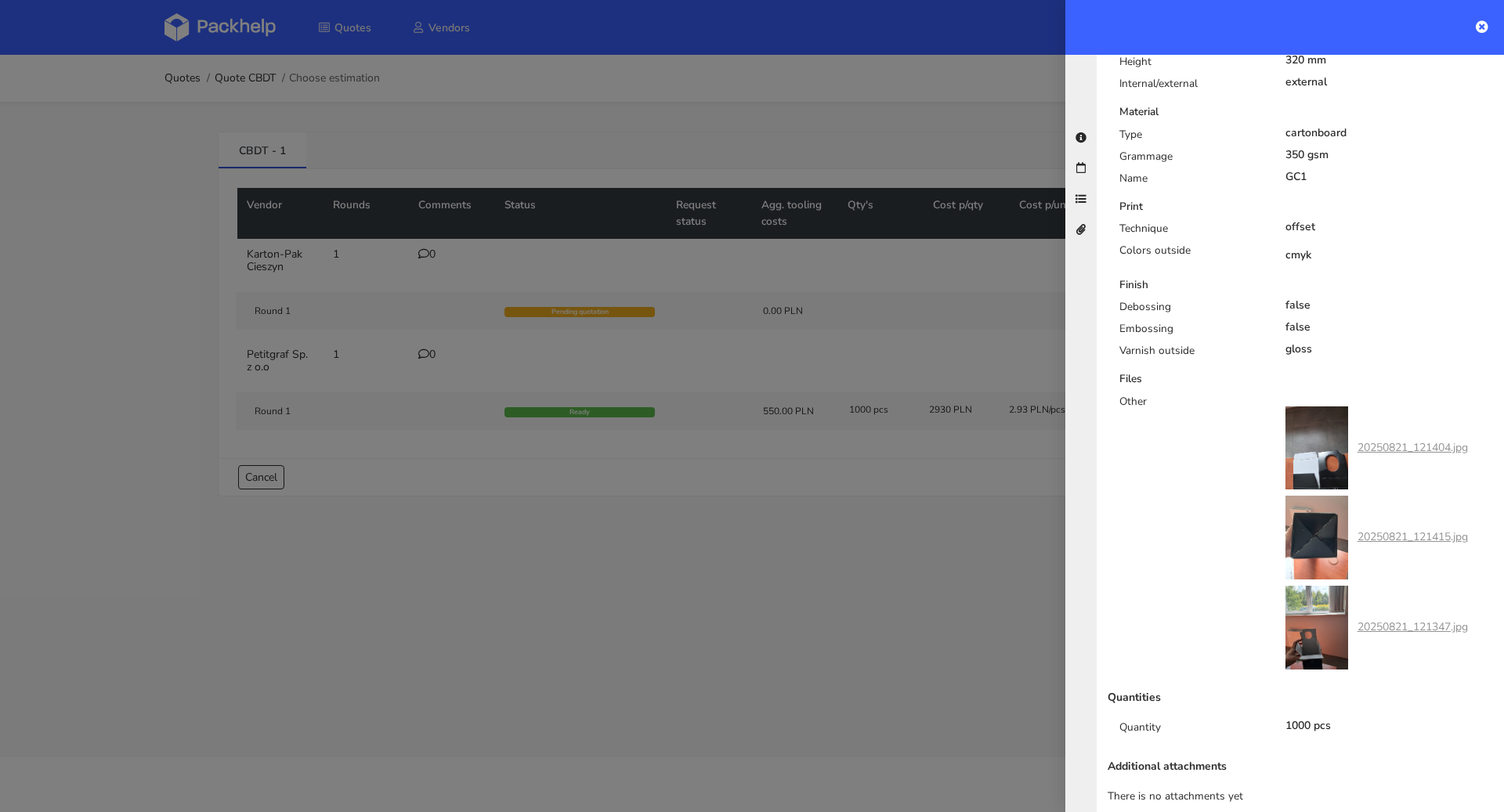
click at [746, 544] on div at bounding box center [752, 406] width 1504 height 812
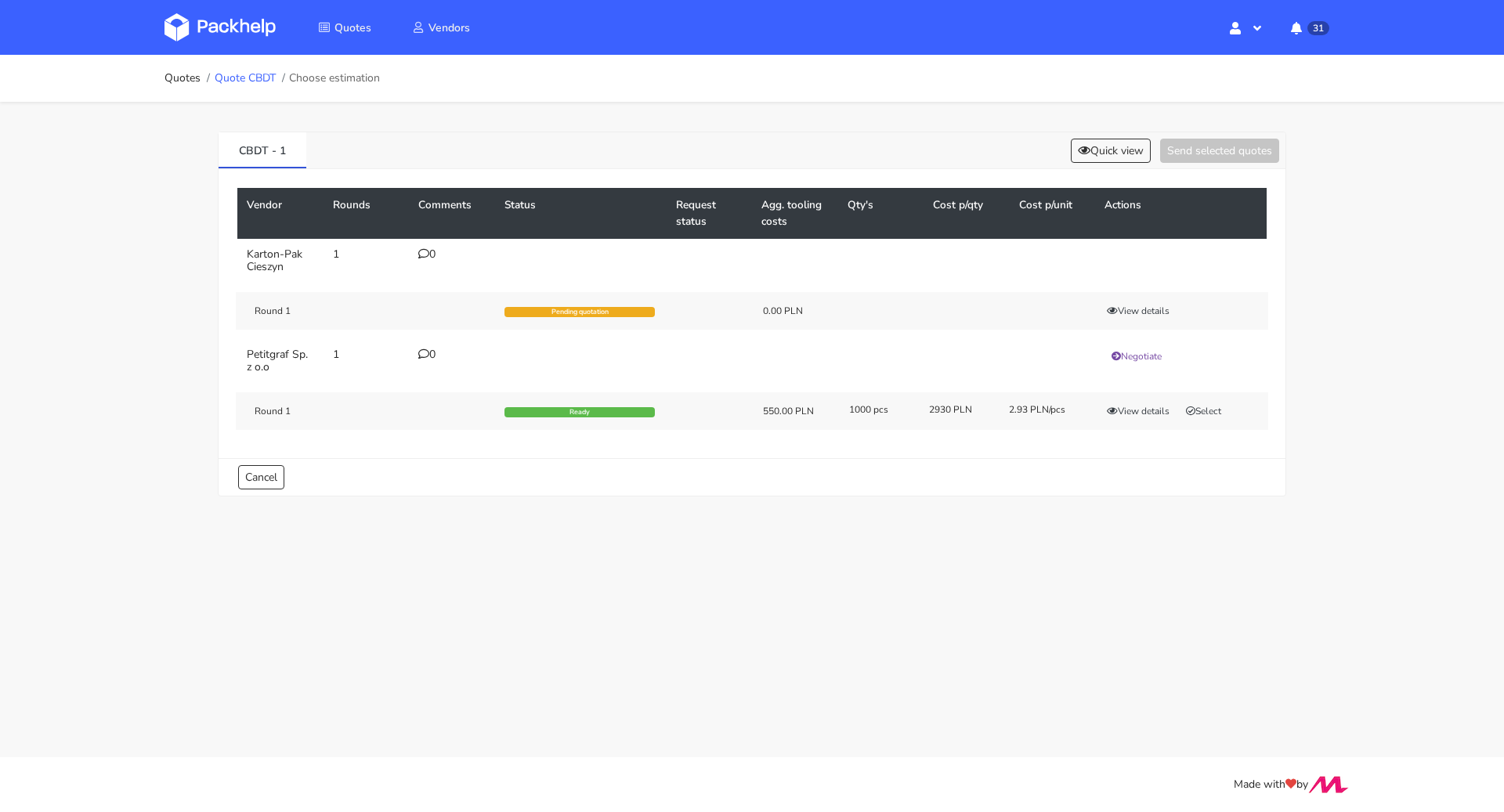
click at [223, 72] on link "Quote CBDT" at bounding box center [244, 78] width 61 height 12
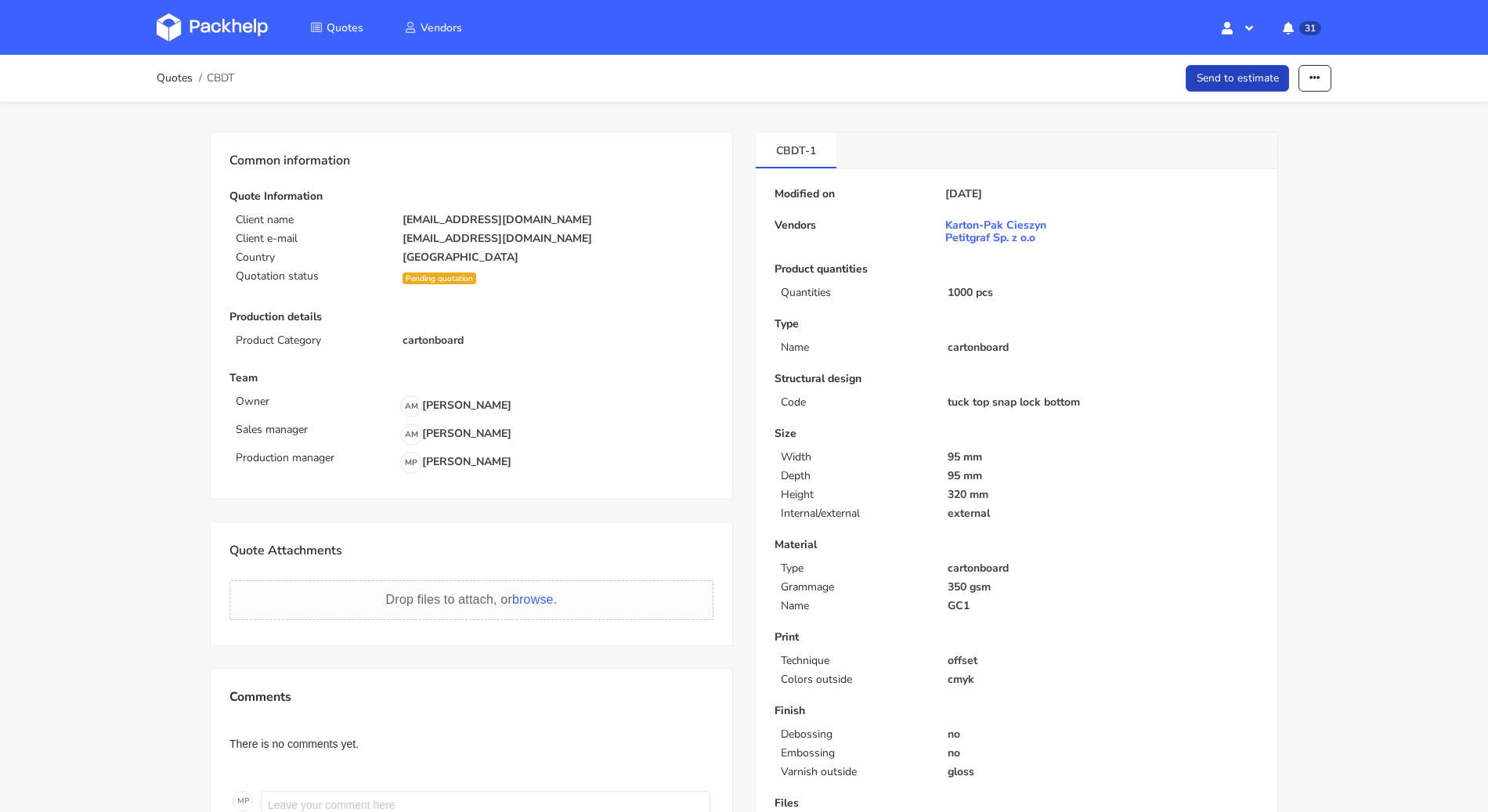
click at [1223, 80] on link "Send to estimate" at bounding box center [1237, 78] width 104 height 27
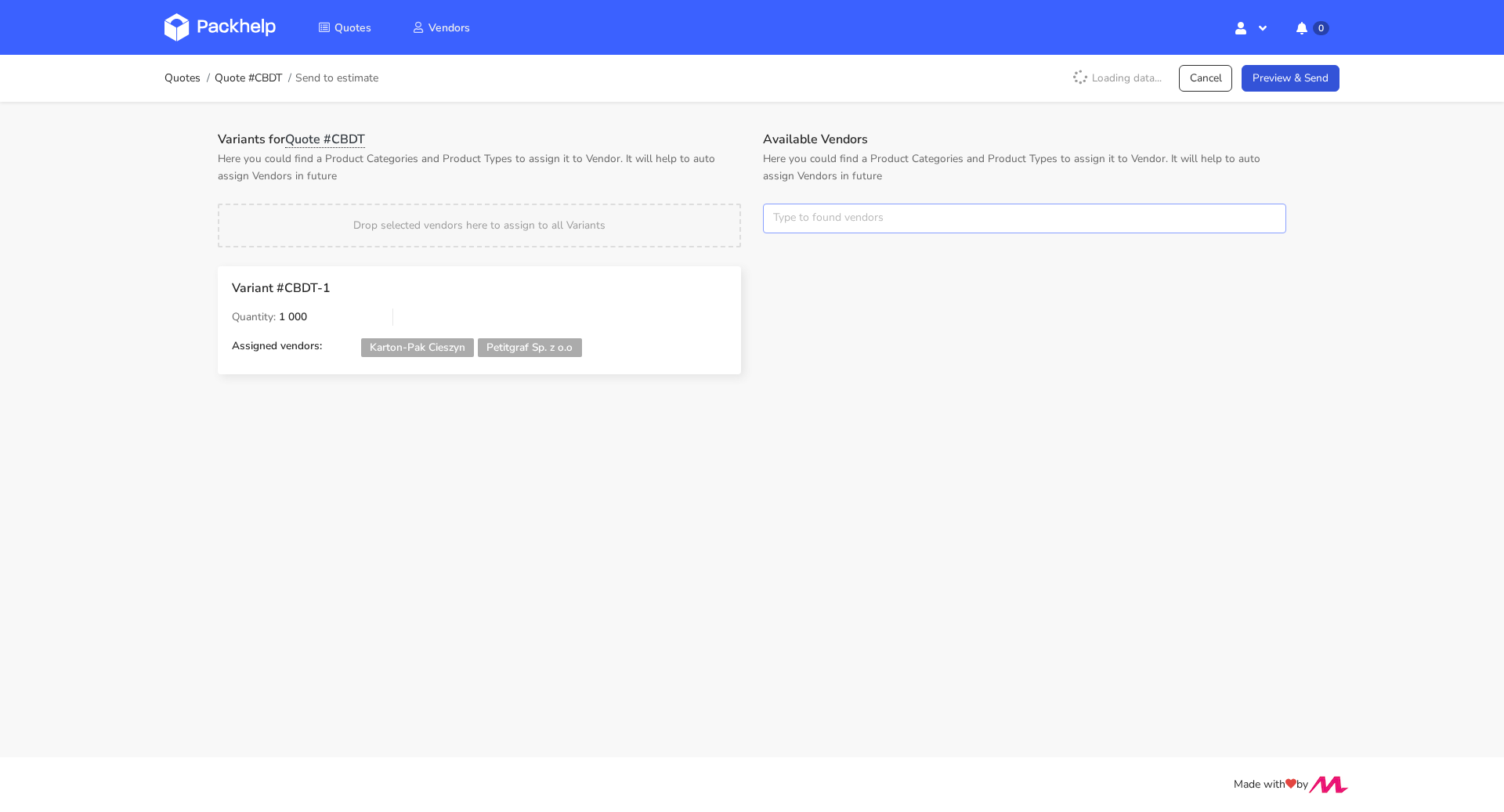
click at [815, 218] on input "text" at bounding box center [1024, 219] width 523 height 30
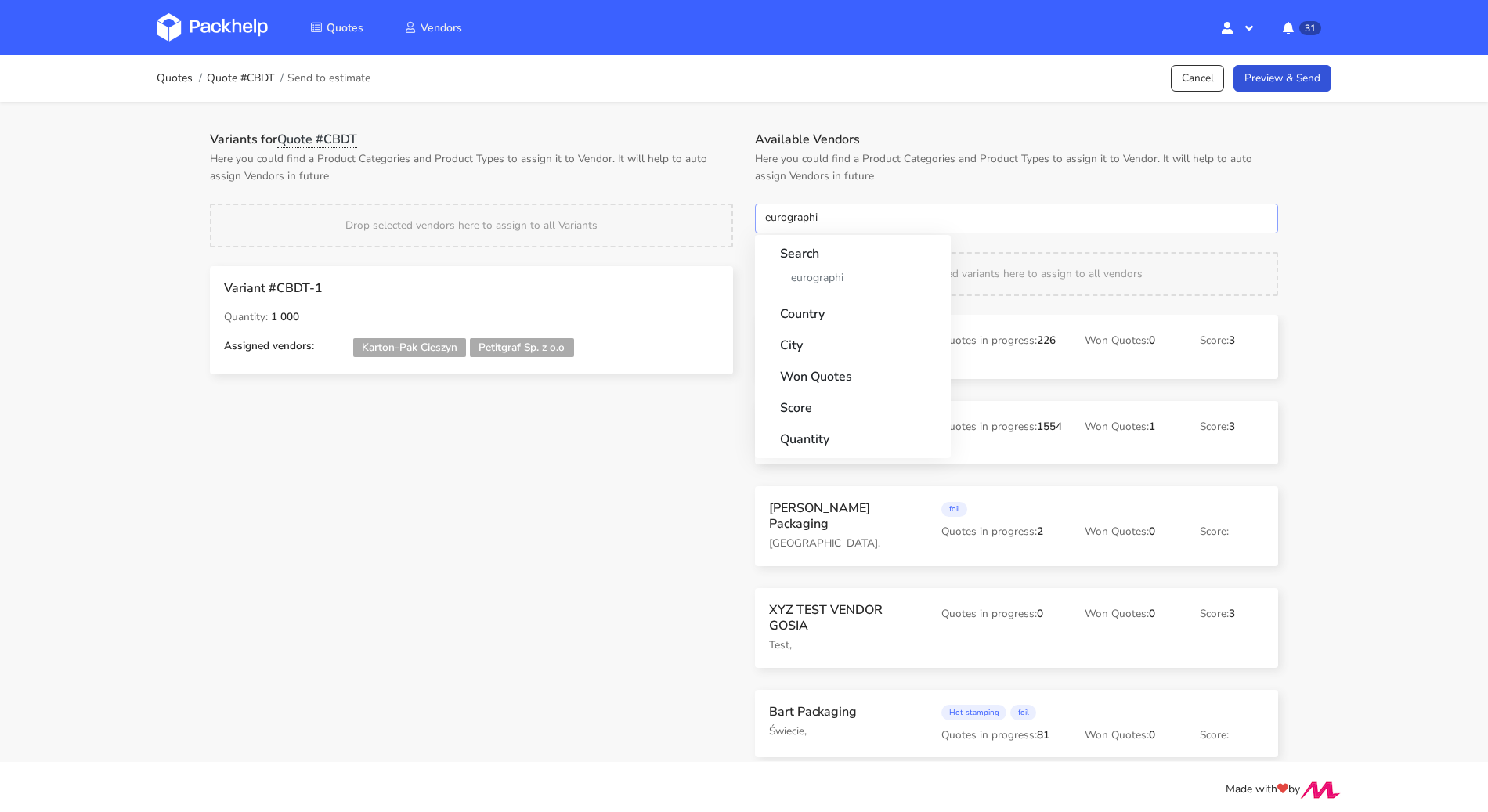
type input "eurographic"
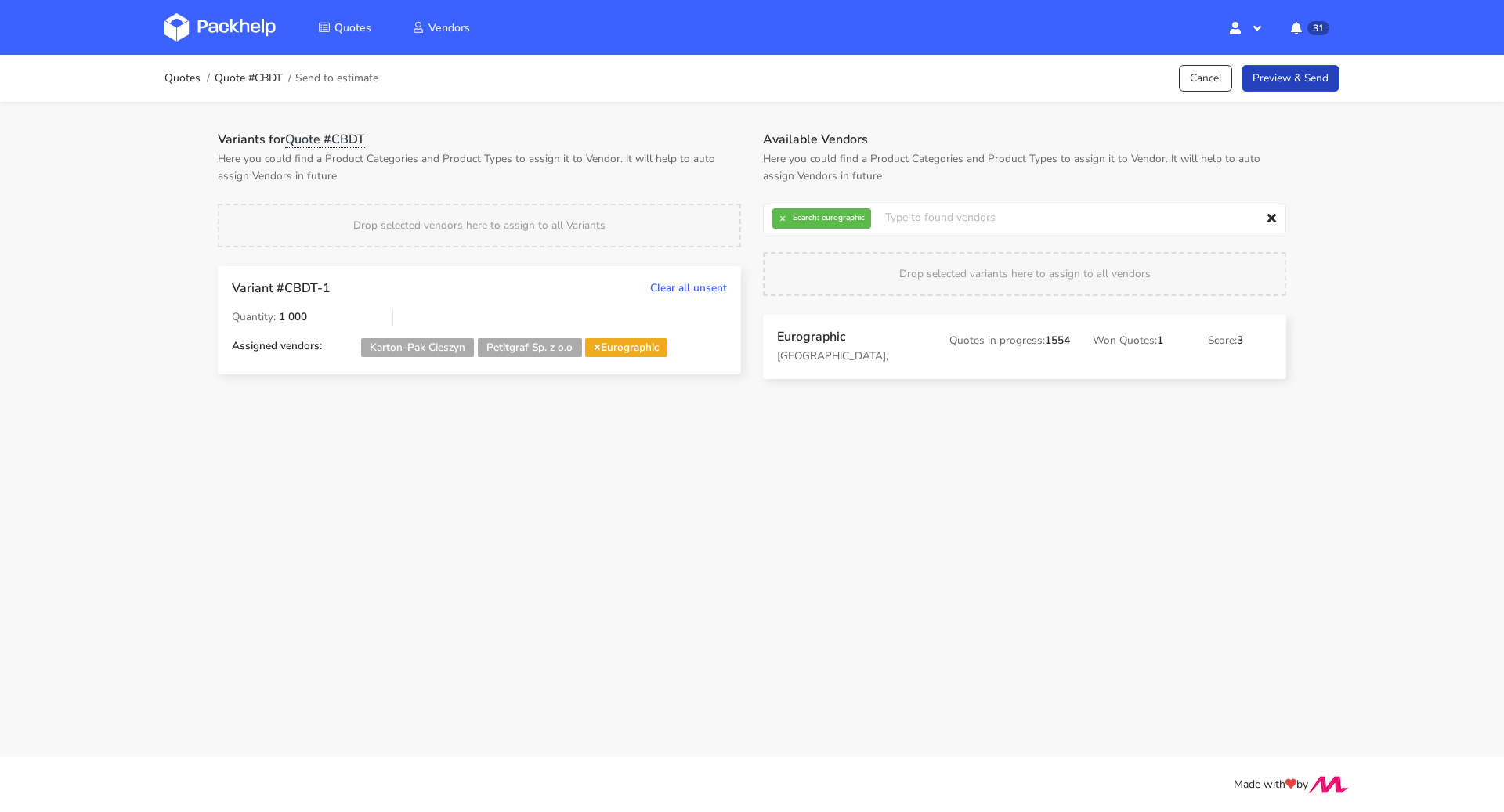
click at [1275, 82] on link "Preview & Send" at bounding box center [1290, 78] width 98 height 27
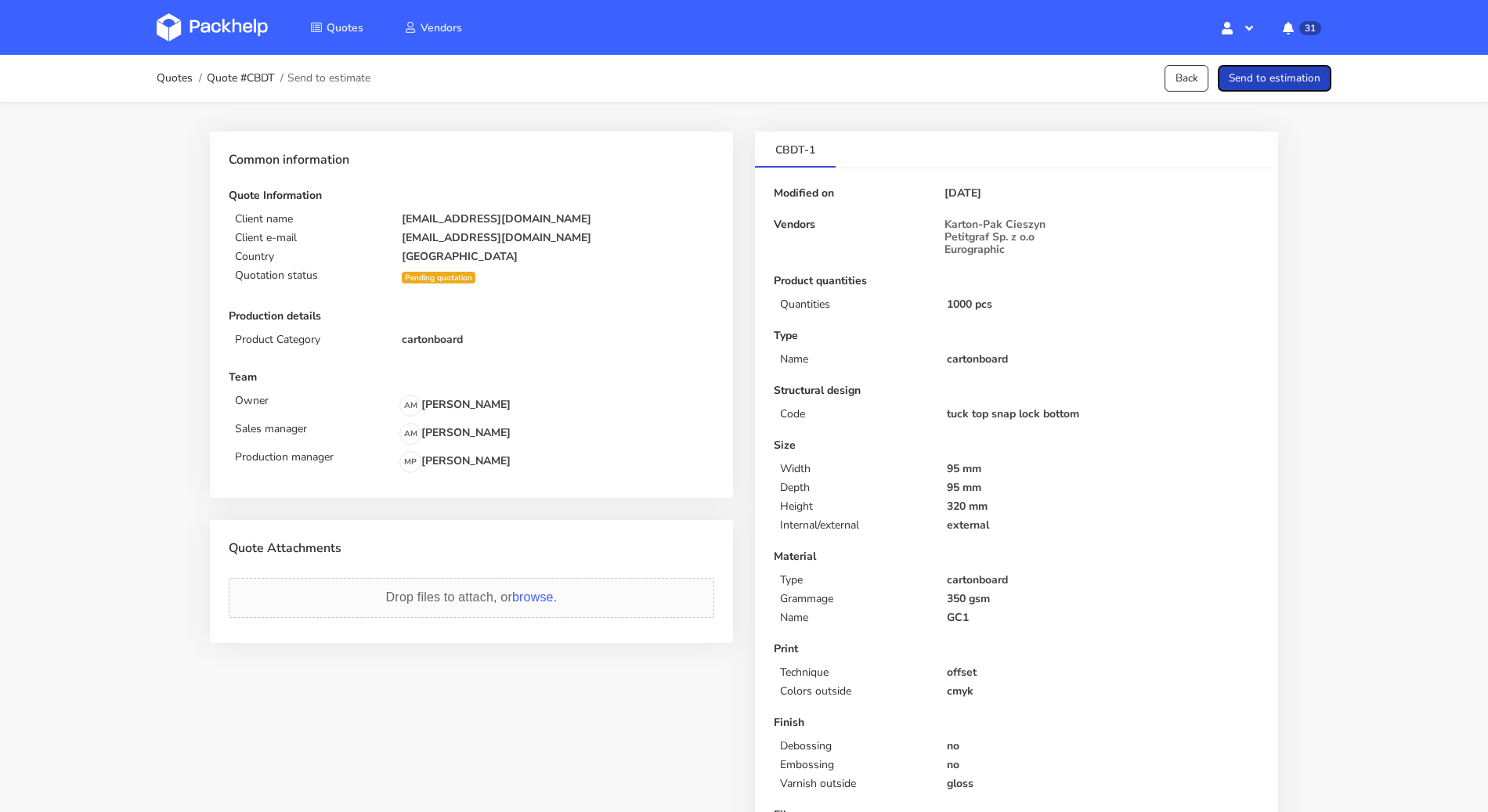
click at [1275, 82] on button "Send to estimation" at bounding box center [1274, 78] width 113 height 27
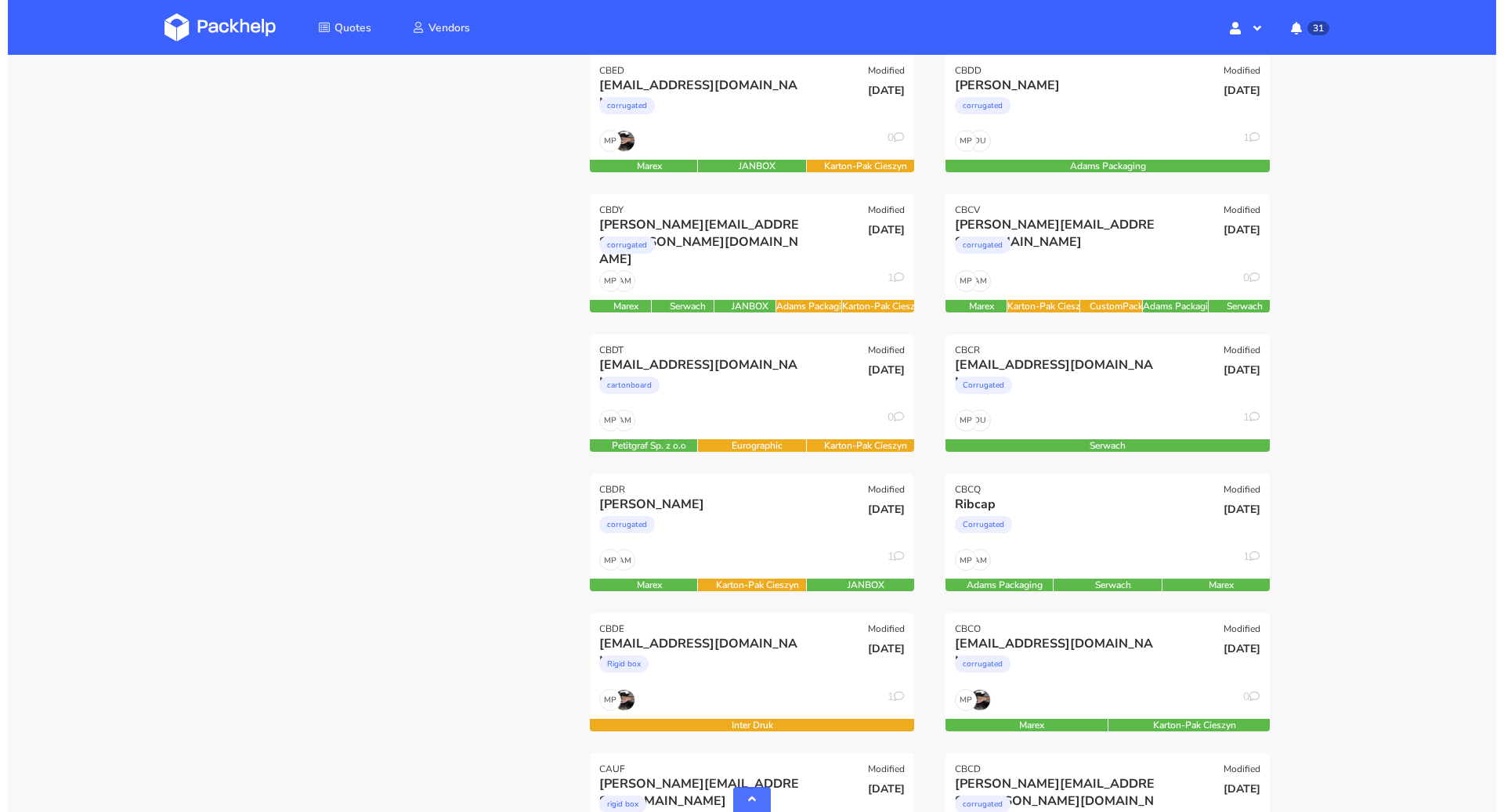
scroll to position [794, 0]
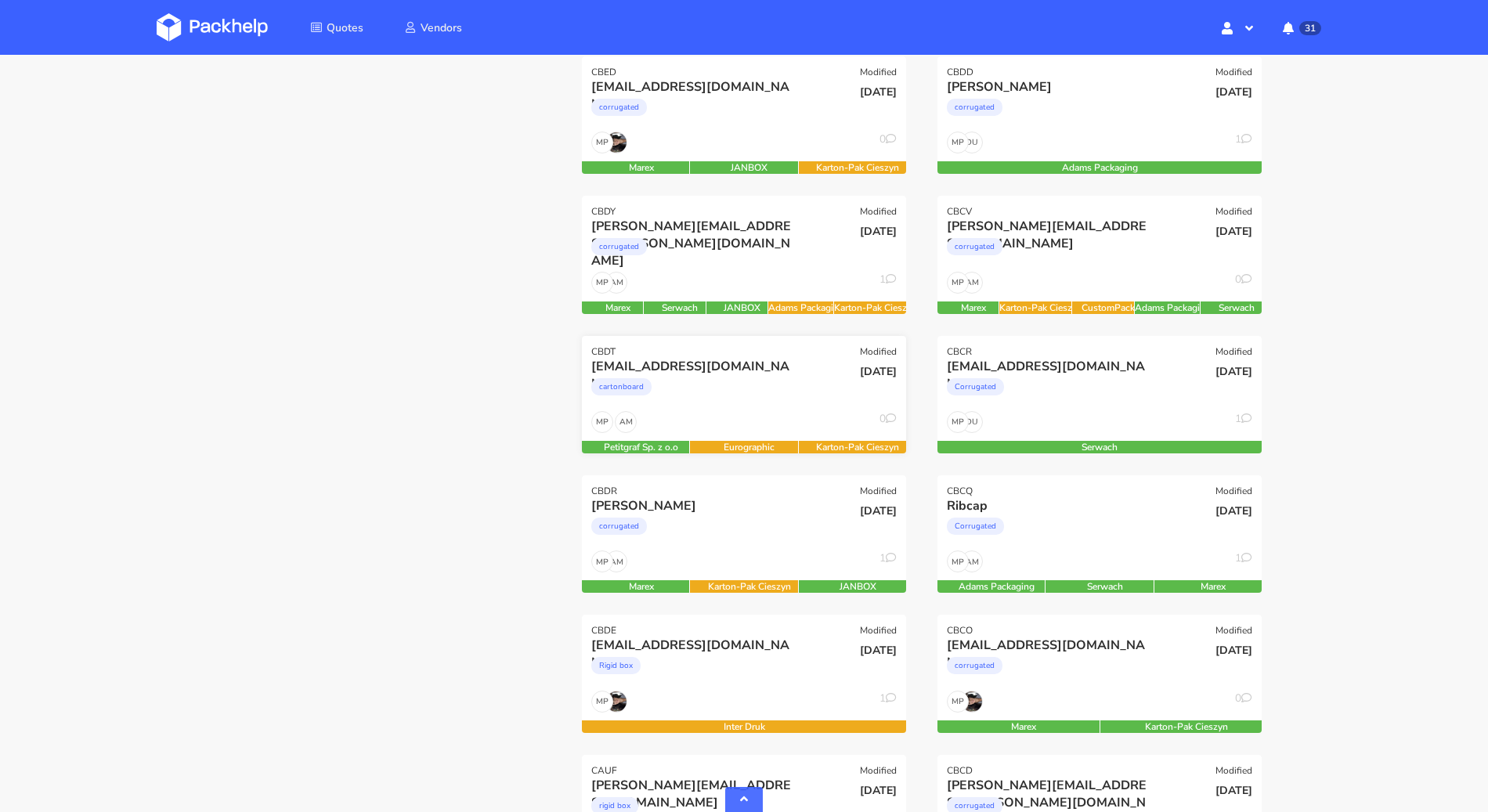
click at [766, 404] on div "cartonboard" at bounding box center [695, 390] width 208 height 31
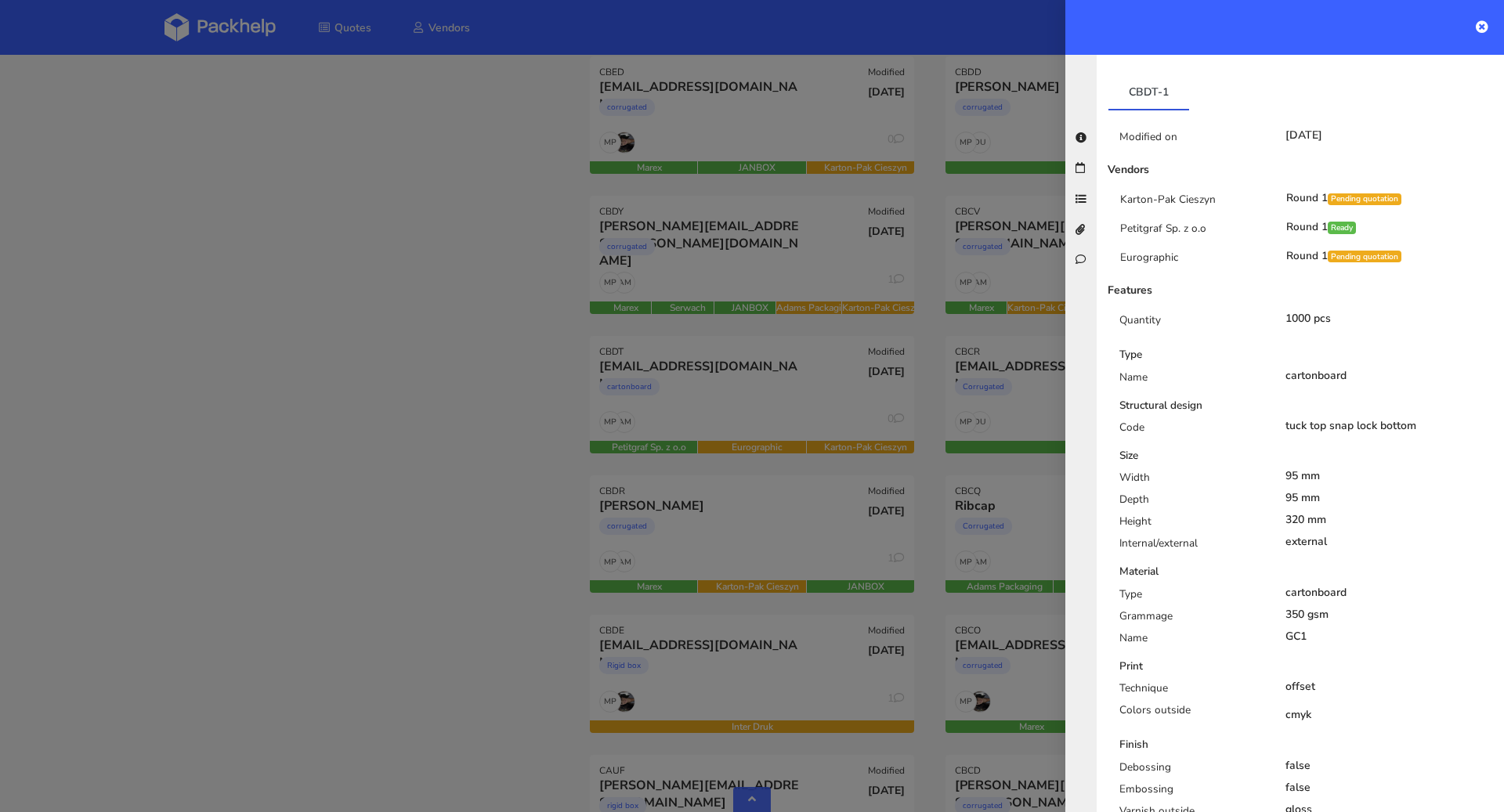
scroll to position [0, 0]
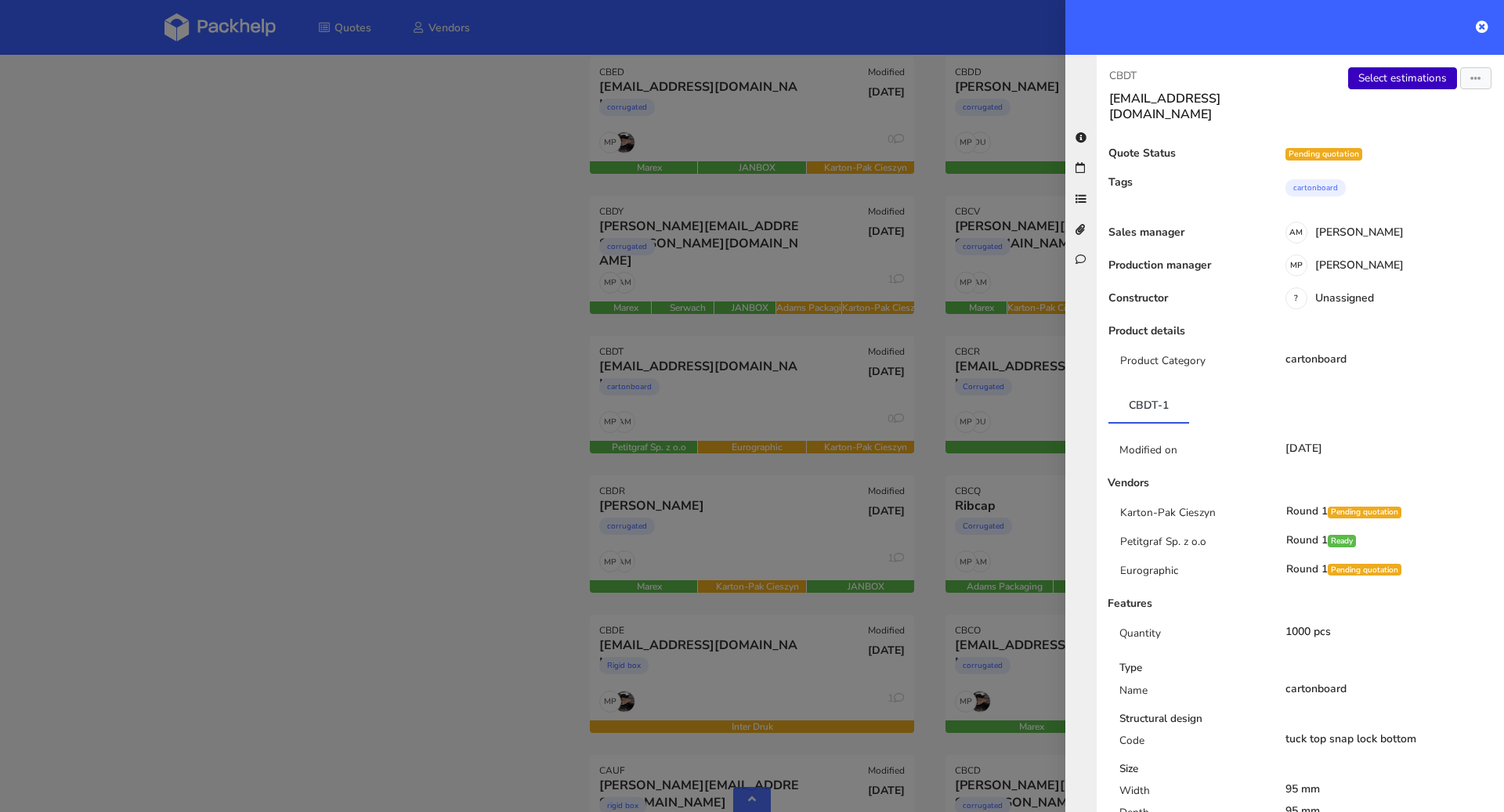
click at [1403, 85] on link "Select estimations" at bounding box center [1402, 78] width 109 height 22
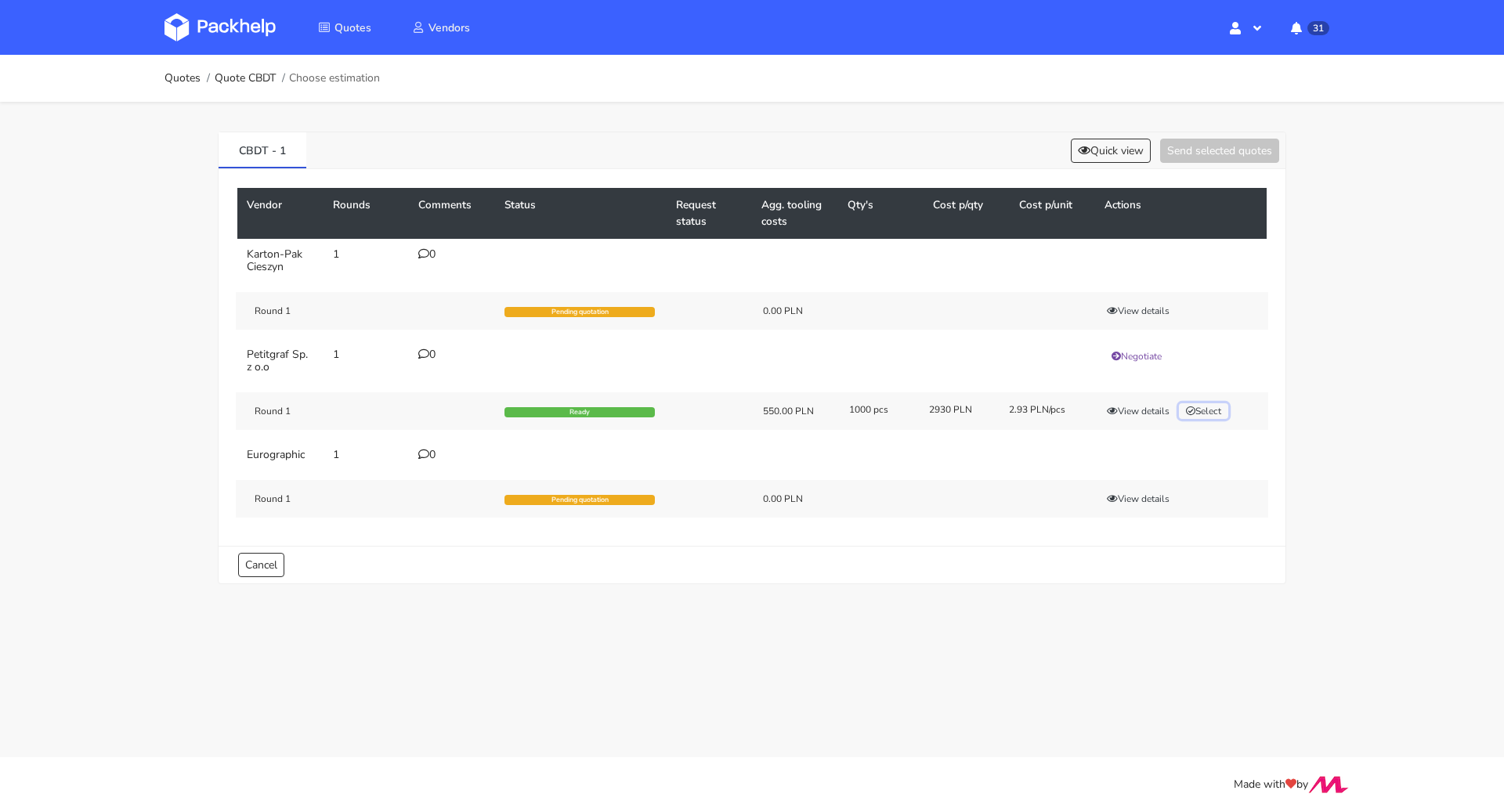
click at [1205, 410] on button "Select" at bounding box center [1203, 411] width 50 height 16
click at [1241, 143] on button "Send selected quotes ( 1 )" at bounding box center [1208, 151] width 141 height 24
click at [1130, 411] on button "View details" at bounding box center [1138, 411] width 77 height 16
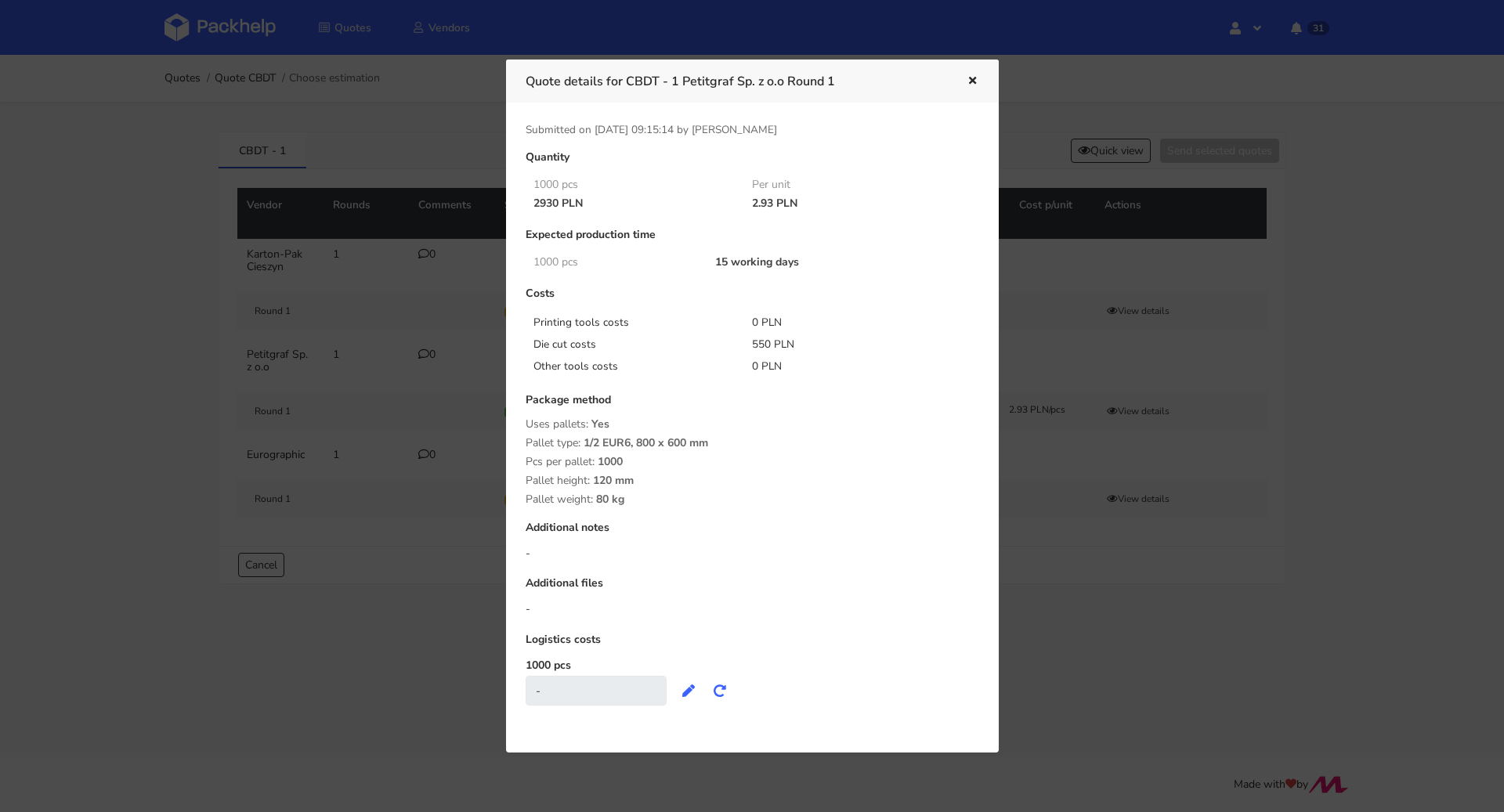
click at [52, 395] on div at bounding box center [752, 406] width 1504 height 812
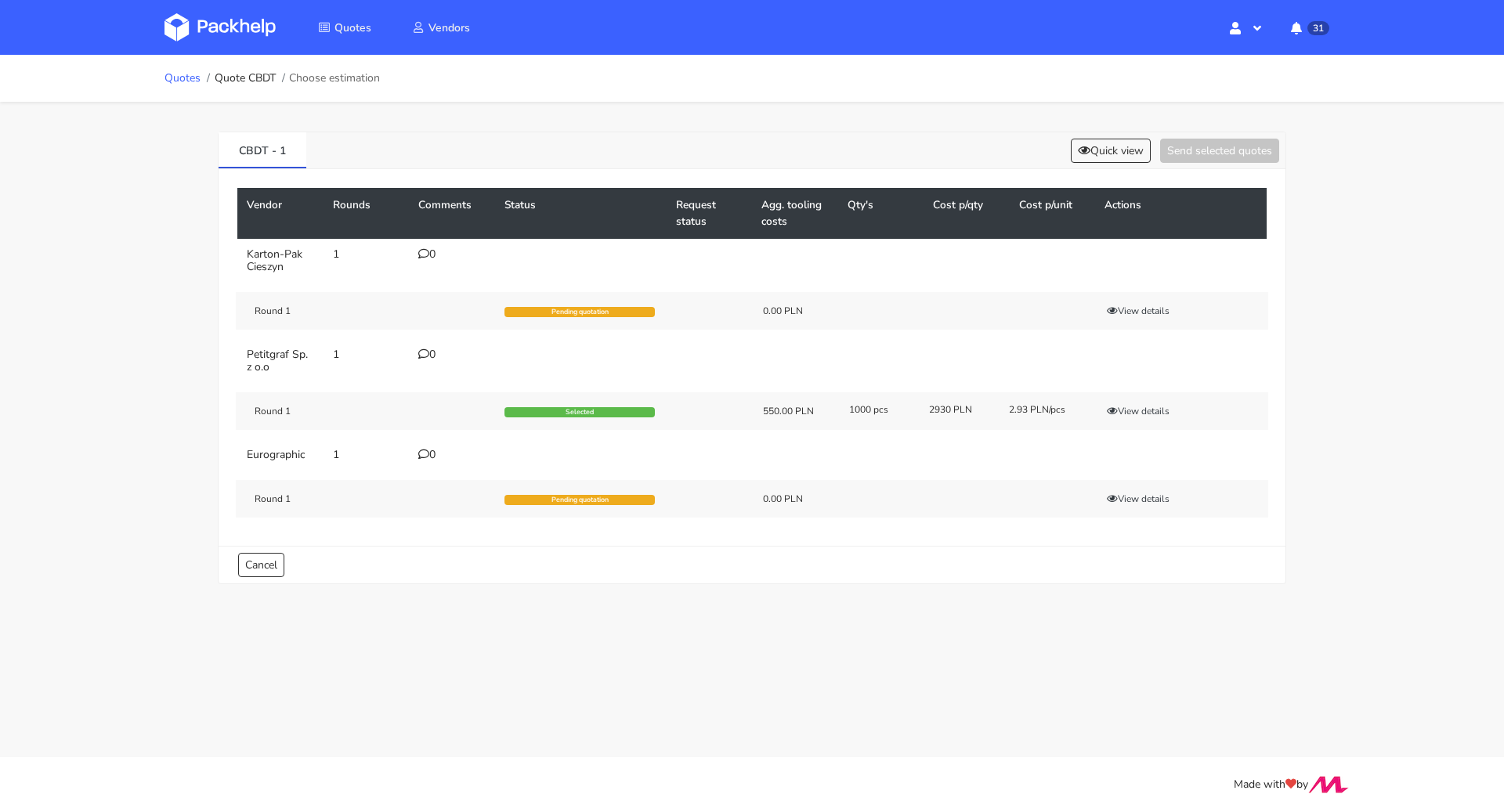
click at [189, 73] on link "Quotes" at bounding box center [183, 78] width 36 height 12
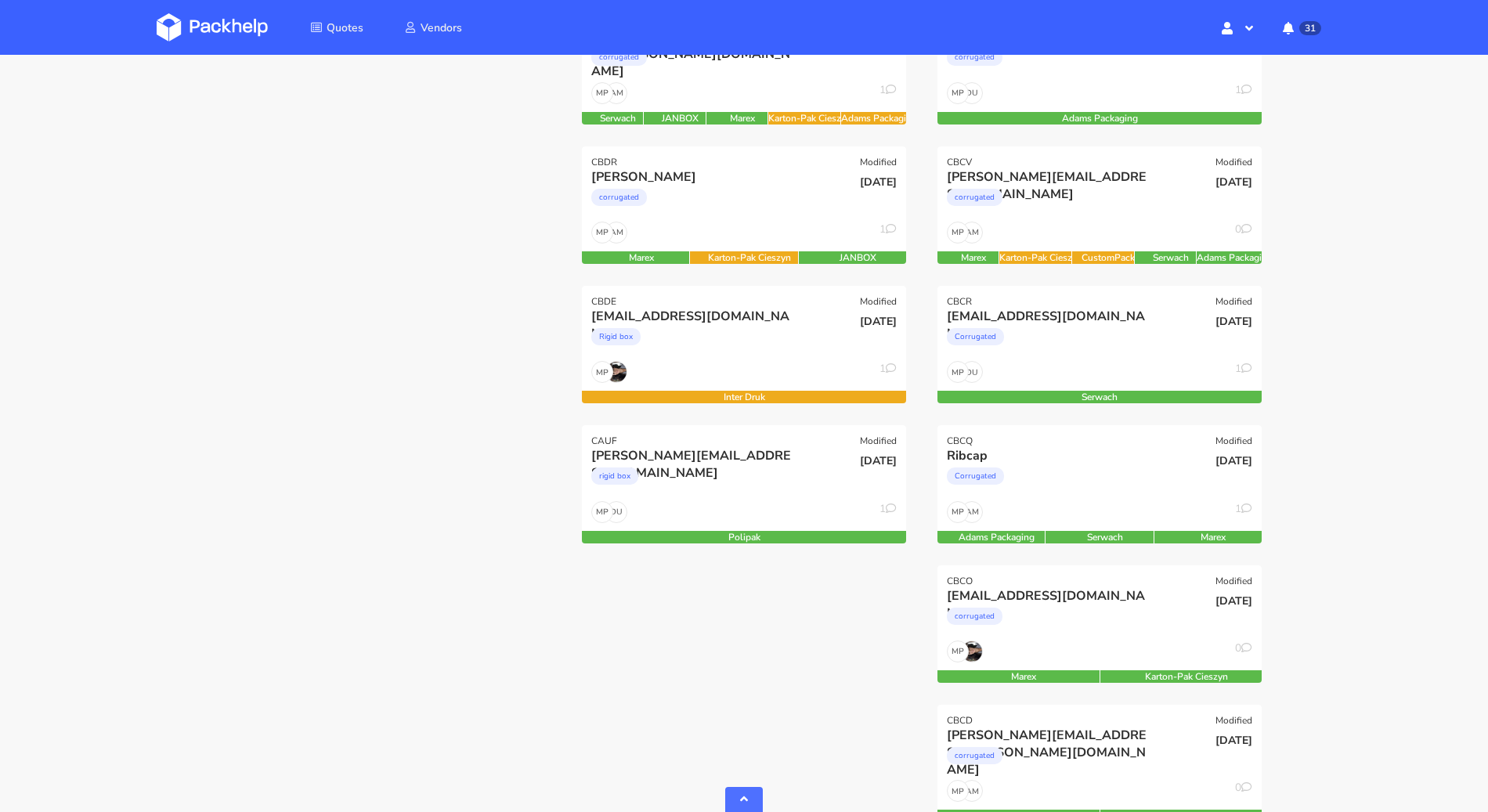
scroll to position [858, 0]
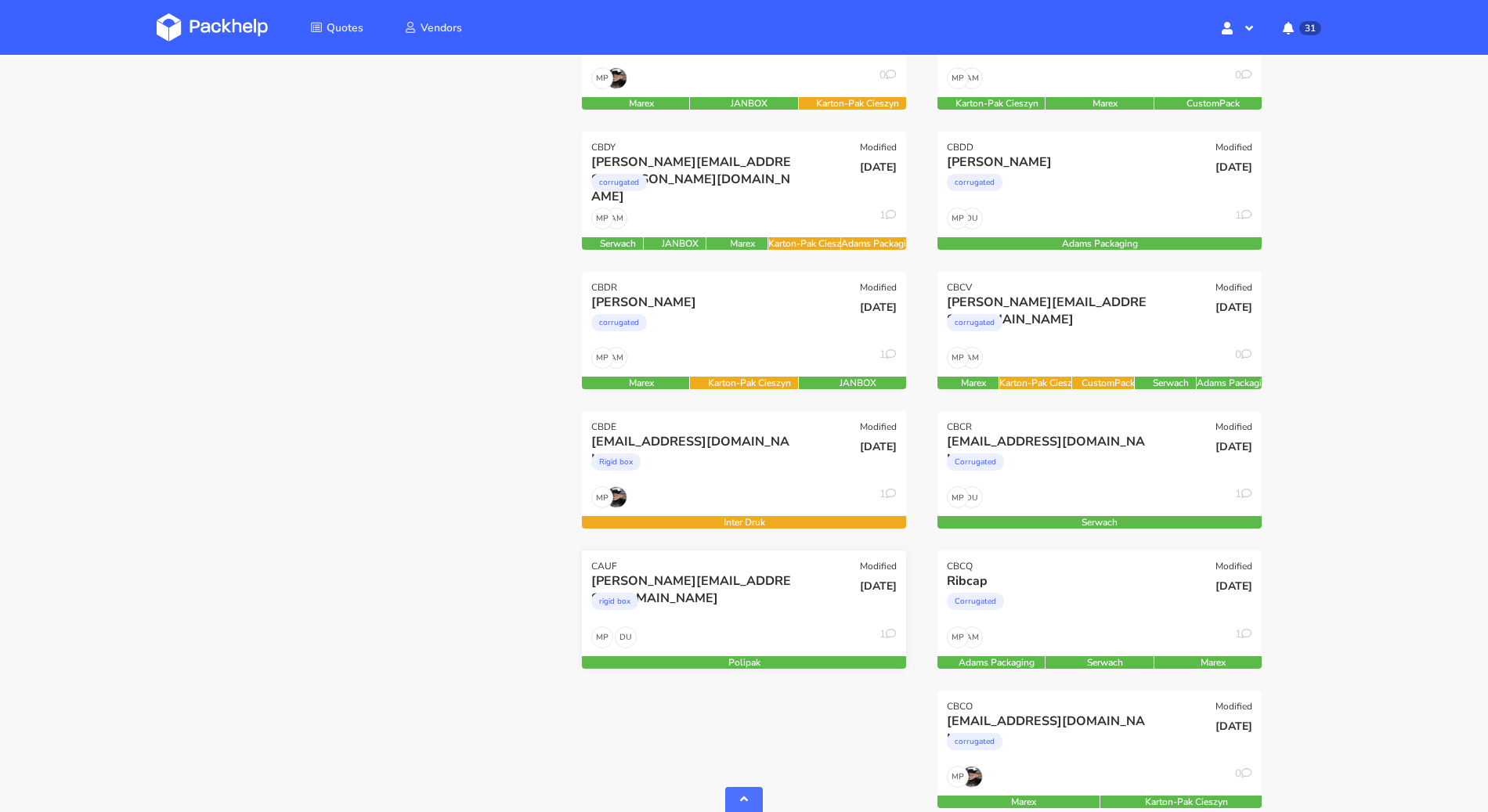
click at [686, 584] on div "[PERSON_NAME][EMAIL_ADDRESS][DOMAIN_NAME]" at bounding box center [695, 581] width 208 height 17
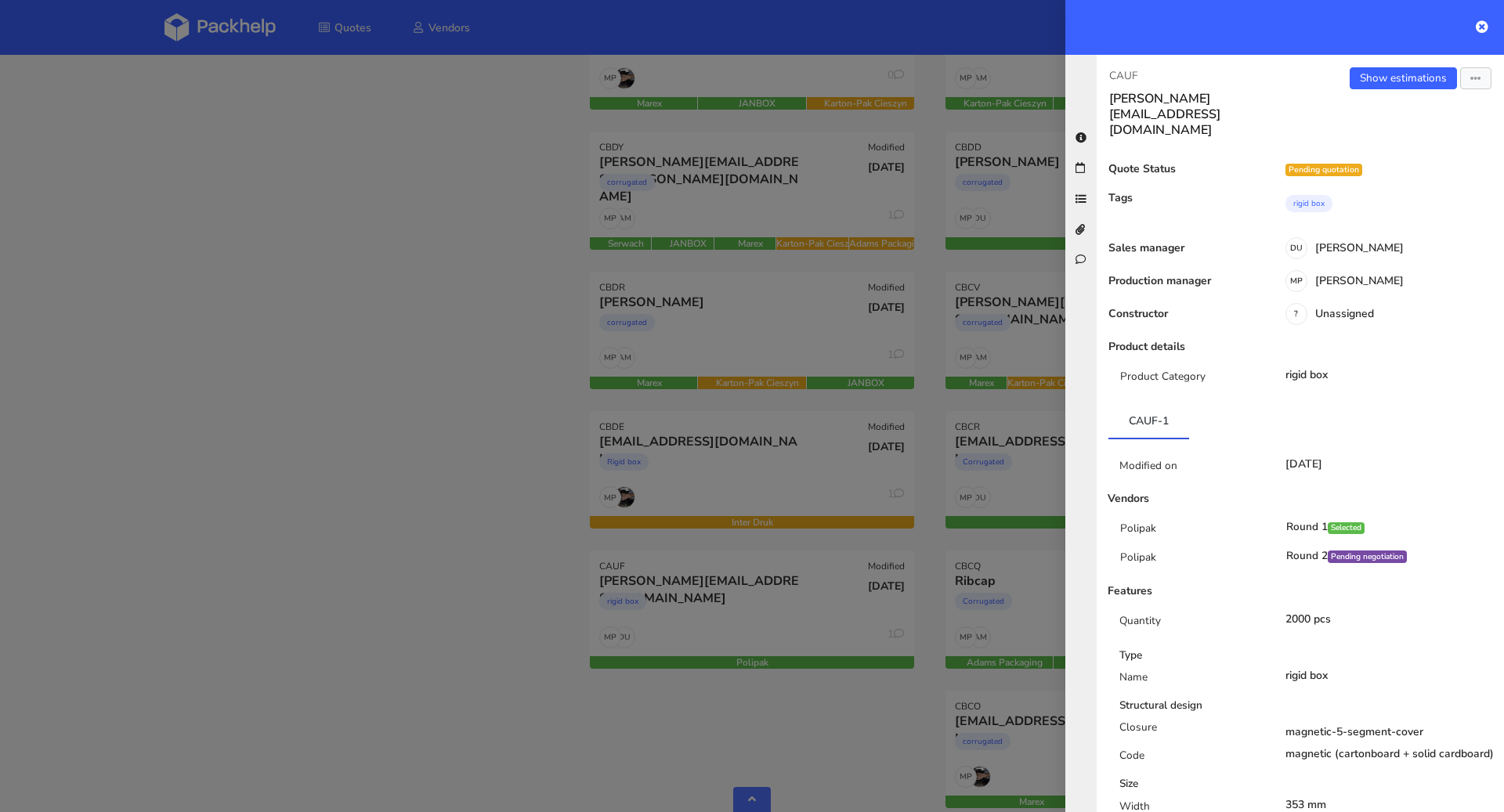
click at [363, 524] on div at bounding box center [752, 406] width 1504 height 812
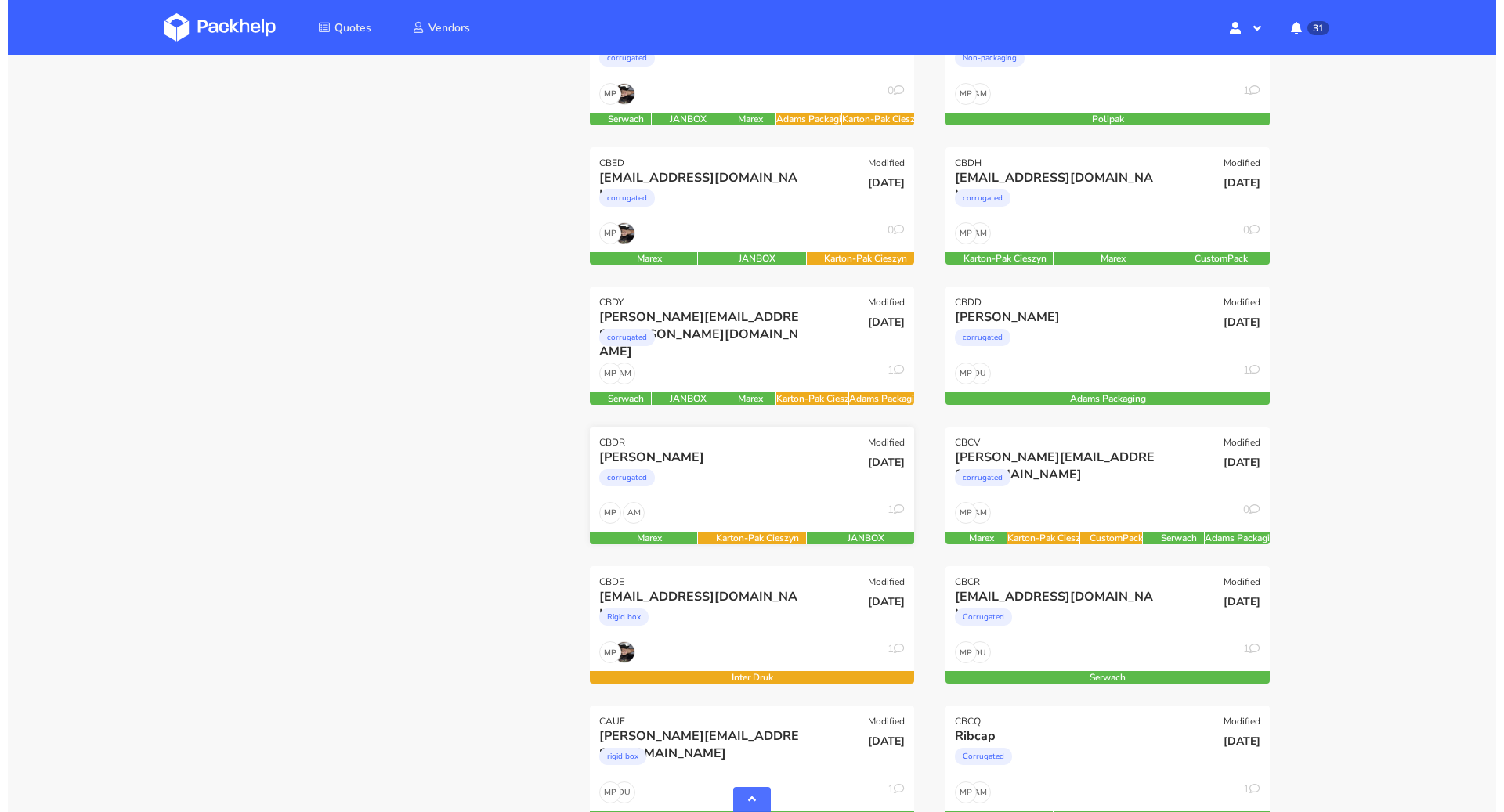
scroll to position [703, 0]
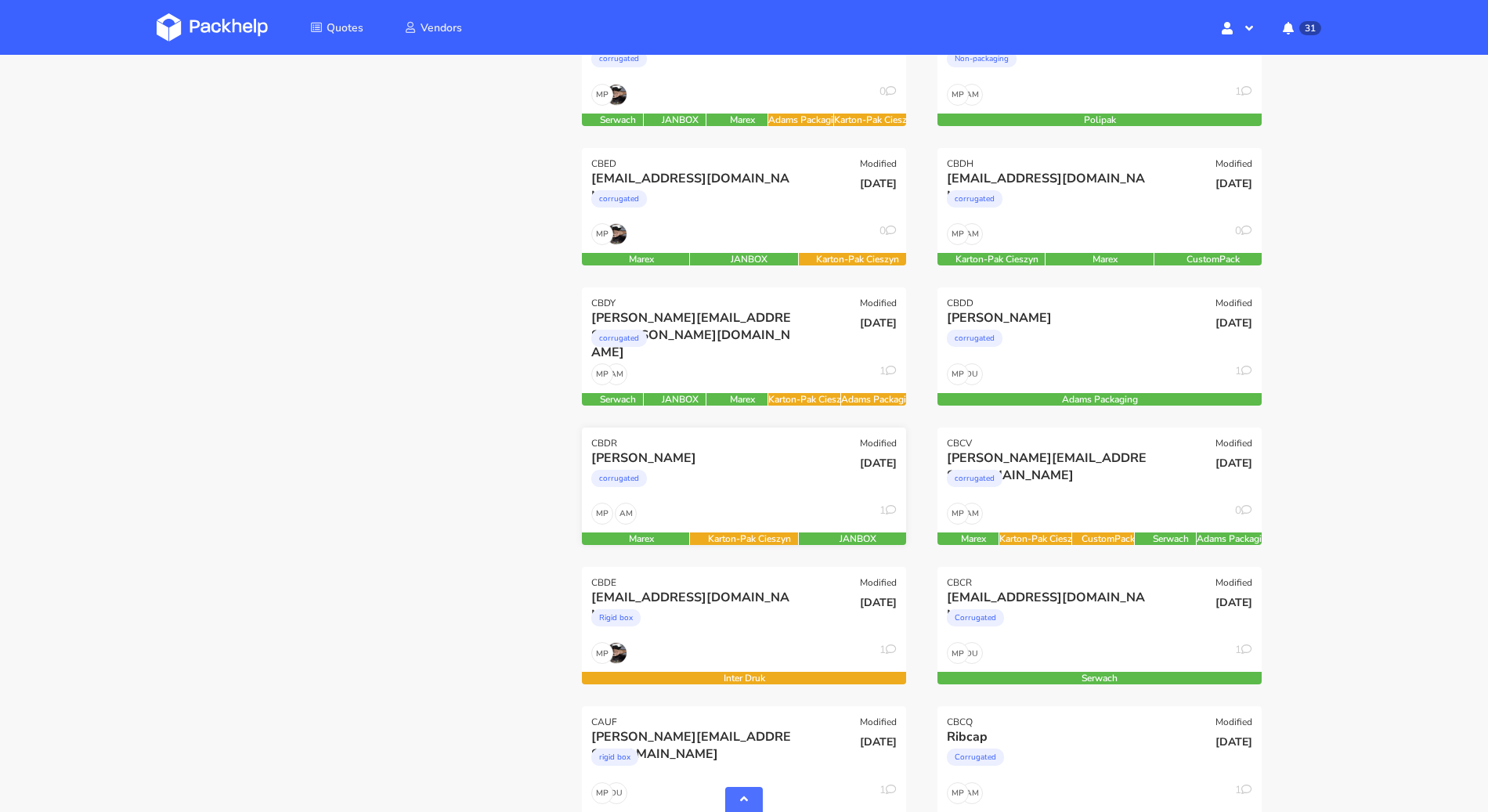
click at [780, 463] on div "[PERSON_NAME]" at bounding box center [695, 457] width 208 height 17
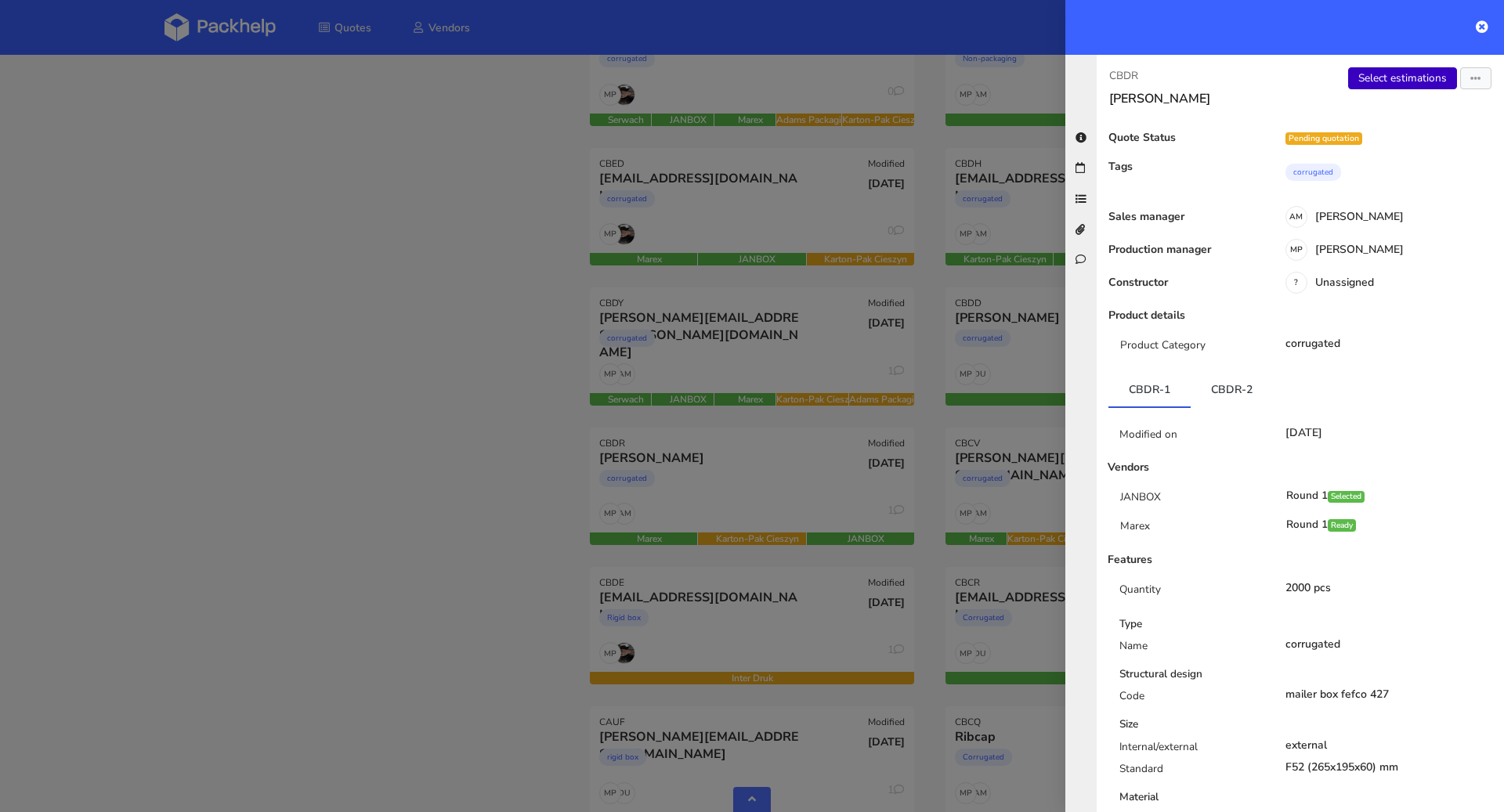
click at [1409, 76] on link "Select estimations" at bounding box center [1402, 78] width 109 height 22
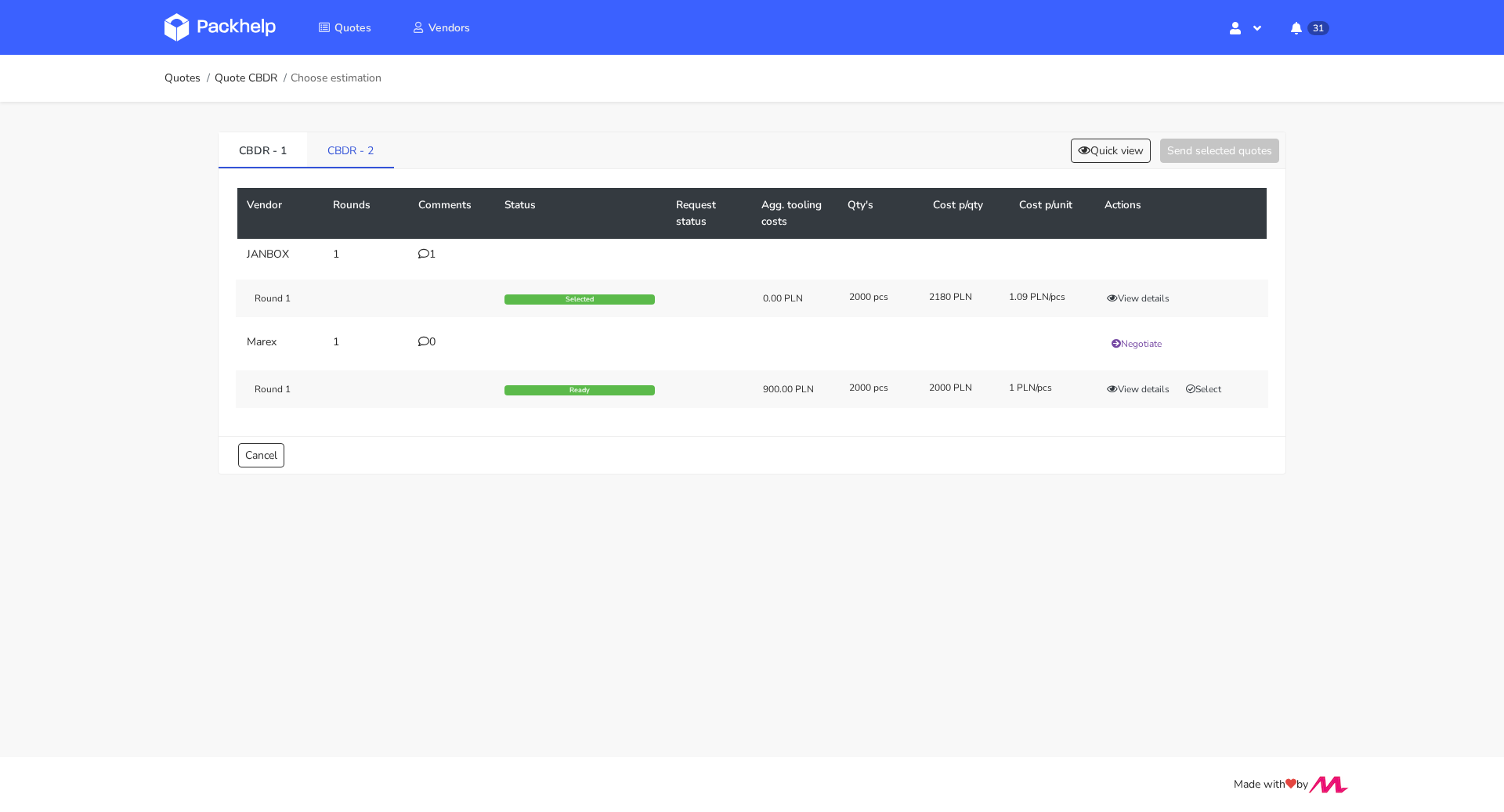
click at [343, 151] on link "CBDR - 2" at bounding box center [350, 149] width 87 height 35
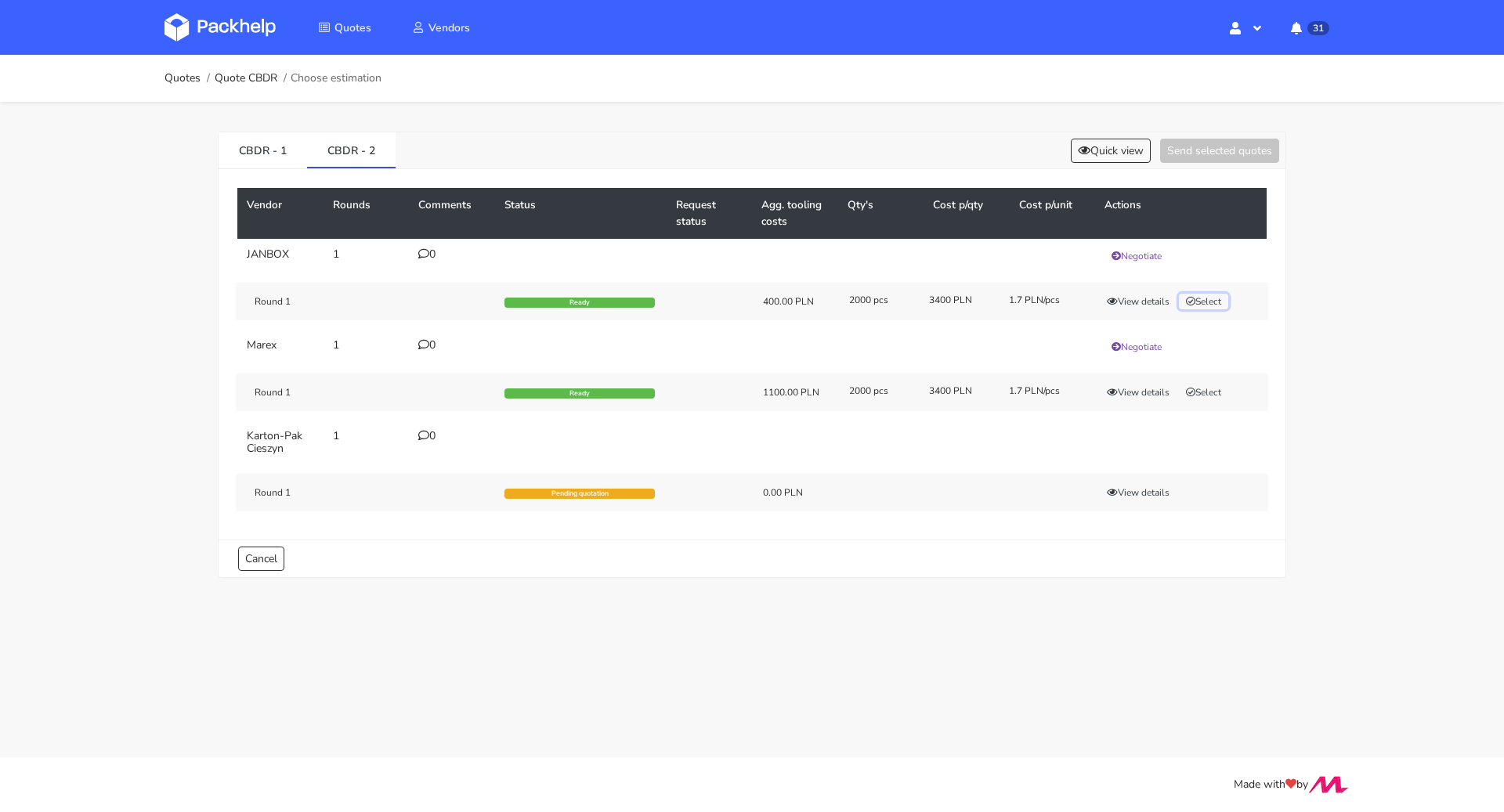
click at [1212, 297] on button "Select" at bounding box center [1203, 301] width 50 height 16
click at [1220, 152] on button "Send selected quotes ( 1 )" at bounding box center [1208, 151] width 141 height 24
click at [188, 80] on link "Quotes" at bounding box center [183, 78] width 36 height 12
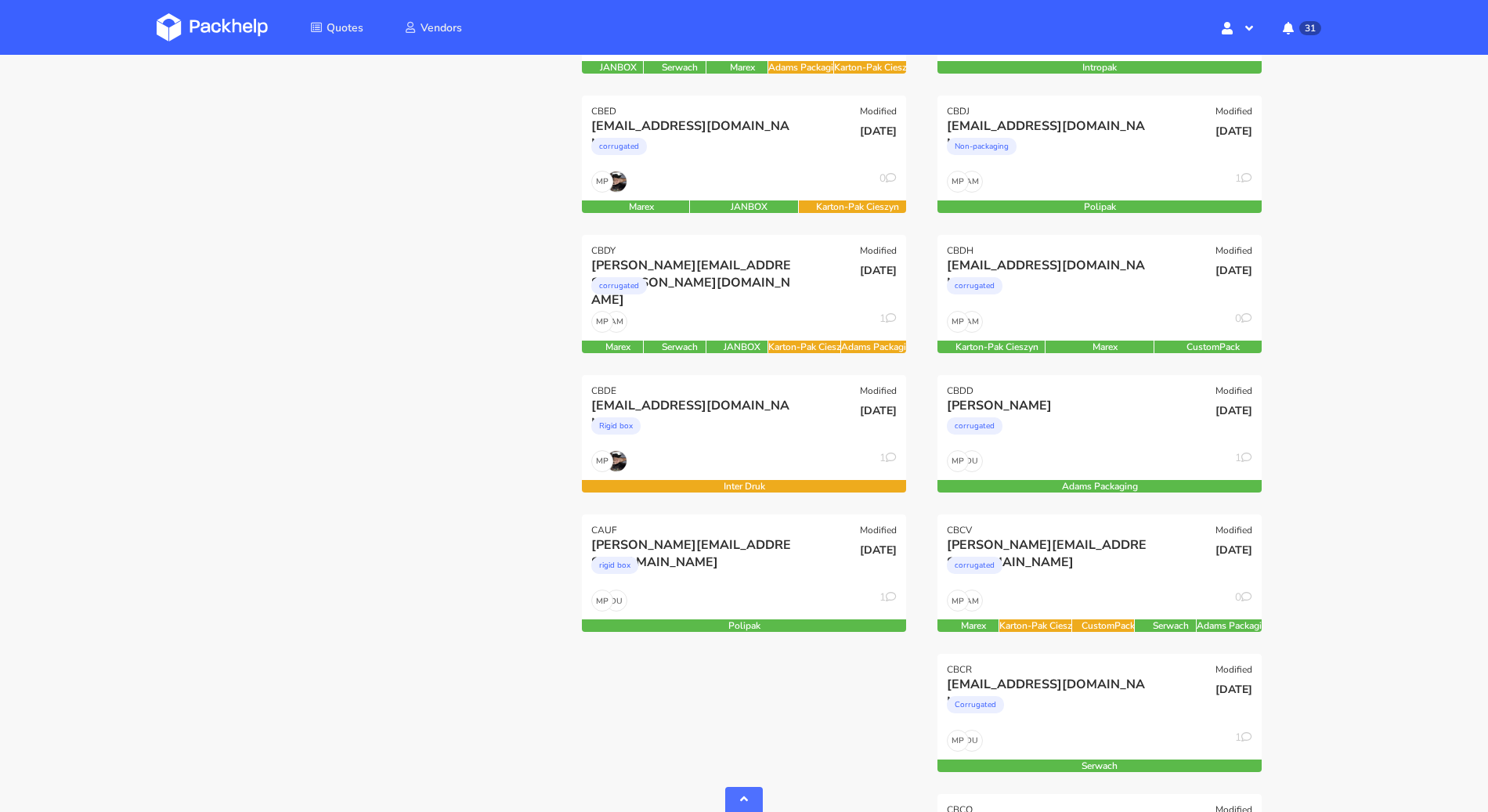
scroll to position [639, 0]
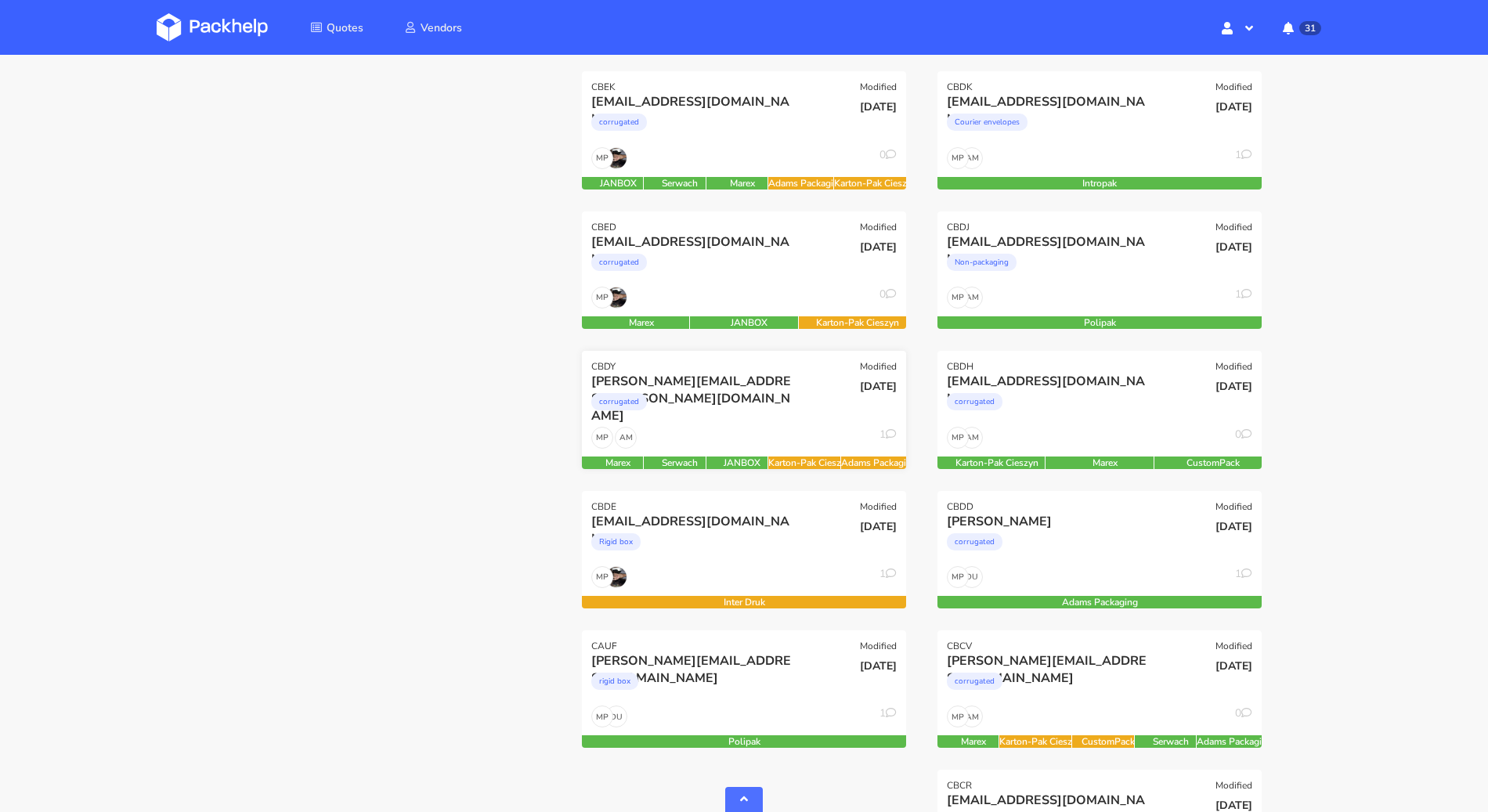
click at [751, 393] on div "corrugated" at bounding box center [695, 405] width 208 height 31
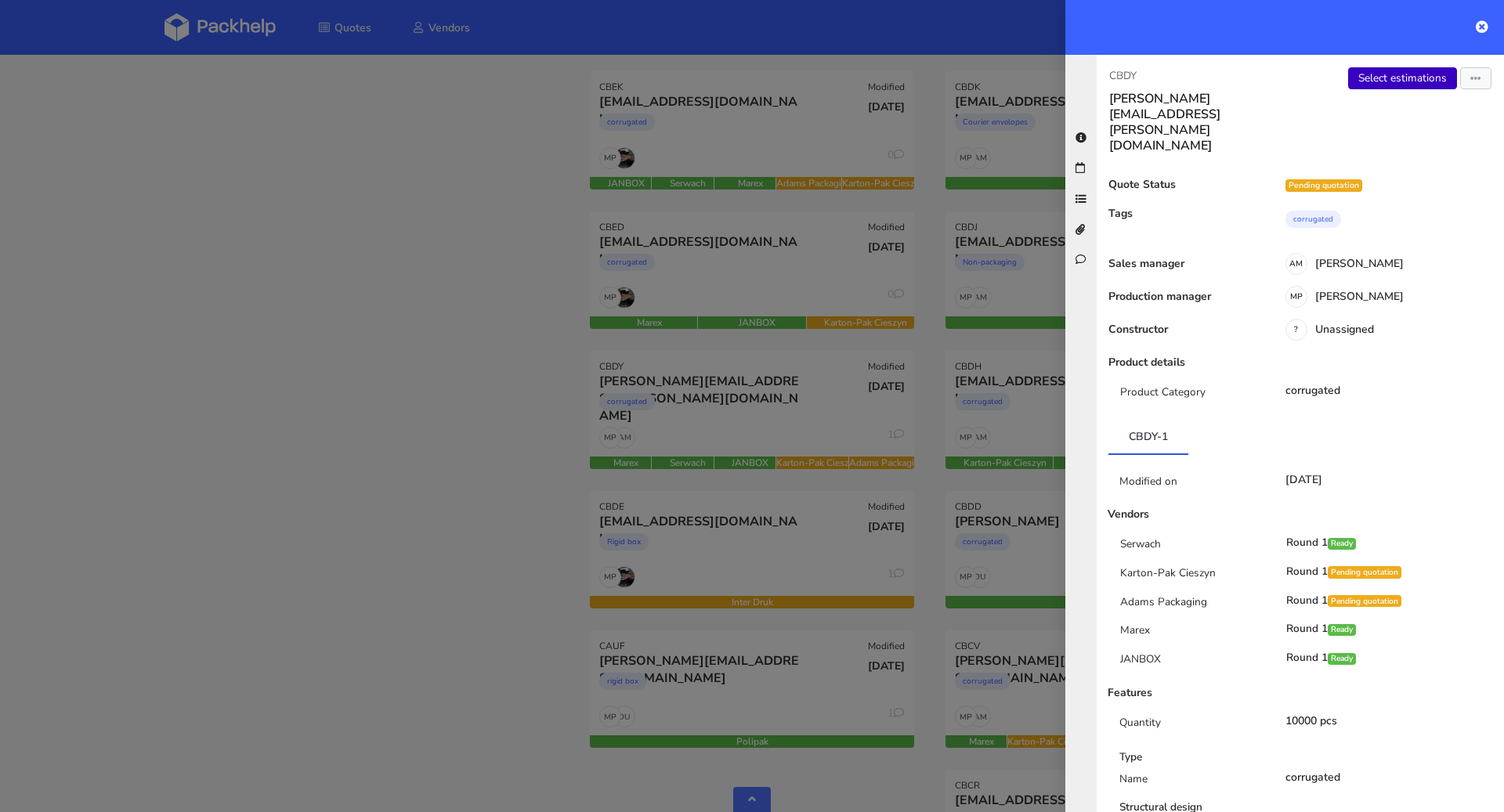
click at [1366, 88] on link "Select estimations" at bounding box center [1402, 78] width 109 height 22
click at [347, 386] on div at bounding box center [752, 406] width 1504 height 812
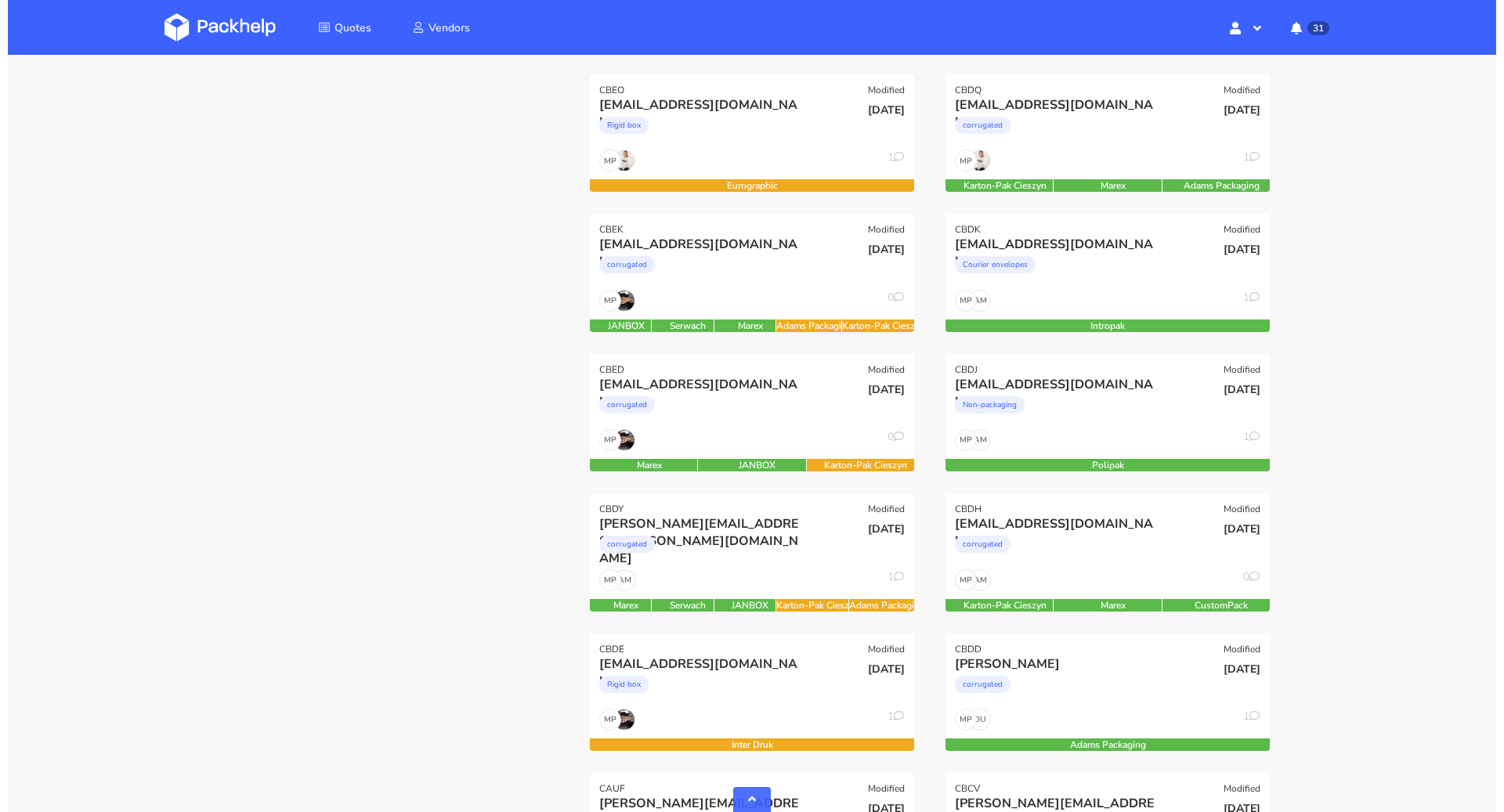
scroll to position [495, 0]
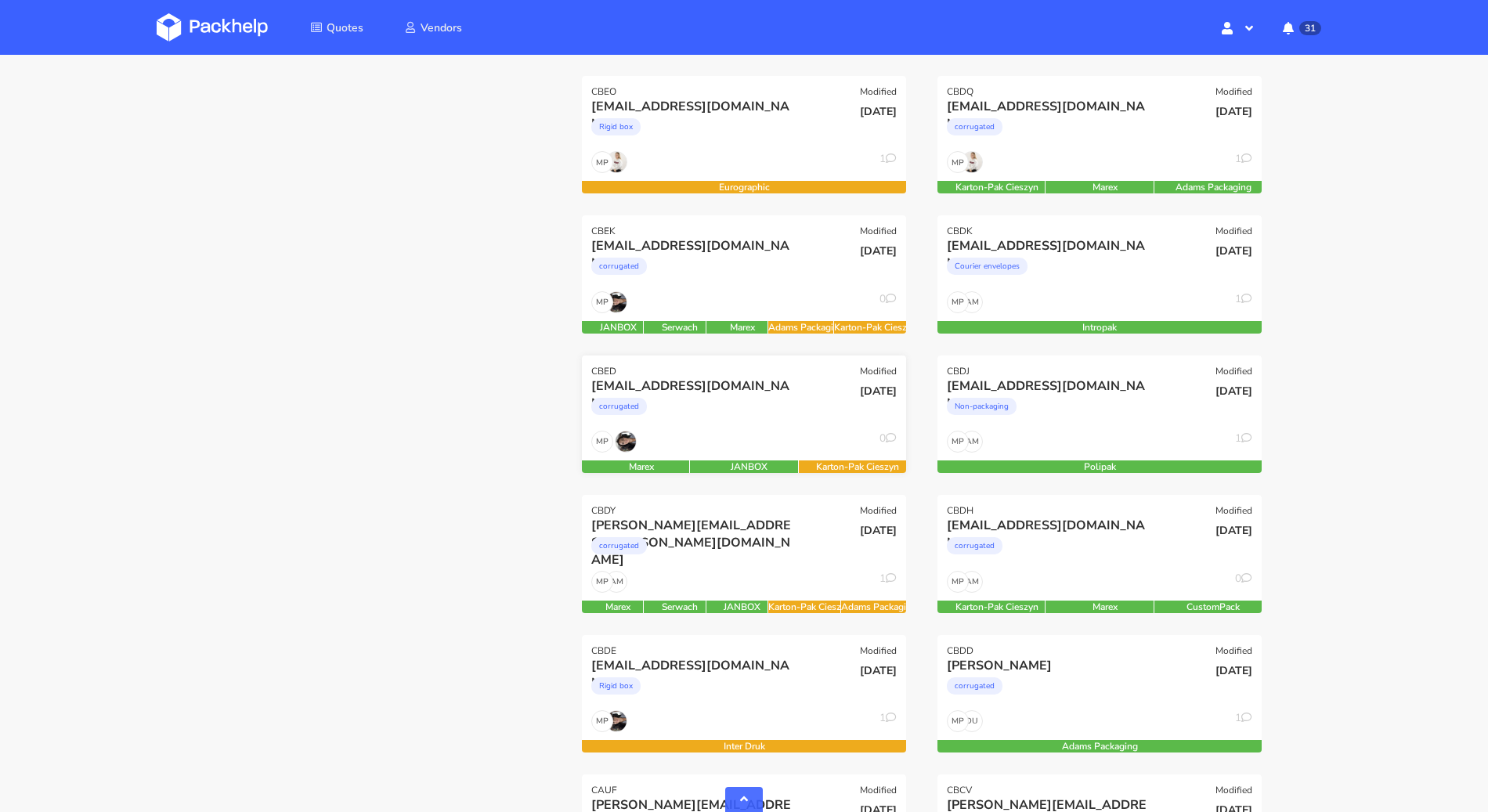
click at [759, 407] on div "corrugated" at bounding box center [695, 410] width 208 height 31
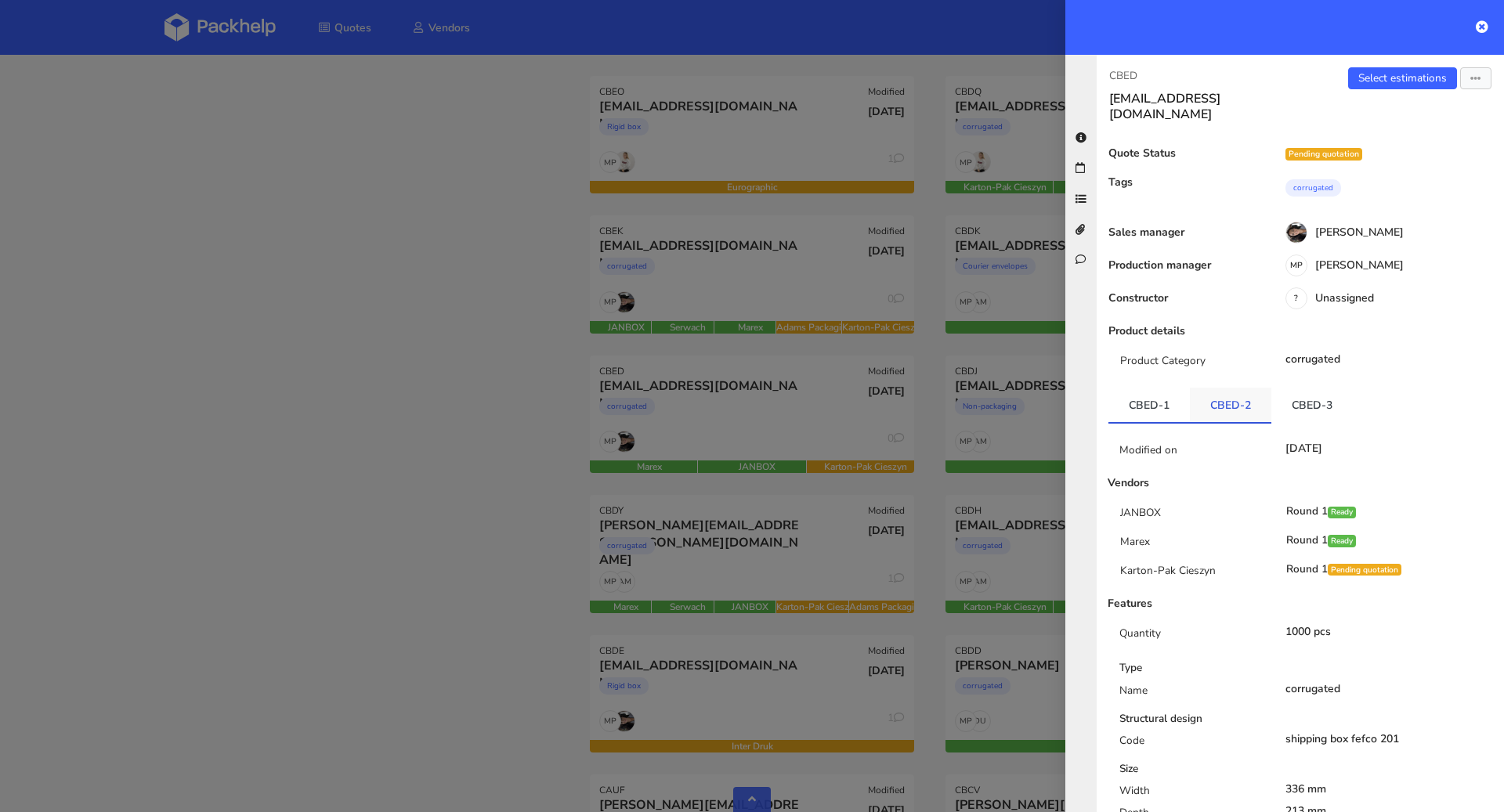
click at [1255, 387] on link "CBED-2" at bounding box center [1230, 404] width 81 height 35
click at [1155, 387] on link "CBED-1" at bounding box center [1148, 404] width 81 height 35
click at [1387, 78] on link "Select estimations" at bounding box center [1402, 78] width 109 height 22
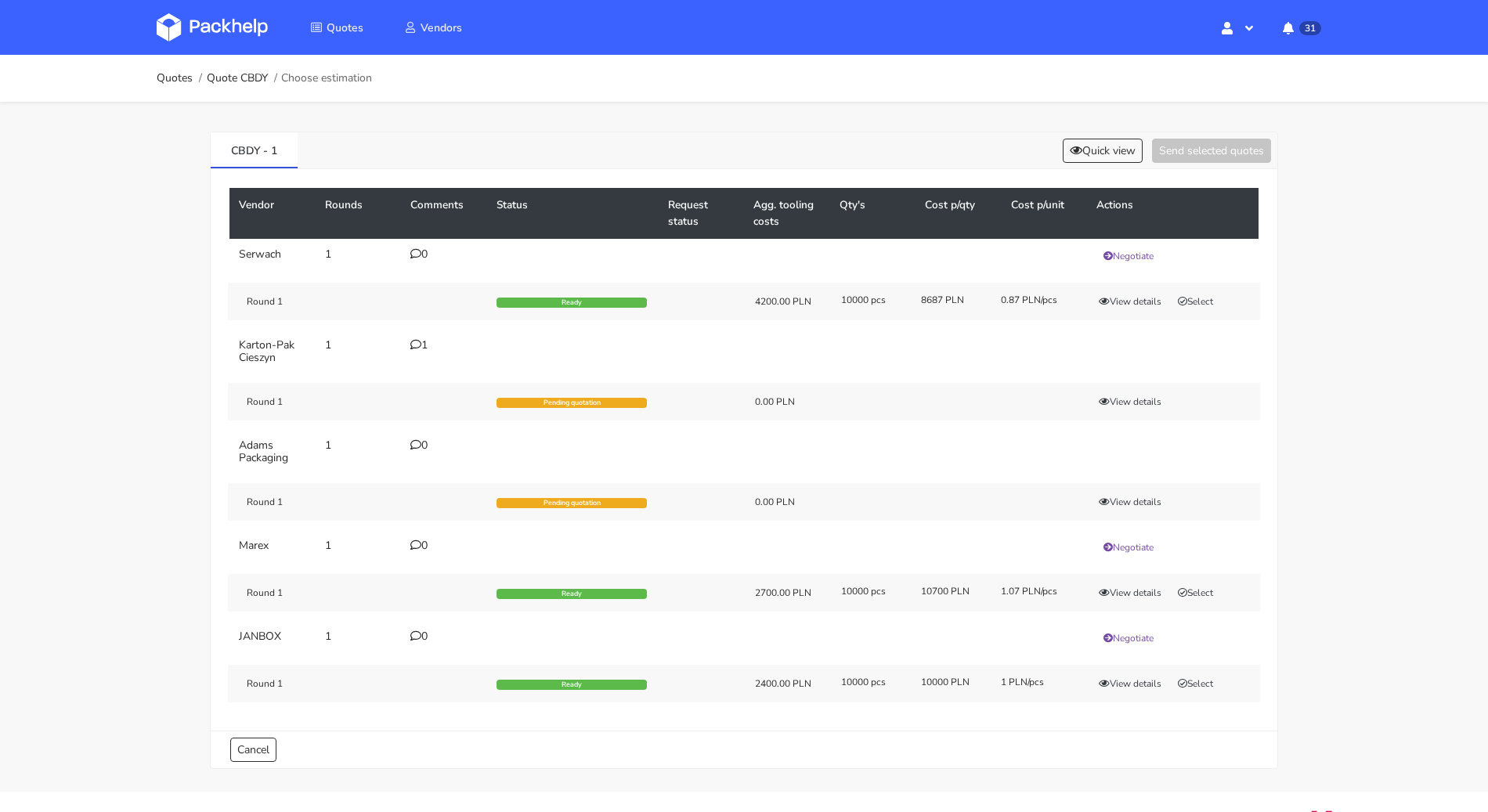
click at [417, 342] on icon at bounding box center [416, 344] width 11 height 11
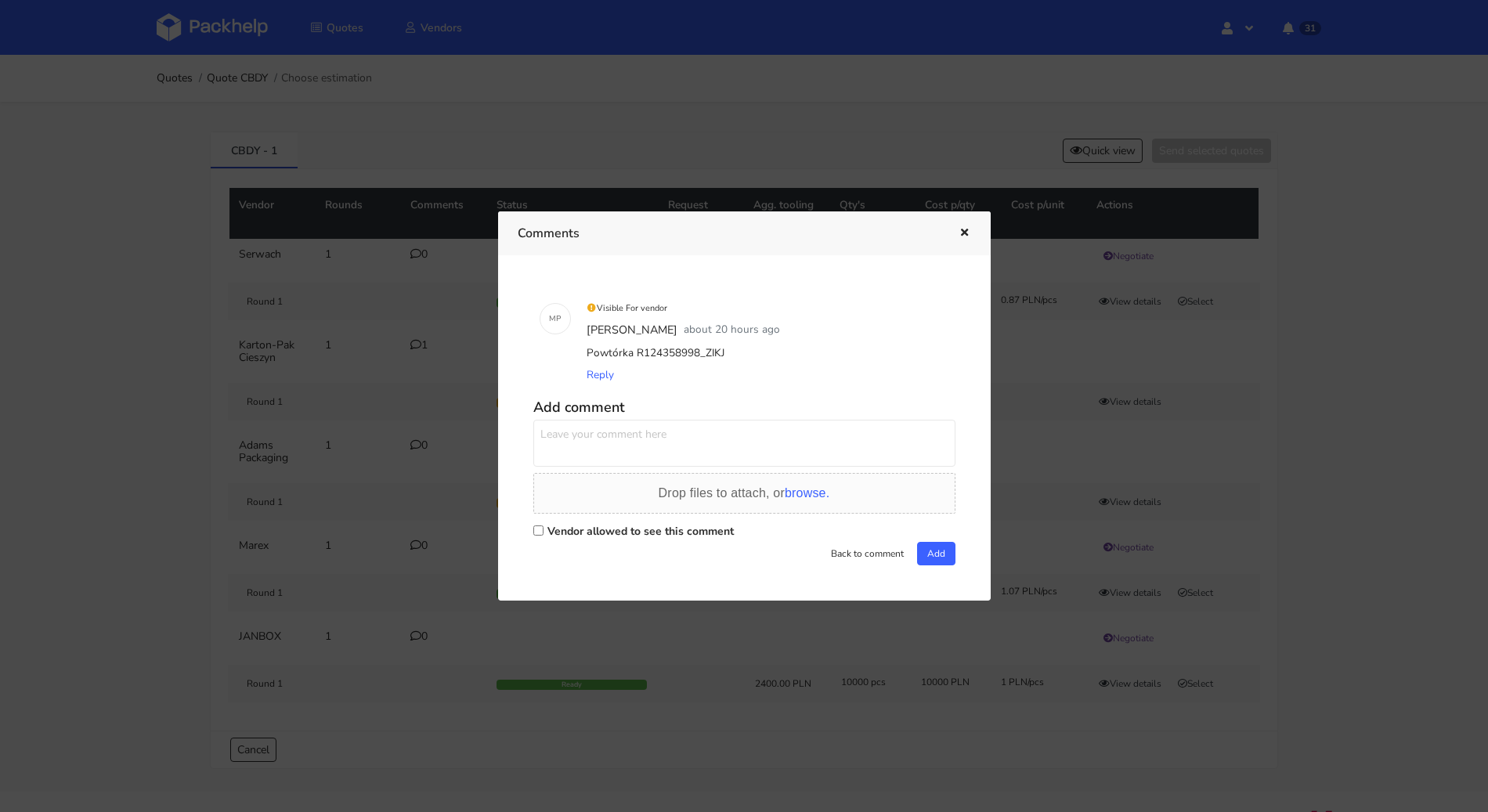
click at [5, 304] on div at bounding box center [744, 406] width 1488 height 812
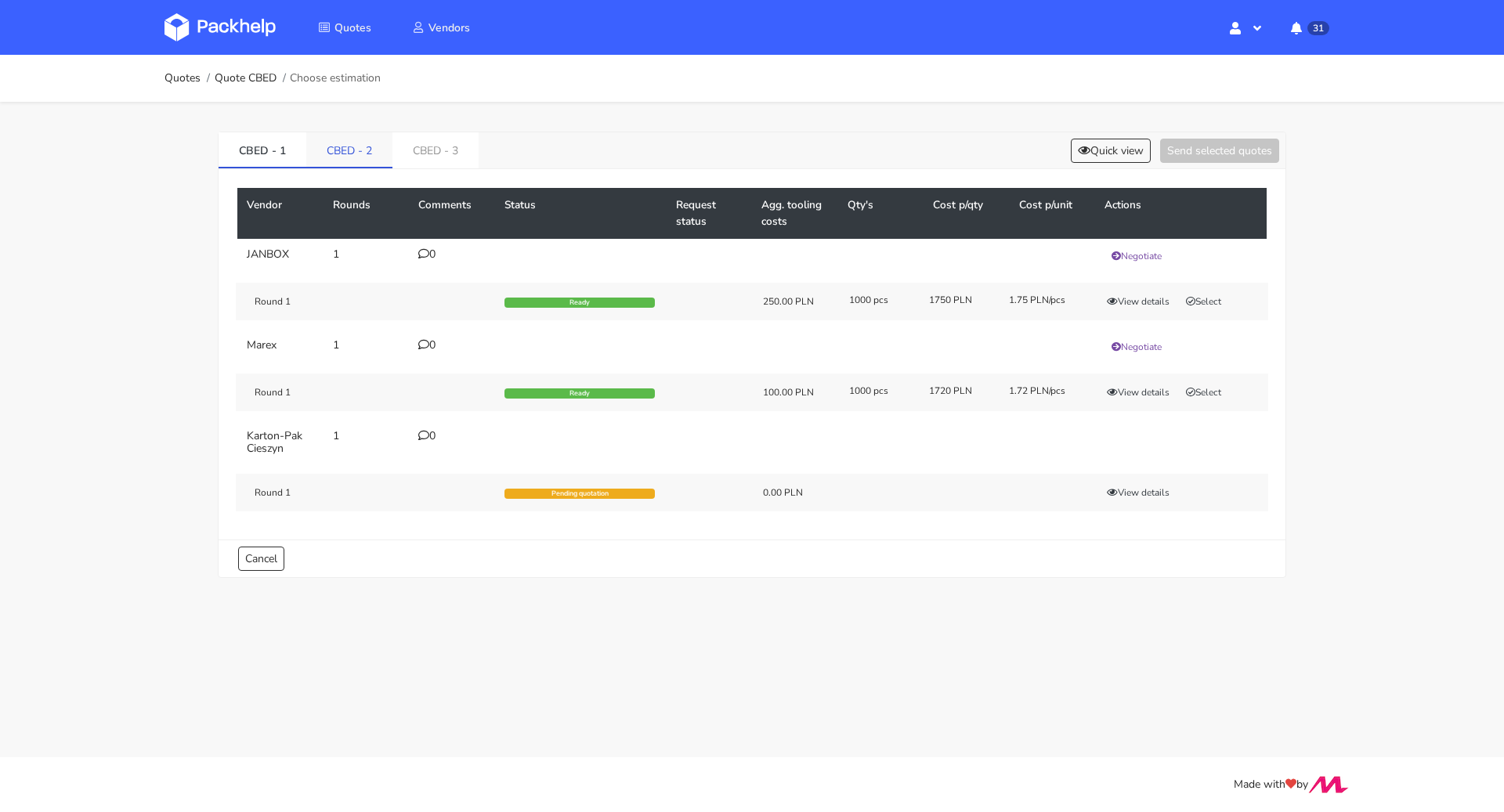
click at [342, 142] on link "CBED - 2" at bounding box center [349, 149] width 86 height 35
click at [412, 152] on link "CBED - 3" at bounding box center [437, 149] width 86 height 35
click at [218, 150] on div "CBED - 1 CBED - 2 CBED - 3 Quick view Send selected quotes Vendor Rounds Commen…" at bounding box center [752, 355] width 1068 height 446
click at [252, 150] on link "CBED - 1" at bounding box center [262, 149] width 88 height 35
click at [1195, 389] on icon "button" at bounding box center [1190, 392] width 9 height 9
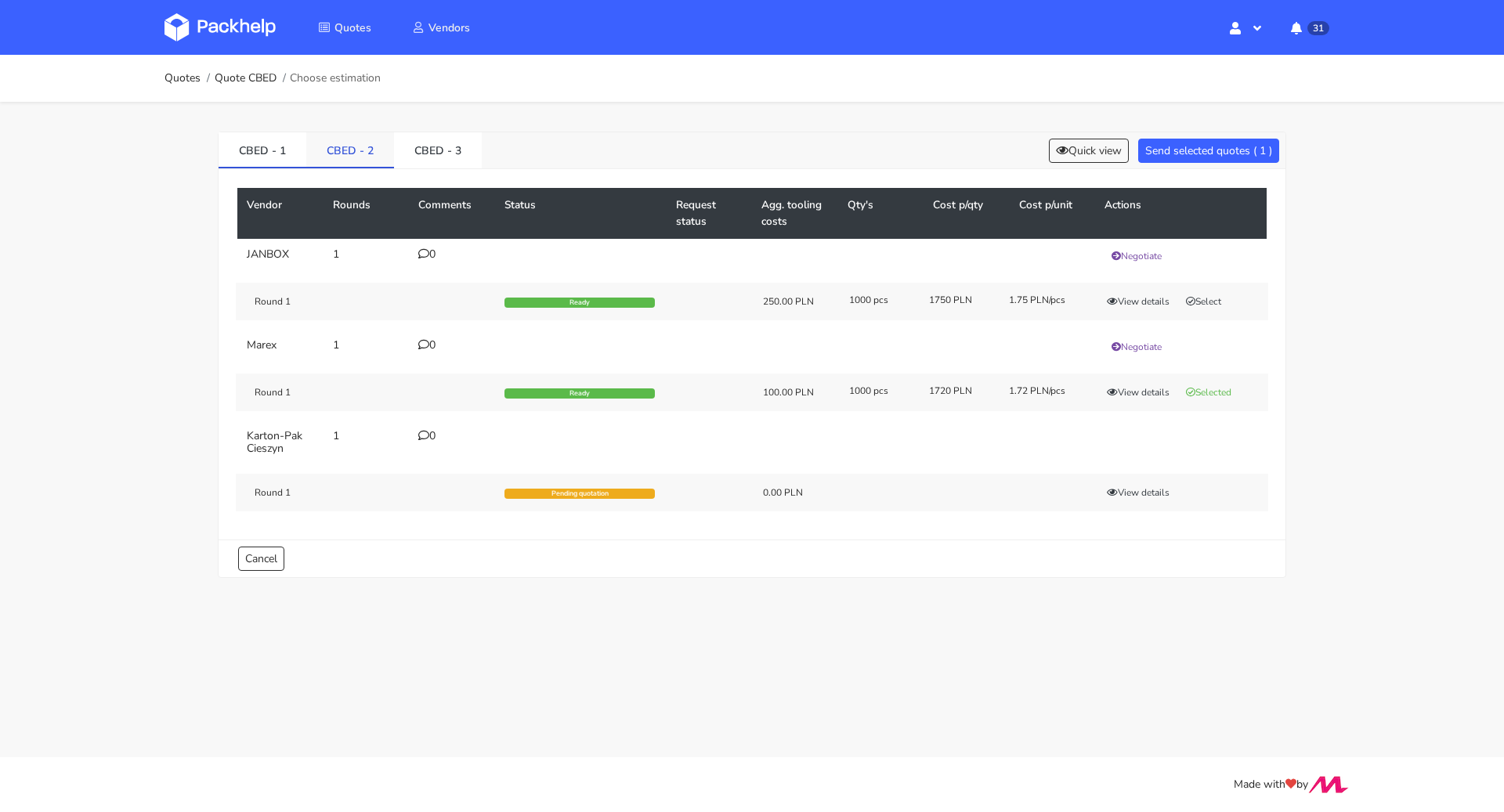
click at [362, 139] on link "CBED - 2" at bounding box center [350, 149] width 88 height 35
click at [1225, 294] on button "Select" at bounding box center [1203, 301] width 50 height 16
click at [449, 149] on link "CBED - 3" at bounding box center [438, 149] width 88 height 35
click at [1205, 298] on button "Select" at bounding box center [1203, 301] width 50 height 16
click at [1190, 150] on button "Send selected quotes ( 3 )" at bounding box center [1208, 151] width 141 height 24
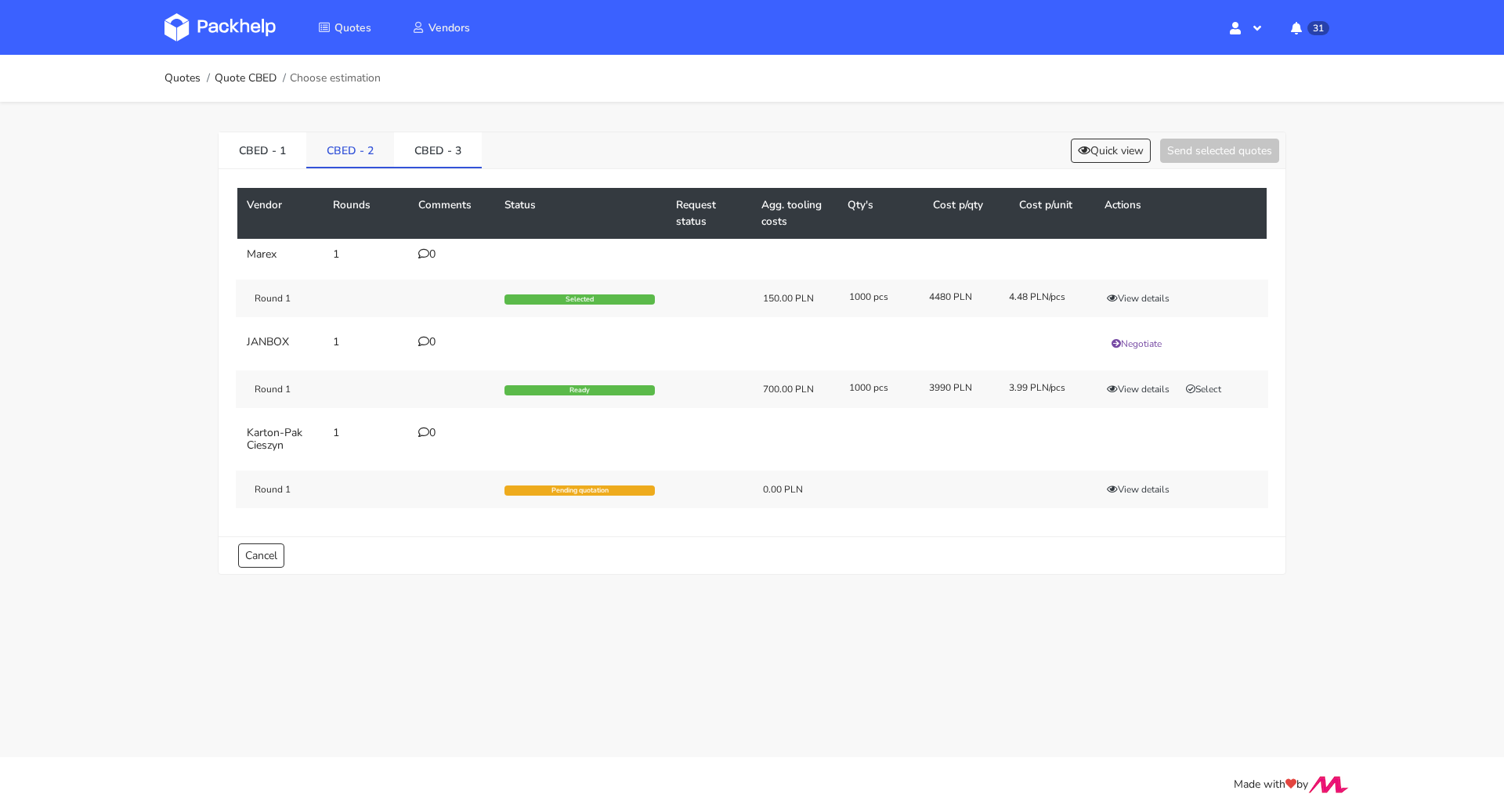
click at [359, 146] on link "CBED - 2" at bounding box center [350, 149] width 88 height 35
click at [237, 138] on link "CBED - 1" at bounding box center [262, 149] width 88 height 35
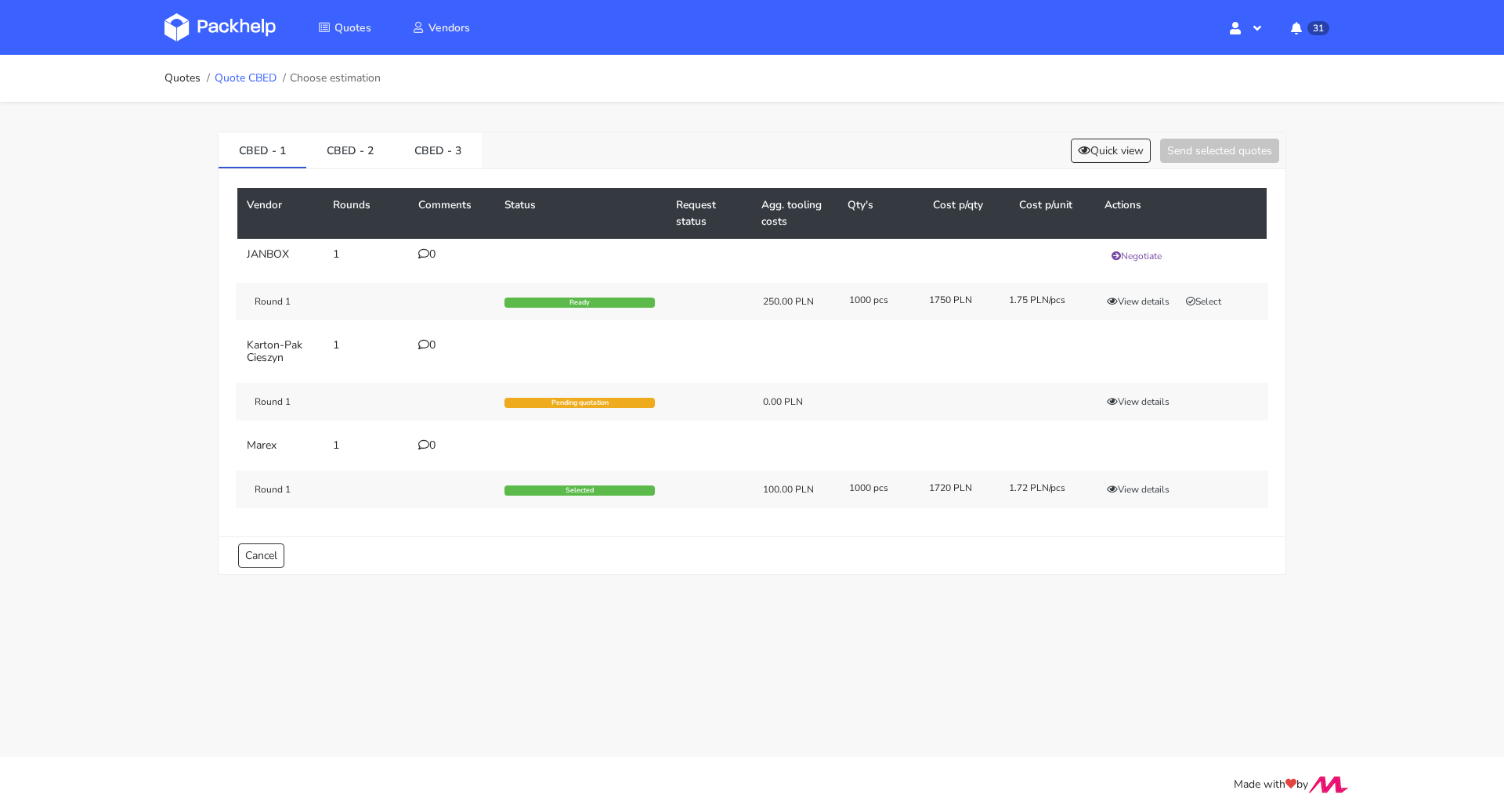
click at [230, 77] on link "Quote CBED" at bounding box center [245, 78] width 62 height 12
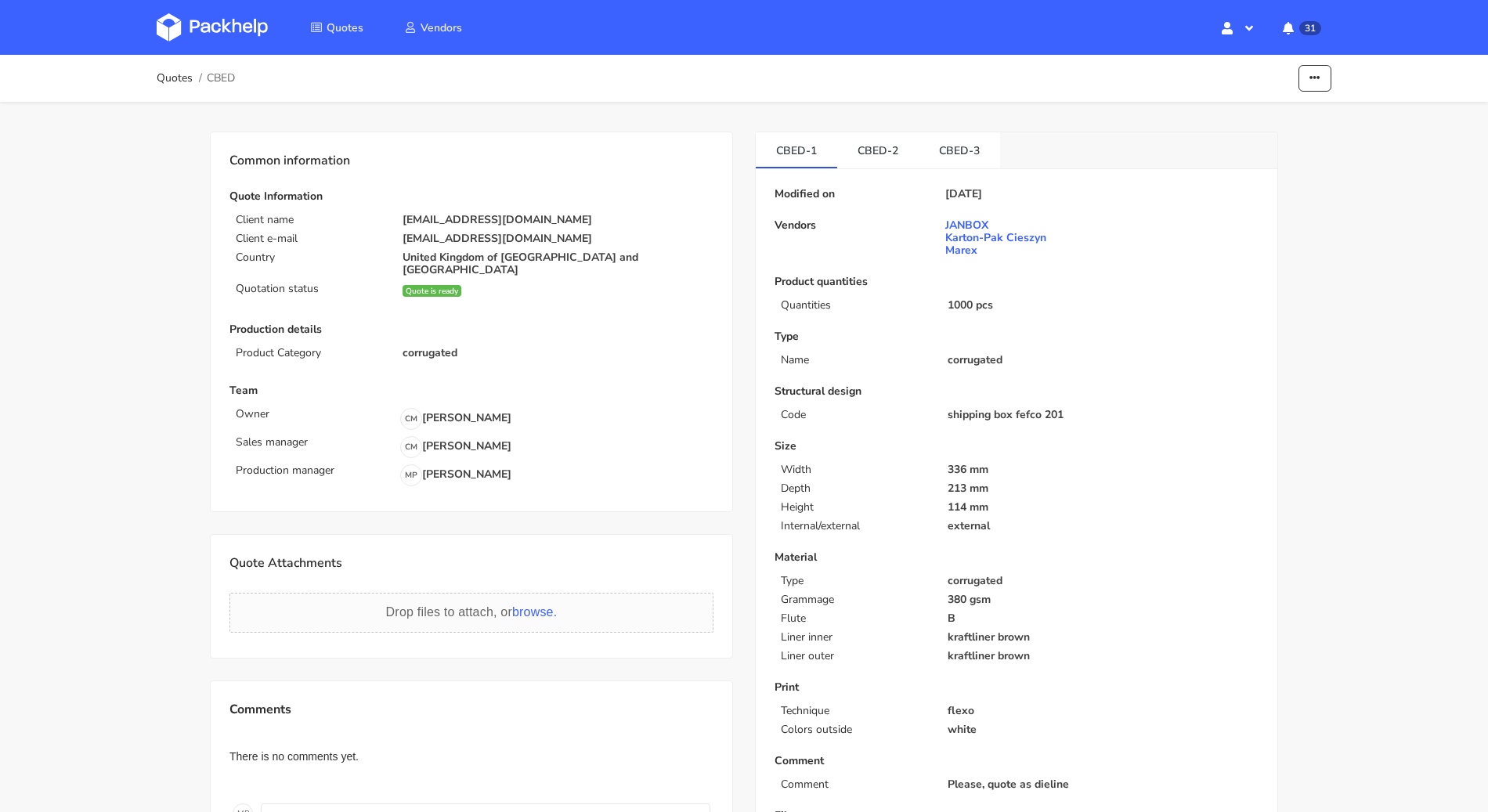
click at [166, 69] on ol "Quotes CBED" at bounding box center [196, 78] width 79 height 31
click at [168, 84] on link "Quotes" at bounding box center [174, 78] width 36 height 12
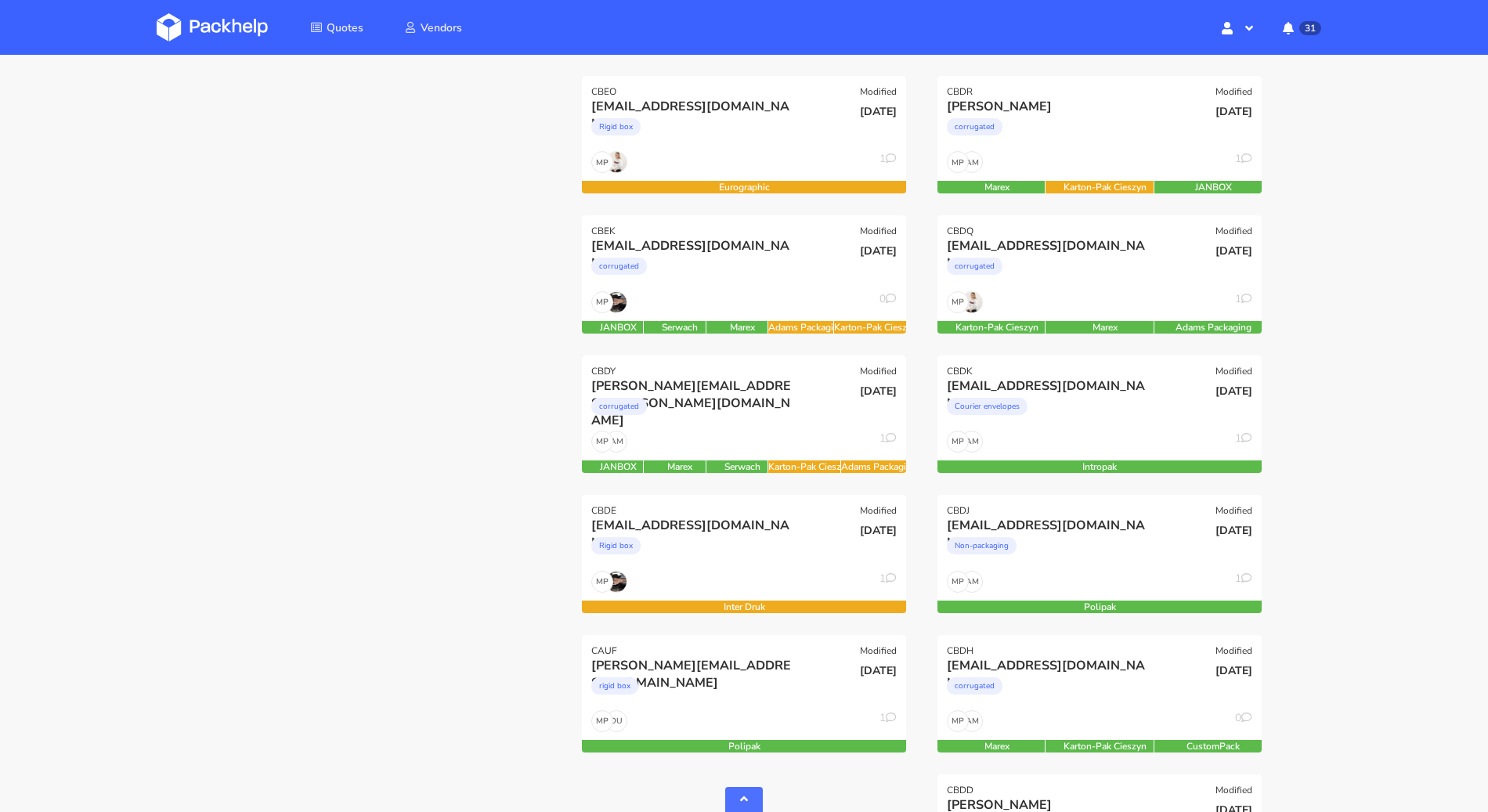
scroll to position [463, 0]
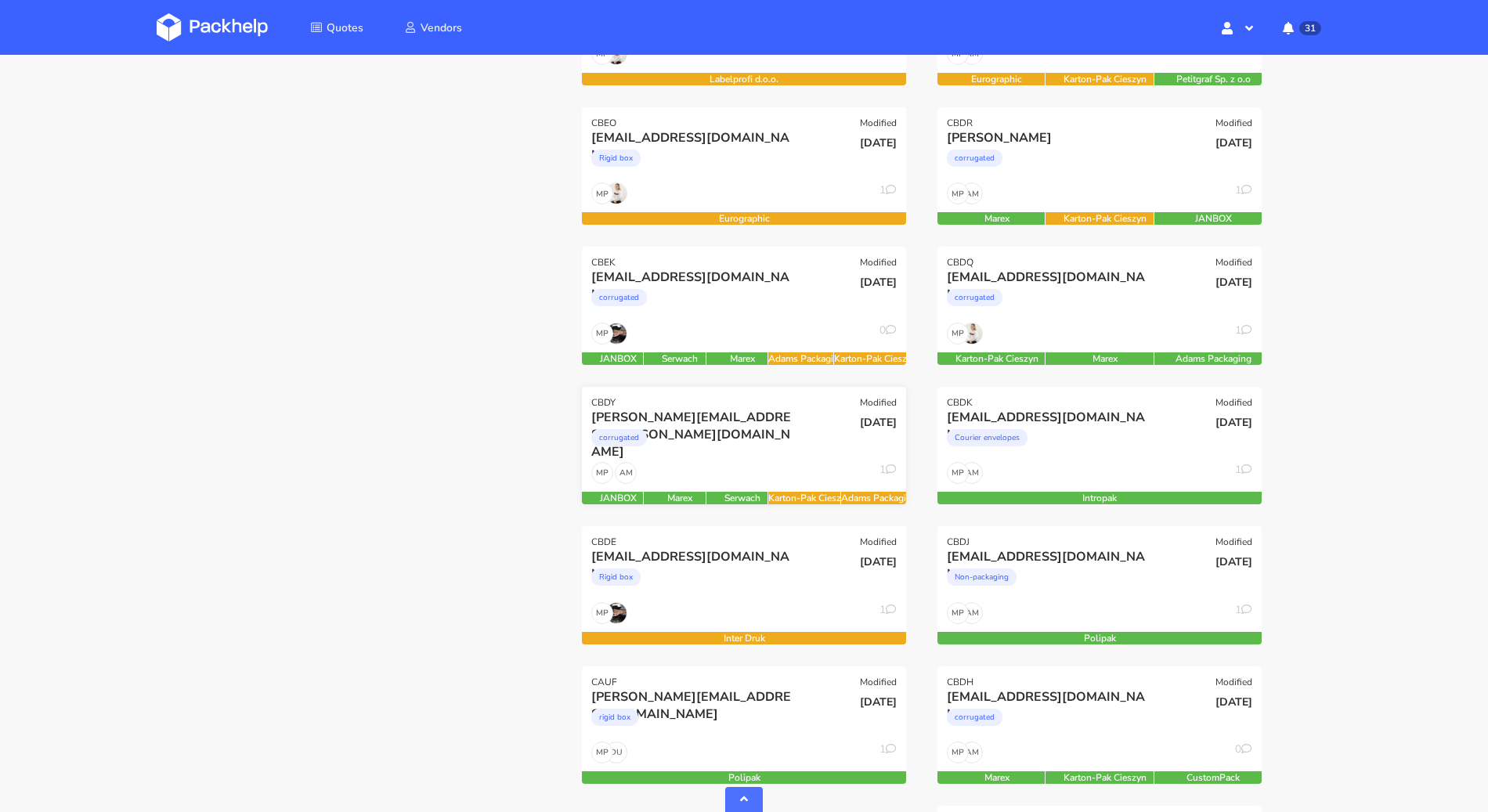
click at [751, 426] on div "corrugated" at bounding box center [695, 441] width 208 height 31
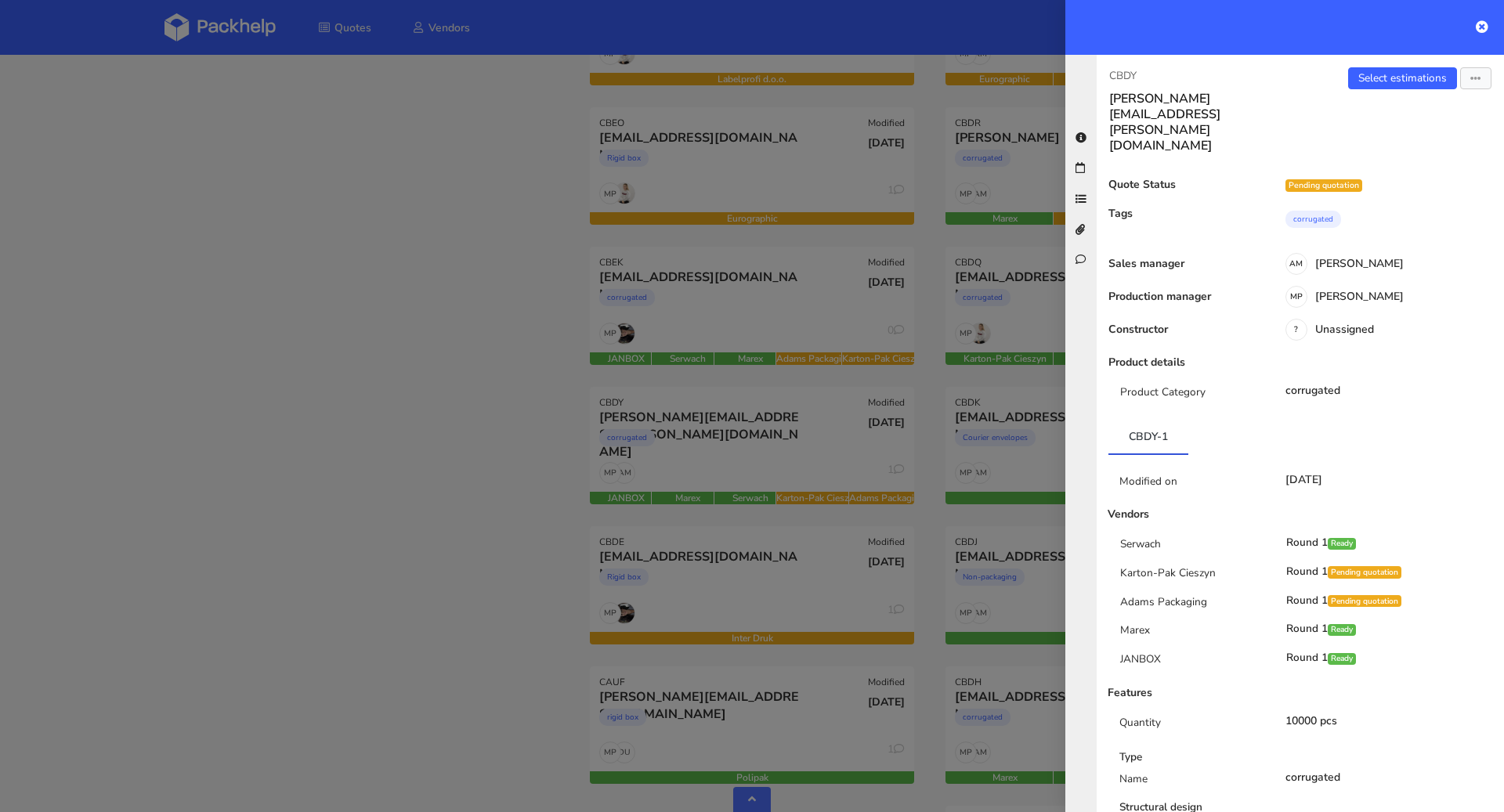
click at [452, 422] on div at bounding box center [752, 406] width 1504 height 812
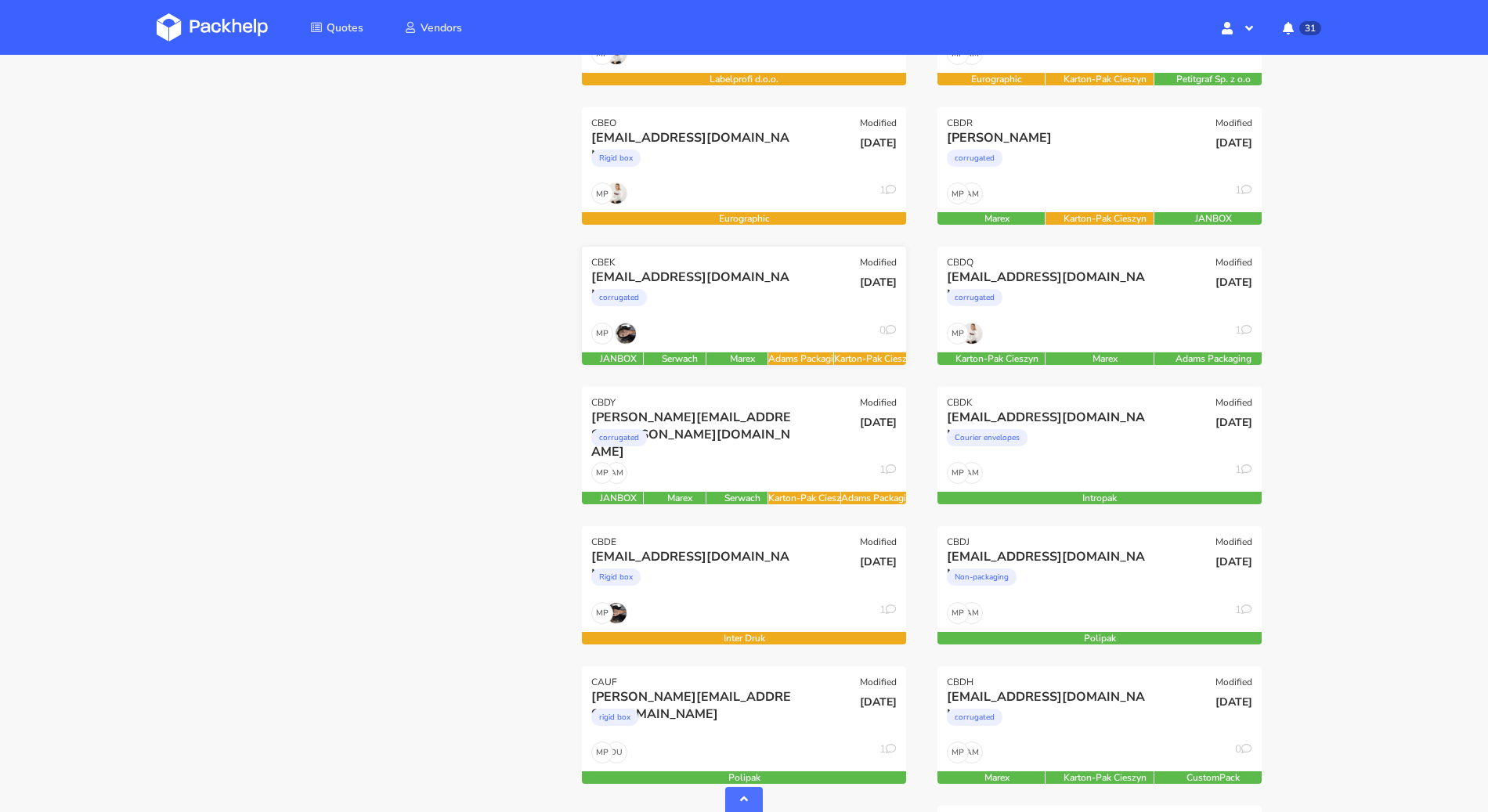
click at [753, 303] on div "corrugated" at bounding box center [695, 300] width 208 height 31
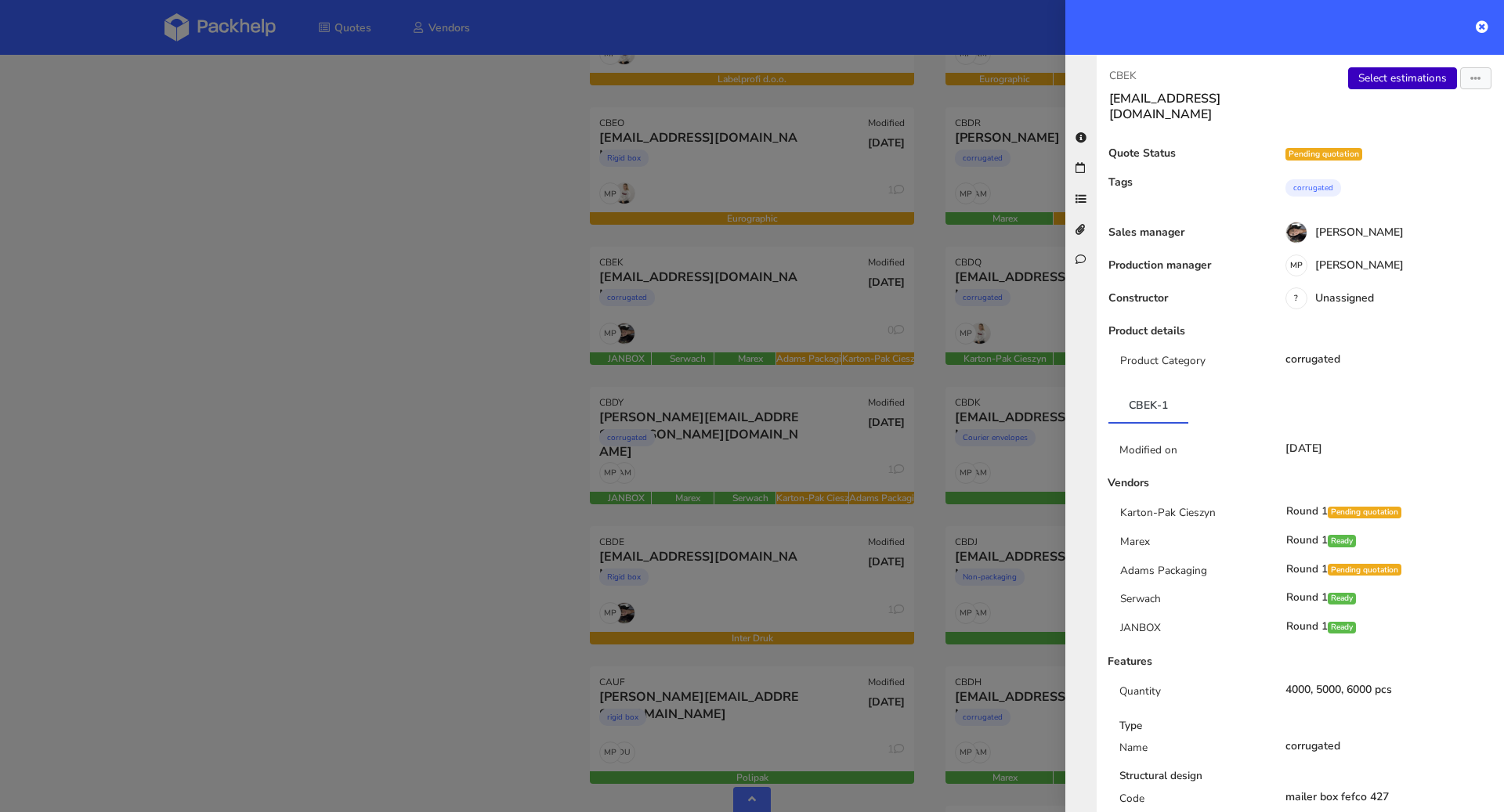
click at [1381, 80] on link "Select estimations" at bounding box center [1402, 78] width 109 height 22
click at [298, 326] on div at bounding box center [752, 406] width 1504 height 812
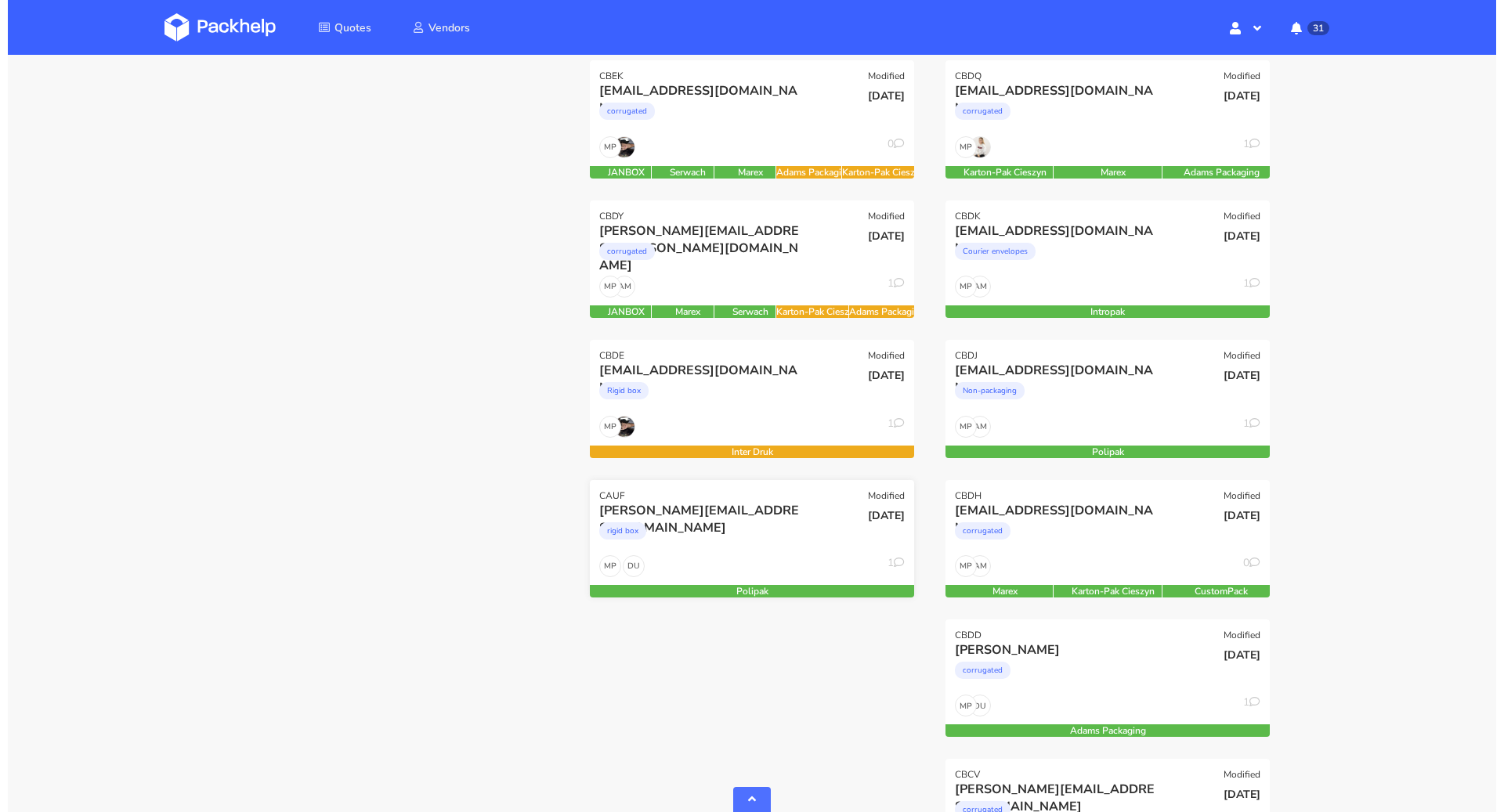
scroll to position [693, 0]
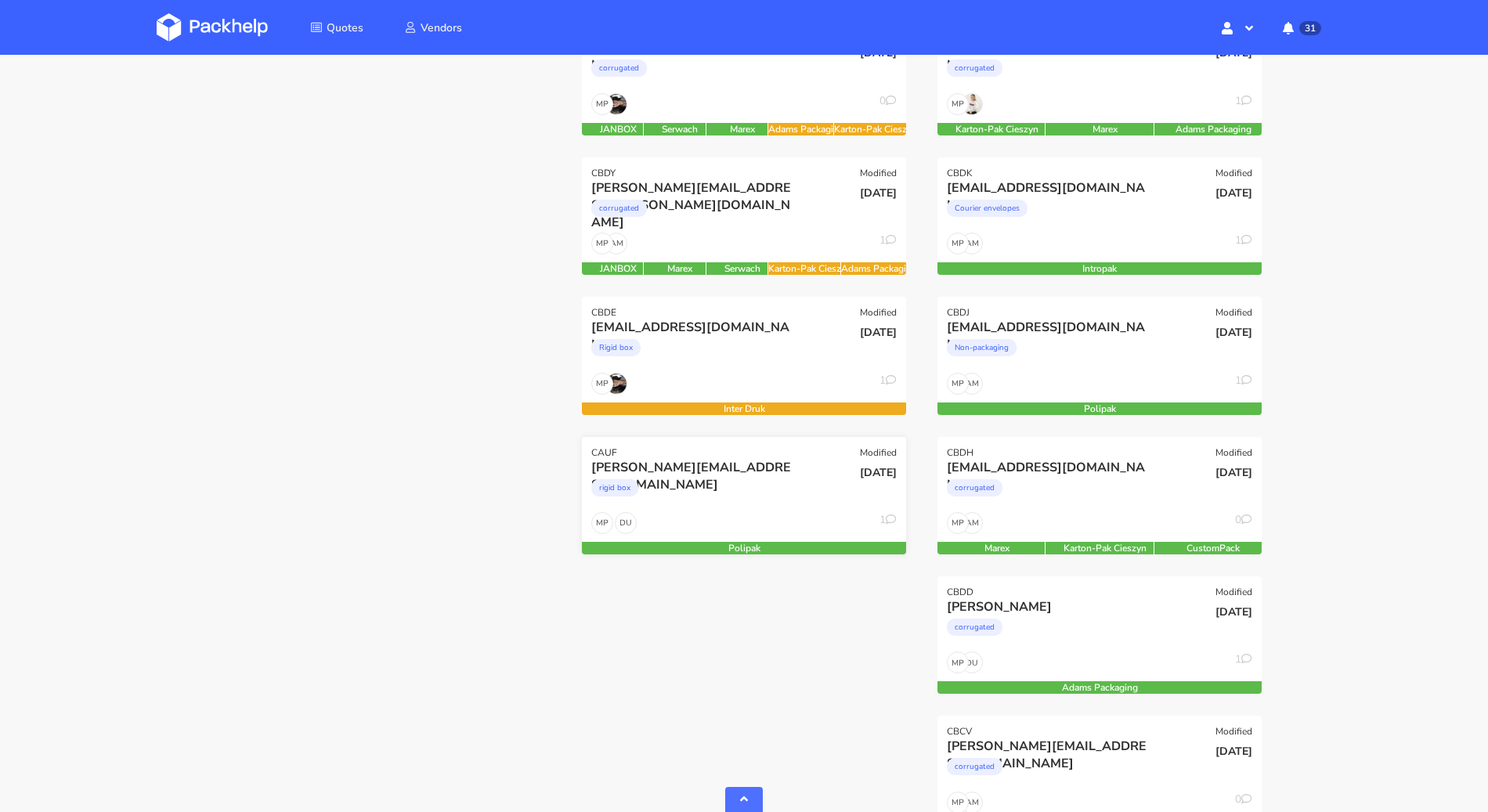
click at [795, 473] on div "[PERSON_NAME][EMAIL_ADDRESS][DOMAIN_NAME]" at bounding box center [695, 467] width 208 height 17
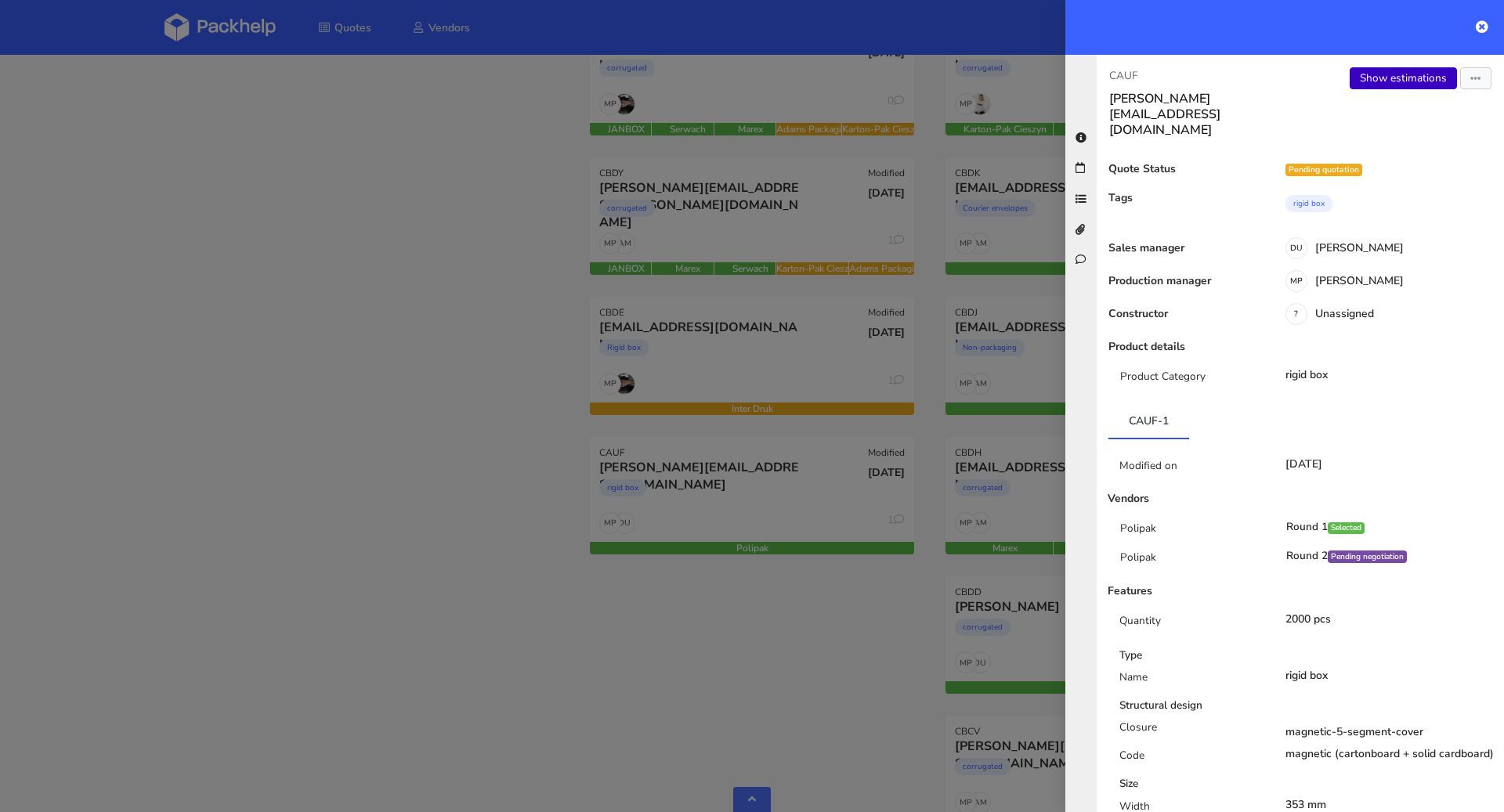
click at [1388, 77] on link "Show estimations" at bounding box center [1403, 78] width 108 height 22
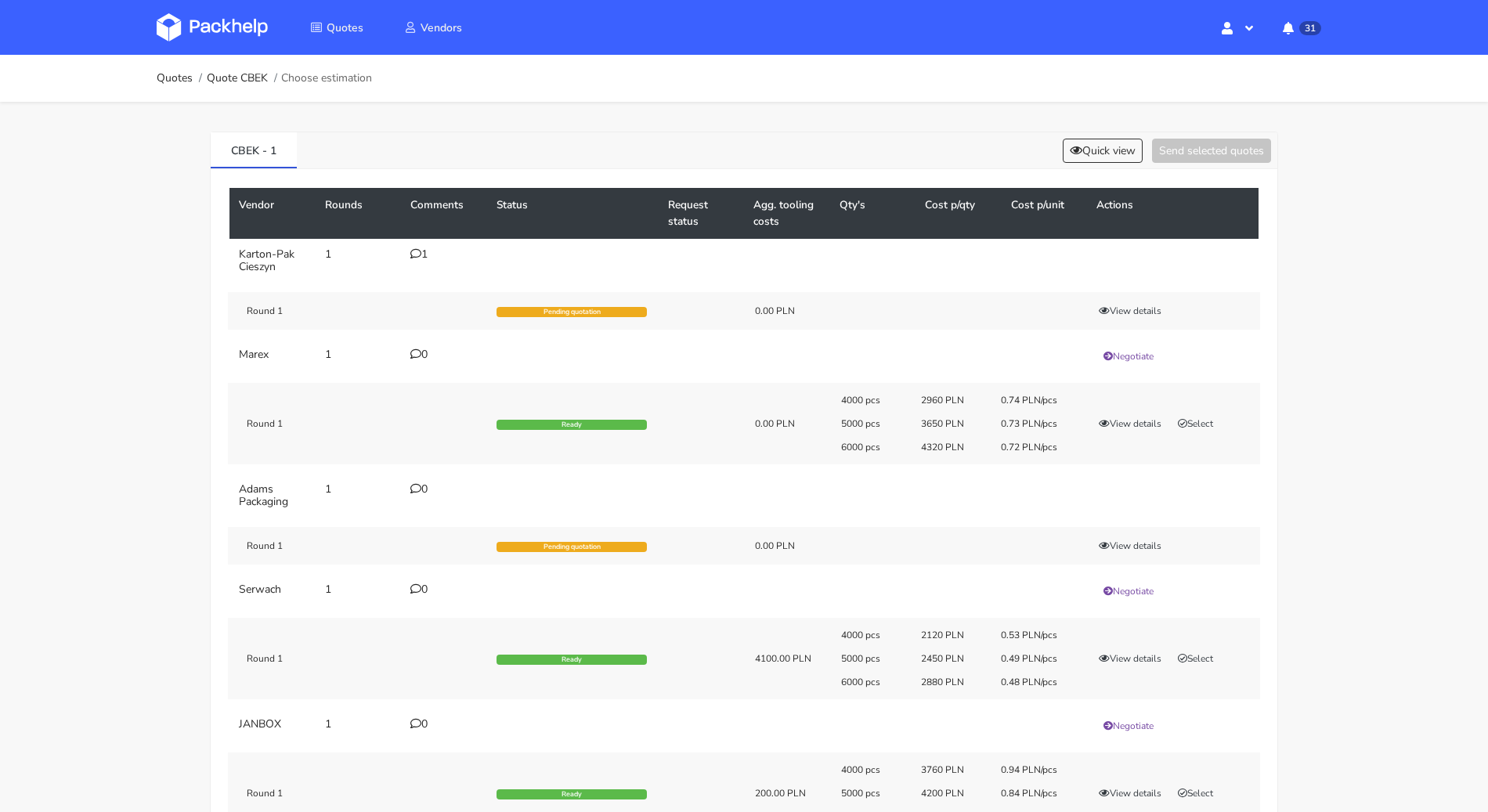
click at [424, 250] on div "1" at bounding box center [444, 254] width 67 height 12
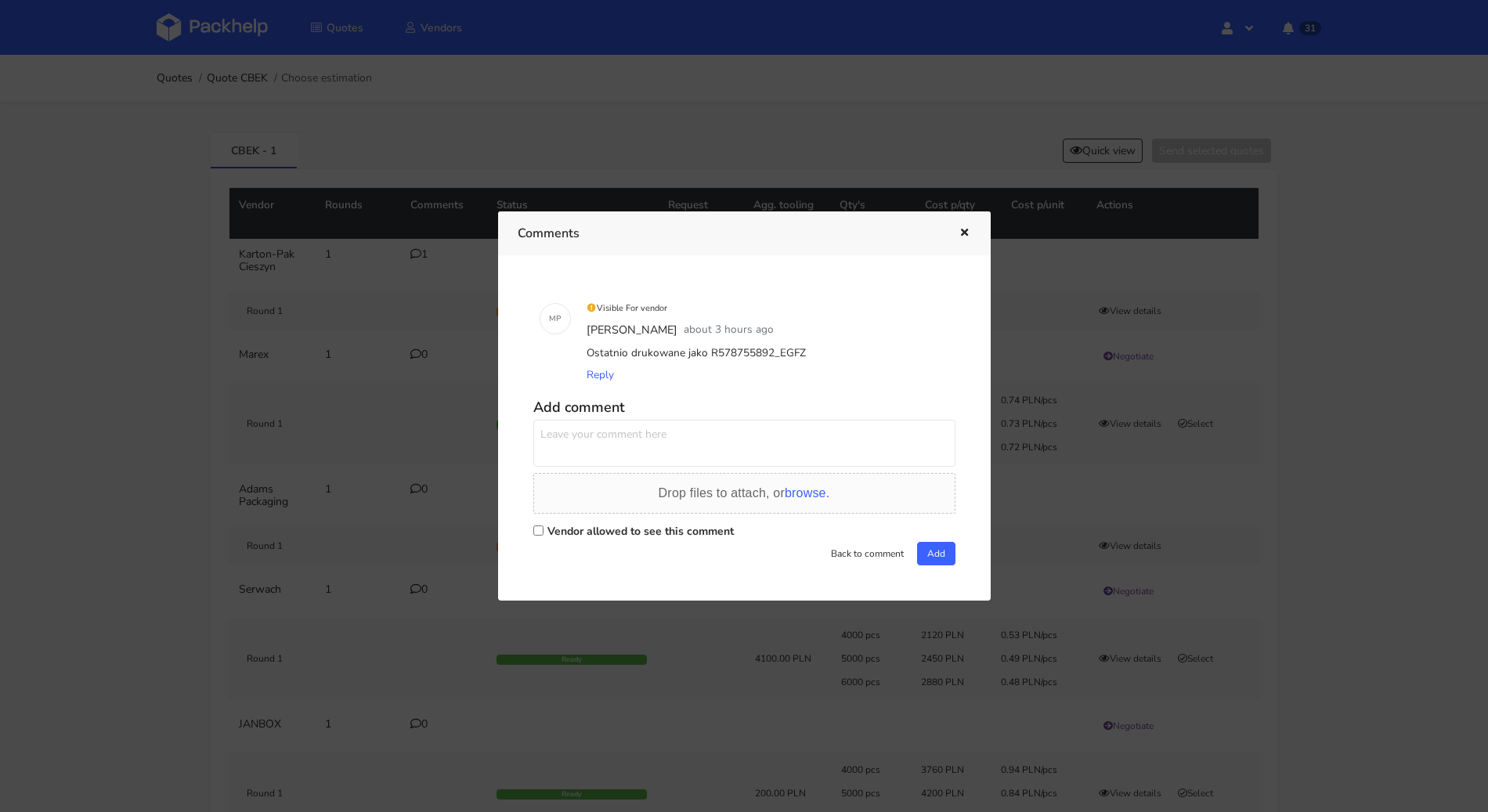
click at [116, 320] on div at bounding box center [744, 406] width 1488 height 812
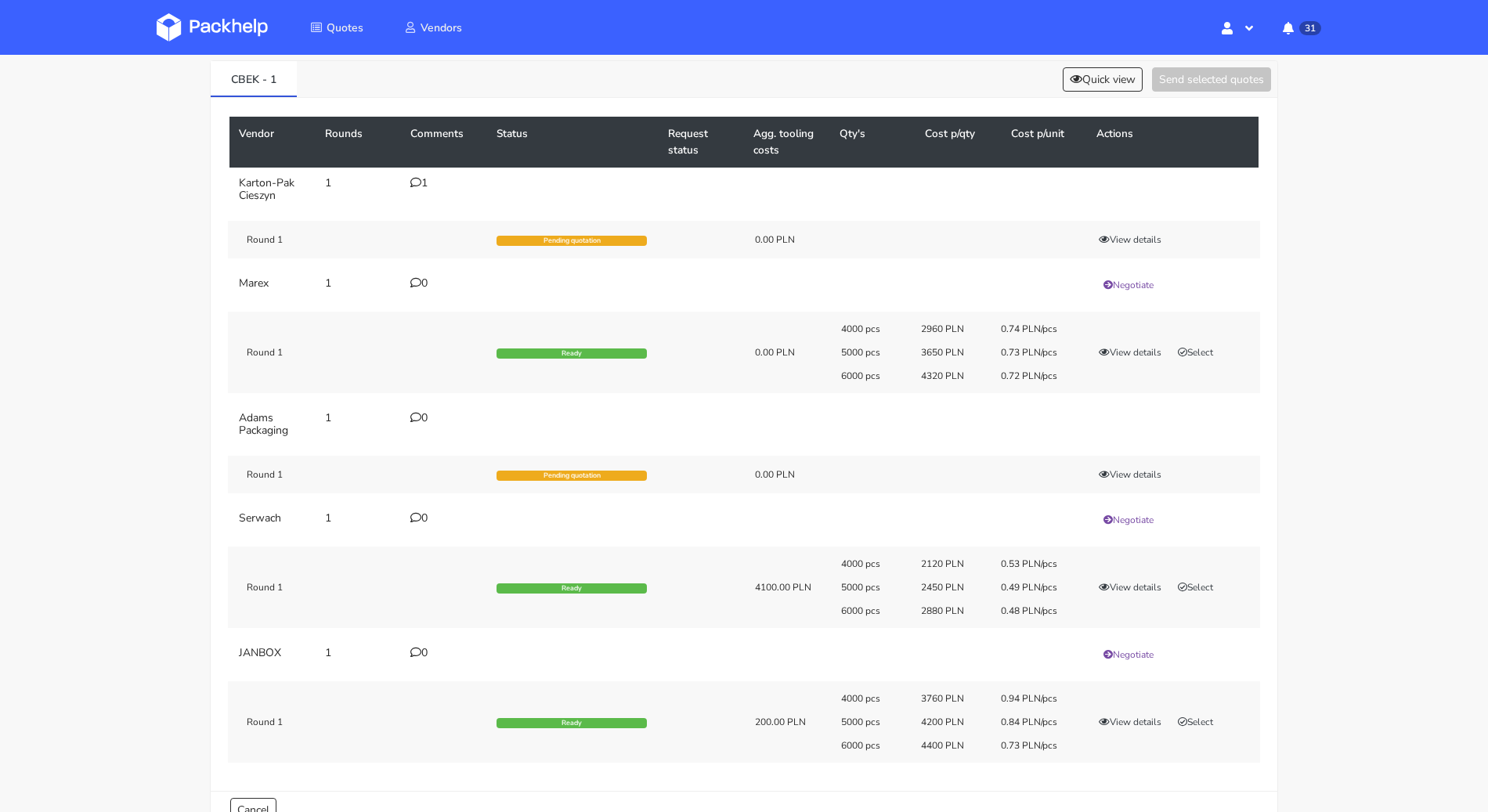
scroll to position [41, 0]
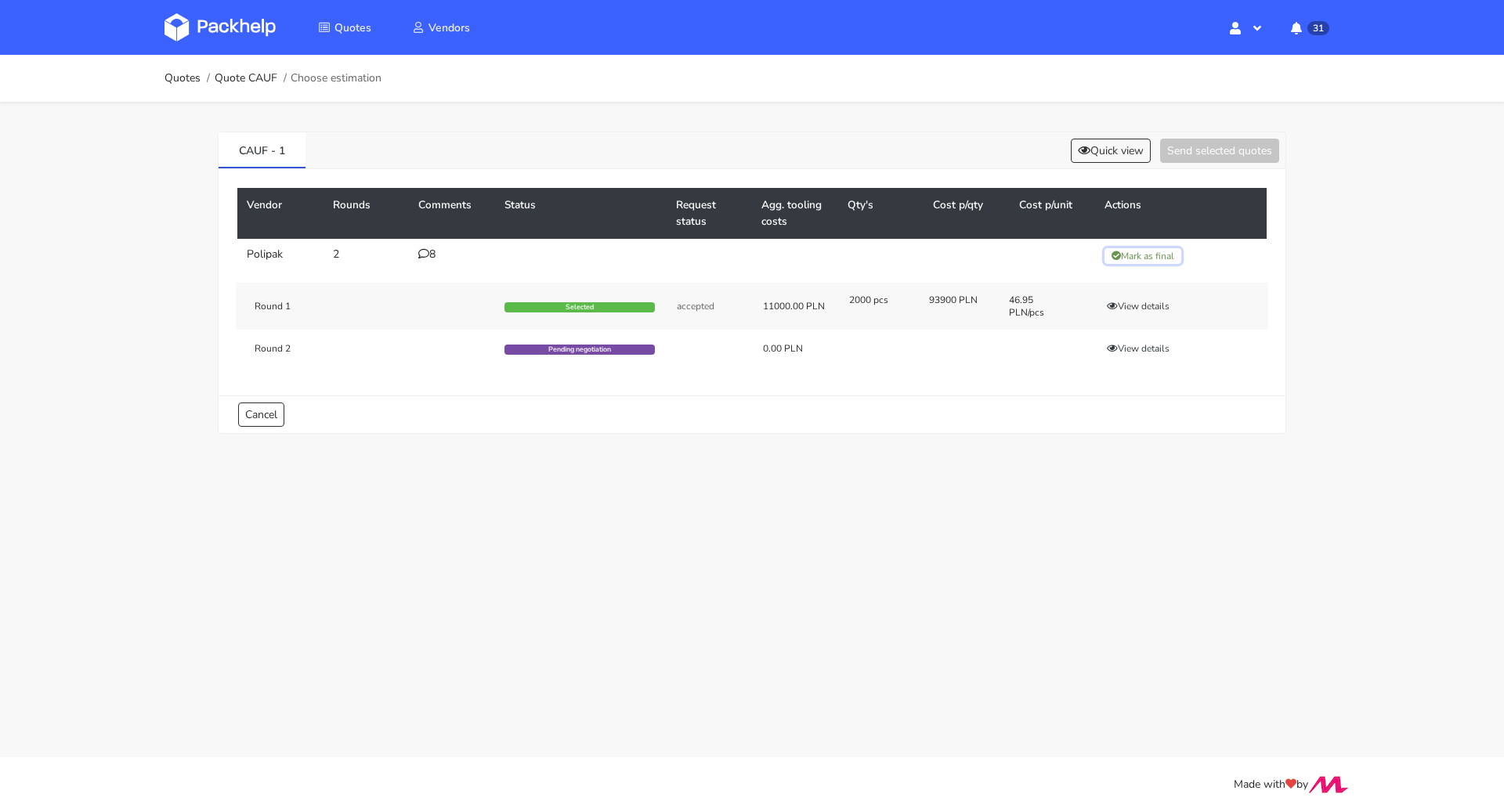
click at [1154, 260] on button "Mark as final" at bounding box center [1143, 255] width 77 height 16
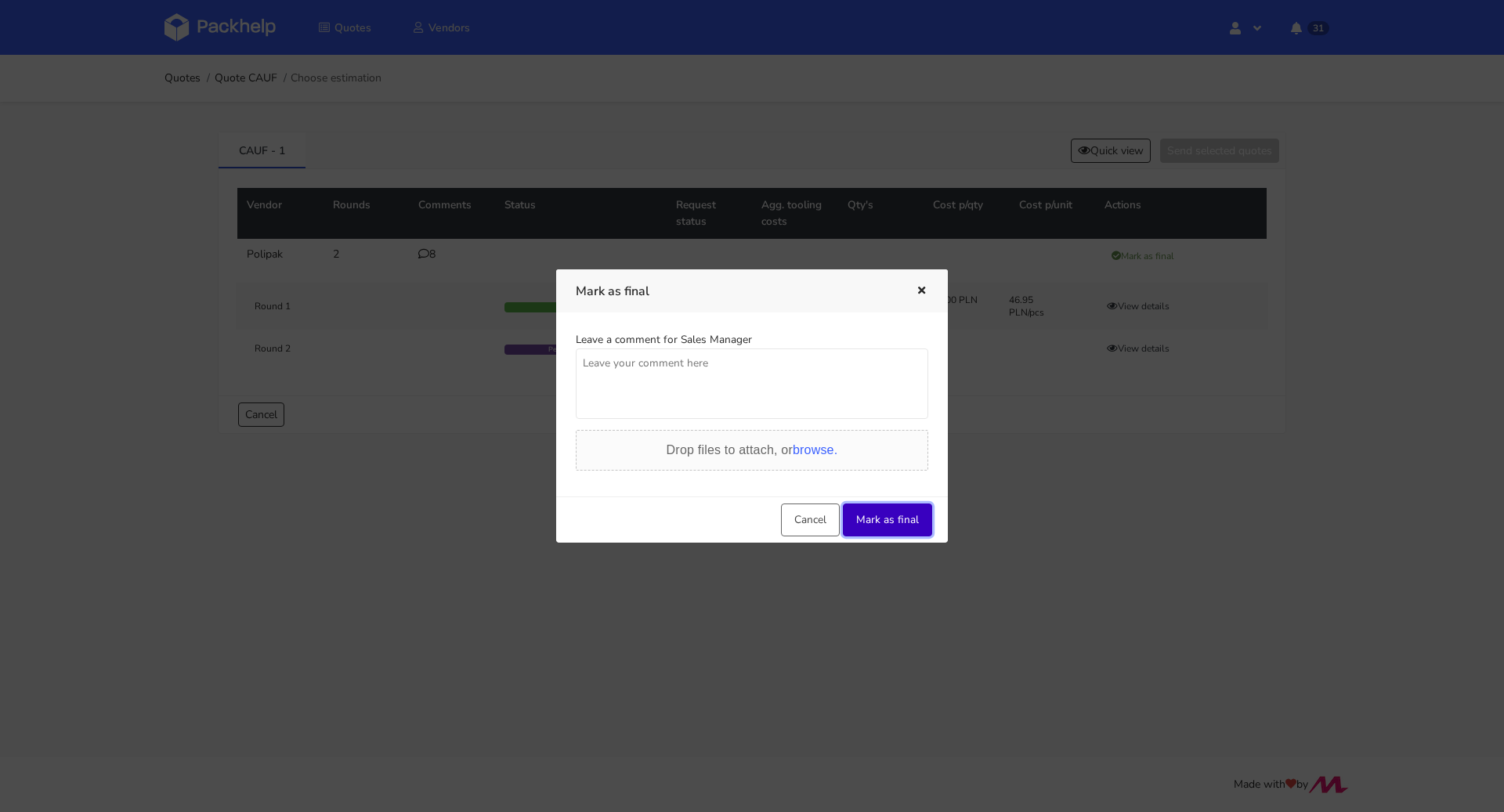
click at [908, 516] on button "Mark as final" at bounding box center [886, 519] width 89 height 33
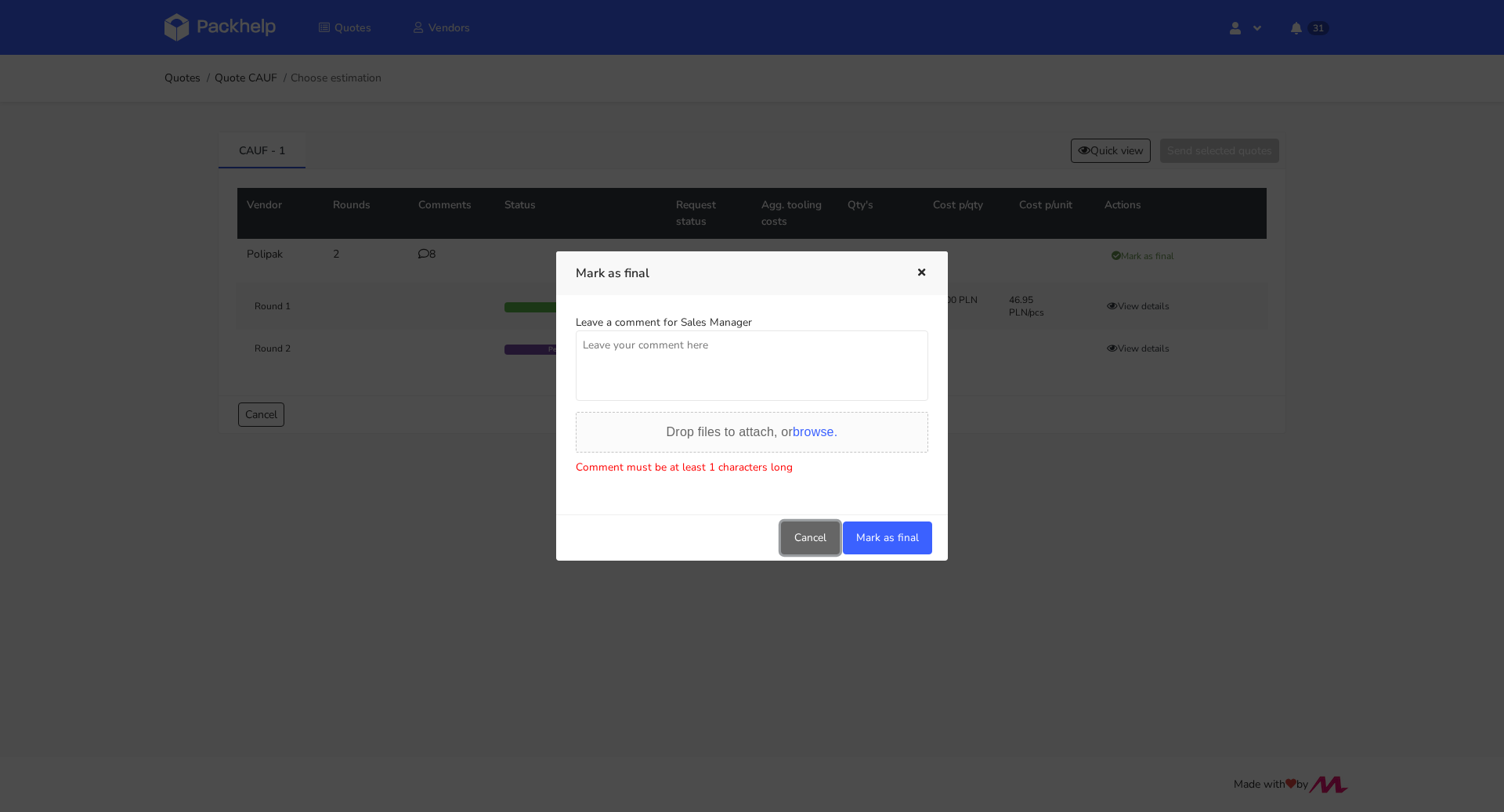
click at [838, 533] on button "Cancel" at bounding box center [810, 537] width 59 height 33
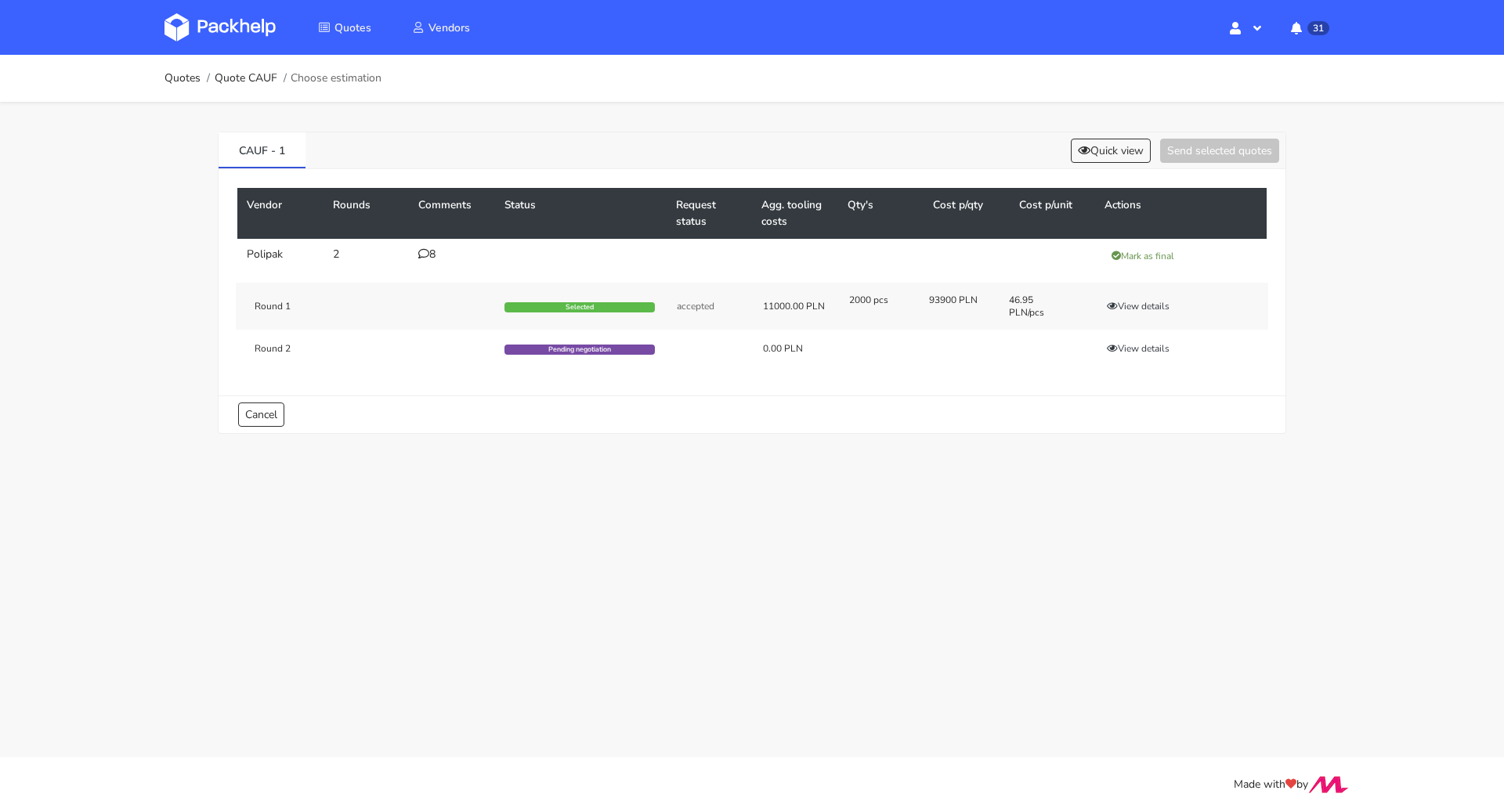
click at [430, 254] on div "8" at bounding box center [452, 254] width 67 height 12
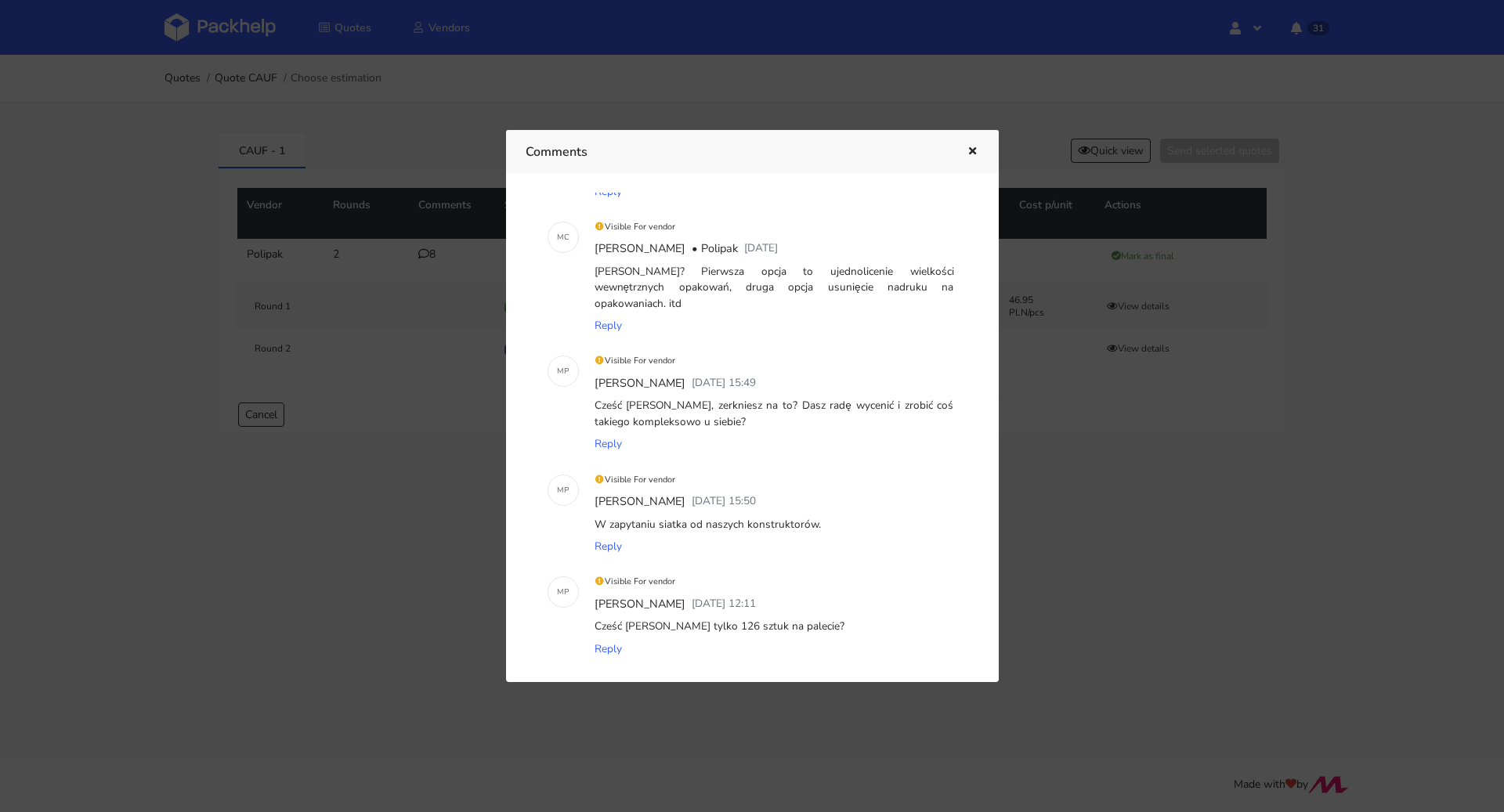
scroll to position [217, 0]
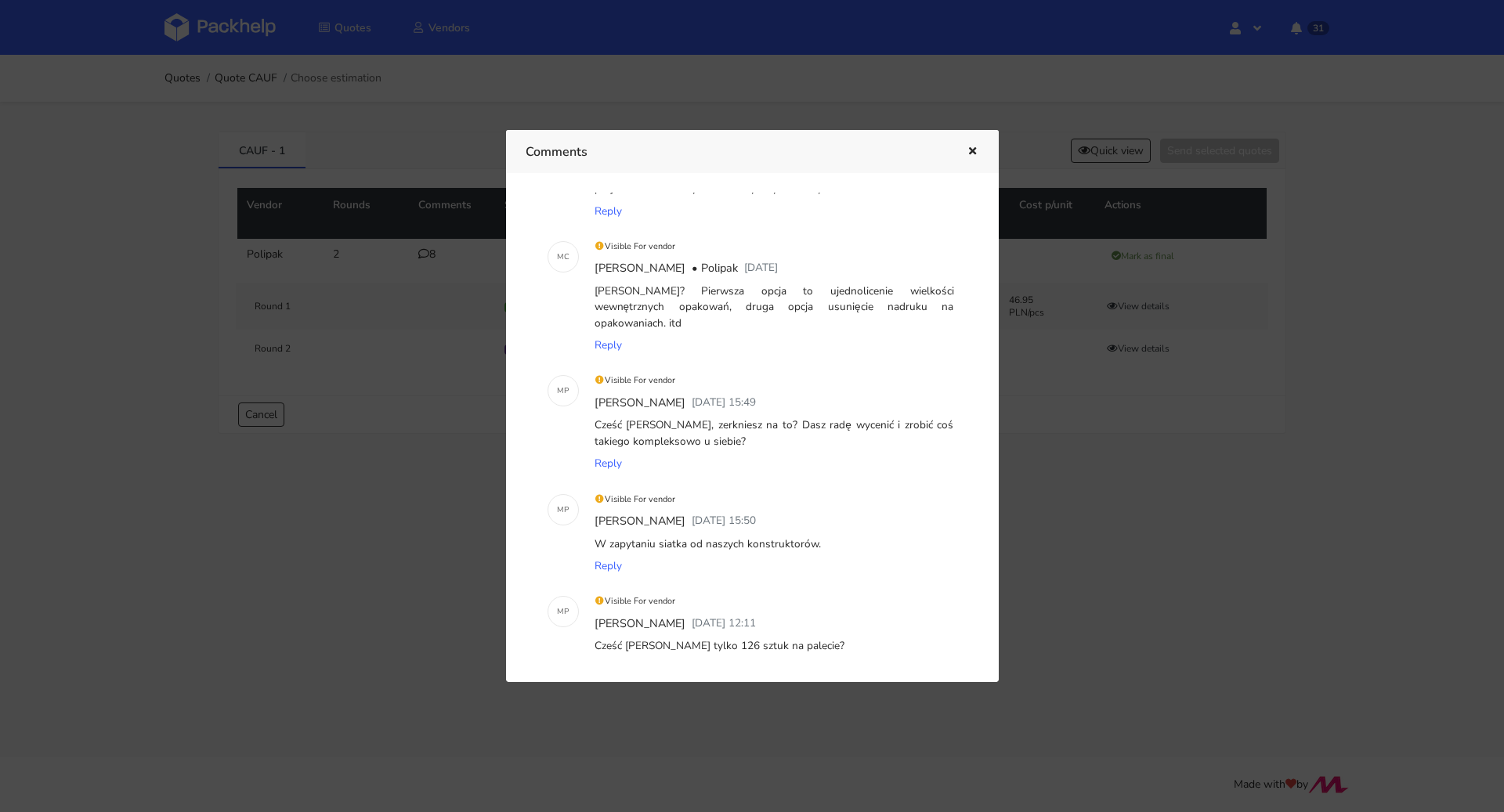
drag, startPoint x: 742, startPoint y: 287, endPoint x: 815, endPoint y: 332, distance: 85.8
click at [815, 332] on div "[PERSON_NAME]? Pierwsza opcja to ujednolicenie wielkości wewnętrznych opakowań,…" at bounding box center [774, 308] width 366 height 54
copy div "Pierwsza opcja to ujednolicenie wielkości wewnętrznych opakowań, druga opcja us…"
click at [977, 145] on button "button" at bounding box center [971, 152] width 17 height 21
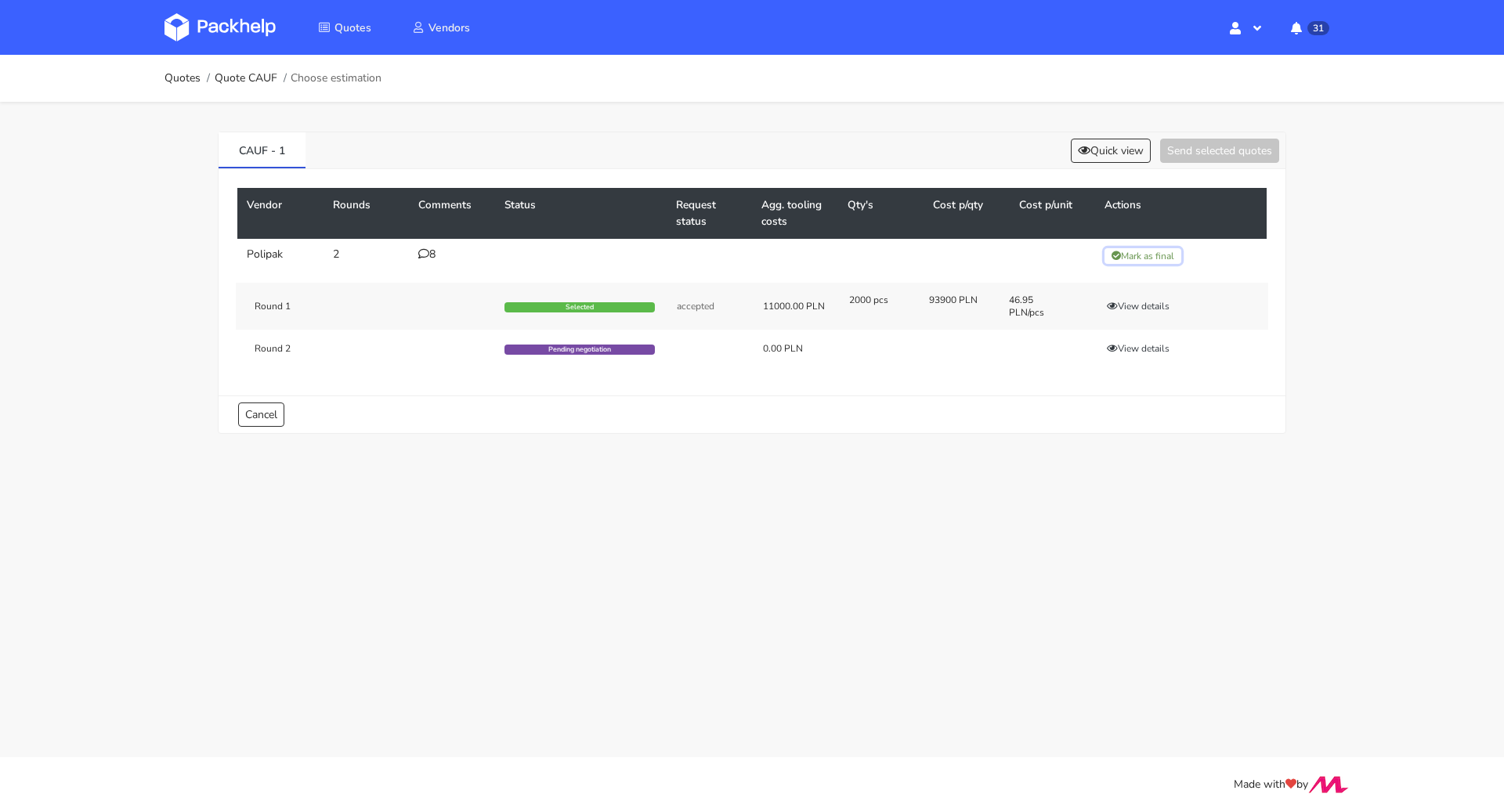
click at [1128, 248] on button "Mark as final" at bounding box center [1143, 255] width 77 height 16
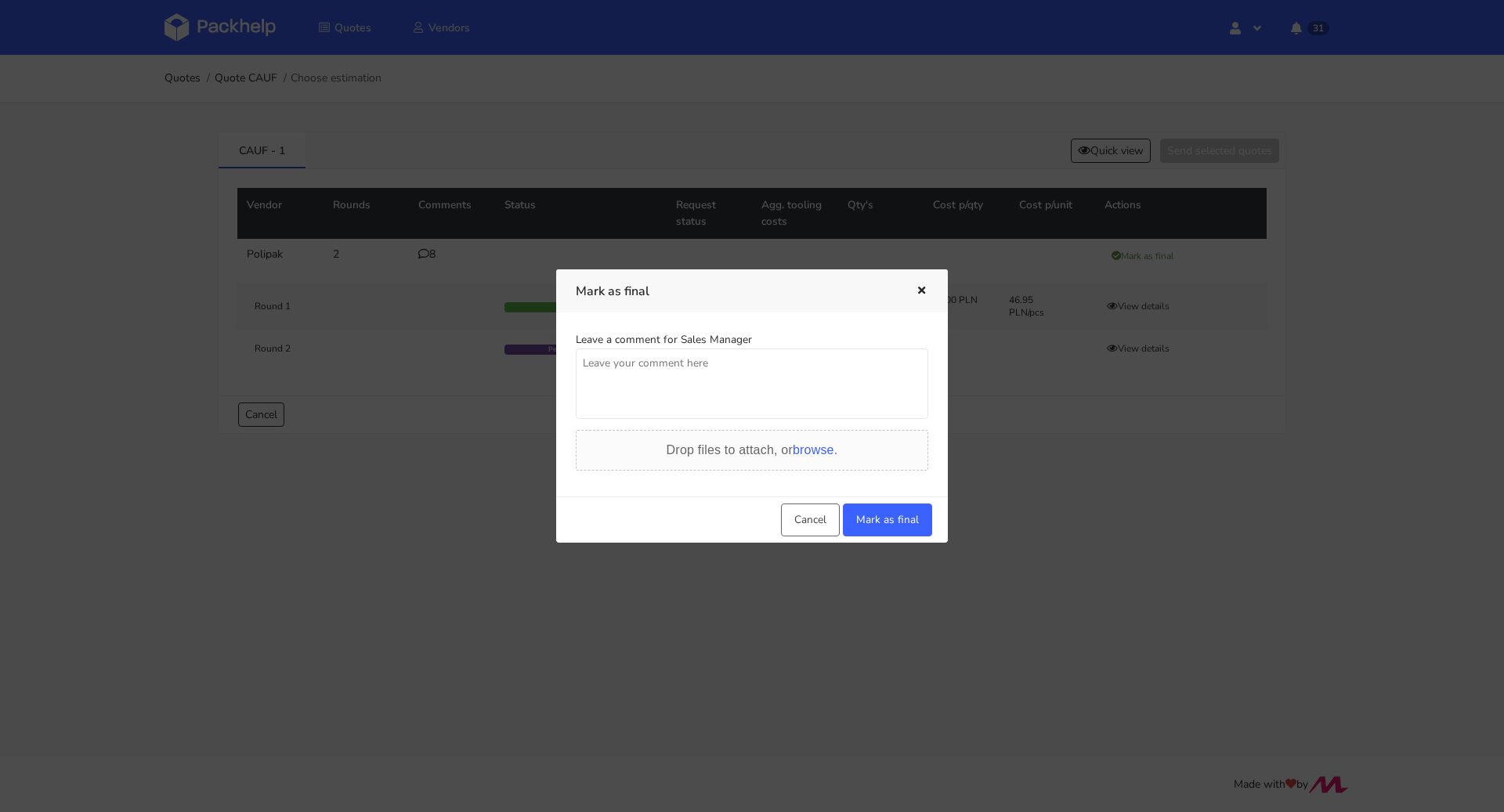
click at [660, 376] on textarea at bounding box center [752, 383] width 353 height 70
paste textarea "Pierwsza opcja to ujednolicenie wielkości wewnętrznych opakowań, druga opcja us…"
click at [799, 400] on textarea "Opcję na obniżenie ceny: - ujednolicenie wielkości wewnętrznych opakowań, - usu…" at bounding box center [752, 383] width 353 height 70
type textarea "Opcję na obniżenie ceny: - ujednolicenie wielkości wewnętrznych opakowań, - usu…"
click at [869, 503] on button "Mark as final" at bounding box center [886, 519] width 89 height 33
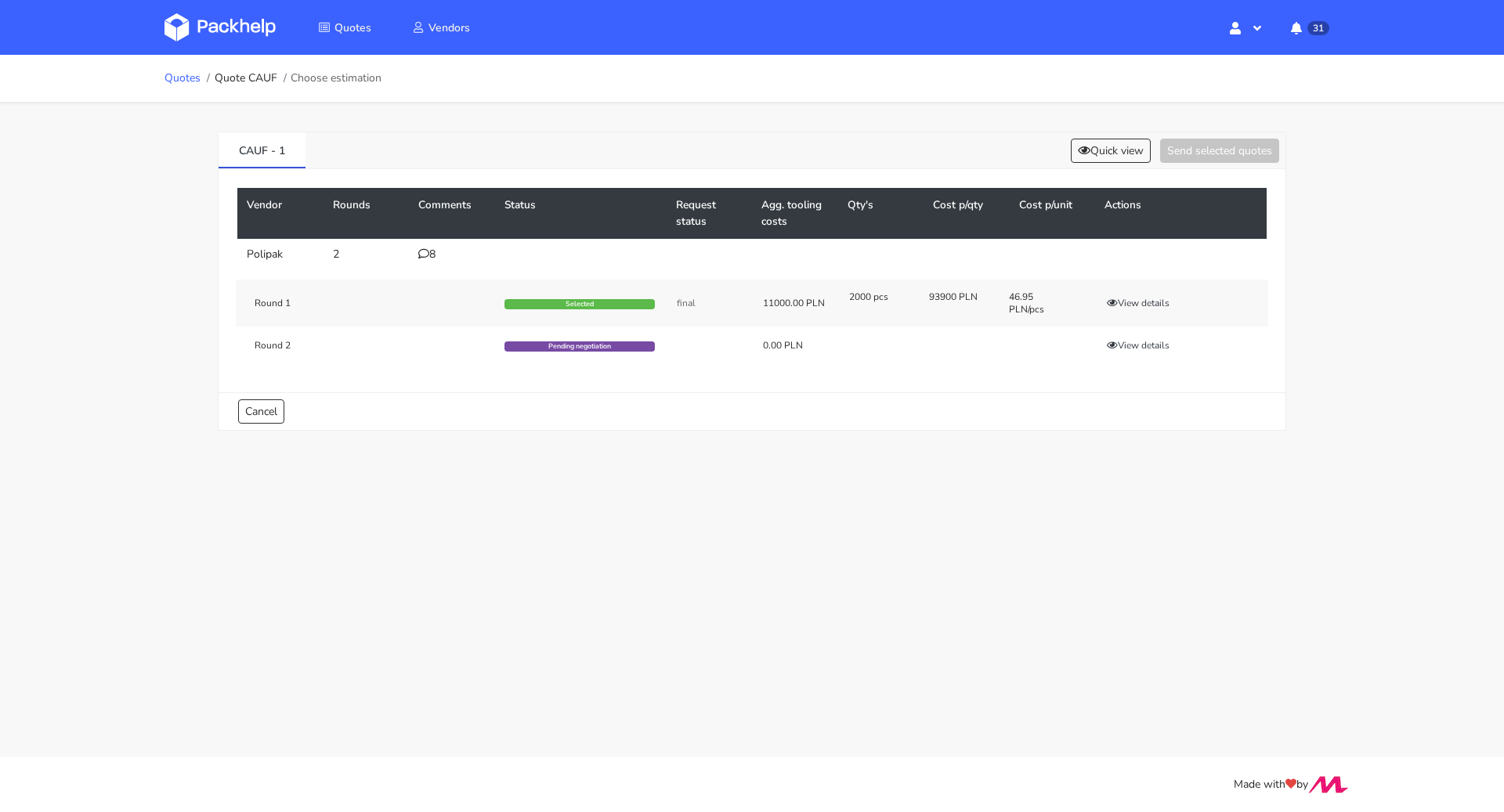
click at [188, 83] on link "Quotes" at bounding box center [183, 78] width 36 height 12
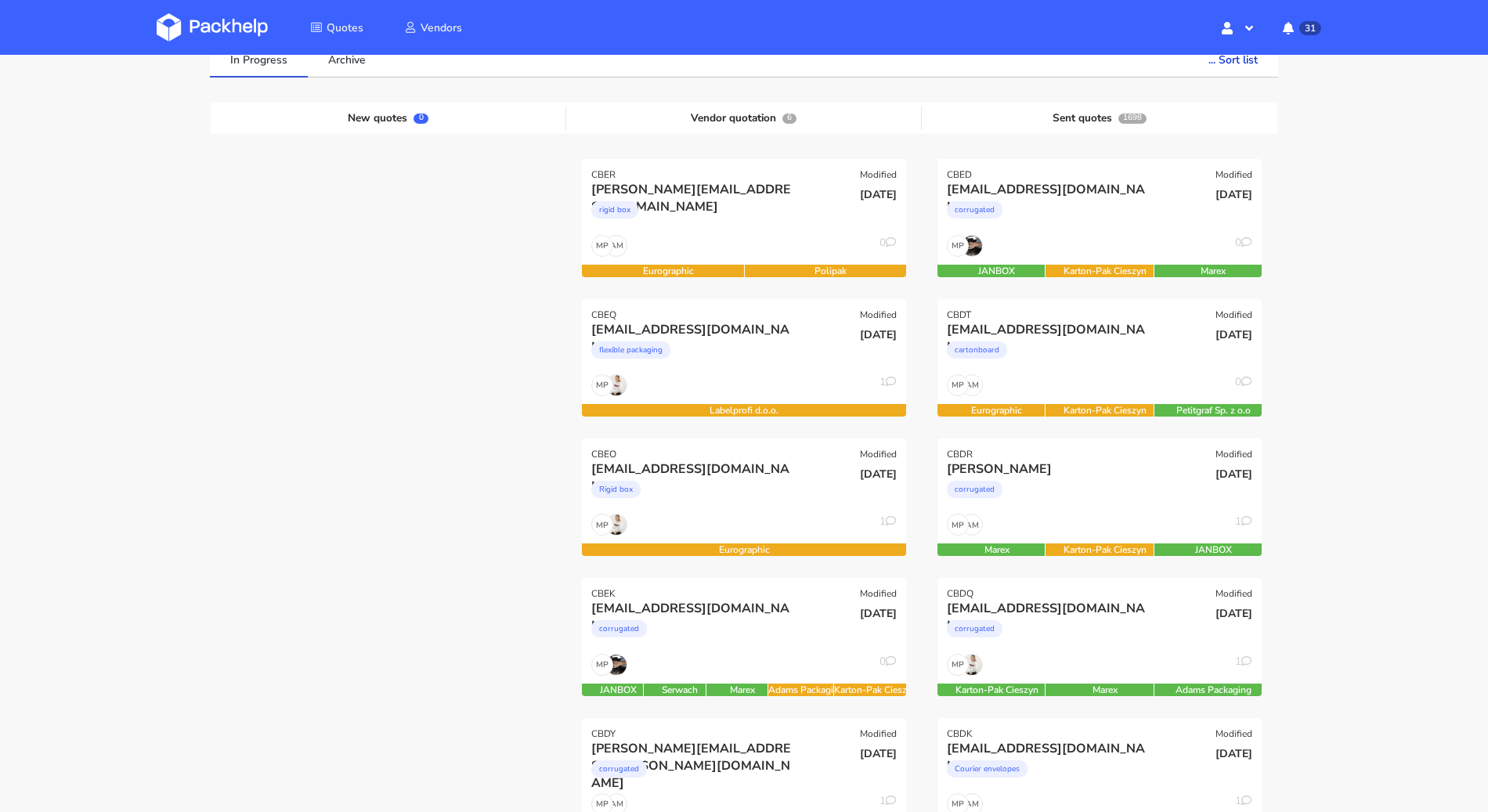
scroll to position [109, 0]
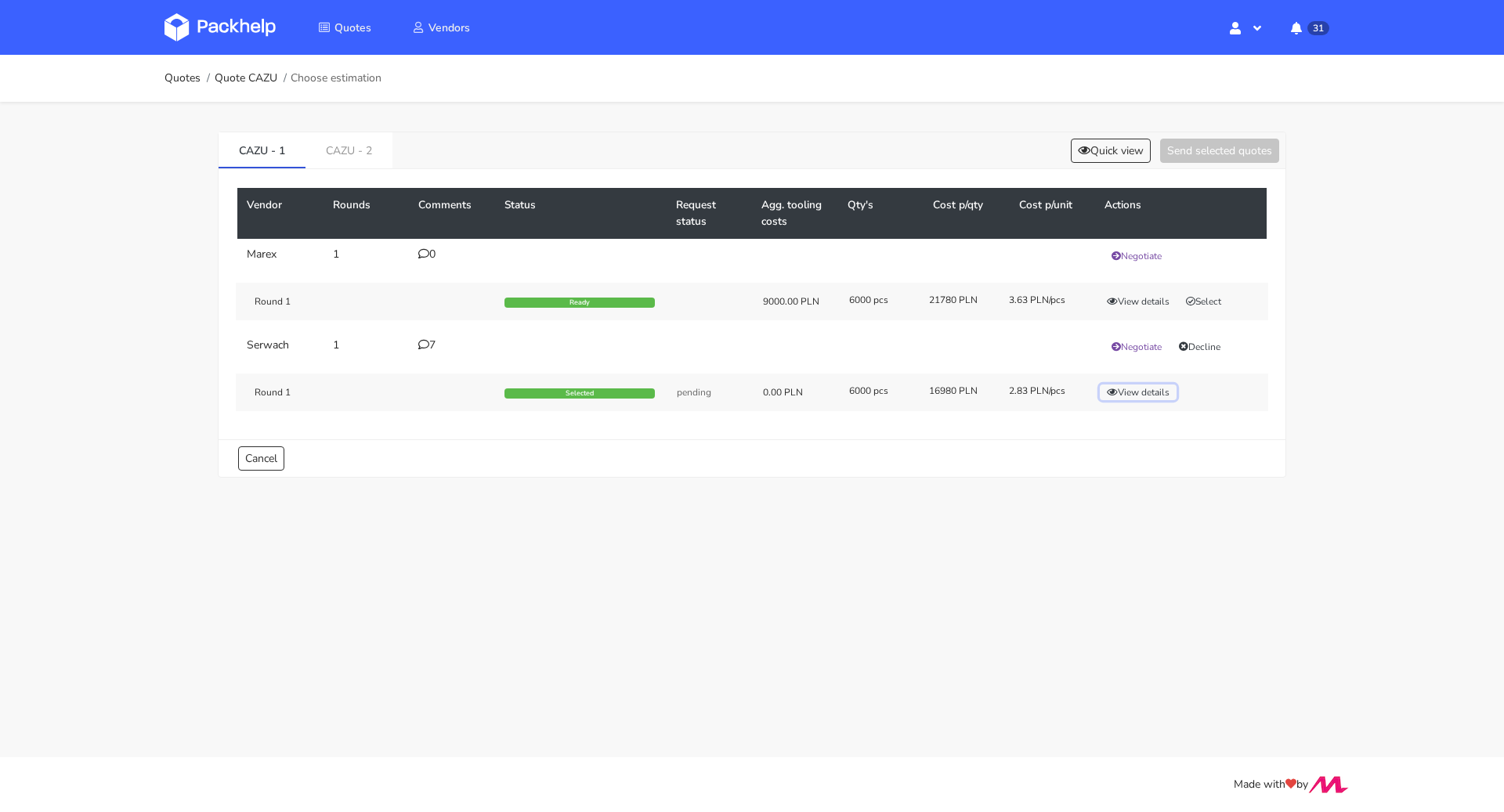
click at [1153, 390] on button "View details" at bounding box center [1138, 392] width 77 height 16
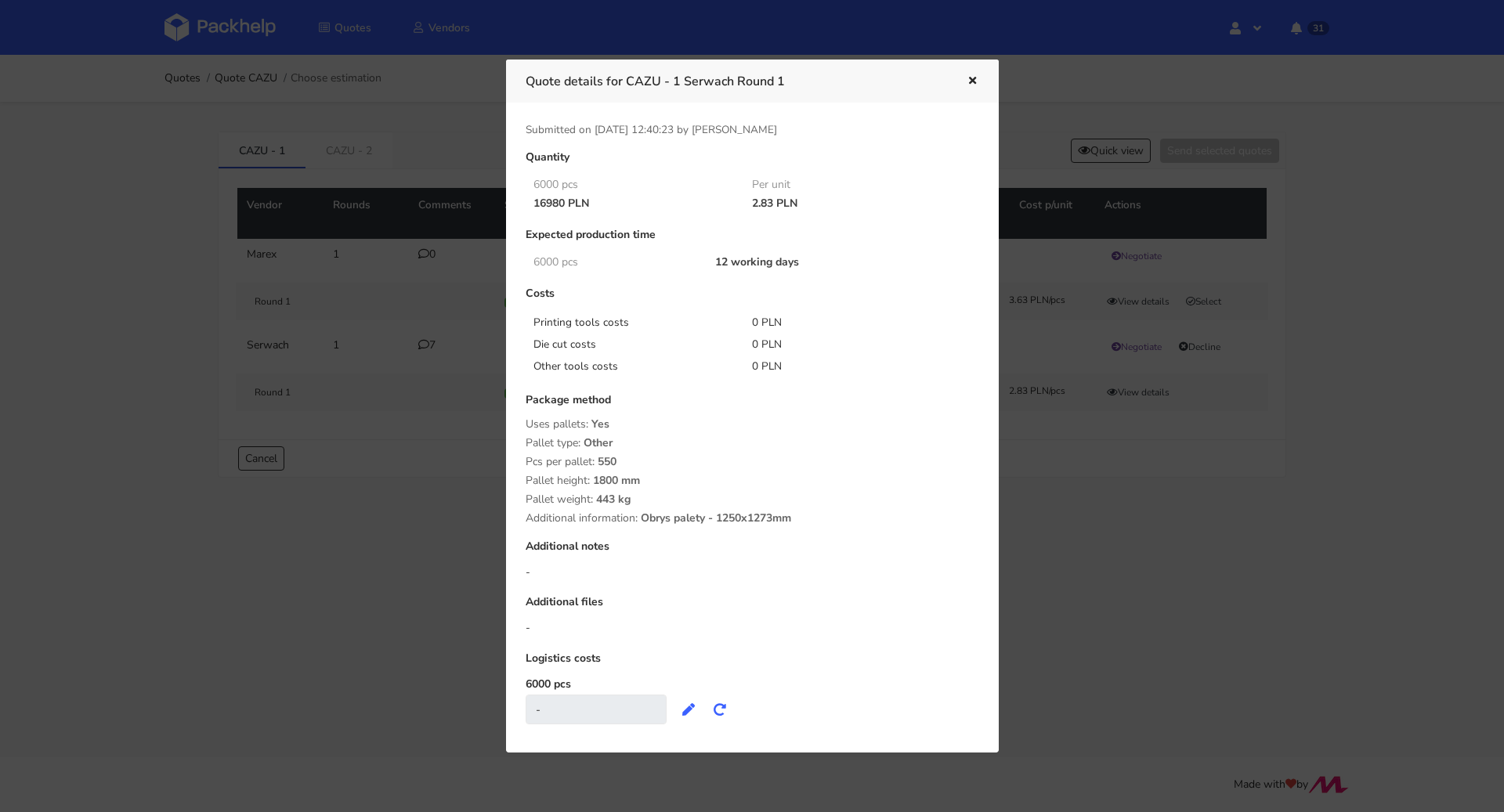
click at [976, 83] on icon "button" at bounding box center [972, 81] width 13 height 11
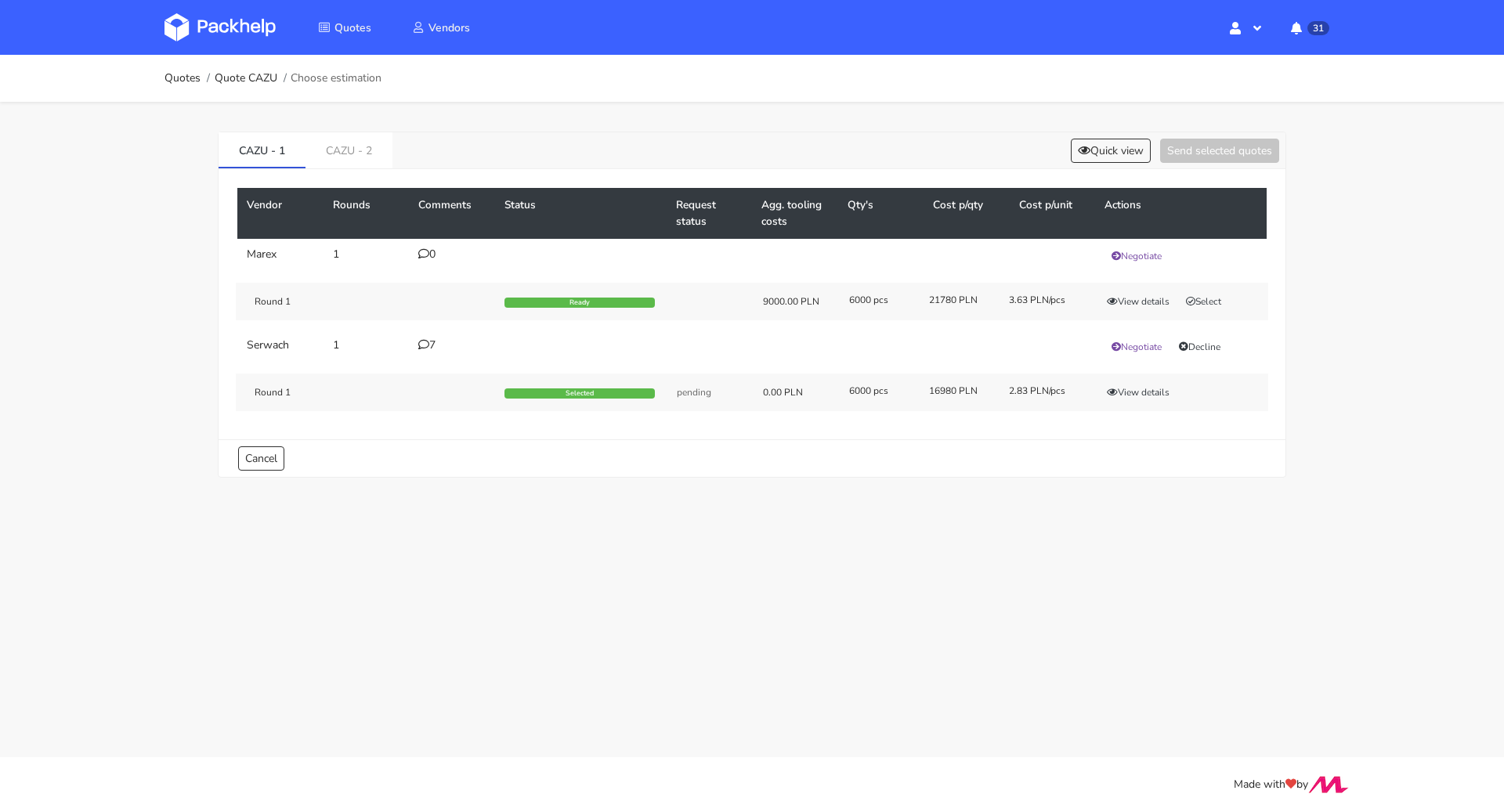
click at [425, 339] on icon at bounding box center [424, 344] width 11 height 11
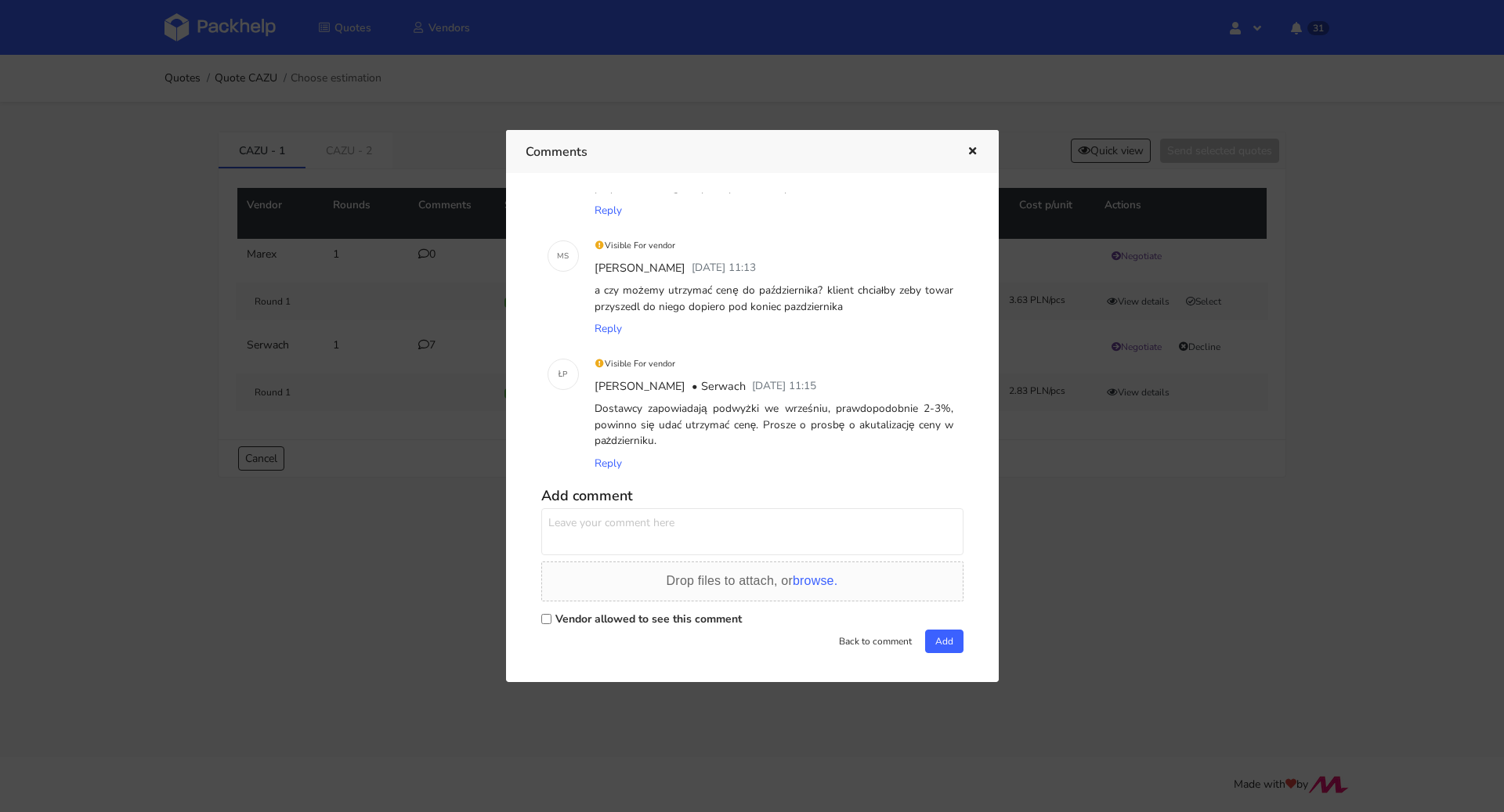
scroll to position [523, 0]
click at [970, 153] on icon "button" at bounding box center [972, 152] width 13 height 11
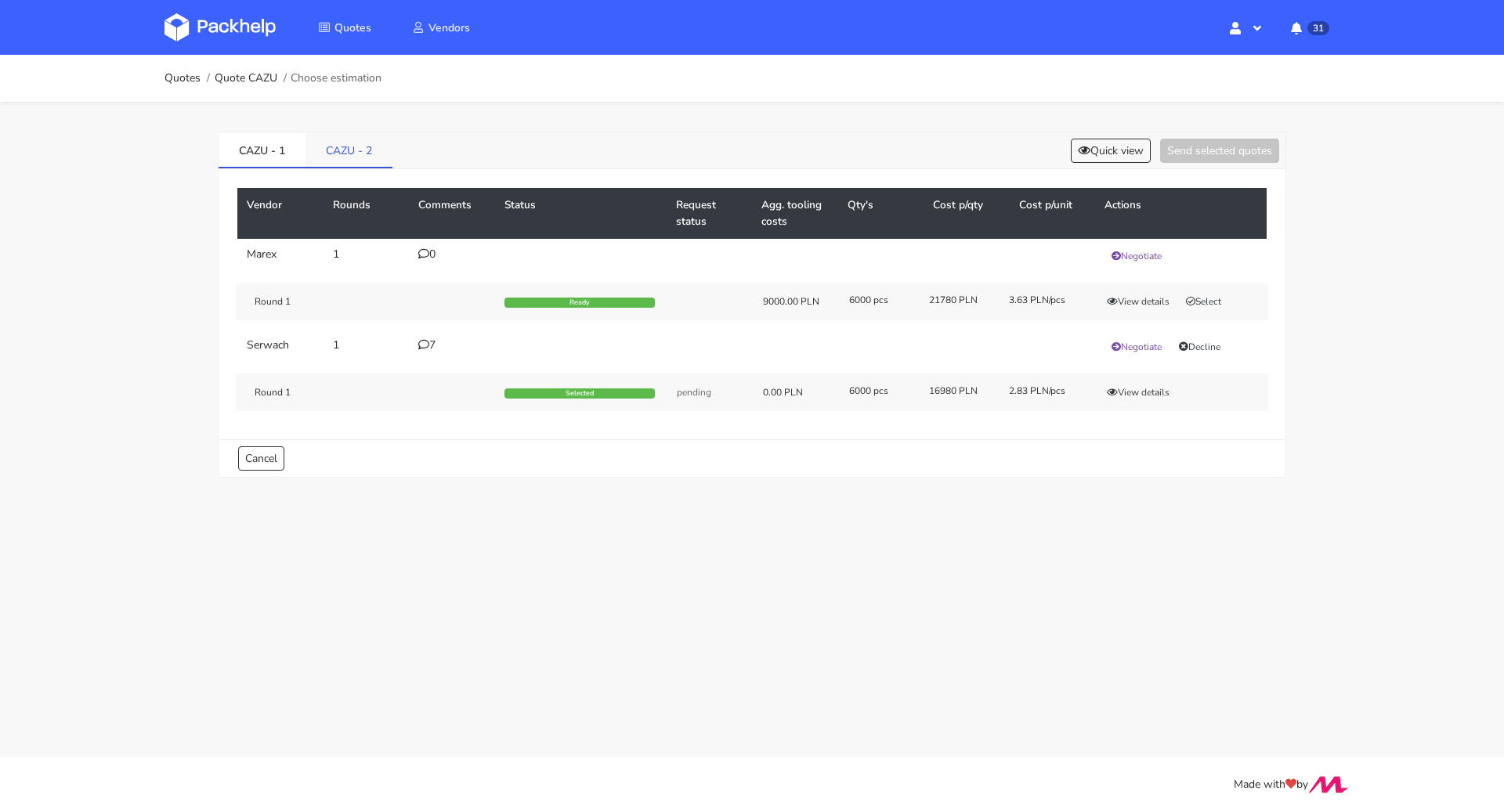
click at [371, 142] on link "CAZU - 2" at bounding box center [348, 149] width 87 height 35
click at [271, 139] on link "CAZU - 1" at bounding box center [261, 149] width 87 height 35
click at [1087, 149] on button "Quick view" at bounding box center [1110, 151] width 80 height 24
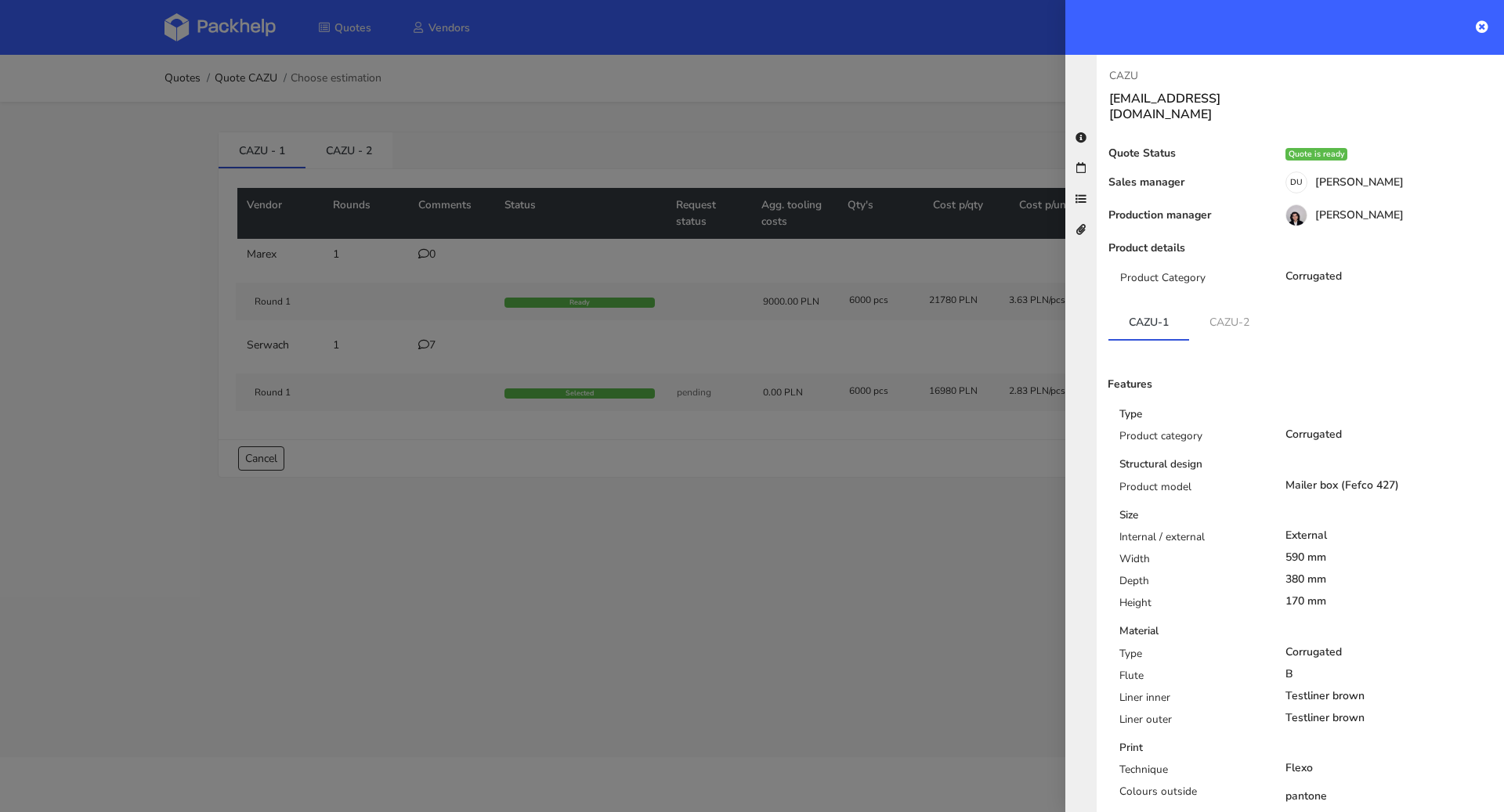
scroll to position [362, 0]
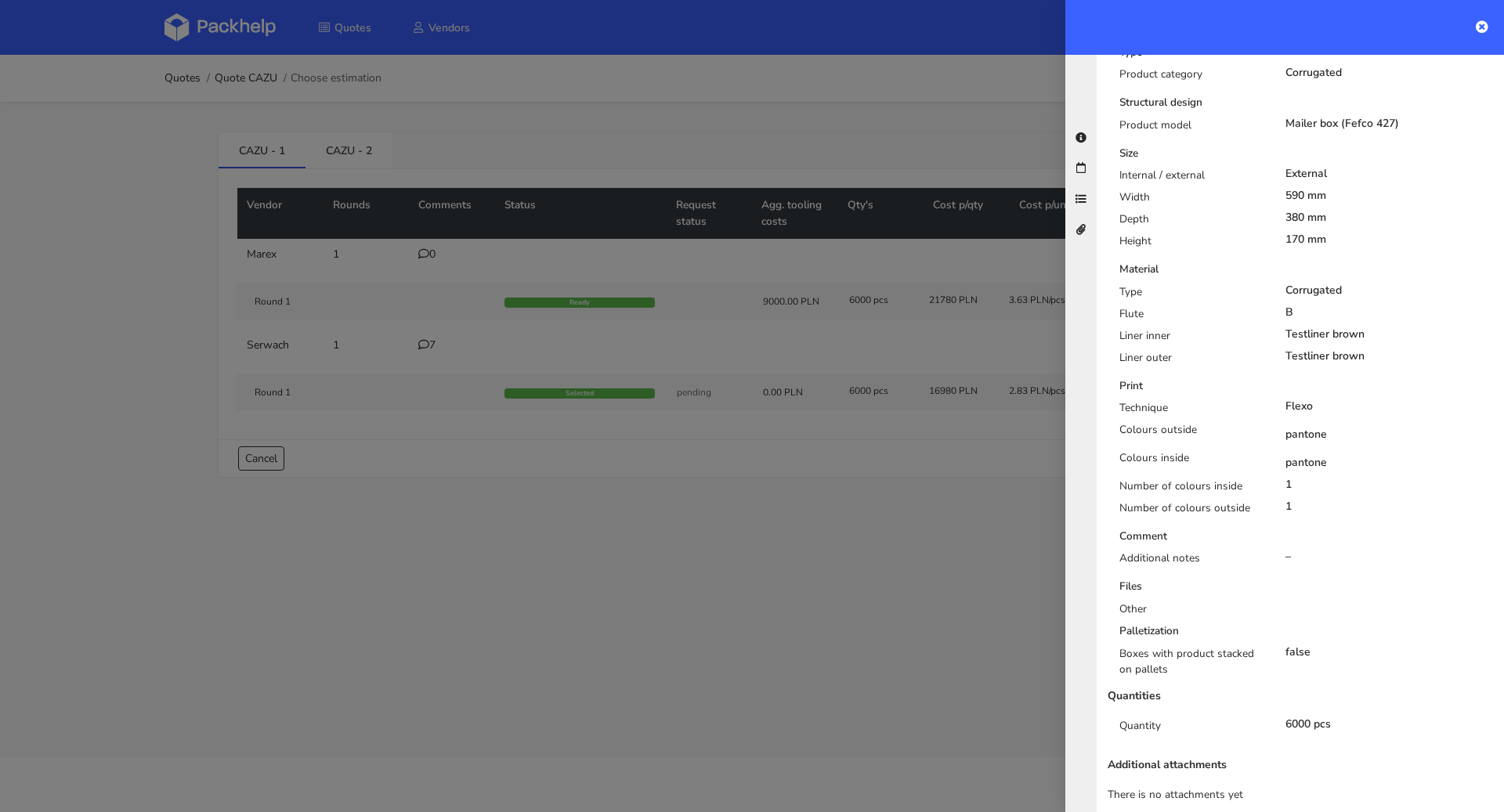
click at [777, 591] on div at bounding box center [752, 406] width 1504 height 812
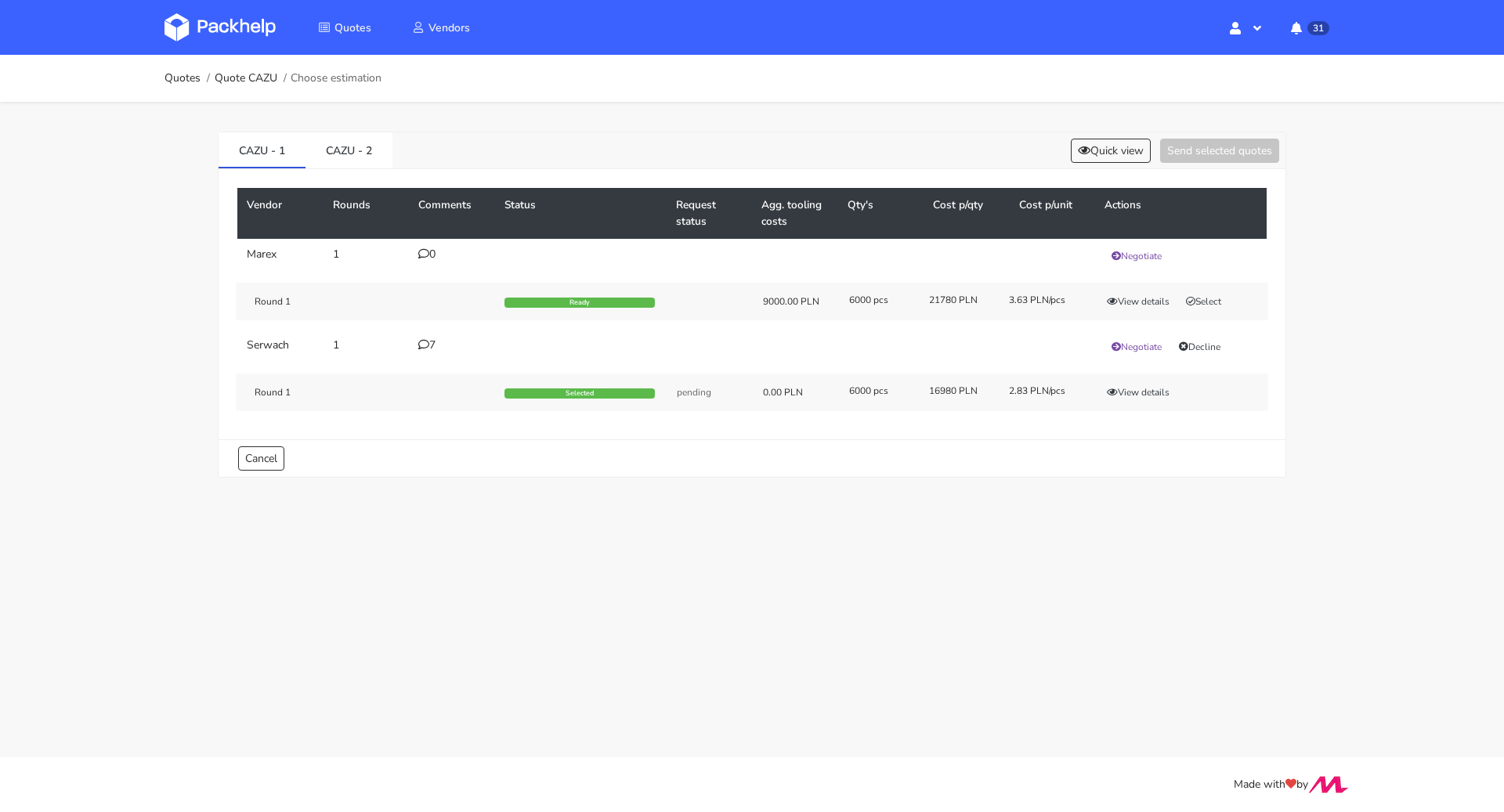
click at [420, 342] on icon at bounding box center [424, 344] width 11 height 11
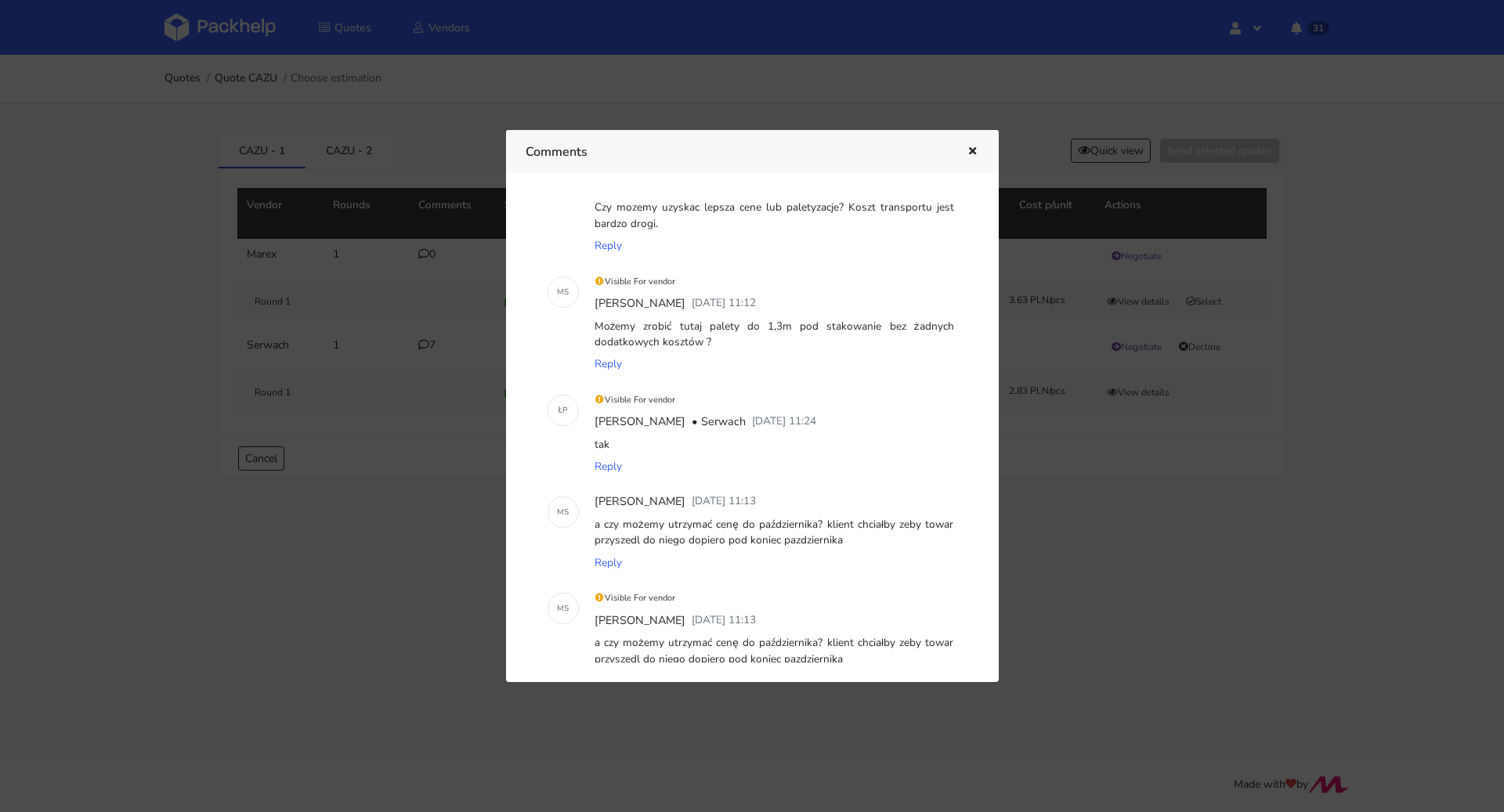
scroll to position [0, 0]
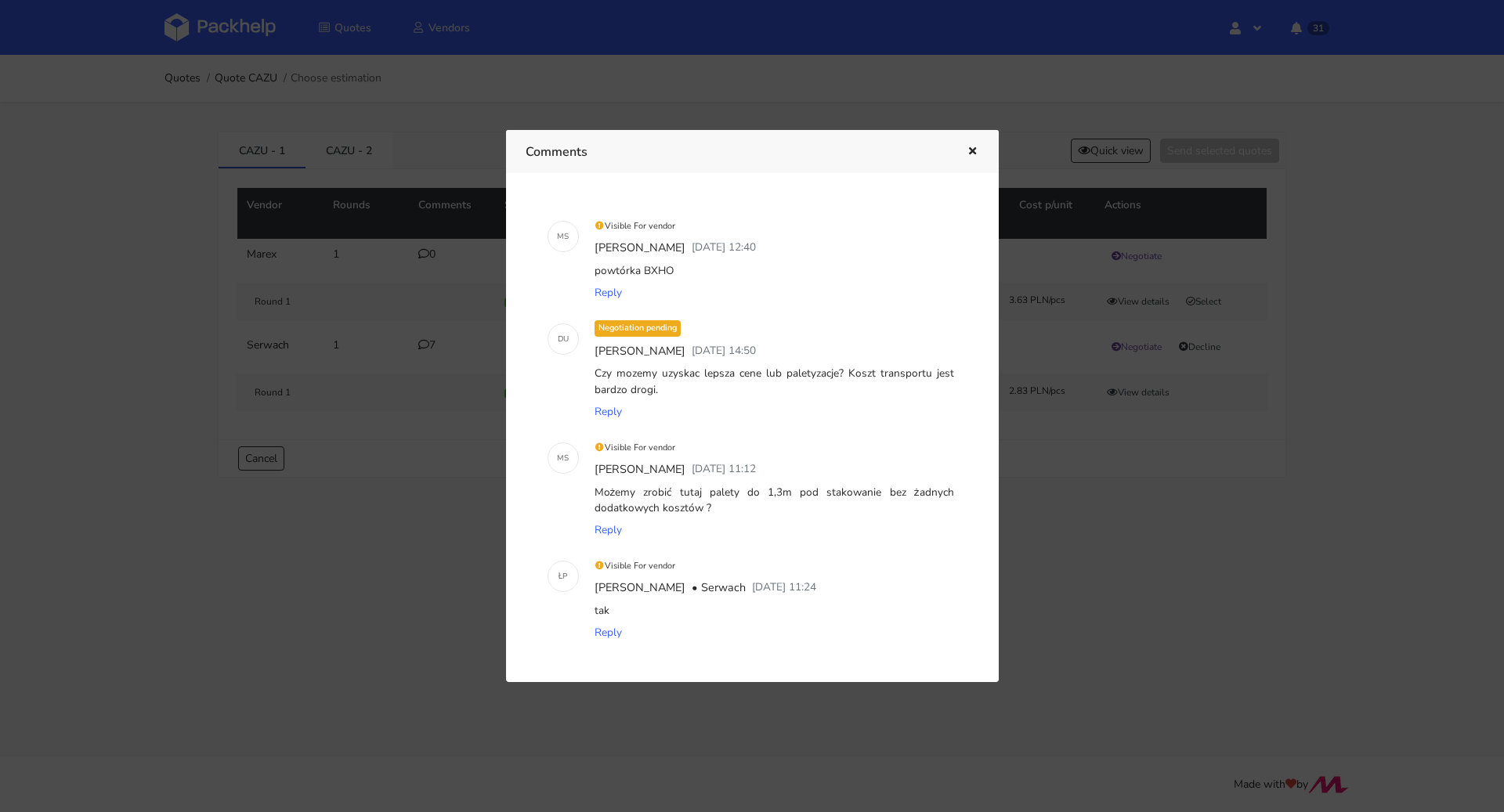
drag, startPoint x: 677, startPoint y: 268, endPoint x: 643, endPoint y: 271, distance: 34.1
click at [643, 271] on div "powtórka BXHO" at bounding box center [774, 270] width 366 height 22
copy div "BXHO"
click at [710, 311] on div "Negotiation pending Dawid Urbanowicz 08 August 2025 14:50 Czy mozemy uzyskac le…" at bounding box center [774, 370] width 378 height 119
drag, startPoint x: 704, startPoint y: 271, endPoint x: 643, endPoint y: 269, distance: 61.0
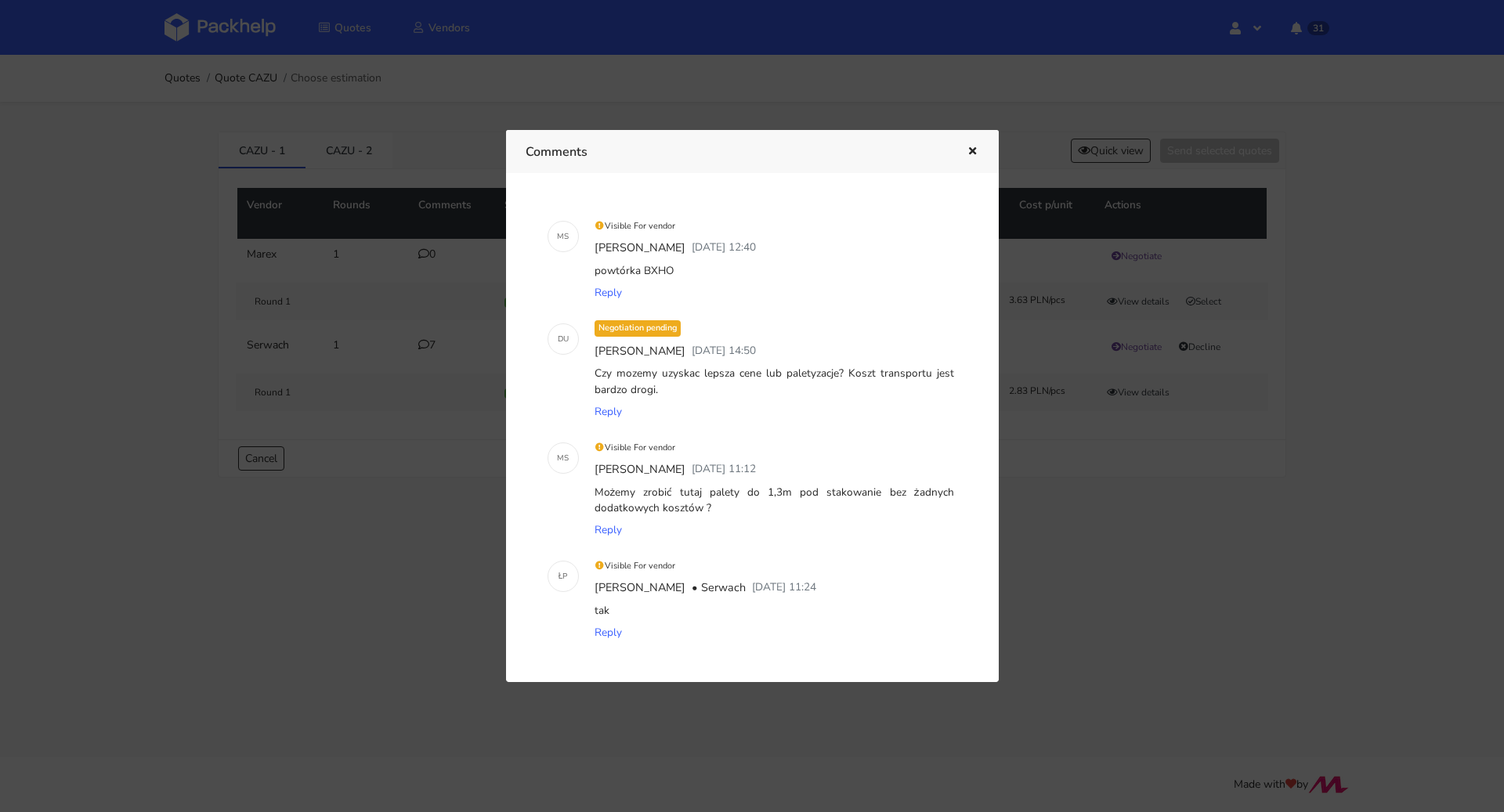
click at [643, 269] on div "powtórka BXHO" at bounding box center [774, 270] width 366 height 22
copy div "BXHO"
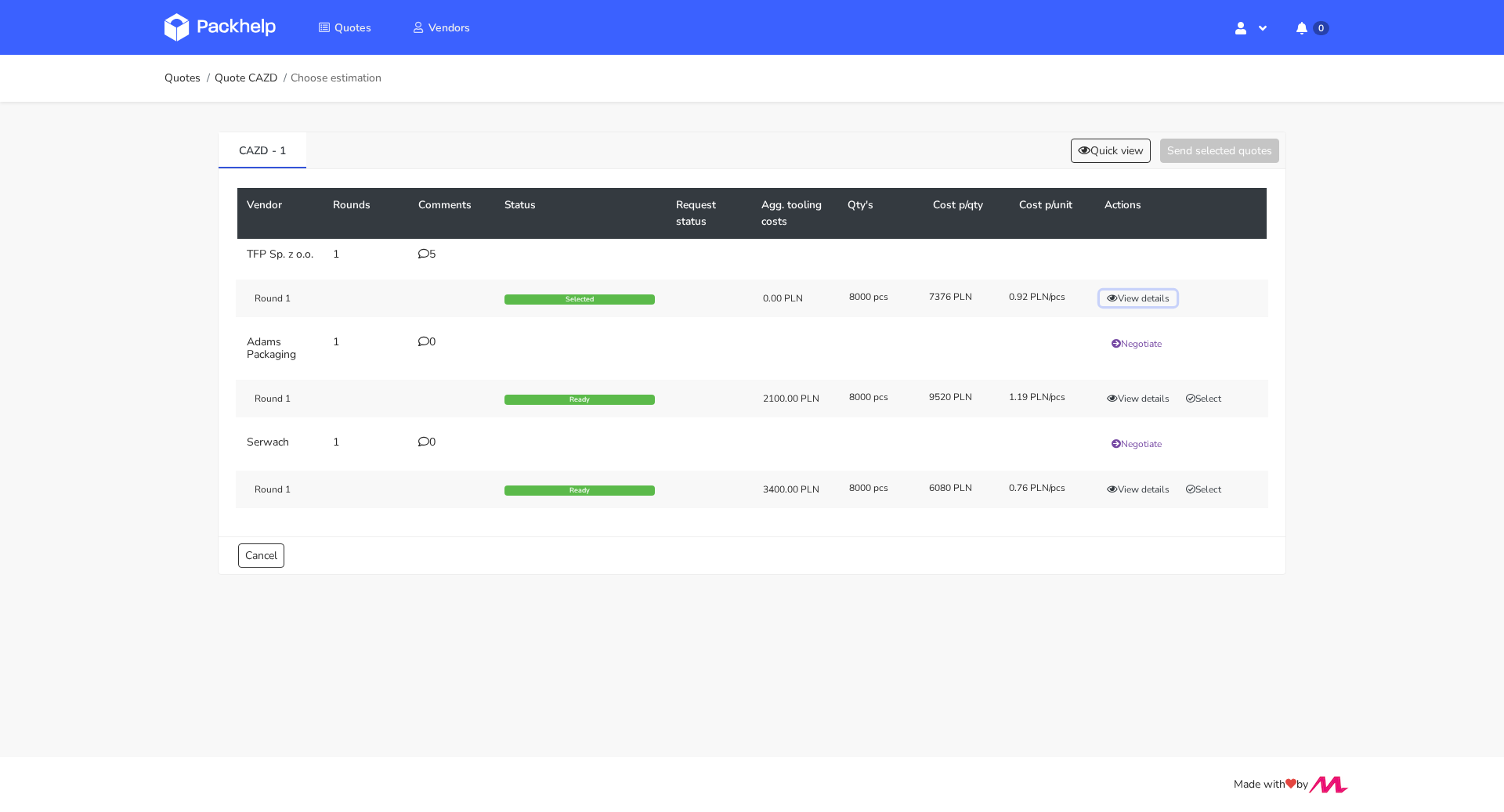
click at [1128, 306] on button "View details" at bounding box center [1138, 297] width 77 height 16
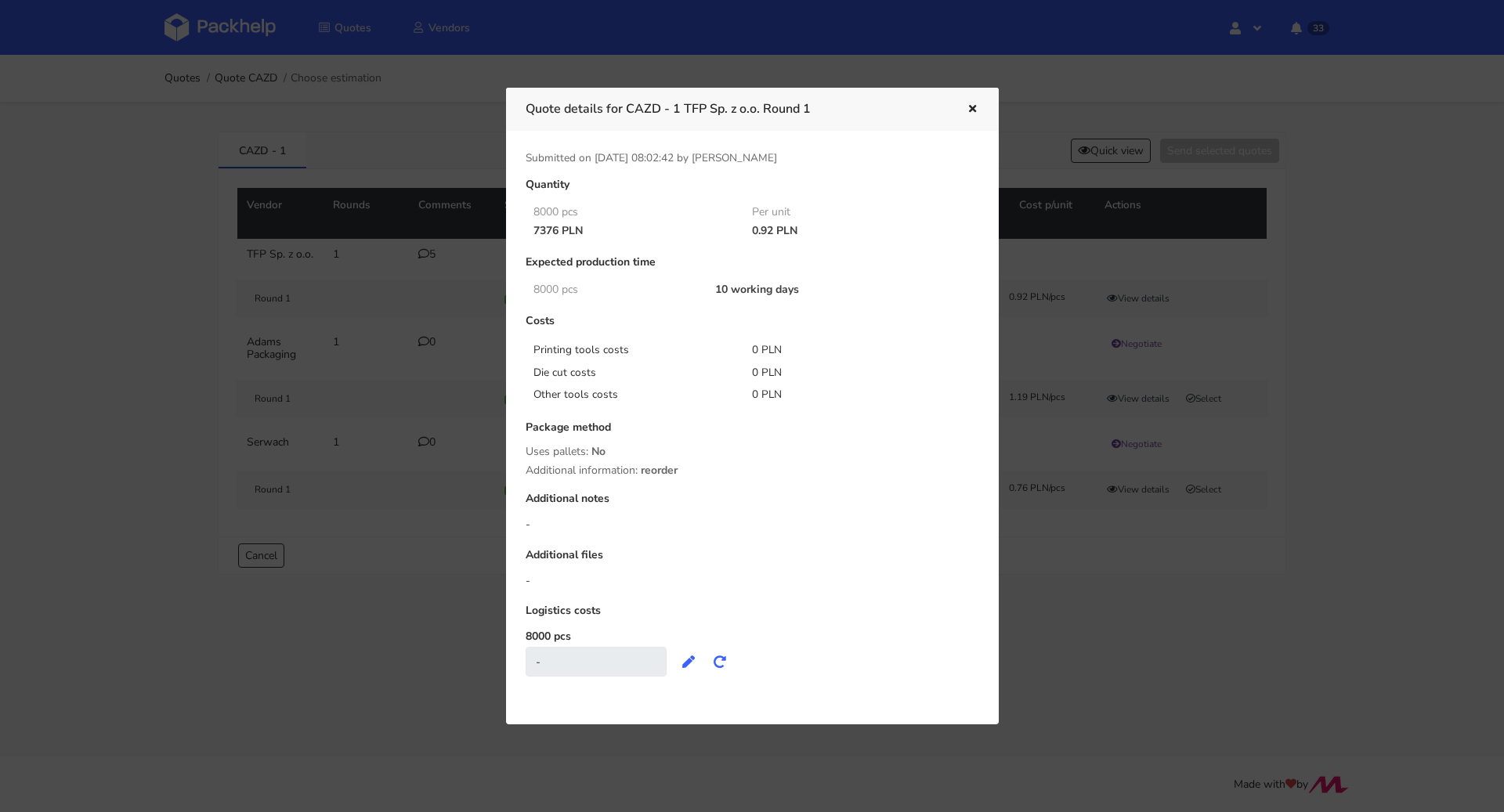
click at [957, 100] on div at bounding box center [961, 109] width 36 height 21
click at [971, 104] on icon "button" at bounding box center [972, 109] width 13 height 11
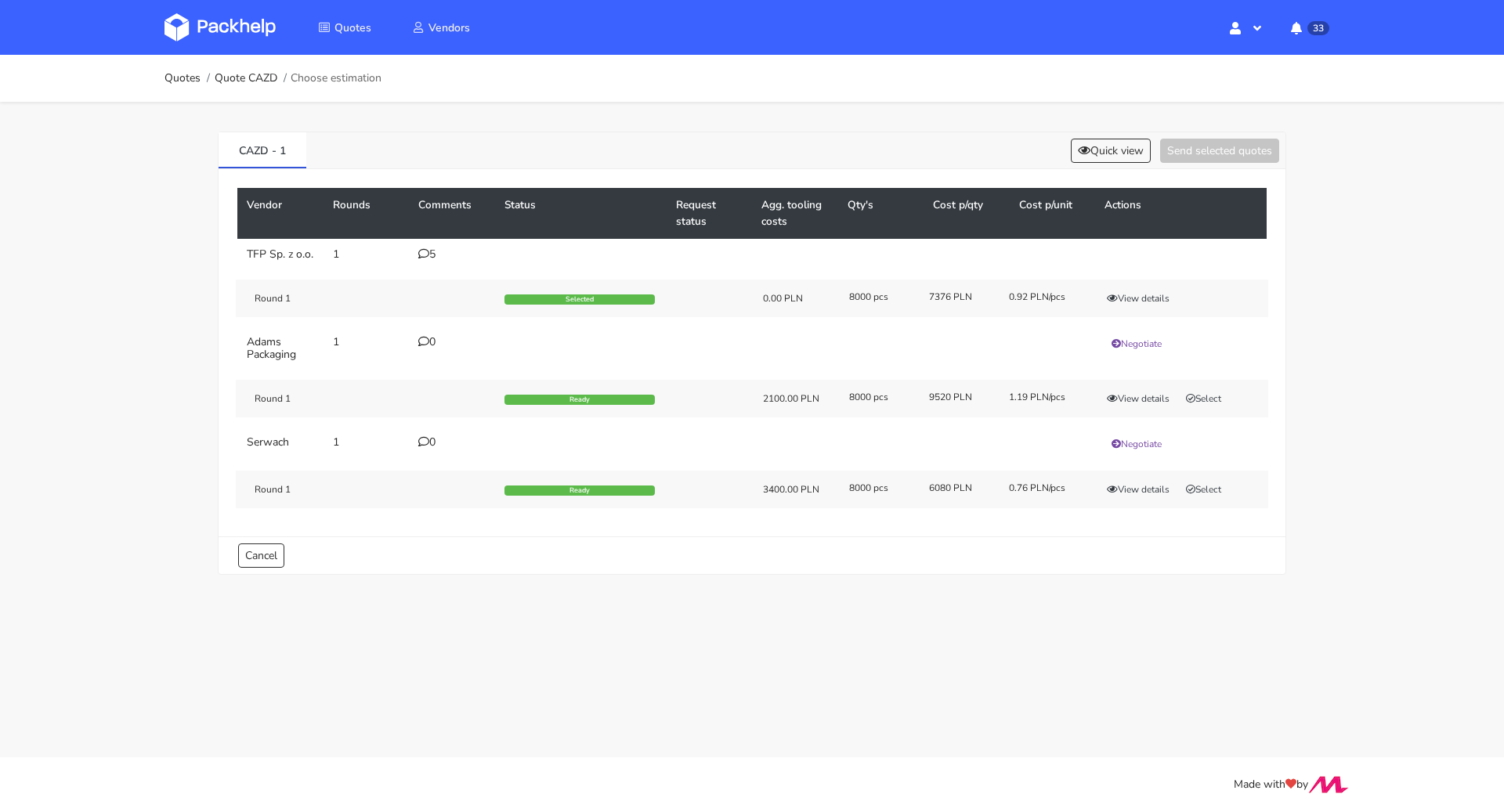
click at [430, 249] on div "5" at bounding box center [452, 254] width 67 height 12
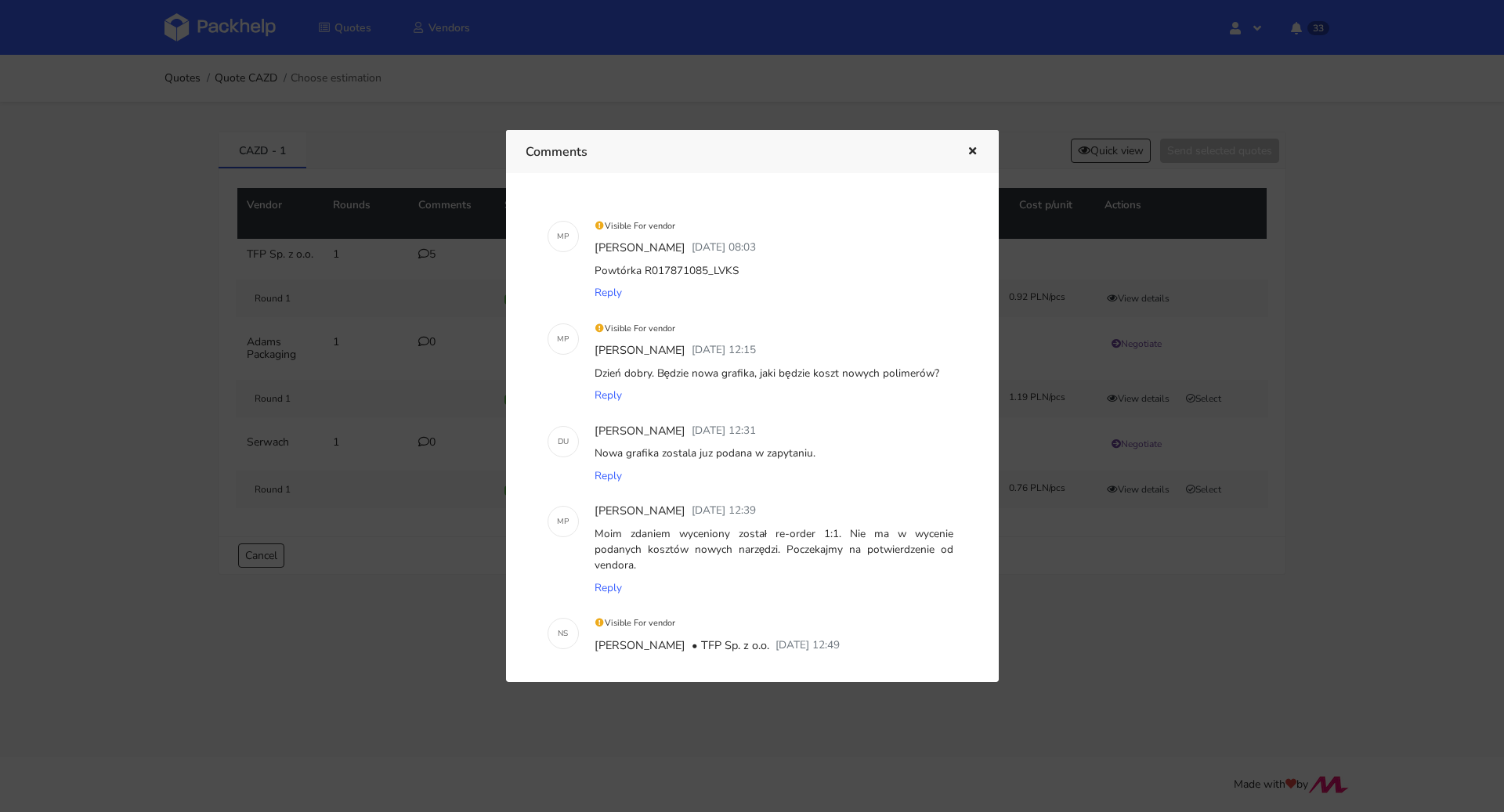
scroll to position [248, 0]
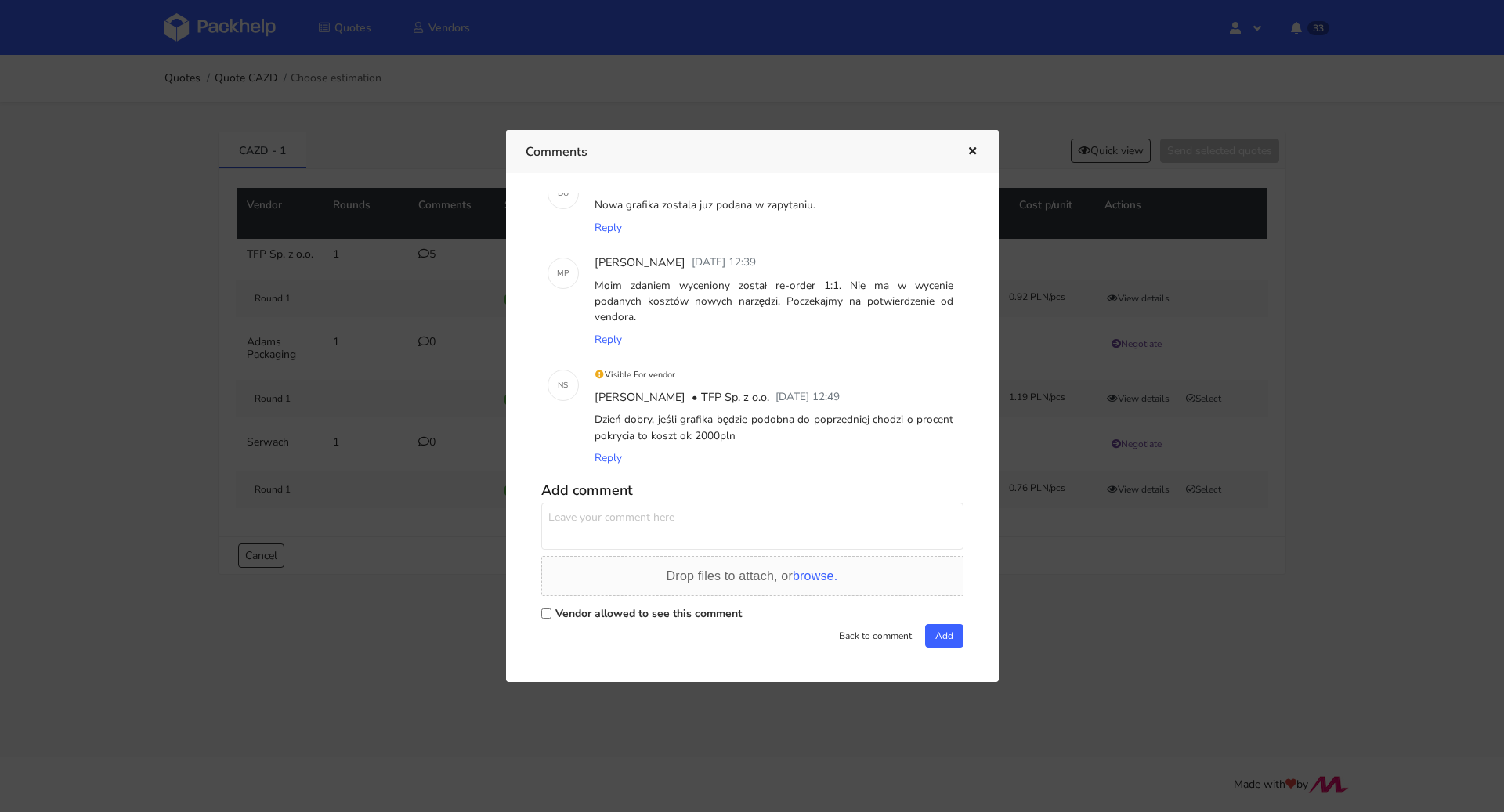
click at [971, 152] on icon "button" at bounding box center [972, 152] width 13 height 11
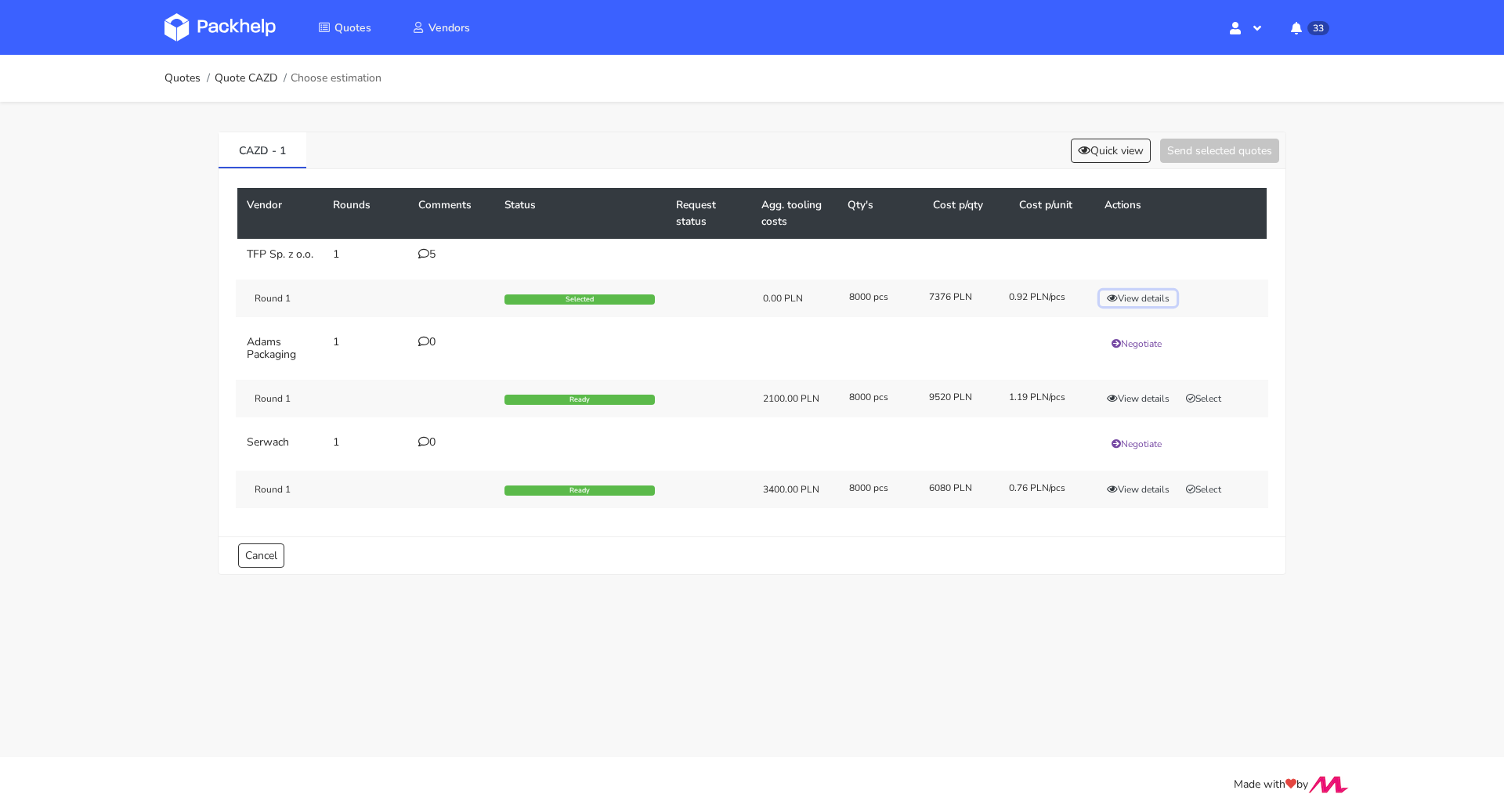
click at [1149, 306] on button "View details" at bounding box center [1138, 297] width 77 height 16
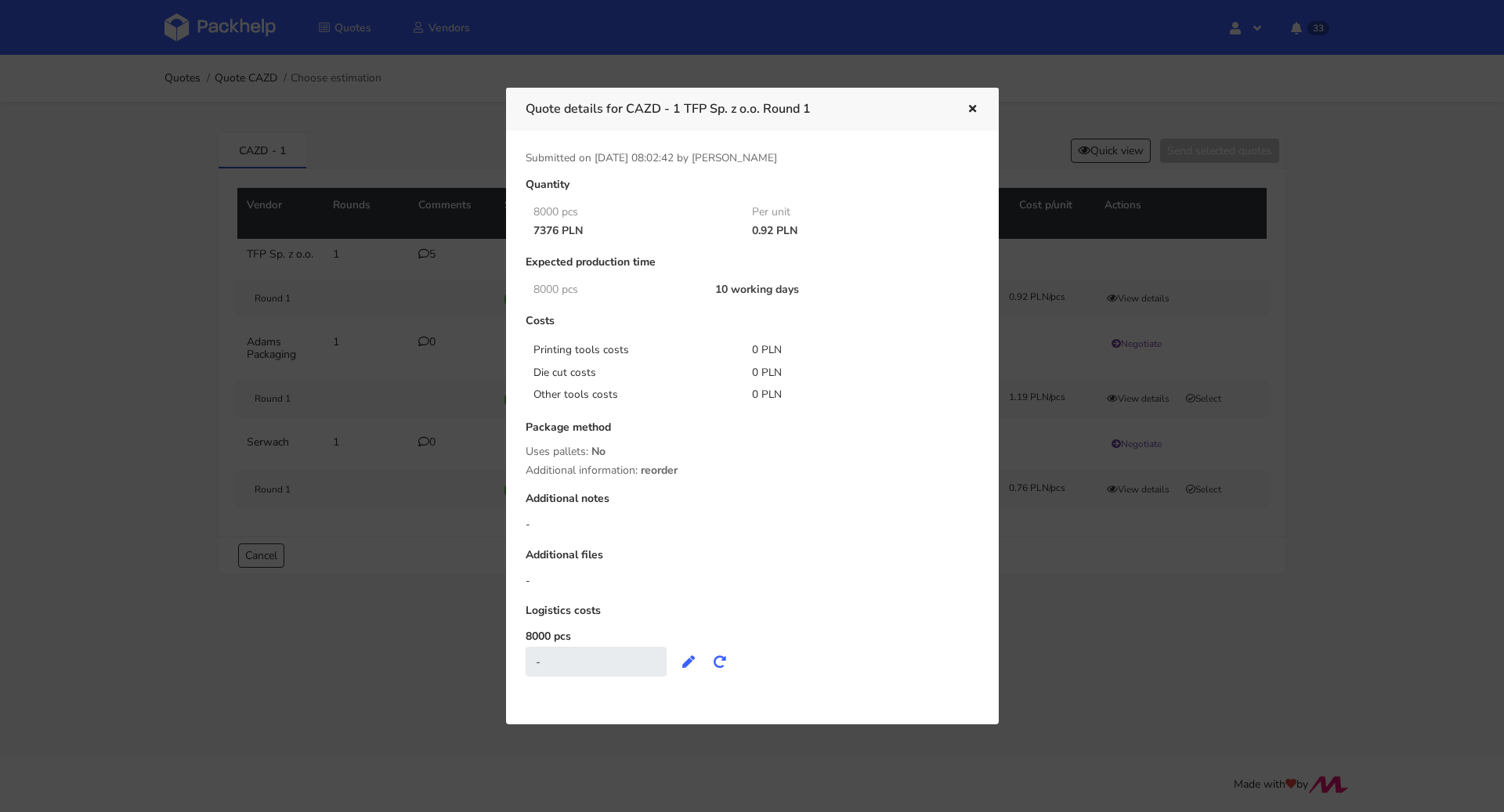
drag, startPoint x: 754, startPoint y: 233, endPoint x: 775, endPoint y: 235, distance: 21.1
click at [775, 235] on div "0.92 PLN" at bounding box center [851, 230] width 219 height 12
copy div "0.92"
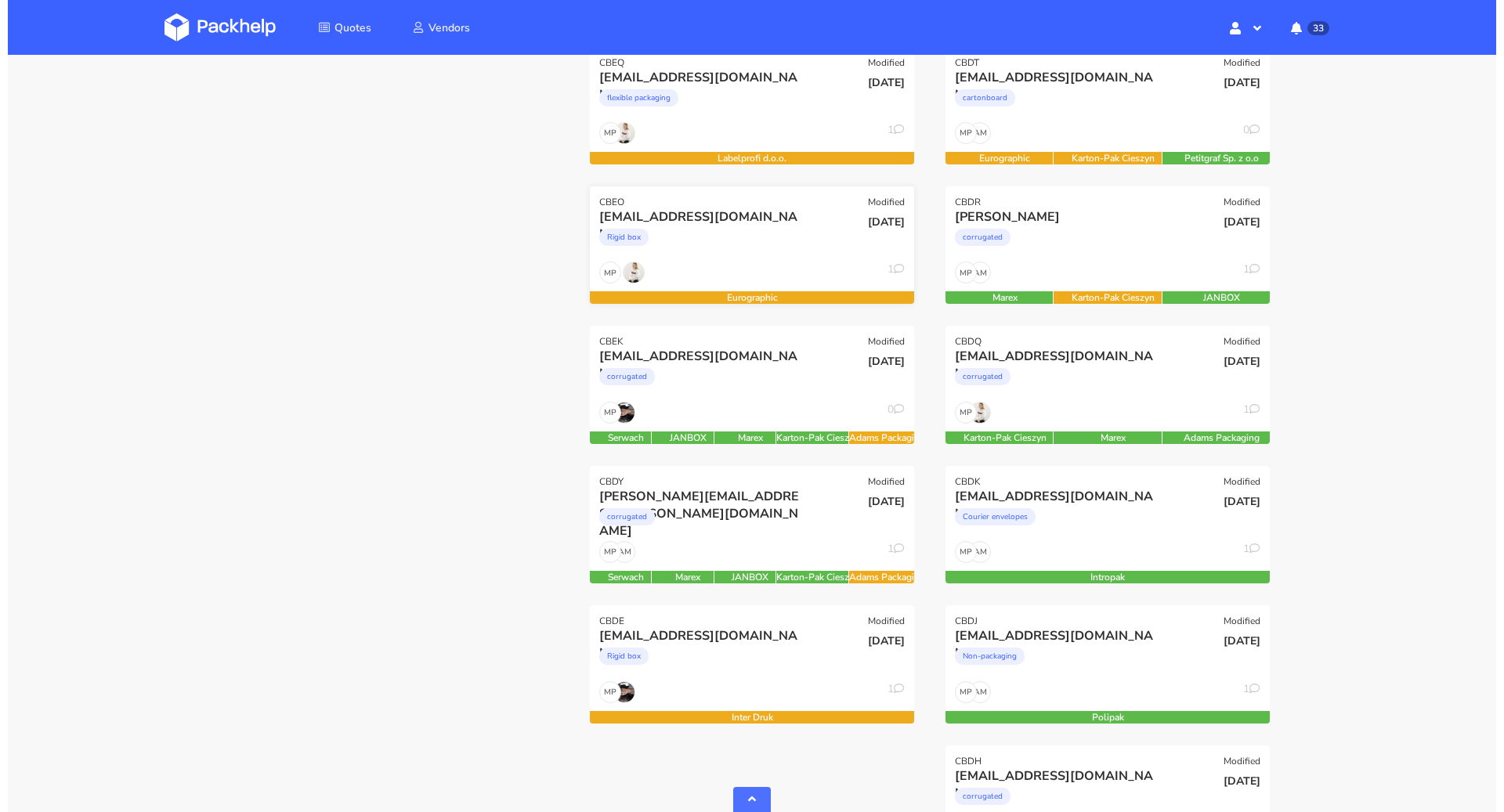
scroll to position [406, 0]
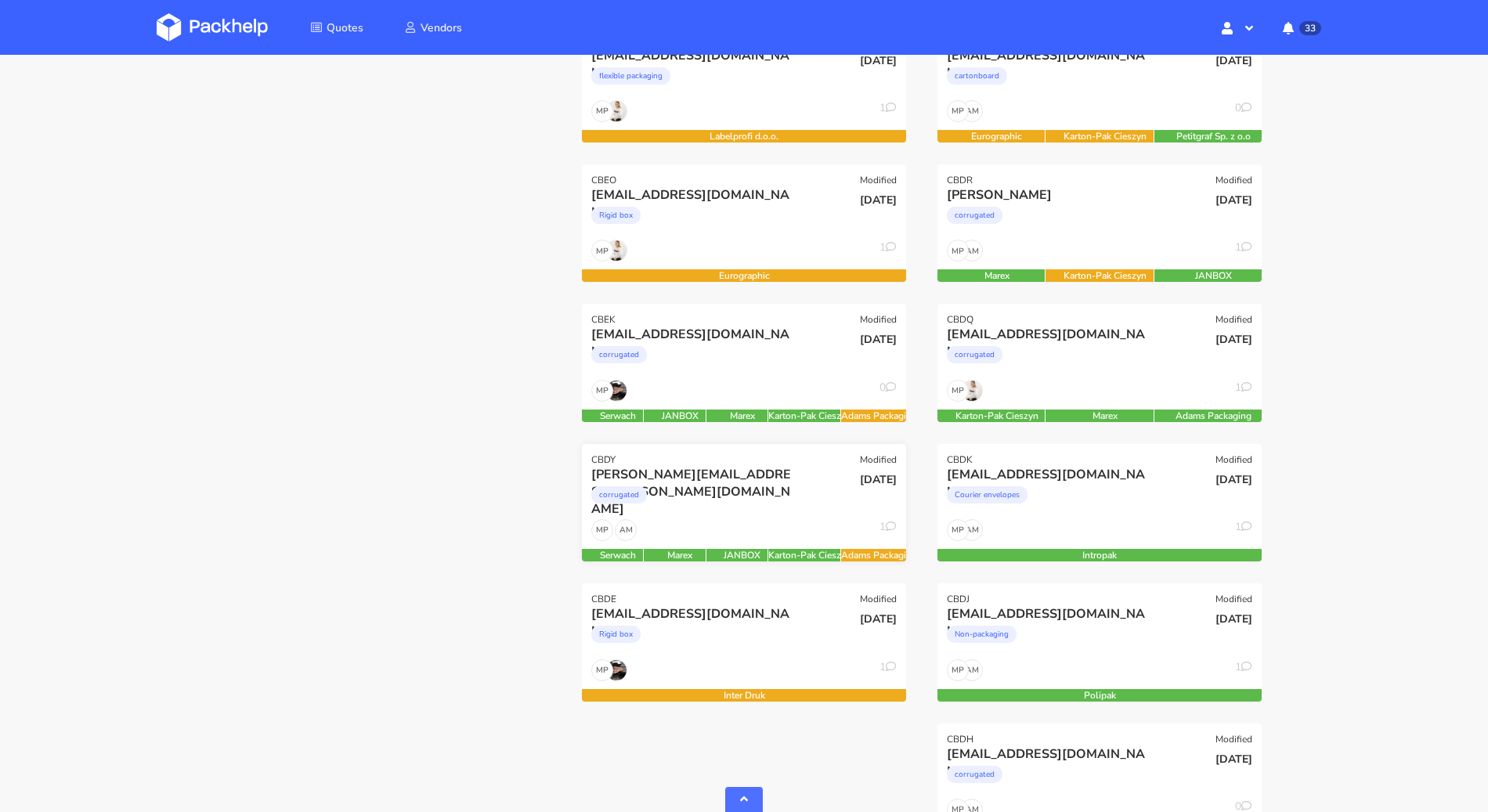
click at [727, 466] on div "[PERSON_NAME][EMAIL_ADDRESS][PERSON_NAME][DOMAIN_NAME]" at bounding box center [695, 474] width 208 height 17
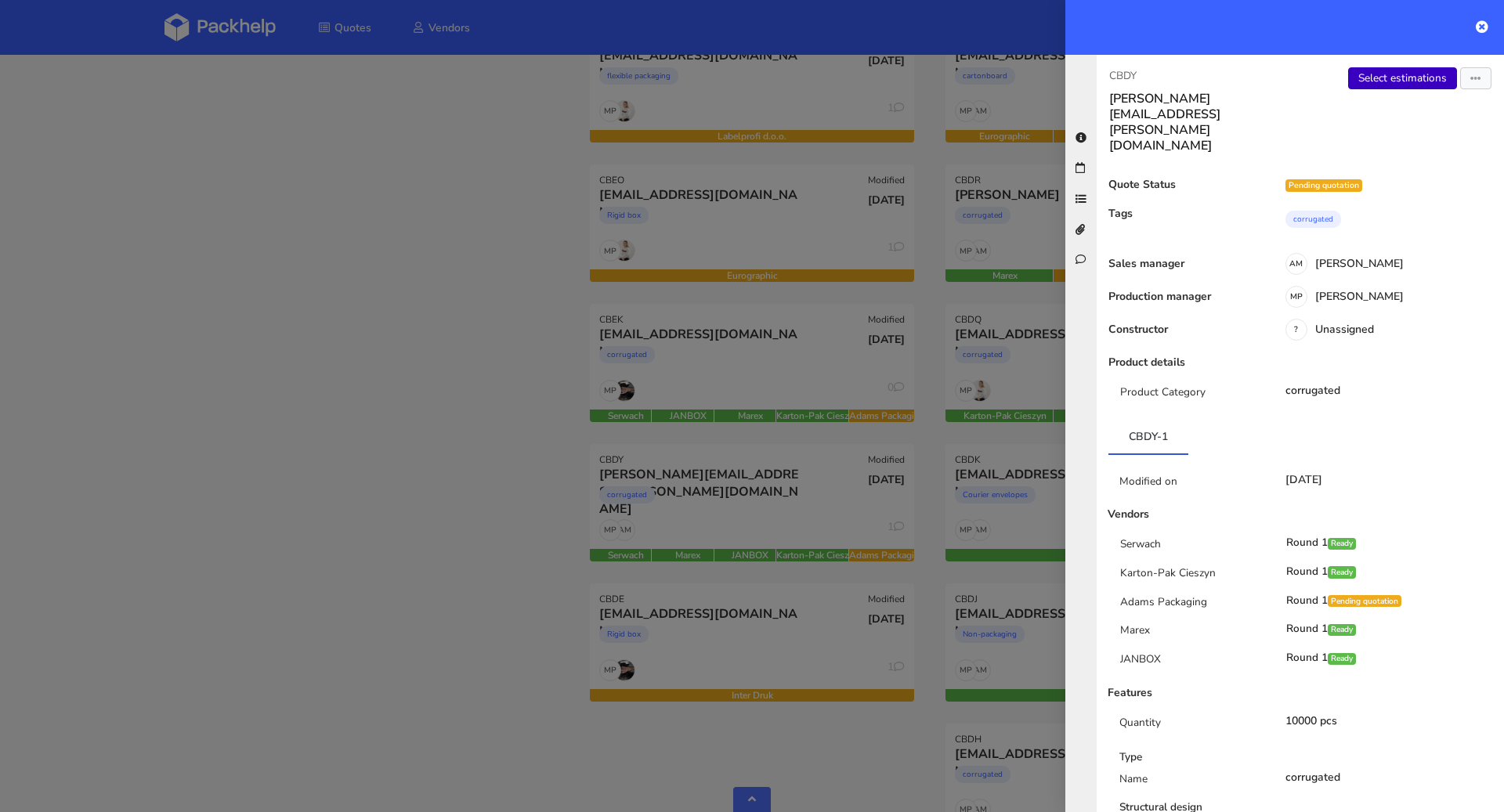
click at [1389, 80] on link "Select estimations" at bounding box center [1402, 78] width 109 height 22
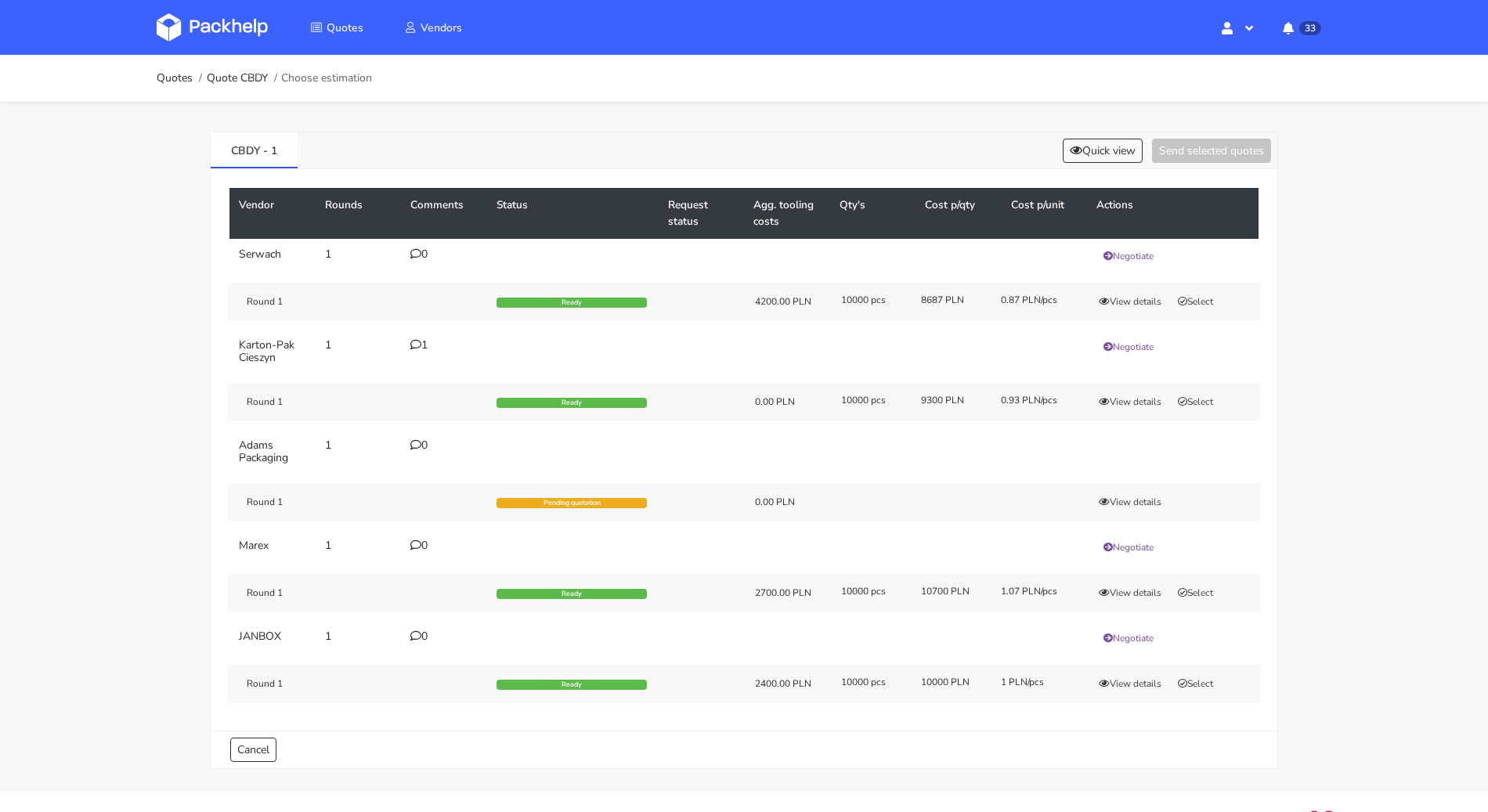
click at [414, 342] on icon at bounding box center [416, 344] width 11 height 11
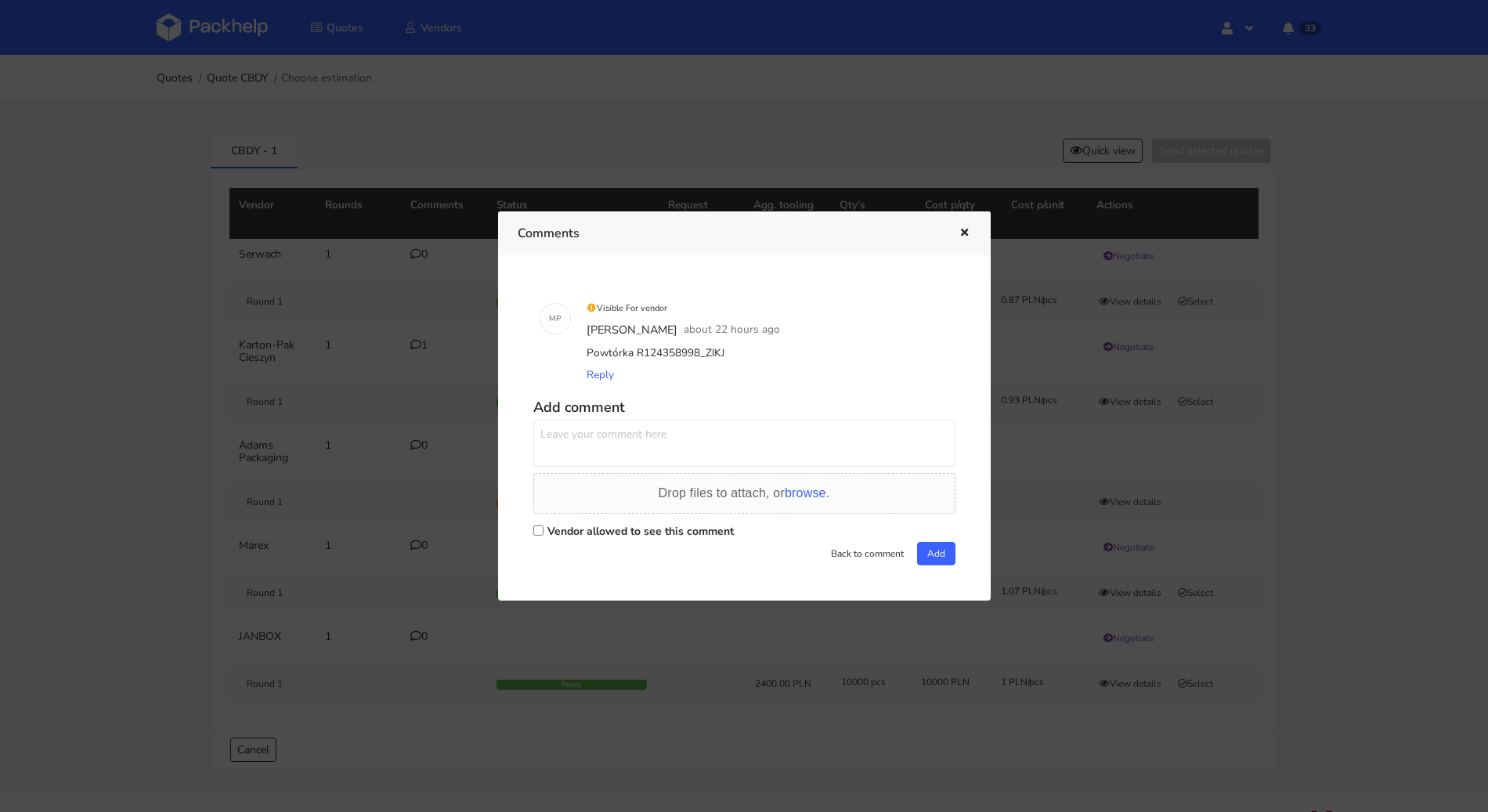
click at [95, 364] on div at bounding box center [744, 406] width 1488 height 812
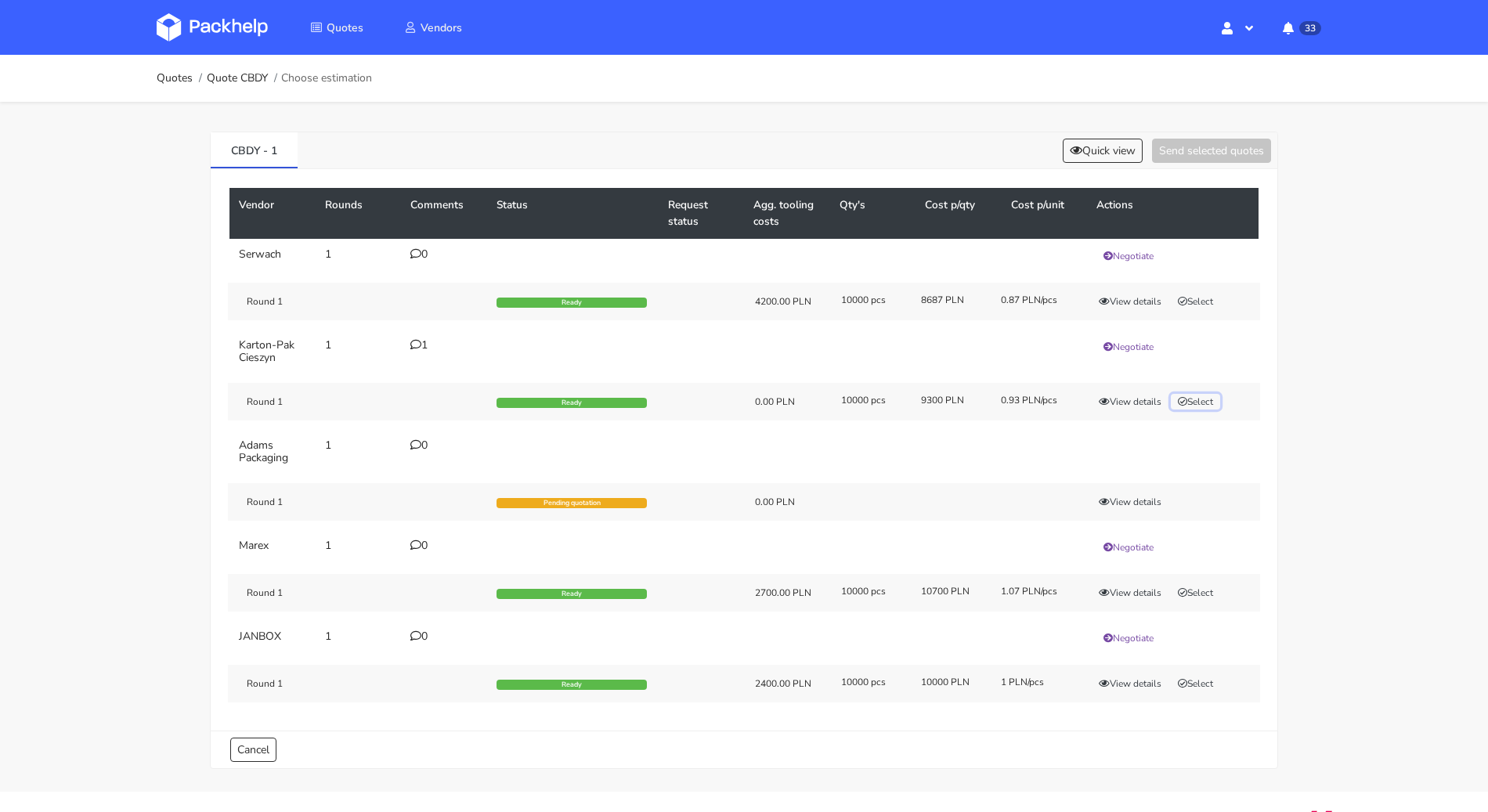
click at [1197, 401] on button "Select" at bounding box center [1195, 401] width 50 height 16
click at [1226, 161] on div "CBDY - 1 Quick view Send selected quotes ( 1 )" at bounding box center [744, 150] width 1067 height 36
click at [1226, 152] on button "Send selected quotes ( 1 )" at bounding box center [1200, 151] width 141 height 24
click at [171, 77] on link "Quotes" at bounding box center [174, 78] width 36 height 12
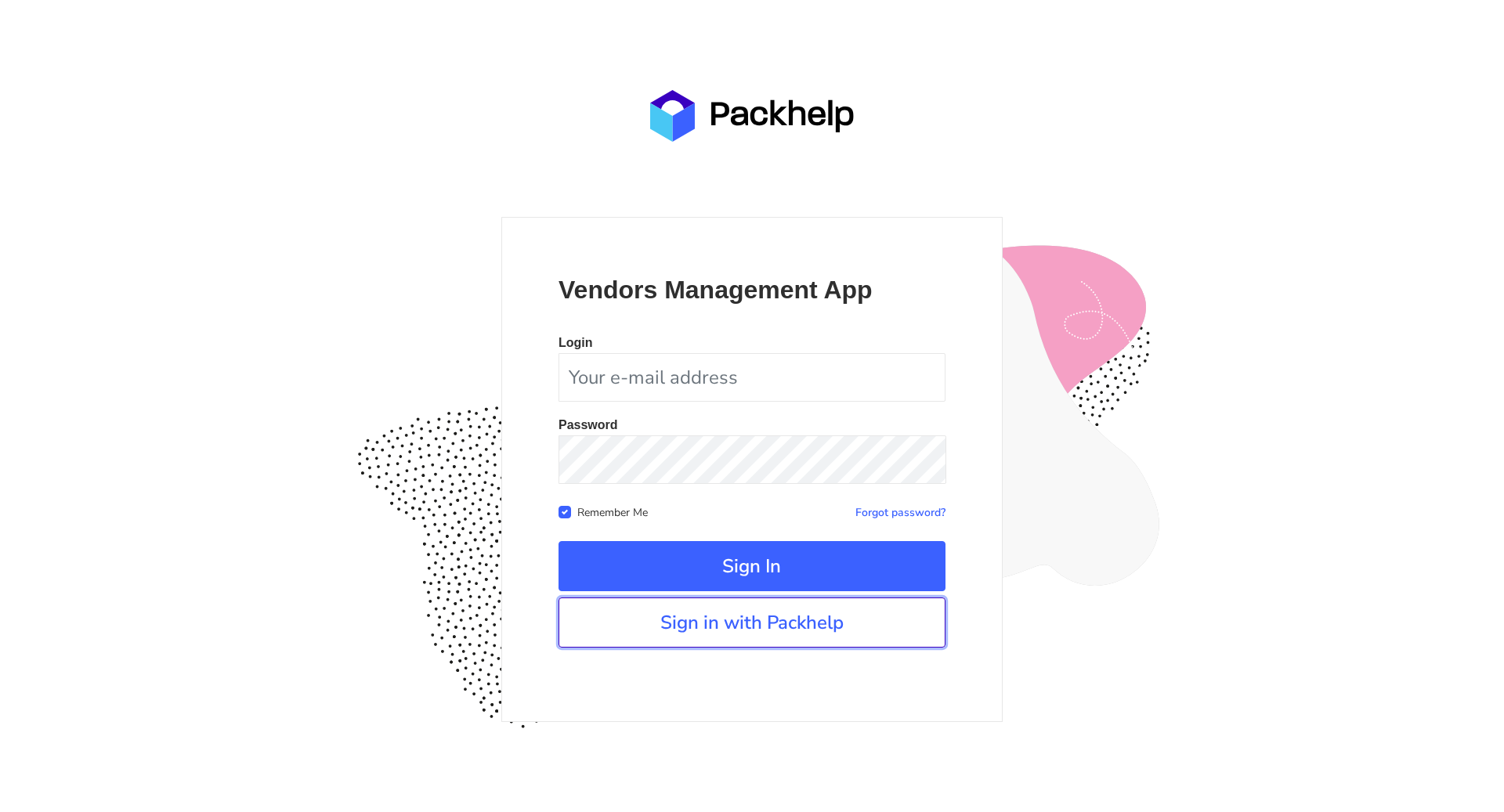
click at [727, 622] on link "Sign in with Packhelp" at bounding box center [752, 622] width 387 height 51
